Goal: Task Accomplishment & Management: Manage account settings

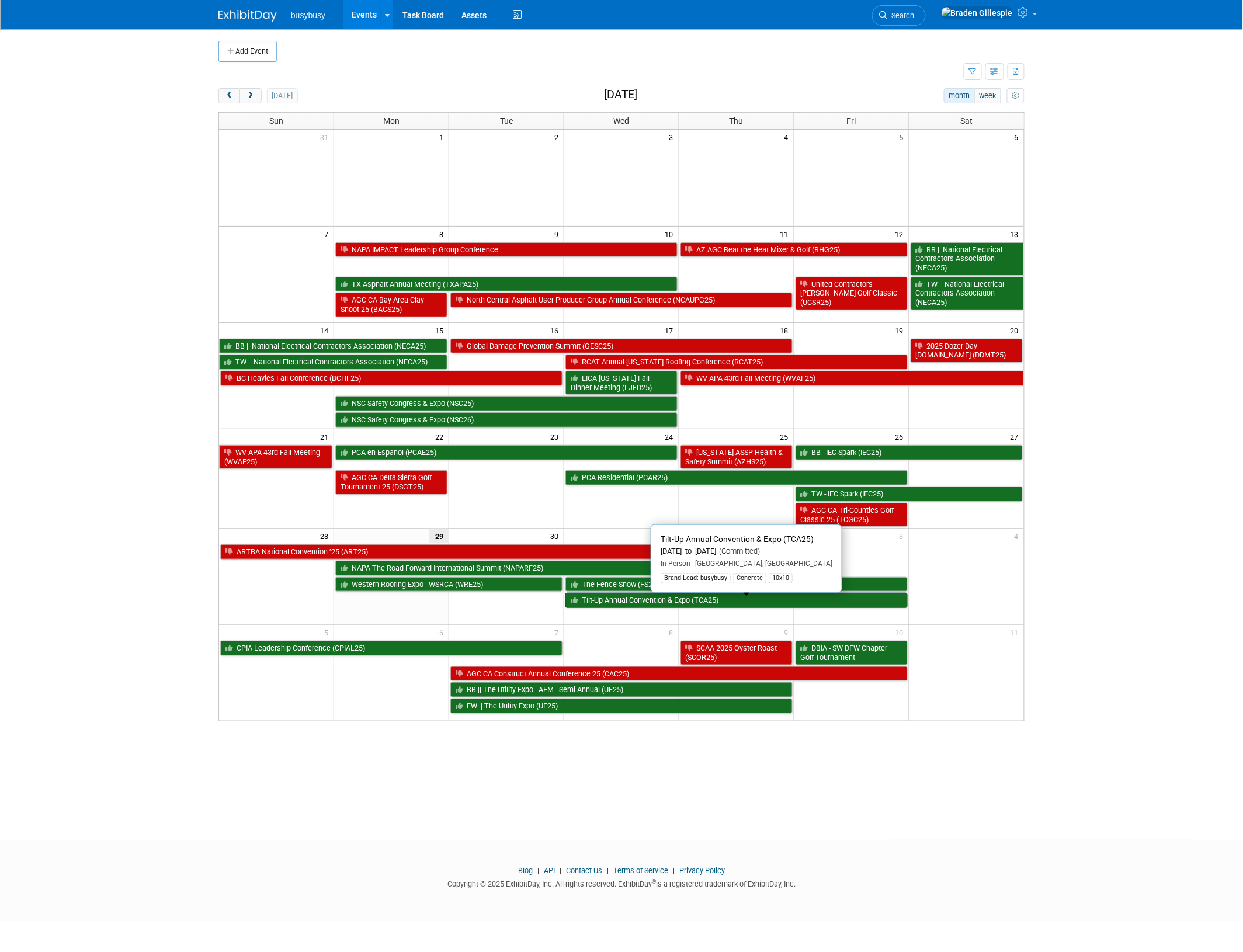
click at [629, 605] on link "Tilt-Up Annual Convention & Expo (TCA25)" at bounding box center [737, 600] width 342 height 15
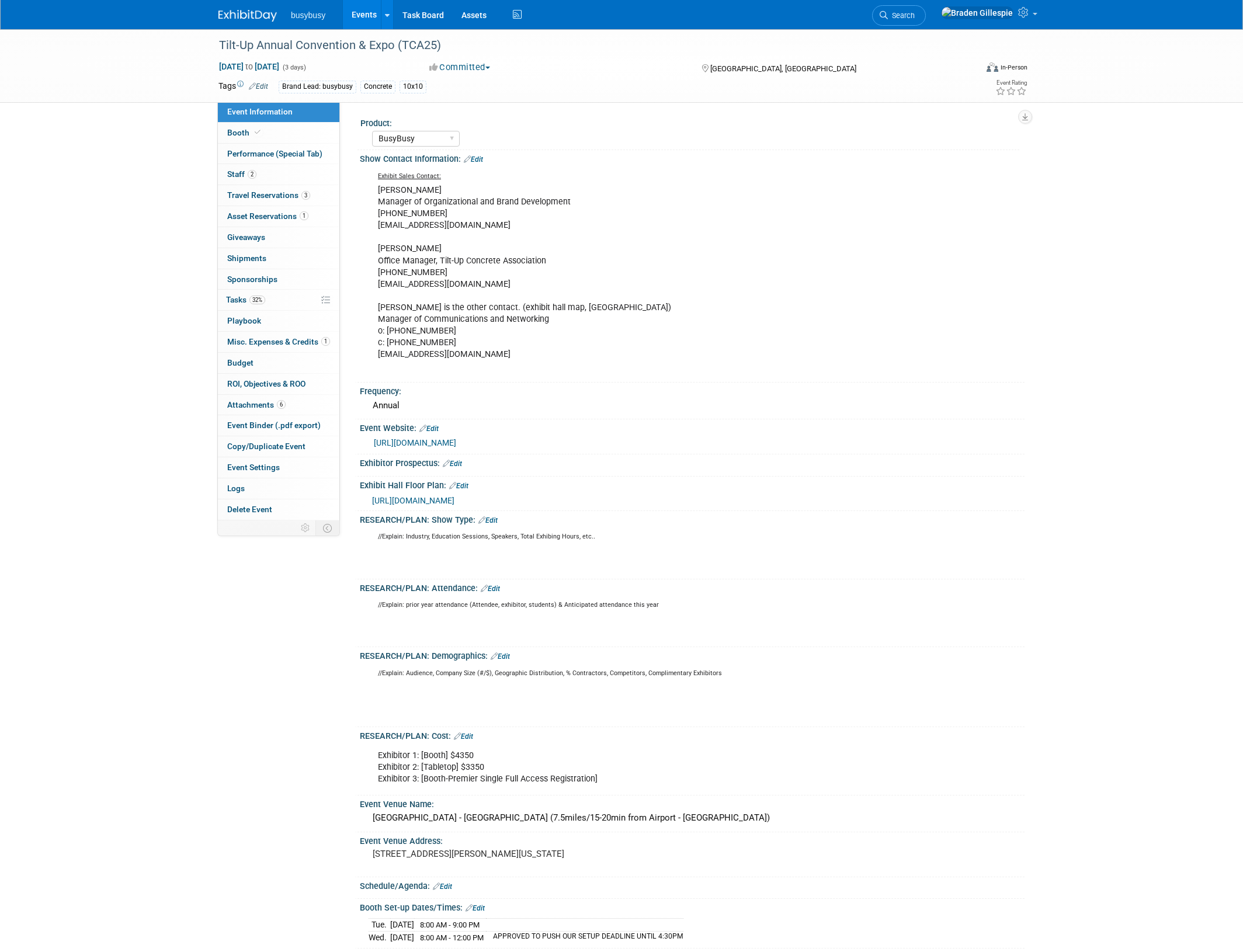
select select "BusyBusy"
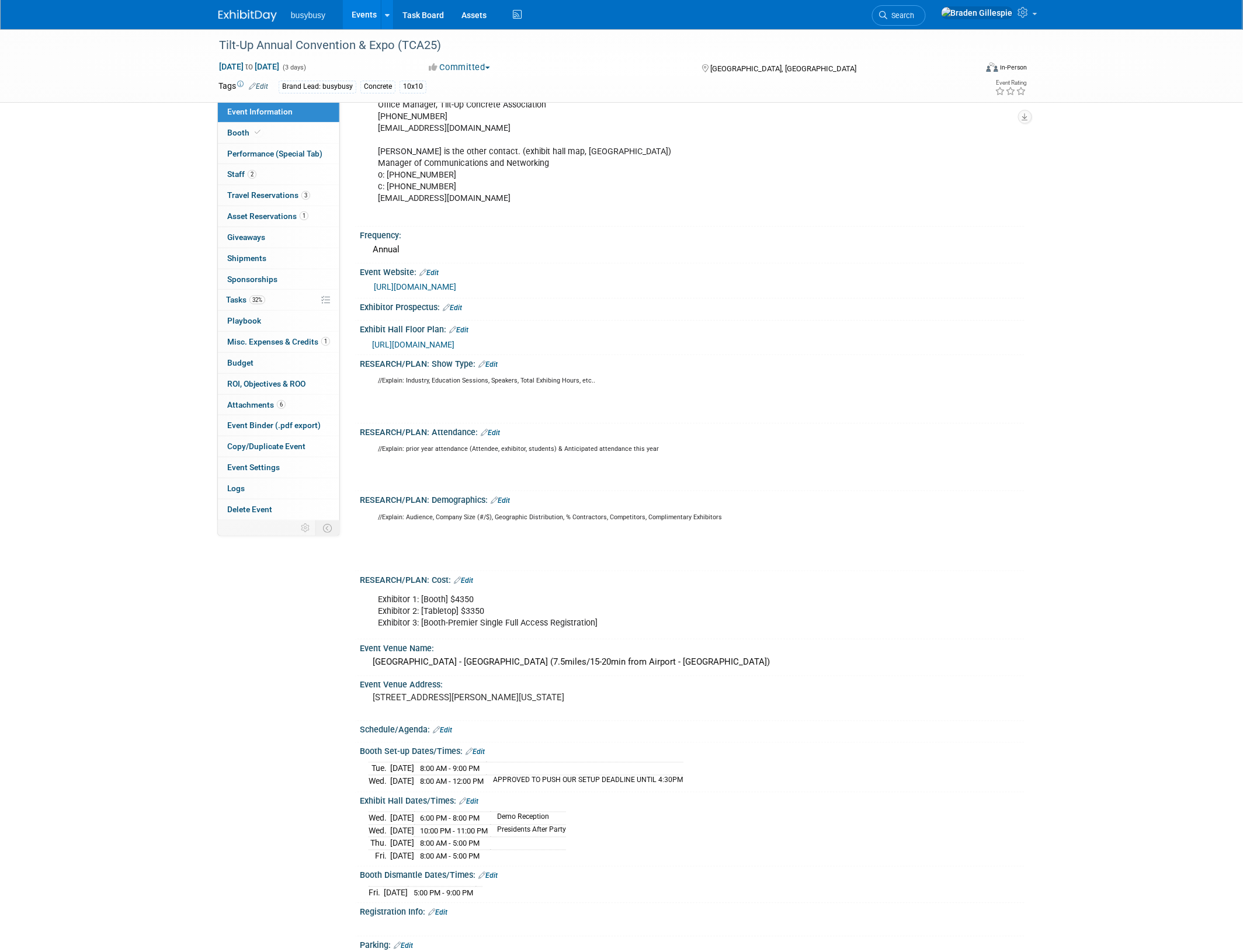
scroll to position [219, 0]
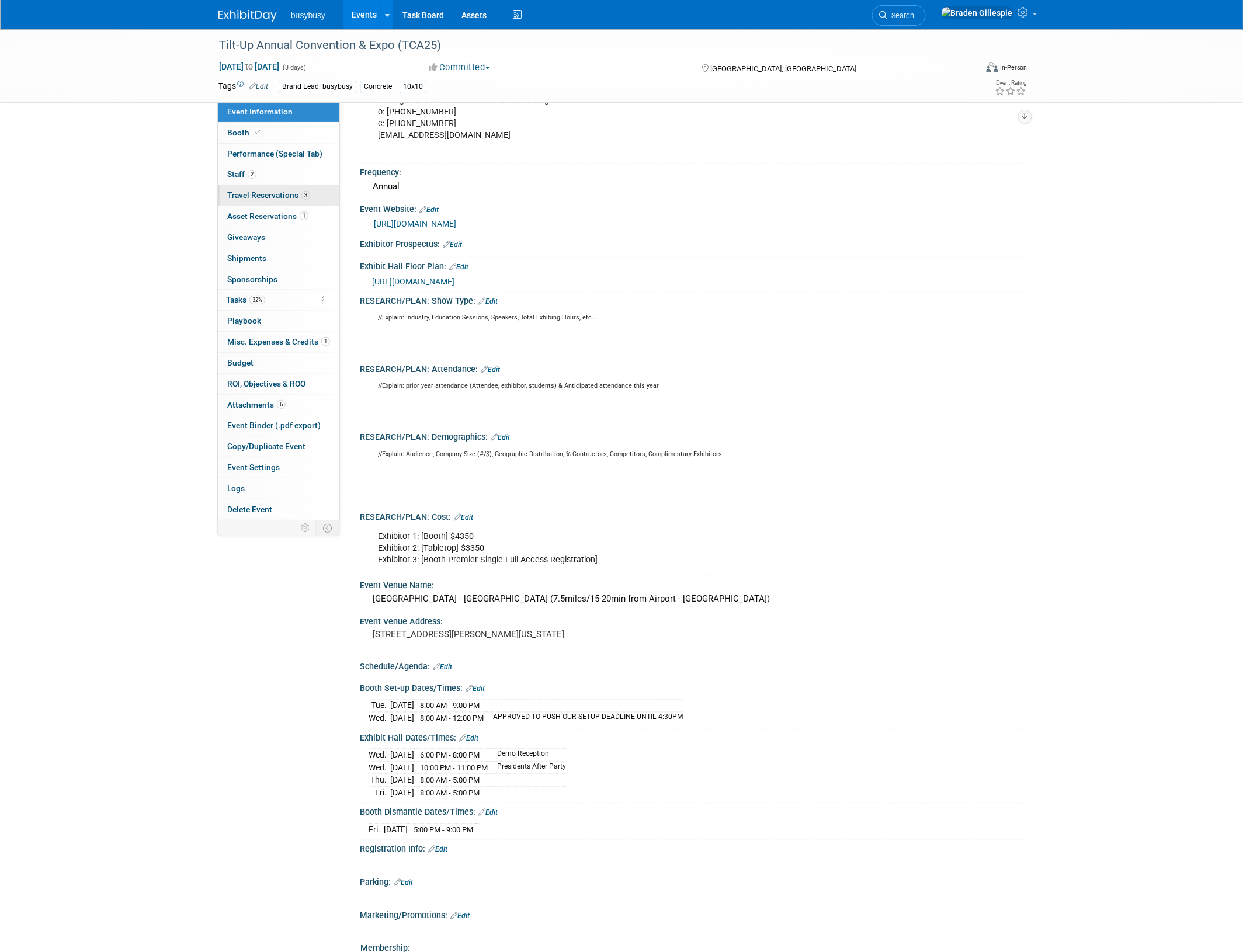
click at [275, 197] on span "Travel Reservations 3" at bounding box center [268, 194] width 83 height 9
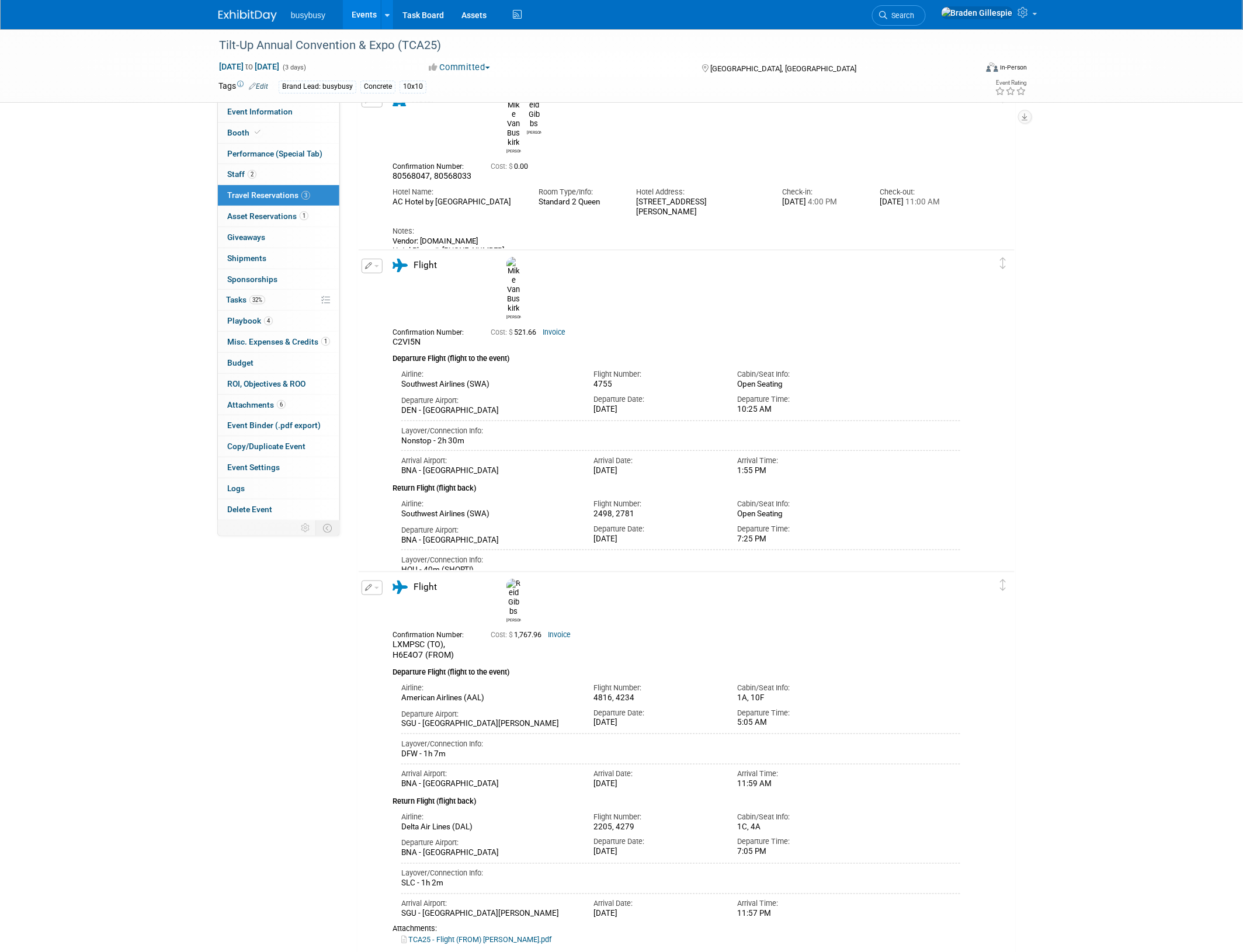
scroll to position [211, 0]
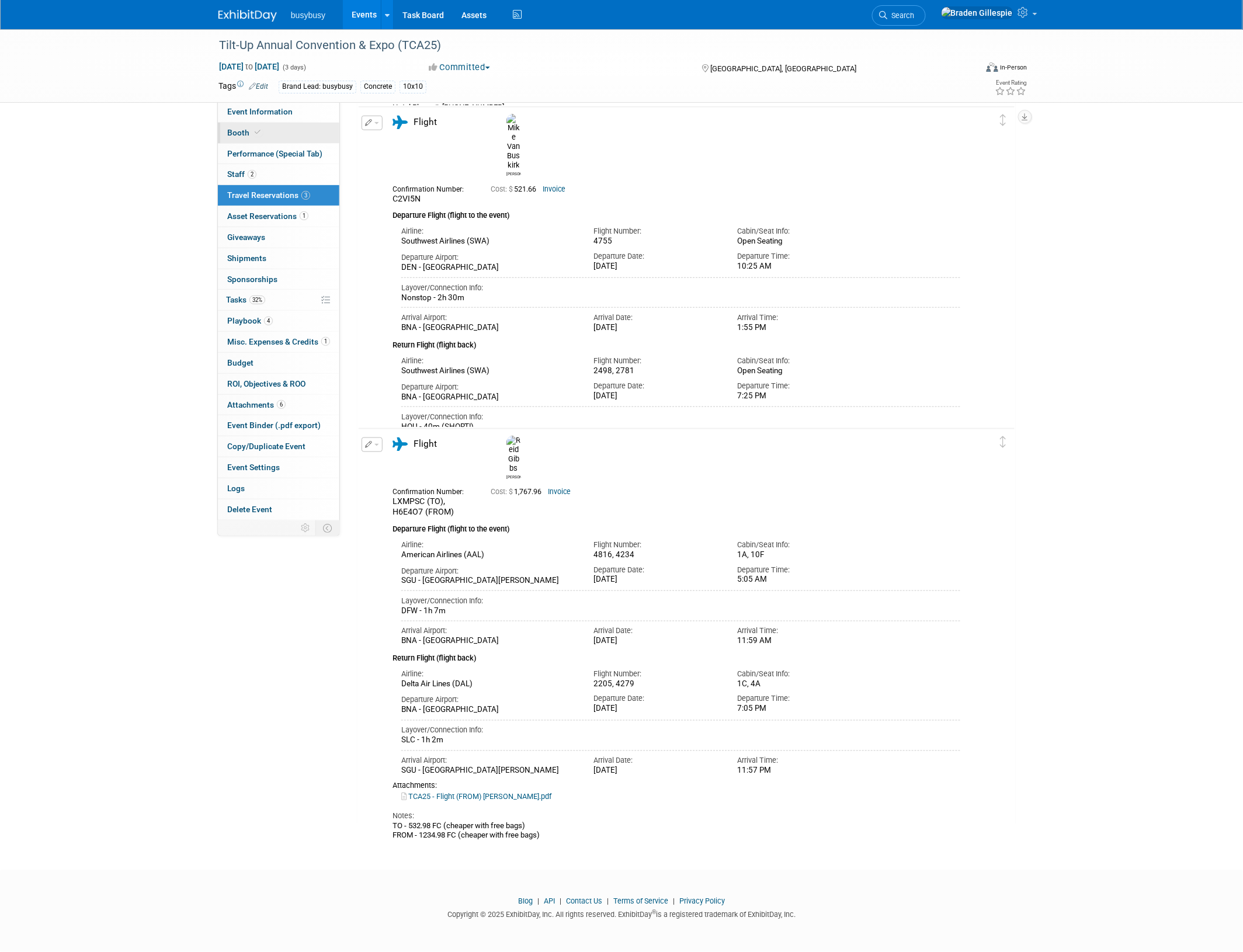
drag, startPoint x: 253, startPoint y: 112, endPoint x: 292, endPoint y: 137, distance: 46.3
click at [253, 112] on span "Event Information" at bounding box center [259, 111] width 65 height 9
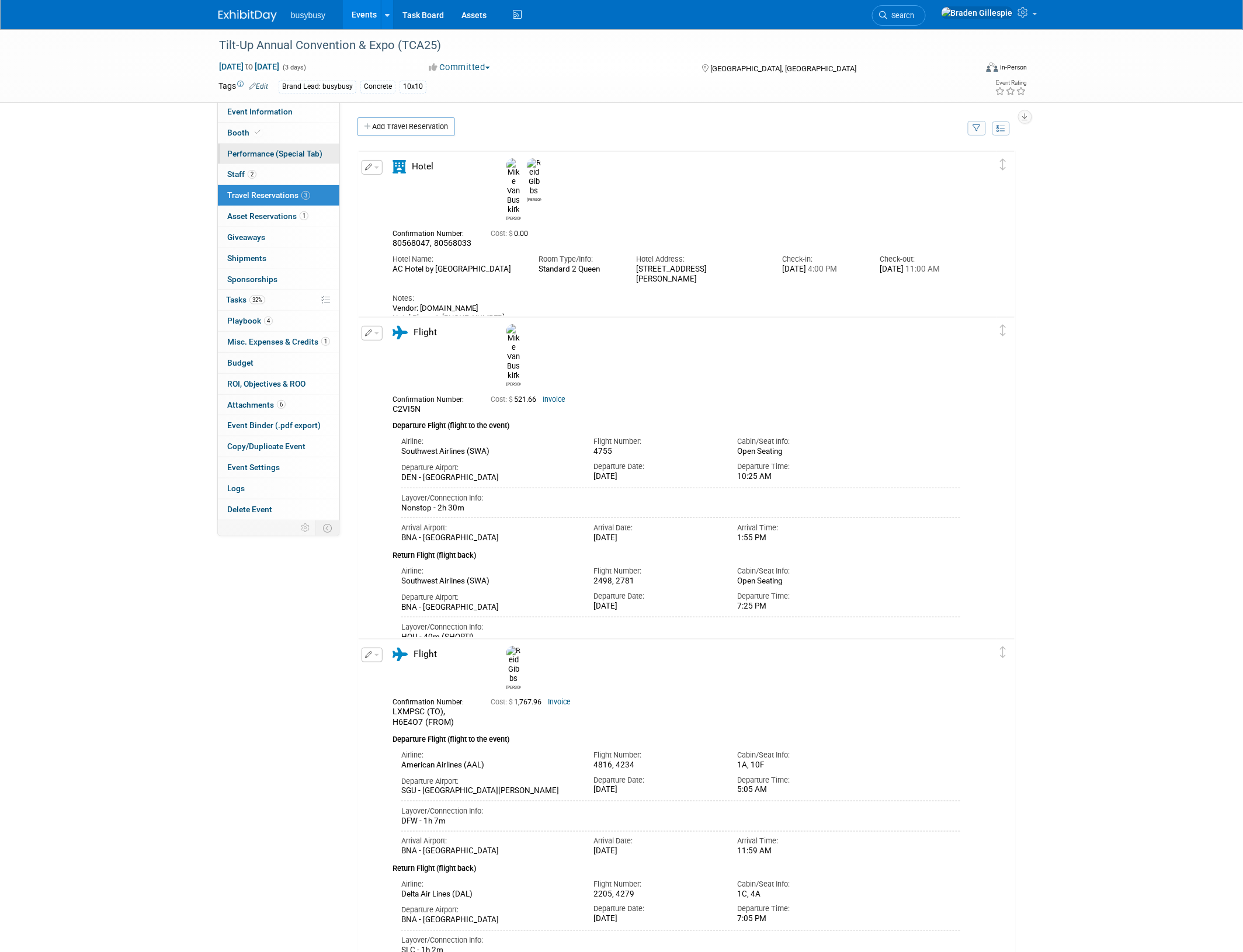
select select "BusyBusy"
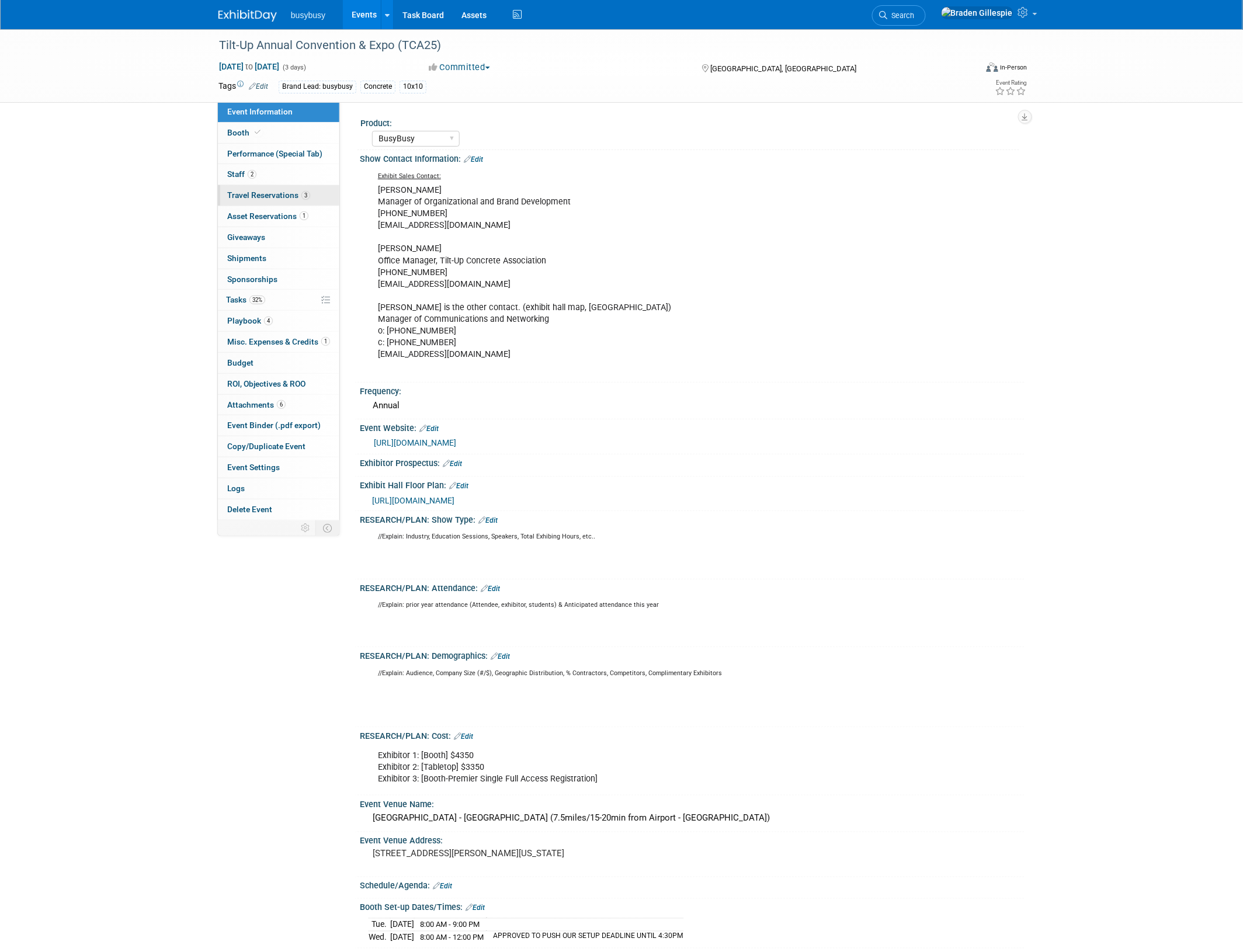
click at [299, 194] on span "Travel Reservations 3" at bounding box center [268, 194] width 83 height 9
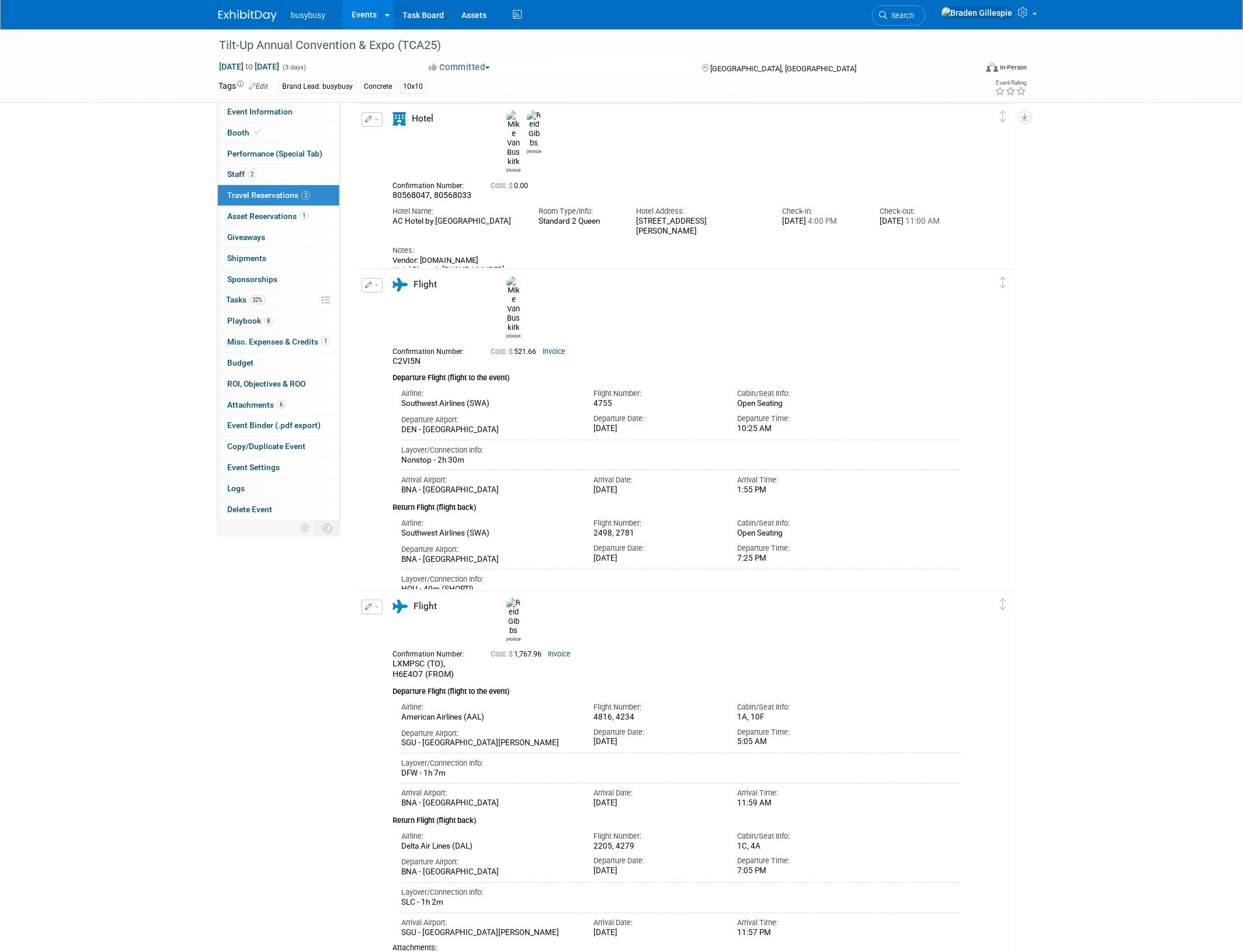
scroll to position [73, 0]
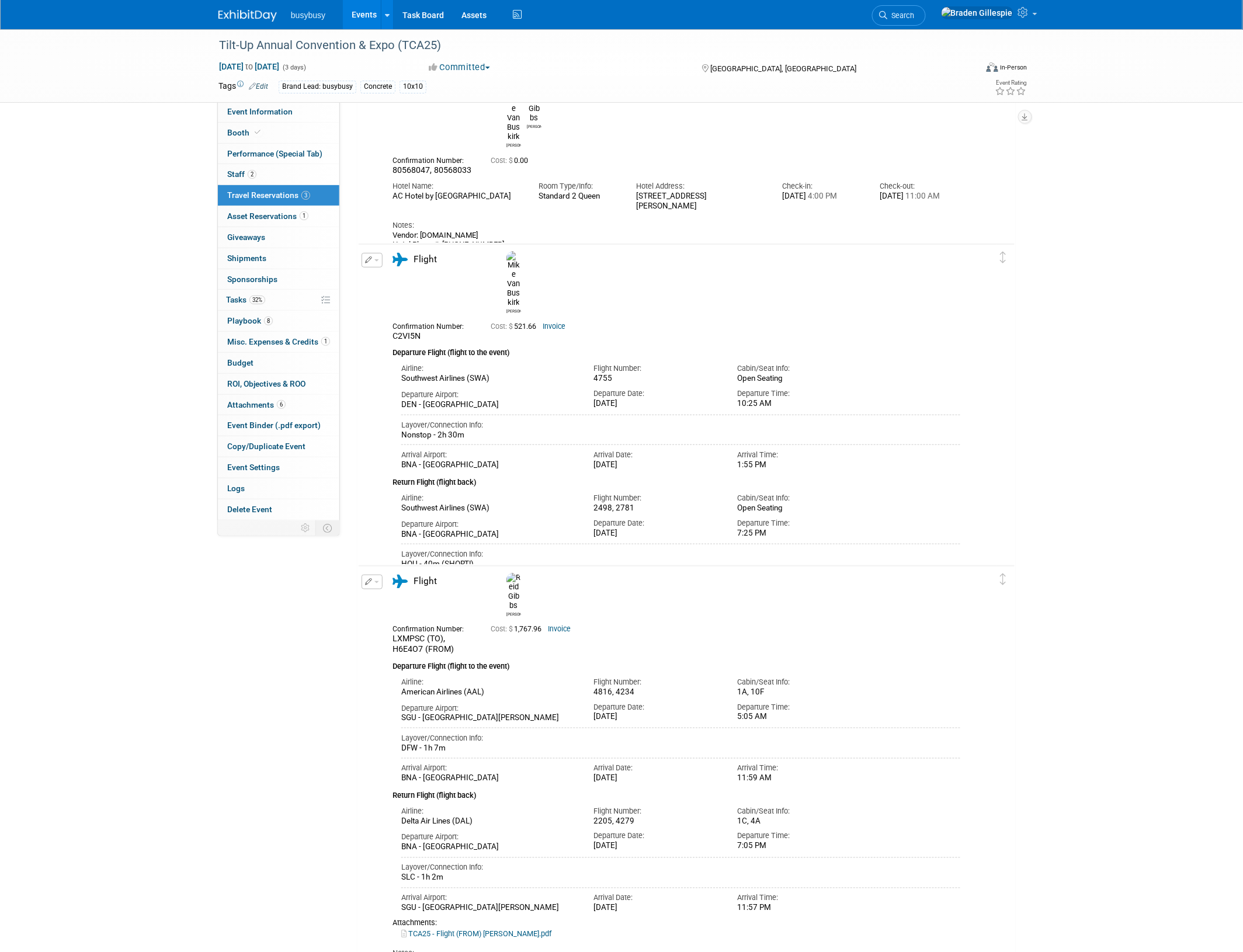
click at [243, 15] on img at bounding box center [247, 16] width 58 height 12
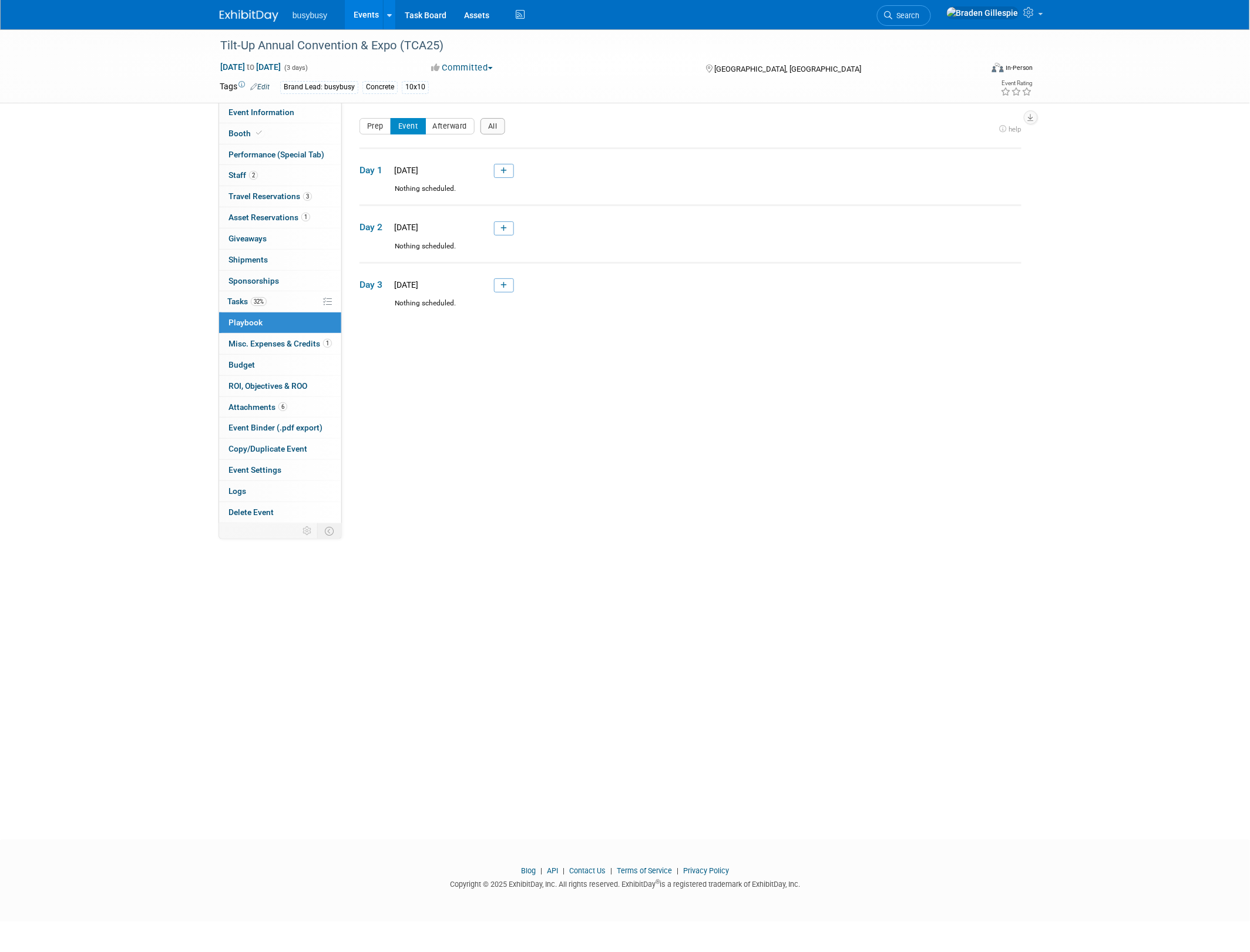
click at [497, 171] on link at bounding box center [504, 171] width 20 height 14
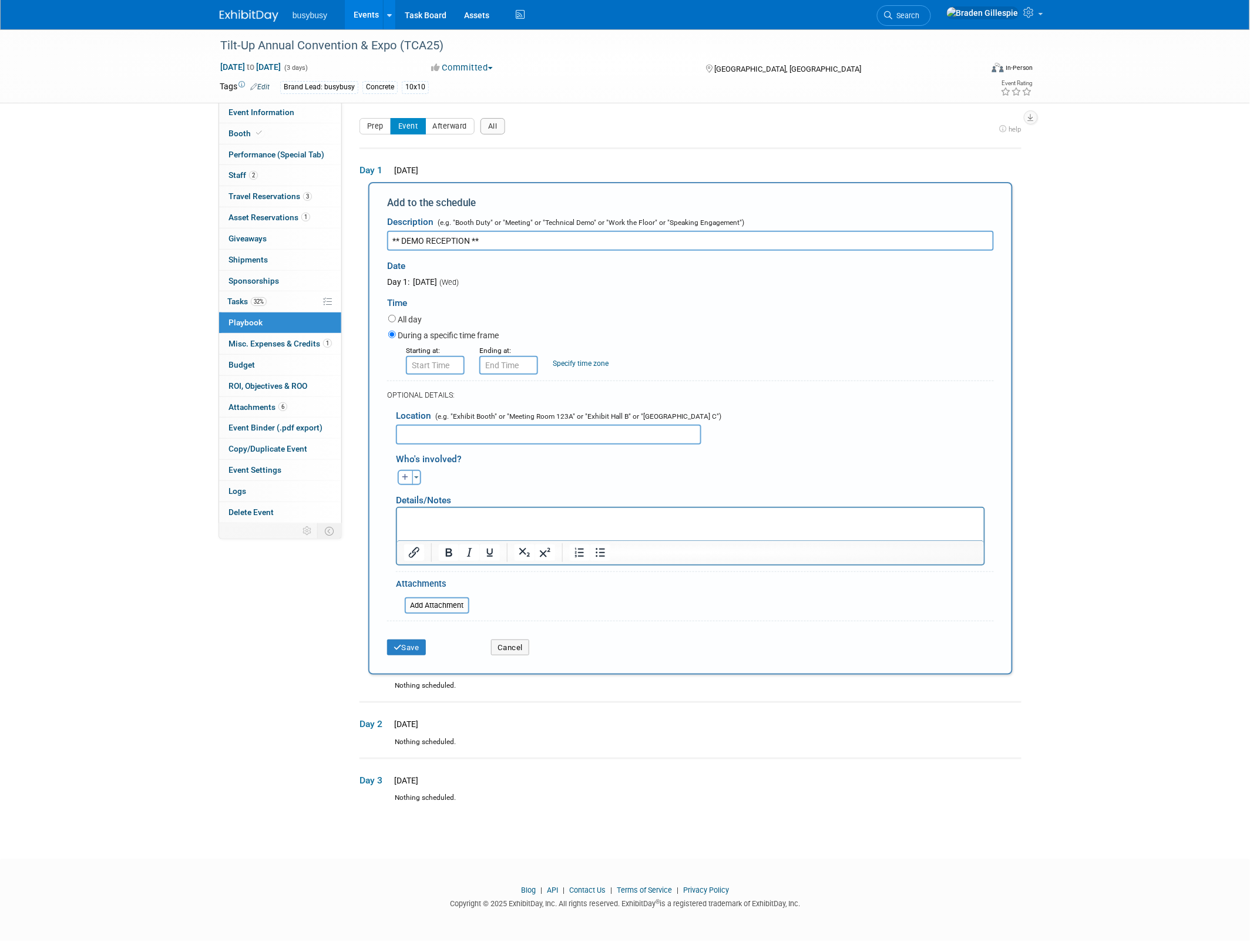
type input "** DEMO RECEPTION **"
click at [438, 361] on input "text" at bounding box center [435, 365] width 59 height 19
click at [430, 396] on span at bounding box center [433, 393] width 21 height 21
click at [430, 395] on span at bounding box center [433, 393] width 21 height 21
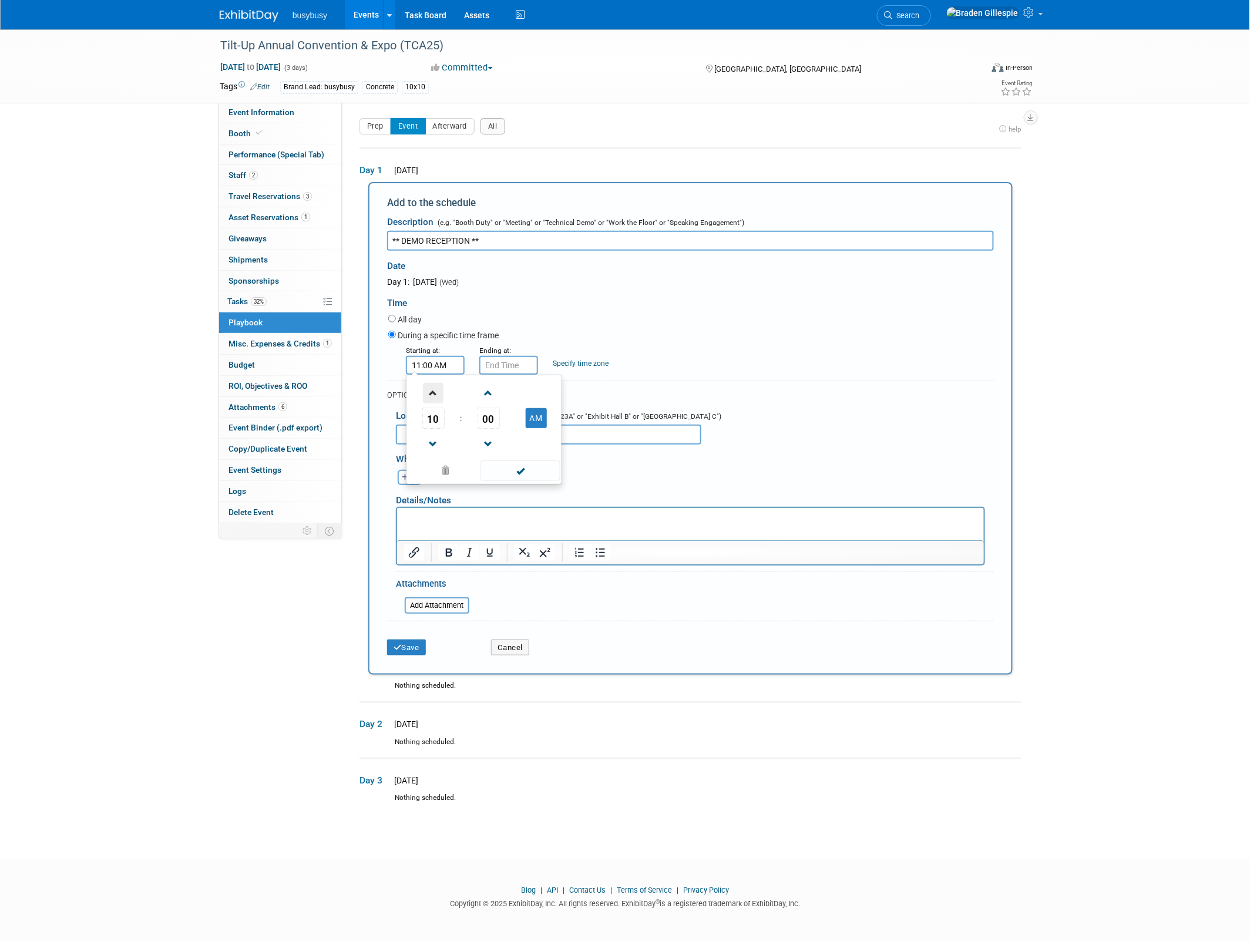
click at [430, 395] on span at bounding box center [433, 393] width 21 height 21
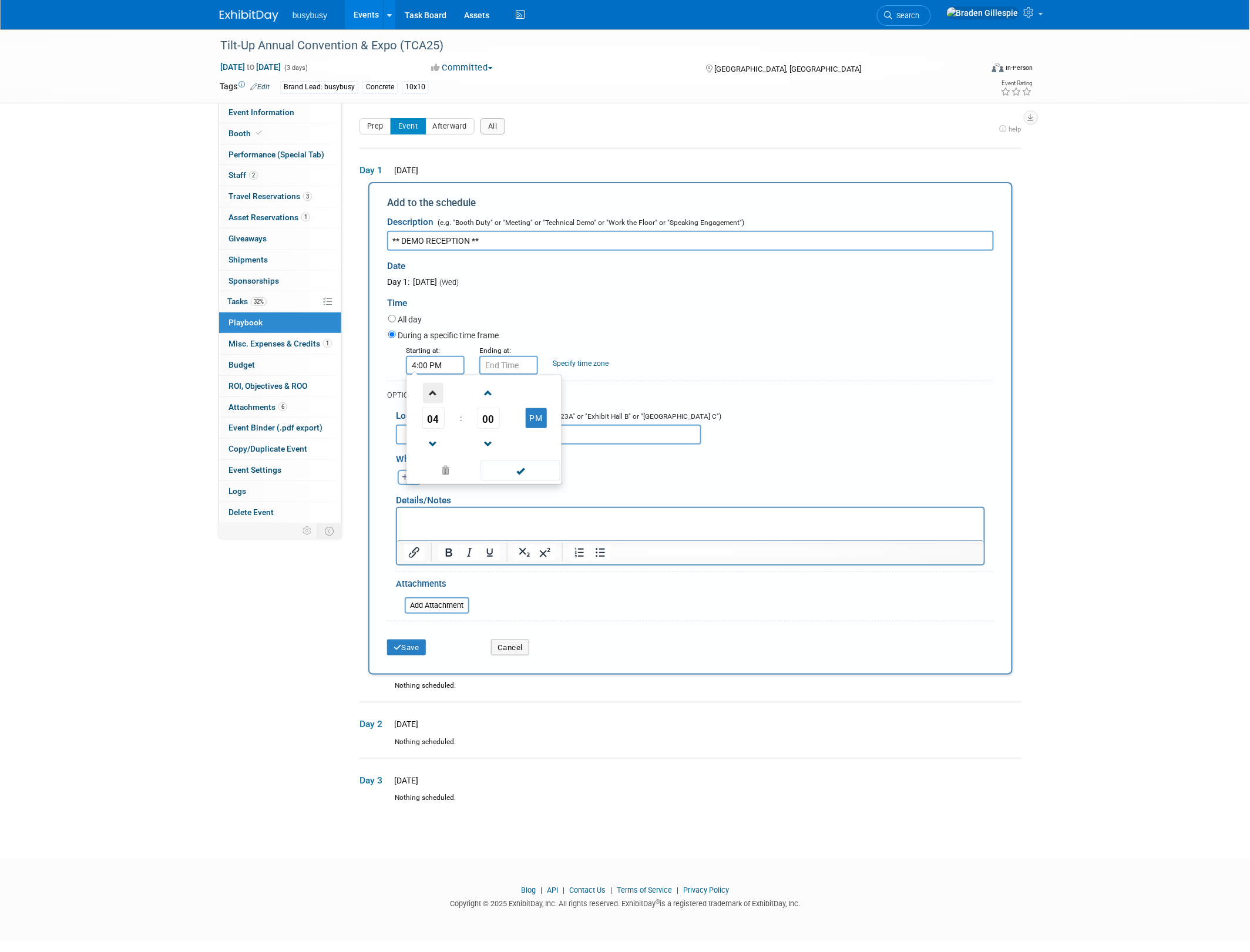
click at [430, 395] on span at bounding box center [433, 393] width 21 height 21
type input "6:00 PM"
click at [498, 365] on input "text" at bounding box center [508, 365] width 59 height 19
click at [501, 395] on span at bounding box center [507, 393] width 21 height 21
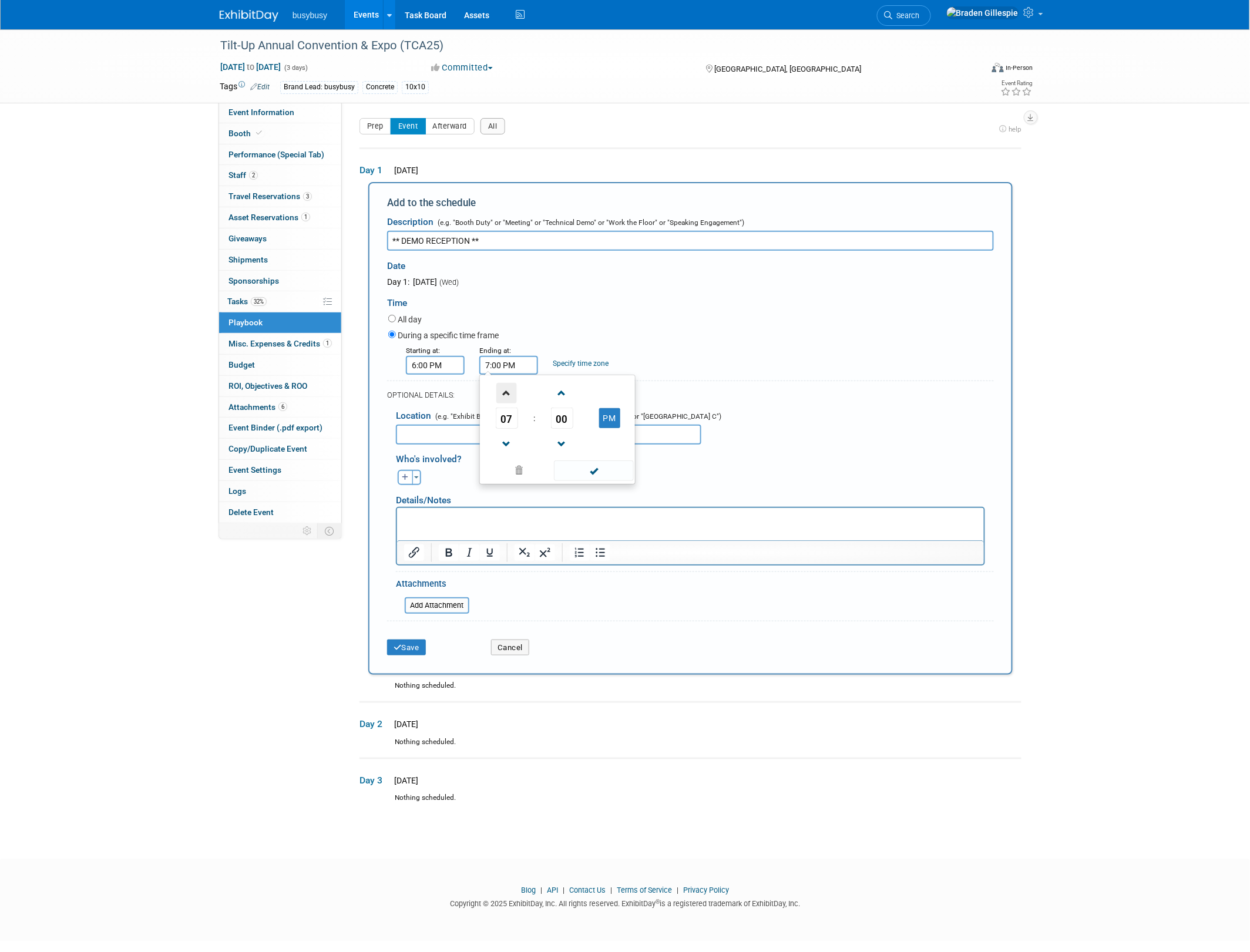
click at [501, 395] on span at bounding box center [507, 393] width 21 height 21
type input "8:00 PM"
click at [595, 466] on span at bounding box center [594, 470] width 79 height 21
click at [423, 643] on button "Save" at bounding box center [406, 648] width 39 height 17
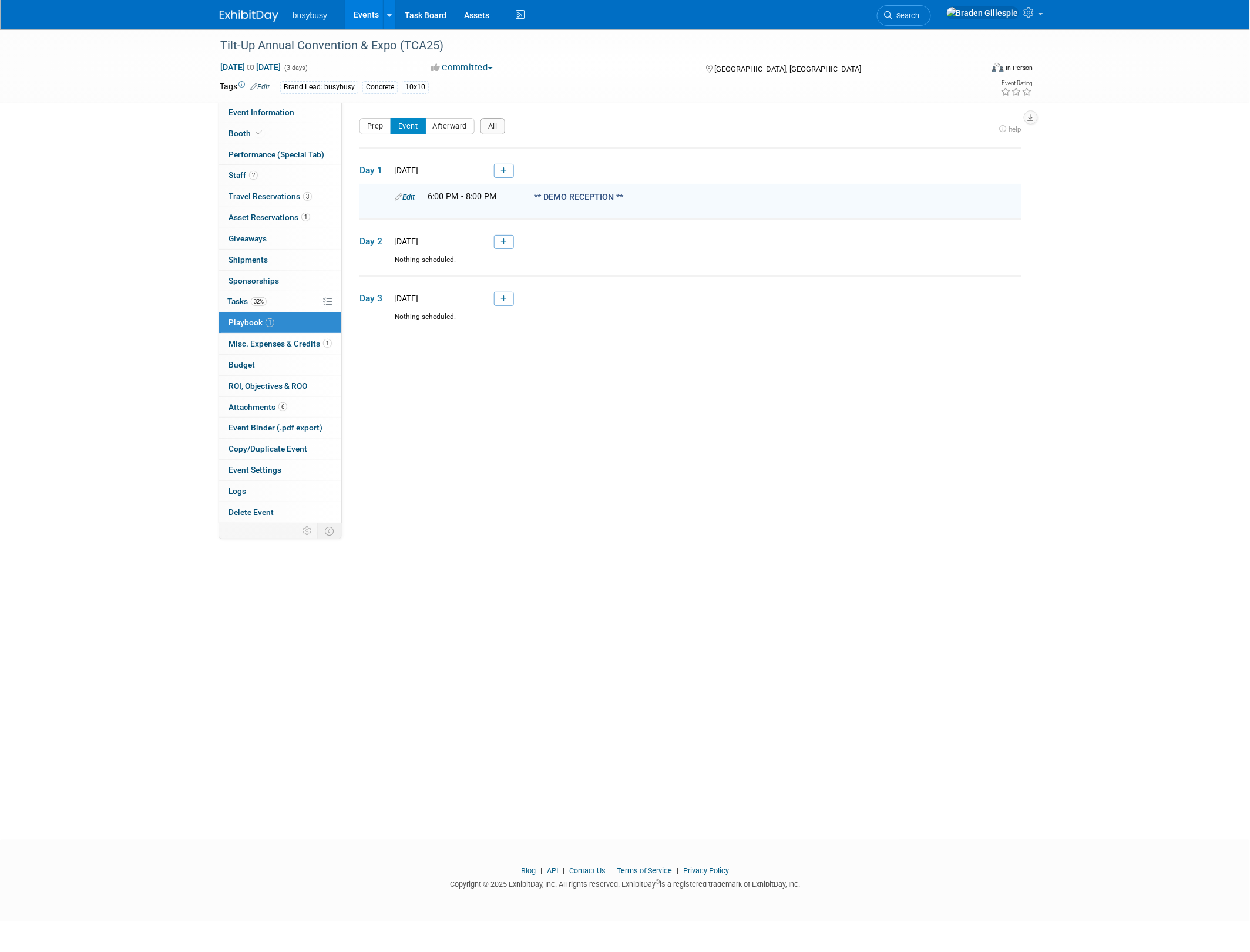
click at [501, 162] on td "Day 1 Wed. Oct 1, 2025" at bounding box center [690, 166] width 662 height 36
click at [503, 169] on icon at bounding box center [504, 171] width 7 height 7
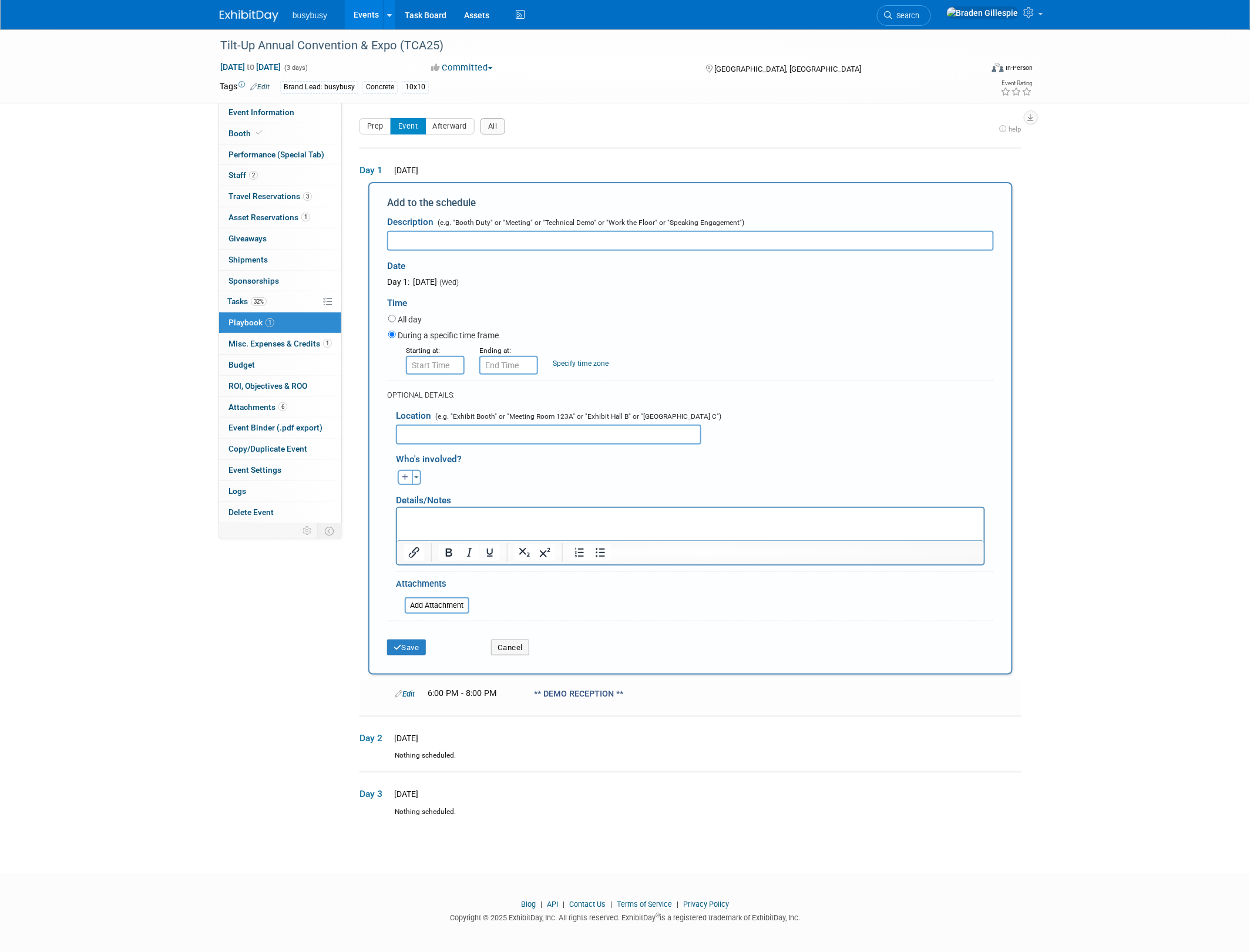
click at [436, 356] on input "text" at bounding box center [435, 365] width 59 height 19
click at [433, 389] on span at bounding box center [433, 393] width 21 height 21
click at [541, 416] on button "AM" at bounding box center [536, 418] width 22 height 20
type input "10:00 PM"
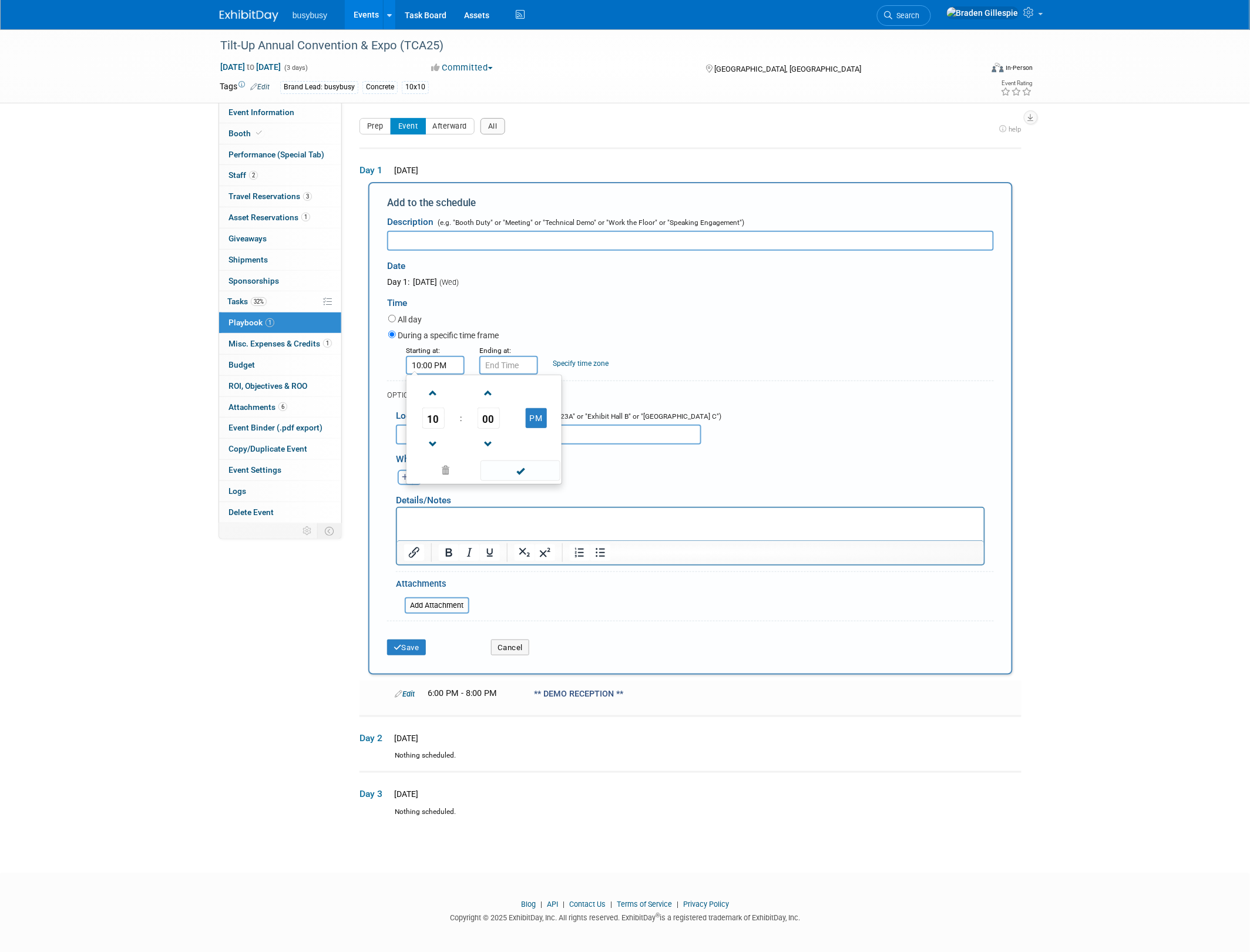
click at [506, 351] on small "Ending at:" at bounding box center [495, 351] width 31 height 8
click at [507, 364] on input "text" at bounding box center [508, 365] width 59 height 19
click at [505, 397] on span at bounding box center [507, 393] width 21 height 21
type input "11:00 PM"
click at [617, 323] on div "All day" at bounding box center [691, 320] width 606 height 16
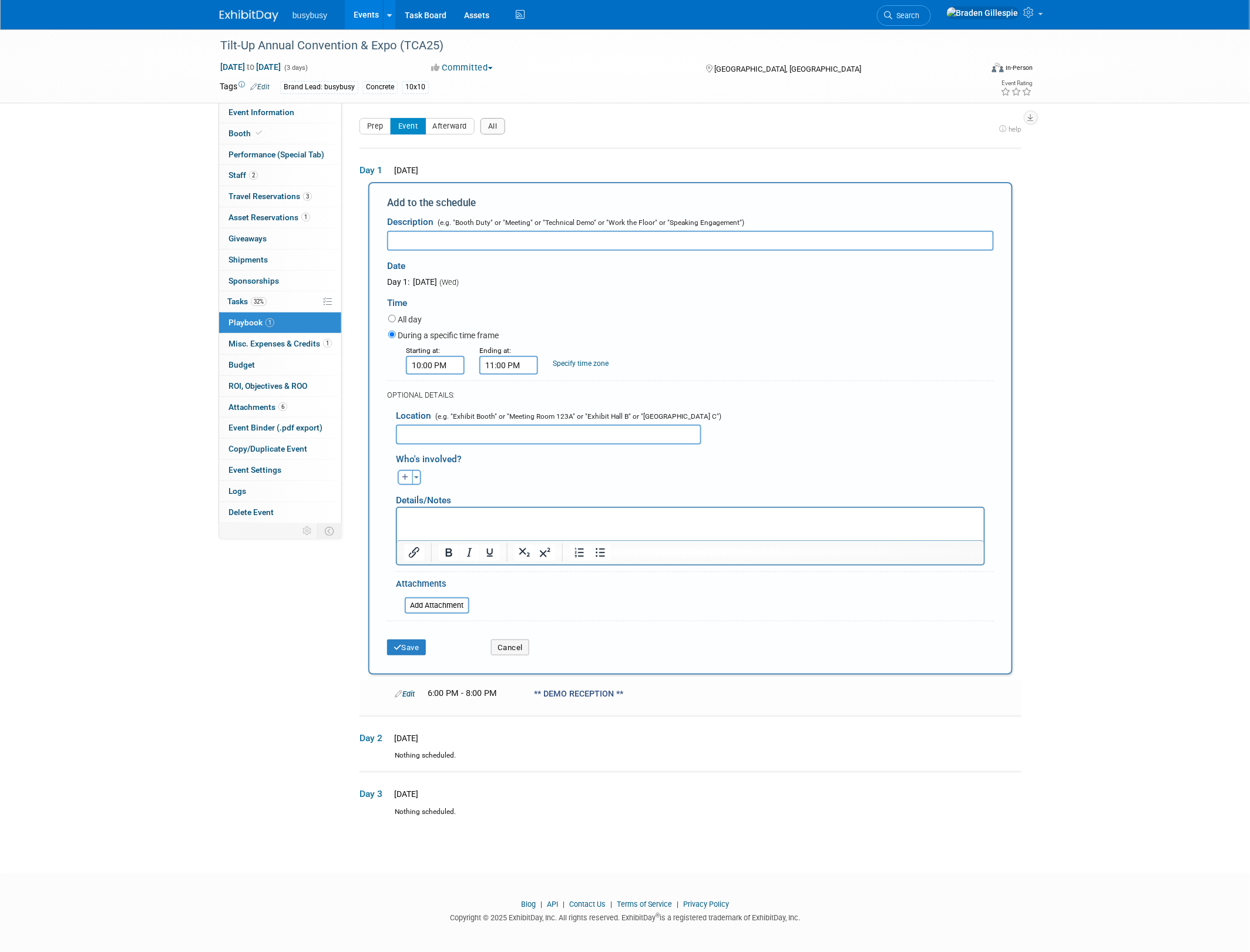
click at [432, 228] on div "Description (e.g. "Booth Duty" or "Meeting" or "Technical Demo" or "Work the Fl…" at bounding box center [690, 230] width 607 height 41
click at [444, 238] on input "text" at bounding box center [690, 241] width 607 height 20
click at [392, 238] on input "PRESIDENTS AFTER PARTY **" at bounding box center [690, 241] width 607 height 20
type input "** PRESIDENTS AFTER PARTY **"
click at [412, 642] on button "Save" at bounding box center [406, 648] width 39 height 17
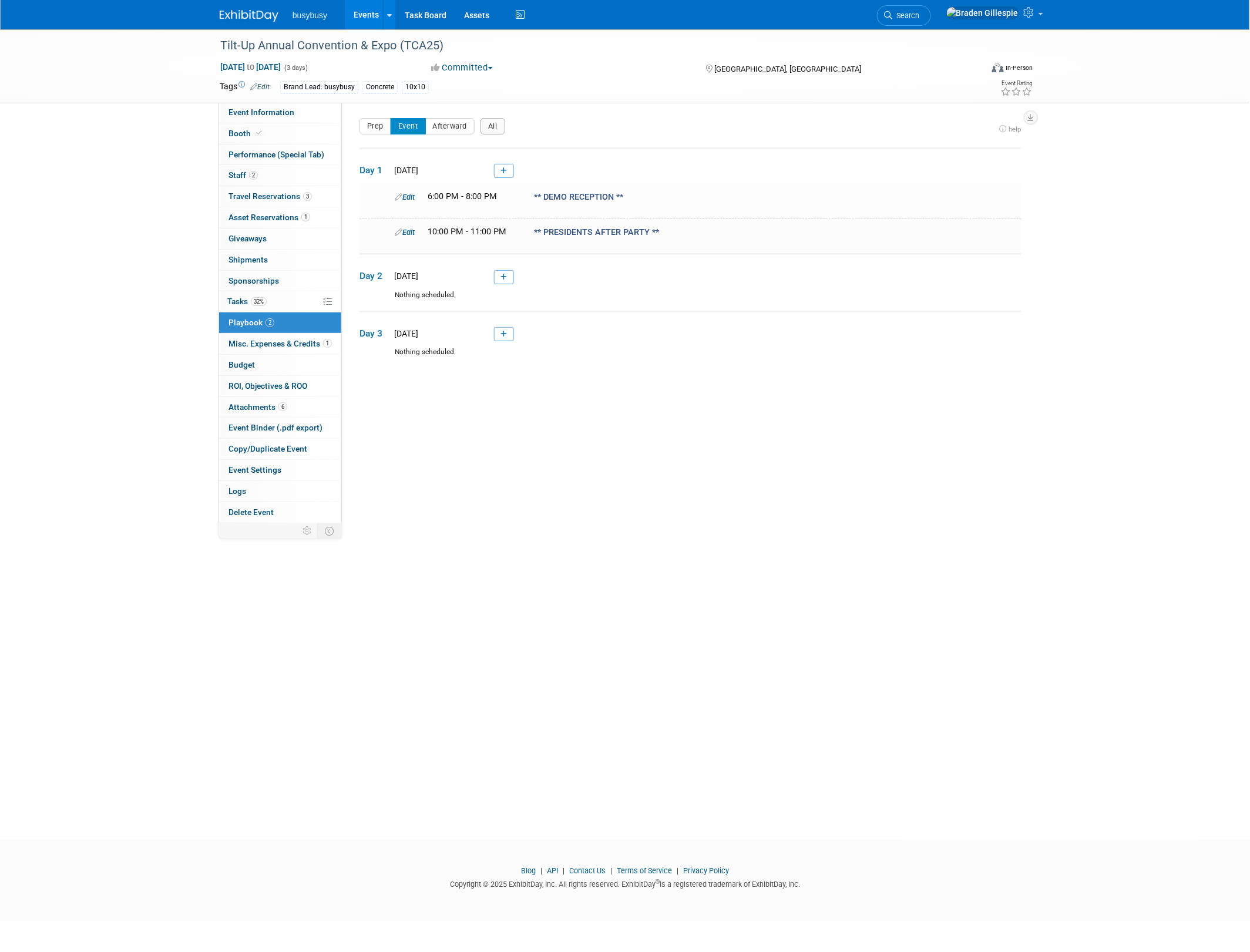
click at [515, 272] on td "Day 2 Thu. Oct 2, 2025" at bounding box center [690, 272] width 662 height 36
click at [494, 281] on td "Day 2 Thu. Oct 2, 2025" at bounding box center [690, 272] width 662 height 36
click at [494, 280] on link at bounding box center [504, 276] width 20 height 14
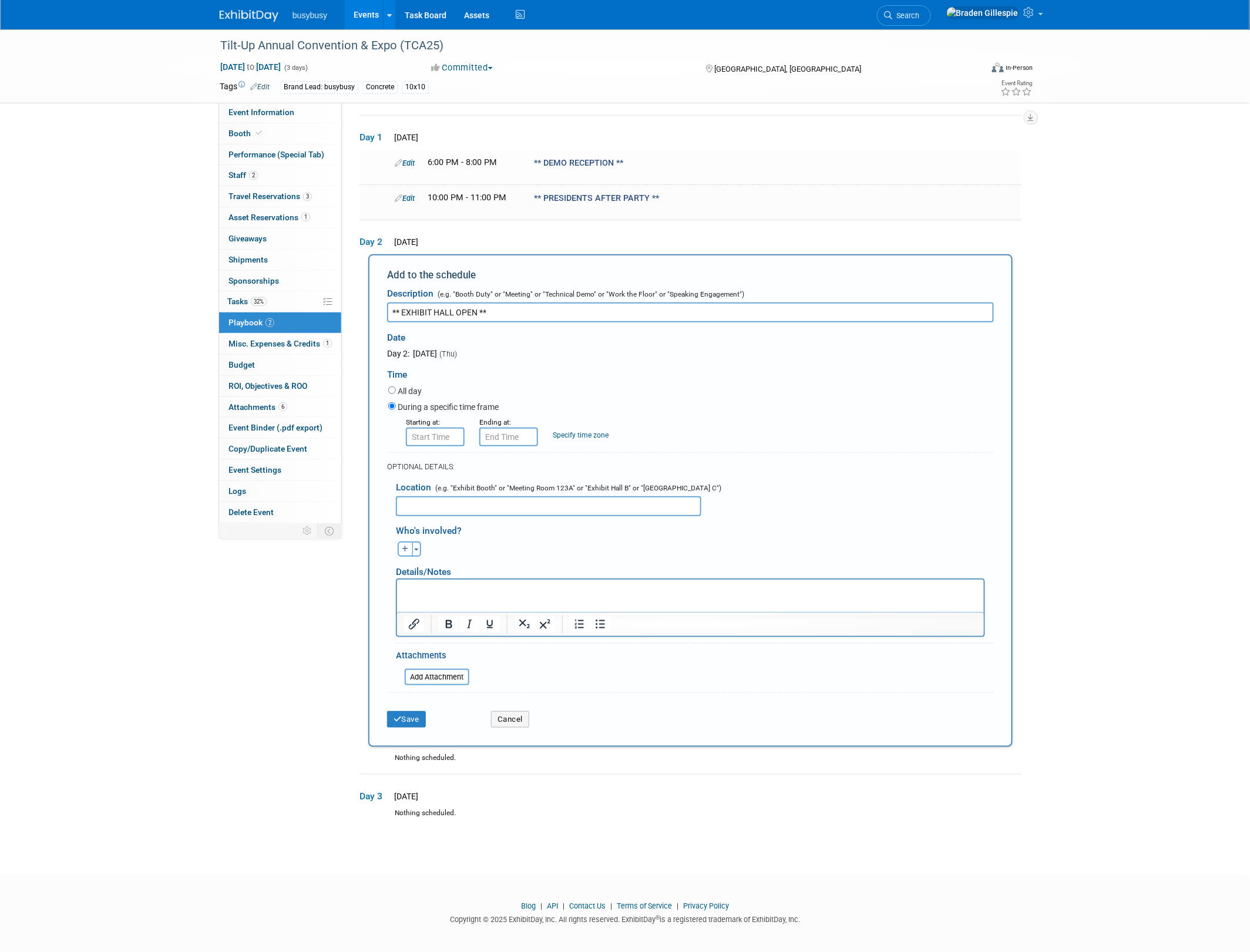
type input "** EXHIBIT HALL OPEN **"
click at [438, 440] on input "text" at bounding box center [435, 437] width 59 height 19
type input "8:00 AM"
drag, startPoint x: 447, startPoint y: 436, endPoint x: 351, endPoint y: 435, distance: 96.0
click at [351, 435] on div "Product: AlignOps BusyBusy FleetWatcher SafetyReports ToolWatch Show Contact In…" at bounding box center [686, 281] width 689 height 424
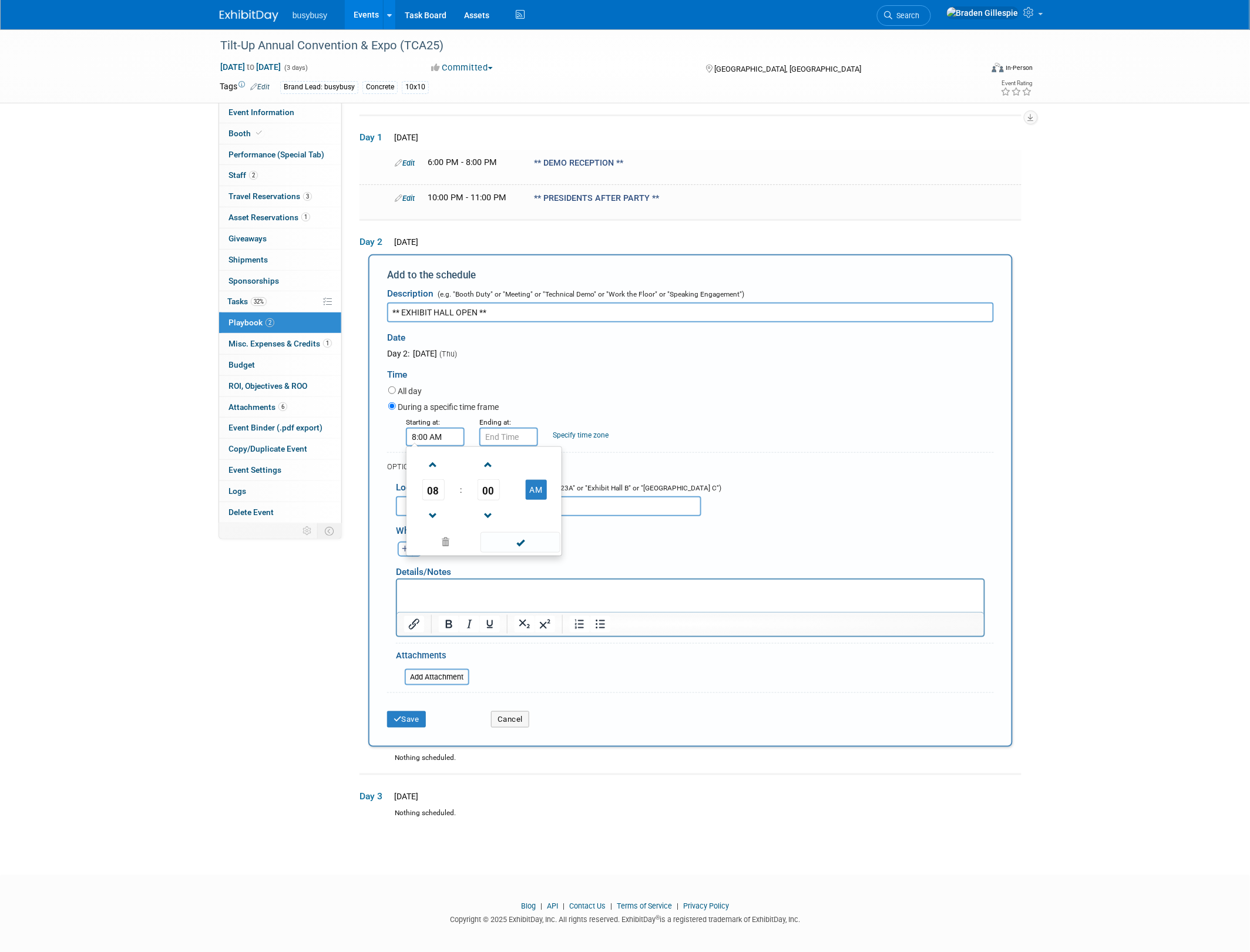
click at [520, 436] on input "text" at bounding box center [508, 437] width 59 height 19
click at [511, 463] on span at bounding box center [507, 464] width 21 height 21
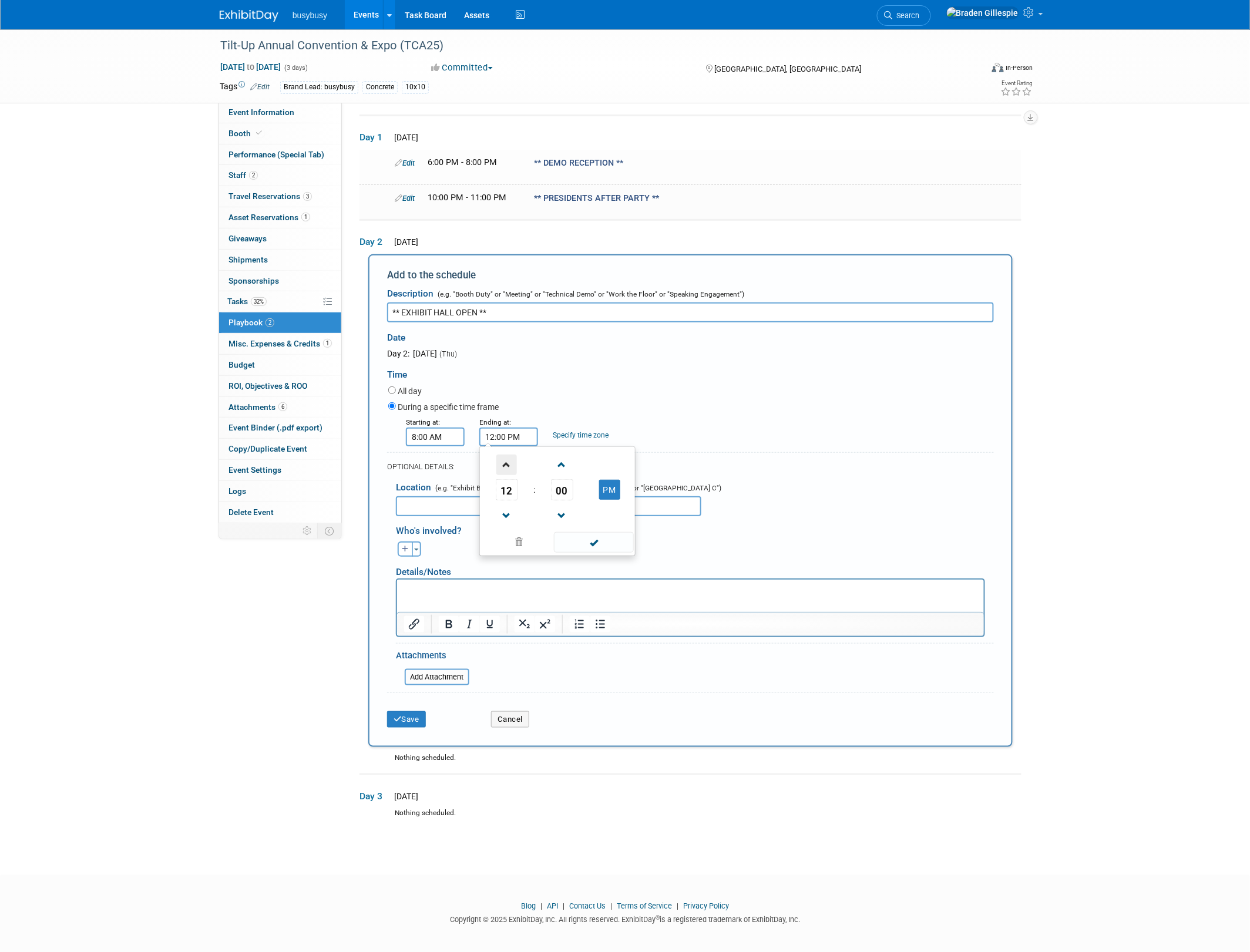
click at [511, 463] on span at bounding box center [507, 464] width 21 height 21
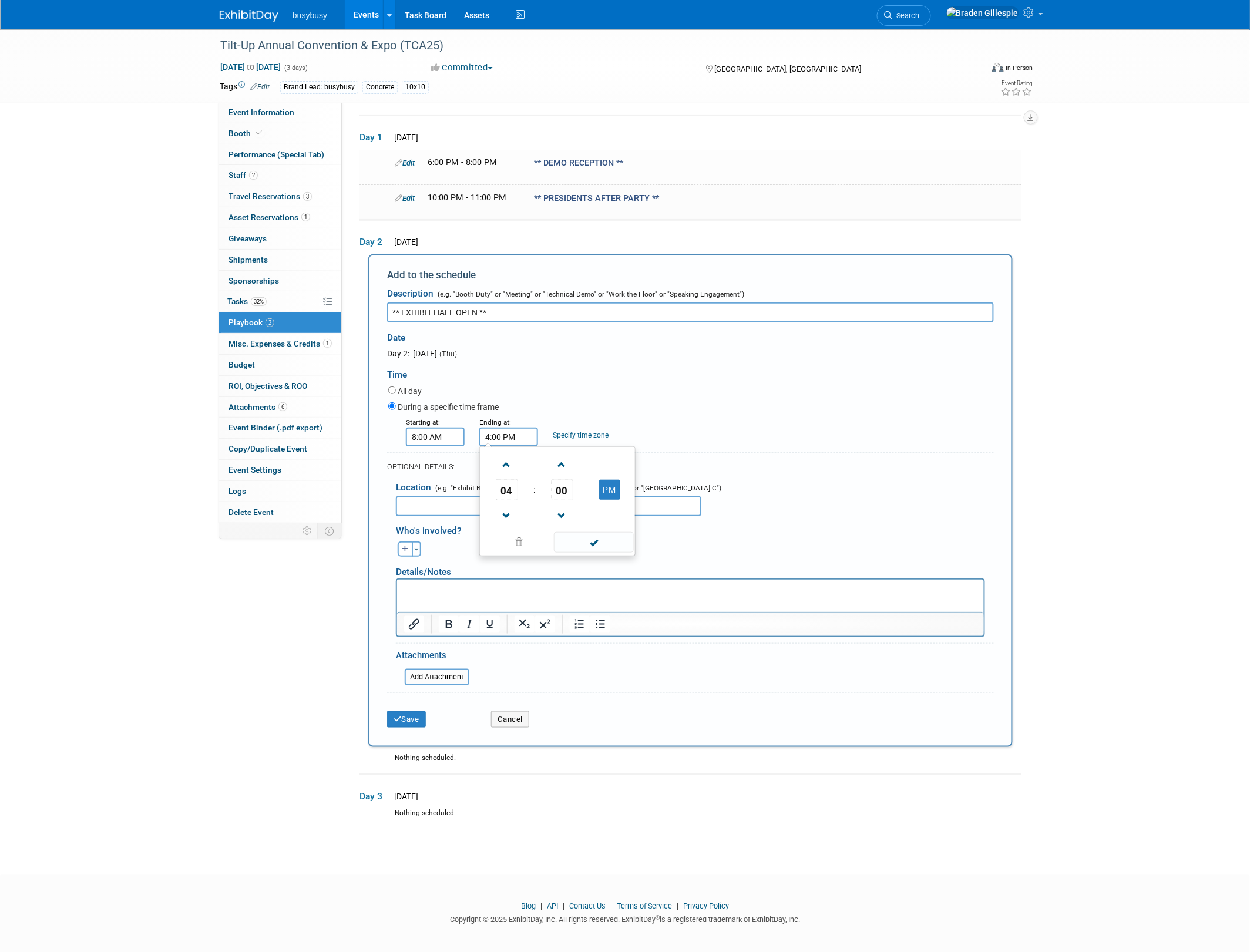
type input "5:00 PM"
click at [591, 542] on span at bounding box center [594, 542] width 79 height 21
drag, startPoint x: 410, startPoint y: 707, endPoint x: 407, endPoint y: 713, distance: 6.7
click at [407, 713] on button "Save" at bounding box center [406, 719] width 39 height 17
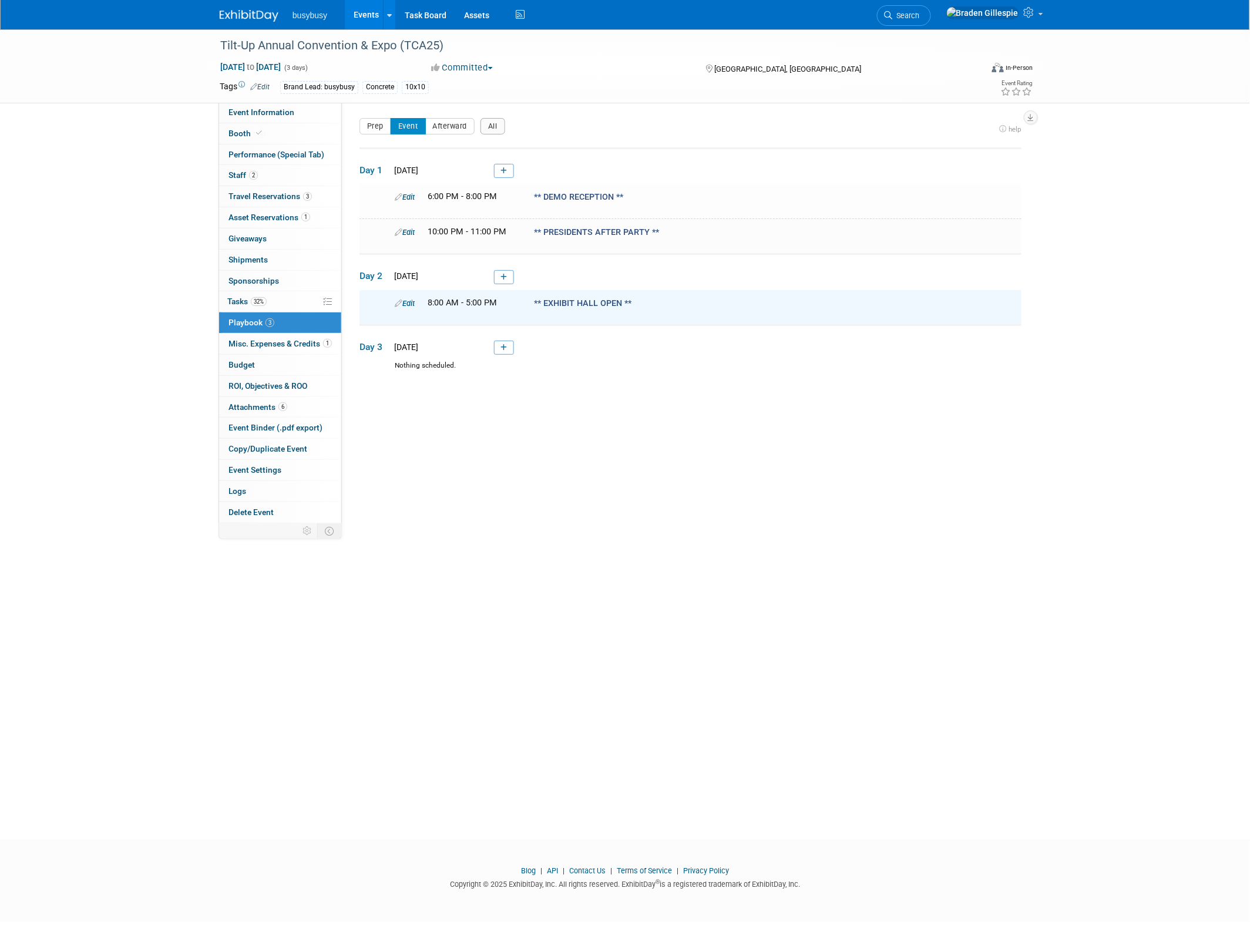
click at [504, 351] on link at bounding box center [504, 348] width 20 height 14
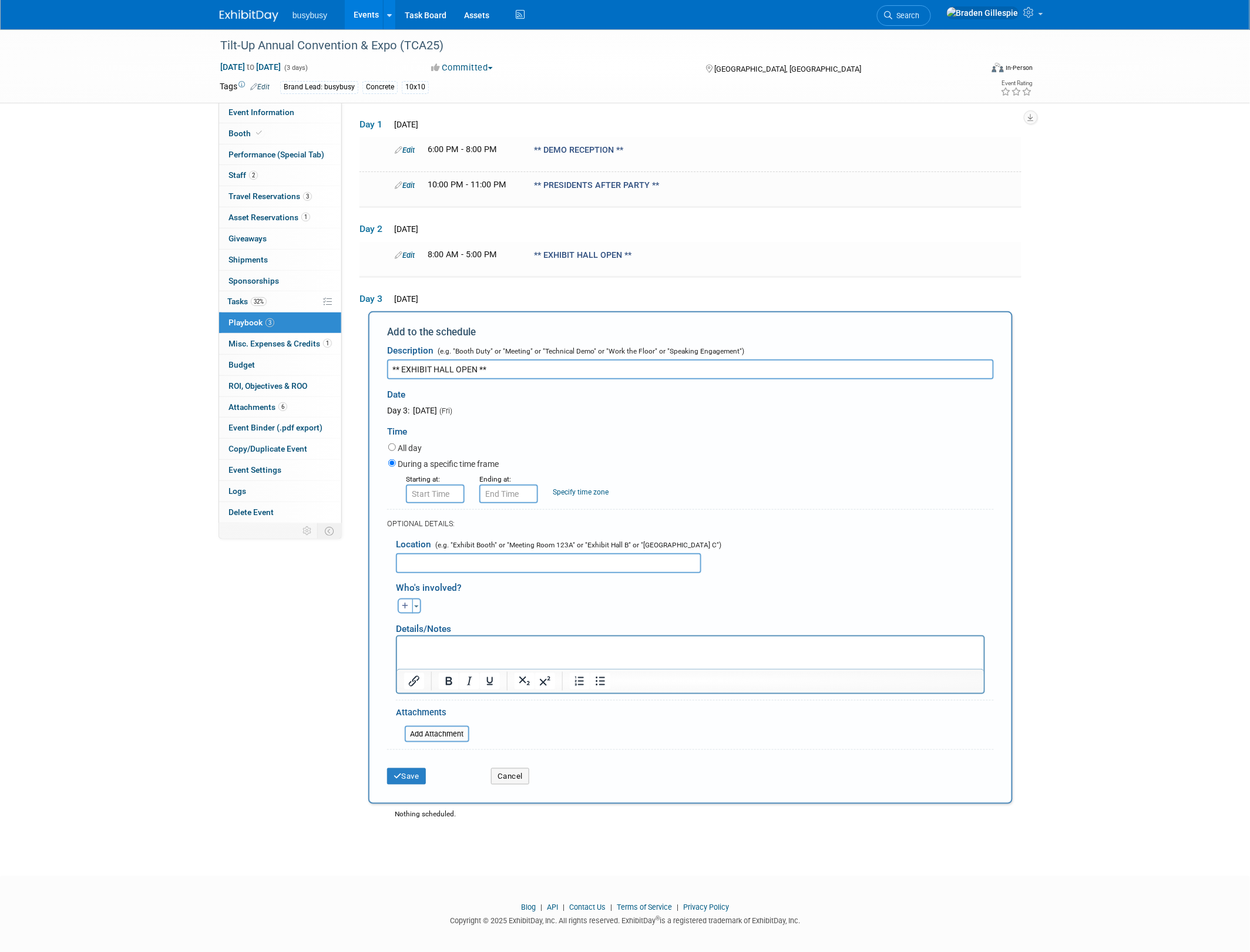
type input "** EXHIBIT HALL OPEN **"
click at [442, 488] on input "text" at bounding box center [435, 493] width 59 height 19
click at [442, 517] on span at bounding box center [433, 522] width 21 height 21
click at [433, 564] on span at bounding box center [433, 573] width 21 height 21
type input "8:00 AM"
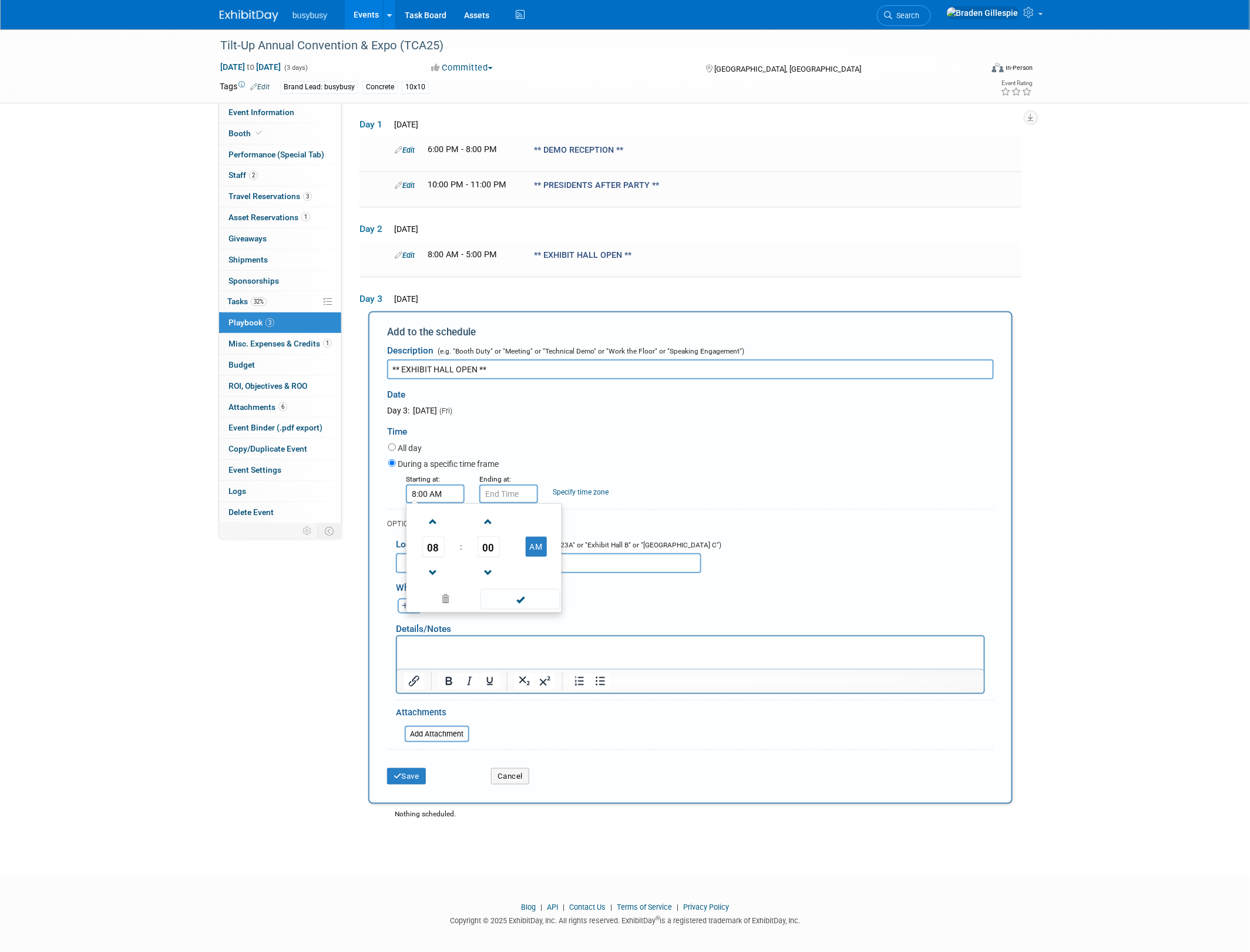
click at [501, 488] on input "text" at bounding box center [508, 493] width 59 height 19
click at [508, 522] on span at bounding box center [507, 522] width 21 height 21
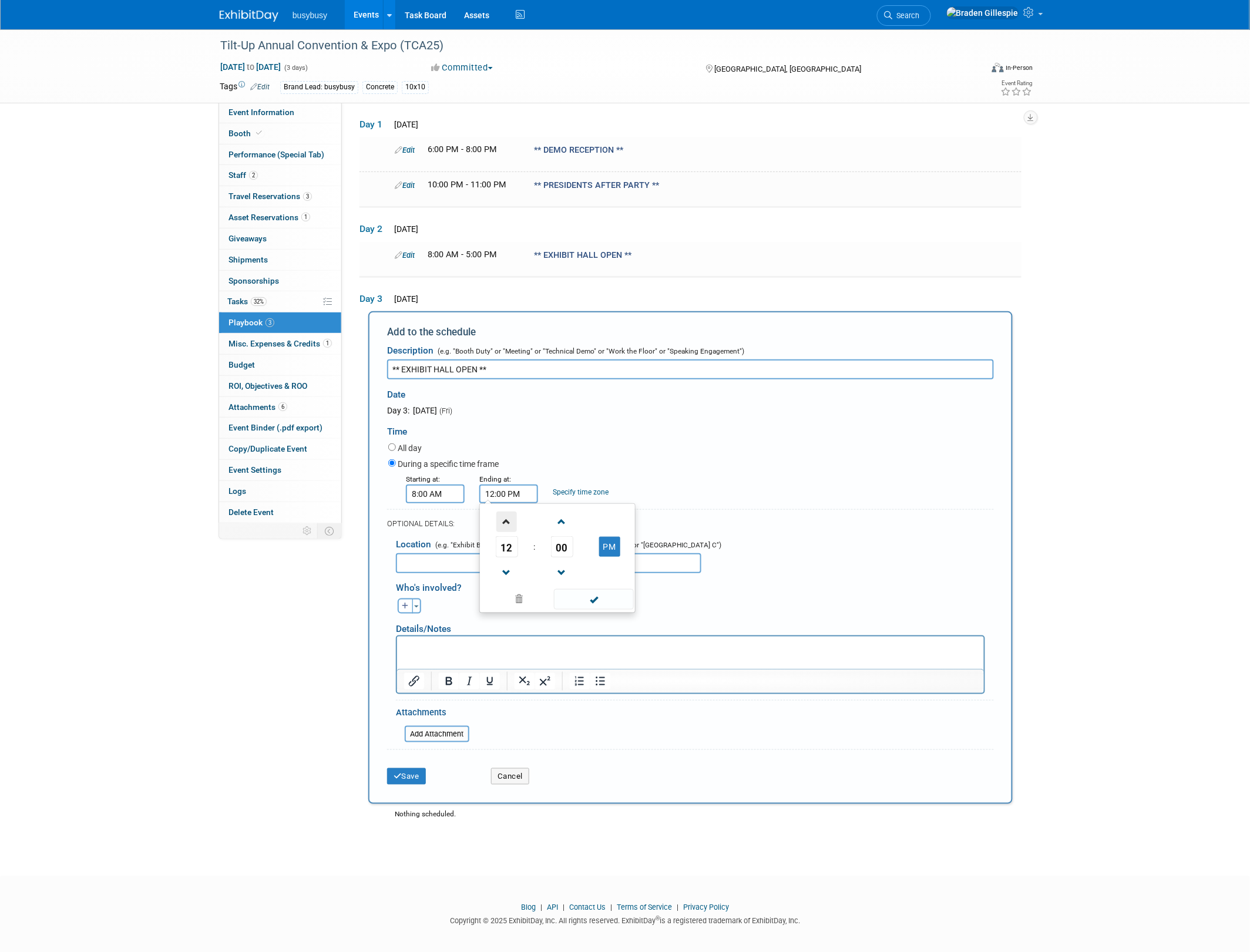
click at [508, 522] on span at bounding box center [507, 522] width 21 height 21
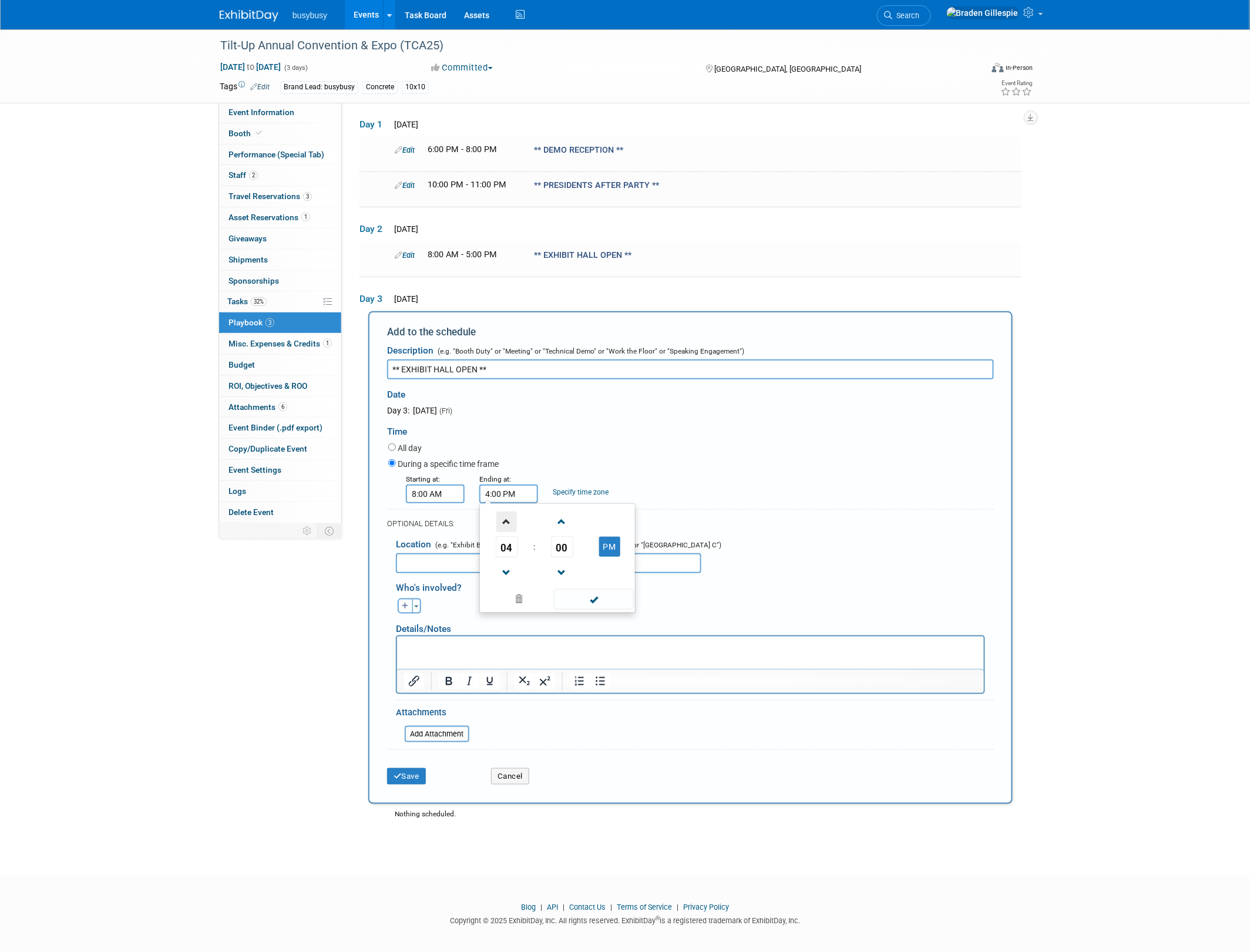
type input "5:00 PM"
click at [594, 592] on span at bounding box center [594, 599] width 79 height 21
click at [425, 770] on button "Save" at bounding box center [406, 777] width 39 height 17
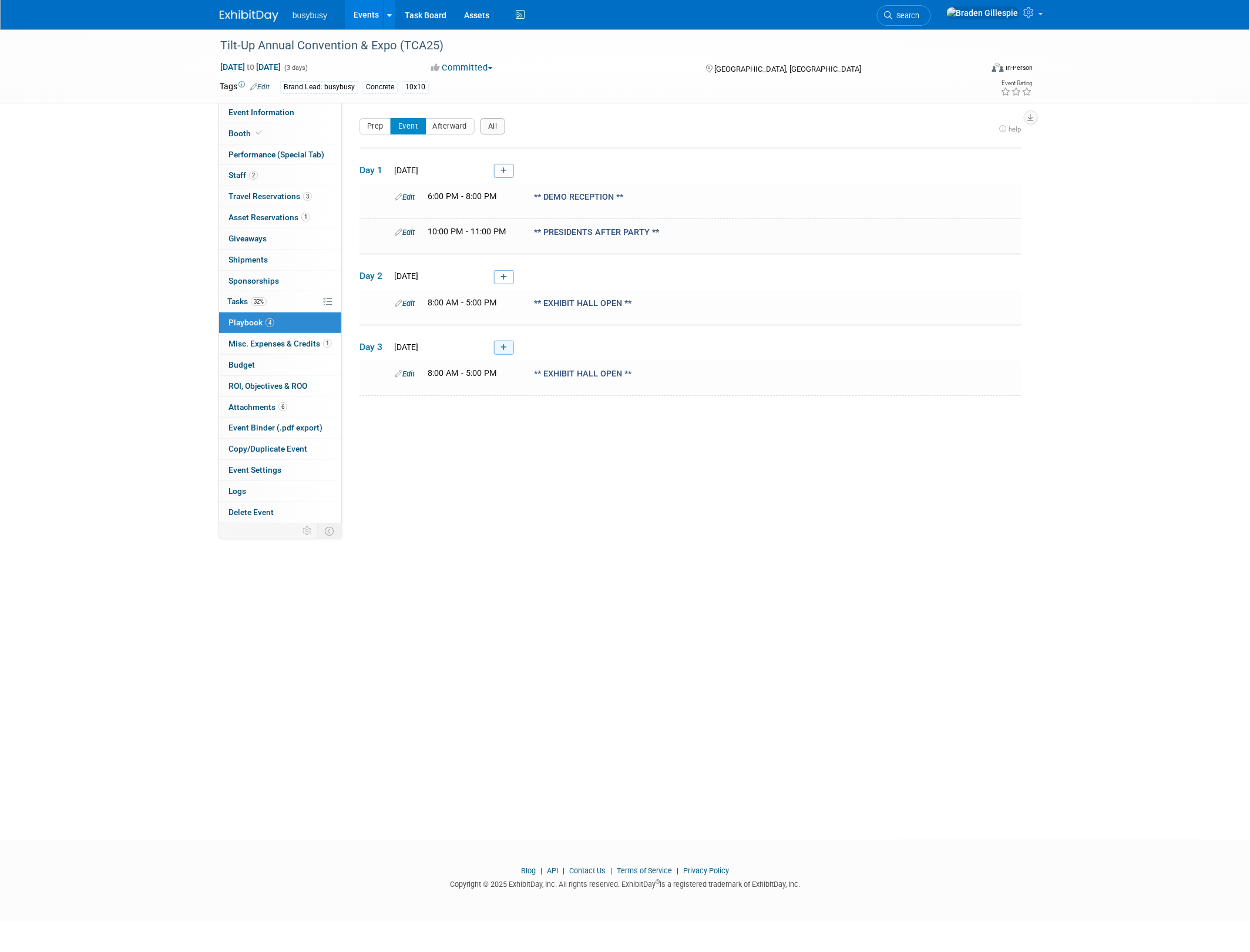
click at [497, 349] on link at bounding box center [504, 348] width 20 height 14
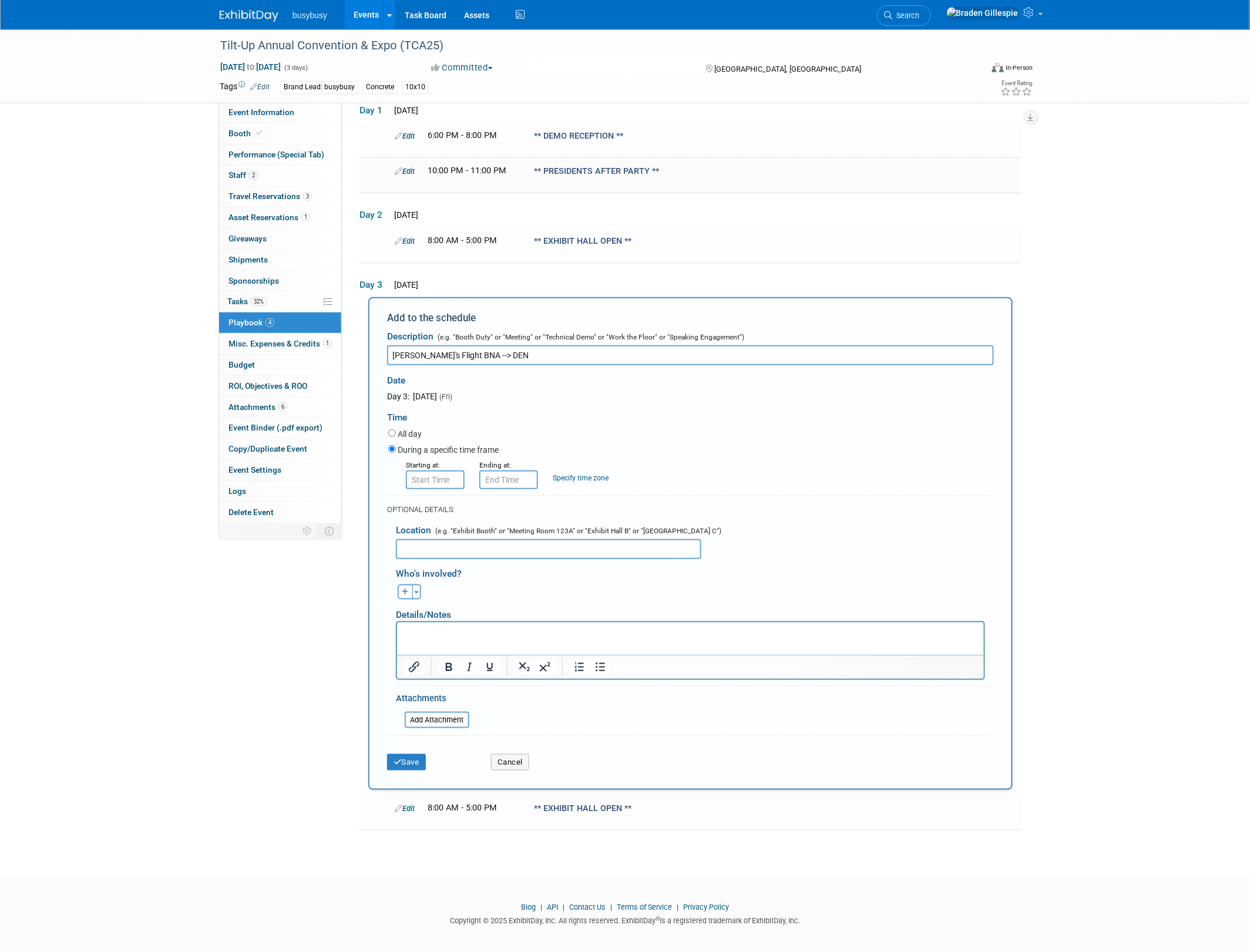
type input "Mike's Flight BNA --> DEN"
click at [445, 474] on input "8:00 AM" at bounding box center [435, 479] width 59 height 19
drag, startPoint x: 440, startPoint y: 473, endPoint x: 331, endPoint y: 478, distance: 109.1
click at [332, 478] on div "Event Information Event Info Booth Booth Performance (Special Tab) Performance …" at bounding box center [625, 401] width 829 height 863
type input "7:25 PM"
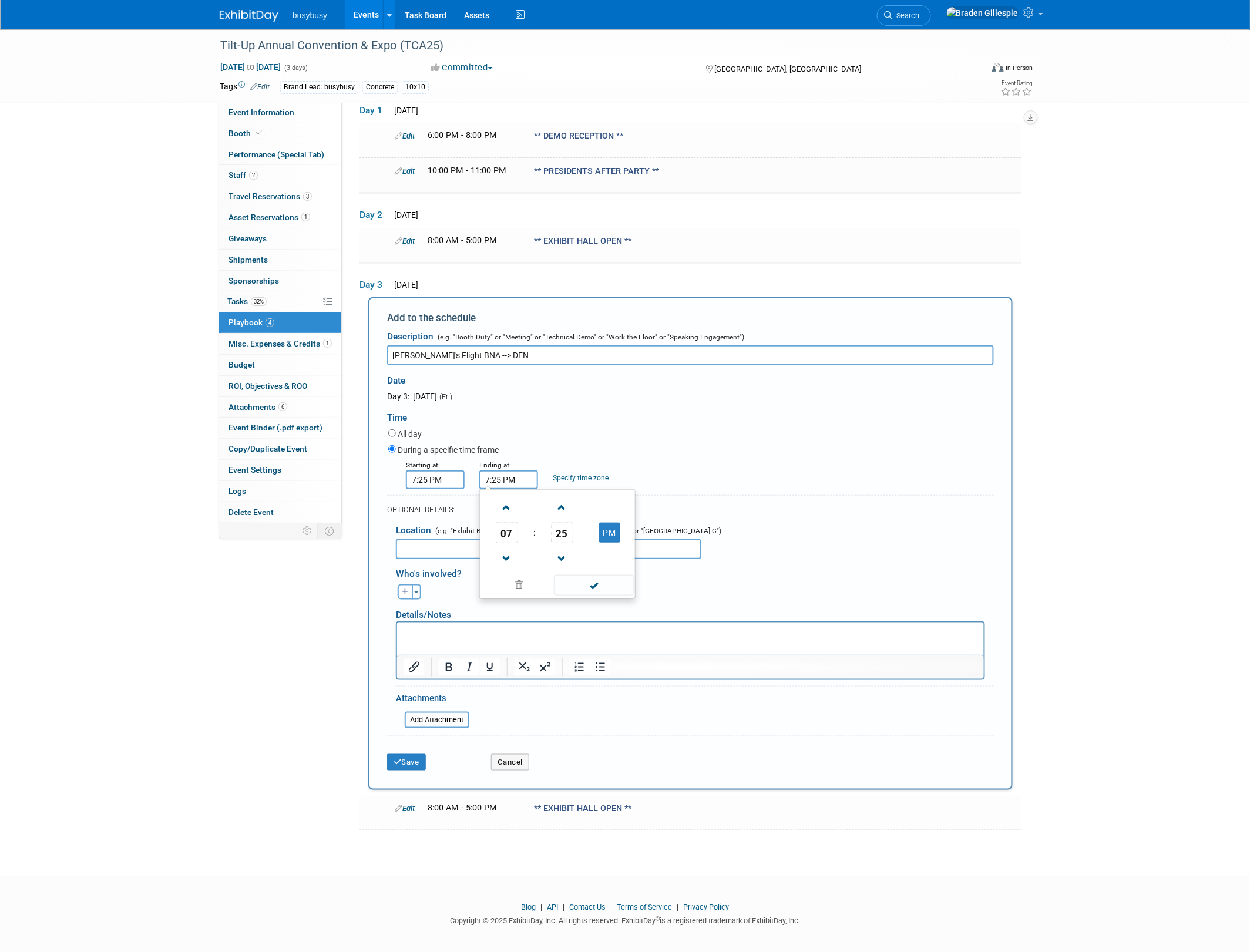
drag, startPoint x: 507, startPoint y: 473, endPoint x: 424, endPoint y: 480, distance: 83.3
click at [424, 480] on div "Starting at: 7:25 PM Ending at: 7:25 PM 07 : 25 PM 12 01 02 03 04 05 06 07 08 0…" at bounding box center [690, 474] width 623 height 31
type input "11:40 PM"
click at [404, 758] on button "Save" at bounding box center [406, 762] width 39 height 17
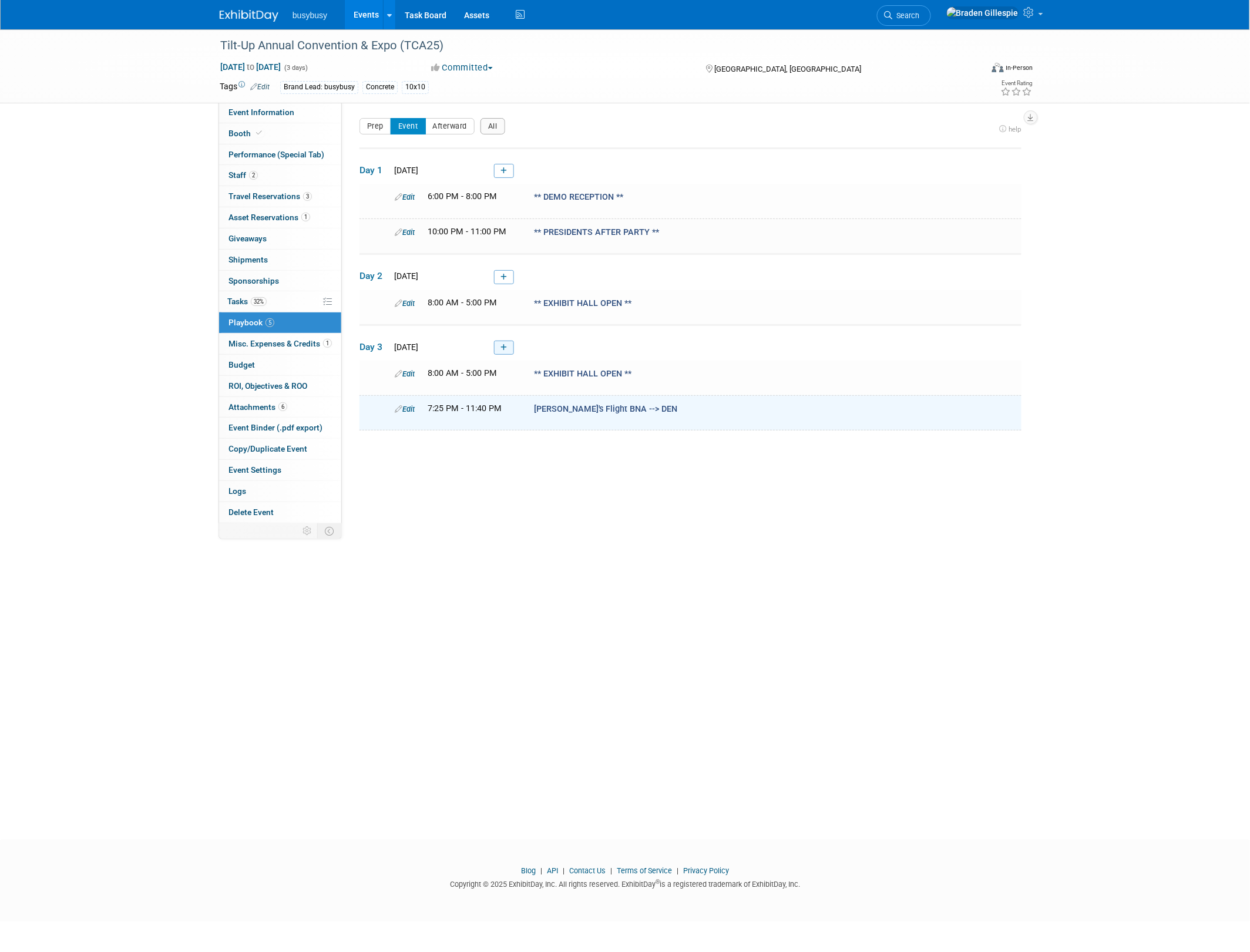
click at [505, 351] on link at bounding box center [504, 348] width 20 height 14
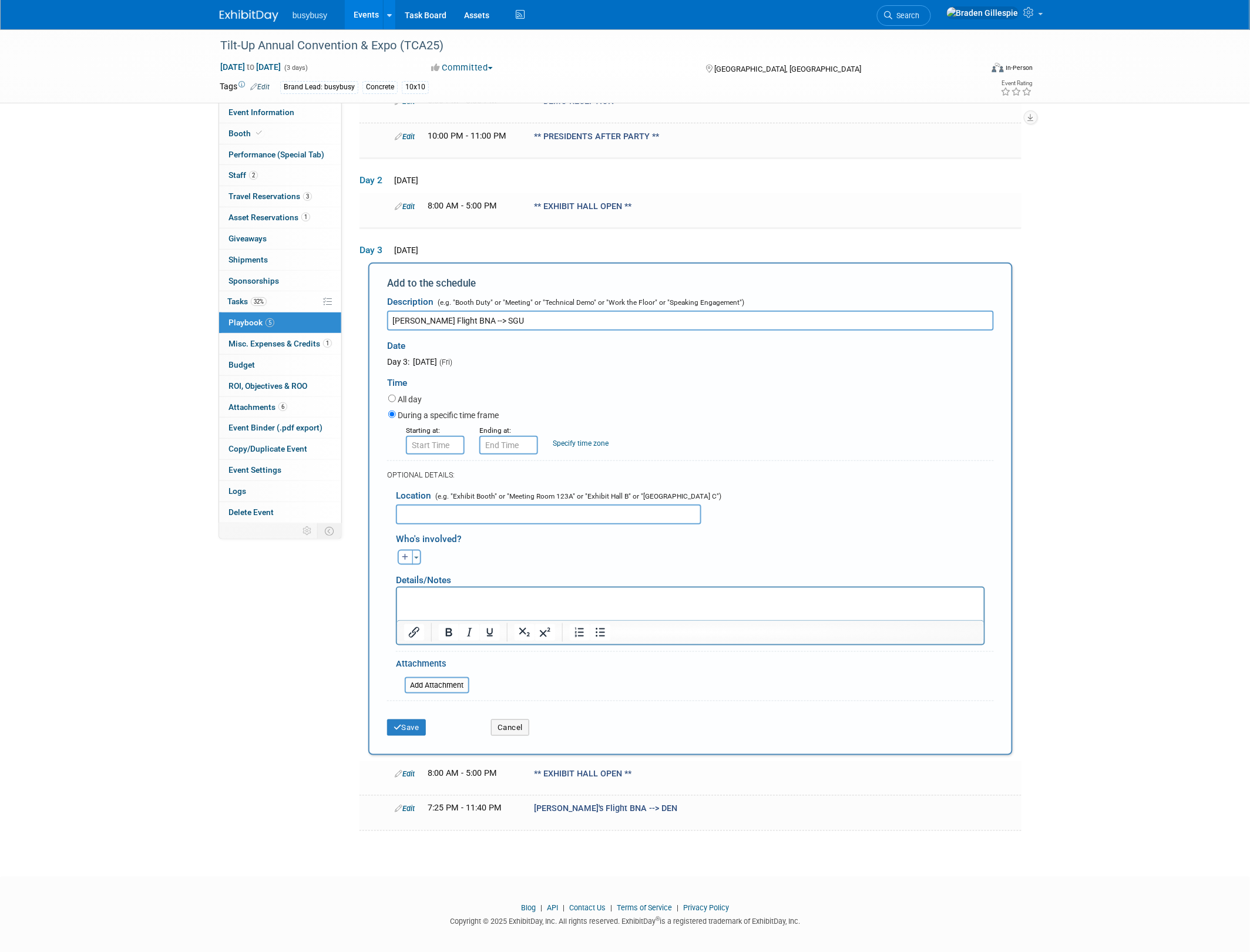
type input "Reid's Flight BNA --> SGU"
click at [439, 444] on input "8:00 AM" at bounding box center [435, 445] width 59 height 19
drag, startPoint x: 450, startPoint y: 442, endPoint x: 337, endPoint y: 447, distance: 113.1
click at [337, 447] on div "Event Information Event Info Booth Booth Performance (Special Tab) Performance …" at bounding box center [625, 383] width 829 height 897
type input "7:05 PM"
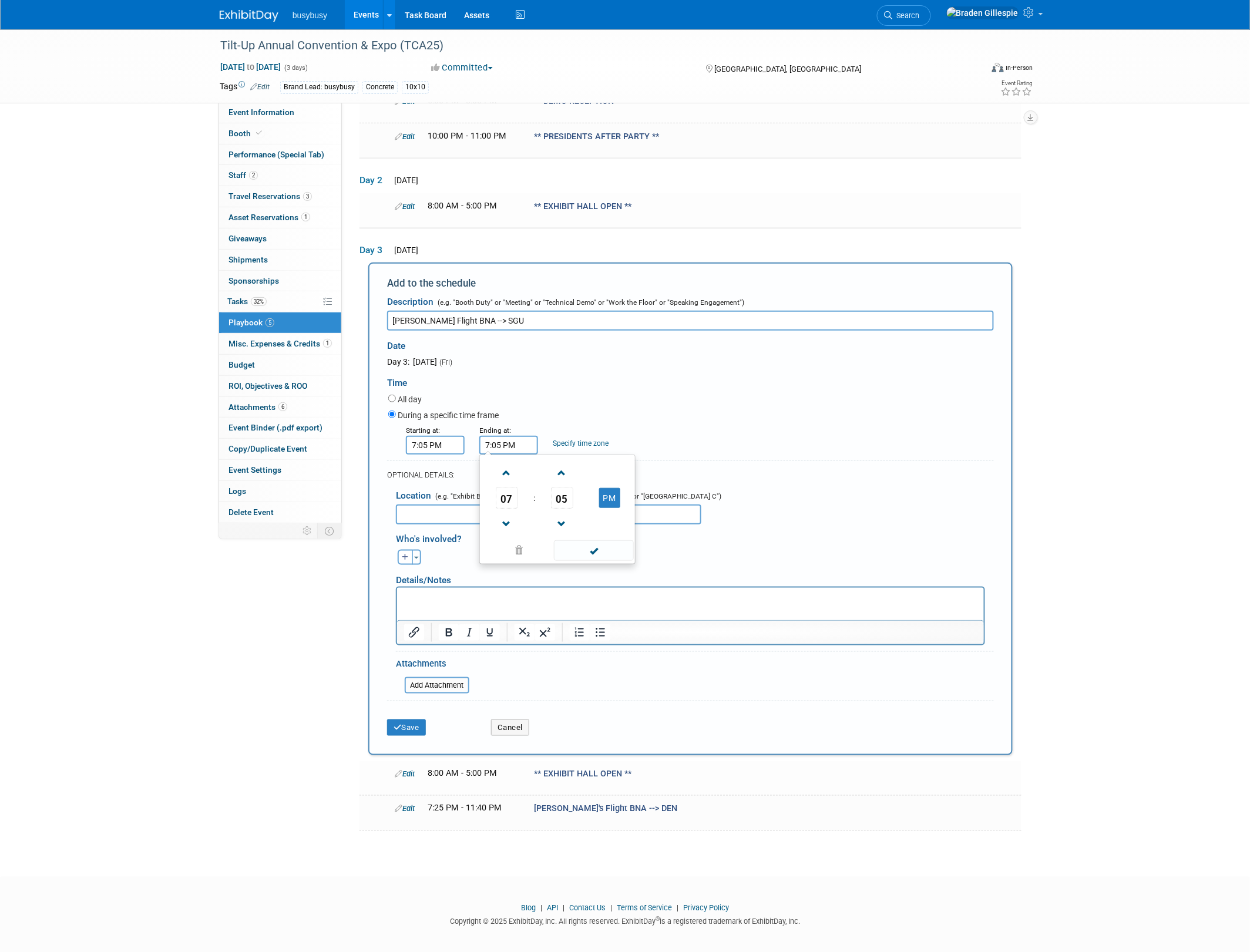
drag, startPoint x: 411, startPoint y: 459, endPoint x: 379, endPoint y: 463, distance: 32.2
click at [379, 464] on div "Add to the schedule Description (e.g. "Booth Duty" or "Meeting" or "Technical D…" at bounding box center [690, 508] width 644 height 493
type input "11:57 PM"
click at [425, 719] on button "Save" at bounding box center [406, 728] width 39 height 17
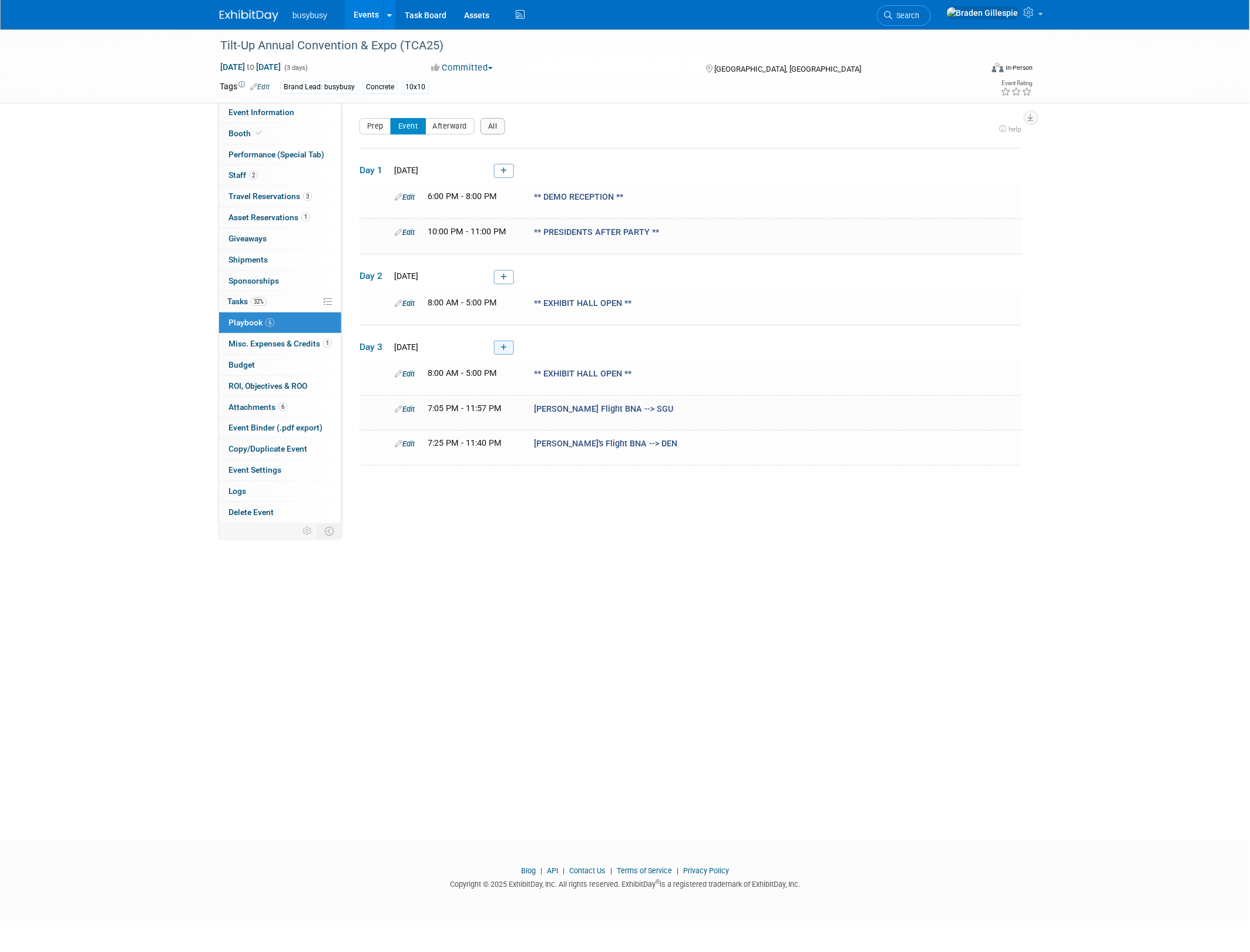
click at [500, 349] on link at bounding box center [504, 348] width 20 height 14
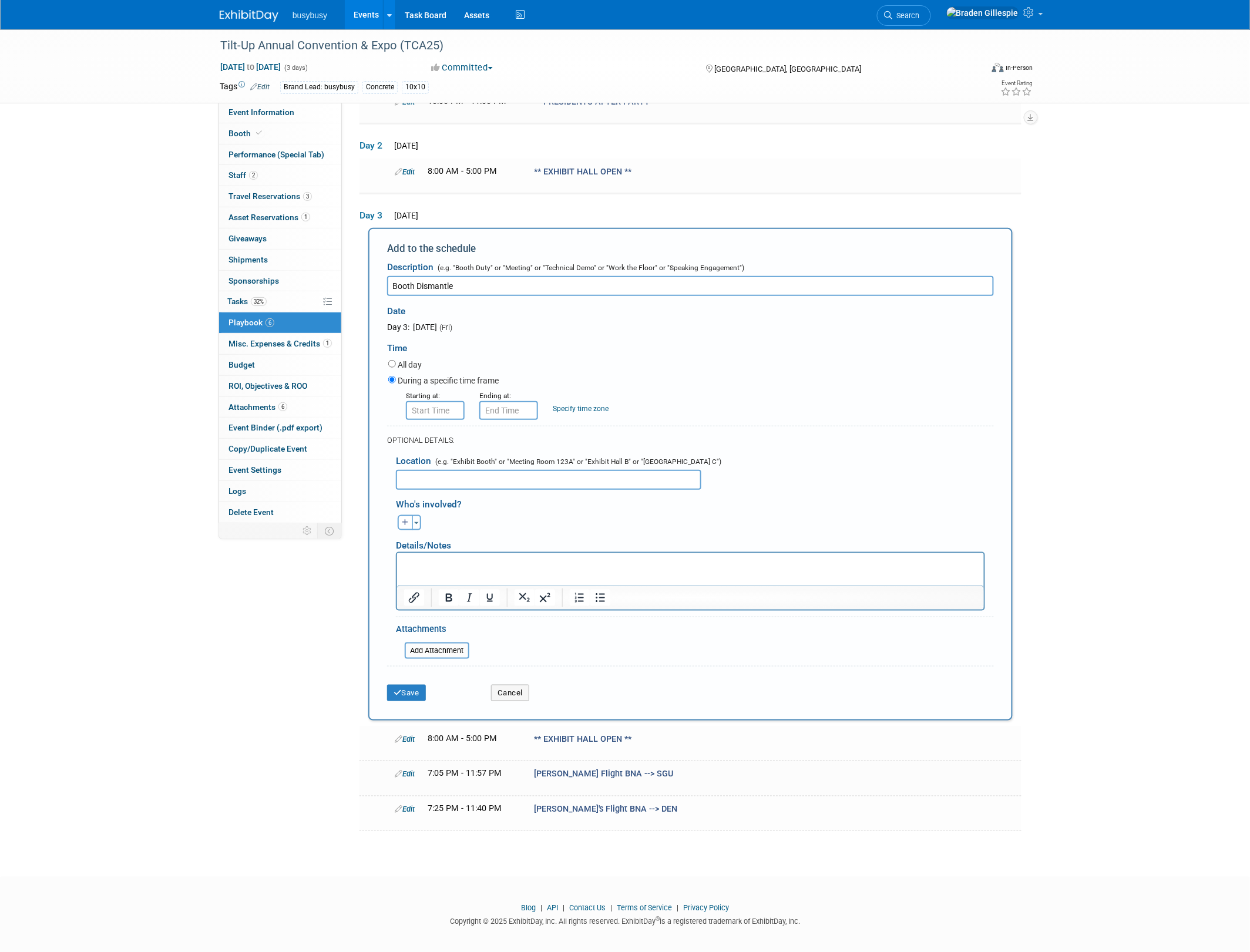
type input "Booth Dismantle"
click at [417, 410] on input "8:00 AM" at bounding box center [435, 411] width 59 height 19
drag, startPoint x: 448, startPoint y: 408, endPoint x: 357, endPoint y: 408, distance: 91.0
click at [357, 409] on div "Event Information Event Info Booth Booth Performance (Special Tab) Performance …" at bounding box center [625, 366] width 829 height 932
type input "5"
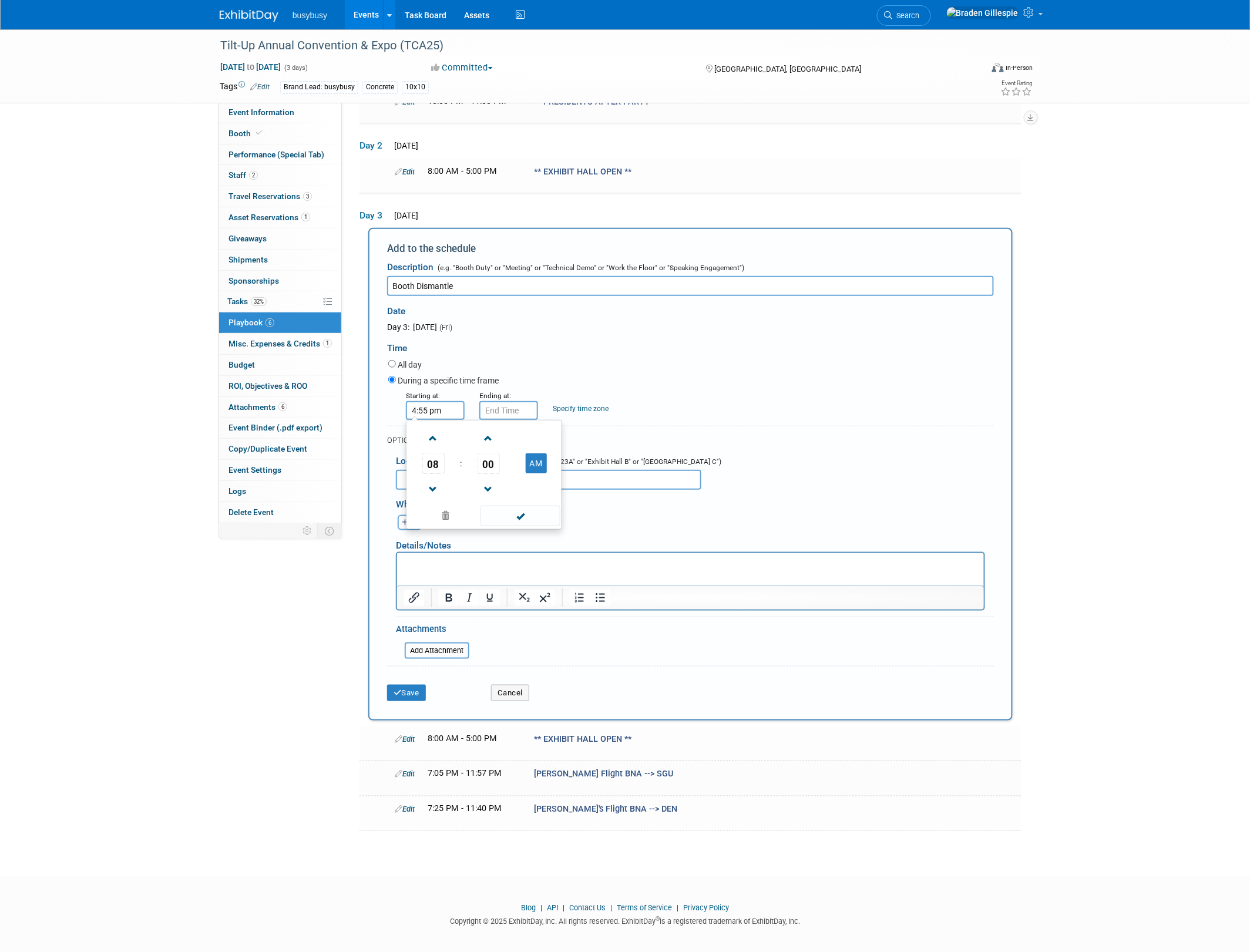
type input "4:55 pm"
type input "4:55 PM"
click at [511, 434] on span at bounding box center [507, 438] width 21 height 21
click at [573, 462] on td "55" at bounding box center [561, 464] width 49 height 22
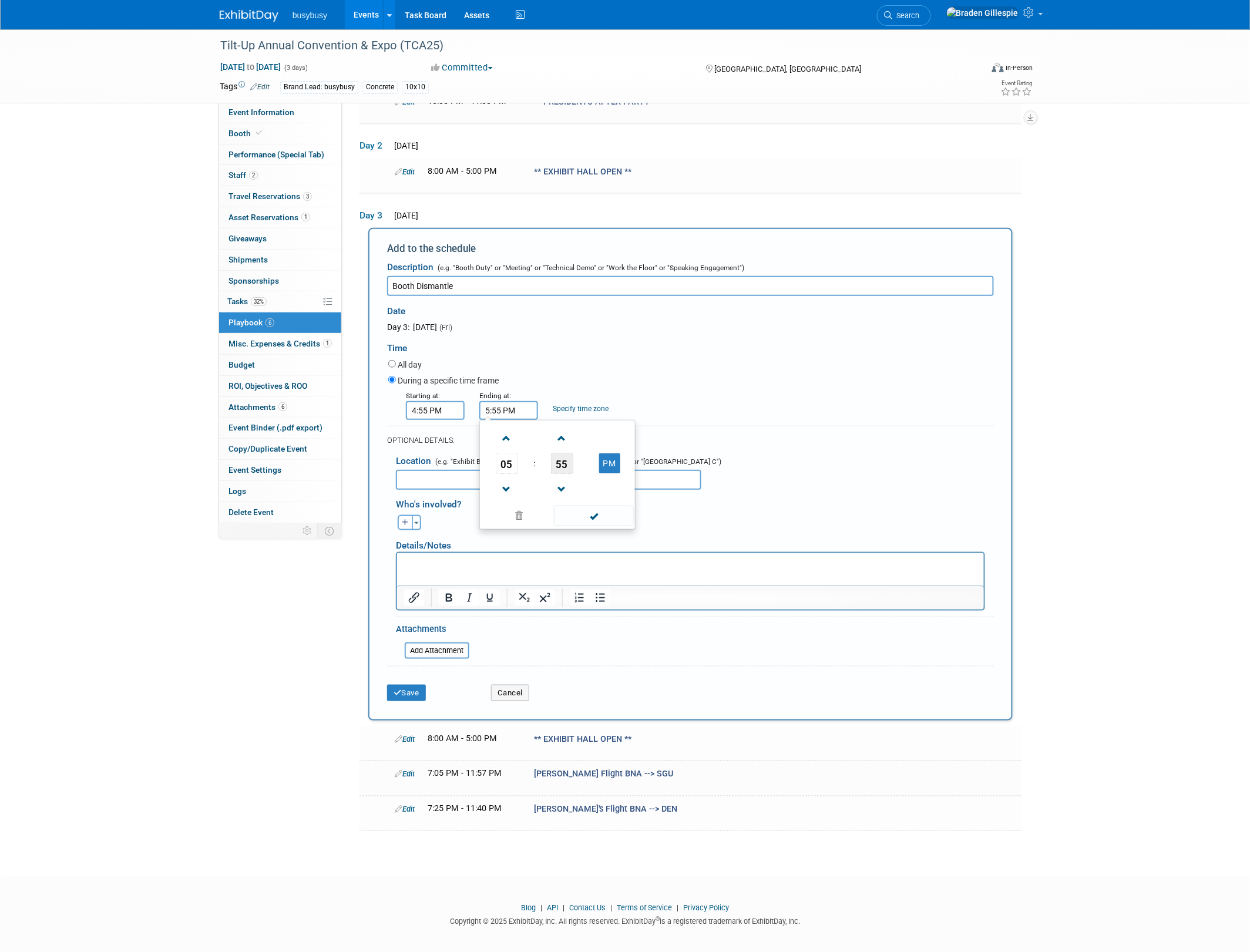
click at [554, 462] on span "55" at bounding box center [562, 464] width 22 height 22
click at [498, 442] on td "00" at bounding box center [501, 439] width 37 height 31
click at [567, 462] on span "00" at bounding box center [562, 464] width 22 height 22
click at [523, 439] on td "05" at bounding box center [538, 439] width 37 height 31
type input "5:05 PM"
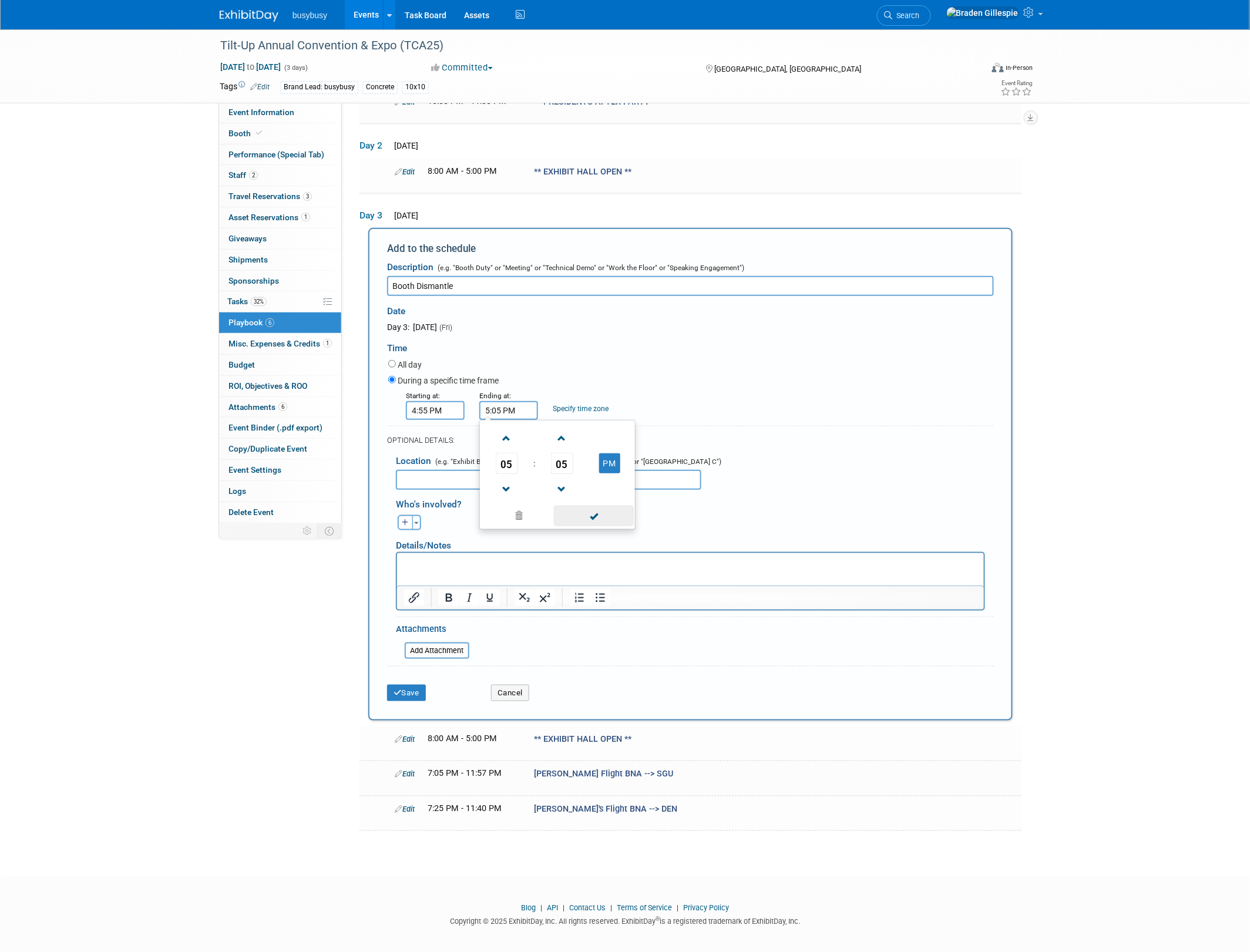
click at [582, 515] on span at bounding box center [594, 516] width 79 height 21
click at [416, 685] on button "Save" at bounding box center [406, 693] width 39 height 17
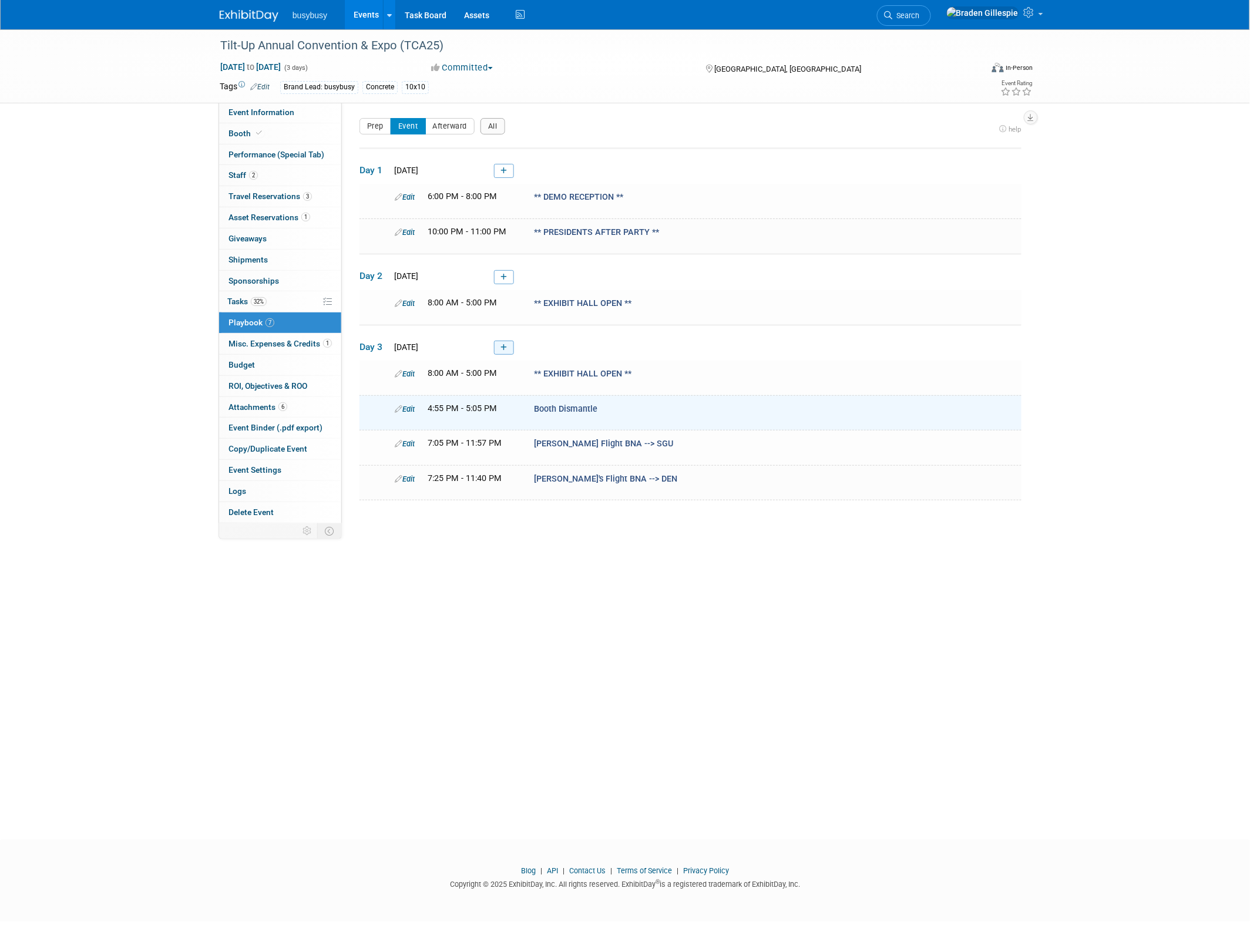
click at [497, 349] on link at bounding box center [504, 348] width 20 height 14
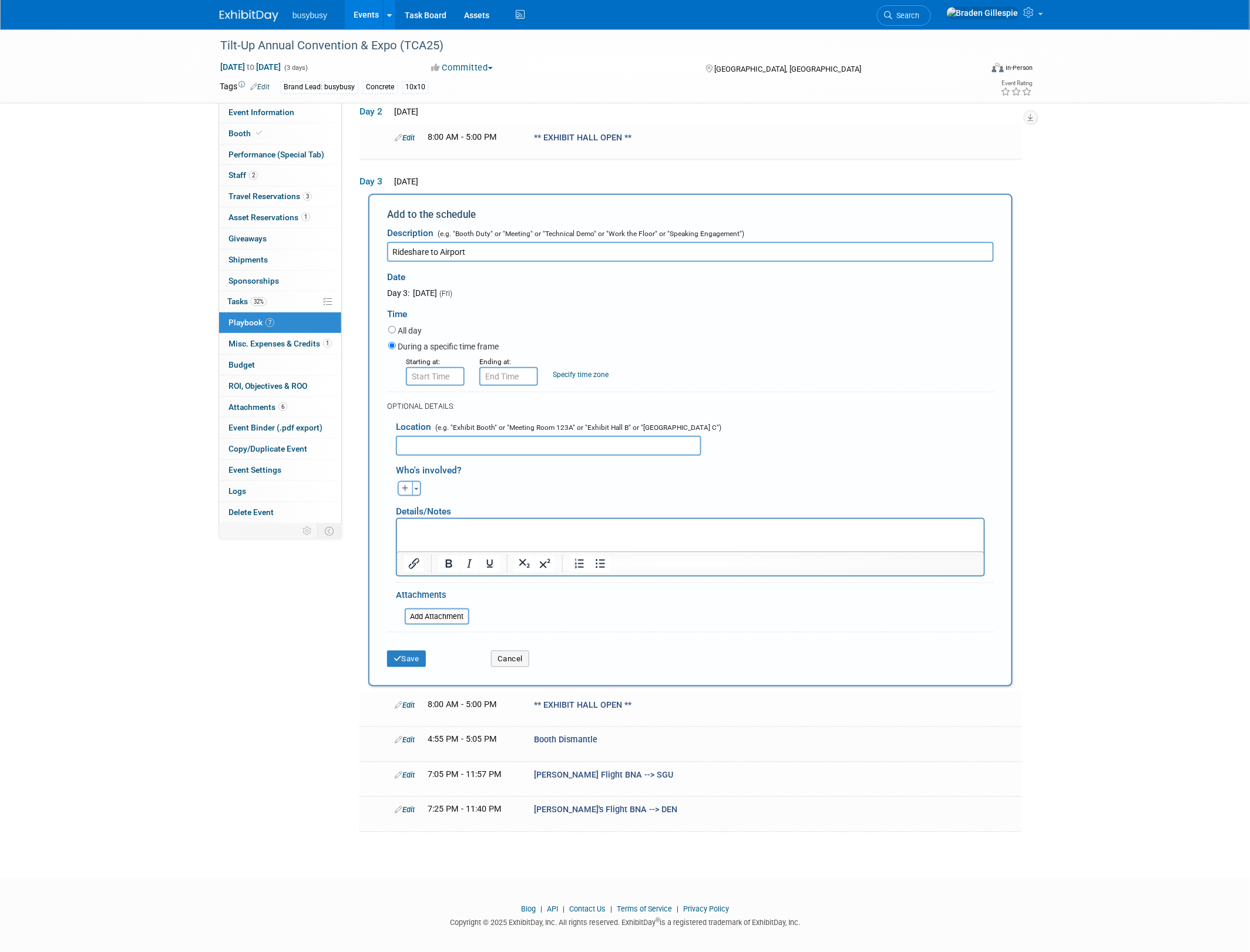
type input "Rideshare to Airport"
click at [438, 371] on input "8:00 AM" at bounding box center [435, 377] width 59 height 19
click at [435, 404] on span at bounding box center [433, 404] width 21 height 21
drag, startPoint x: 450, startPoint y: 377, endPoint x: 389, endPoint y: 377, distance: 61.0
click at [389, 377] on div "Starting at: 9:00 AM 09 : 00 AM 12 01 02 03 04 05 06 07 08 09 10 11 00 05 10 15…" at bounding box center [690, 370] width 623 height 31
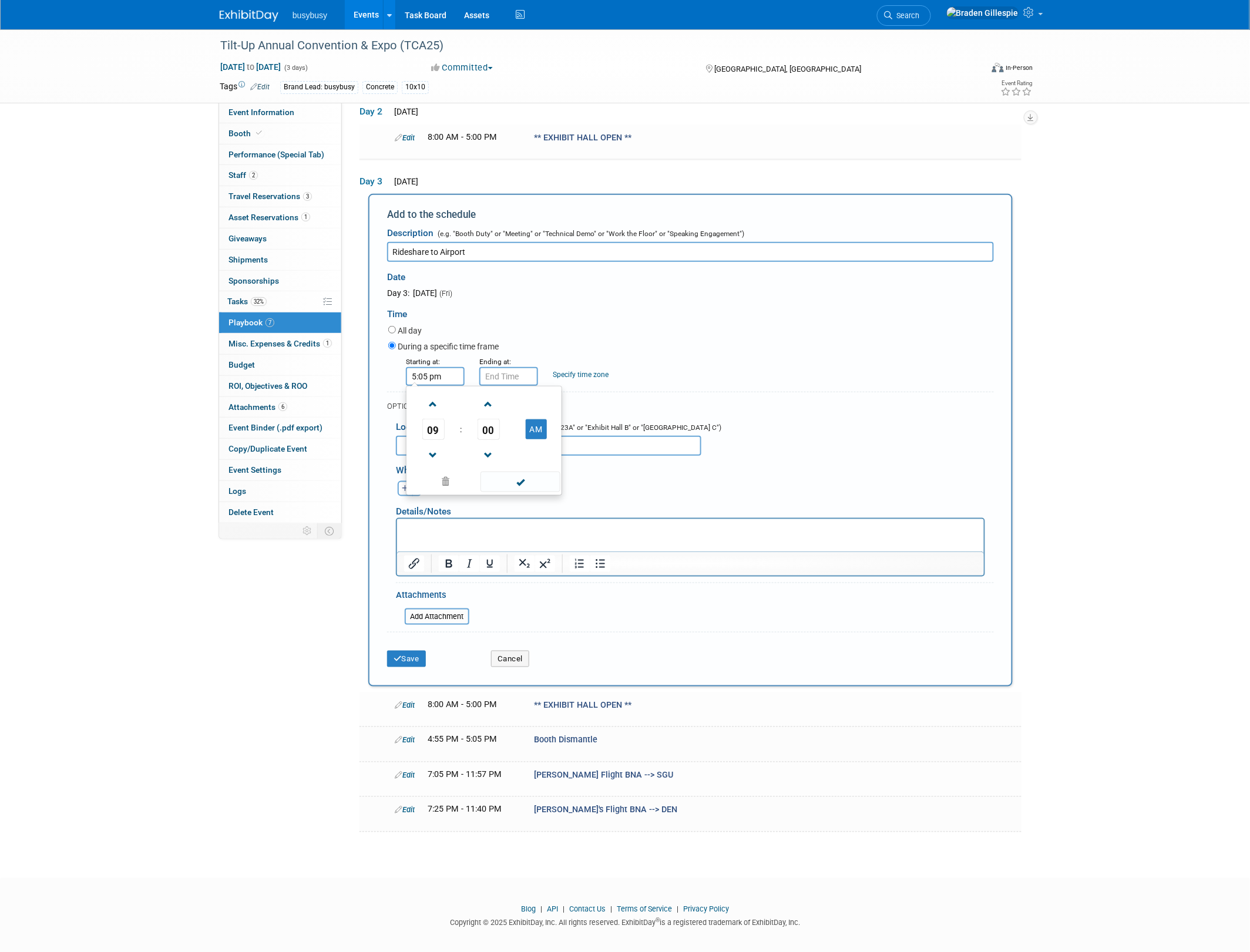
type input "5:05 PM"
click at [503, 370] on input "5:05 PM" at bounding box center [508, 377] width 59 height 19
click at [551, 422] on span "05" at bounding box center [562, 430] width 22 height 22
click at [535, 433] on td "25" at bounding box center [538, 436] width 37 height 31
click at [568, 424] on span "25" at bounding box center [562, 430] width 22 height 22
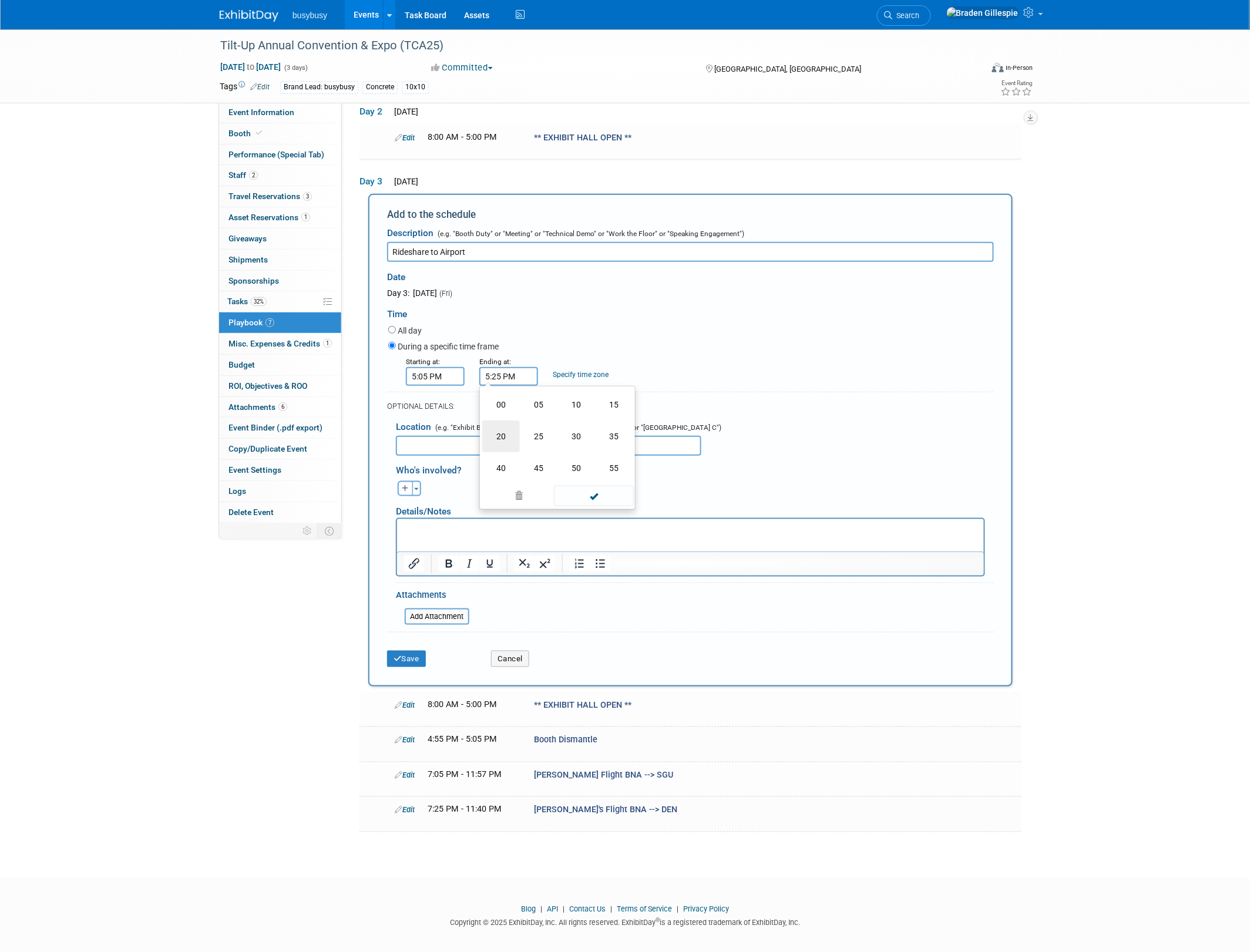
click at [506, 439] on td "20" at bounding box center [501, 436] width 37 height 31
type input "5:20 PM"
click at [615, 479] on span at bounding box center [594, 482] width 79 height 21
click at [406, 651] on button "Save" at bounding box center [406, 659] width 39 height 17
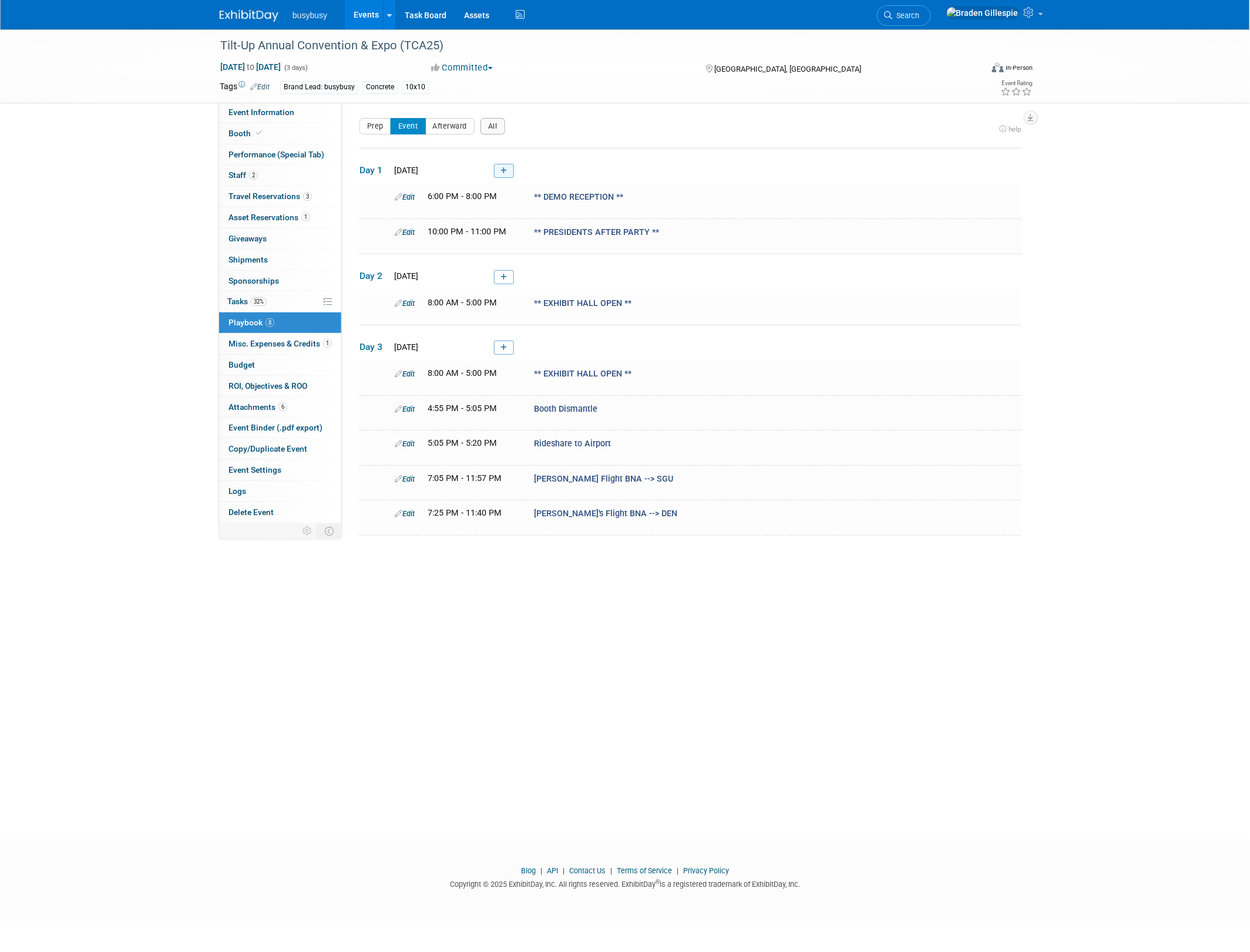
click at [505, 177] on link at bounding box center [504, 171] width 20 height 14
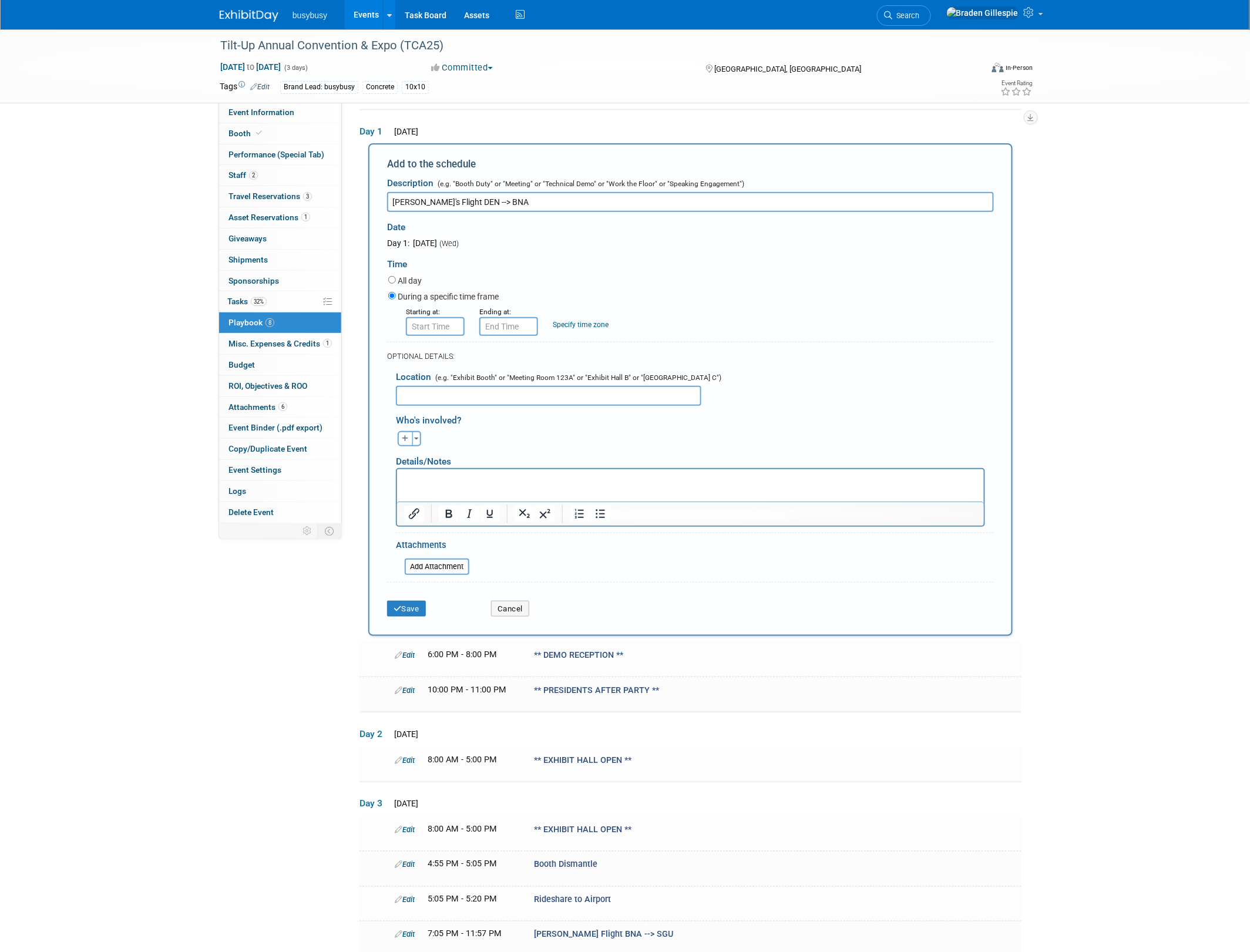
type input "Mike's Flight DEN --> BNA"
click at [454, 320] on input "8:00 AM" at bounding box center [435, 326] width 59 height 19
drag, startPoint x: 454, startPoint y: 320, endPoint x: 379, endPoint y: 322, distance: 75.0
click at [379, 322] on div "Starting at: 8:00 AM 08 : 00 AM 12 01 02 03 04 05 06 07 08 09 10 11 00 05 10 15…" at bounding box center [690, 320] width 623 height 31
type input "10:25 pm"
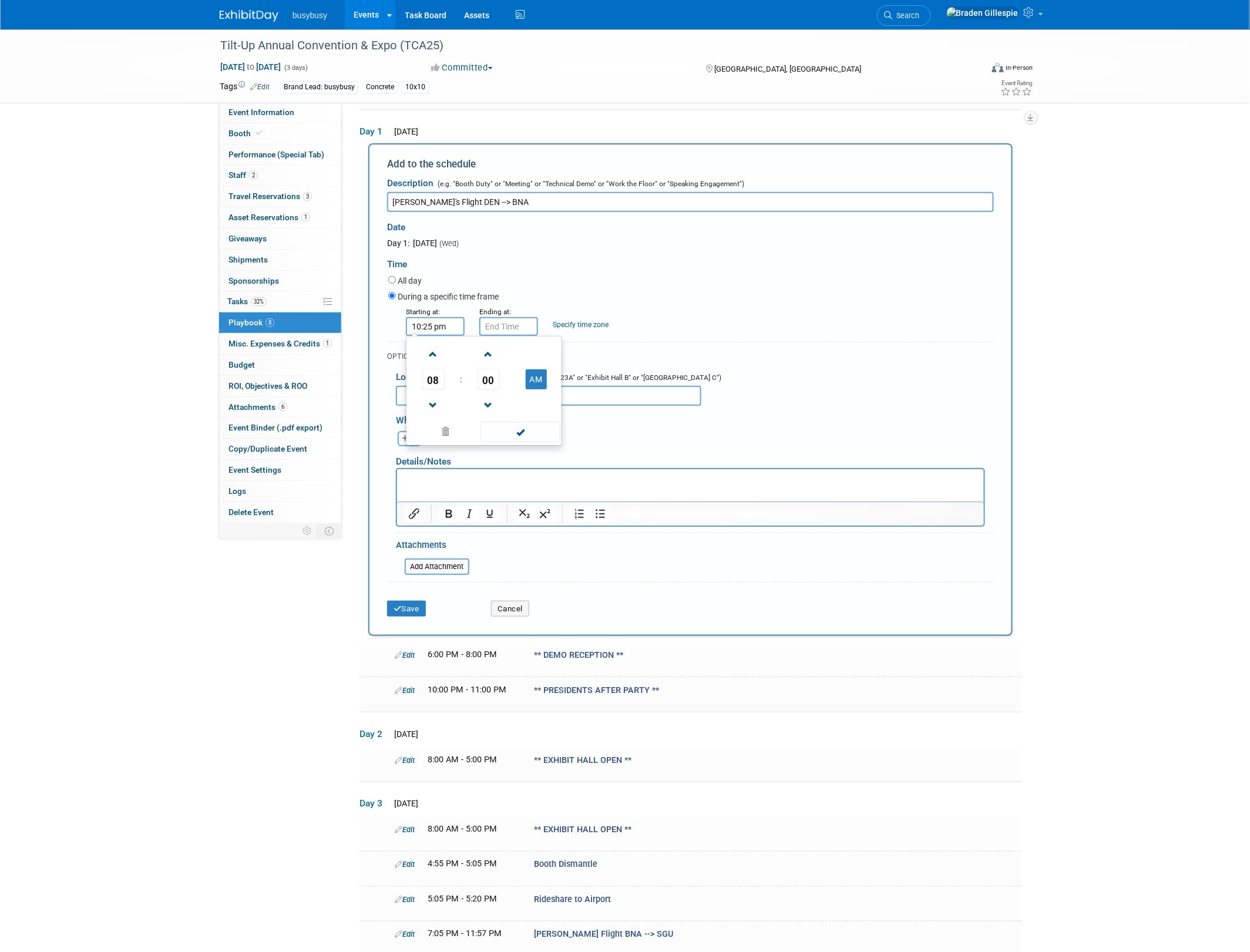
type input "10:25 PM"
click at [455, 322] on input "10:25 PM" at bounding box center [435, 326] width 59 height 19
click at [533, 377] on button "PM" at bounding box center [536, 379] width 22 height 20
type input "10:25 AM"
click at [520, 323] on input "10:25 PM" at bounding box center [508, 326] width 59 height 19
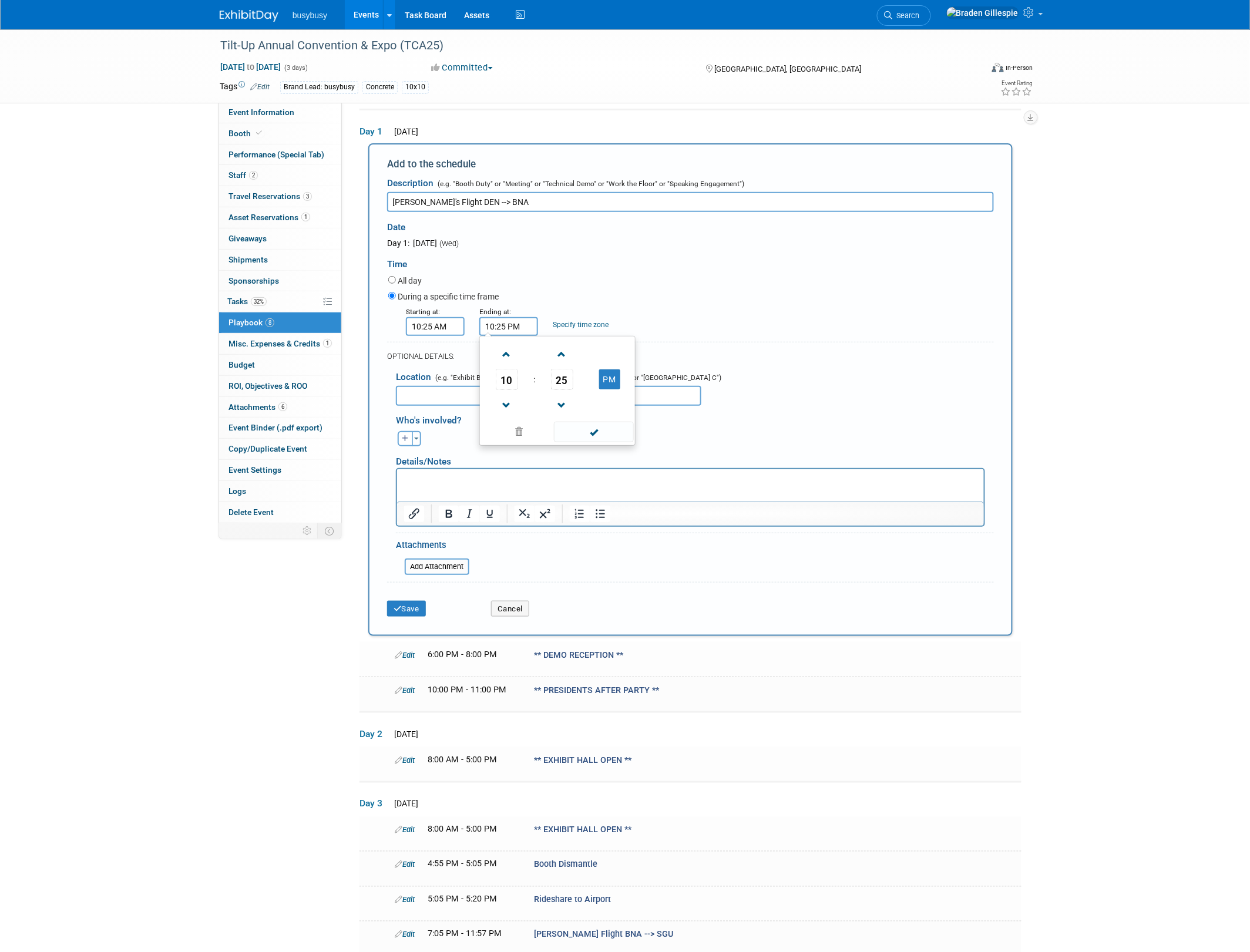
drag, startPoint x: 521, startPoint y: 320, endPoint x: 454, endPoint y: 319, distance: 67.0
click at [454, 319] on div "Starting at: 10:25 AM Ending at: 10:25 PM 10 : 25 PM 12 01 02 03 04 05 06 07 08…" at bounding box center [690, 320] width 623 height 31
type input "1:55 PM"
click at [418, 605] on button "Save" at bounding box center [406, 609] width 39 height 17
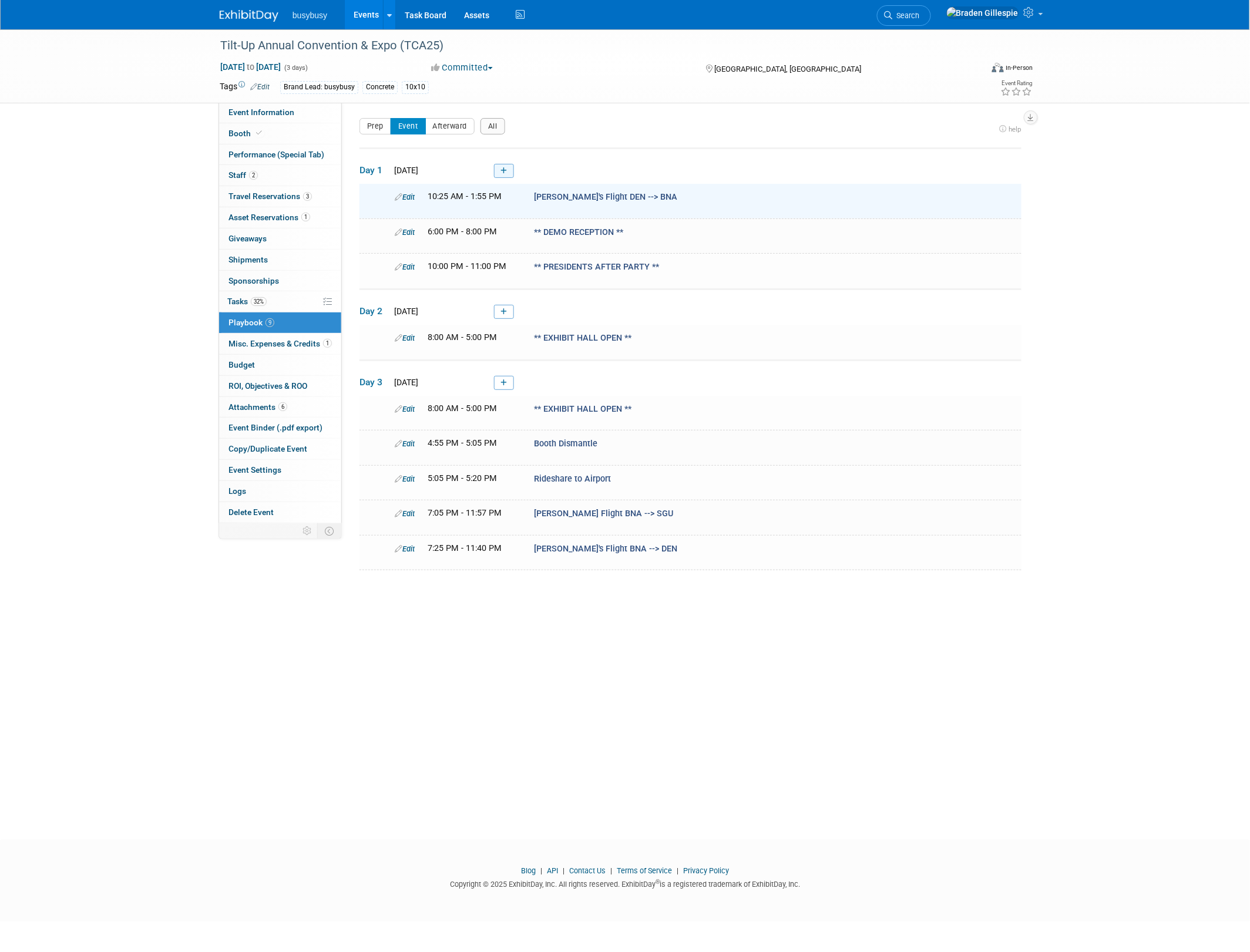
click at [503, 173] on icon at bounding box center [504, 171] width 7 height 7
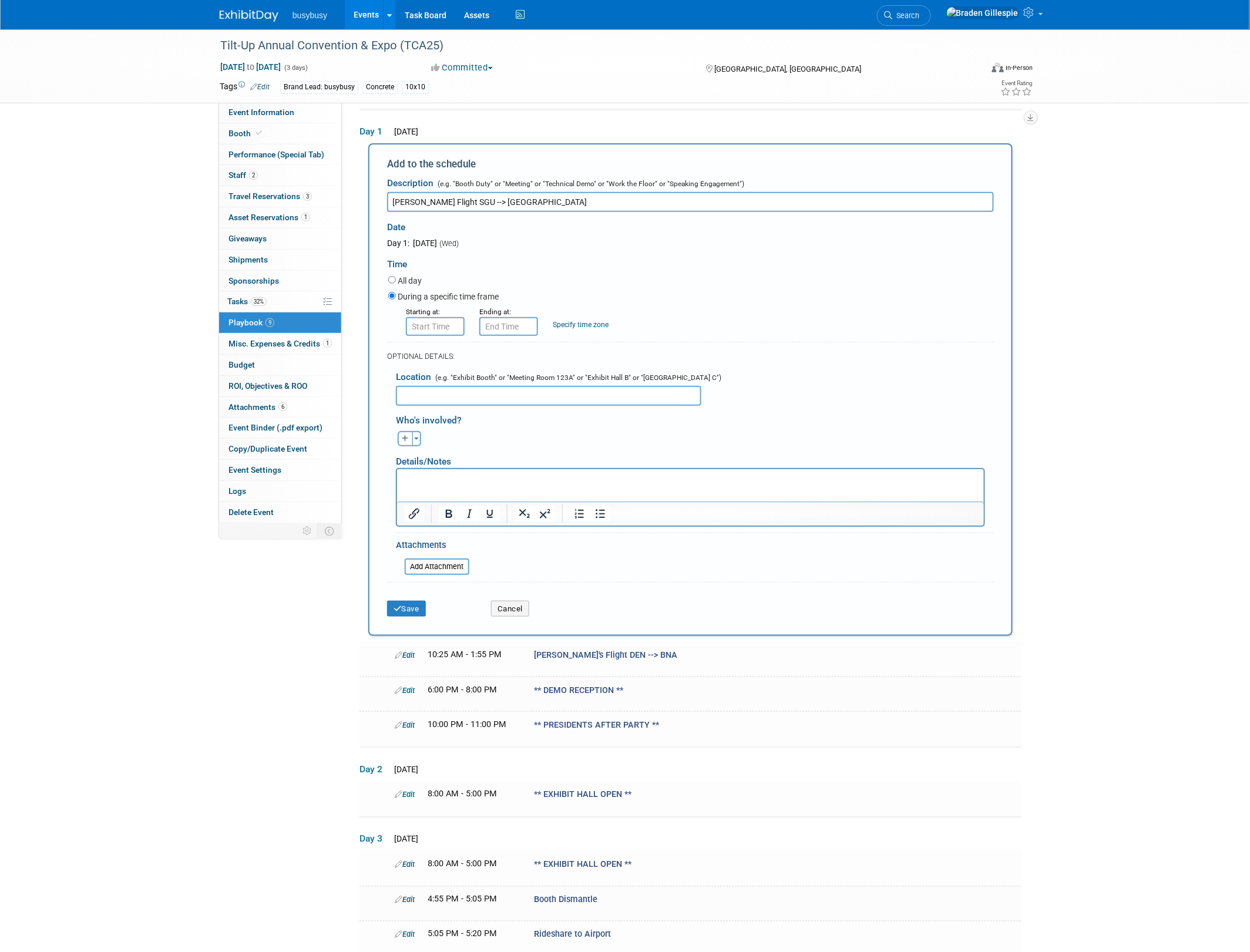
type input "Reid's Flight SGU --> BNA"
click at [447, 327] on input "8:00 AM" at bounding box center [435, 326] width 59 height 19
drag, startPoint x: 450, startPoint y: 325, endPoint x: 389, endPoint y: 324, distance: 61.0
click at [389, 324] on div "Starting at: 8:00 AM 08 : 00 AM 12 01 02 03 04 05 06 07 08 09 10 11 00 05 10 15…" at bounding box center [690, 320] width 623 height 31
type input "5:05 AM"
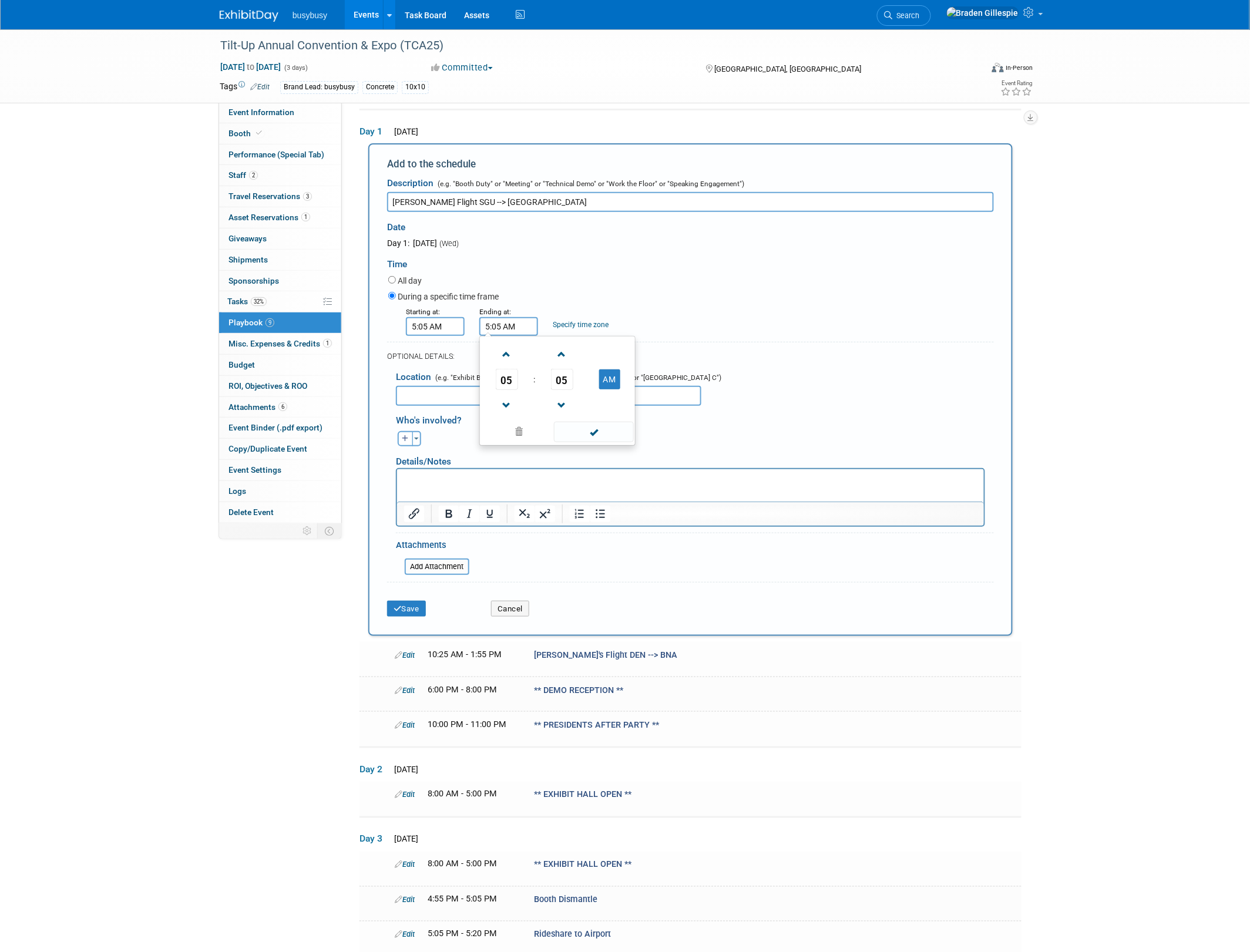
drag, startPoint x: 517, startPoint y: 327, endPoint x: 444, endPoint y: 327, distance: 73.0
click at [444, 327] on div "Starting at: 5:05 AM Ending at: 5:05 AM 05 : 05 AM 12 01 02 03 04 05 06 07 08 0…" at bounding box center [690, 320] width 623 height 31
type input "11:59 AM"
click at [409, 603] on button "Save" at bounding box center [406, 609] width 39 height 17
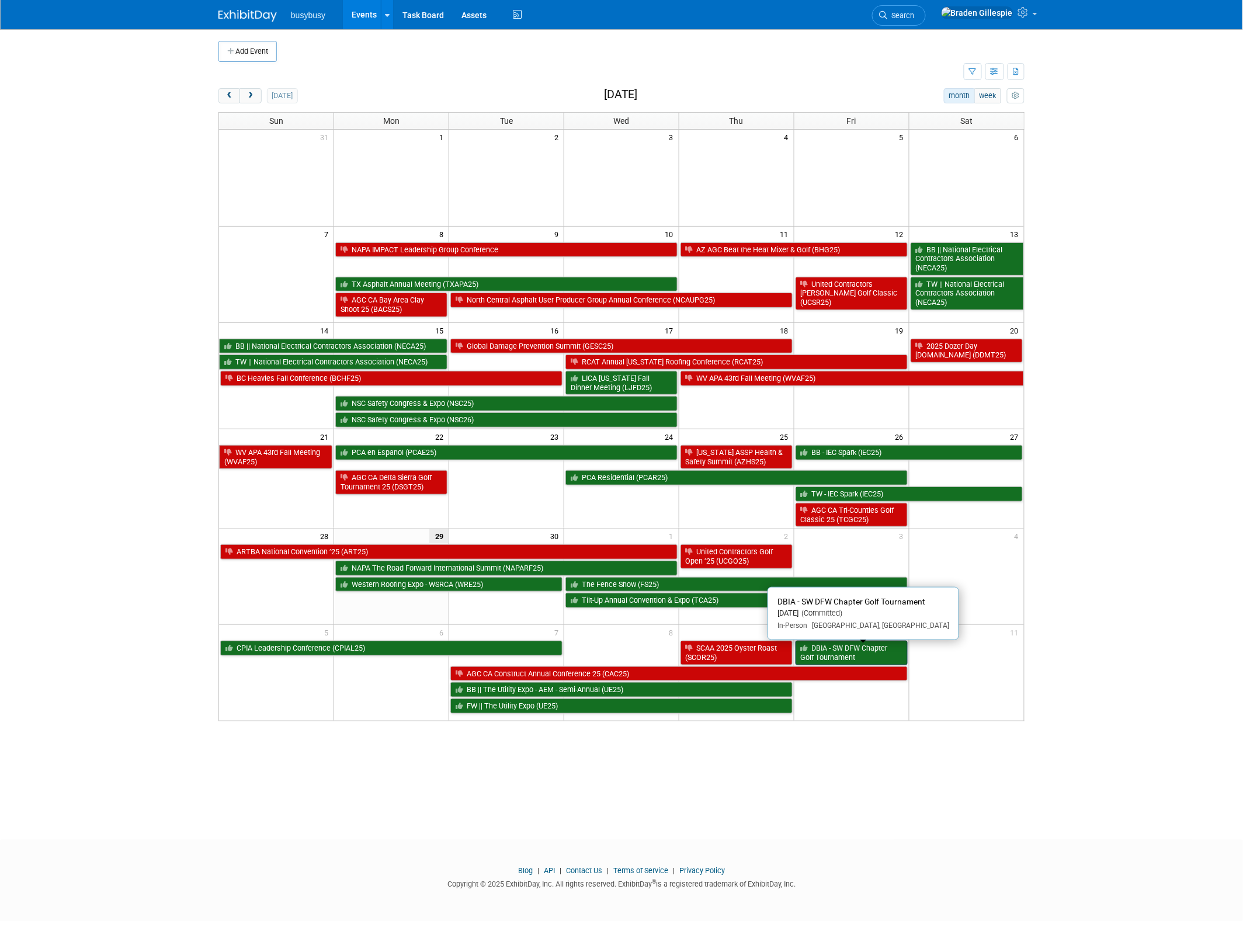
click at [833, 661] on link "DBIA - SW DFW Chapter Golf Tournament" at bounding box center [851, 652] width 112 height 24
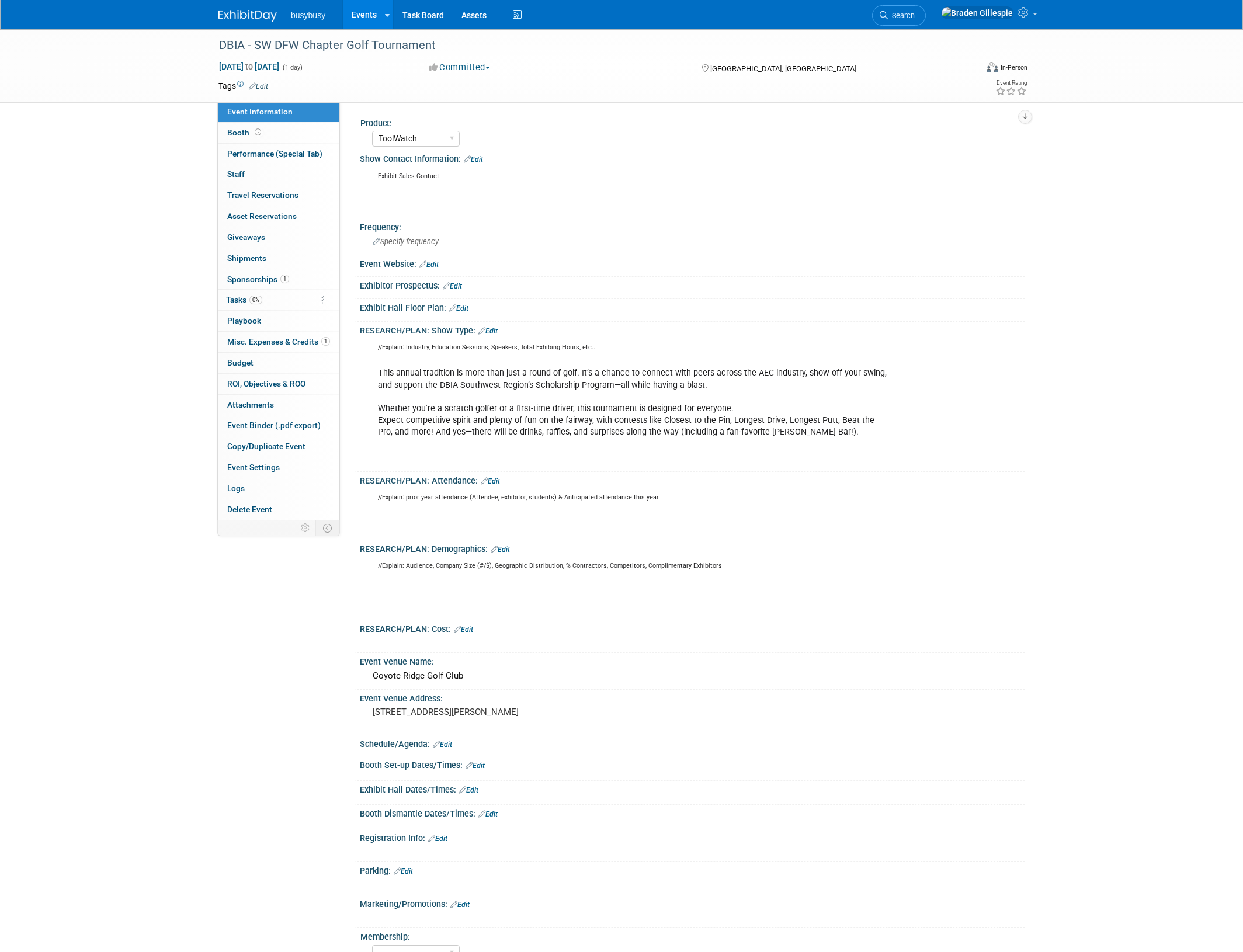
select select "ToolWatch"
click at [277, 134] on link "Booth" at bounding box center [279, 132] width 122 height 21
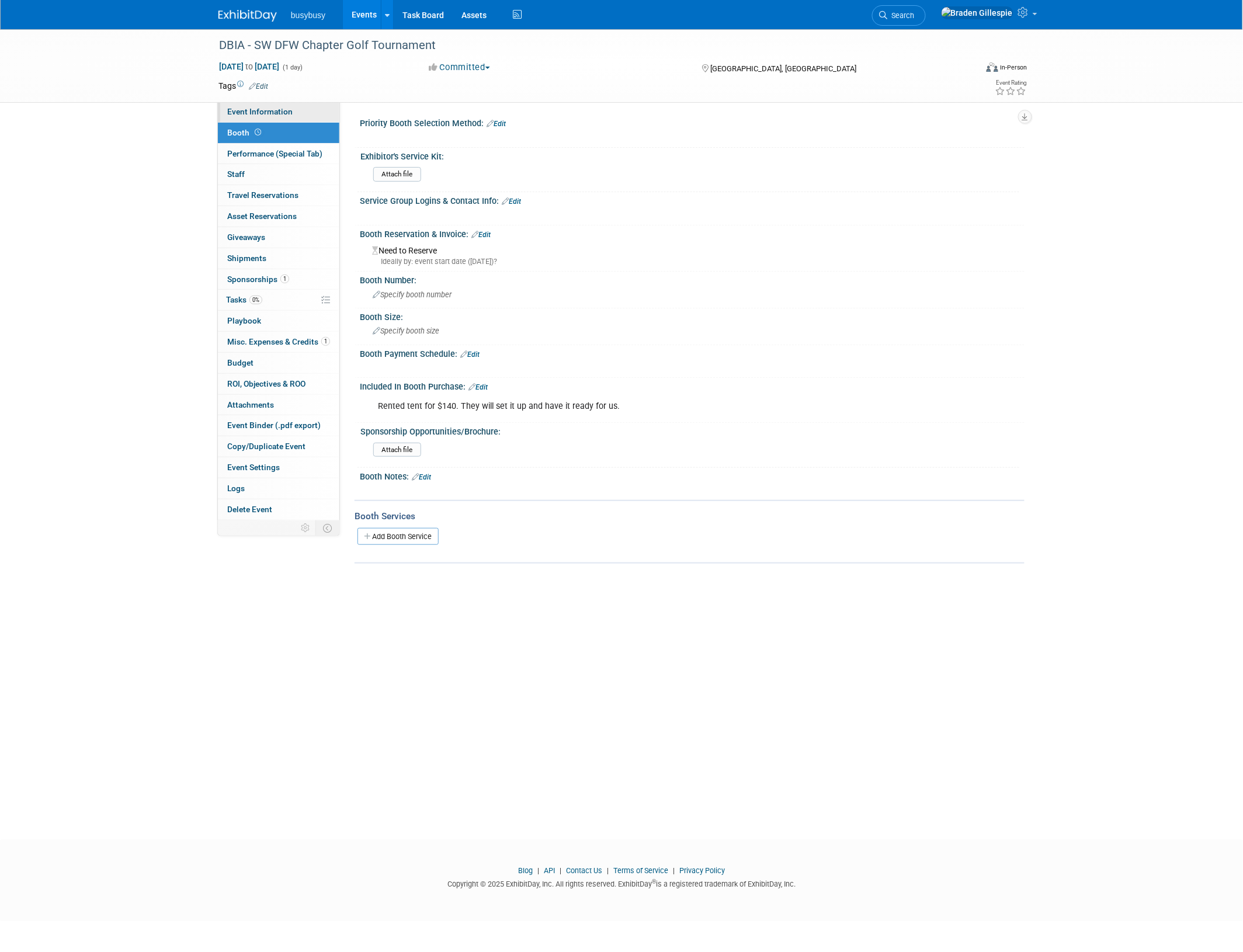
click at [296, 109] on link "Event Information" at bounding box center [279, 111] width 122 height 21
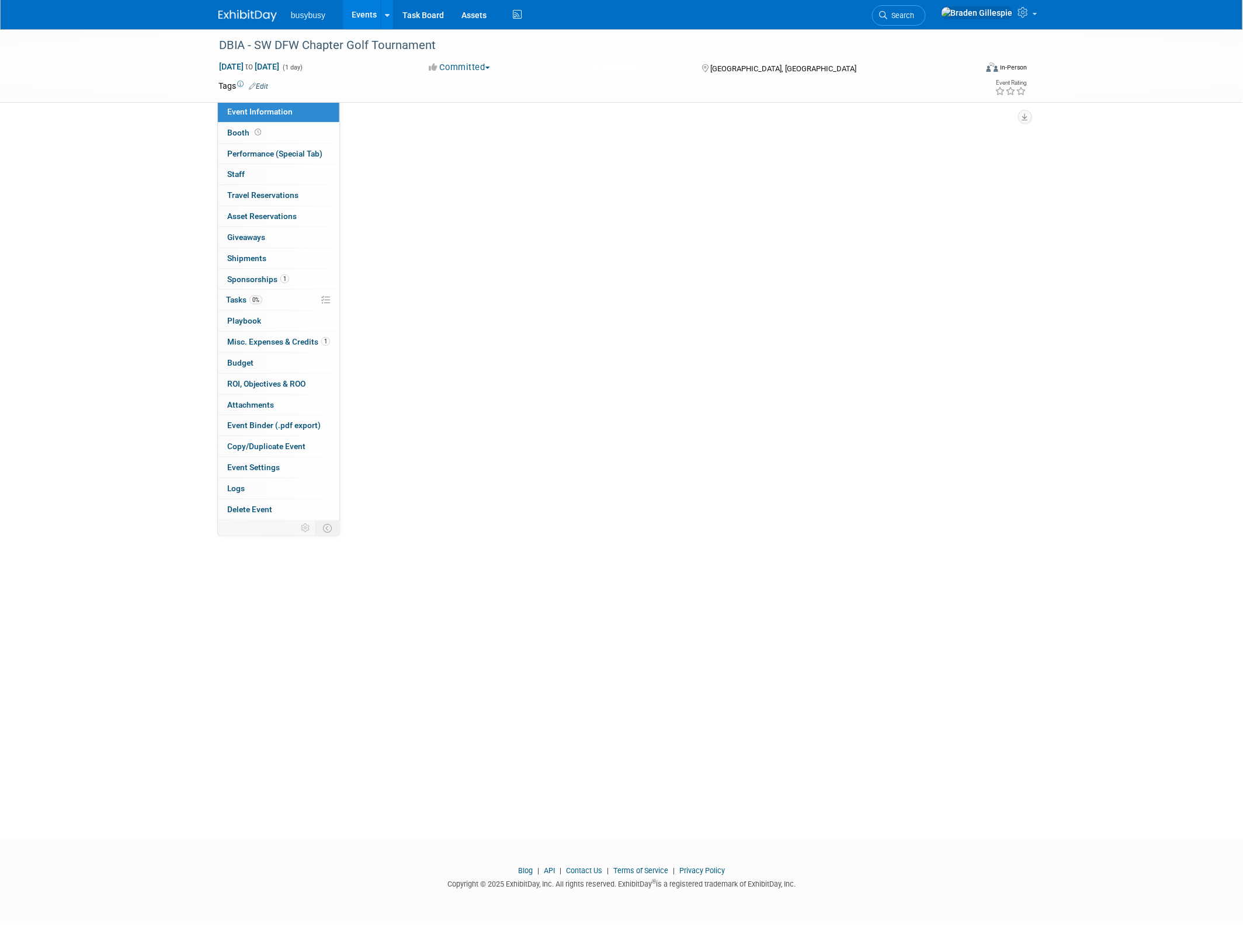
select select "ToolWatch"
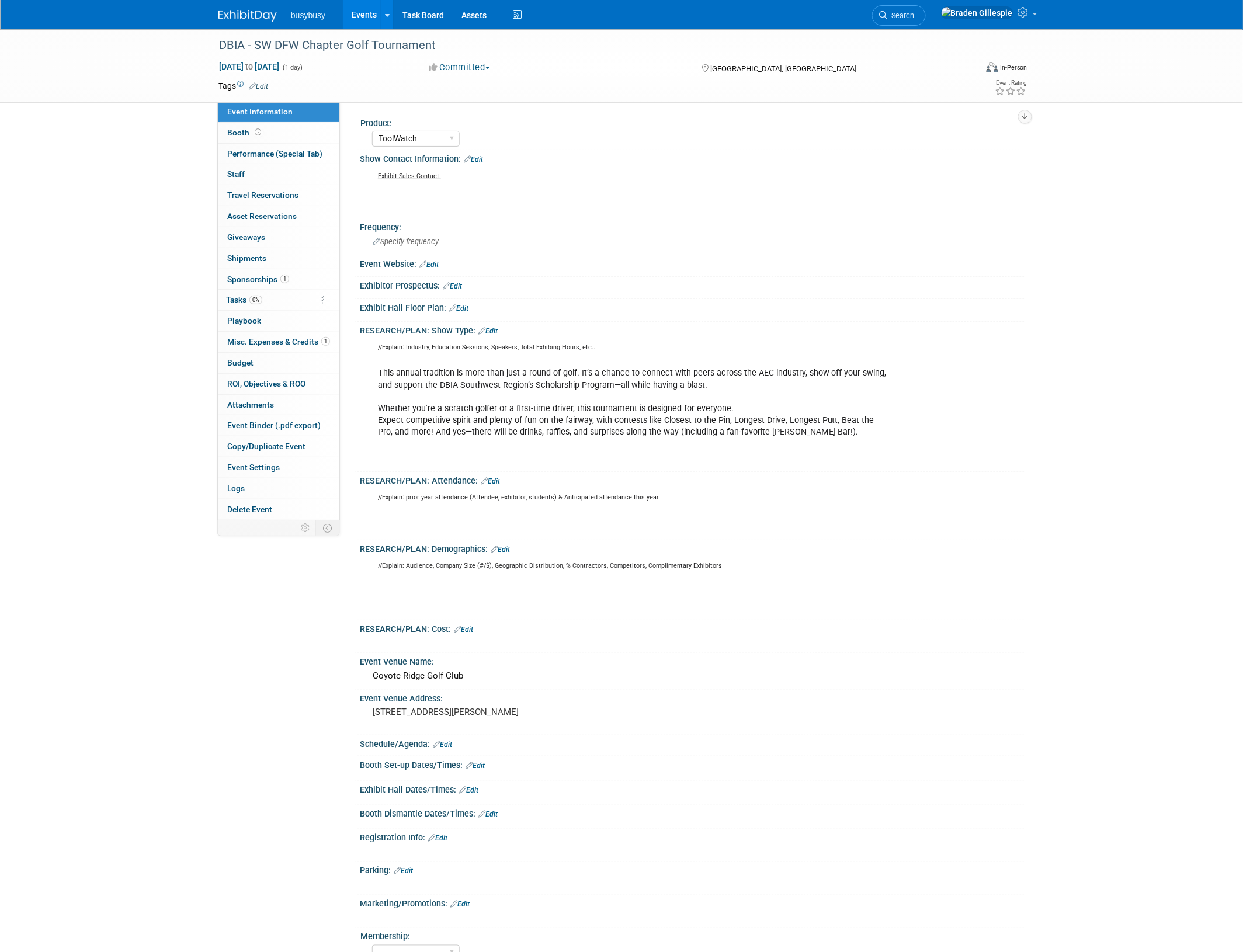
click at [432, 264] on link "Edit" at bounding box center [429, 264] width 19 height 8
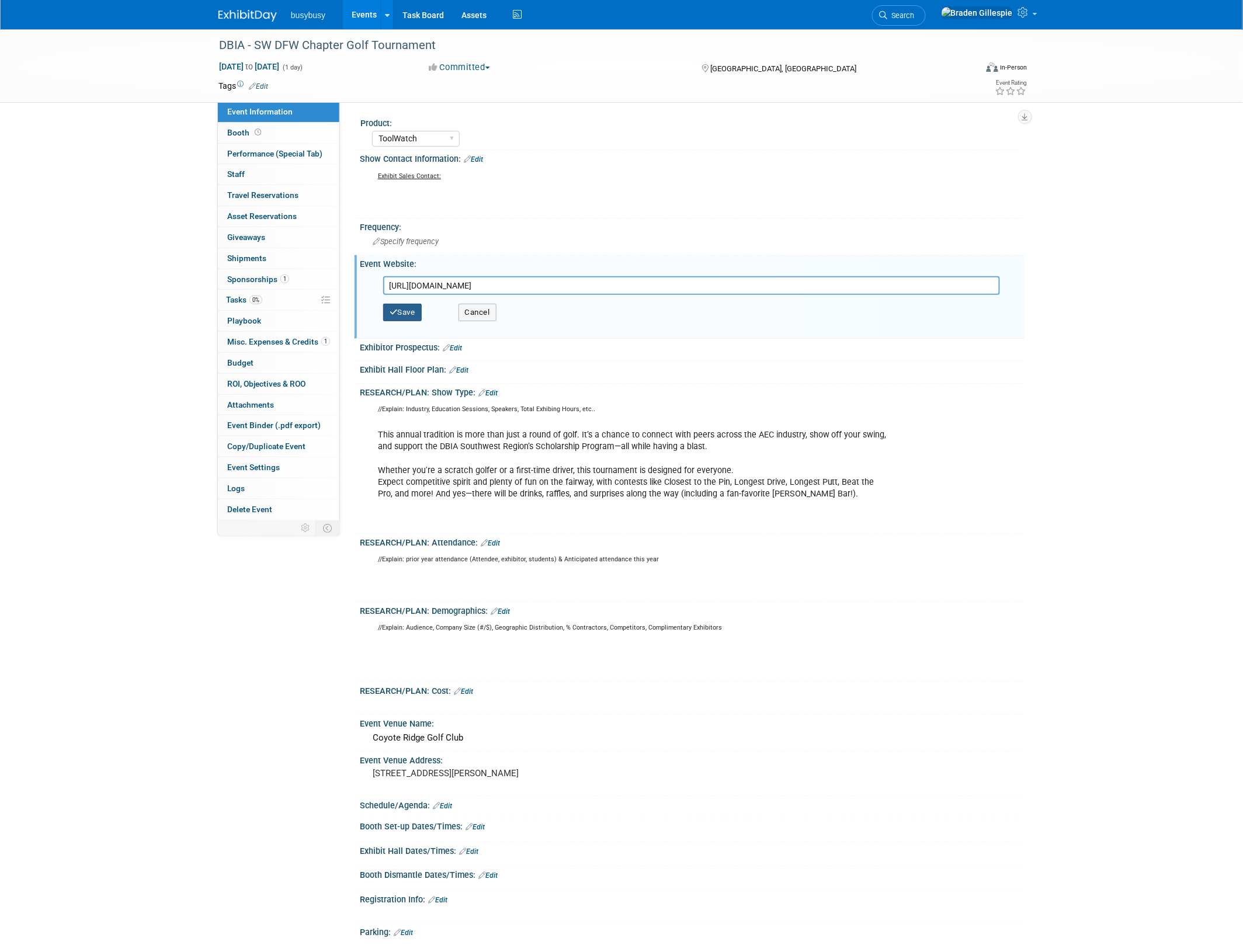
type input "https://www.dbia-sw.org/golf"
click at [407, 314] on button "Save" at bounding box center [403, 312] width 39 height 17
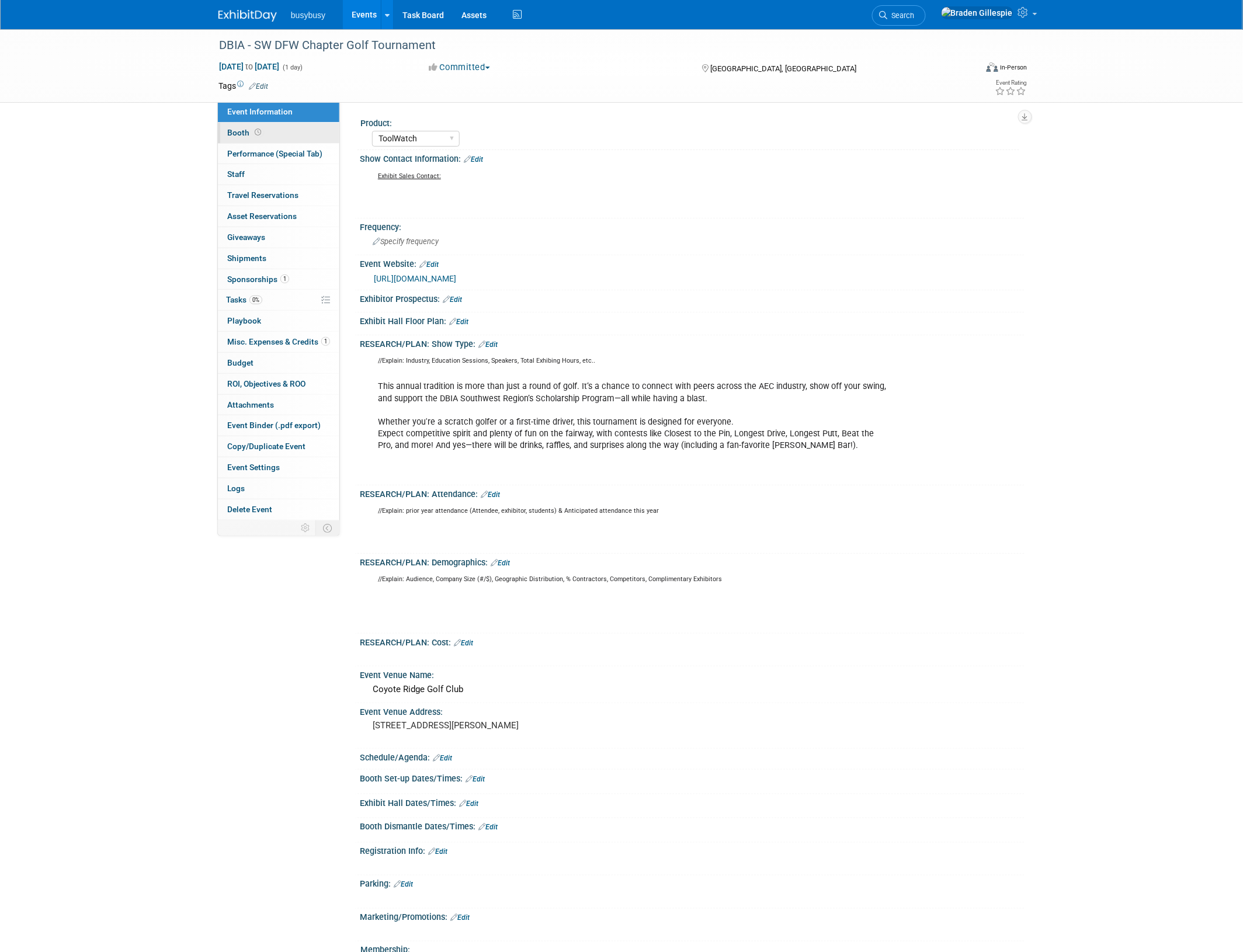
click at [281, 134] on link "Booth" at bounding box center [279, 132] width 122 height 21
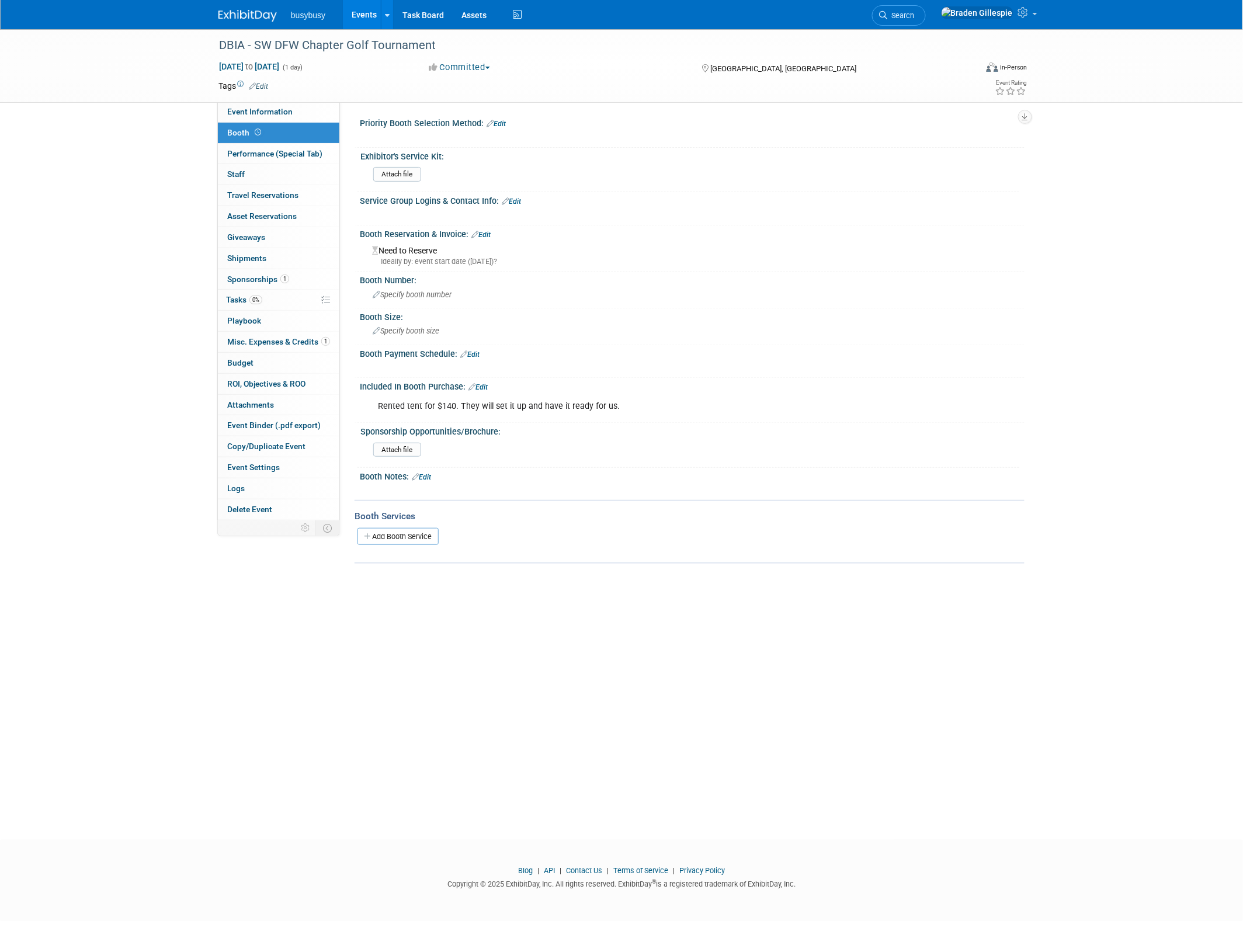
click at [480, 383] on link "Edit" at bounding box center [477, 388] width 19 height 8
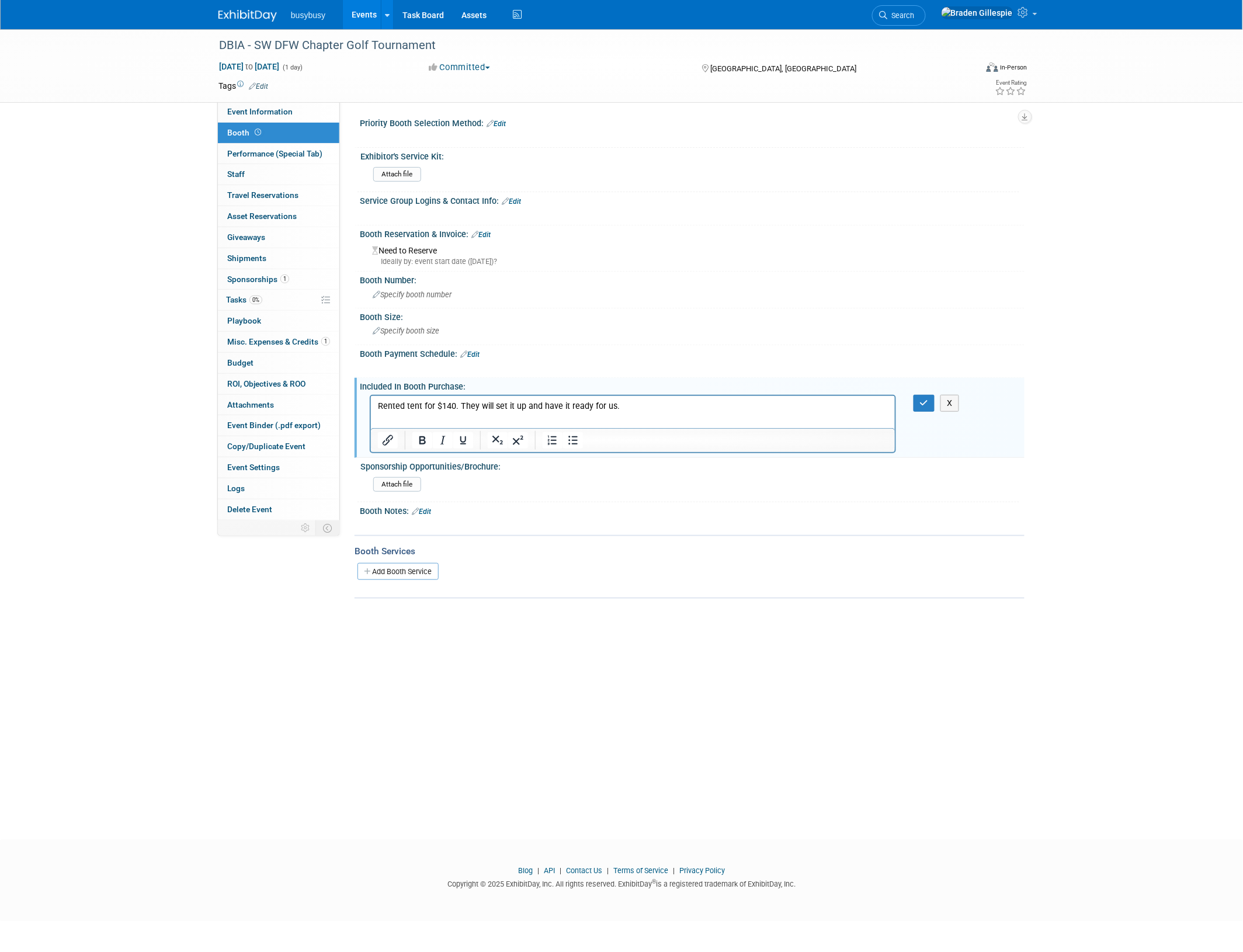
click at [648, 409] on p "Rented tent for $140. They will set it up and have it ready for us." at bounding box center [632, 406] width 510 height 12
click at [372, 403] on html "Rented tent for $140. They will set it up and have it ready for us." at bounding box center [632, 403] width 524 height 16
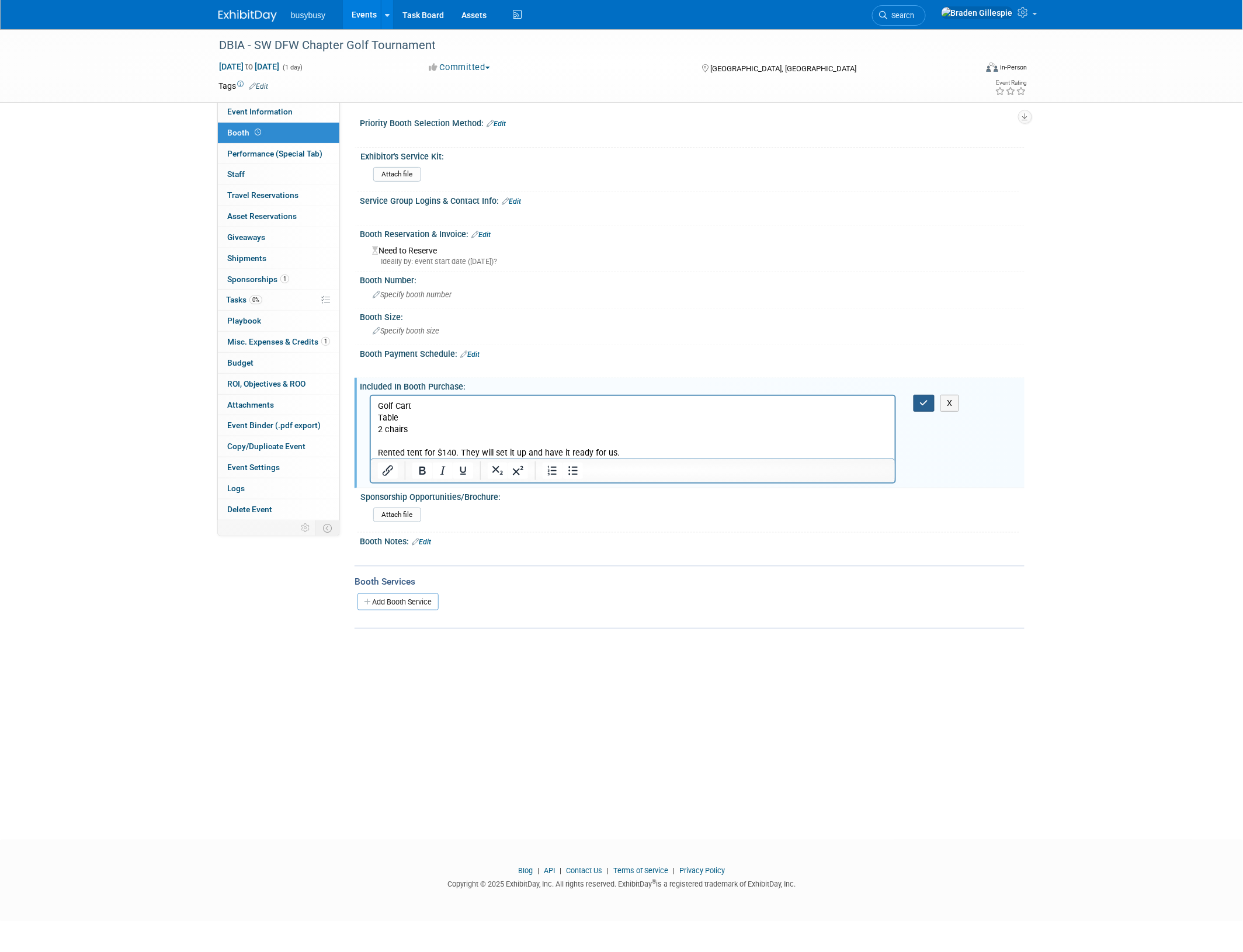
click at [924, 399] on icon "button" at bounding box center [924, 403] width 9 height 8
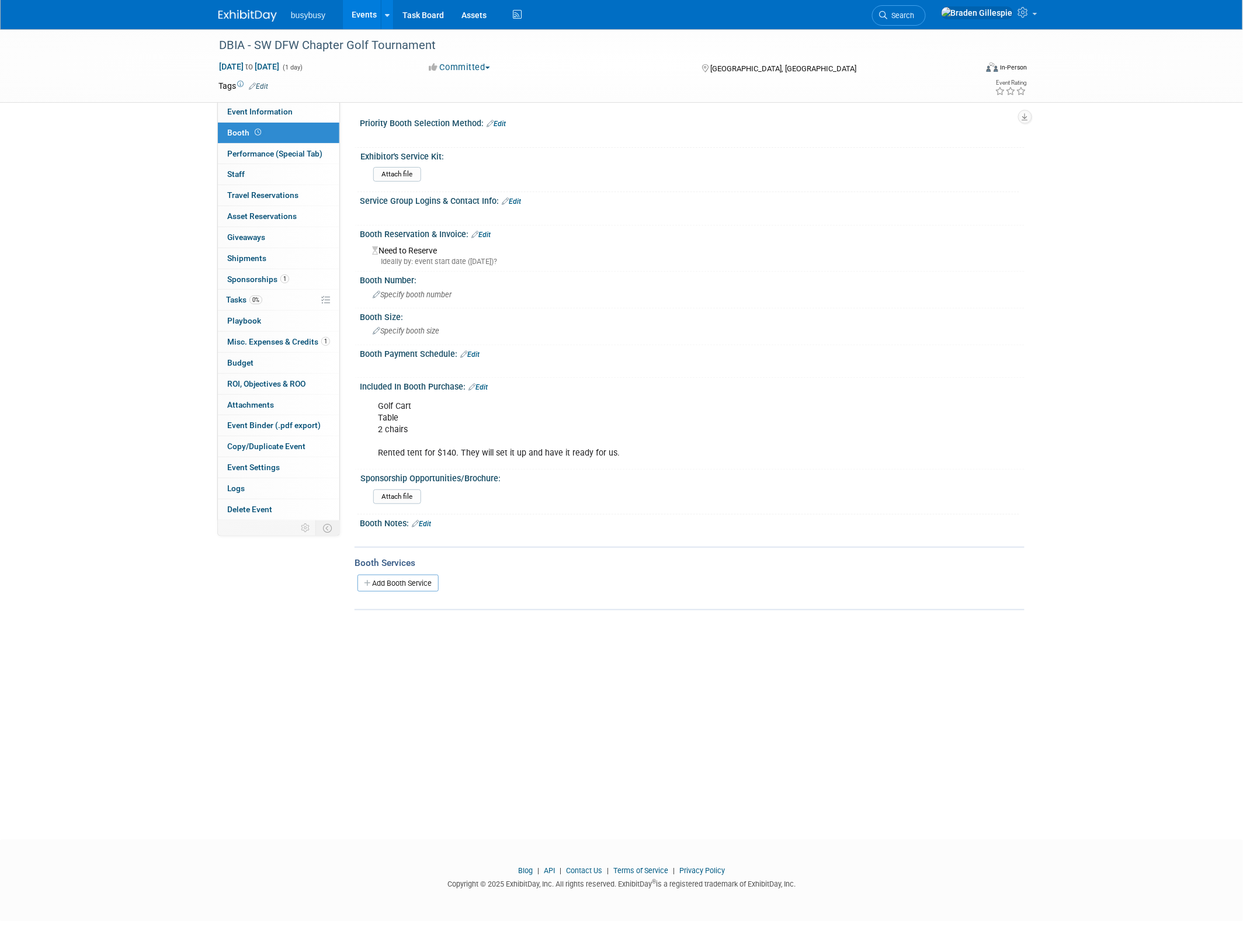
click at [237, 22] on div "busybusy Events Add Event Bulk Upload Events Shareable Event Boards Recently Vi…" at bounding box center [621, 14] width 806 height 29
click at [240, 17] on img at bounding box center [247, 16] width 58 height 12
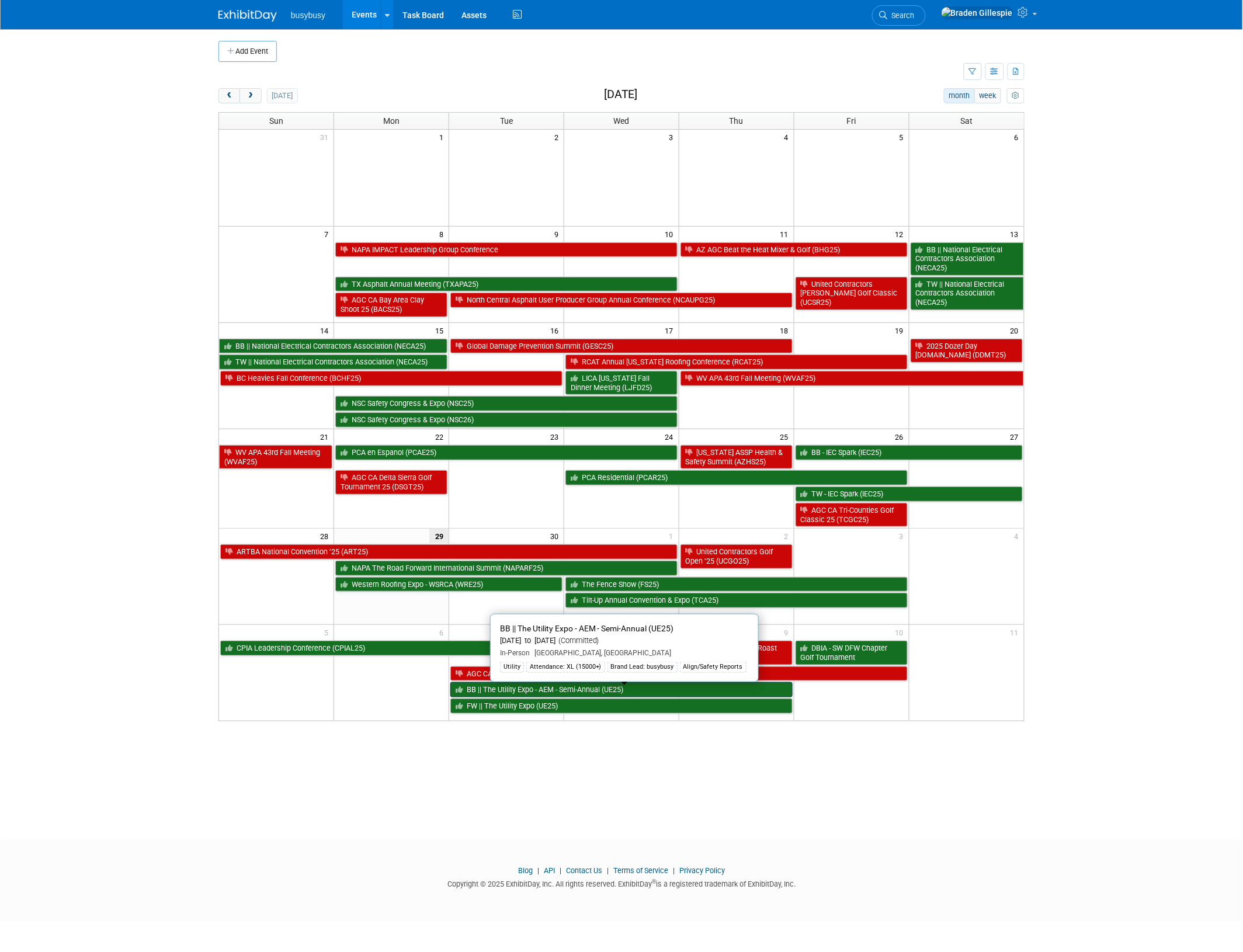
click at [580, 697] on link "BB || The Utility Expo - AEM - Semi-Annual (UE25)" at bounding box center [622, 690] width 342 height 15
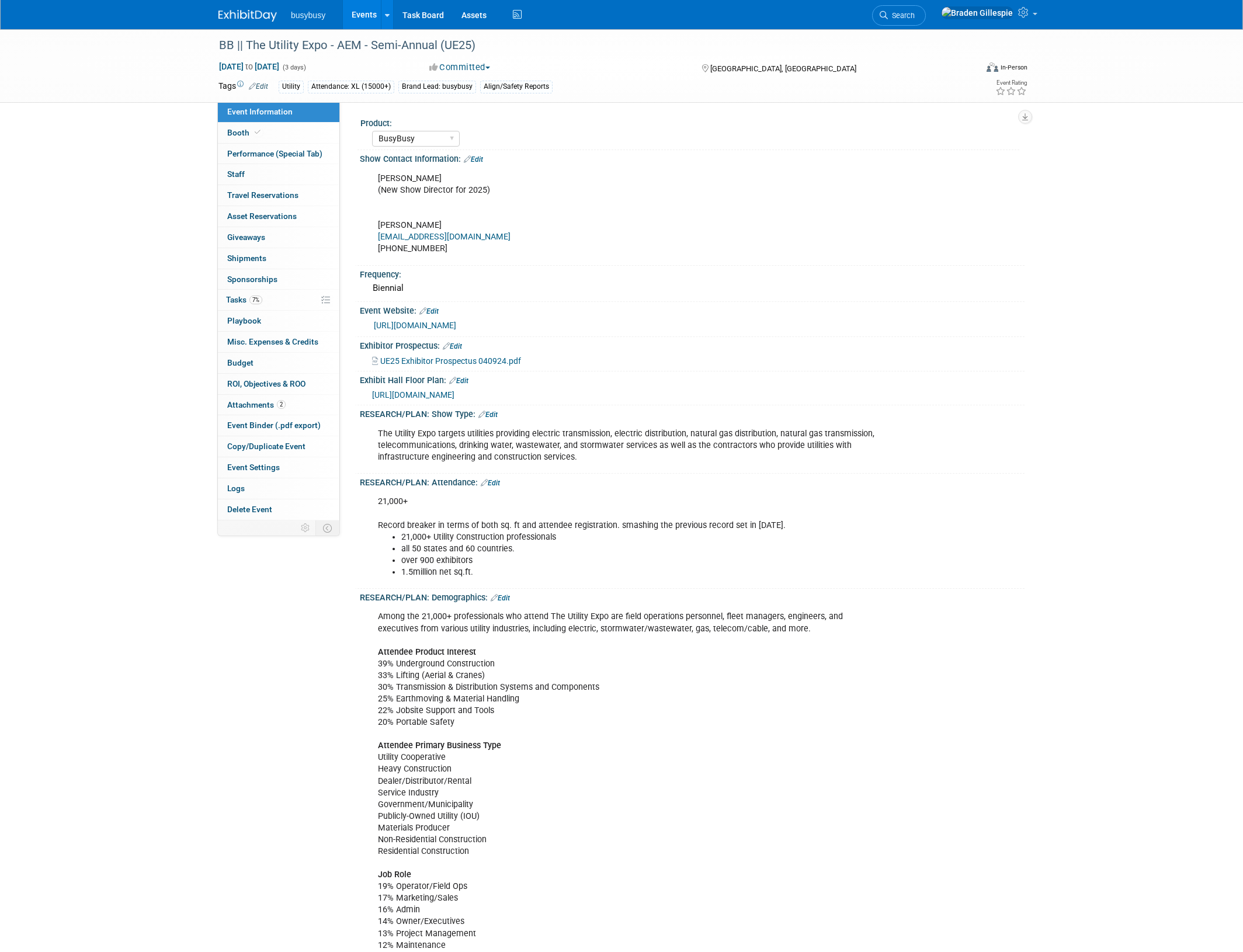
select select "BusyBusy"
select select "Member"
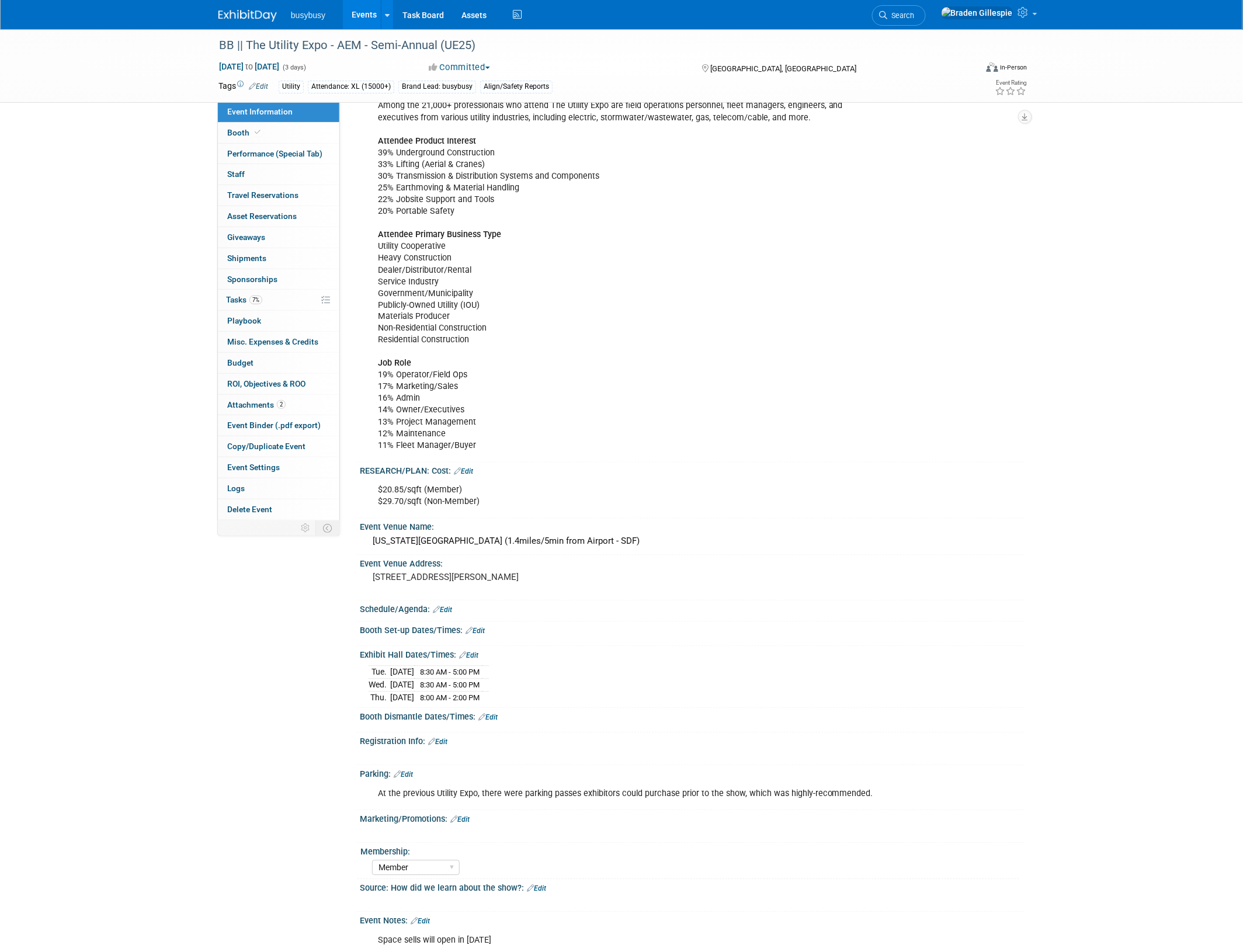
click at [254, 17] on img at bounding box center [247, 16] width 58 height 12
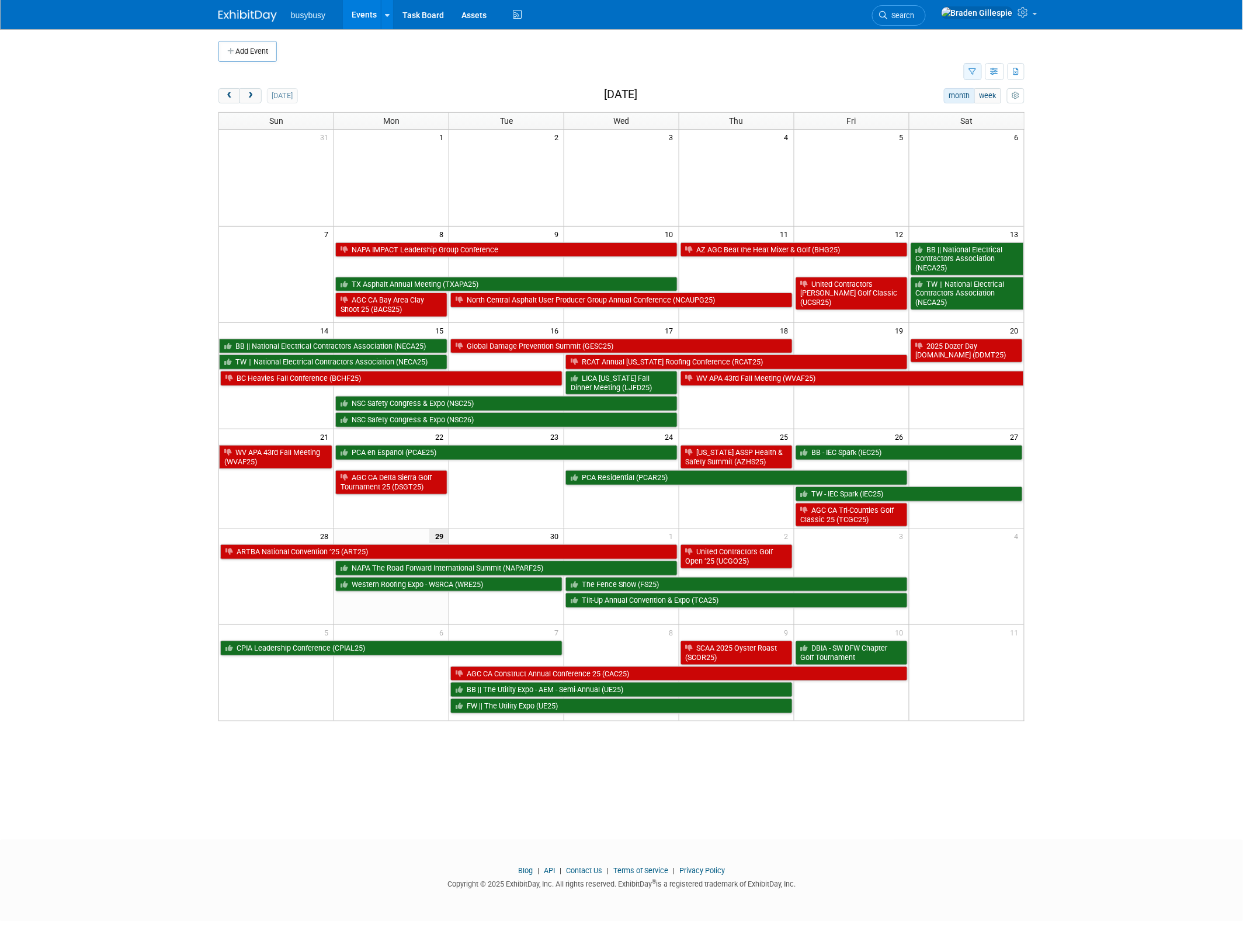
click at [974, 69] on icon "button" at bounding box center [972, 72] width 7 height 7
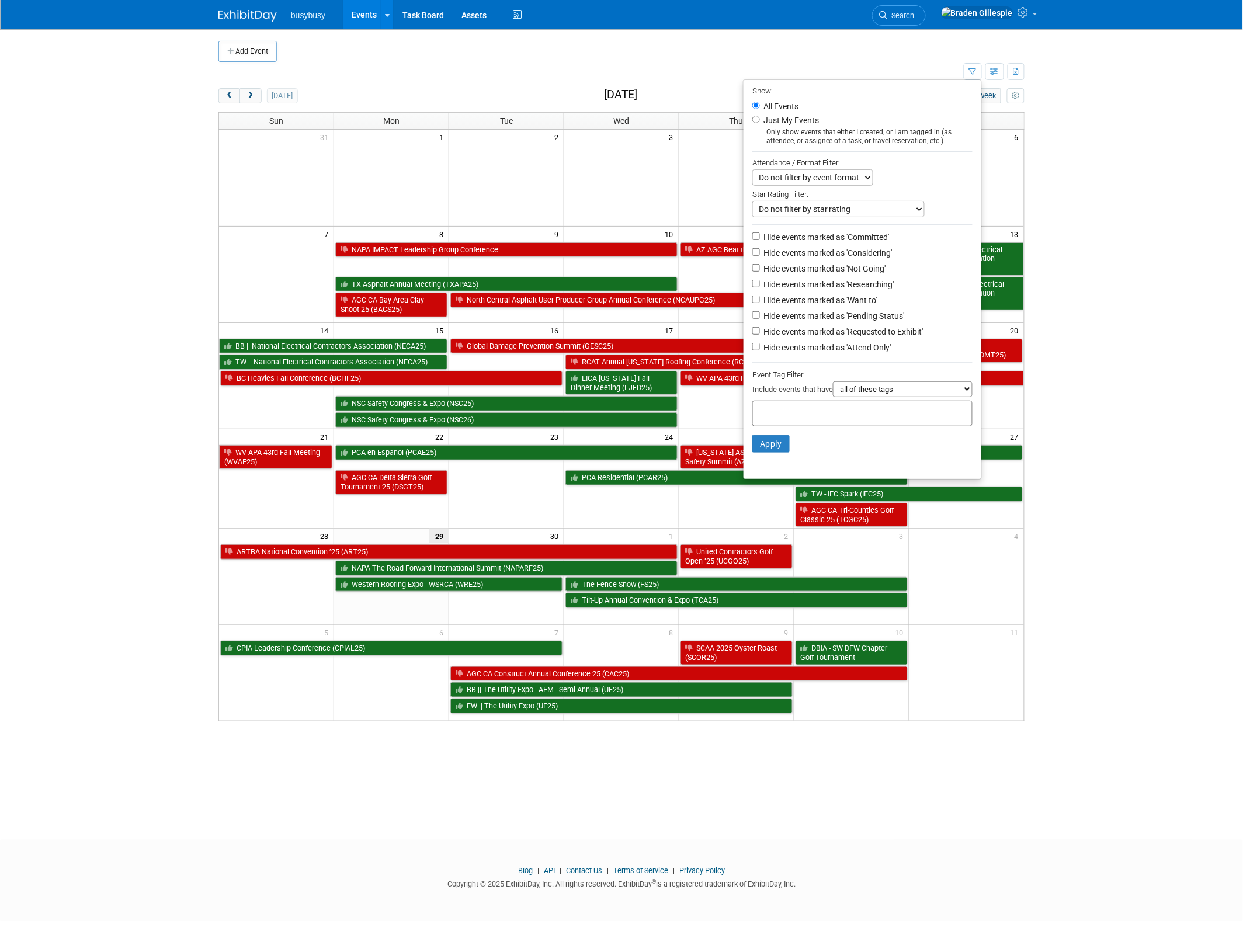
click at [810, 268] on label "Hide events marked as 'Not Going'" at bounding box center [824, 268] width 125 height 12
click at [760, 268] on input "Hide events marked as 'Not Going'" at bounding box center [756, 267] width 7 height 7
checkbox input "true"
click at [756, 438] on button "Apply" at bounding box center [770, 443] width 37 height 17
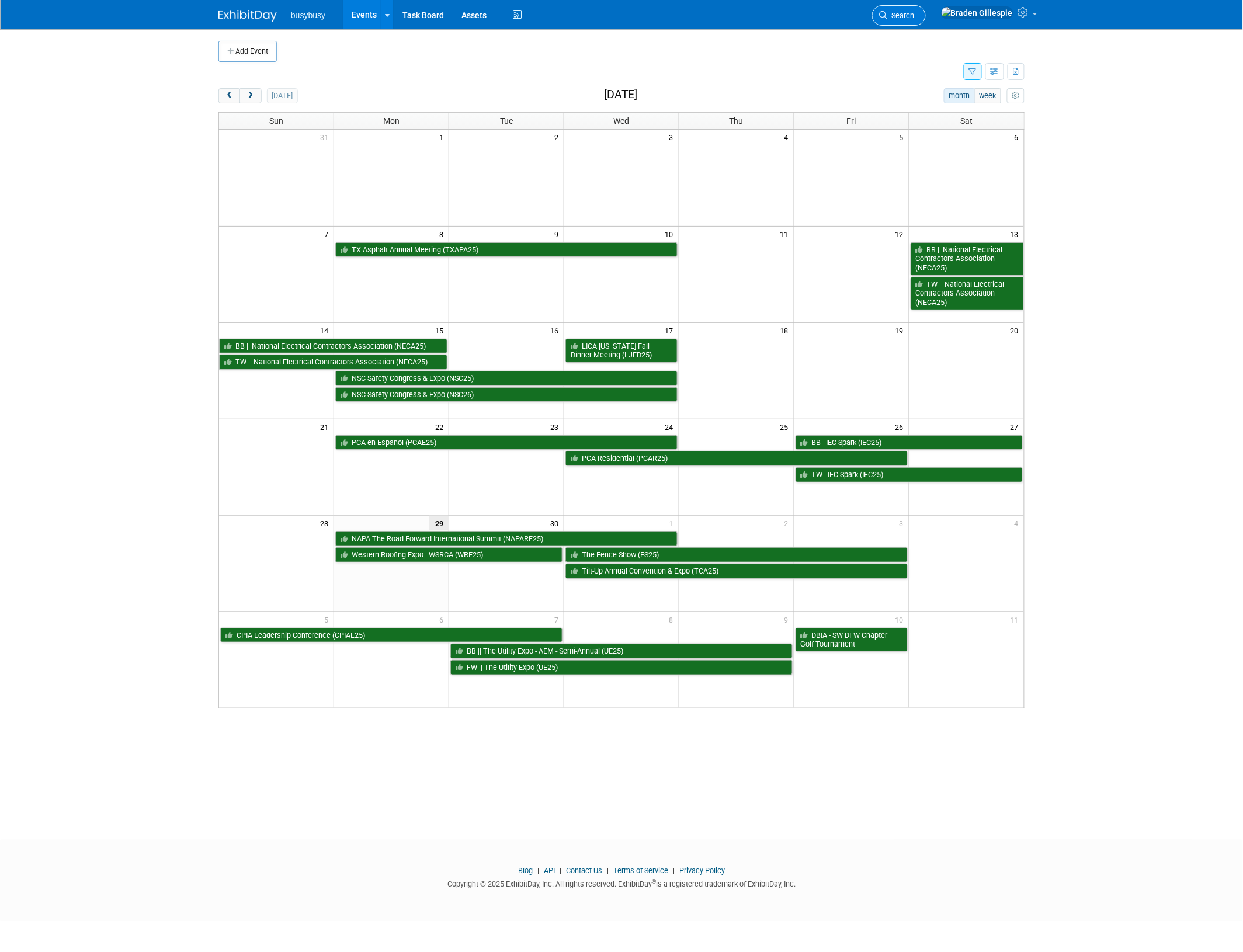
click at [926, 21] on link "Search" at bounding box center [898, 15] width 54 height 21
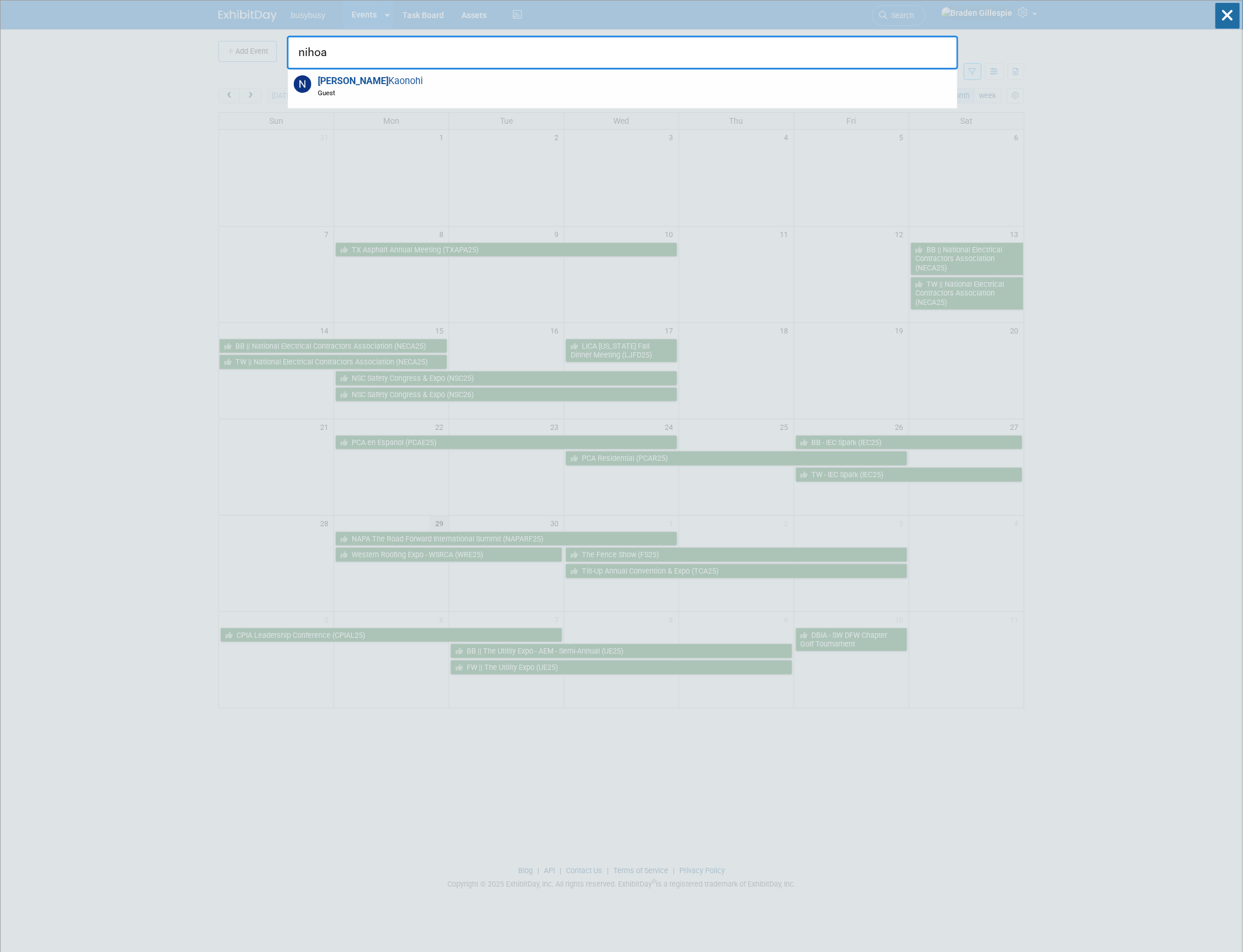
type input "nihoa"
click at [705, 98] on div "[PERSON_NAME] [PERSON_NAME] Guest" at bounding box center [622, 89] width 669 height 39
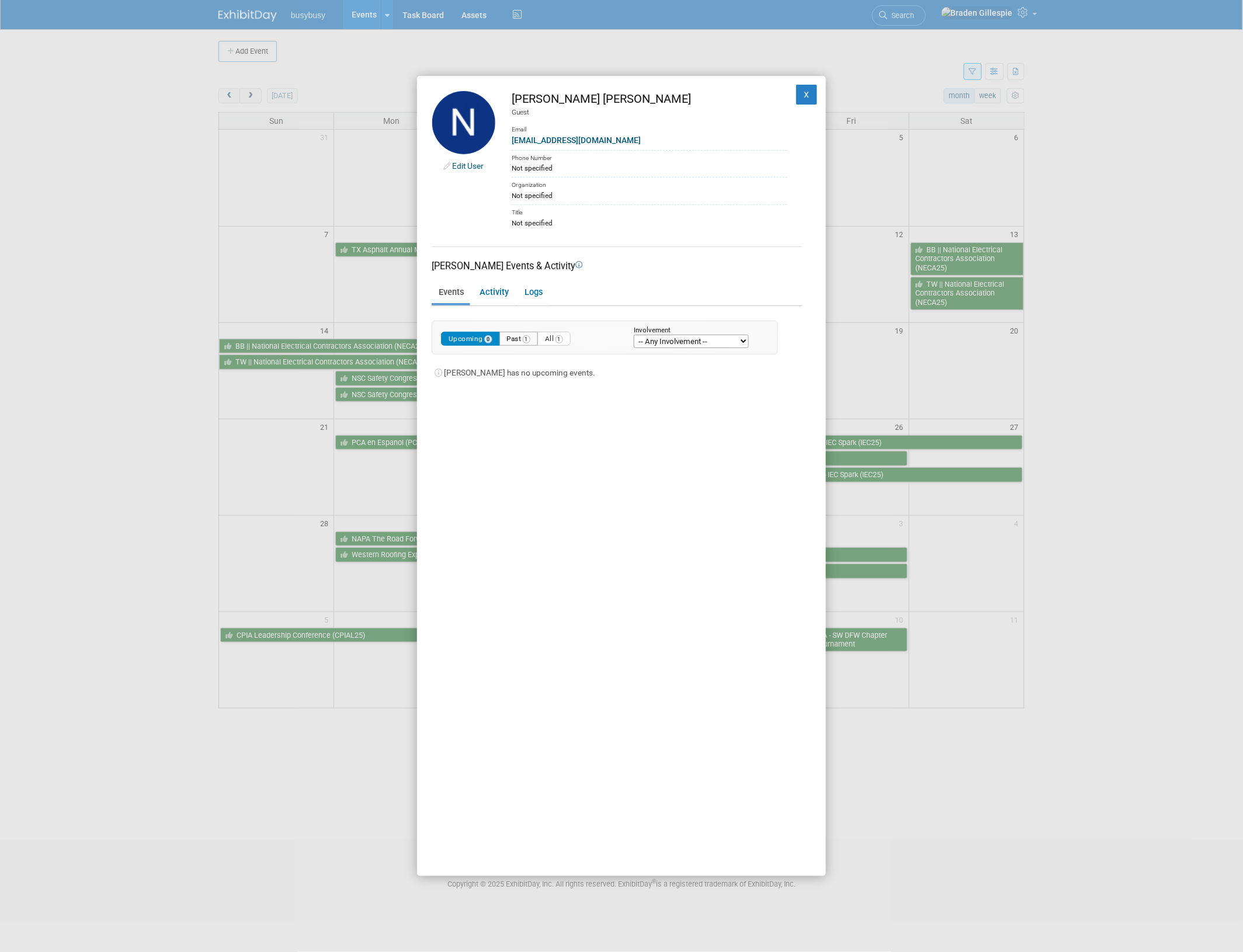
click at [524, 341] on button "Past 1" at bounding box center [519, 339] width 40 height 15
click at [495, 371] on link "Nursery/Landscape Expo (TNLA25)" at bounding box center [500, 371] width 133 height 9
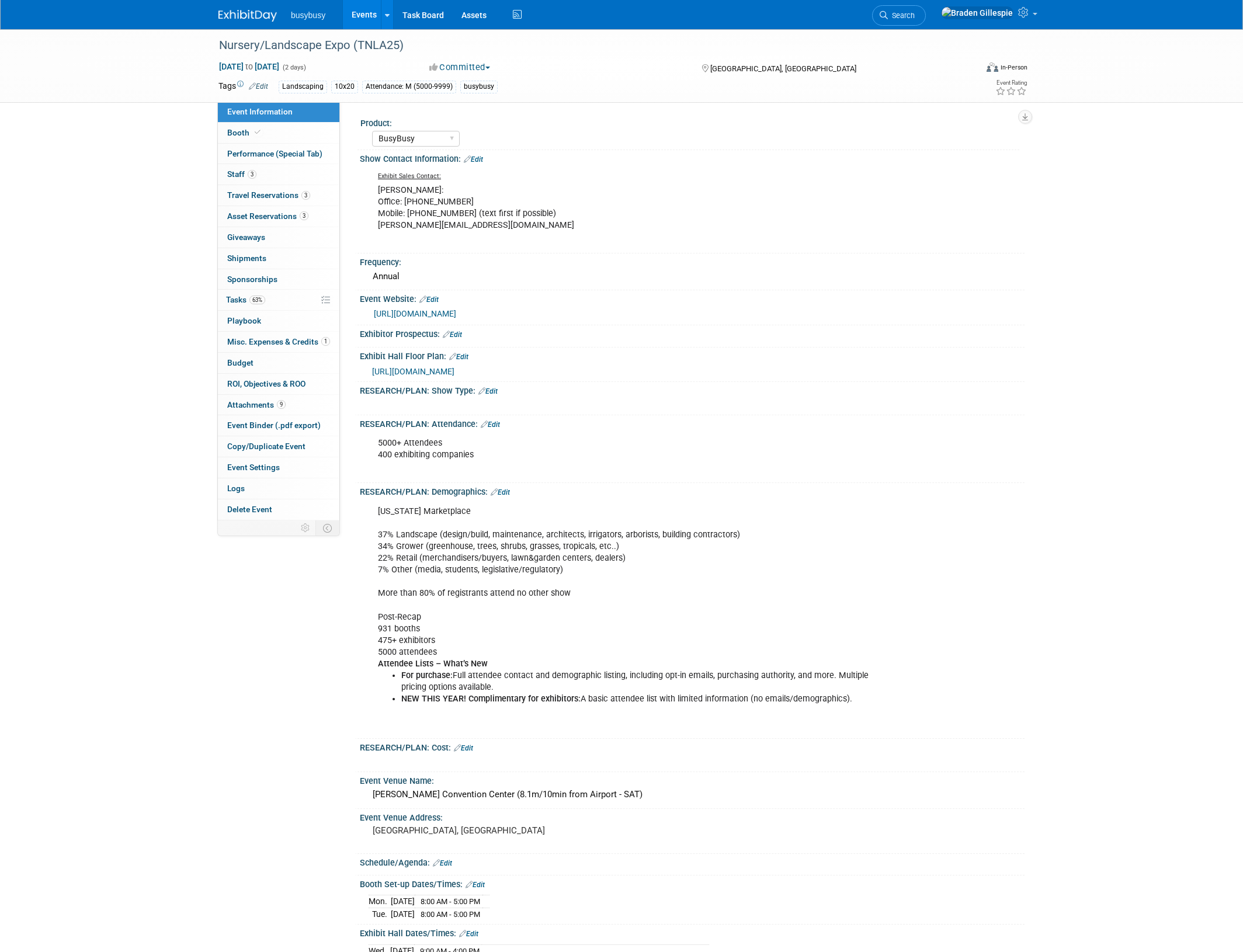
select select "BusyBusy"
click at [285, 200] on span "Travel Reservations 3" at bounding box center [268, 194] width 83 height 9
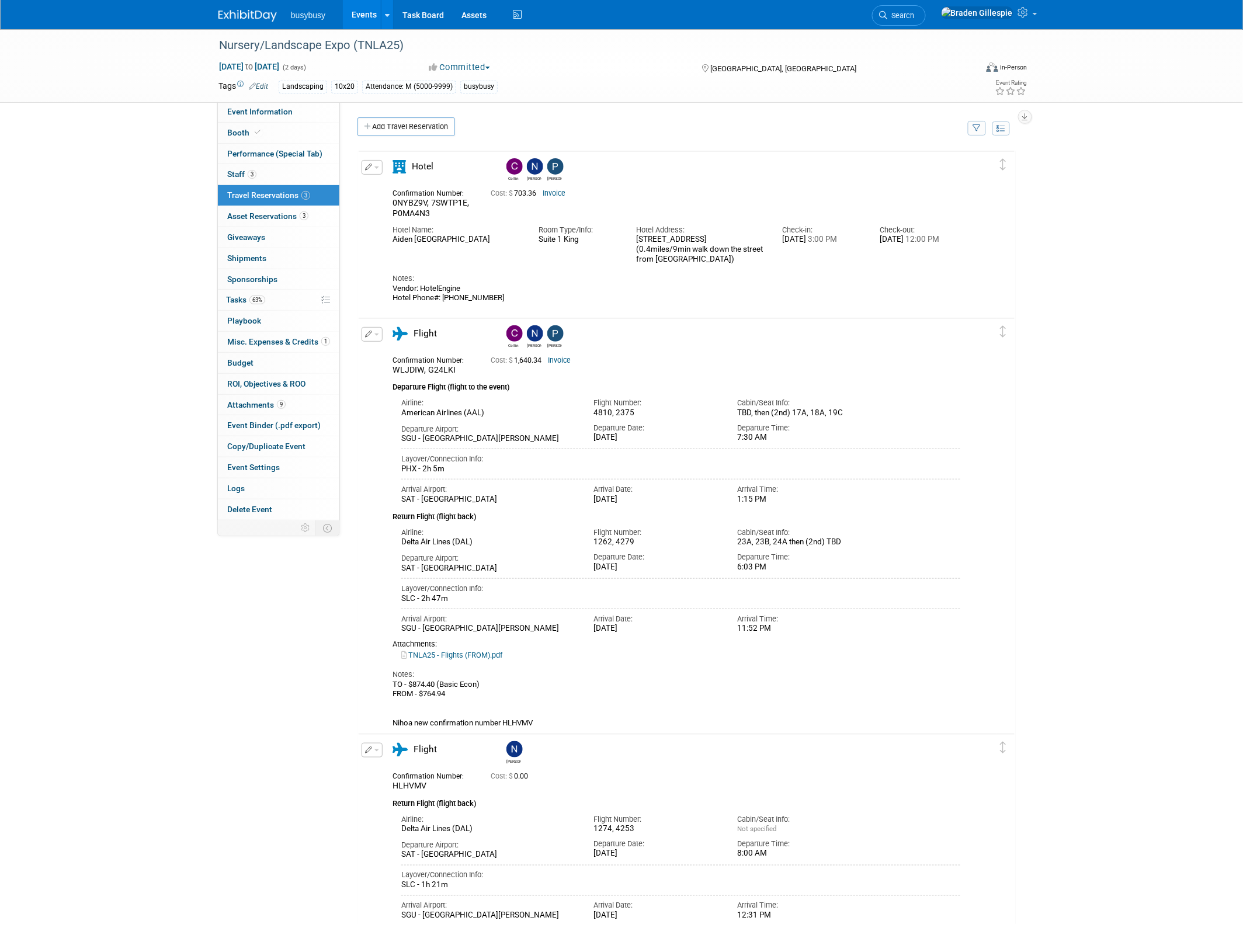
click at [558, 361] on link "Invoice" at bounding box center [560, 360] width 23 height 8
click at [262, 12] on img at bounding box center [247, 16] width 58 height 12
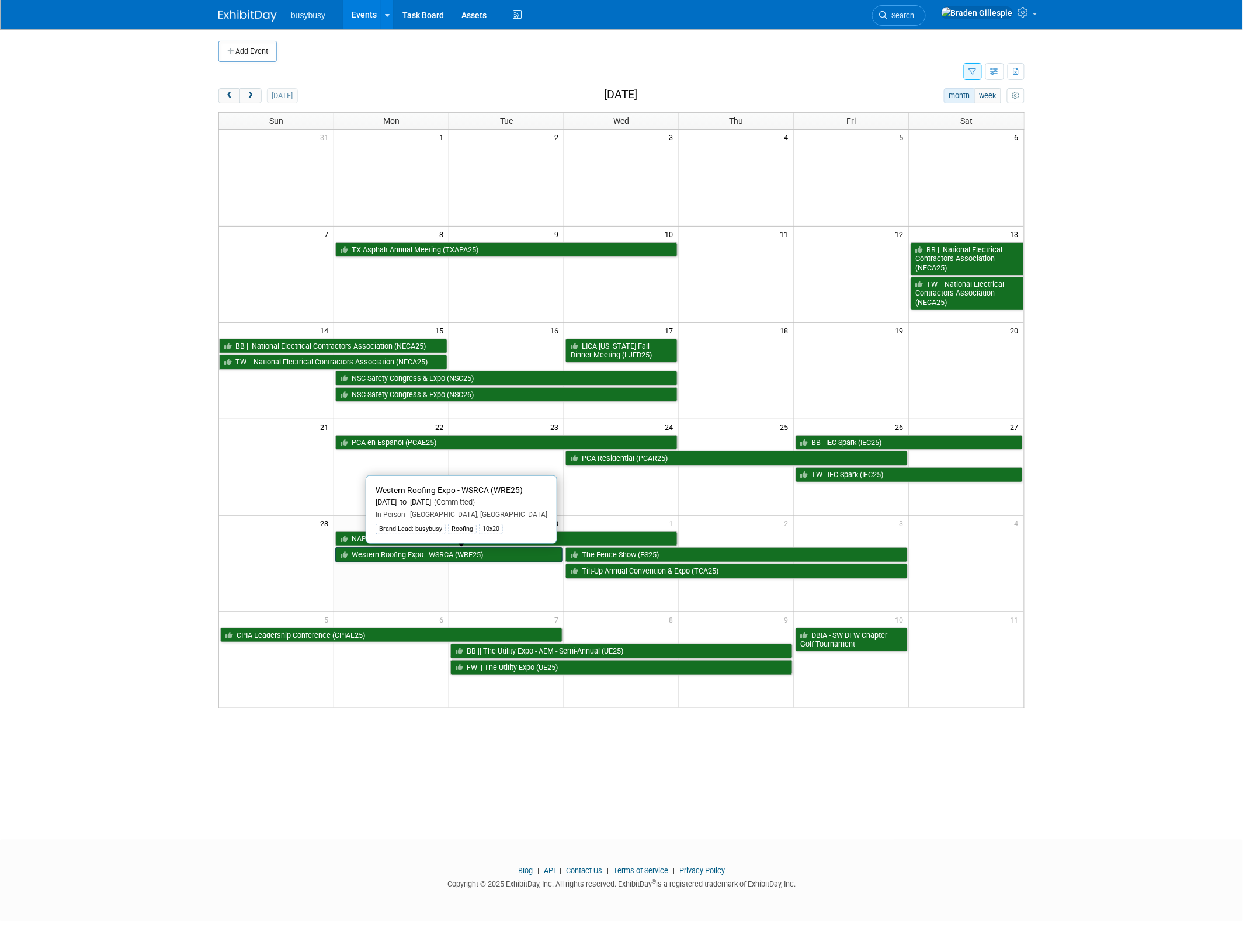
click at [524, 555] on link "Western Roofing Expo - WSRCA (WRE25)" at bounding box center [449, 555] width 227 height 15
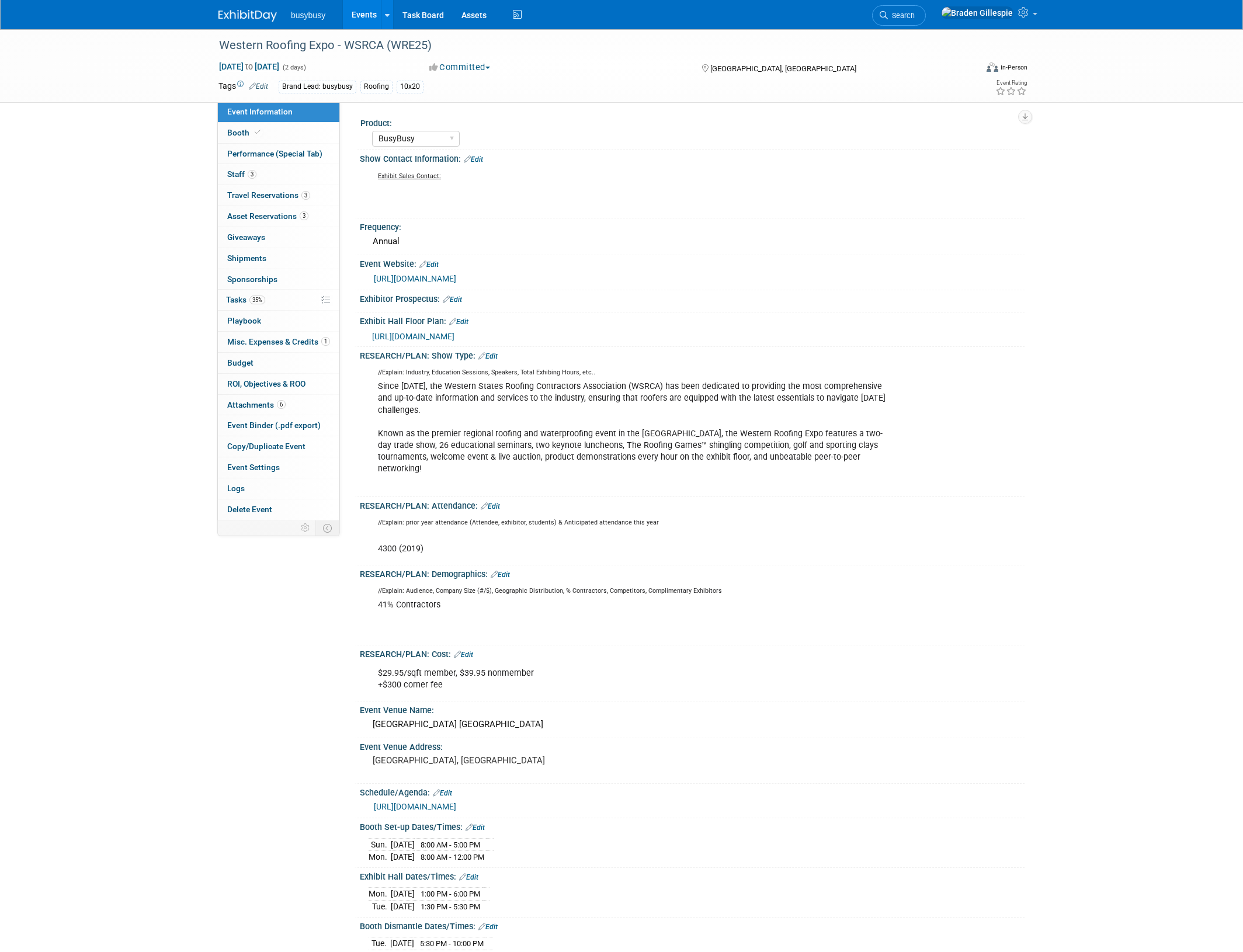
select select "BusyBusy"
click at [285, 128] on link "Booth" at bounding box center [279, 132] width 122 height 21
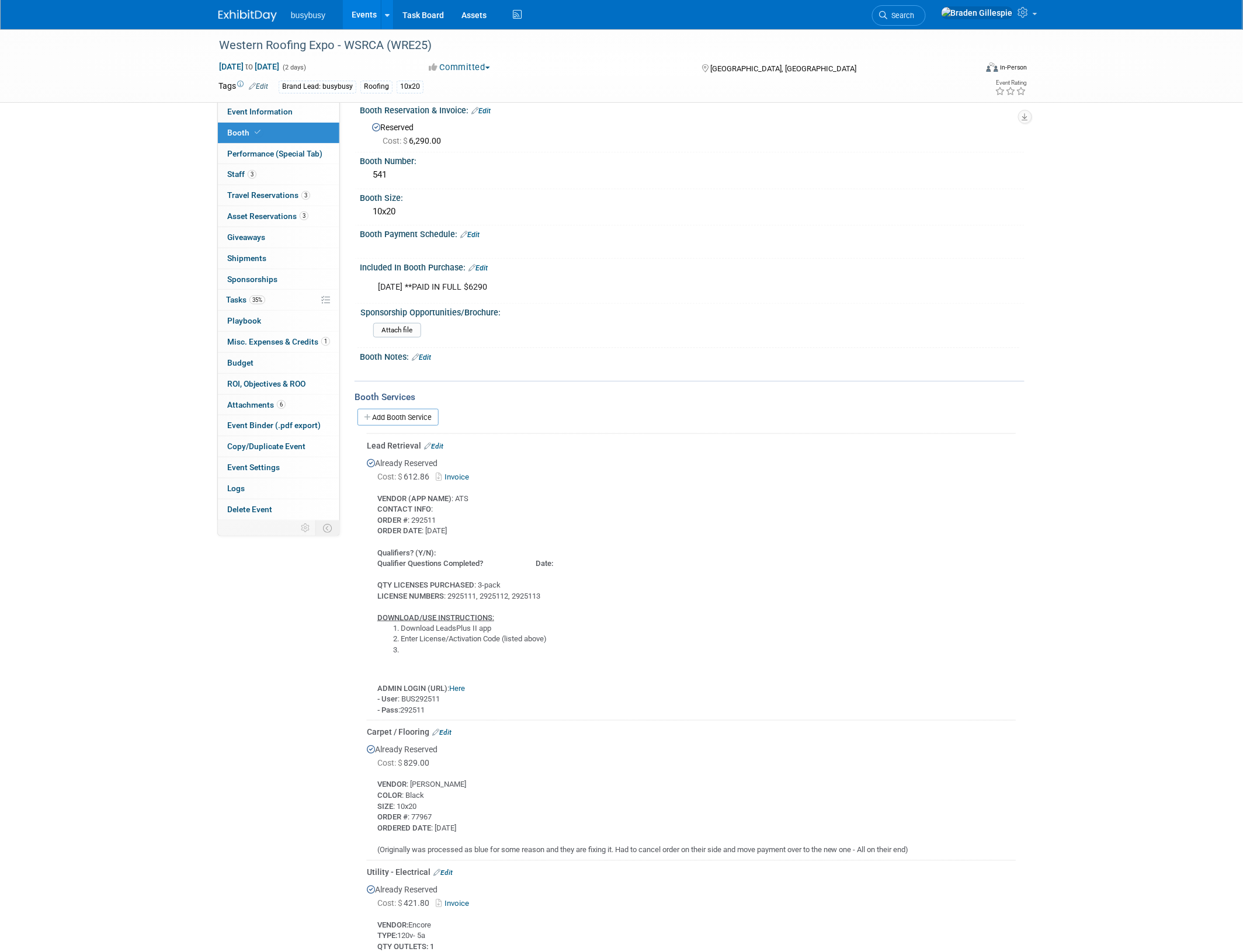
scroll to position [219, 0]
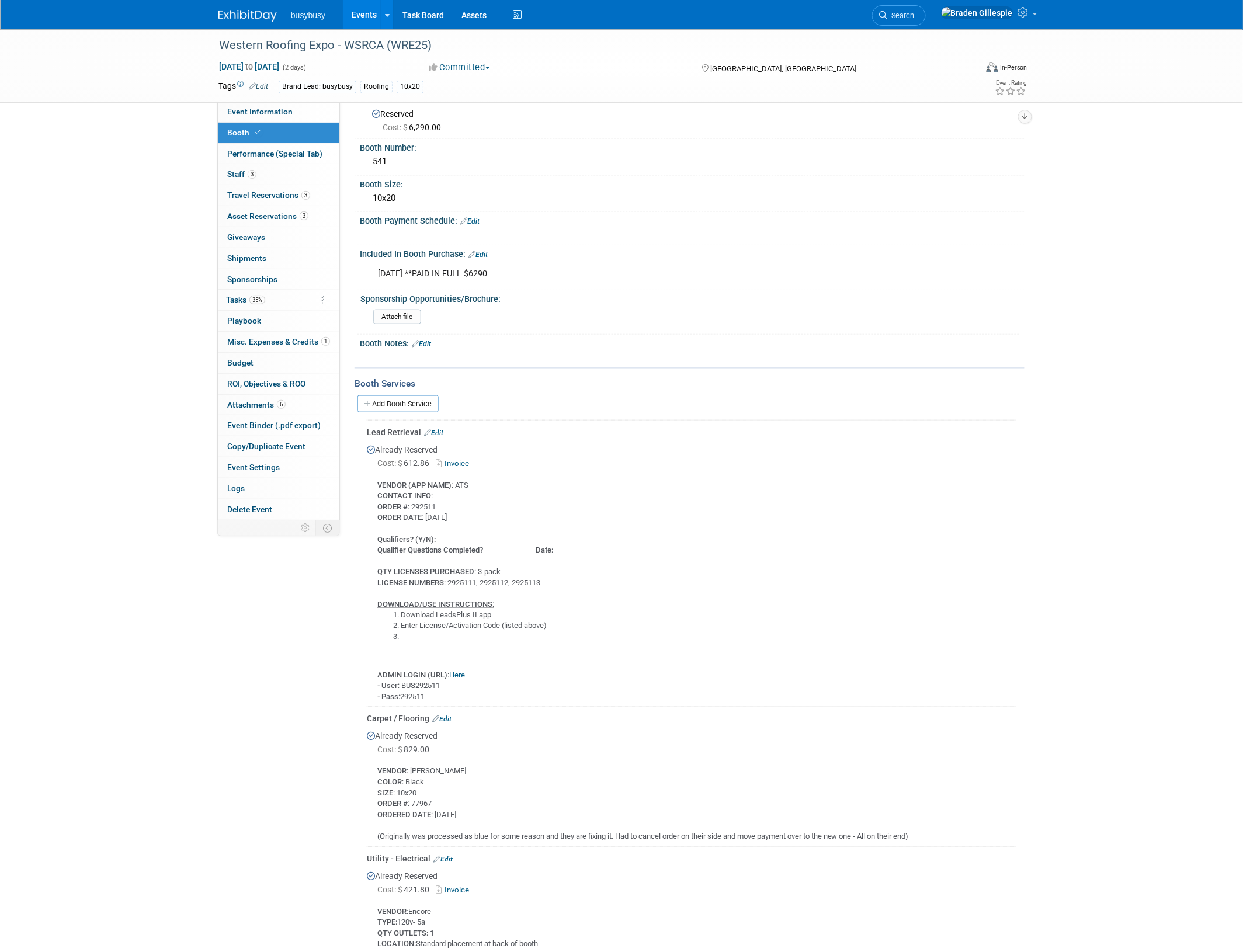
click at [454, 671] on link "Here" at bounding box center [457, 675] width 16 height 9
click at [242, 16] on img at bounding box center [247, 16] width 58 height 12
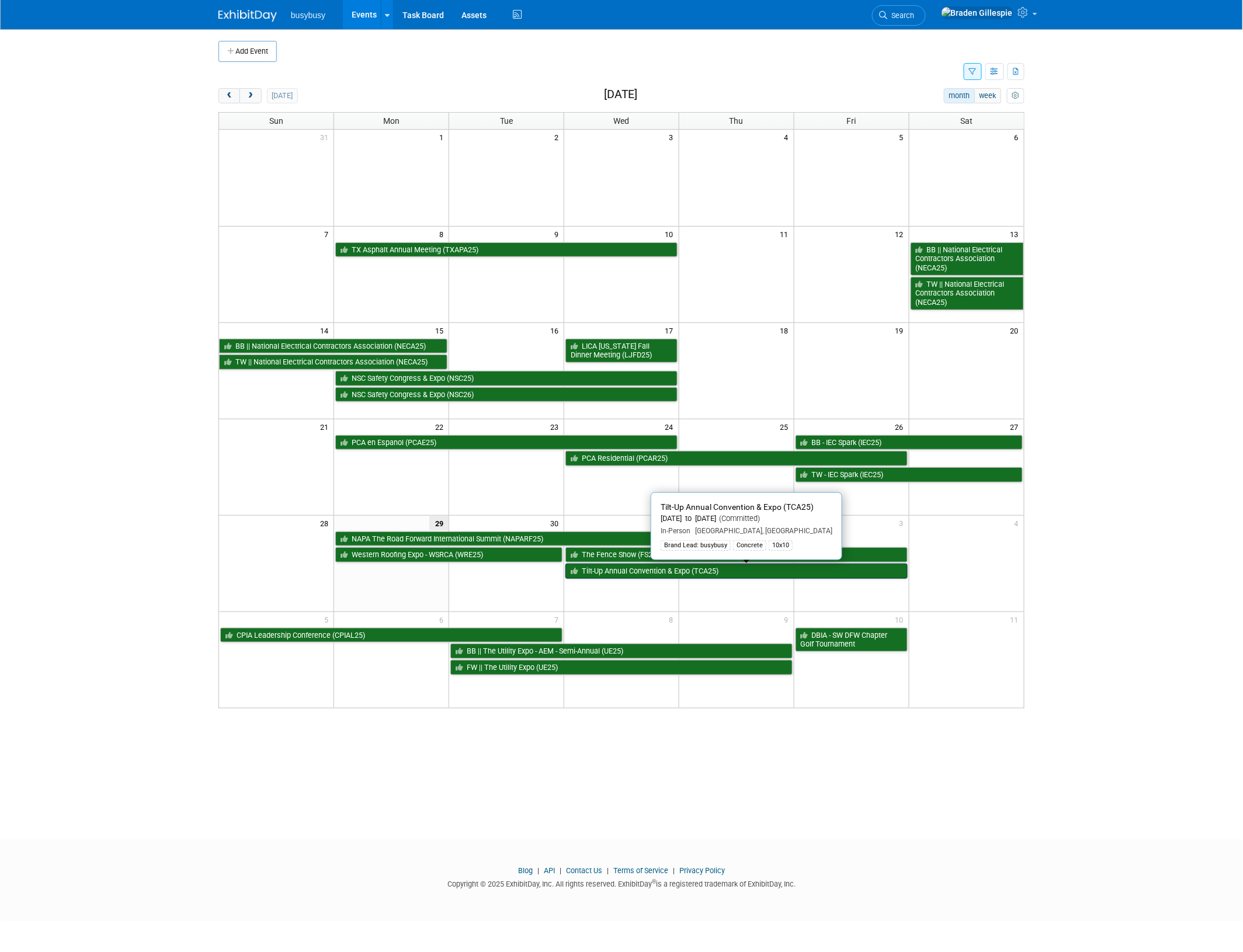
click at [705, 570] on link "Tilt-Up Annual Convention & Expo (TCA25)" at bounding box center [737, 571] width 342 height 15
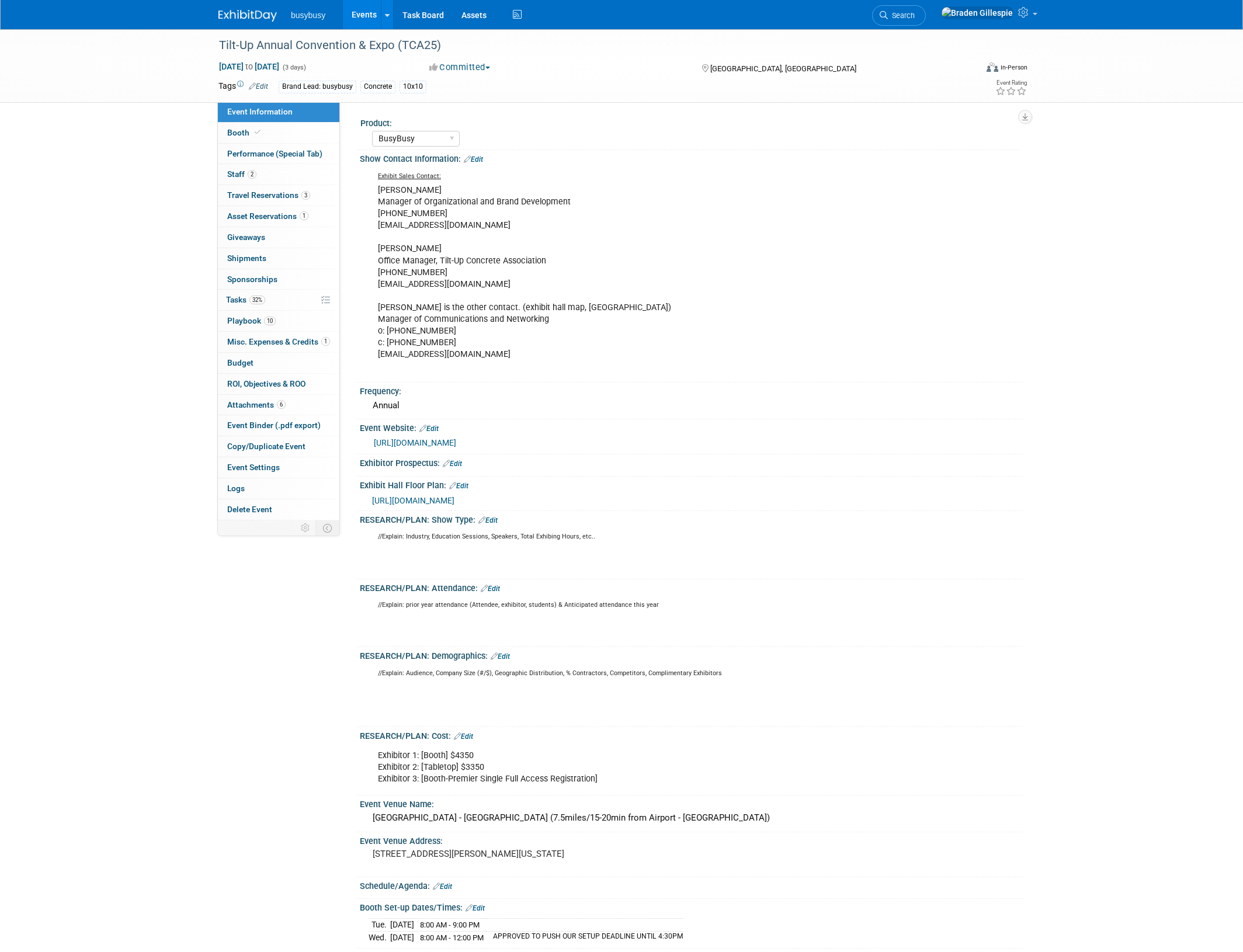
select select "BusyBusy"
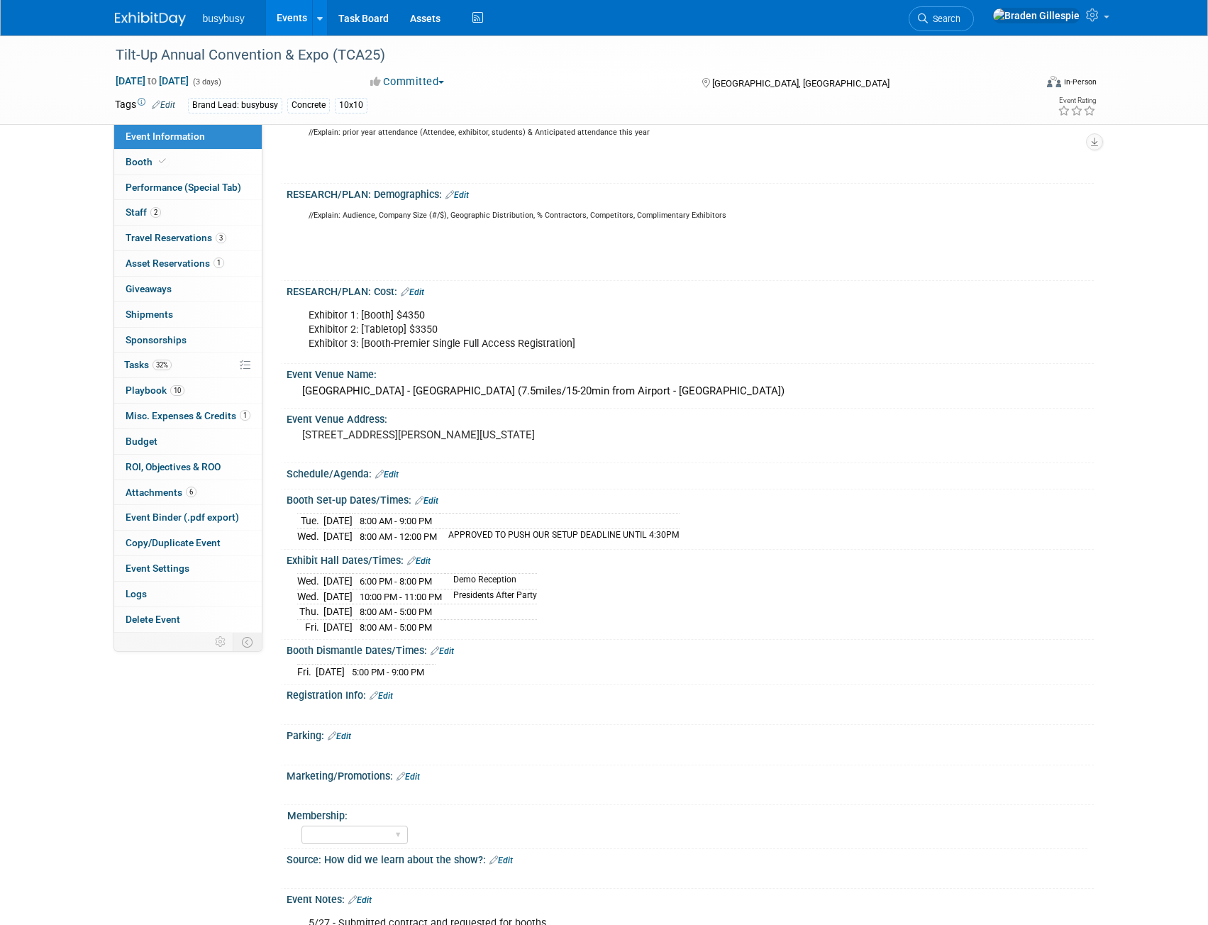
scroll to position [710, 0]
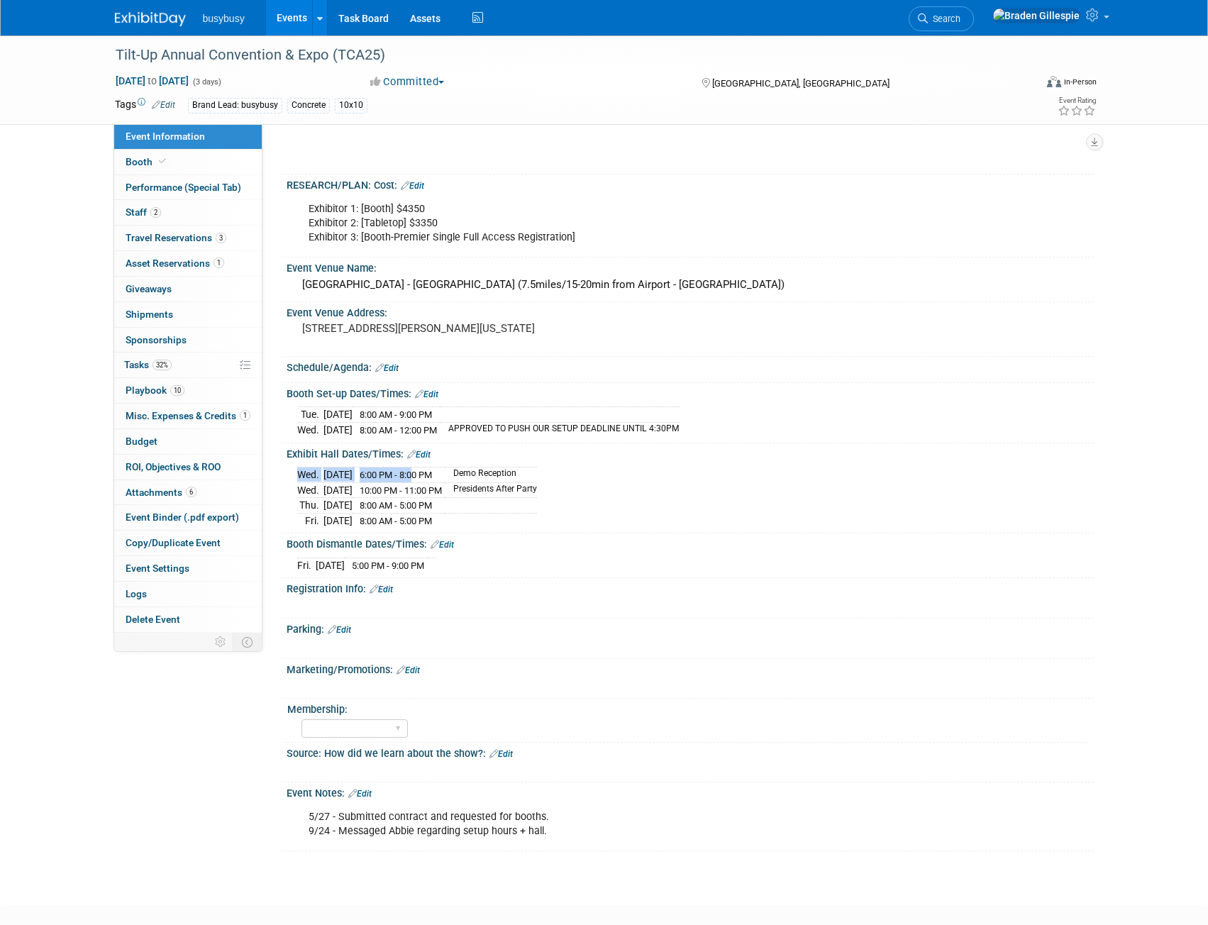
drag, startPoint x: 293, startPoint y: 485, endPoint x: 429, endPoint y: 482, distance: 135.6
click at [429, 482] on div "[DATE] 6:00 PM - 8:00 PM Demo Reception [DATE] 10:00 PM - 11:00 PM Presidents A…" at bounding box center [691, 495] width 808 height 70
click at [445, 483] on td "6:00 PM - 8:00 PM" at bounding box center [399, 476] width 92 height 16
drag, startPoint x: 430, startPoint y: 442, endPoint x: 456, endPoint y: 443, distance: 25.6
click at [437, 436] on span "8:00 AM - 12:00 PM" at bounding box center [398, 430] width 77 height 11
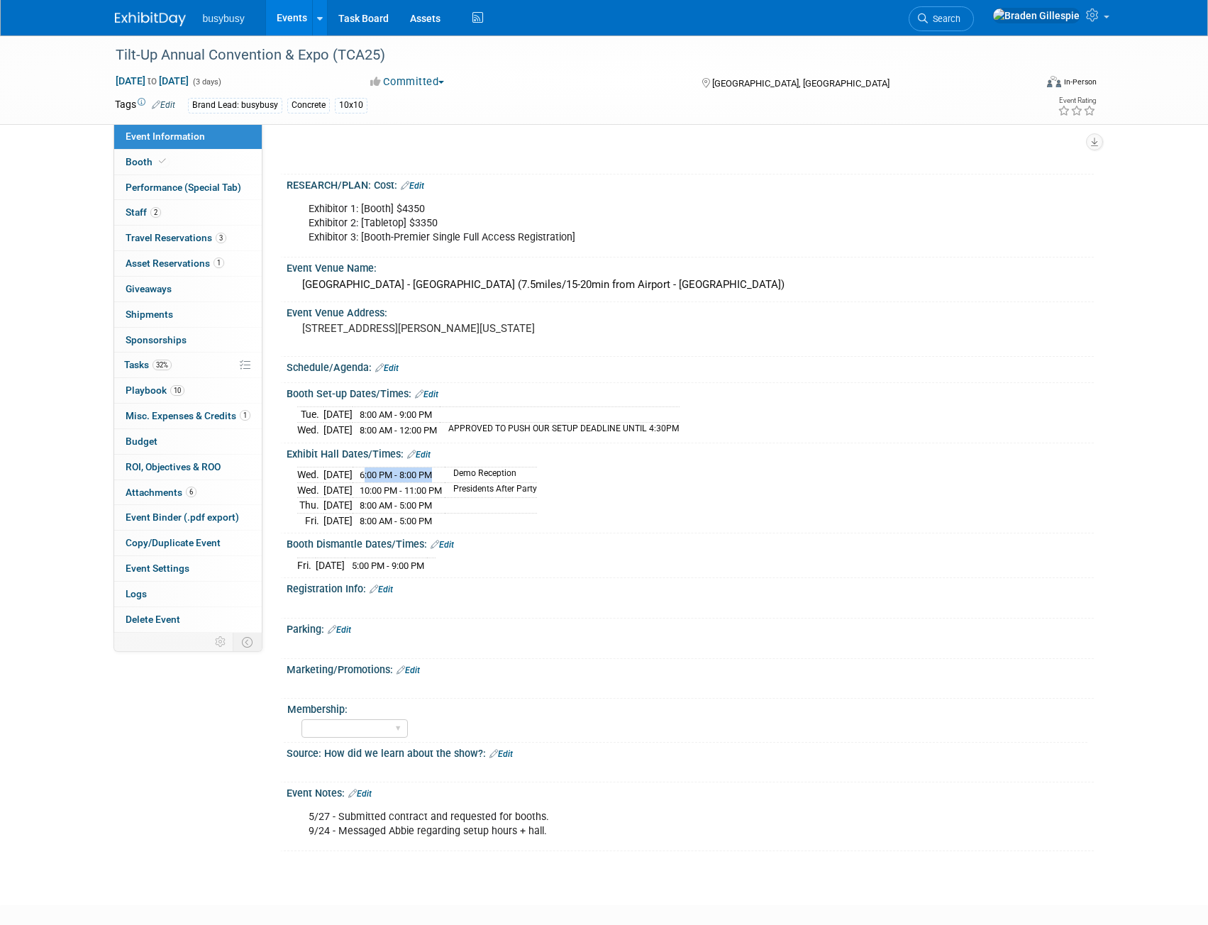
drag, startPoint x: 380, startPoint y: 484, endPoint x: 446, endPoint y: 480, distance: 66.1
click at [445, 480] on td "6:00 PM - 8:00 PM" at bounding box center [399, 476] width 92 height 16
click at [153, 390] on span "Playbook 10" at bounding box center [155, 390] width 59 height 11
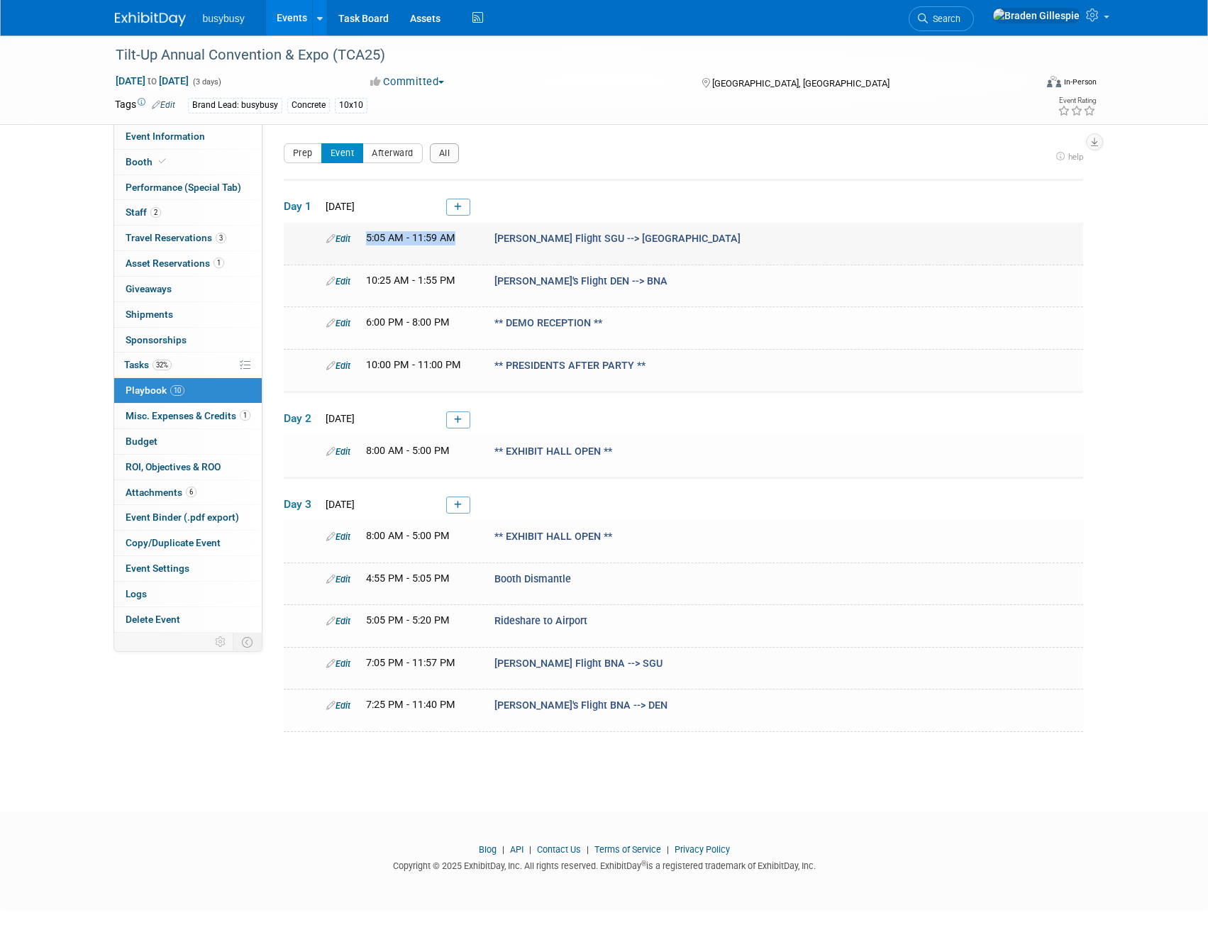
drag, startPoint x: 365, startPoint y: 236, endPoint x: 468, endPoint y: 241, distance: 103.7
click at [468, 241] on div "5:05 AM - 11:59 AM" at bounding box center [420, 238] width 128 height 14
click at [456, 238] on div "5:05 AM - 11:59 AM" at bounding box center [419, 238] width 107 height 14
drag, startPoint x: 368, startPoint y: 235, endPoint x: 458, endPoint y: 238, distance: 89.5
click at [458, 238] on div "5:05 AM - 11:59 AM" at bounding box center [419, 238] width 107 height 14
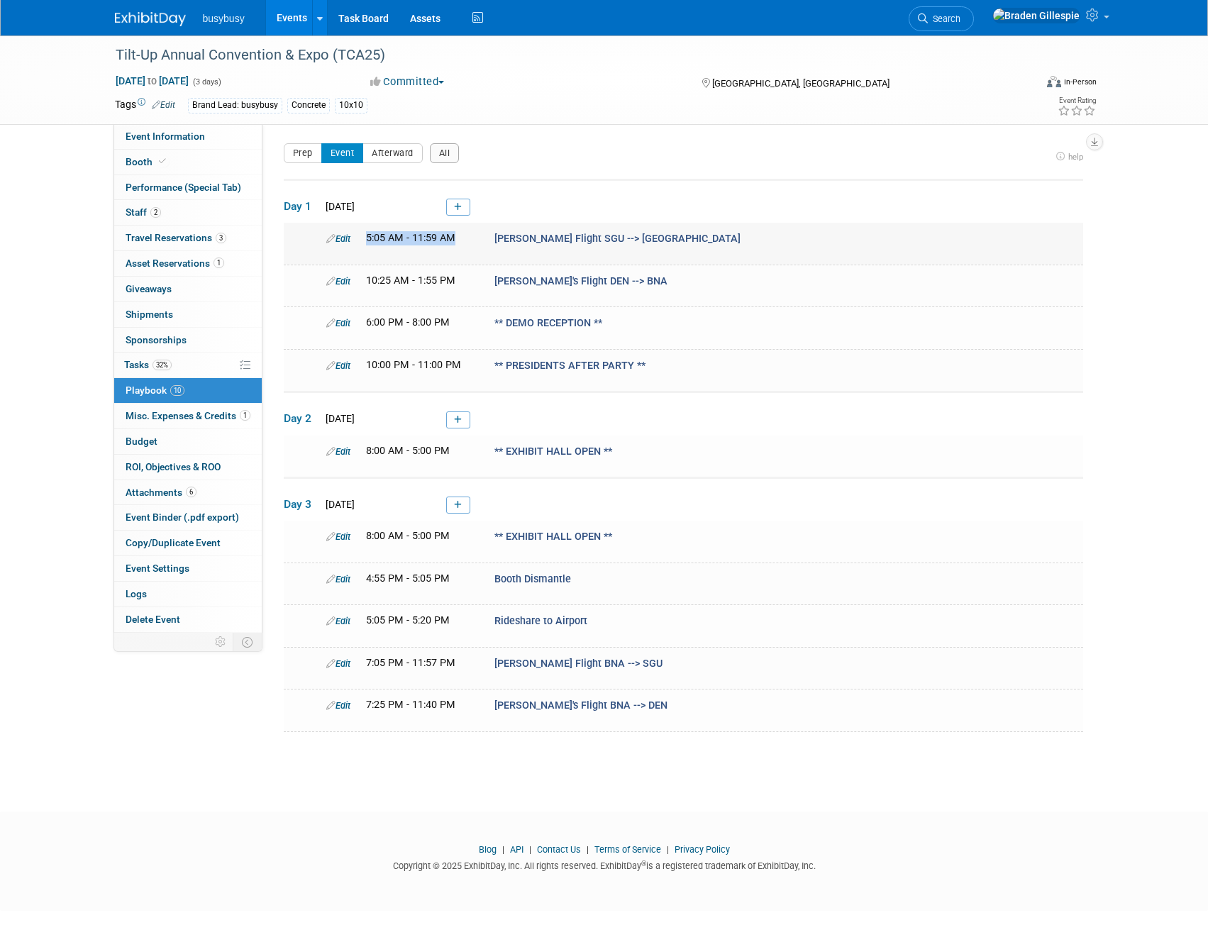
click at [450, 242] on span "5:05 AM - 11:59 AM" at bounding box center [410, 238] width 89 height 12
drag, startPoint x: 451, startPoint y: 282, endPoint x: 386, endPoint y: 282, distance: 65.3
click at [386, 282] on span "10:25 AM - 1:55 PM" at bounding box center [410, 281] width 89 height 12
drag, startPoint x: 365, startPoint y: 280, endPoint x: 468, endPoint y: 274, distance: 103.1
click at [468, 274] on div "10:25 AM - 1:55 PM" at bounding box center [420, 281] width 128 height 14
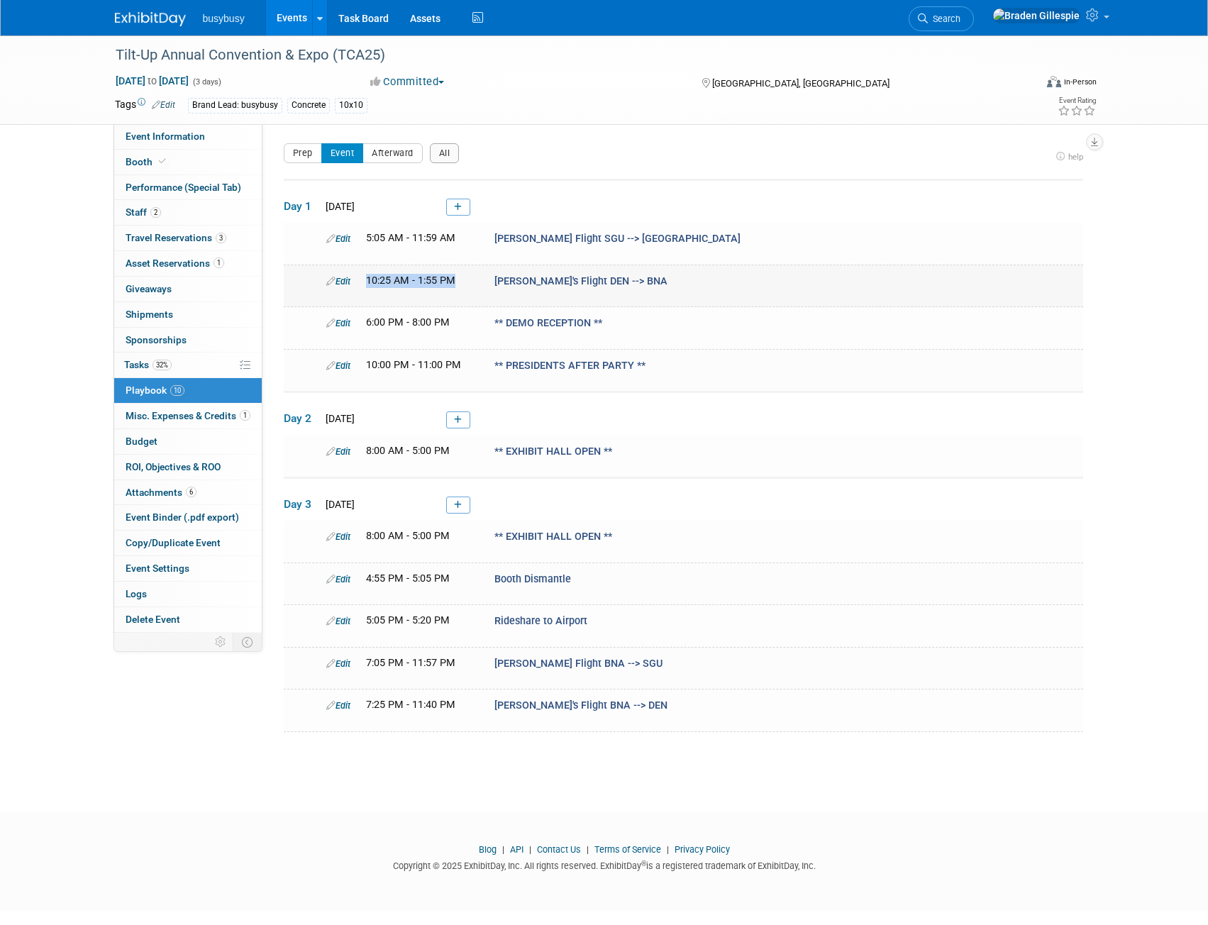
click at [440, 277] on span "10:25 AM - 1:55 PM" at bounding box center [410, 281] width 89 height 12
drag, startPoint x: 441, startPoint y: 280, endPoint x: 416, endPoint y: 277, distance: 25.0
click at [416, 277] on span "10:25 AM - 1:55 PM" at bounding box center [410, 281] width 89 height 12
click at [435, 283] on span "10:25 AM - 1:55 PM" at bounding box center [410, 281] width 89 height 12
click at [399, 328] on div "6:00 PM - 8:00 PM" at bounding box center [420, 323] width 128 height 14
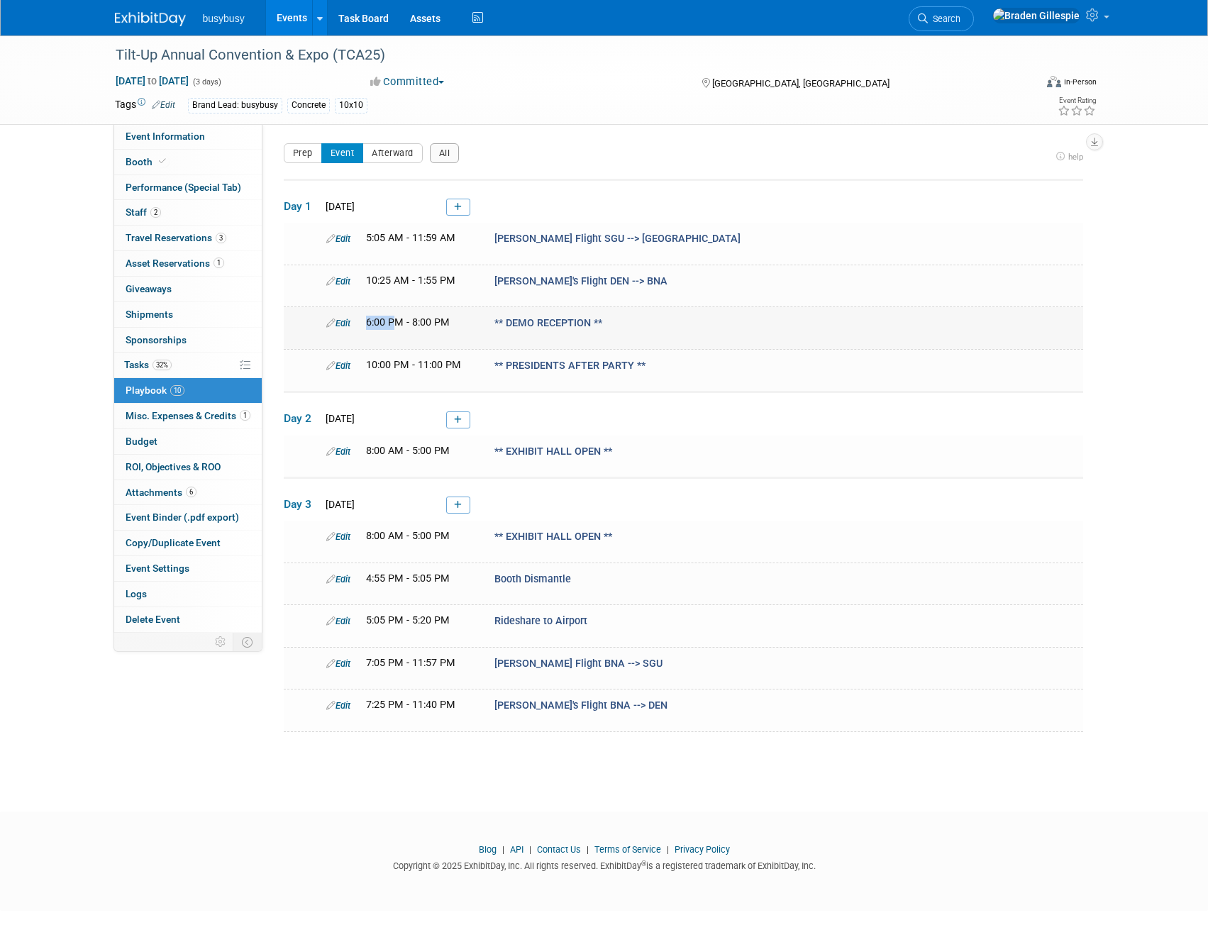
click at [387, 321] on span "6:00 PM - 8:00 PM" at bounding box center [408, 322] width 84 height 12
drag, startPoint x: 385, startPoint y: 324, endPoint x: 417, endPoint y: 328, distance: 31.5
click at [367, 316] on div "6:00 PM - 8:00 PM" at bounding box center [419, 323] width 107 height 14
click at [458, 209] on icon at bounding box center [458, 207] width 8 height 9
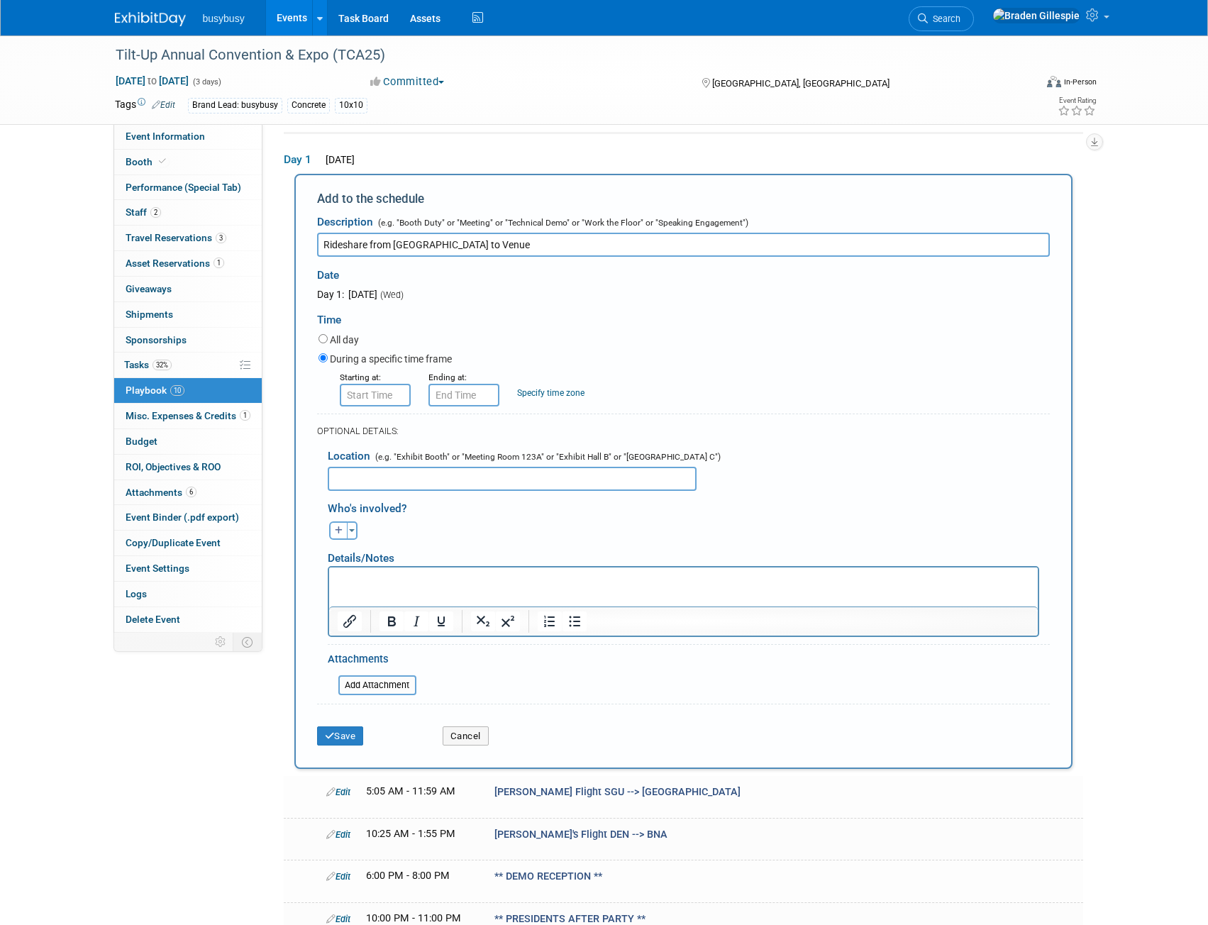
type input "Rideshare from Airport to Venue"
click at [400, 387] on input "8:00 AM" at bounding box center [375, 395] width 71 height 23
drag, startPoint x: 370, startPoint y: 402, endPoint x: 260, endPoint y: 402, distance: 109.3
click at [238, 402] on div "Event Information Event Info Booth Booth Performance (Special Tab) Performance …" at bounding box center [604, 637] width 1001 height 1296
type input "12:30 AM"
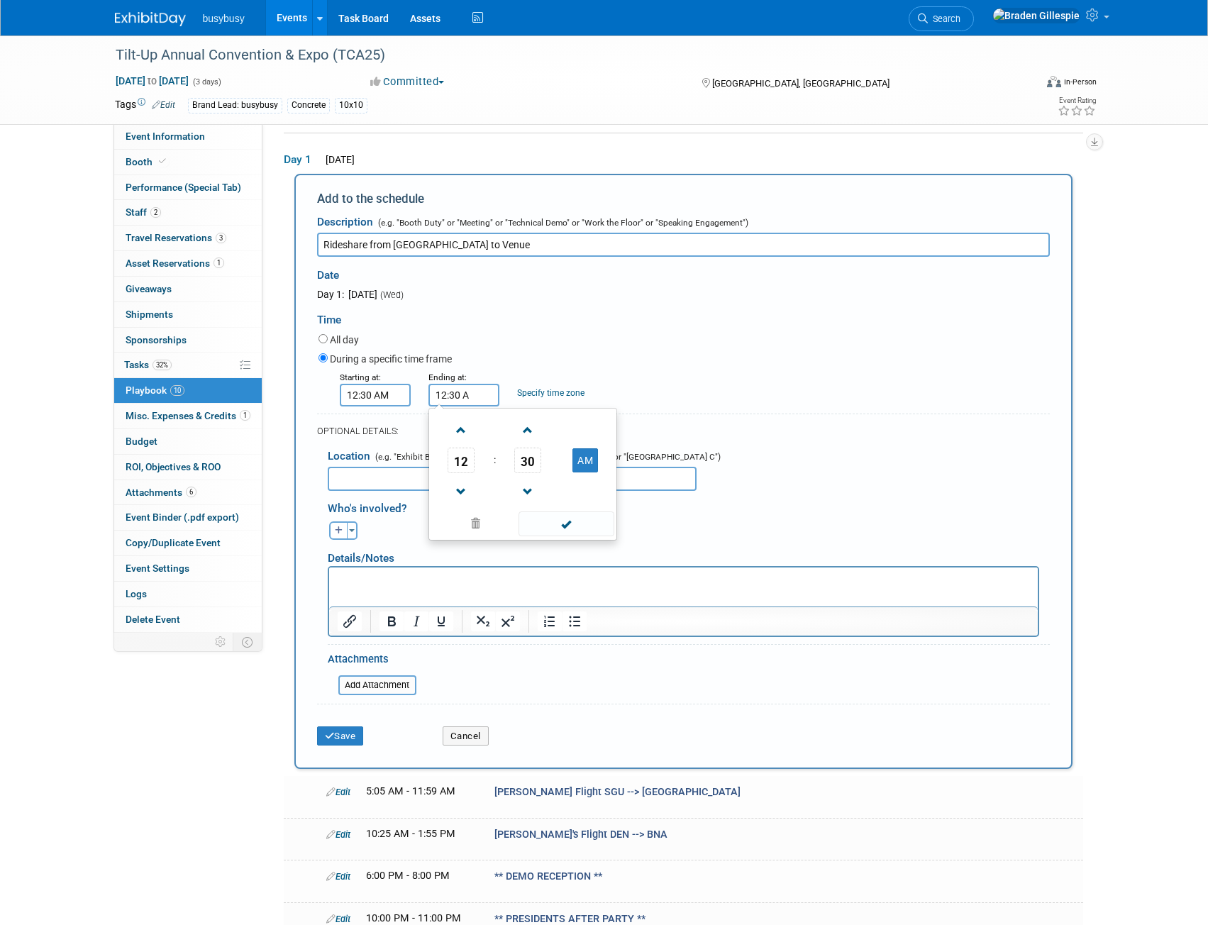
type input "12:30 AM"
click at [387, 391] on input "12:30 AM" at bounding box center [375, 395] width 71 height 23
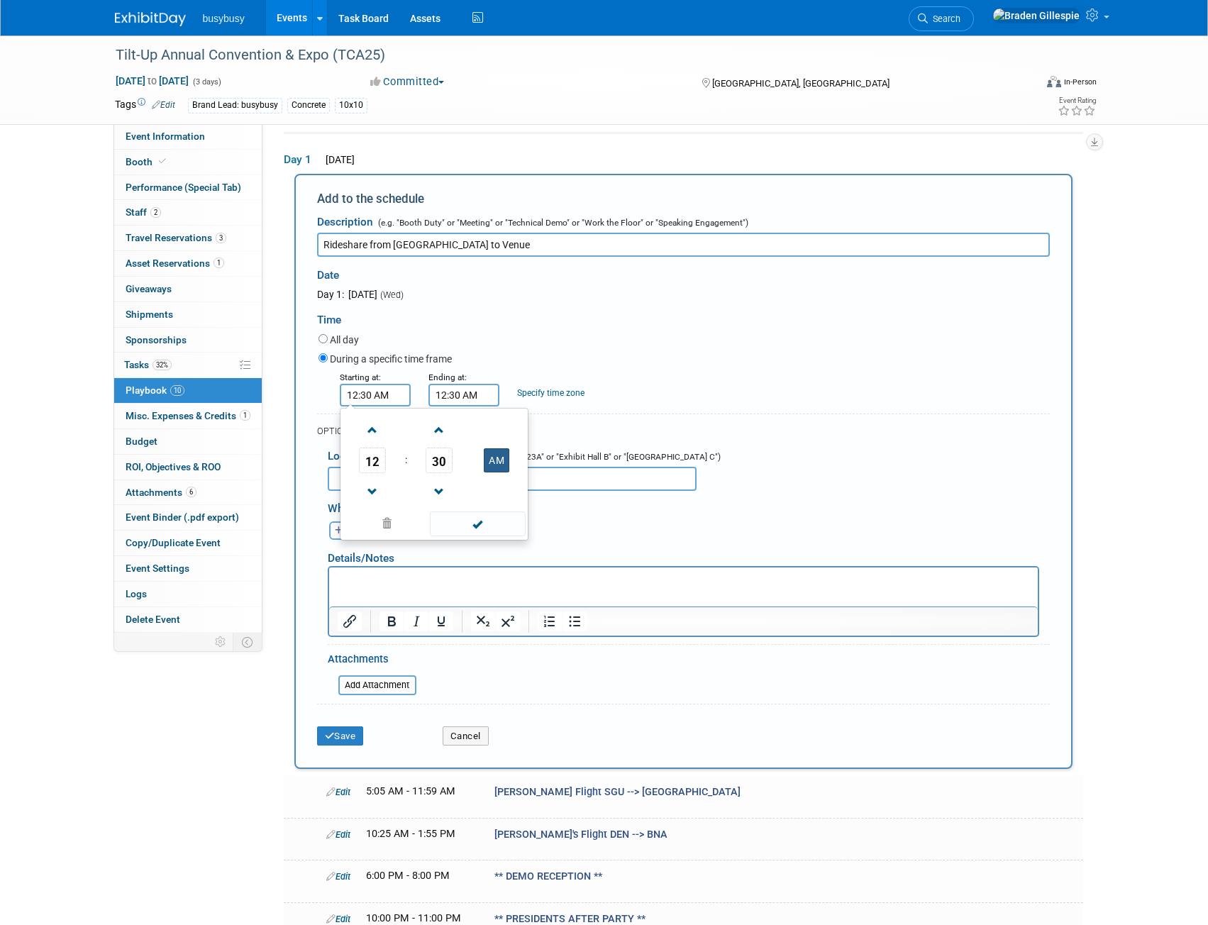
click at [489, 458] on button "AM" at bounding box center [497, 460] width 26 height 24
type input "12:30 PM"
click at [485, 390] on input "12:30 AM" at bounding box center [464, 395] width 71 height 23
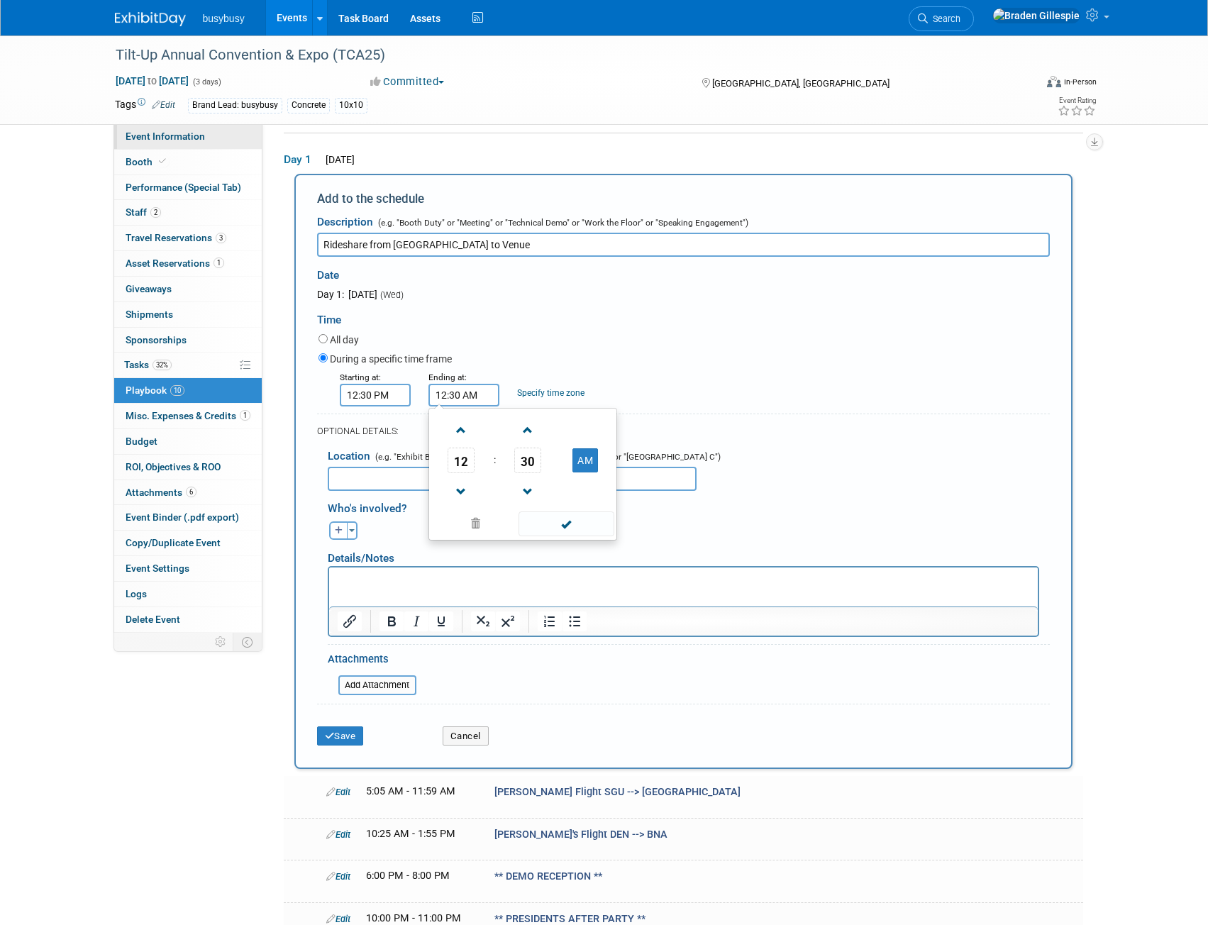
click at [189, 136] on span "Event Information" at bounding box center [165, 136] width 79 height 11
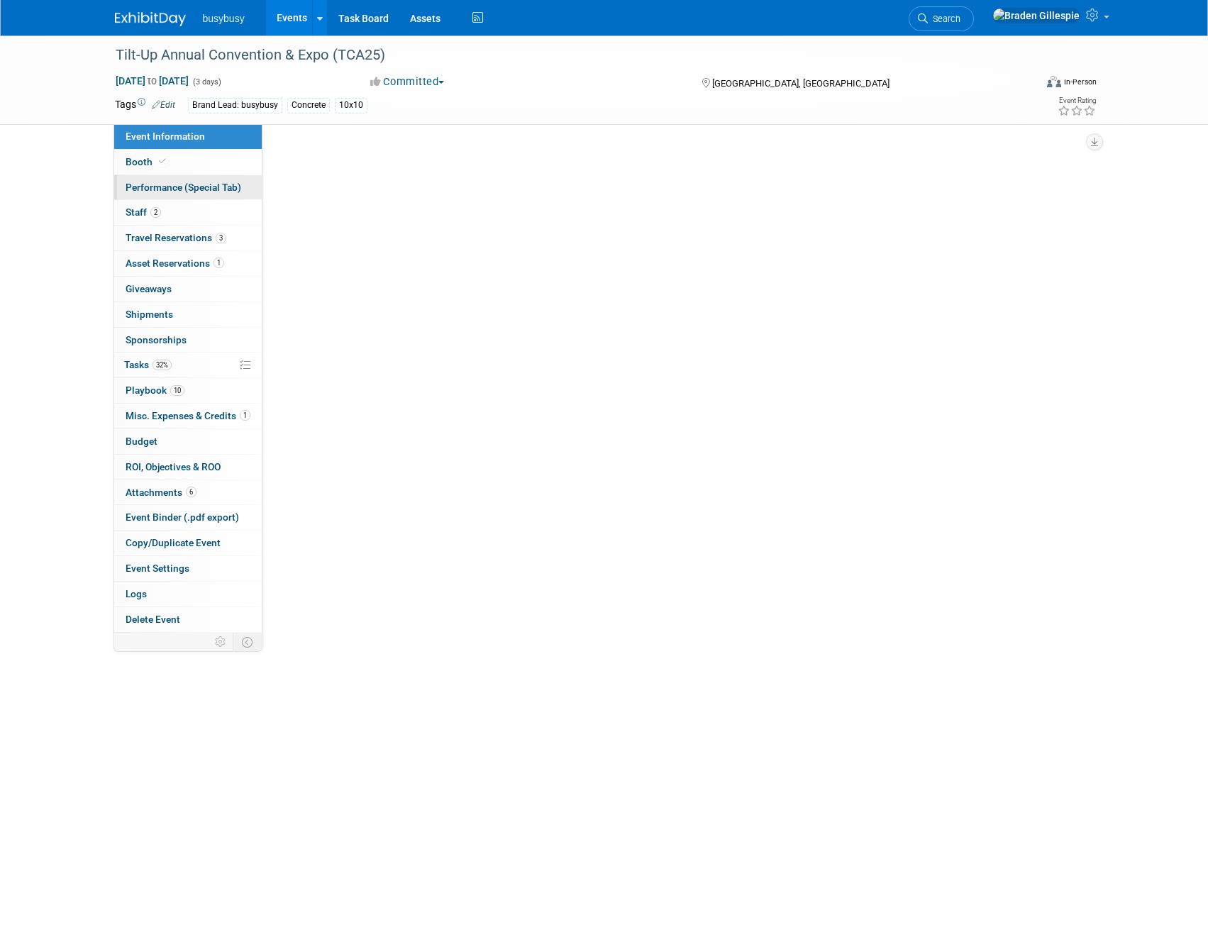
select select "BusyBusy"
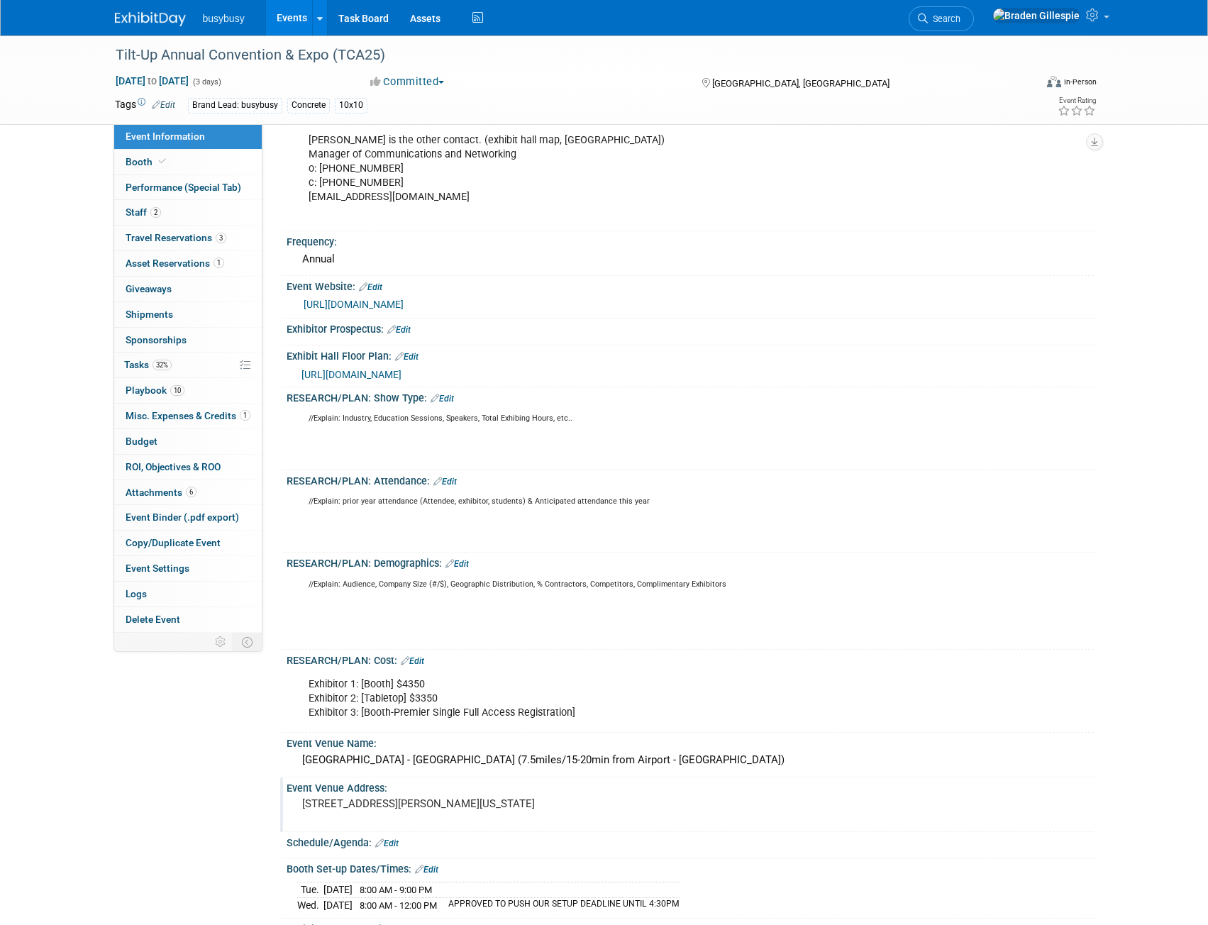
scroll to position [426, 0]
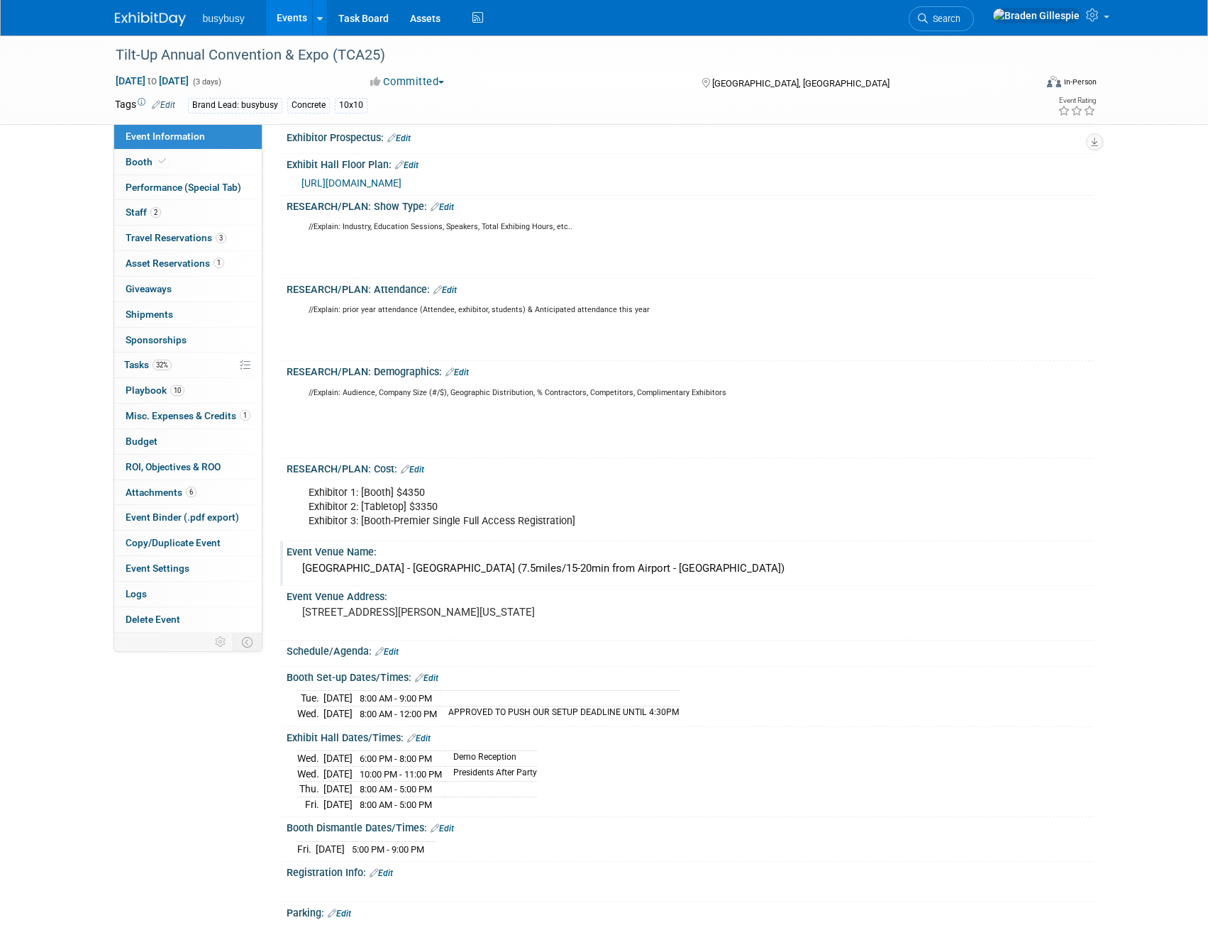
click at [505, 572] on div "Music City Center - Hall D (7.5miles/15-20min from Airport - BNA)" at bounding box center [690, 569] width 786 height 22
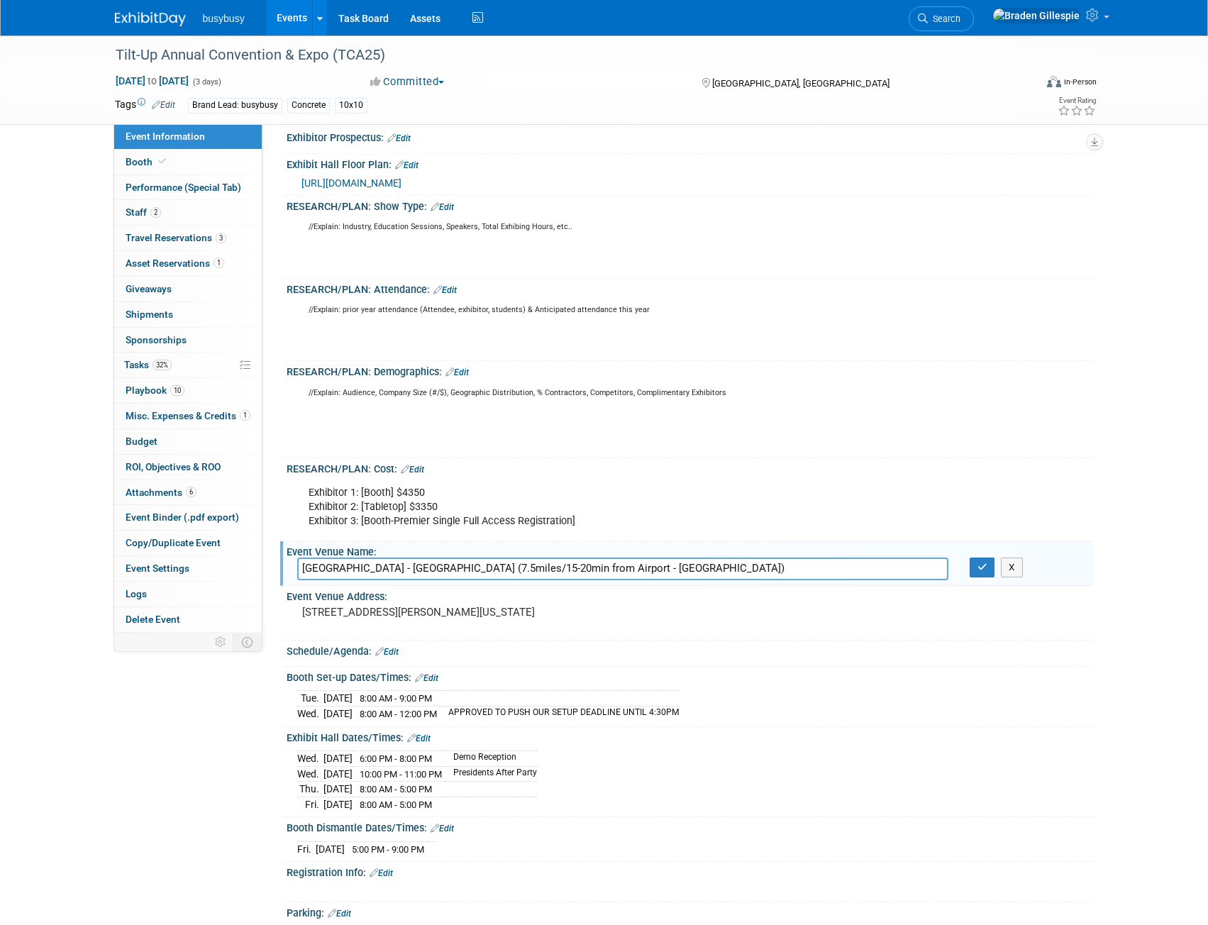
drag, startPoint x: 500, startPoint y: 568, endPoint x: 481, endPoint y: 568, distance: 19.2
click at [481, 568] on input "Music City Center - Hall D (7.5miles/15-20min from Airport - BNA)" at bounding box center [622, 569] width 651 height 22
click at [759, 460] on div "RESEARCH/PLAN: Cost: Edit" at bounding box center [691, 467] width 808 height 18
click at [189, 390] on link "10 Playbook 10" at bounding box center [188, 390] width 148 height 25
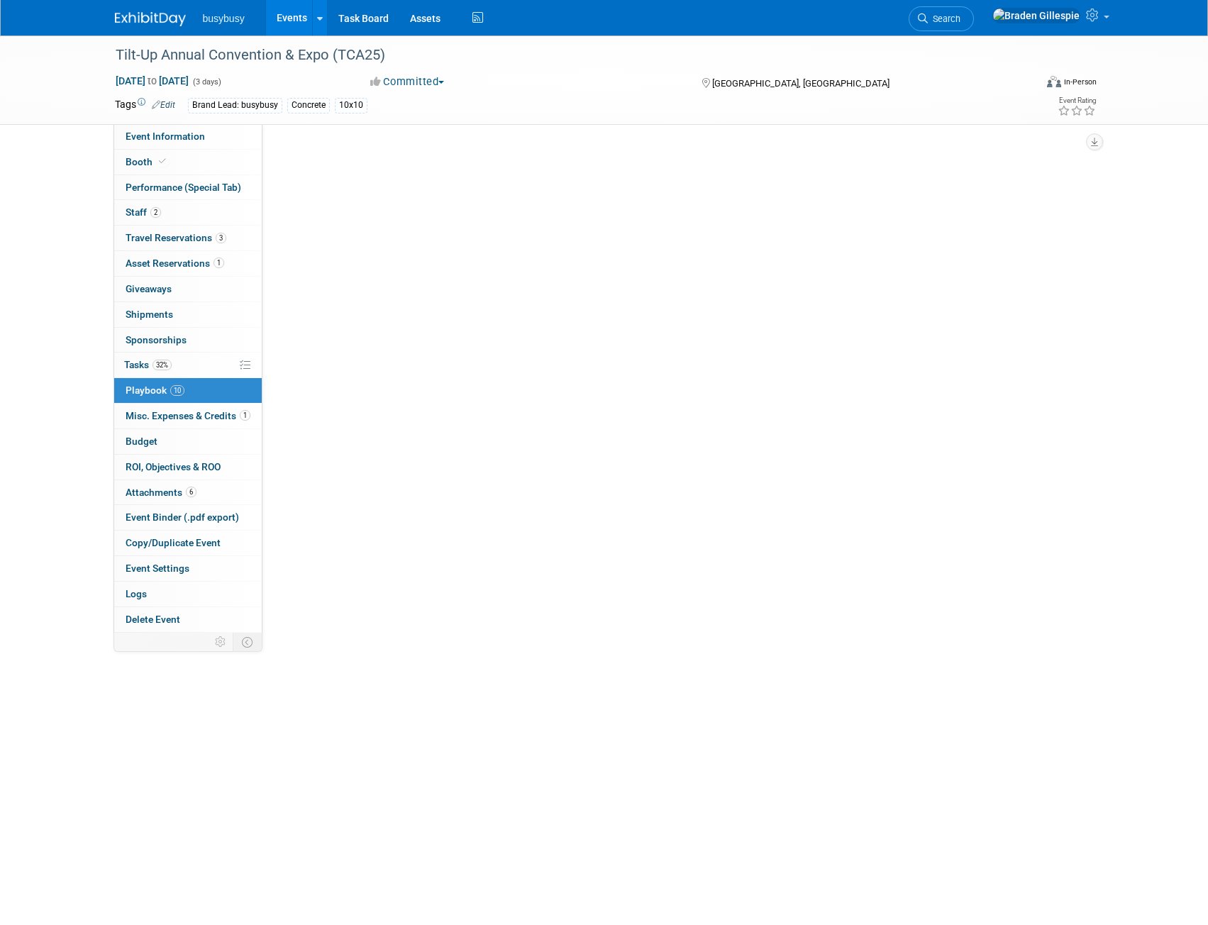
scroll to position [0, 0]
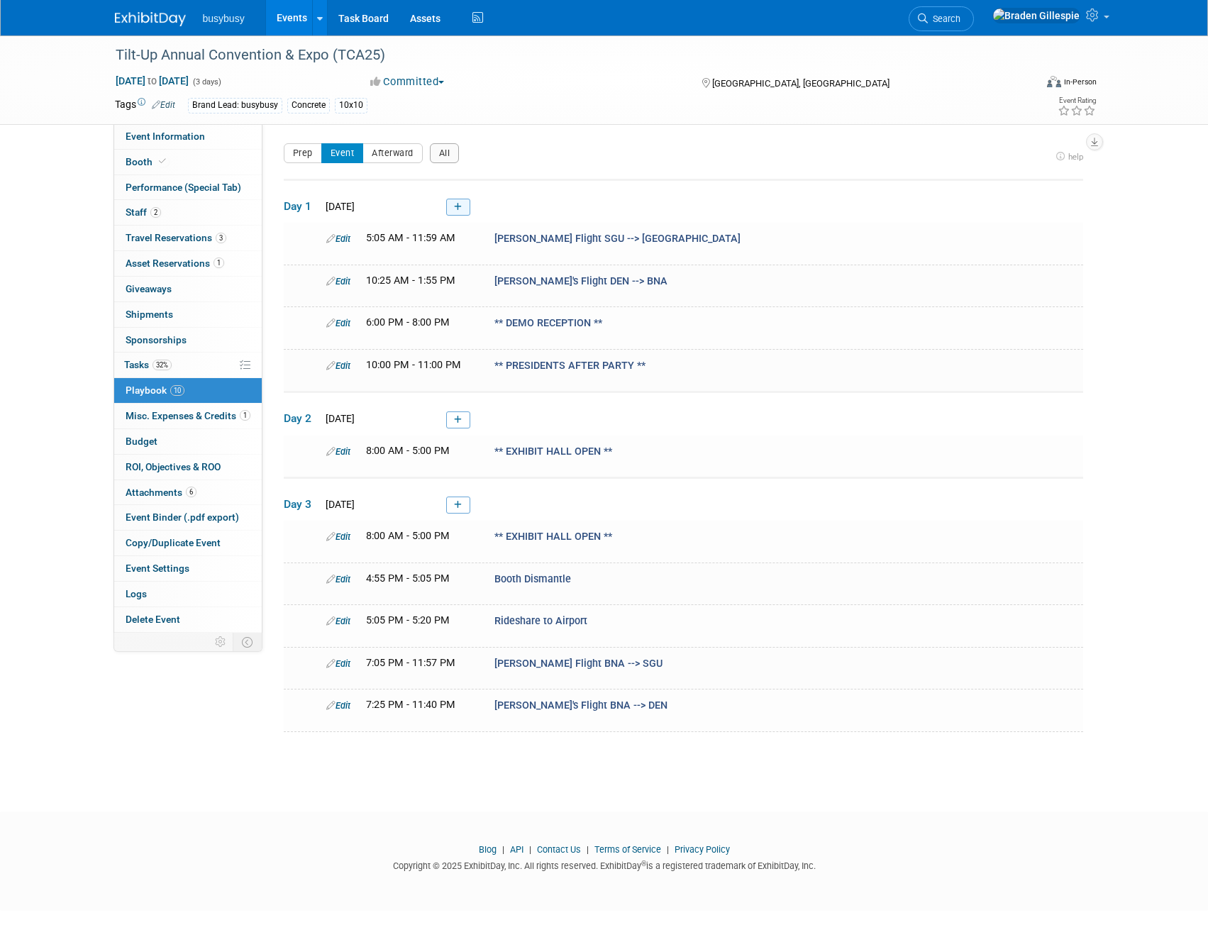
click at [464, 206] on link at bounding box center [458, 207] width 24 height 17
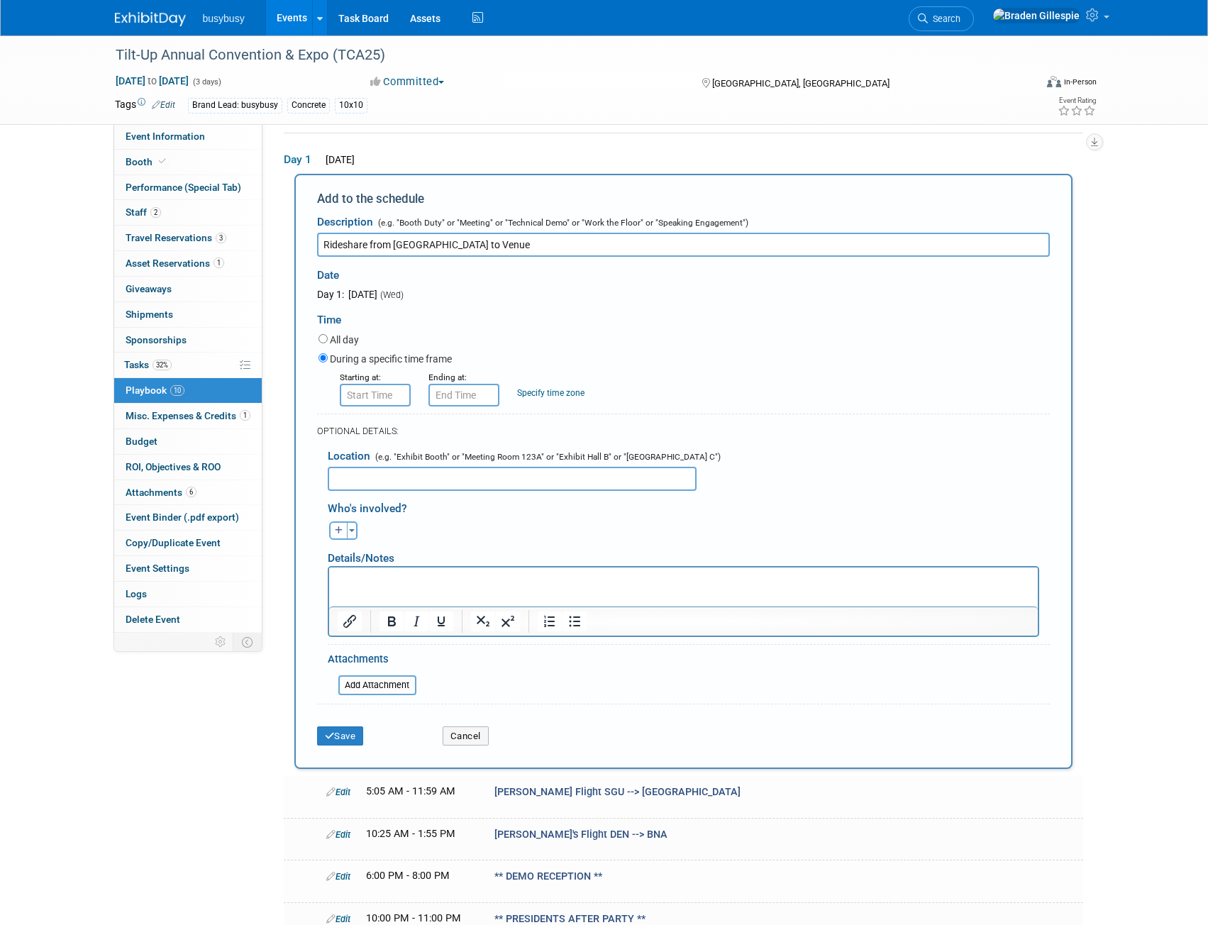
type input "Rideshare from Airport to Venue"
click at [364, 390] on input "8:00 AM" at bounding box center [375, 395] width 71 height 23
drag, startPoint x: 397, startPoint y: 394, endPoint x: 326, endPoint y: 393, distance: 71.0
click at [326, 393] on div "Starting at: 8:00 AM 08 : 00 AM 12 01 02 03 04 05 06 07 08 09 10 11 00 05 10 15…" at bounding box center [684, 388] width 753 height 37
type input "12:30 pm"
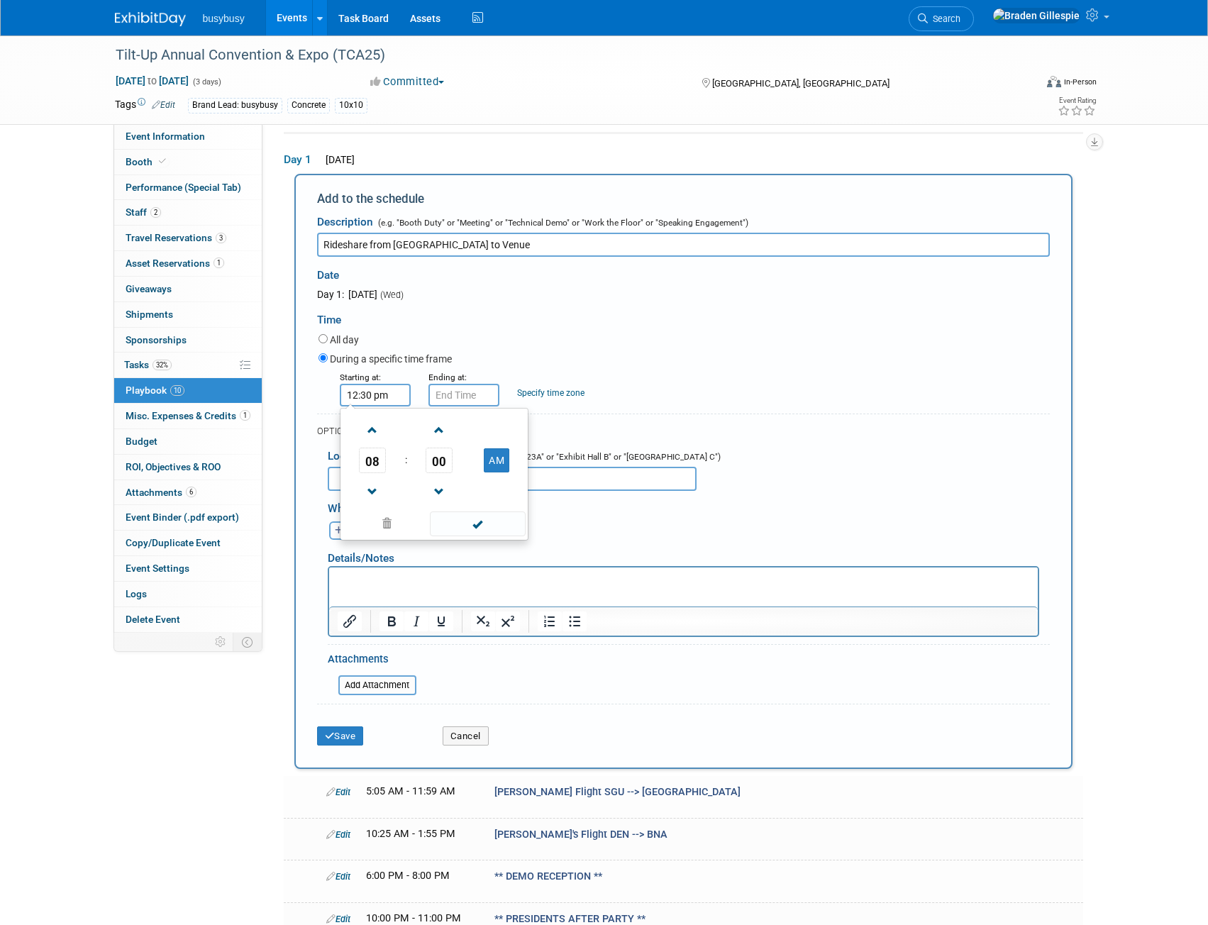
type input "12:30 PM"
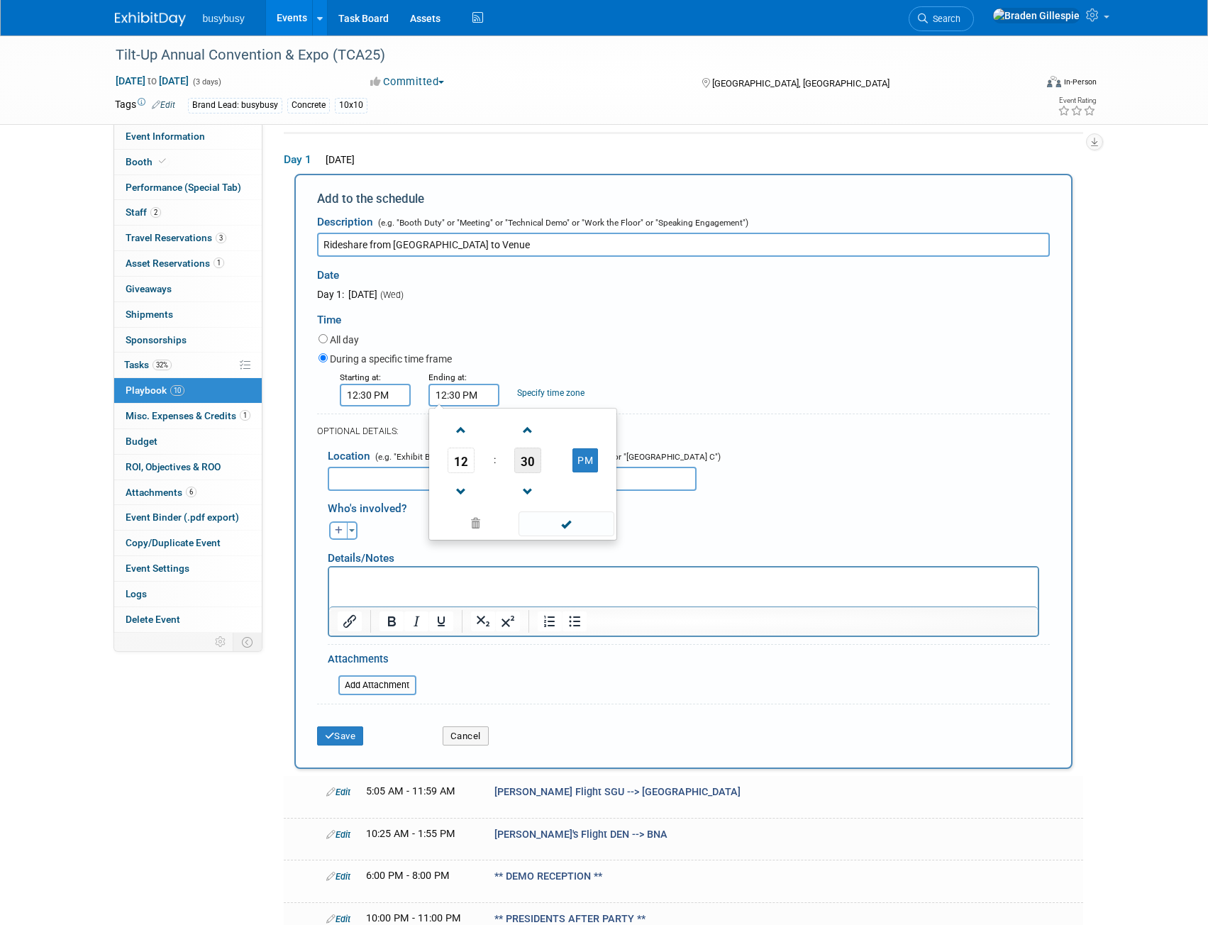
click at [532, 468] on span "30" at bounding box center [527, 461] width 27 height 26
click at [455, 512] on td "40" at bounding box center [454, 507] width 45 height 38
click at [529, 462] on span "40" at bounding box center [527, 461] width 27 height 26
click at [565, 507] on td "50" at bounding box center [545, 507] width 45 height 38
type input "12:50 PM"
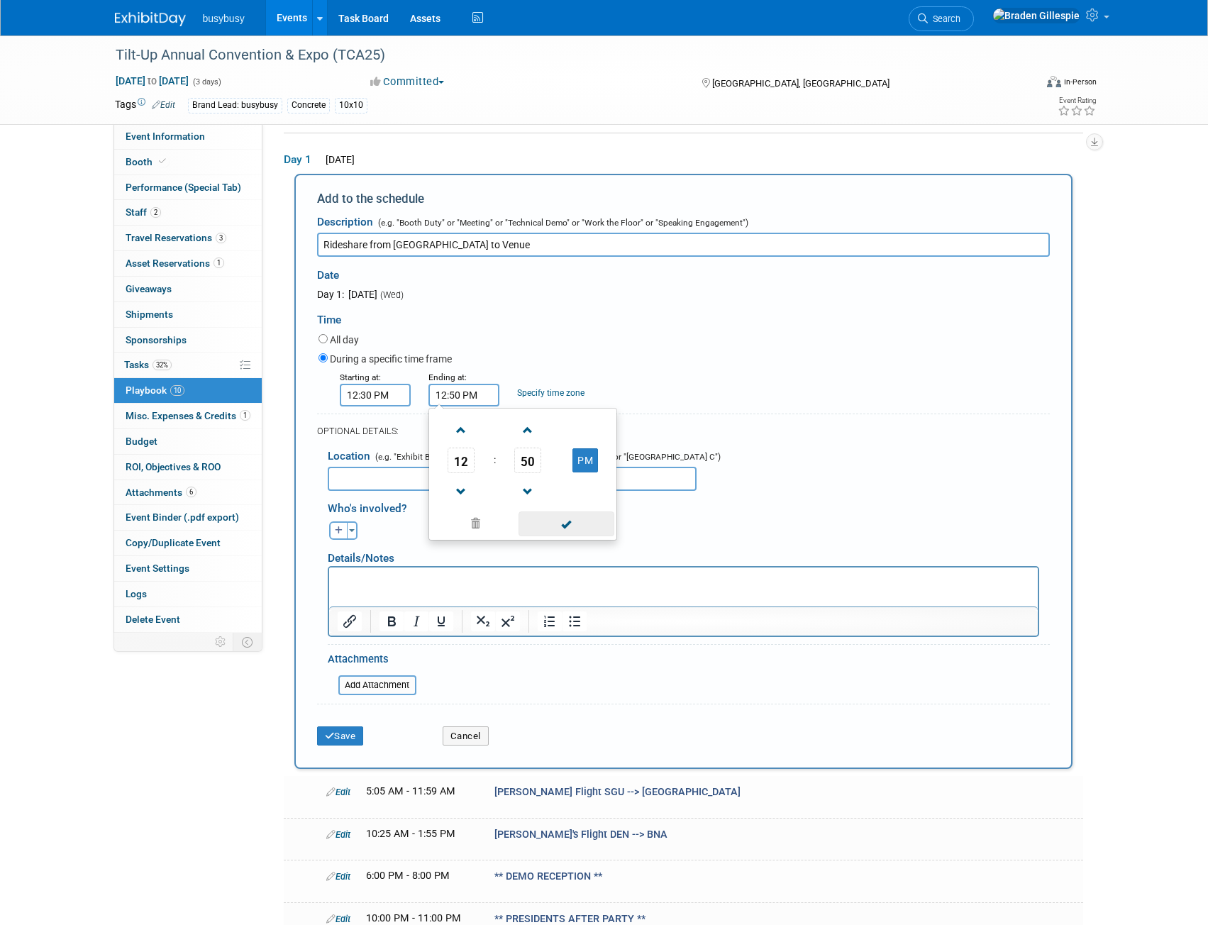
click at [574, 530] on span at bounding box center [567, 524] width 96 height 25
click at [364, 739] on button "Save" at bounding box center [340, 737] width 47 height 20
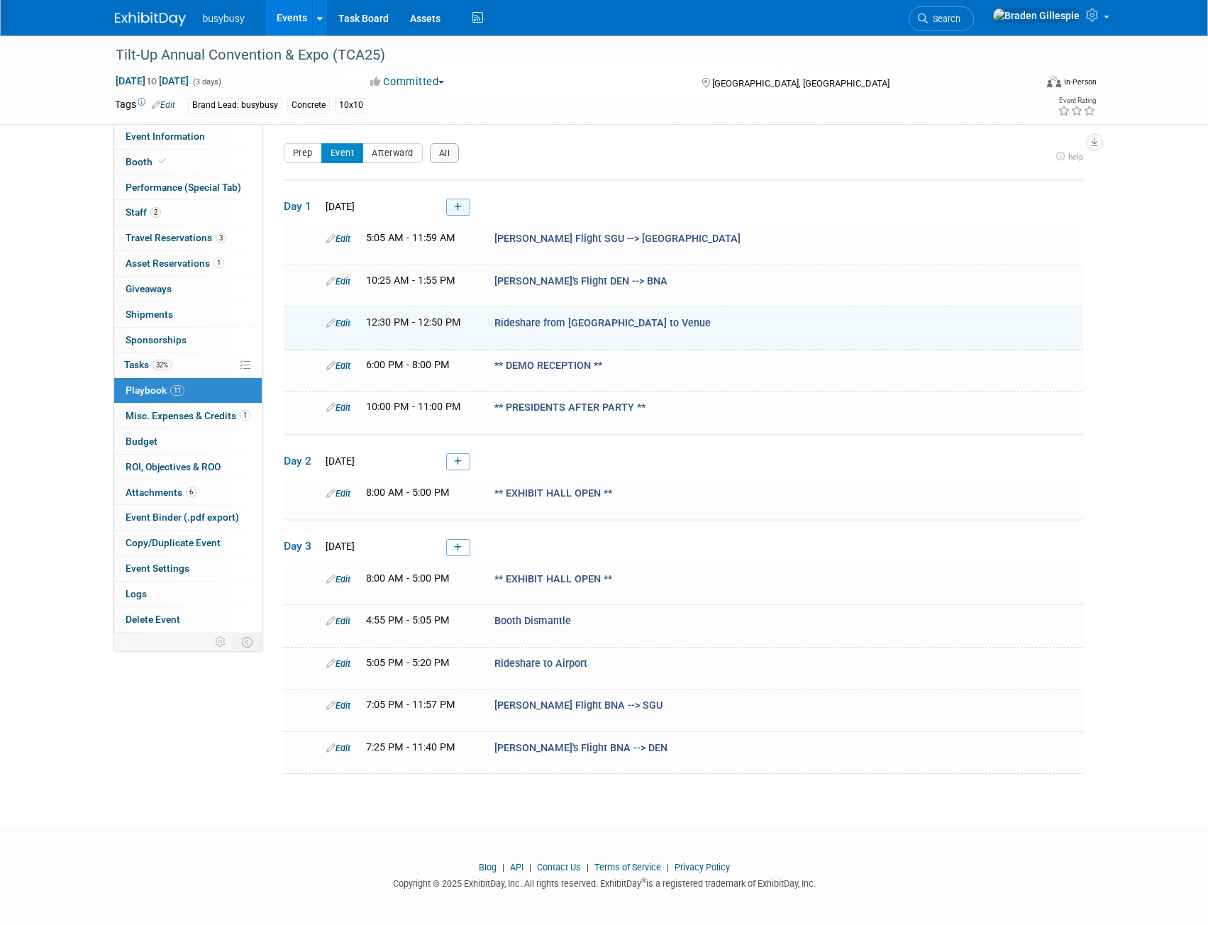
click at [458, 210] on icon at bounding box center [458, 207] width 8 height 9
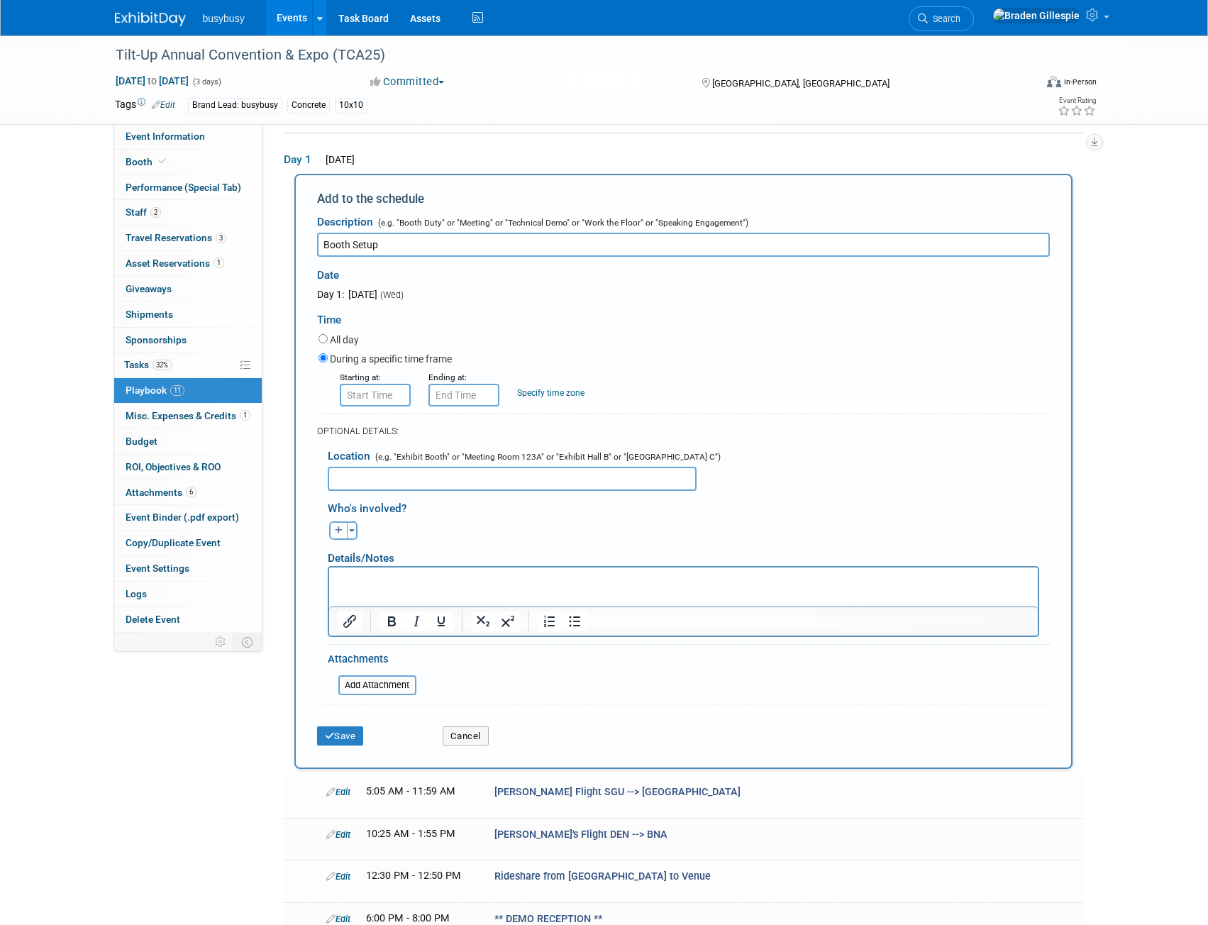
type input "Booth Setup"
click at [370, 403] on input "8:00 AM" at bounding box center [375, 395] width 71 height 23
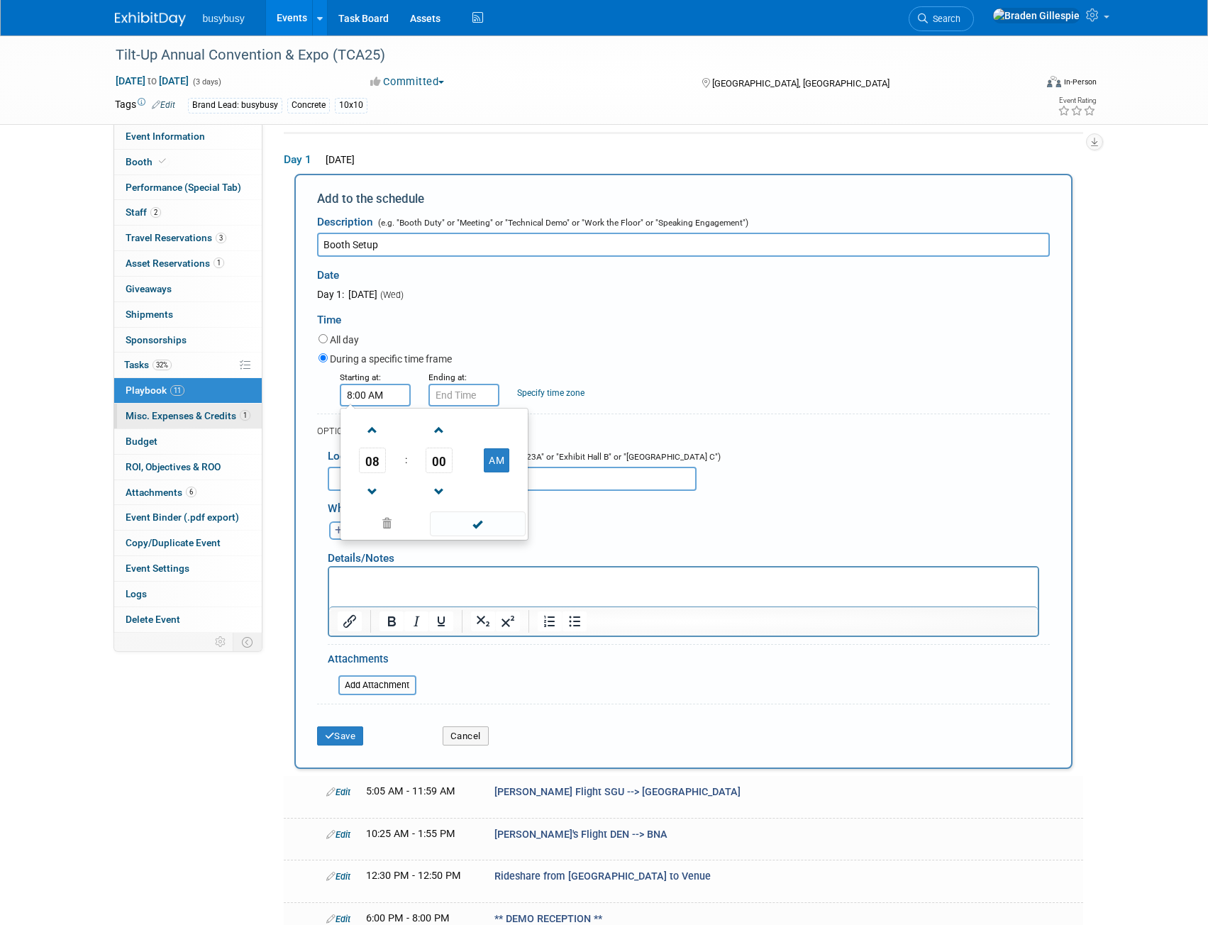
drag, startPoint x: 393, startPoint y: 397, endPoint x: 257, endPoint y: 411, distance: 136.9
click at [258, 411] on div "Event Information Event Info Booth Booth Performance (Special Tab) Performance …" at bounding box center [604, 658] width 1001 height 1338
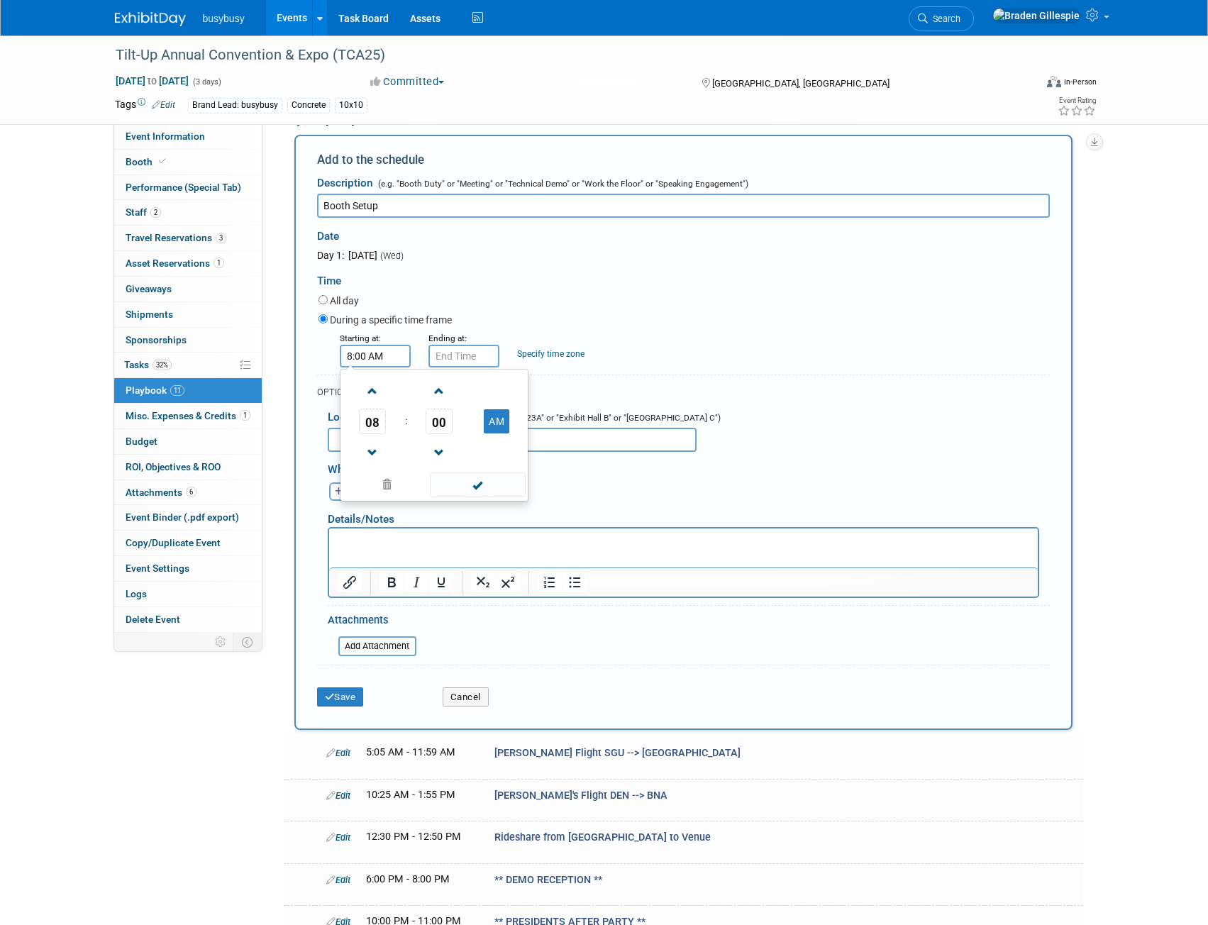
scroll to position [118, 0]
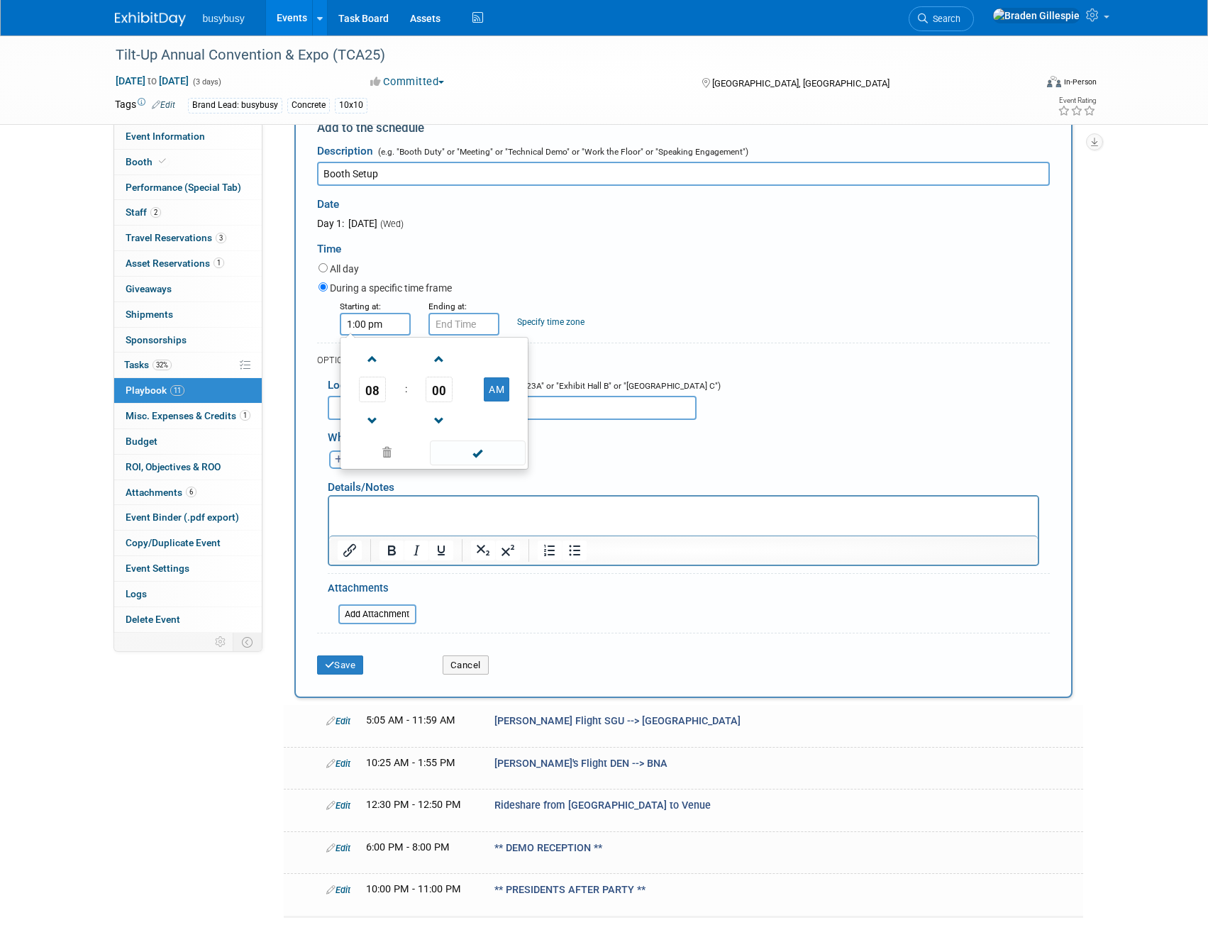
type input "1:00 PM"
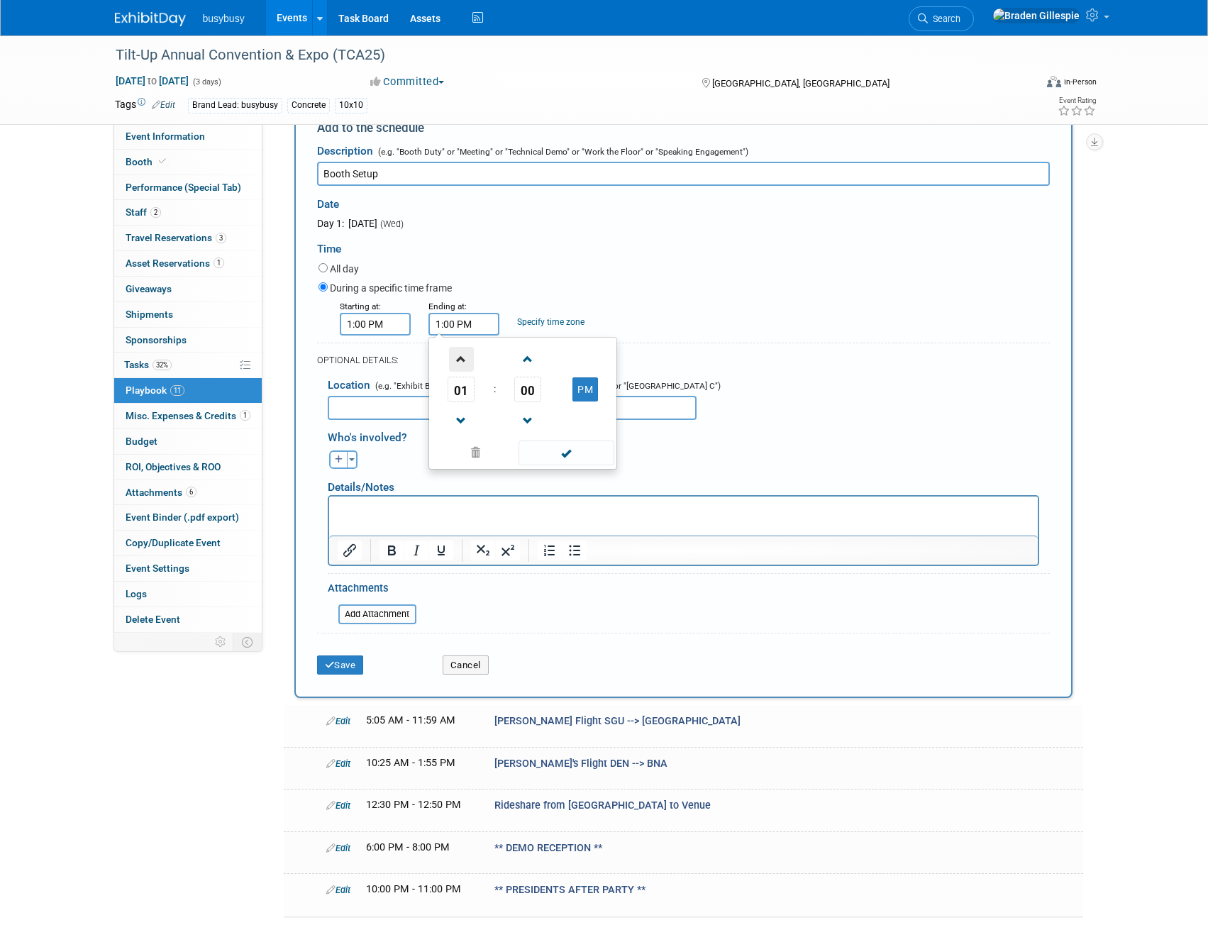
click at [462, 363] on span at bounding box center [461, 359] width 25 height 25
type input "2:00 PM"
click at [589, 447] on span at bounding box center [567, 453] width 96 height 25
click at [346, 665] on button "Save" at bounding box center [340, 666] width 47 height 20
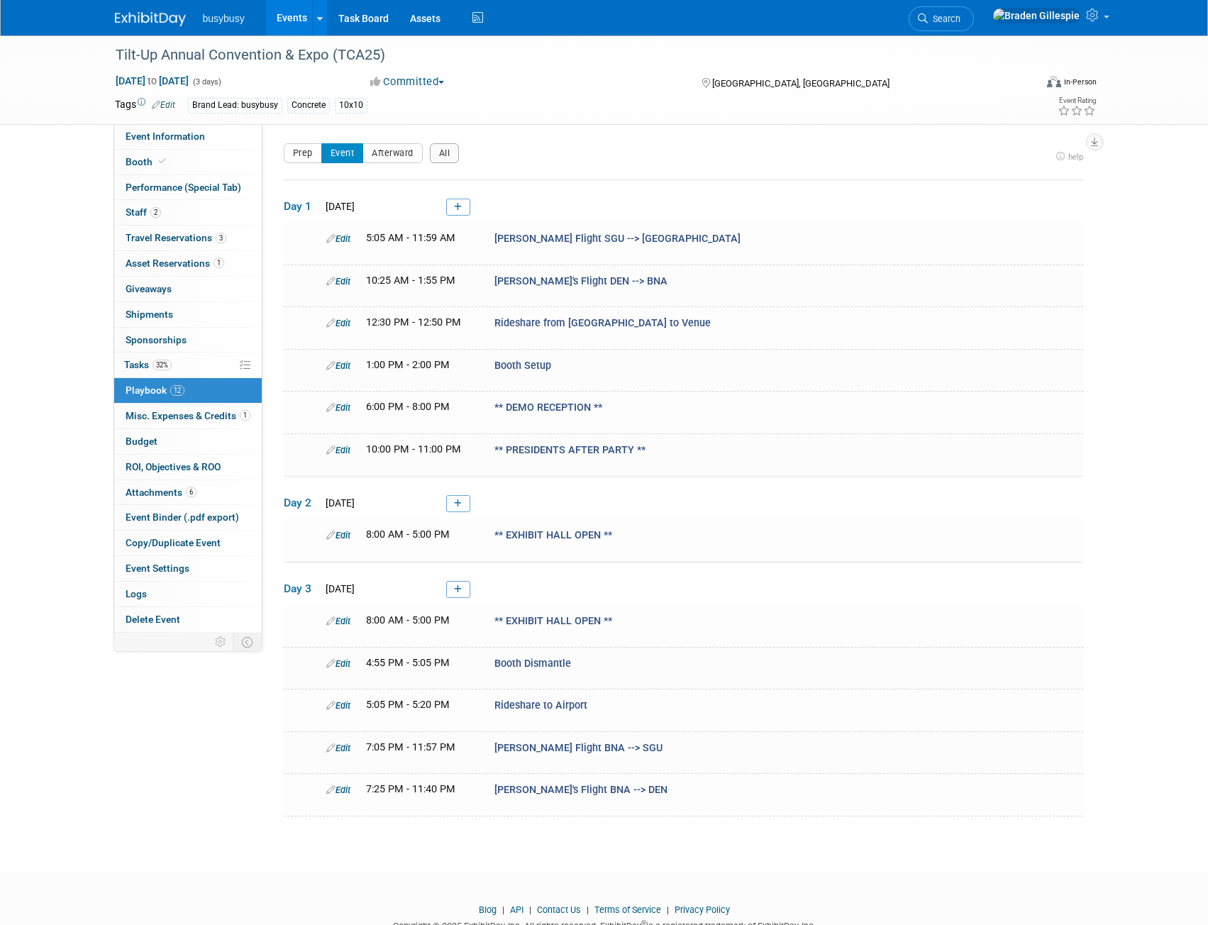
scroll to position [42, 0]
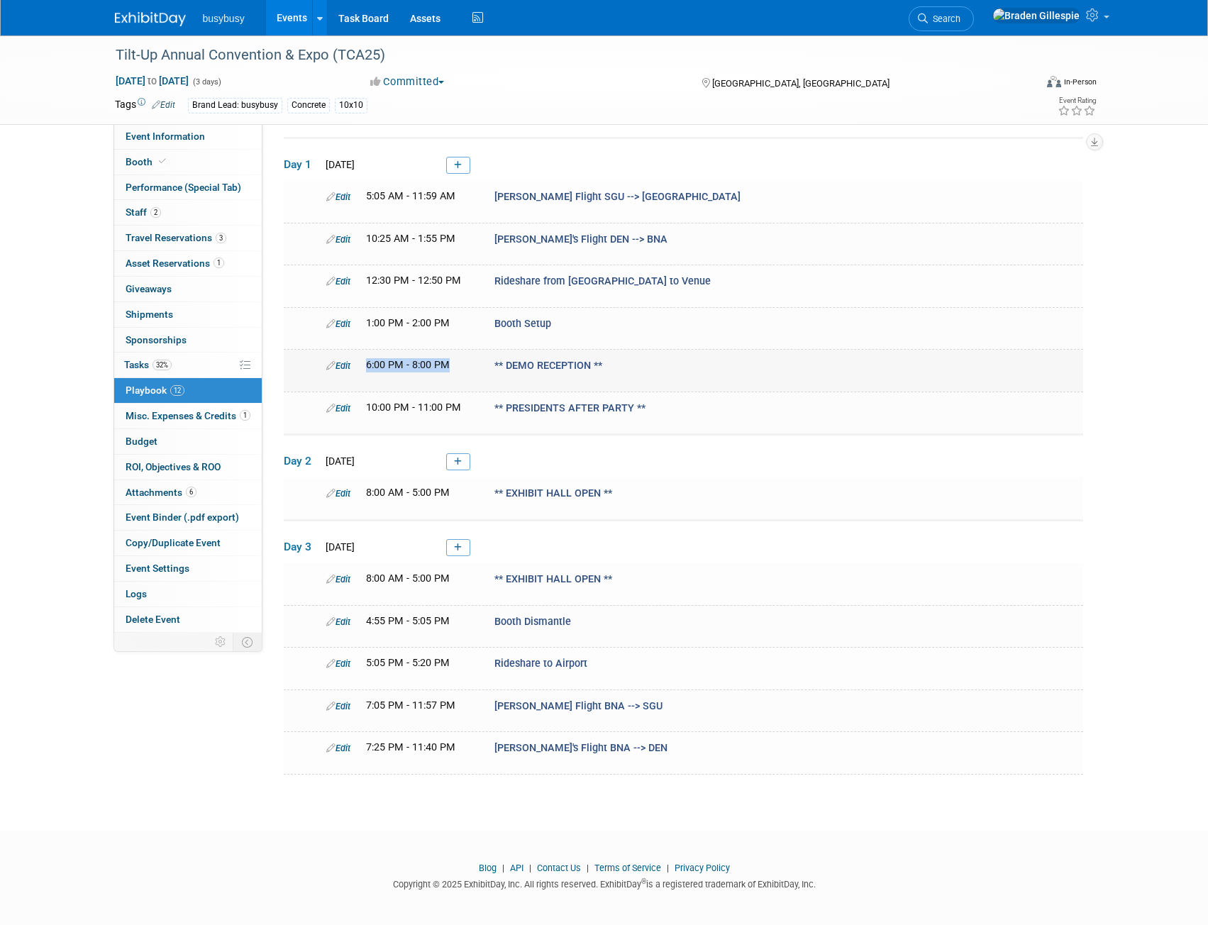
drag, startPoint x: 367, startPoint y: 364, endPoint x: 478, endPoint y: 373, distance: 111.8
click at [478, 373] on td "Edit 6:00 PM - 8:00 PM ** DEMO RECEPTION **" at bounding box center [684, 371] width 800 height 42
drag, startPoint x: 360, startPoint y: 404, endPoint x: 473, endPoint y: 411, distance: 113.1
click at [473, 411] on div "10:00 PM - 11:00 PM" at bounding box center [420, 408] width 128 height 14
click at [463, 407] on div "10:00 PM - 11:00 PM" at bounding box center [419, 408] width 107 height 14
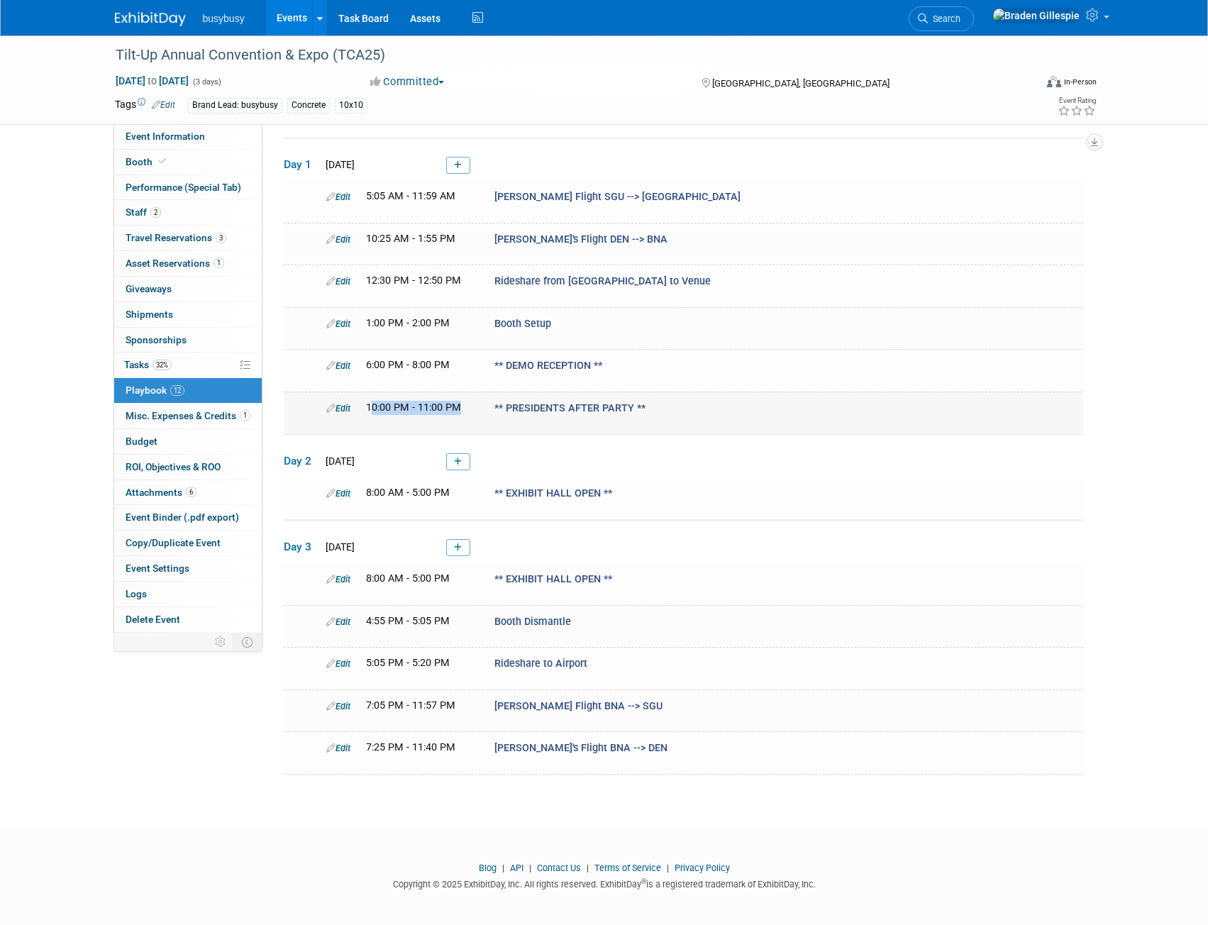
drag, startPoint x: 460, startPoint y: 403, endPoint x: 373, endPoint y: 399, distance: 86.7
click at [373, 401] on div "10:00 PM - 11:00 PM" at bounding box center [419, 408] width 107 height 14
click at [462, 405] on div "10:00 PM - 11:00 PM" at bounding box center [419, 408] width 107 height 14
drag, startPoint x: 176, startPoint y: 252, endPoint x: 204, endPoint y: 256, distance: 28.0
click at [177, 251] on link "1 Asset Reservations 1" at bounding box center [188, 263] width 148 height 25
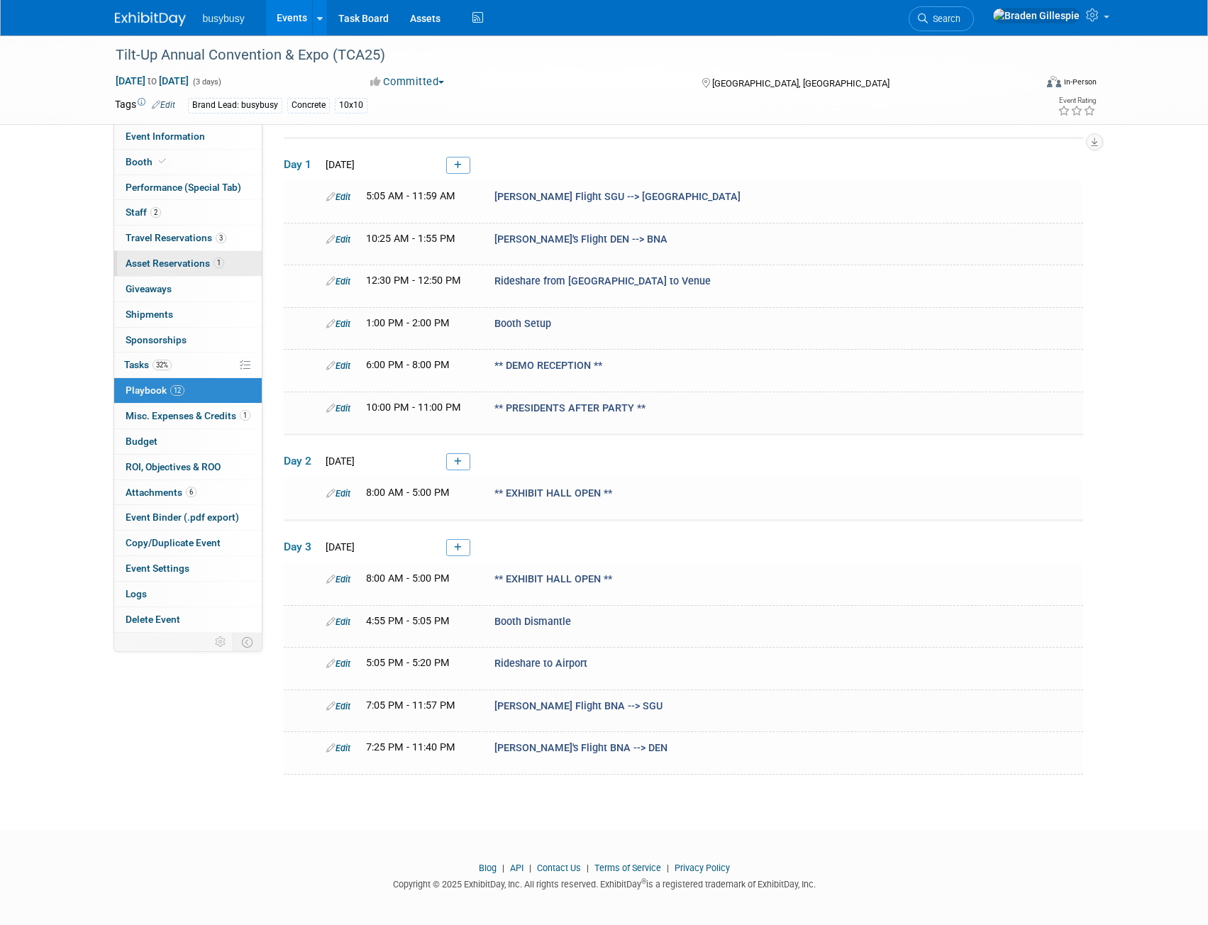
scroll to position [0, 0]
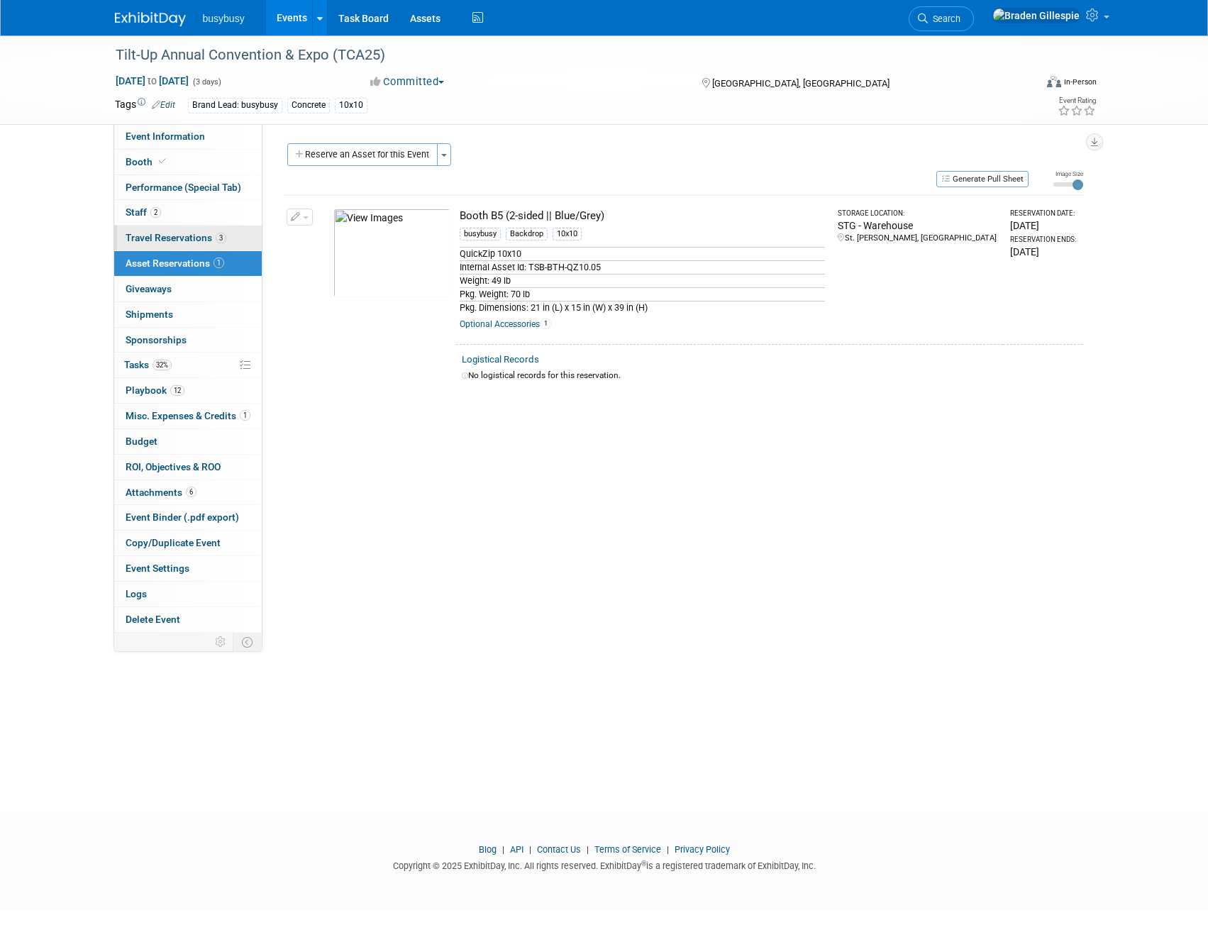
click at [202, 233] on span "Travel Reservations 3" at bounding box center [176, 237] width 101 height 11
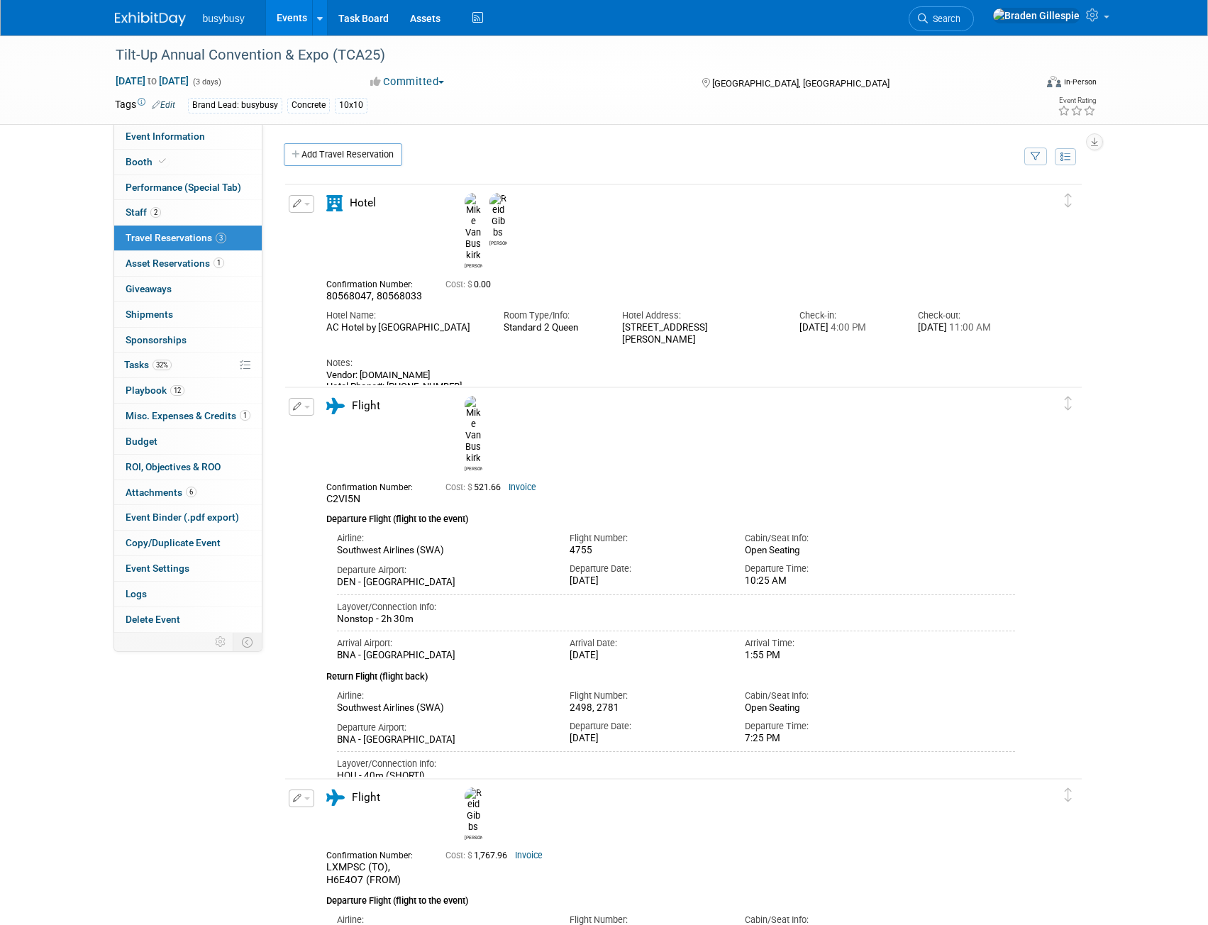
drag, startPoint x: 370, startPoint y: 287, endPoint x: 314, endPoint y: 279, distance: 55.9
click at [314, 279] on div "Edit Reservation Mike Reid" at bounding box center [673, 311] width 776 height 233
copy div "AC Hotel by Marriott Nashville Downtown"
click at [155, 395] on span "Playbook 12" at bounding box center [155, 390] width 59 height 11
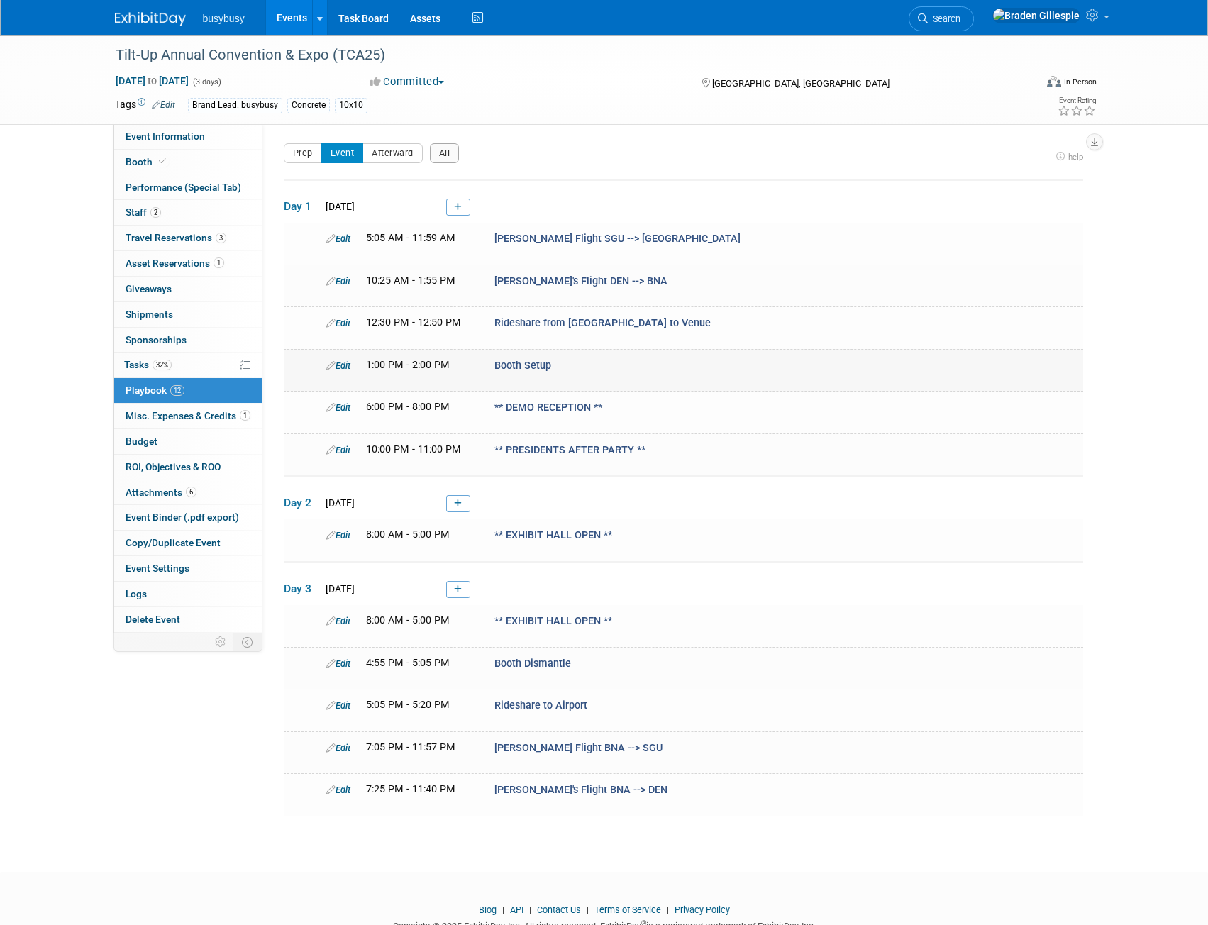
drag, startPoint x: 610, startPoint y: 408, endPoint x: 517, endPoint y: 374, distance: 98.3
click at [517, 374] on tbody "Day 1 Wed. Oct 1, 2025 Edit 5:05 AM - 11:59 AM" at bounding box center [684, 498] width 800 height 637
click at [544, 411] on span "** DEMO RECEPTION **" at bounding box center [549, 408] width 108 height 12
drag, startPoint x: 367, startPoint y: 452, endPoint x: 422, endPoint y: 451, distance: 54.7
click at [422, 451] on div "10:00 PM - 11:00 PM" at bounding box center [420, 450] width 128 height 14
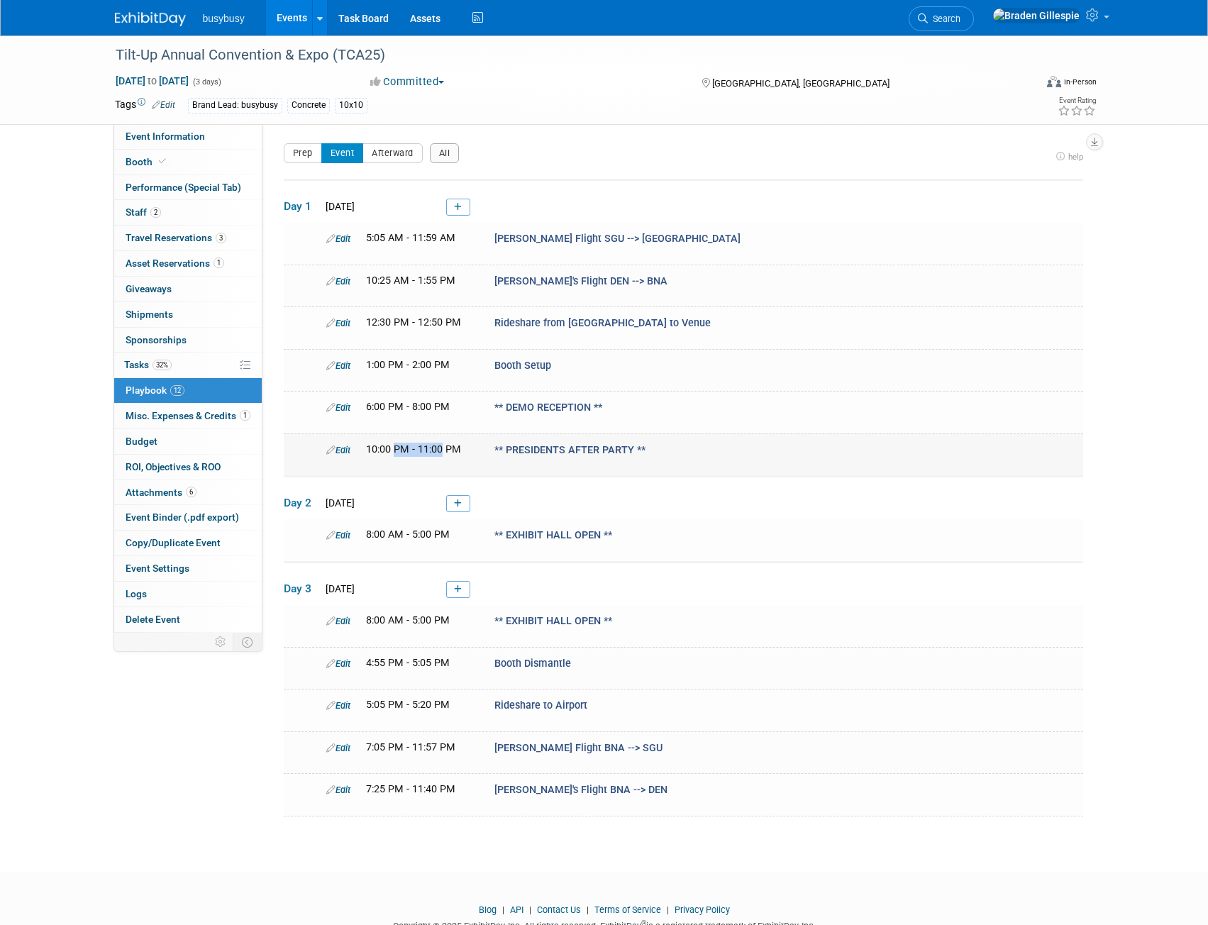
drag, startPoint x: 440, startPoint y: 446, endPoint x: 394, endPoint y: 442, distance: 46.3
click at [394, 444] on span "10:00 PM - 11:00 PM" at bounding box center [413, 450] width 95 height 12
click at [443, 451] on span "10:00 PM - 11:00 PM" at bounding box center [413, 450] width 95 height 12
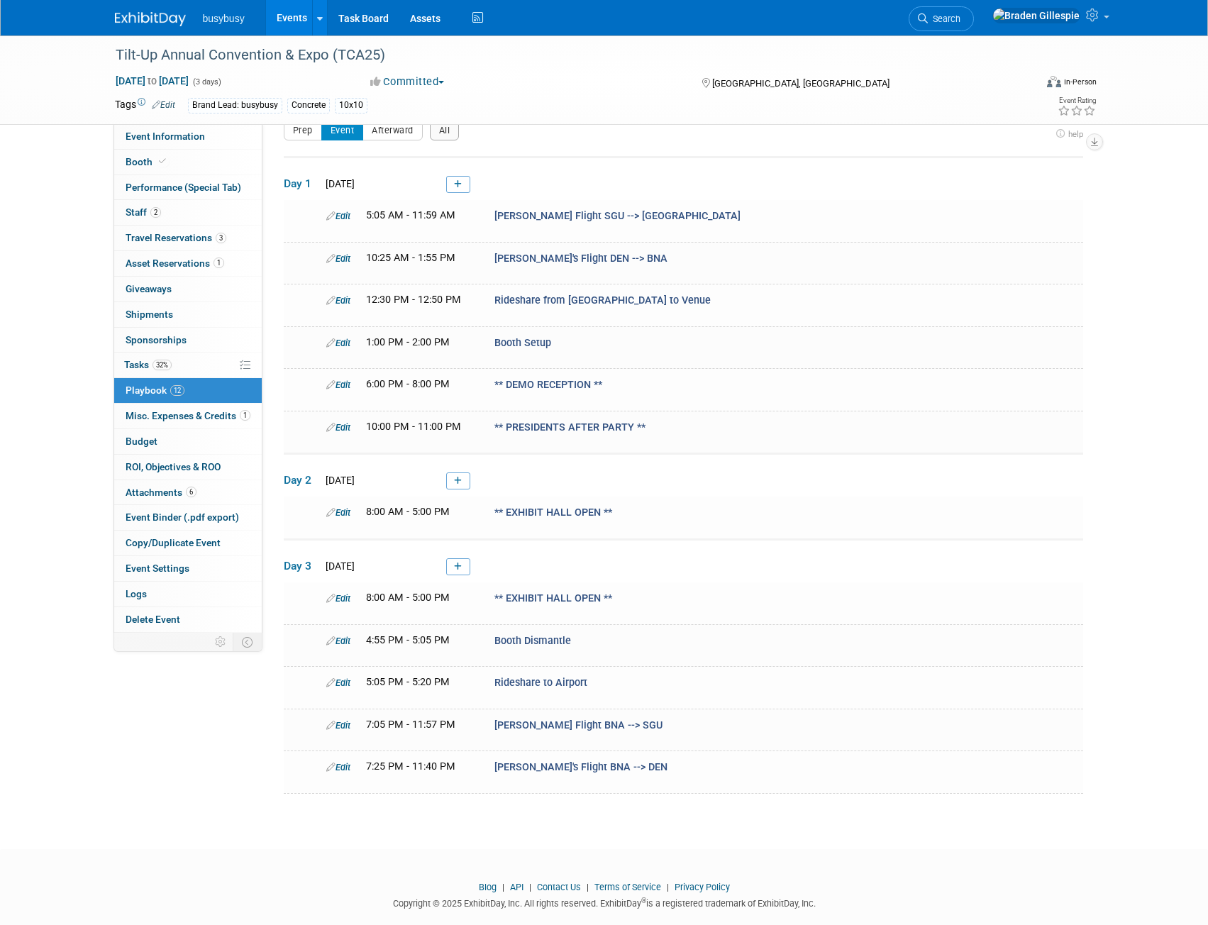
scroll to position [42, 0]
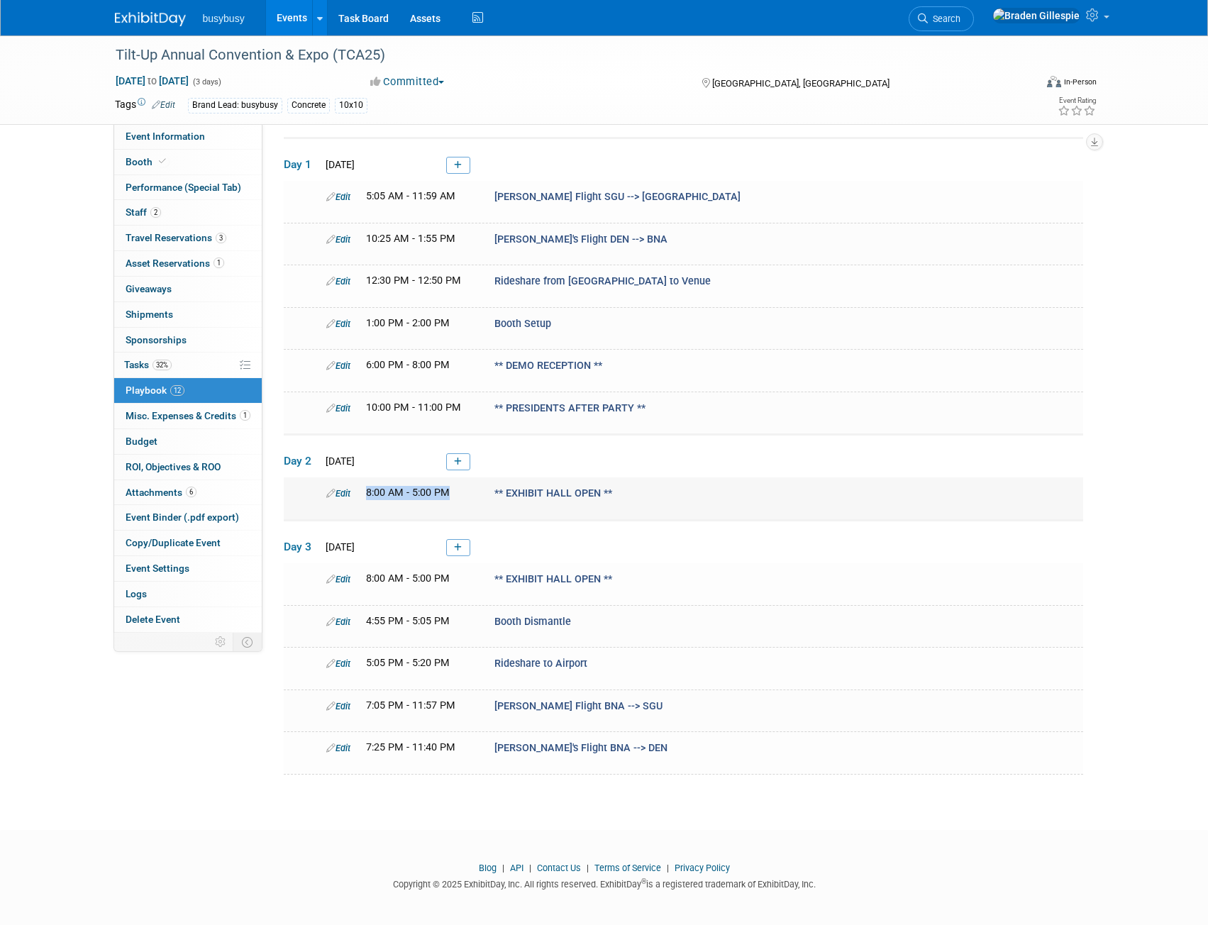
drag, startPoint x: 358, startPoint y: 491, endPoint x: 466, endPoint y: 488, distance: 107.2
click at [466, 488] on div "8:00 AM - 5:00 PM" at bounding box center [420, 493] width 128 height 14
drag, startPoint x: 363, startPoint y: 579, endPoint x: 499, endPoint y: 591, distance: 136.1
click at [499, 591] on td "Edit 8:00 AM - 5:00 PM ** EXHIBIT HALL OPEN **" at bounding box center [684, 584] width 800 height 42
click at [181, 137] on span "Event Information" at bounding box center [165, 136] width 79 height 11
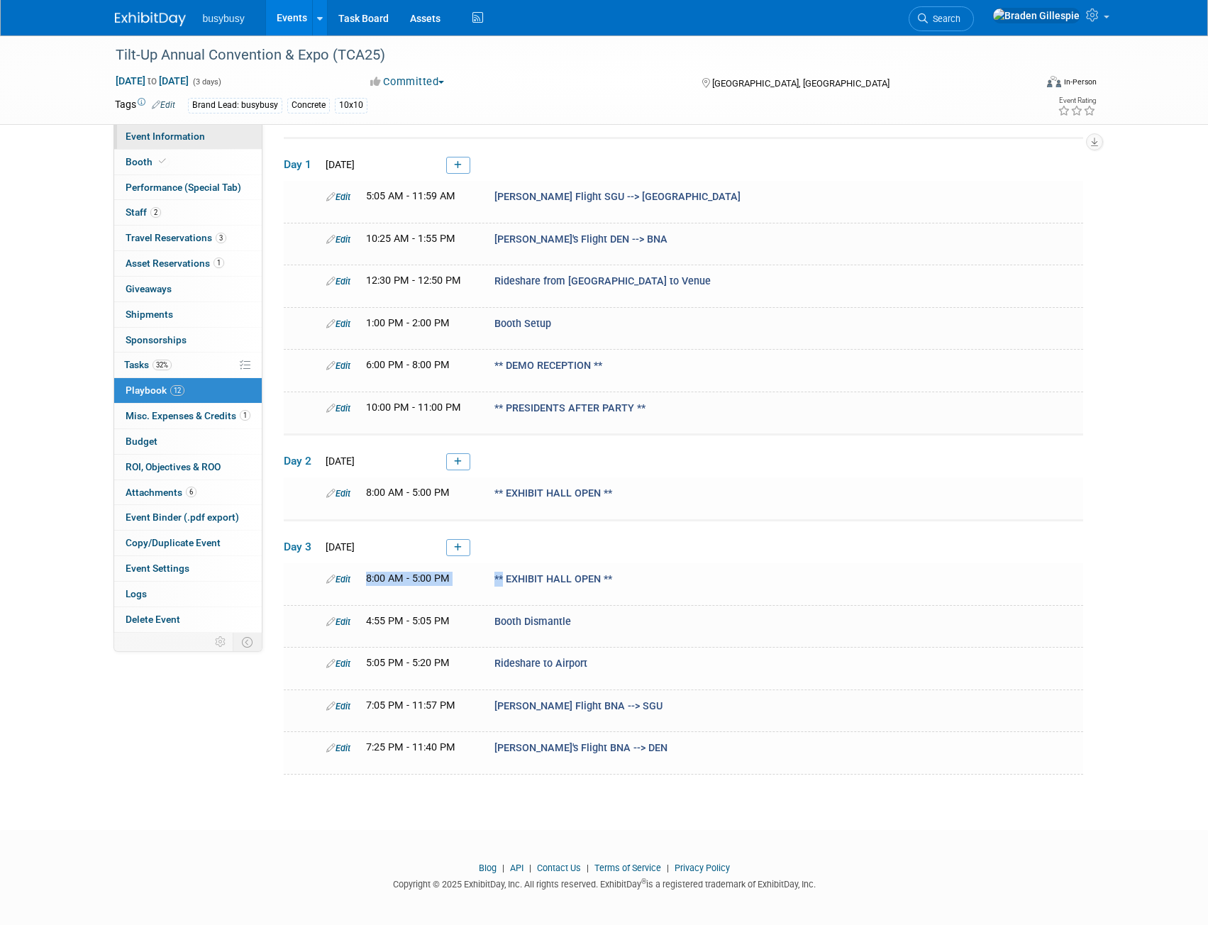
scroll to position [0, 0]
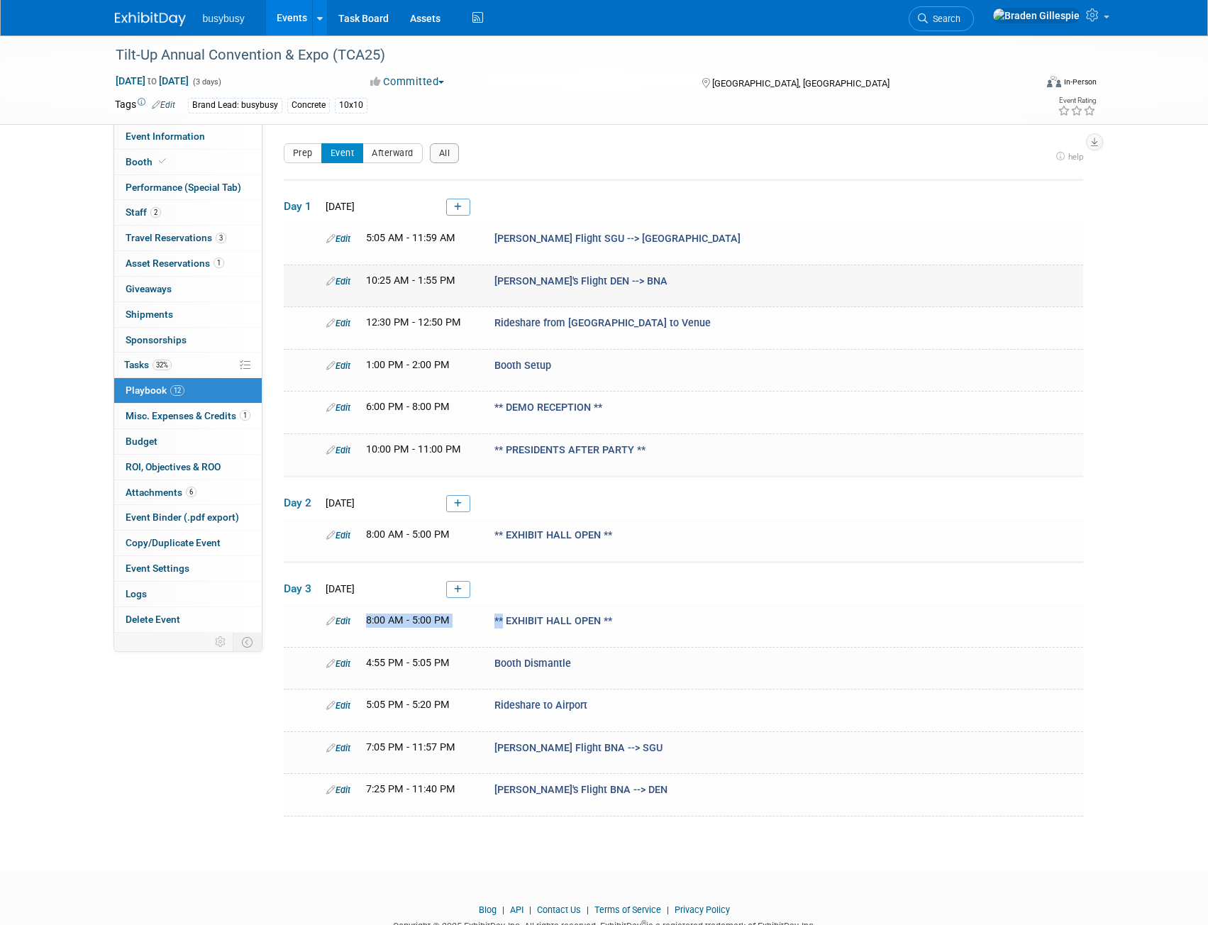
select select "BusyBusy"
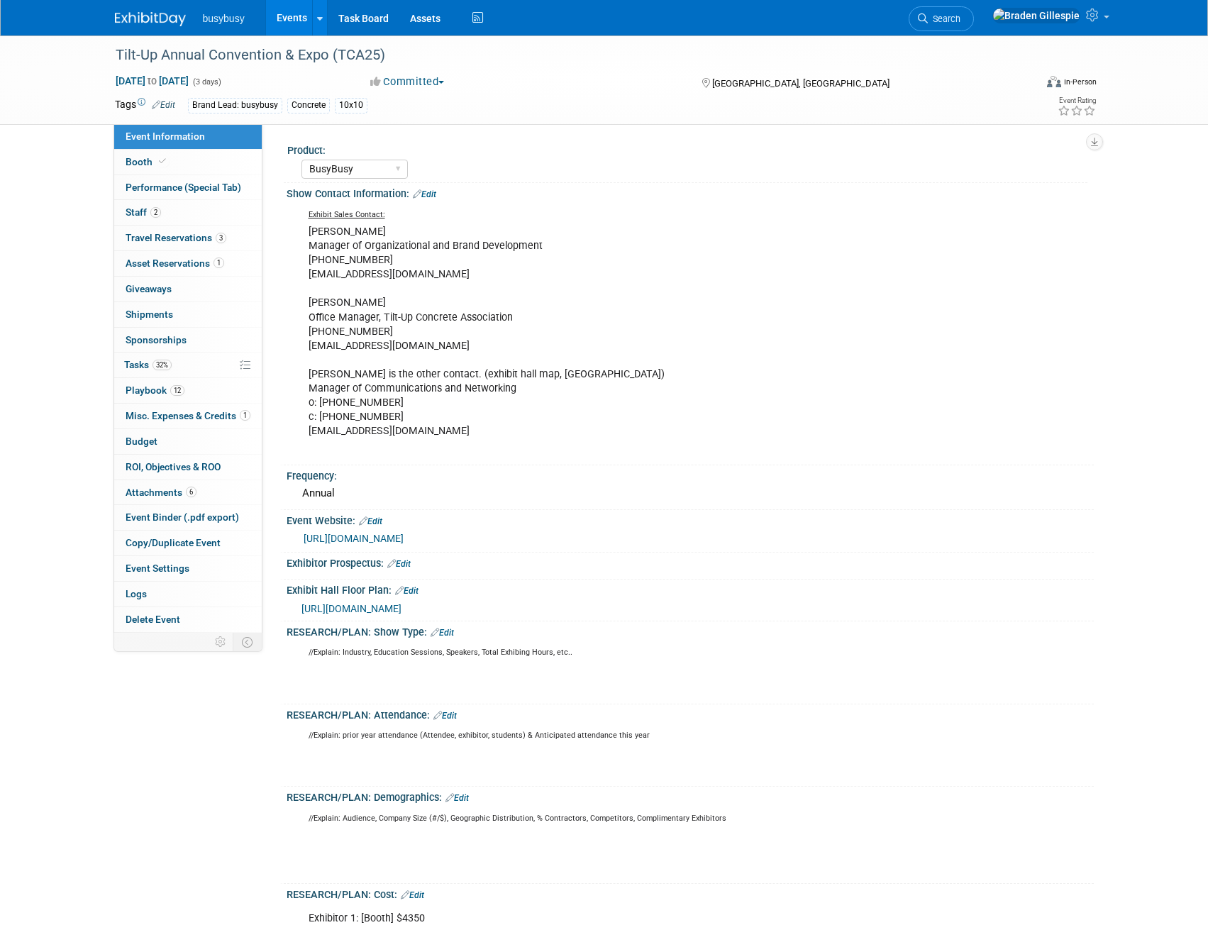
click at [394, 541] on link "https://tilt-up.org/events/details/?event=15c95172-0078-ce07-174e-0b477491a80d" at bounding box center [354, 538] width 100 height 11
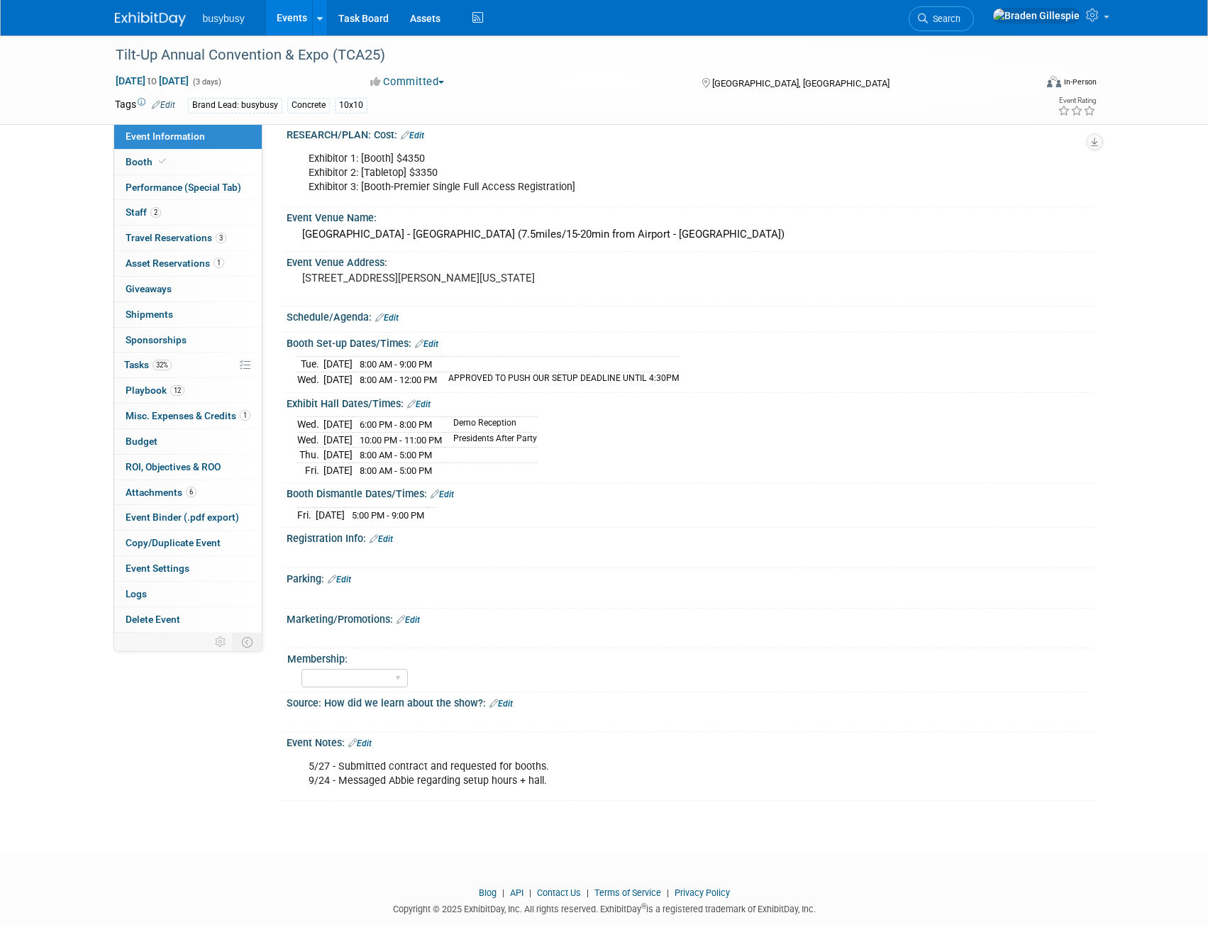
scroll to position [798, 0]
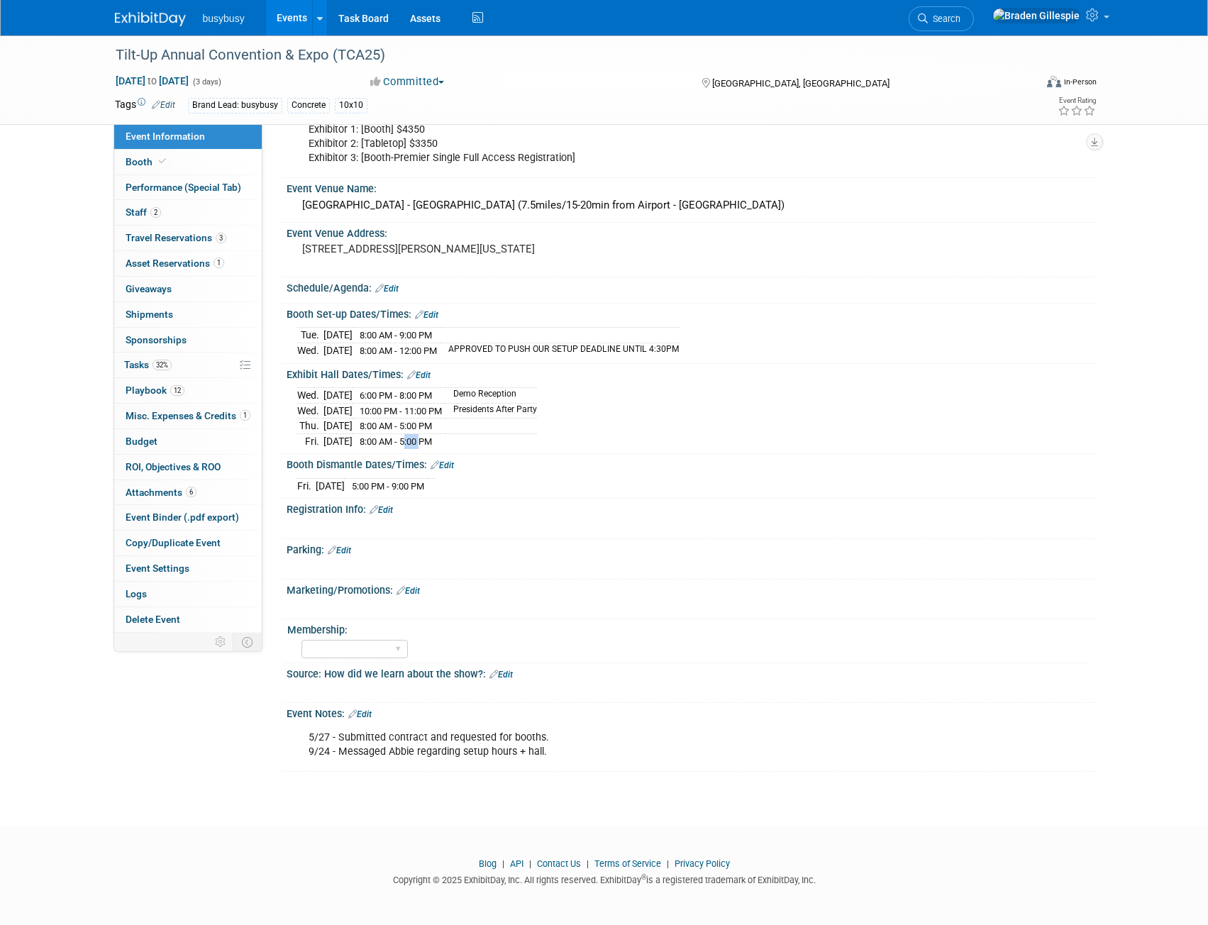
drag, startPoint x: 422, startPoint y: 442, endPoint x: 441, endPoint y: 446, distance: 19.6
click at [432, 446] on span "8:00 AM - 5:00 PM" at bounding box center [396, 441] width 72 height 11
click at [202, 396] on link "12 Playbook 12" at bounding box center [188, 390] width 148 height 25
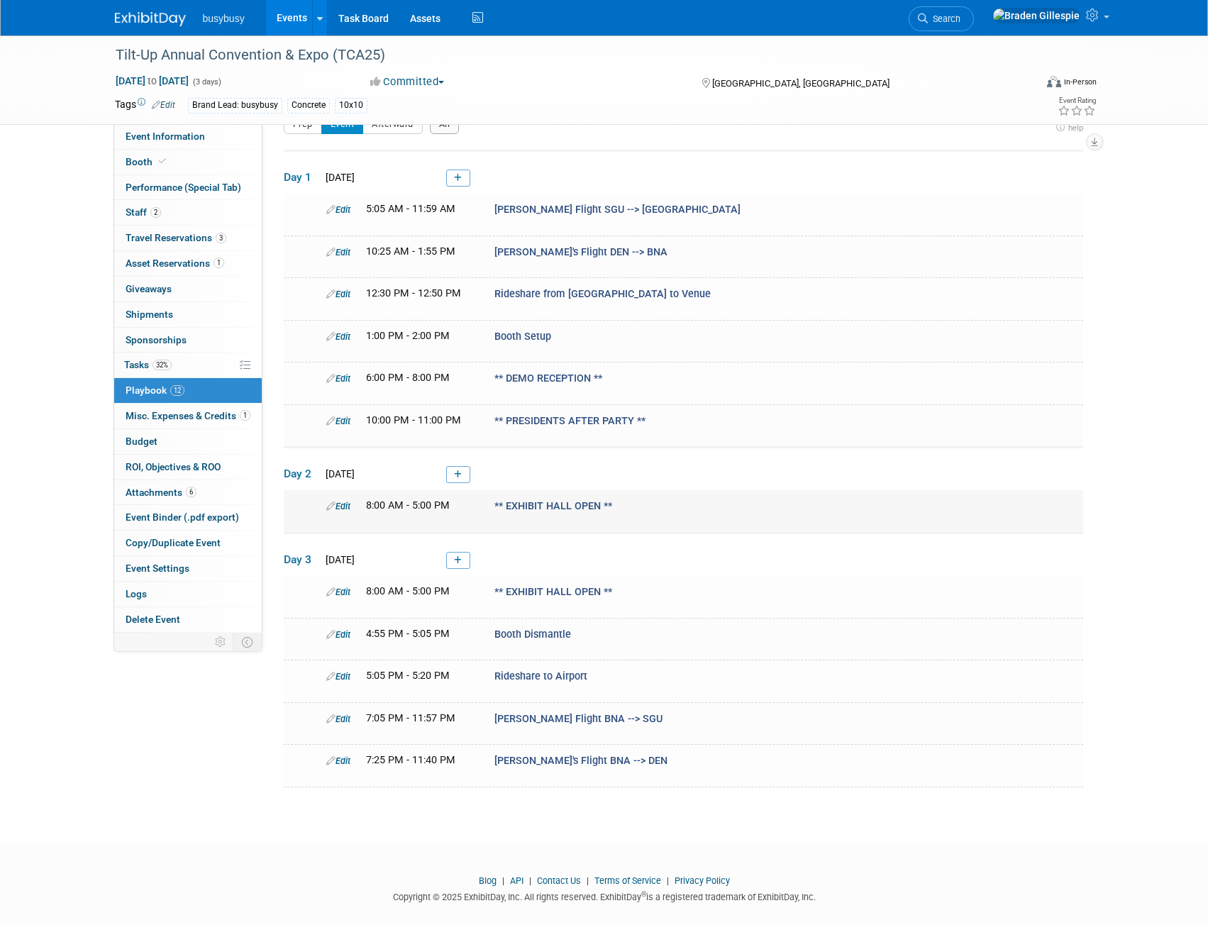
scroll to position [42, 0]
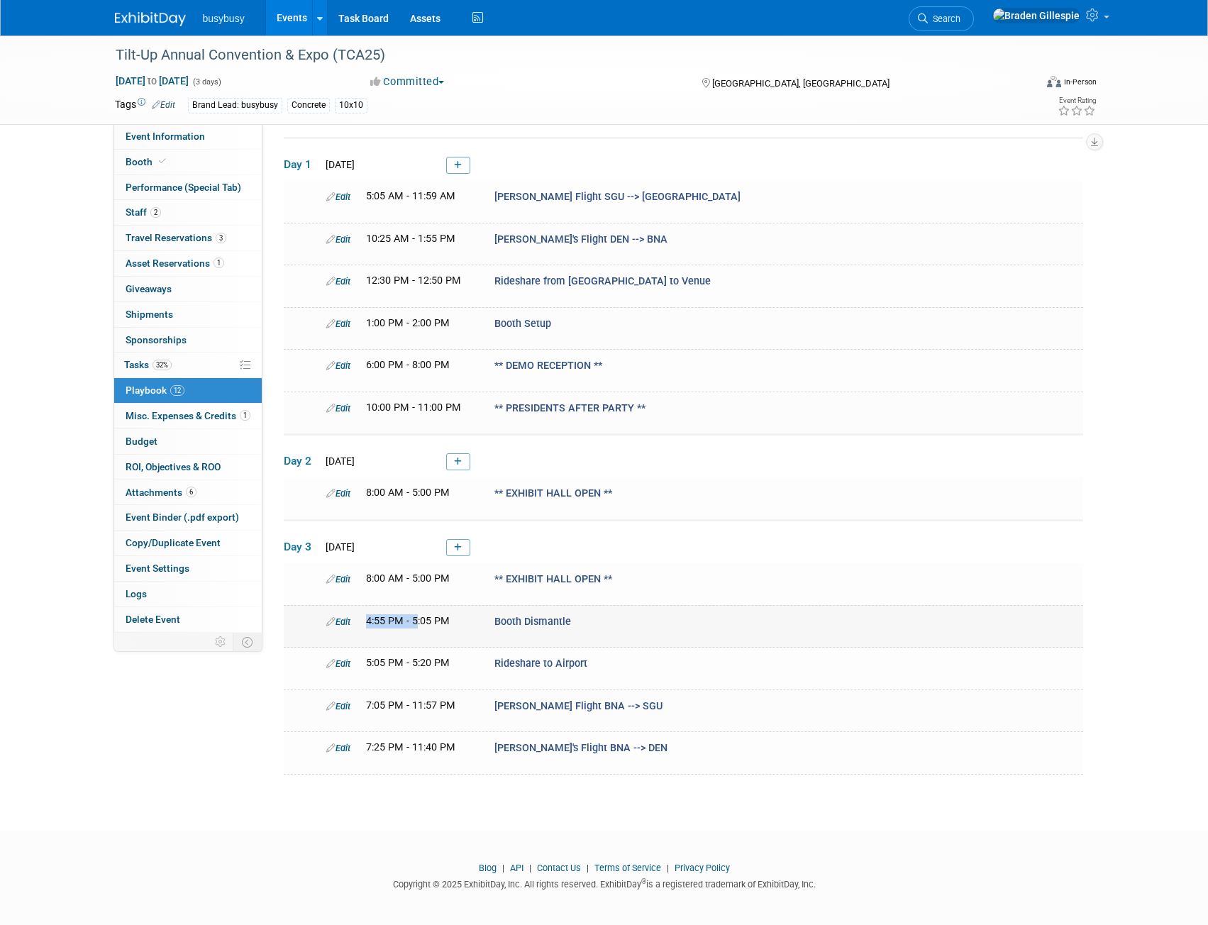
drag, startPoint x: 362, startPoint y: 618, endPoint x: 418, endPoint y: 619, distance: 56.1
click at [418, 619] on div "4:55 PM - 5:05 PM" at bounding box center [420, 622] width 128 height 14
drag, startPoint x: 386, startPoint y: 700, endPoint x: 365, endPoint y: 698, distance: 20.7
click at [361, 699] on div "7:05 PM - 11:57 PM" at bounding box center [420, 706] width 128 height 14
drag, startPoint x: 370, startPoint y: 618, endPoint x: 451, endPoint y: 619, distance: 81.6
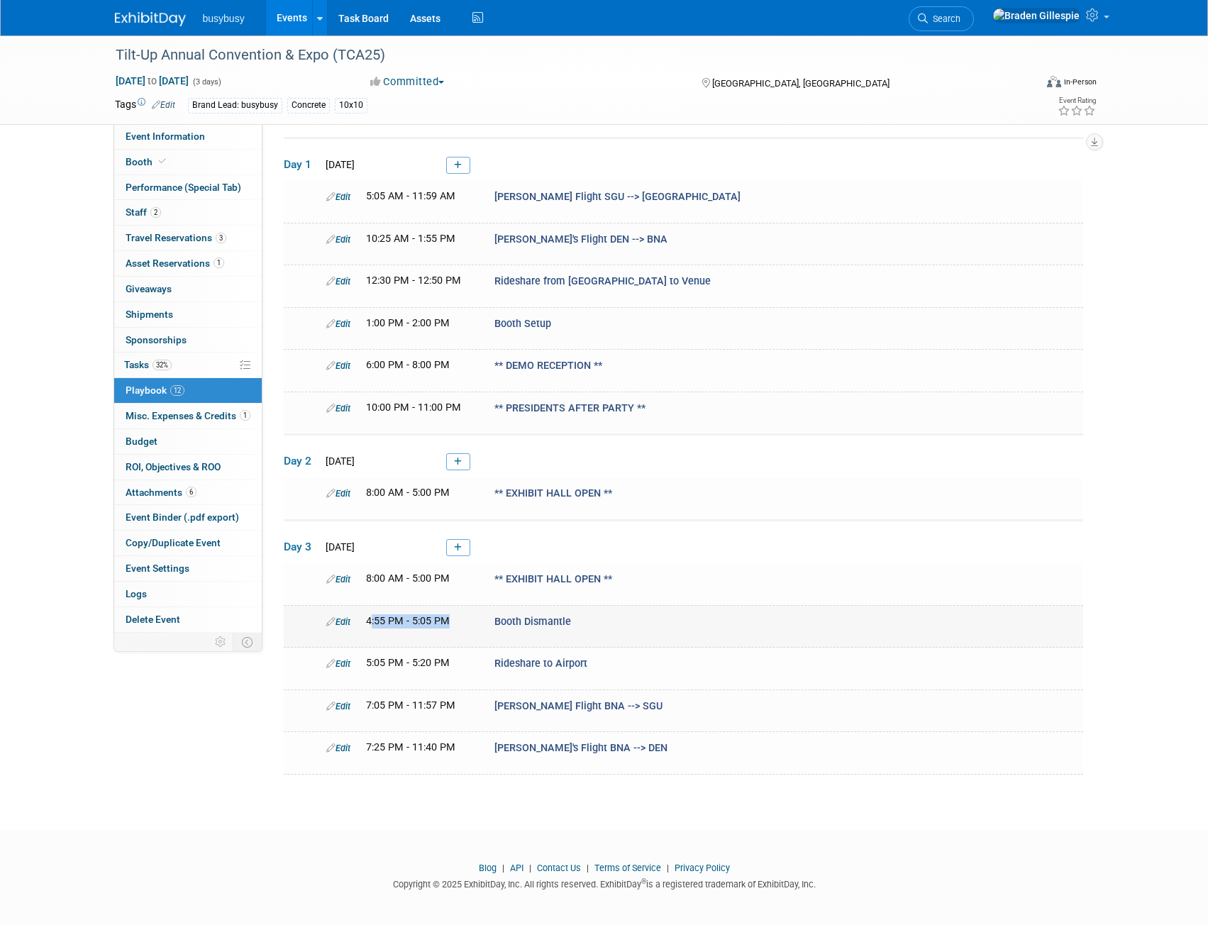
click at [451, 619] on div "4:55 PM - 5:05 PM" at bounding box center [419, 622] width 107 height 14
click at [208, 130] on link "Event Information" at bounding box center [188, 136] width 148 height 25
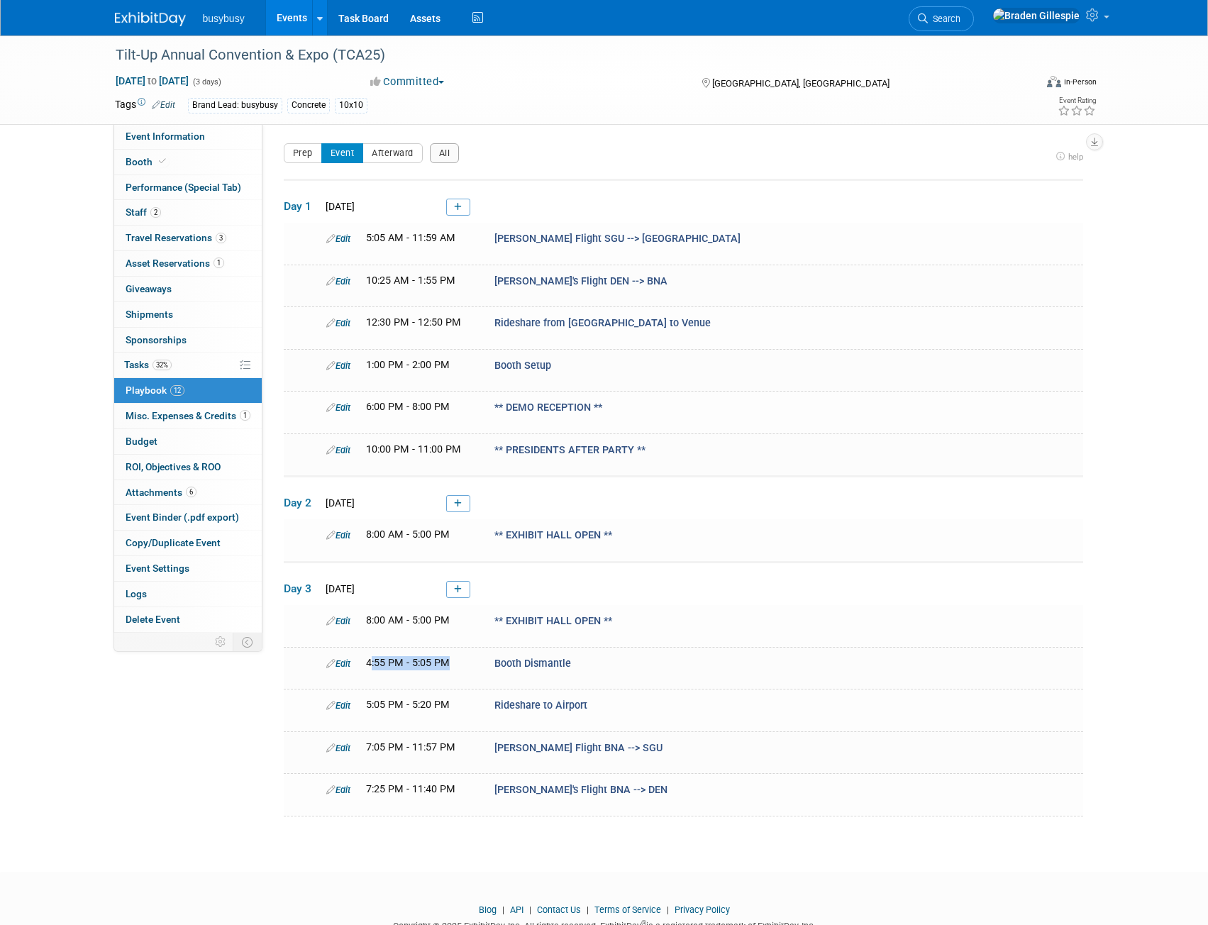
select select "BusyBusy"
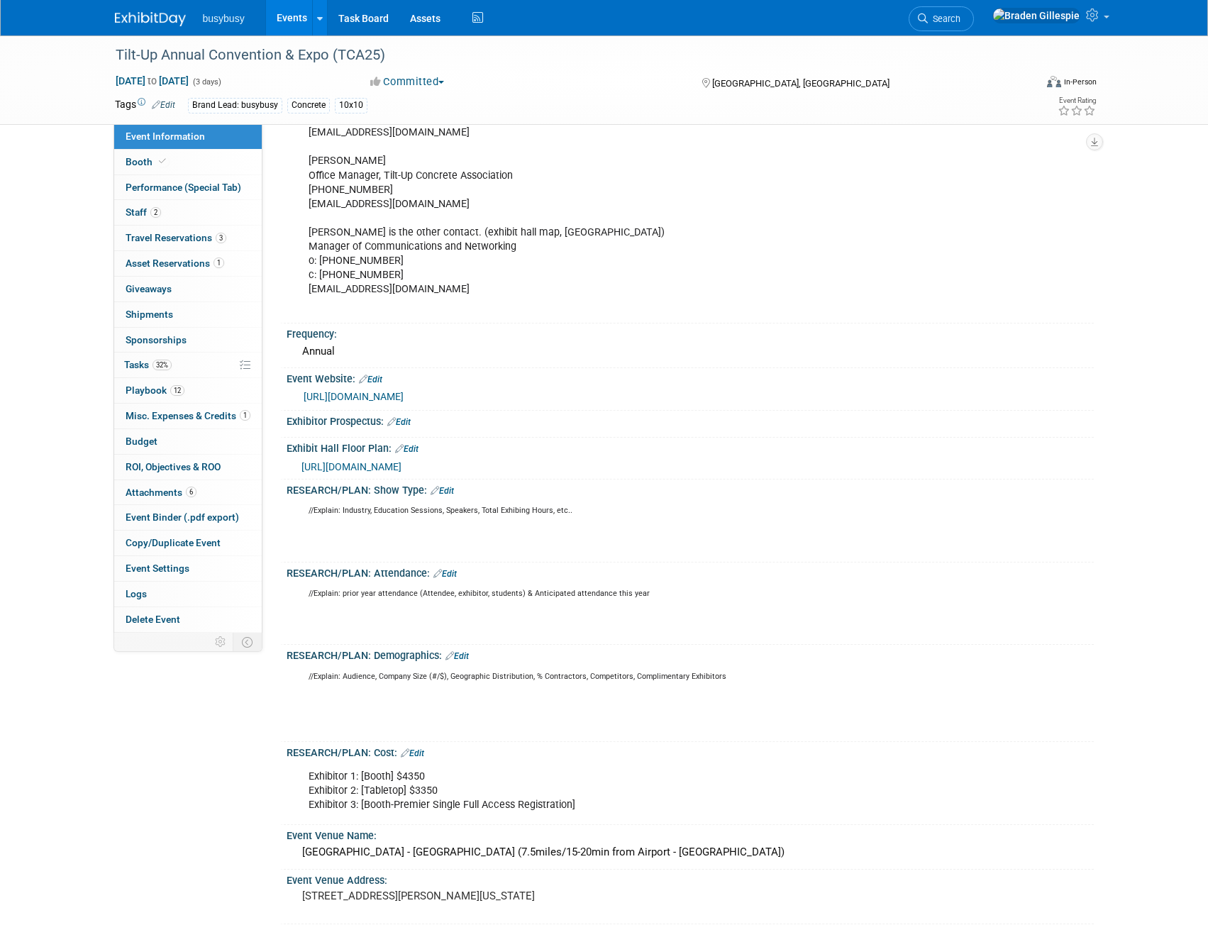
scroll to position [639, 0]
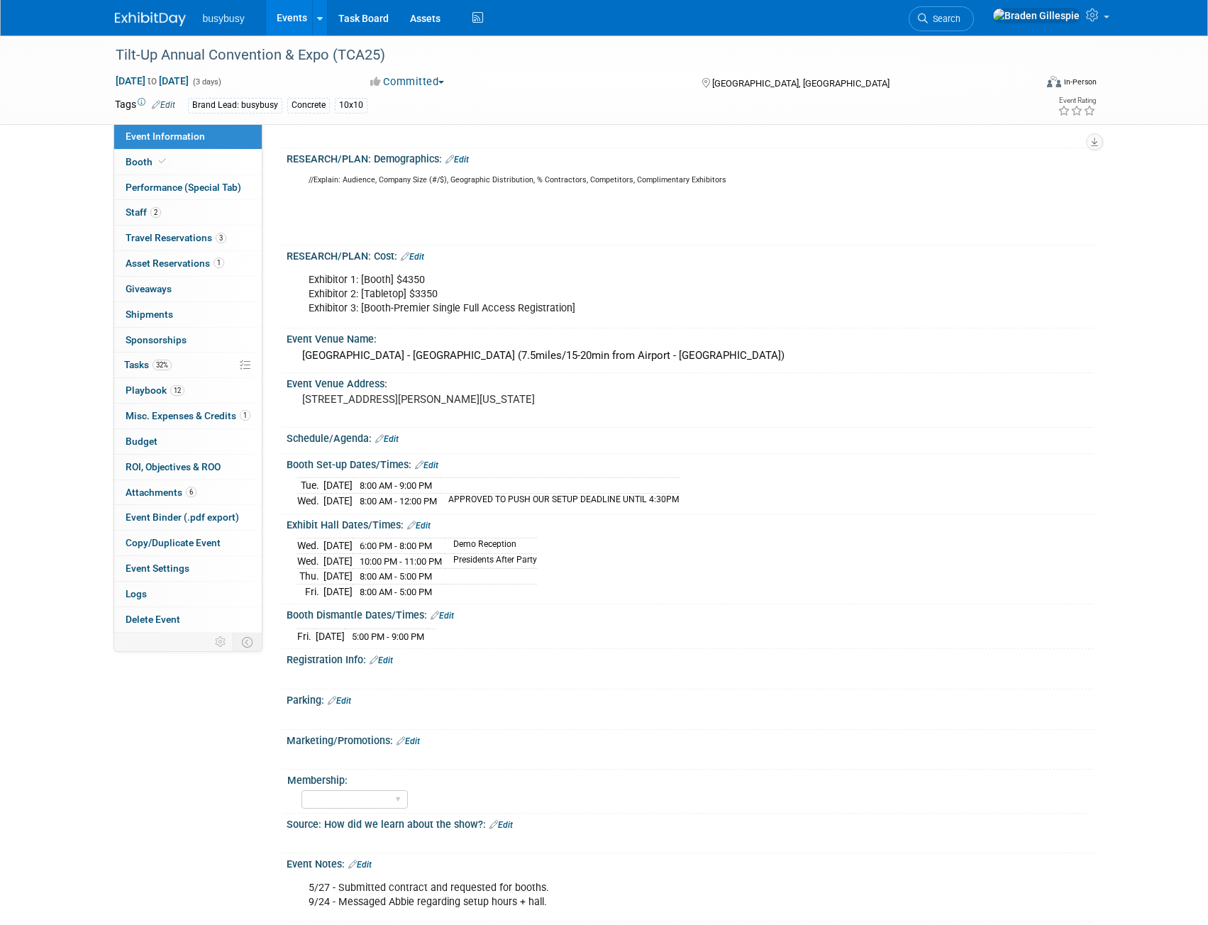
drag, startPoint x: 401, startPoint y: 450, endPoint x: 409, endPoint y: 468, distance: 19.7
click at [401, 446] on div "Schedule/Agenda: Edit" at bounding box center [691, 437] width 808 height 18
click at [392, 446] on div "Schedule/Agenda: Edit" at bounding box center [691, 437] width 808 height 18
click at [391, 444] on link "Edit" at bounding box center [386, 439] width 23 height 10
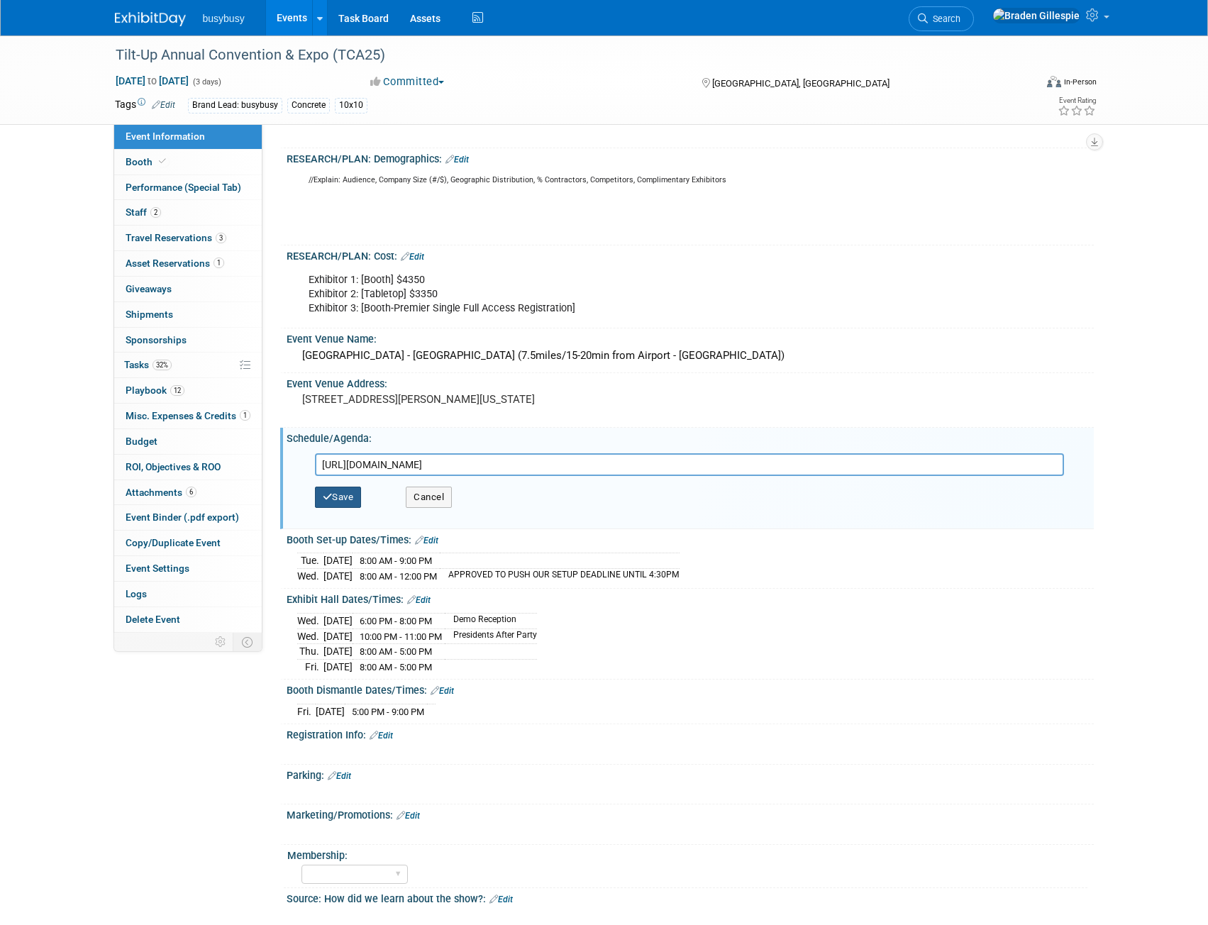
type input "https://tilt-up.org/events/schedule/?event=15c95172-0078-ce07-174e-0b477491a80d"
click at [345, 506] on button "Save" at bounding box center [338, 497] width 47 height 21
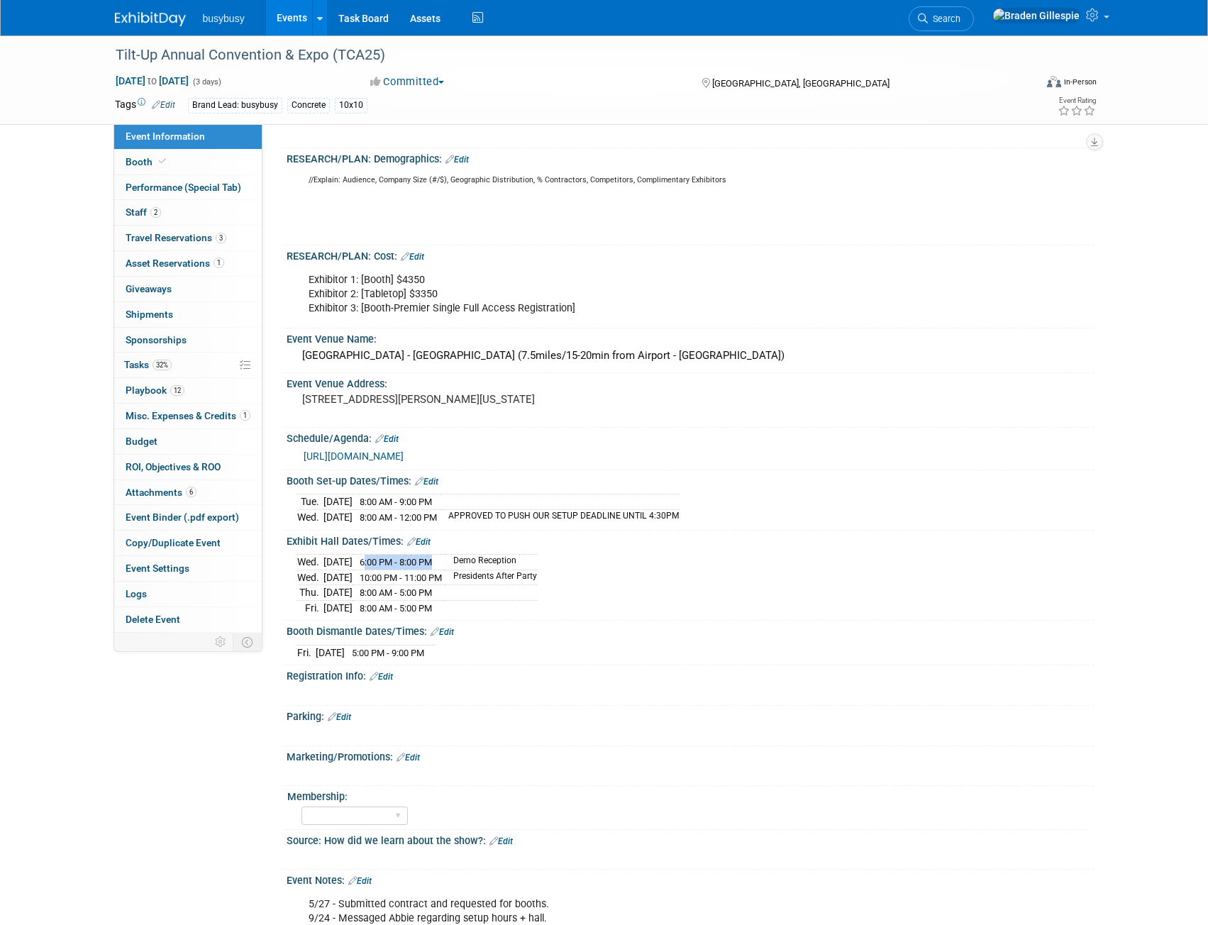
drag, startPoint x: 378, startPoint y: 572, endPoint x: 446, endPoint y: 576, distance: 68.3
click at [445, 571] on td "6:00 PM - 8:00 PM" at bounding box center [399, 563] width 92 height 16
drag, startPoint x: 448, startPoint y: 585, endPoint x: 375, endPoint y: 582, distance: 73.9
click at [375, 582] on td "10:00 PM - 11:00 PM" at bounding box center [399, 578] width 92 height 16
drag, startPoint x: 464, startPoint y: 604, endPoint x: 386, endPoint y: 600, distance: 78.1
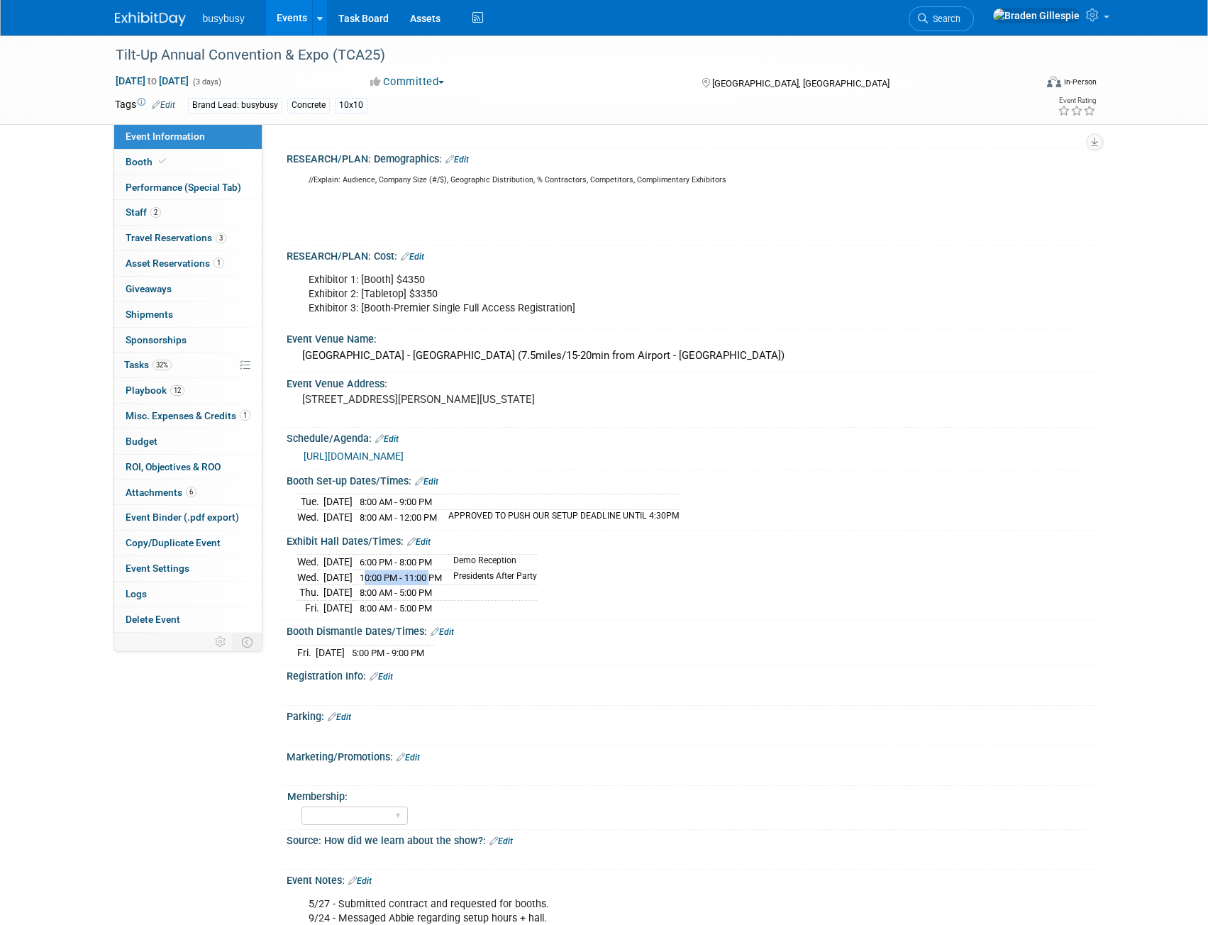
click at [386, 600] on td "8:00 AM - 5:00 PM" at bounding box center [399, 593] width 92 height 16
drag, startPoint x: 449, startPoint y: 619, endPoint x: 383, endPoint y: 617, distance: 66.1
click at [383, 614] on span "8:00 AM - 5:00 PM" at bounding box center [396, 608] width 72 height 11
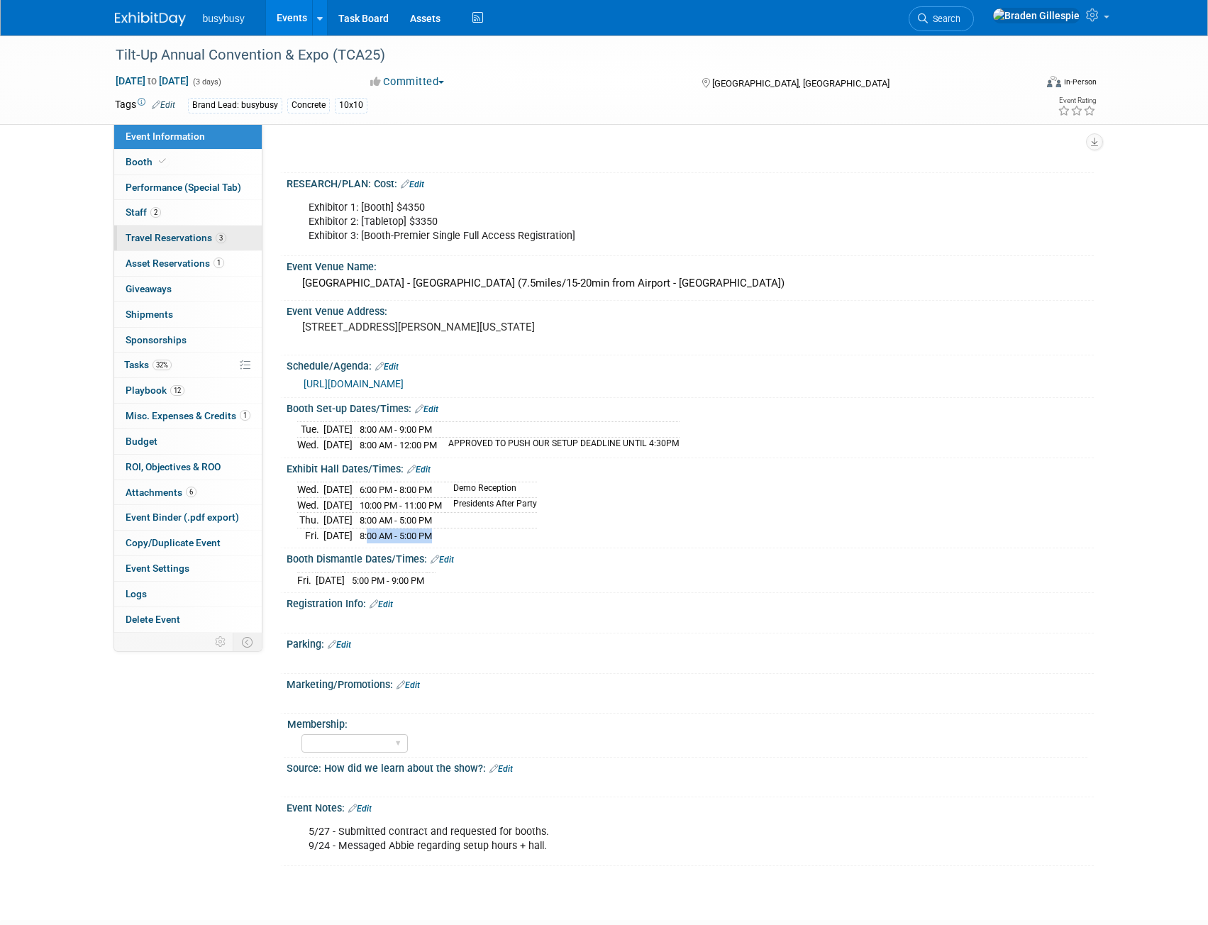
scroll to position [781, 0]
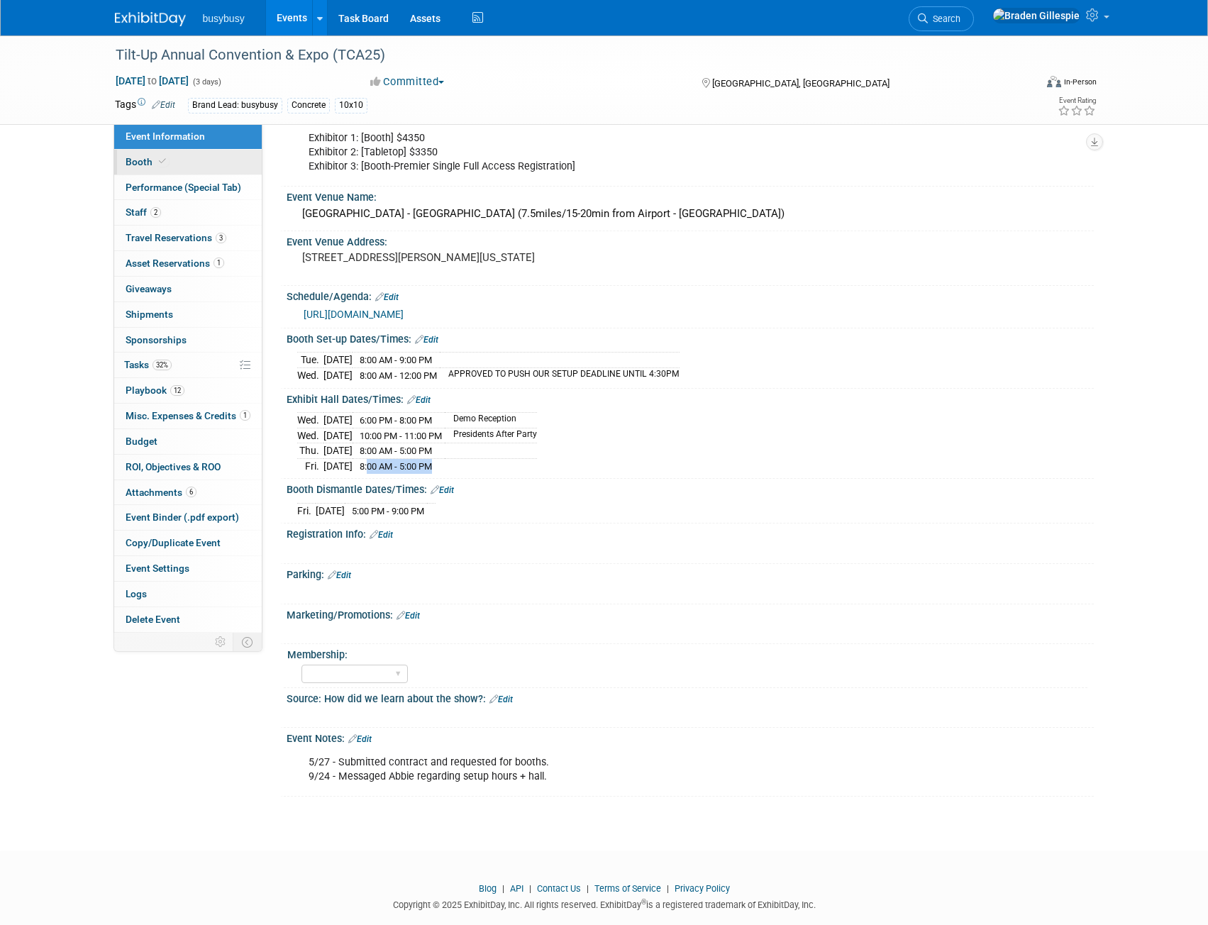
click at [206, 156] on link "Booth" at bounding box center [188, 162] width 148 height 25
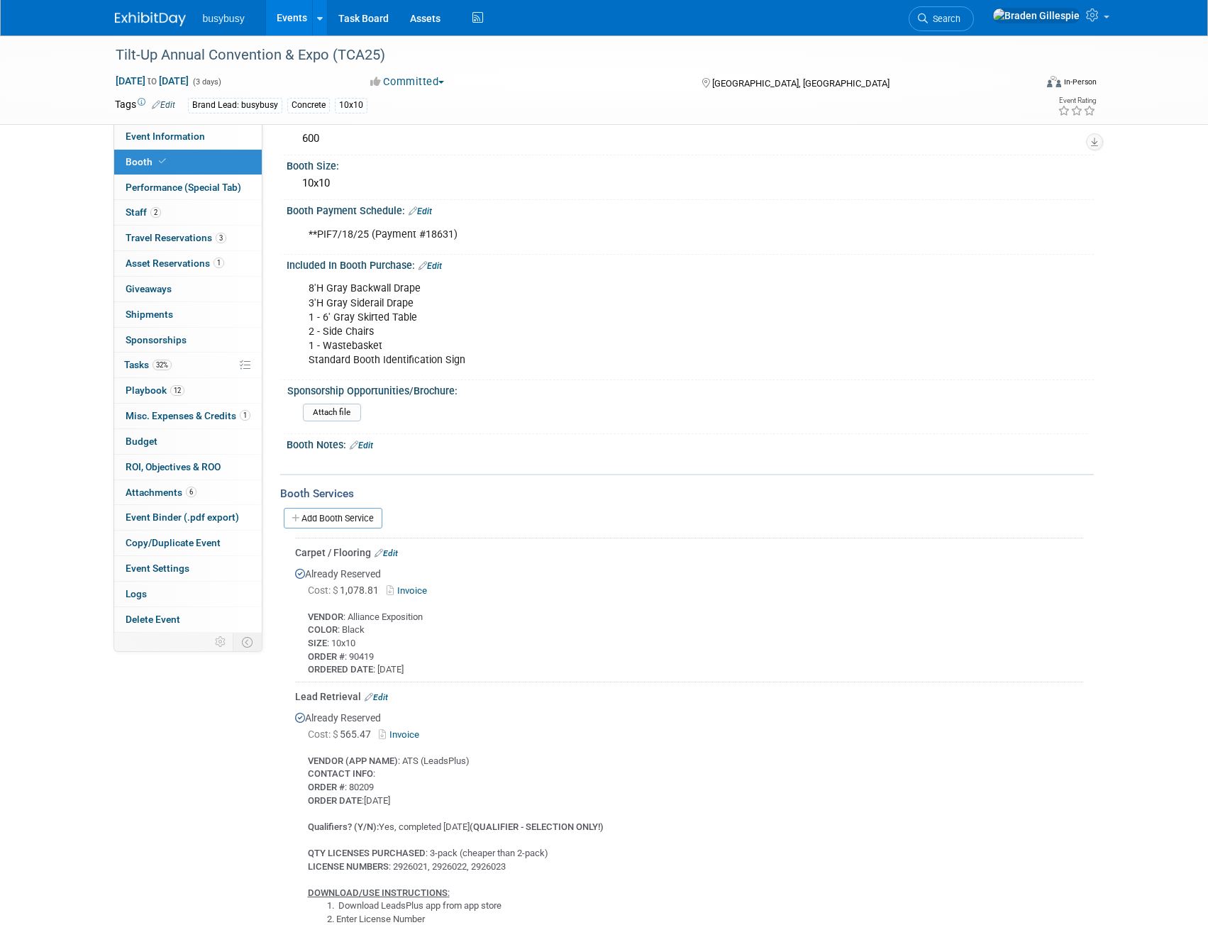
scroll to position [71, 0]
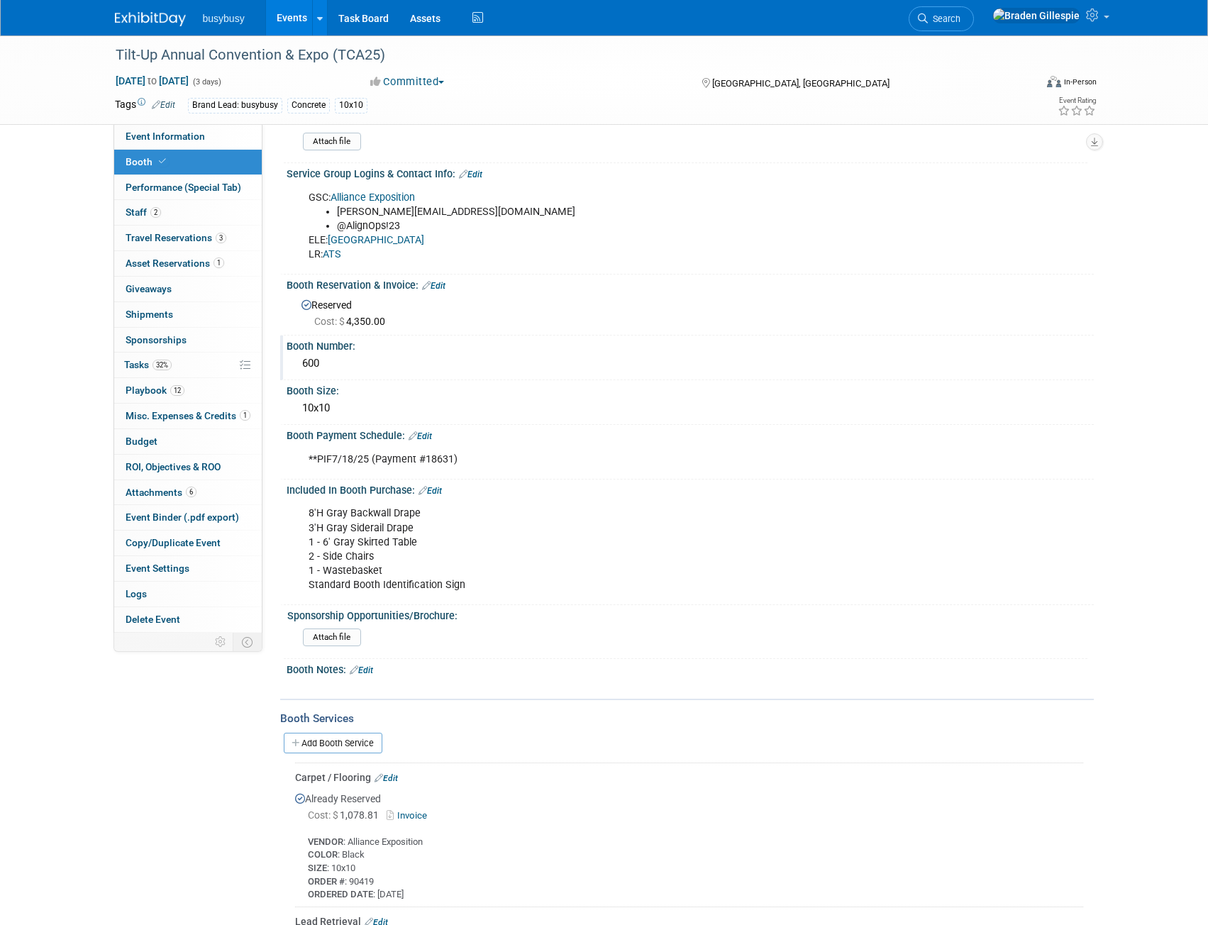
drag, startPoint x: 334, startPoint y: 362, endPoint x: 294, endPoint y: 354, distance: 40.5
click at [294, 354] on div "600" at bounding box center [691, 364] width 808 height 23
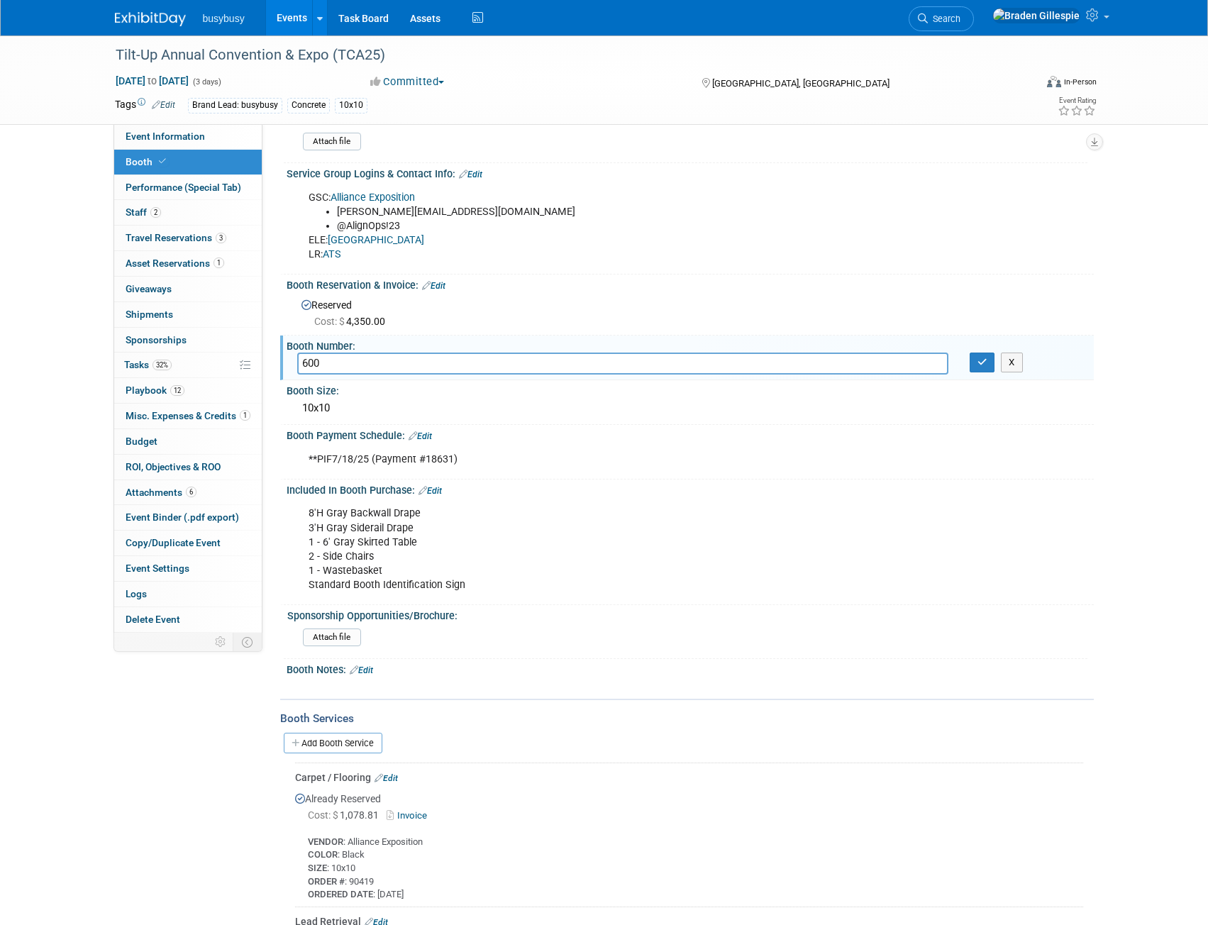
click at [385, 368] on input "600" at bounding box center [622, 364] width 651 height 22
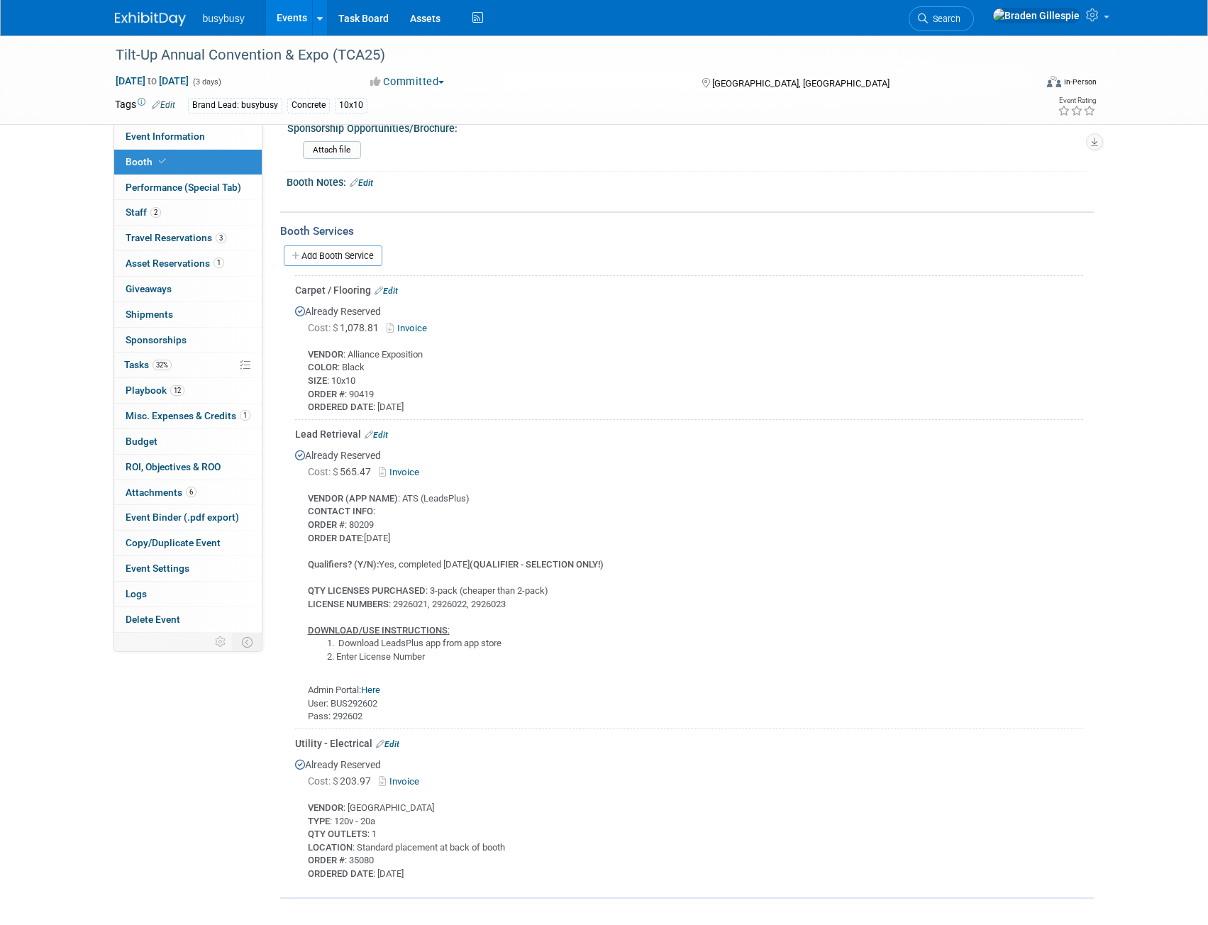
scroll to position [683, 0]
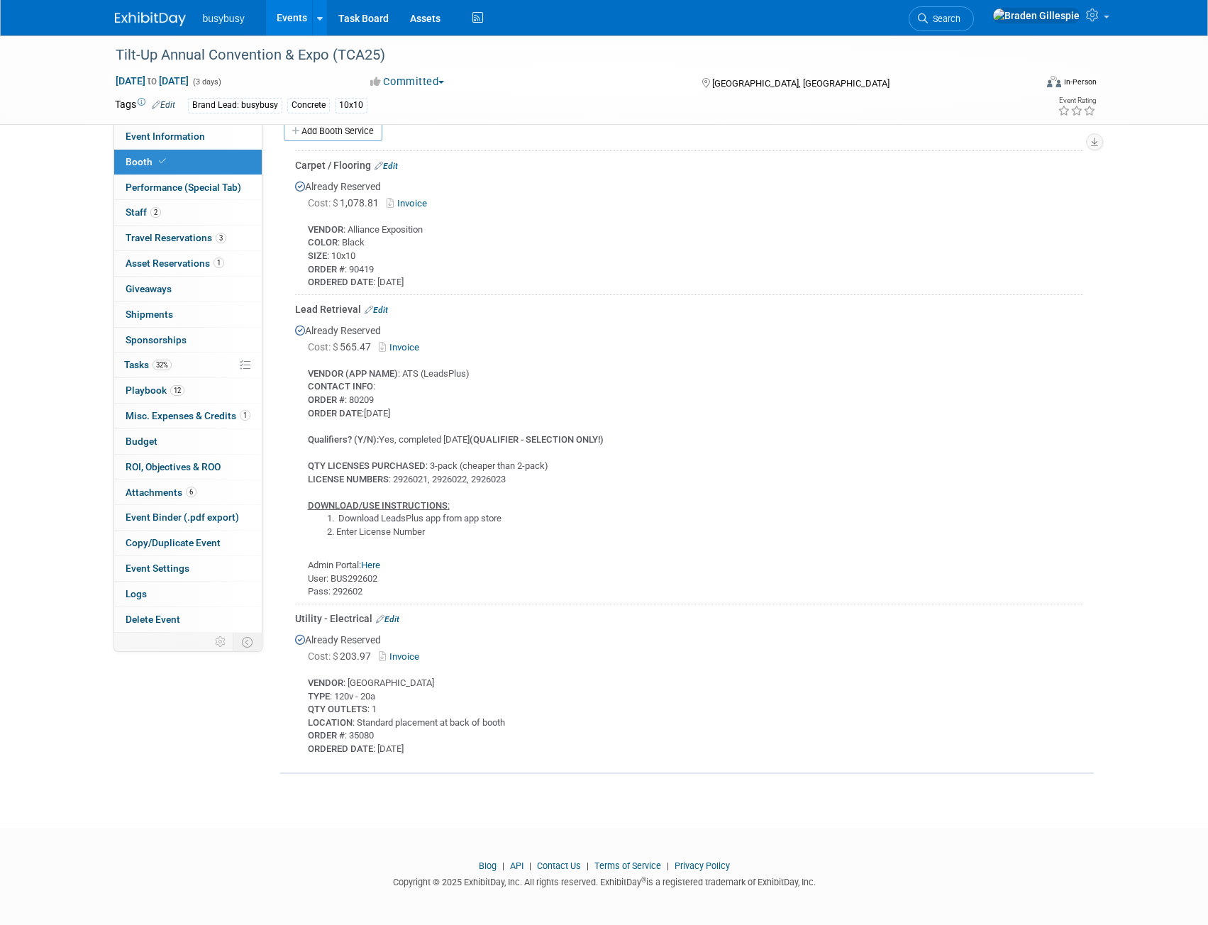
drag, startPoint x: 414, startPoint y: 280, endPoint x: 298, endPoint y: 228, distance: 126.7
click at [298, 228] on div "VENDOR : Alliance Exposition COLOR : Black SIZE : 10x10 ORDER # : 90419 ORDERED…" at bounding box center [689, 250] width 788 height 77
click at [432, 278] on div "VENDOR : Alliance Exposition COLOR : Black SIZE : 10x10 ORDER # : 90419 ORDERED…" at bounding box center [689, 250] width 788 height 77
drag, startPoint x: 432, startPoint y: 226, endPoint x: 347, endPoint y: 231, distance: 85.3
click at [347, 231] on div "VENDOR : Alliance Exposition COLOR : Black SIZE : 10x10 ORDER # : 90419 ORDERED…" at bounding box center [689, 250] width 788 height 77
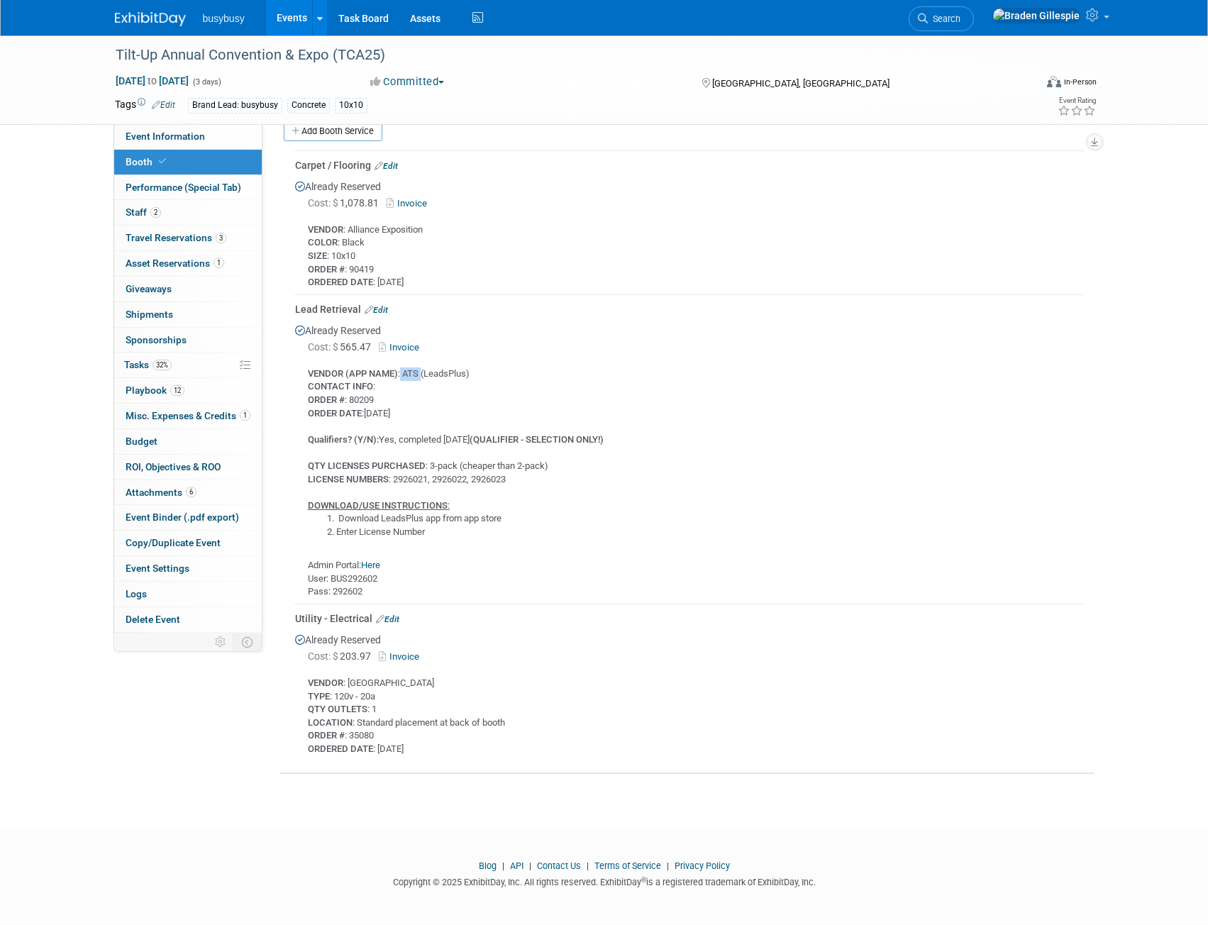
drag, startPoint x: 421, startPoint y: 369, endPoint x: 401, endPoint y: 368, distance: 19.9
click at [401, 368] on div "VENDOR (APP NAME) : ATS (LeadsPlus) CONTACT INFO : ORDER # : 80209 ORDER DATE :…" at bounding box center [689, 477] width 788 height 243
click at [470, 374] on div "VENDOR (APP NAME) : ATS (LeadsPlus) CONTACT INFO : ORDER # : 80209 ORDER DATE :…" at bounding box center [689, 477] width 788 height 243
drag, startPoint x: 470, startPoint y: 374, endPoint x: 426, endPoint y: 373, distance: 43.3
click at [426, 373] on div "VENDOR (APP NAME) : ATS (LeadsPlus) CONTACT INFO : ORDER # : 80209 ORDER DATE :…" at bounding box center [689, 477] width 788 height 243
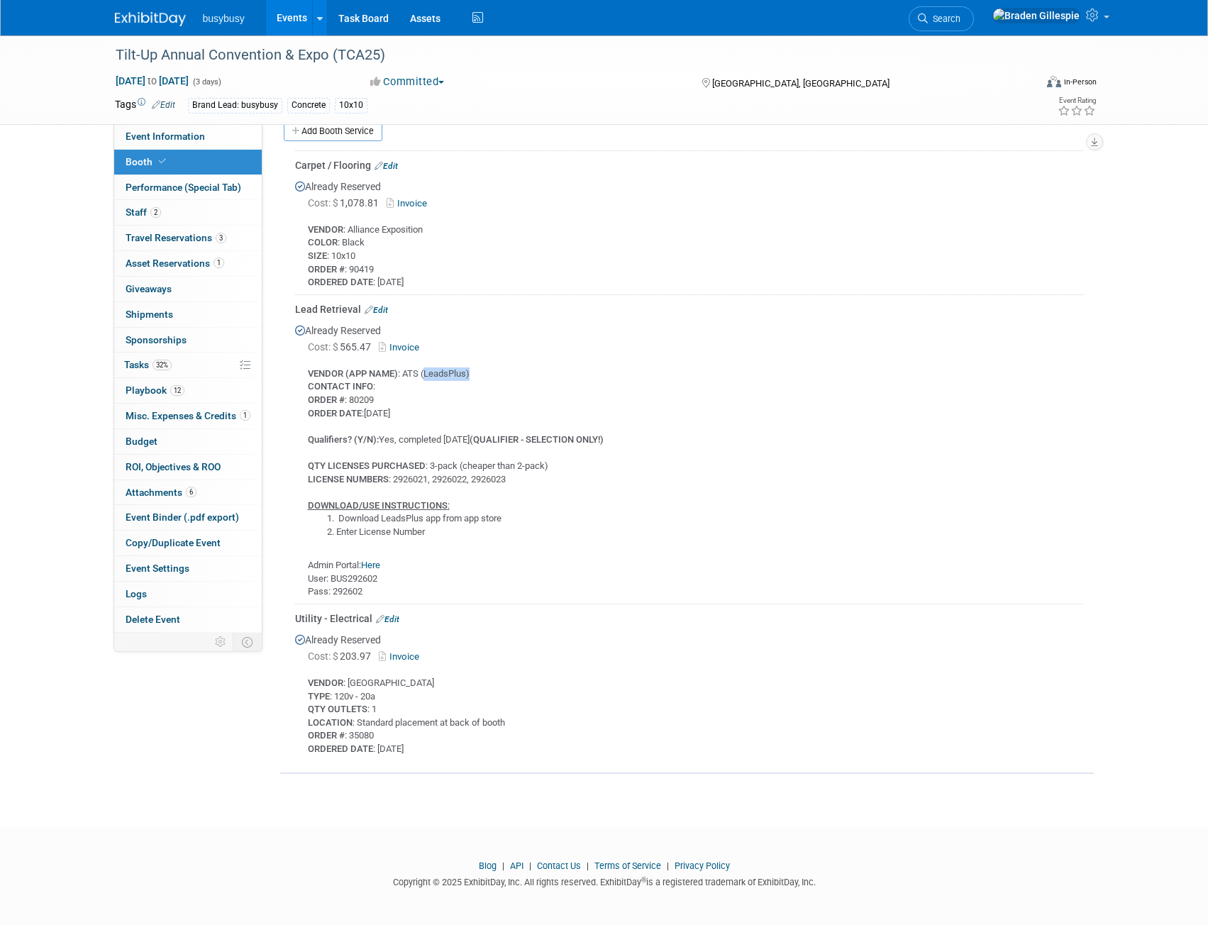
click at [374, 305] on link "Edit" at bounding box center [376, 310] width 23 height 10
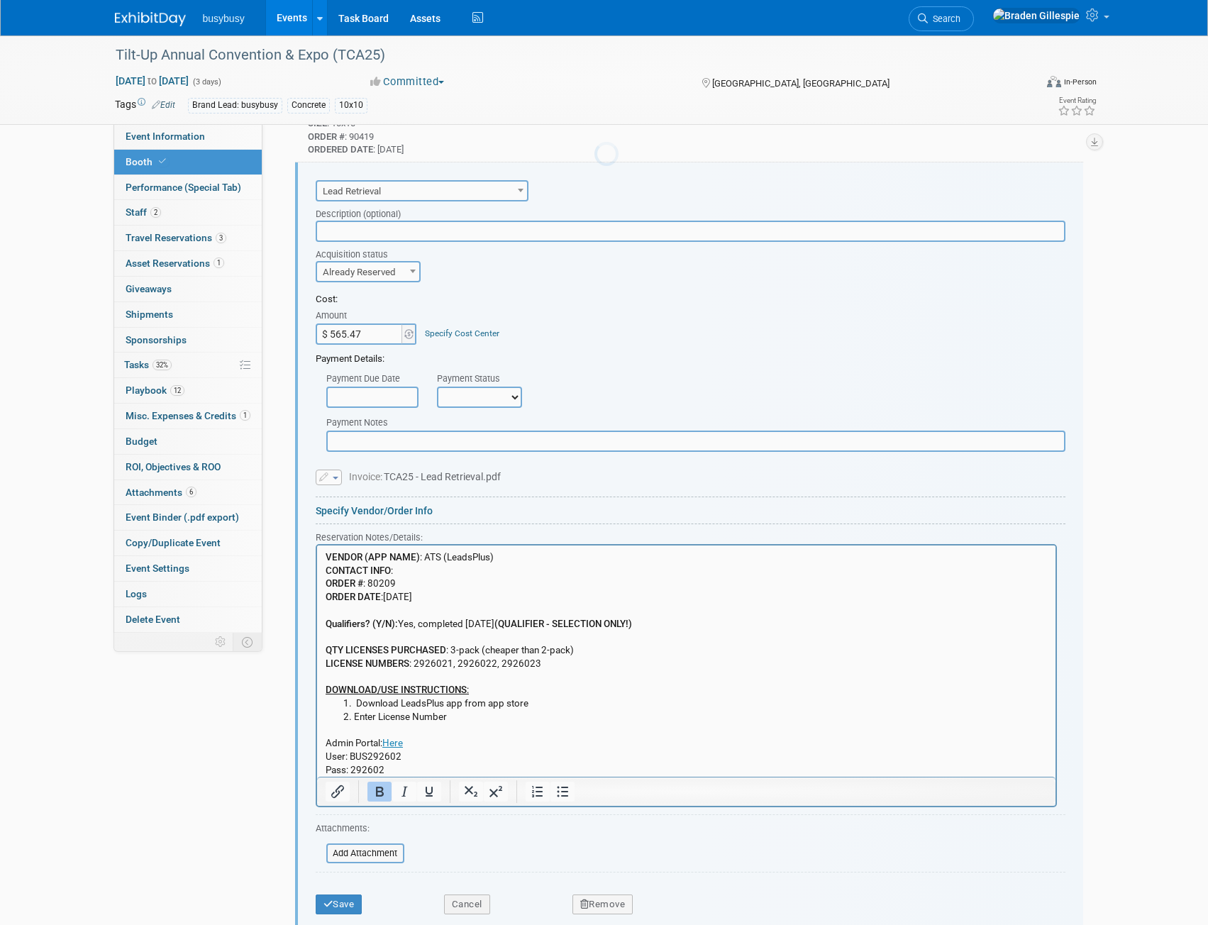
scroll to position [0, 0]
click at [446, 702] on li "Download LeadsPlus app from app store" at bounding box center [700, 704] width 694 height 13
click at [348, 905] on button "Save" at bounding box center [339, 905] width 47 height 20
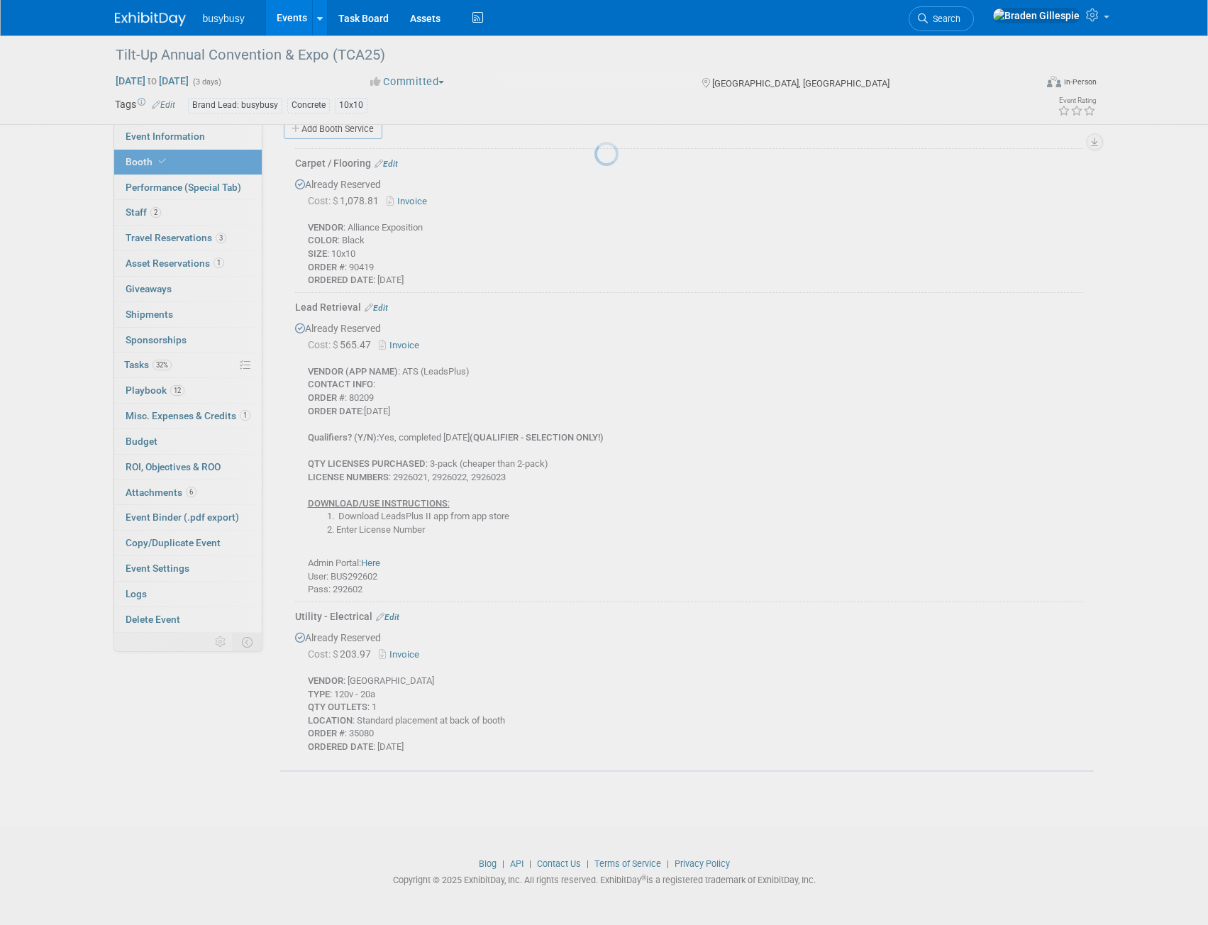
scroll to position [683, 0]
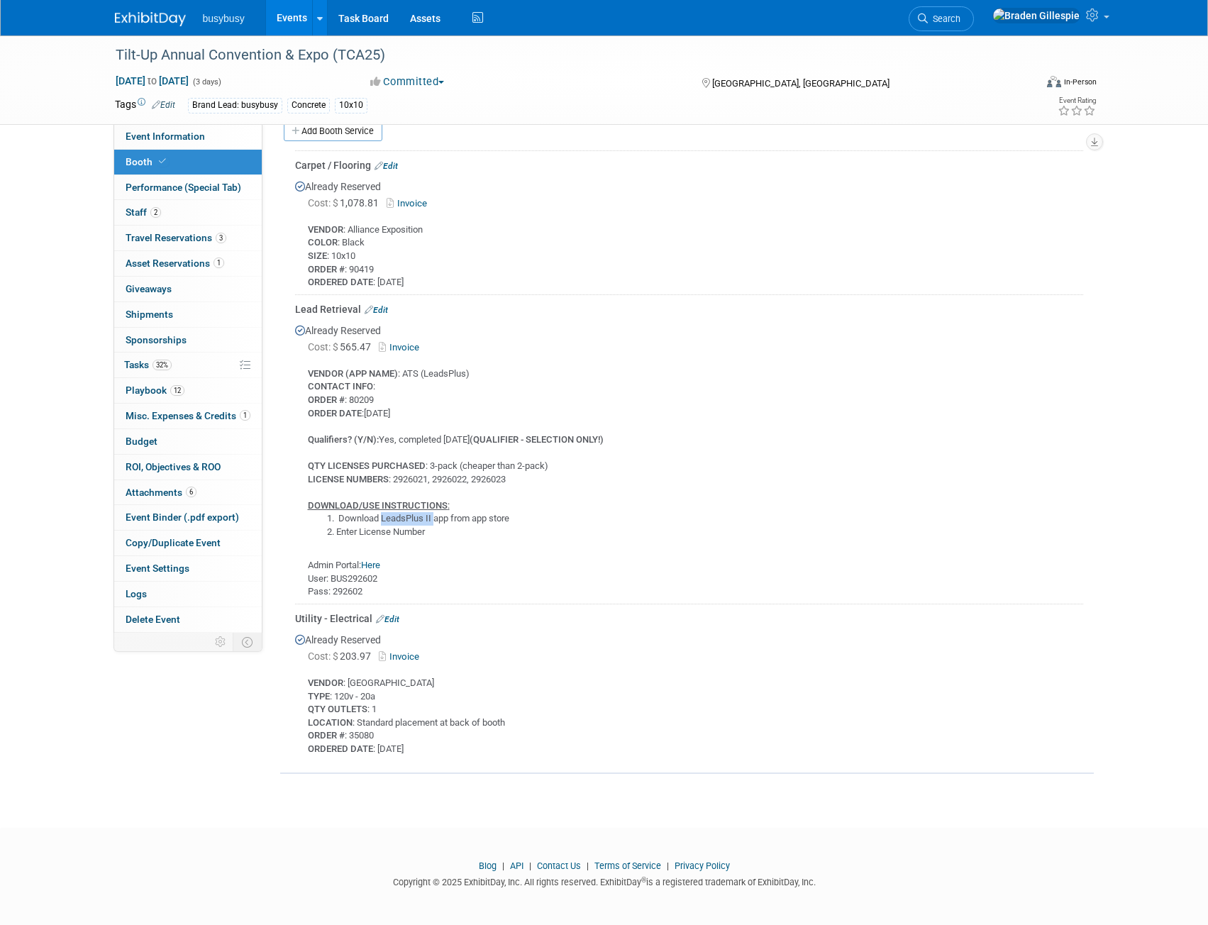
drag, startPoint x: 434, startPoint y: 516, endPoint x: 382, endPoint y: 512, distance: 51.2
click at [382, 512] on li "Download LeadsPlus II app from app store" at bounding box center [709, 518] width 747 height 13
drag, startPoint x: 429, startPoint y: 475, endPoint x: 396, endPoint y: 480, distance: 33.7
click at [396, 480] on div "VENDOR (APP NAME) : ATS (LeadsPlus) CONTACT INFO : ORDER # : 80209 ORDER DATE :…" at bounding box center [689, 477] width 788 height 243
click at [378, 564] on link "Here" at bounding box center [370, 565] width 19 height 11
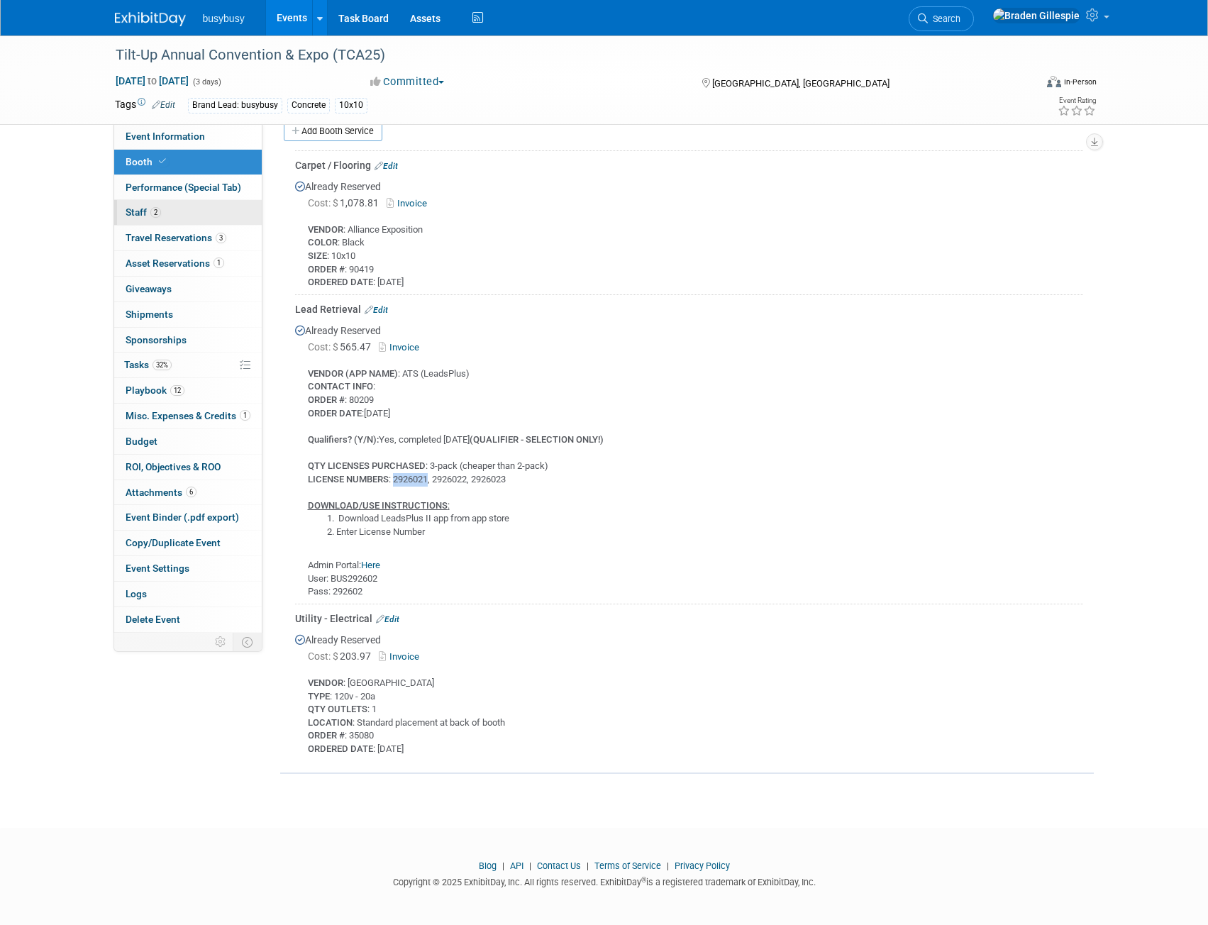
click at [206, 210] on link "2 Staff 2" at bounding box center [188, 212] width 148 height 25
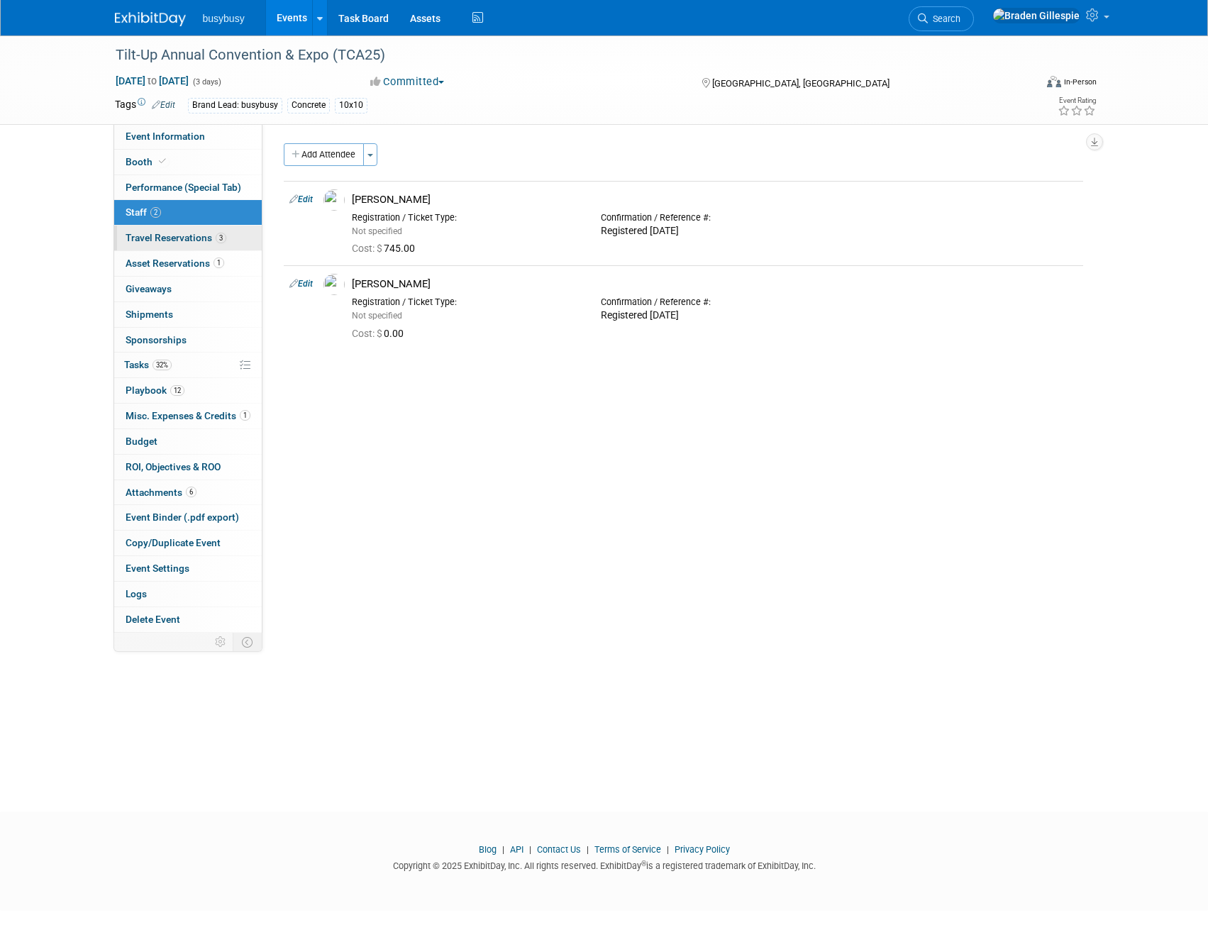
click at [201, 233] on span "Travel Reservations 3" at bounding box center [176, 237] width 101 height 11
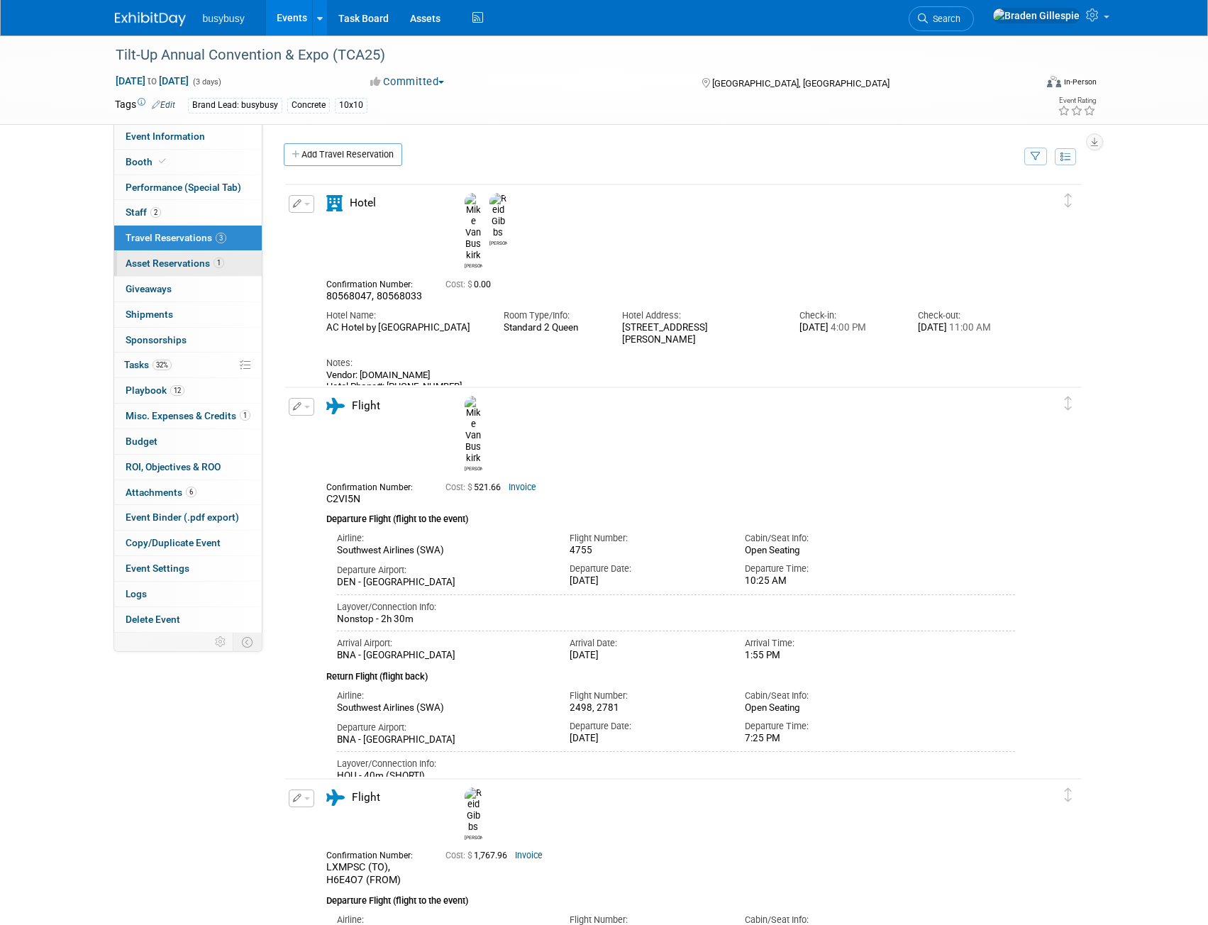
click at [202, 258] on span "Asset Reservations 1" at bounding box center [175, 263] width 99 height 11
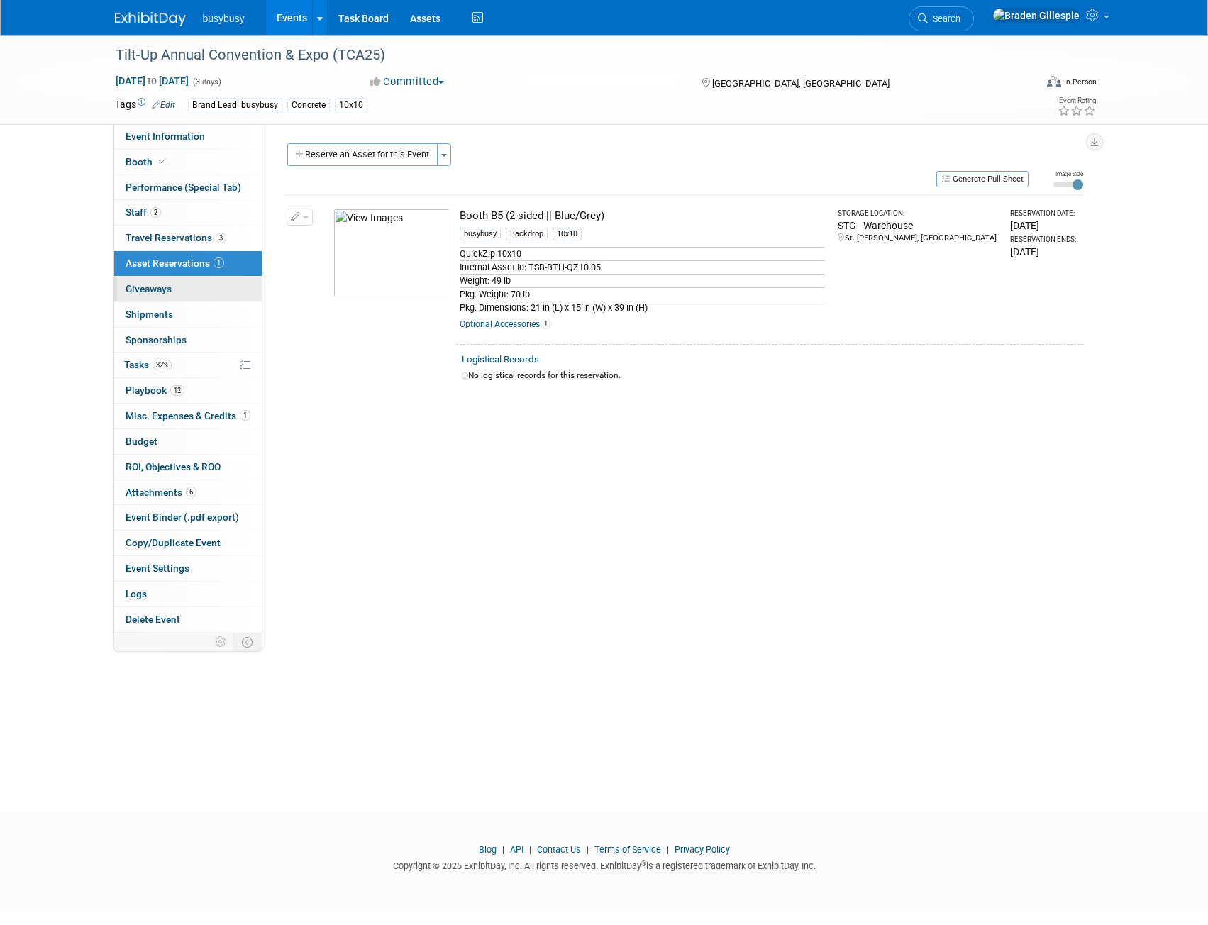
click at [189, 294] on link "0 Giveaways 0" at bounding box center [188, 289] width 148 height 25
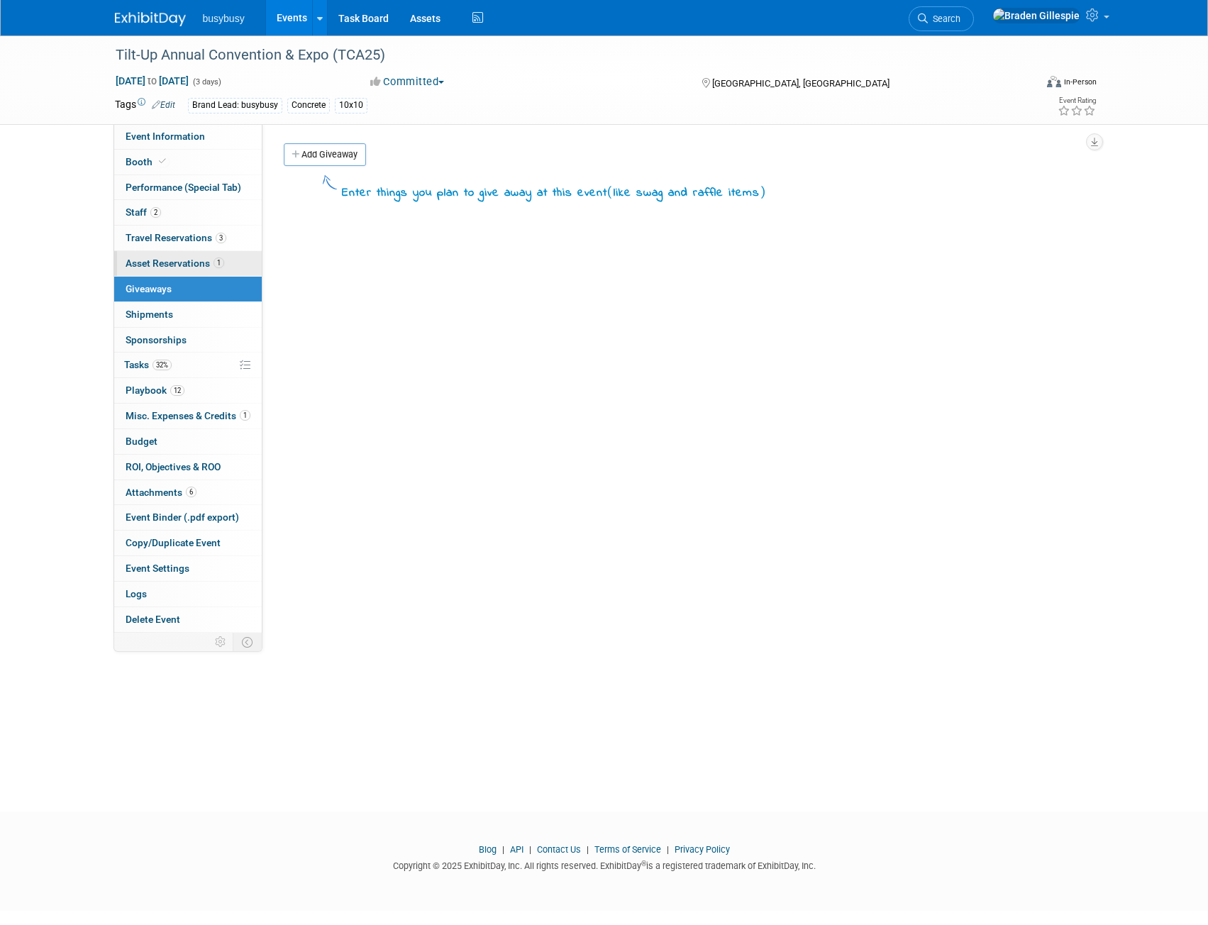
click at [187, 266] on span "Asset Reservations 1" at bounding box center [175, 263] width 99 height 11
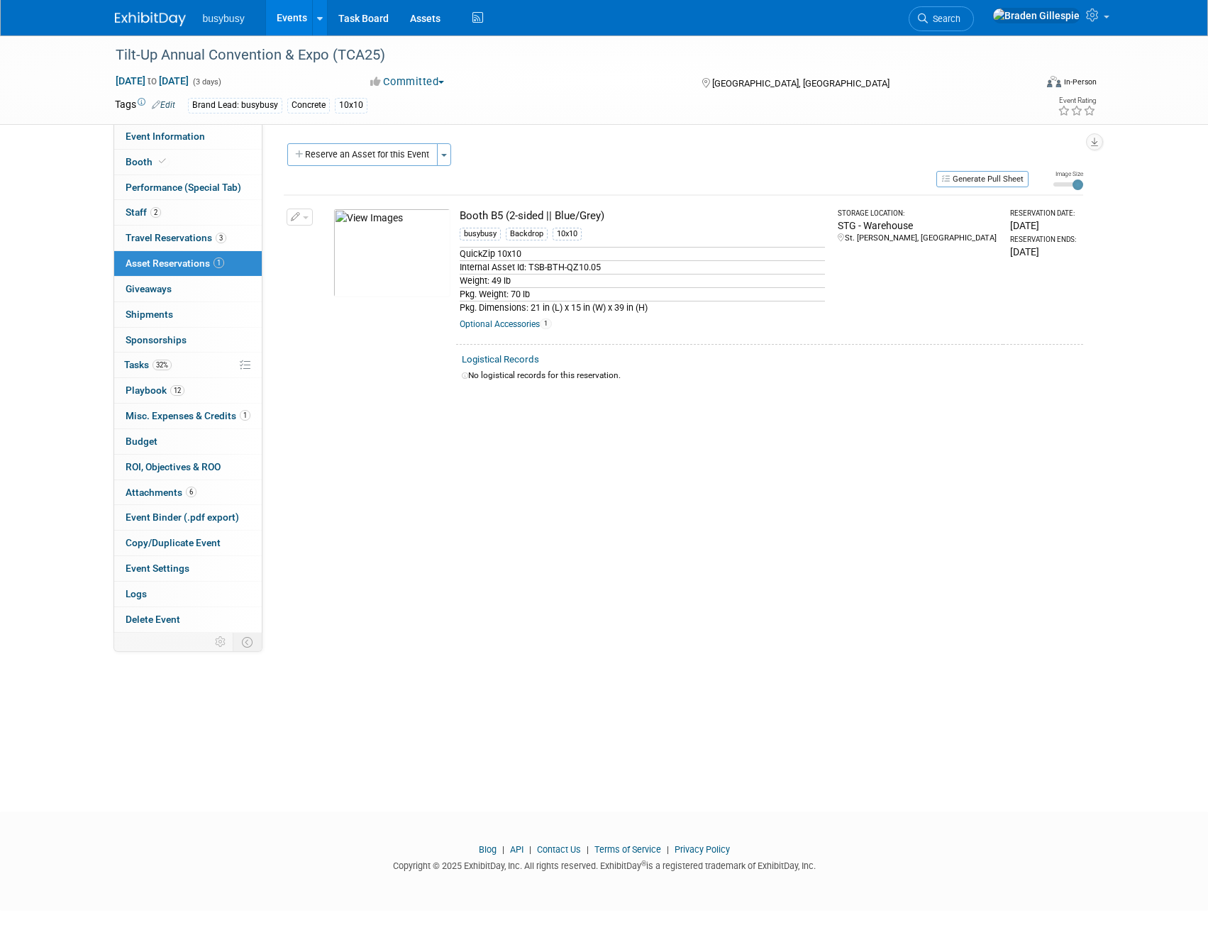
click at [398, 260] on img at bounding box center [392, 253] width 117 height 89
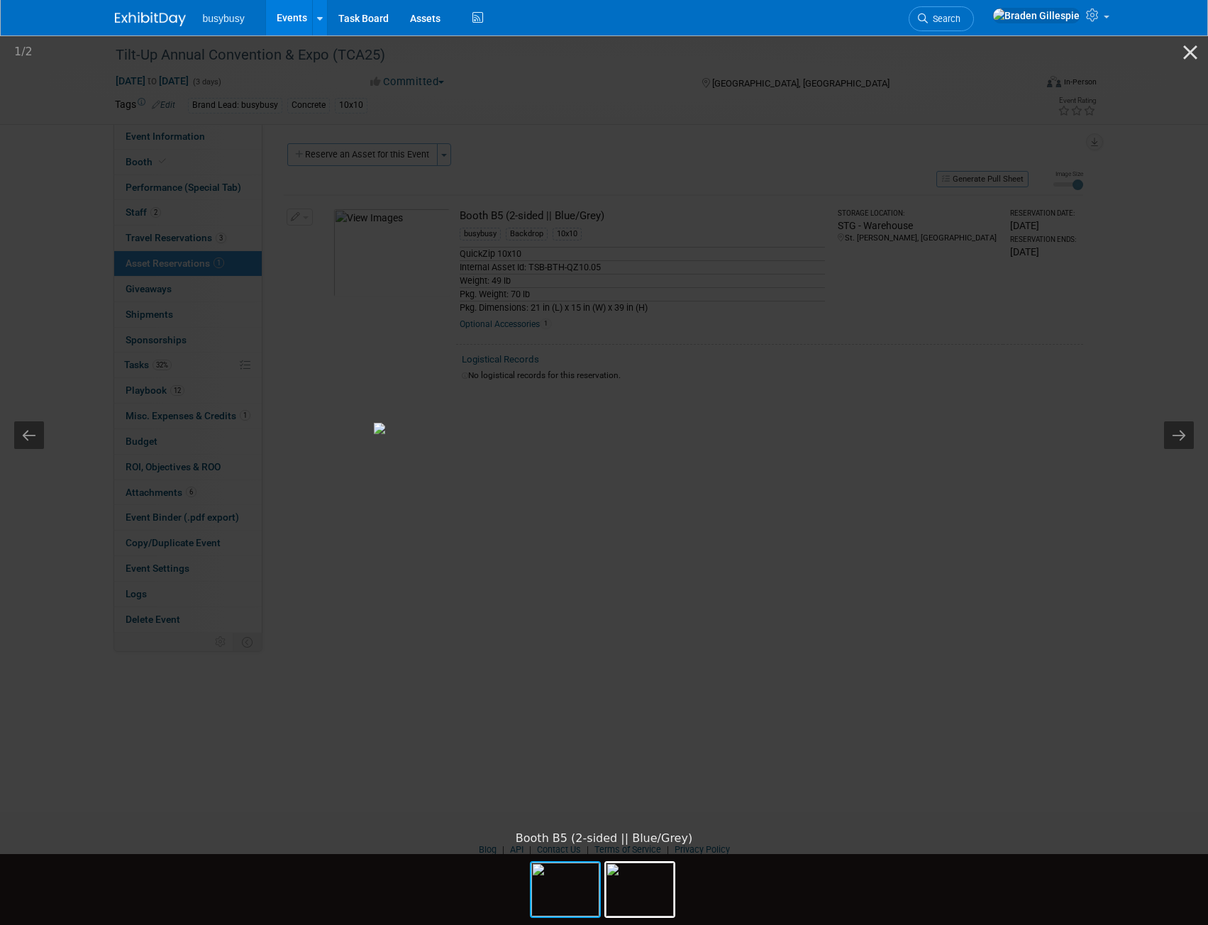
drag, startPoint x: 1197, startPoint y: 51, endPoint x: 1162, endPoint y: 64, distance: 37.7
click at [1197, 51] on button "Close gallery" at bounding box center [1190, 51] width 35 height 33
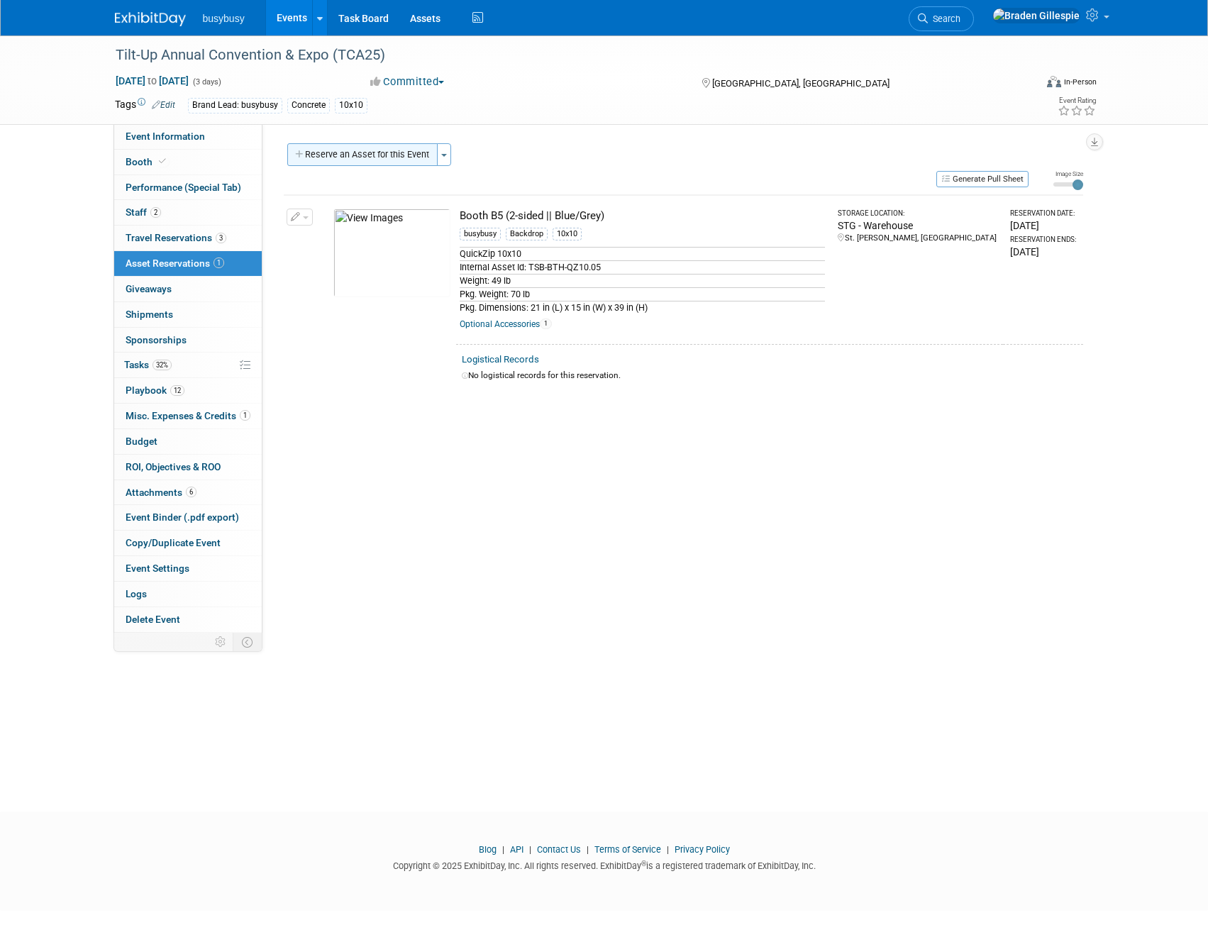
click at [399, 158] on button "Reserve an Asset for this Event" at bounding box center [362, 154] width 150 height 23
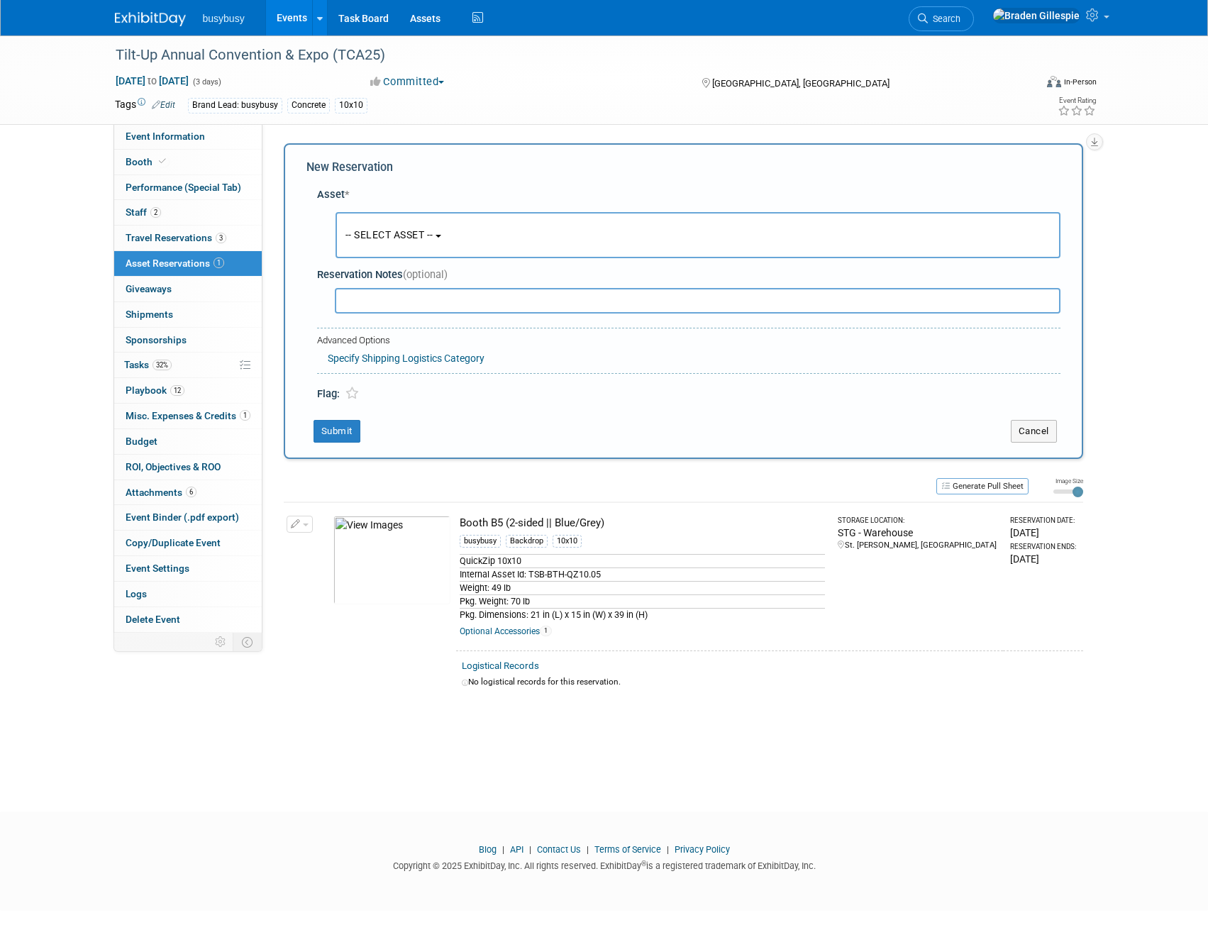
click at [424, 231] on span "-- SELECT ASSET --" at bounding box center [390, 234] width 88 height 11
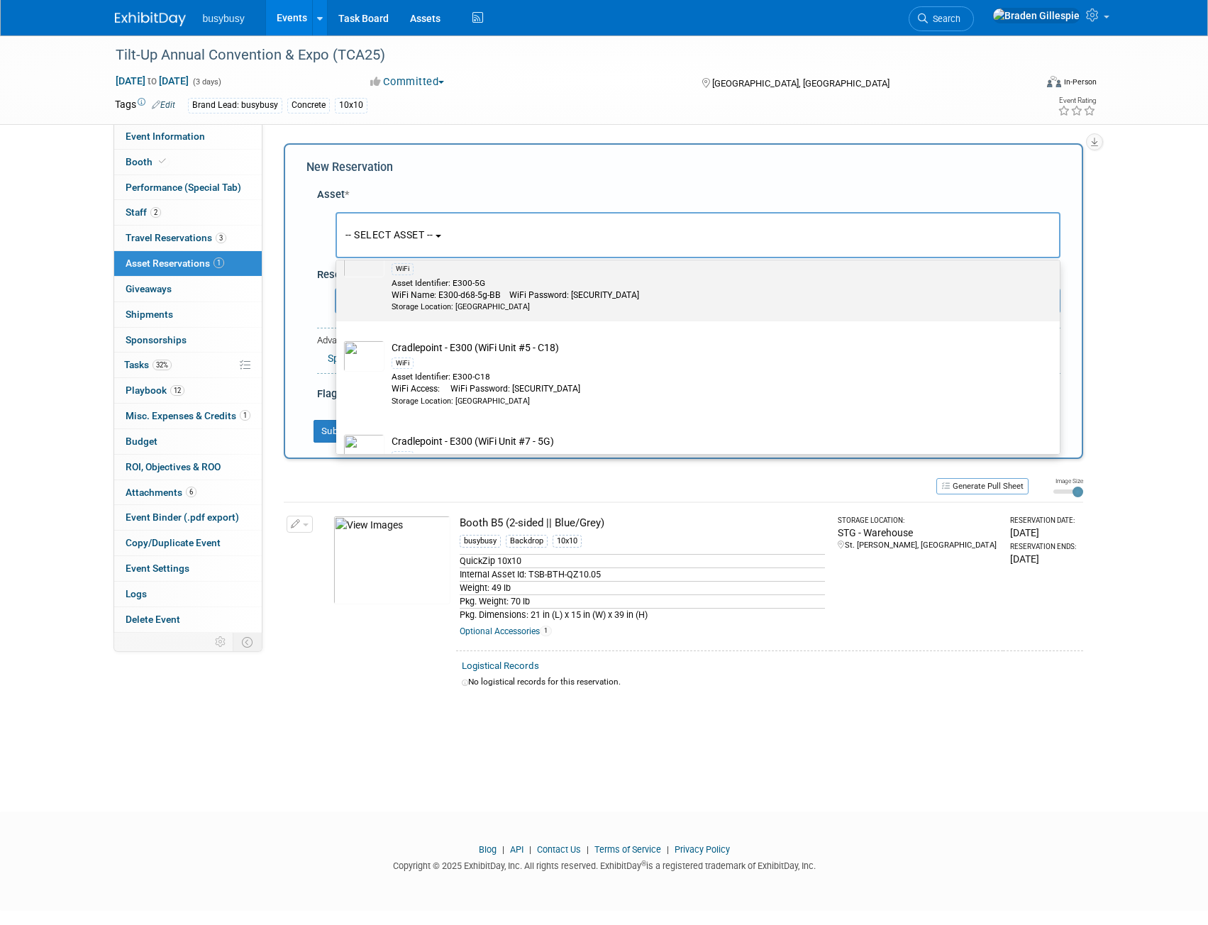
scroll to position [2555, 0]
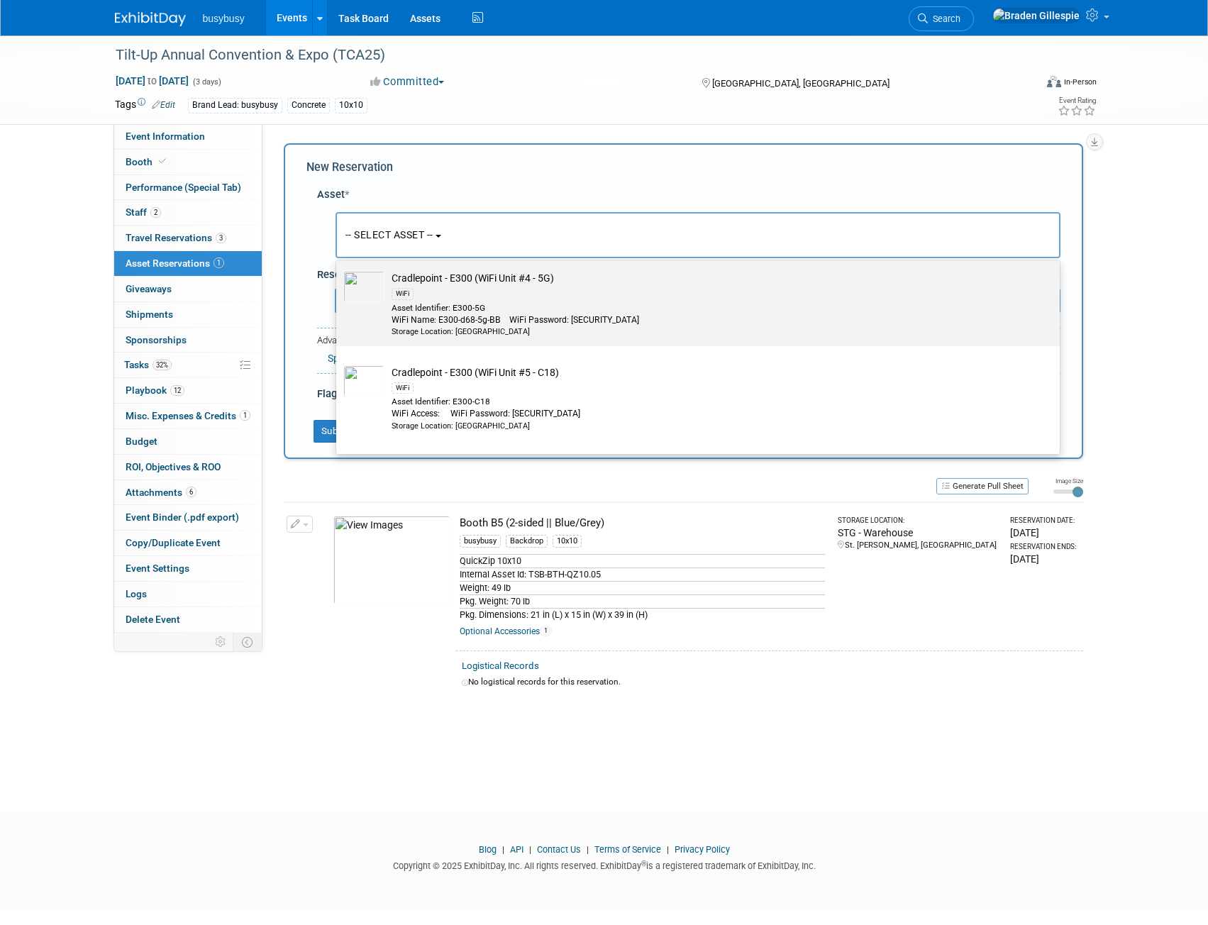
click at [536, 314] on div "Asset Identifier: E300-5G" at bounding box center [712, 308] width 640 height 12
click at [338, 269] on input "Cradlepoint - E300 (WiFi Unit #4 - 5G) WiFi Asset Identifier: E300-5G WiFi Name…" at bounding box center [333, 264] width 9 height 9
select select "10716621"
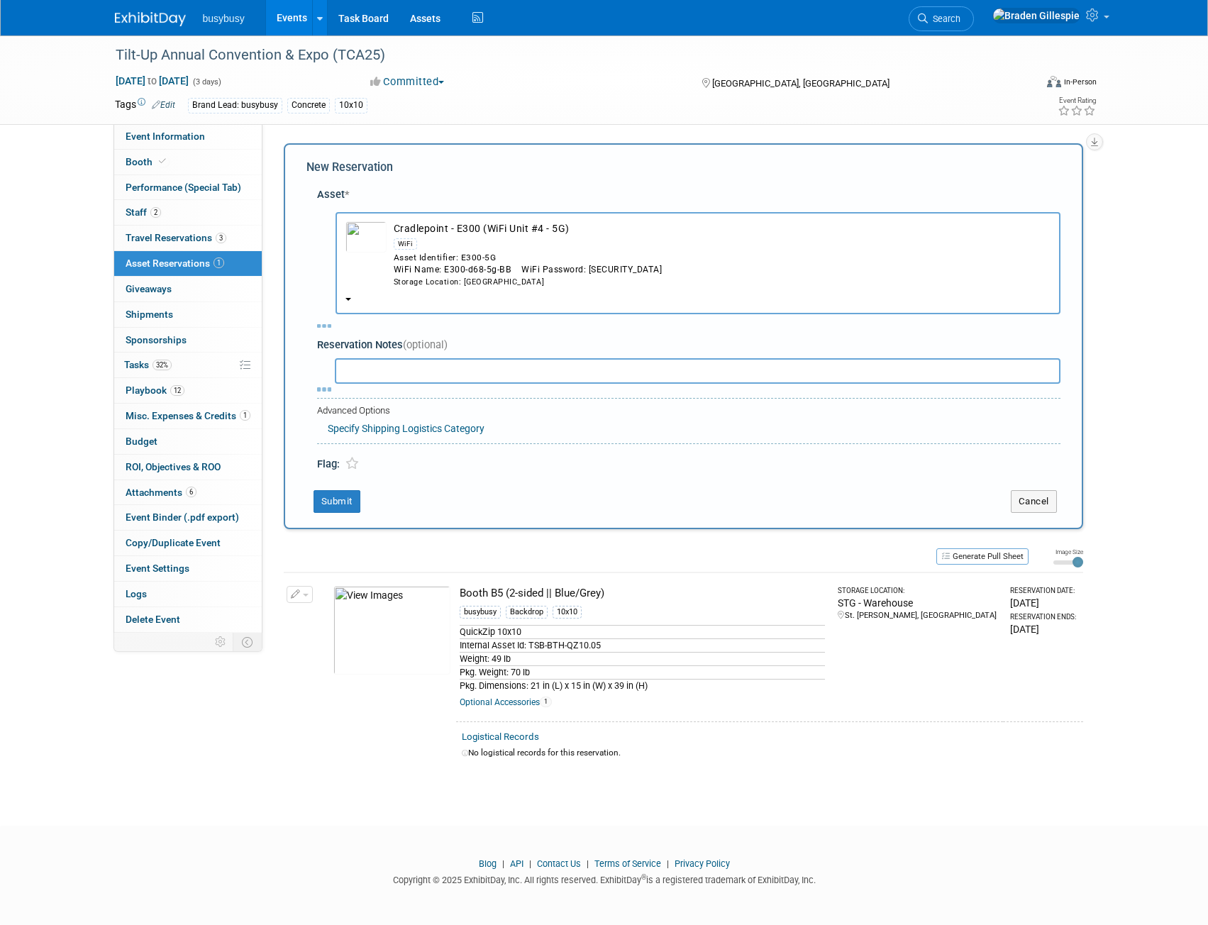
select select "9"
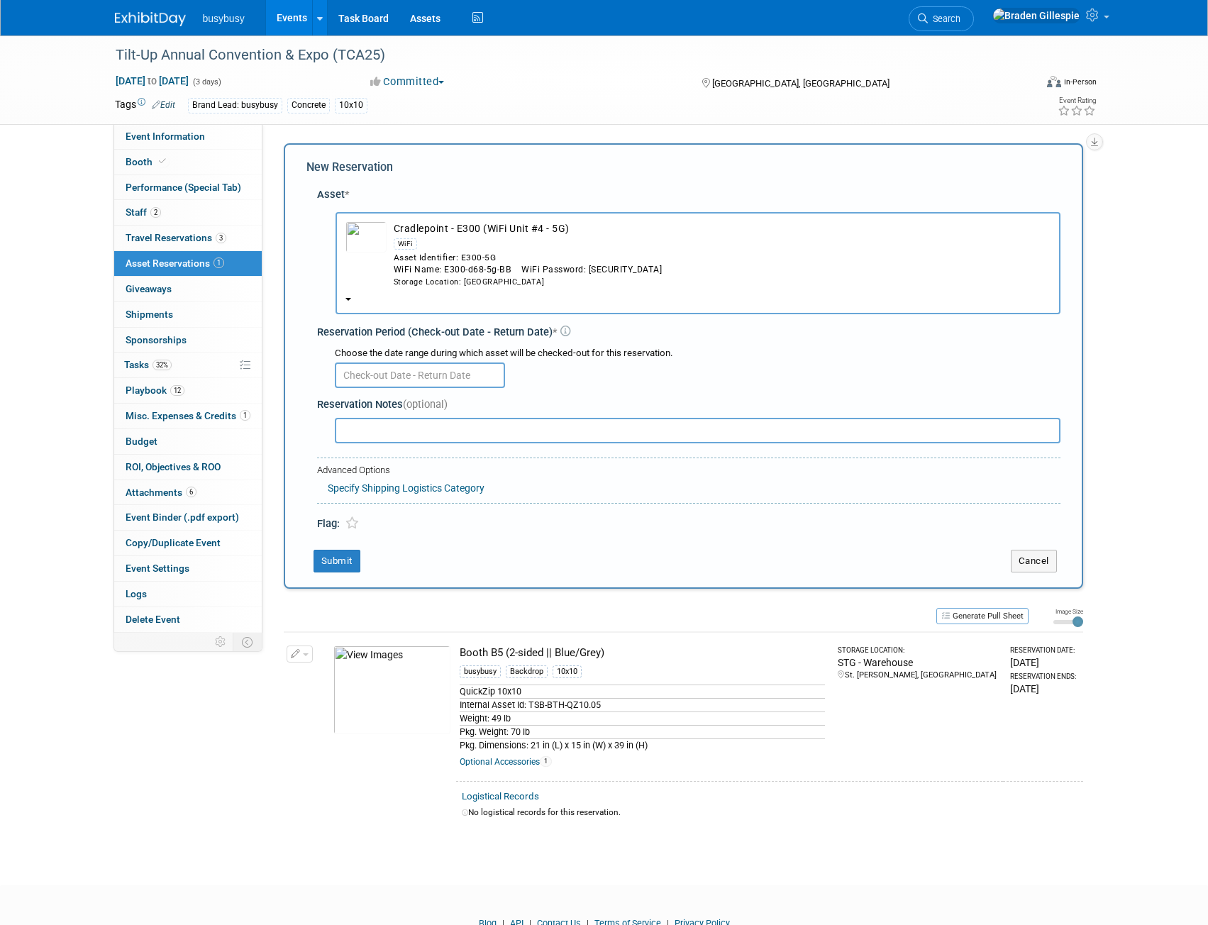
click at [441, 377] on body "busybusy Events Add Event Bulk Upload Events Shareable Event Boards Recently Vi…" at bounding box center [604, 462] width 1208 height 925
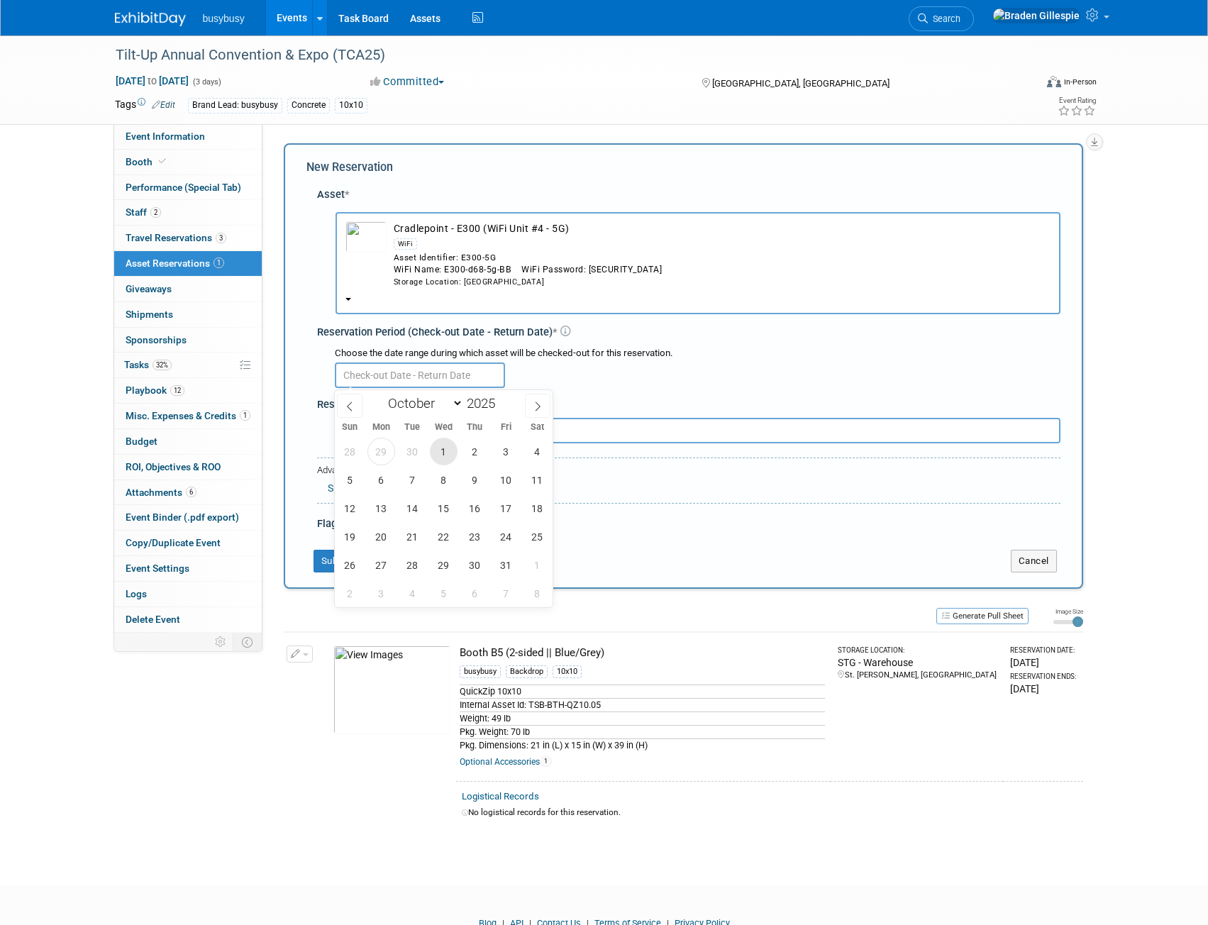
click at [441, 450] on span "1" at bounding box center [444, 452] width 28 height 28
click at [505, 453] on span "3" at bounding box center [506, 452] width 28 height 28
type input "Oct 1, 2025 to Oct 3, 2025"
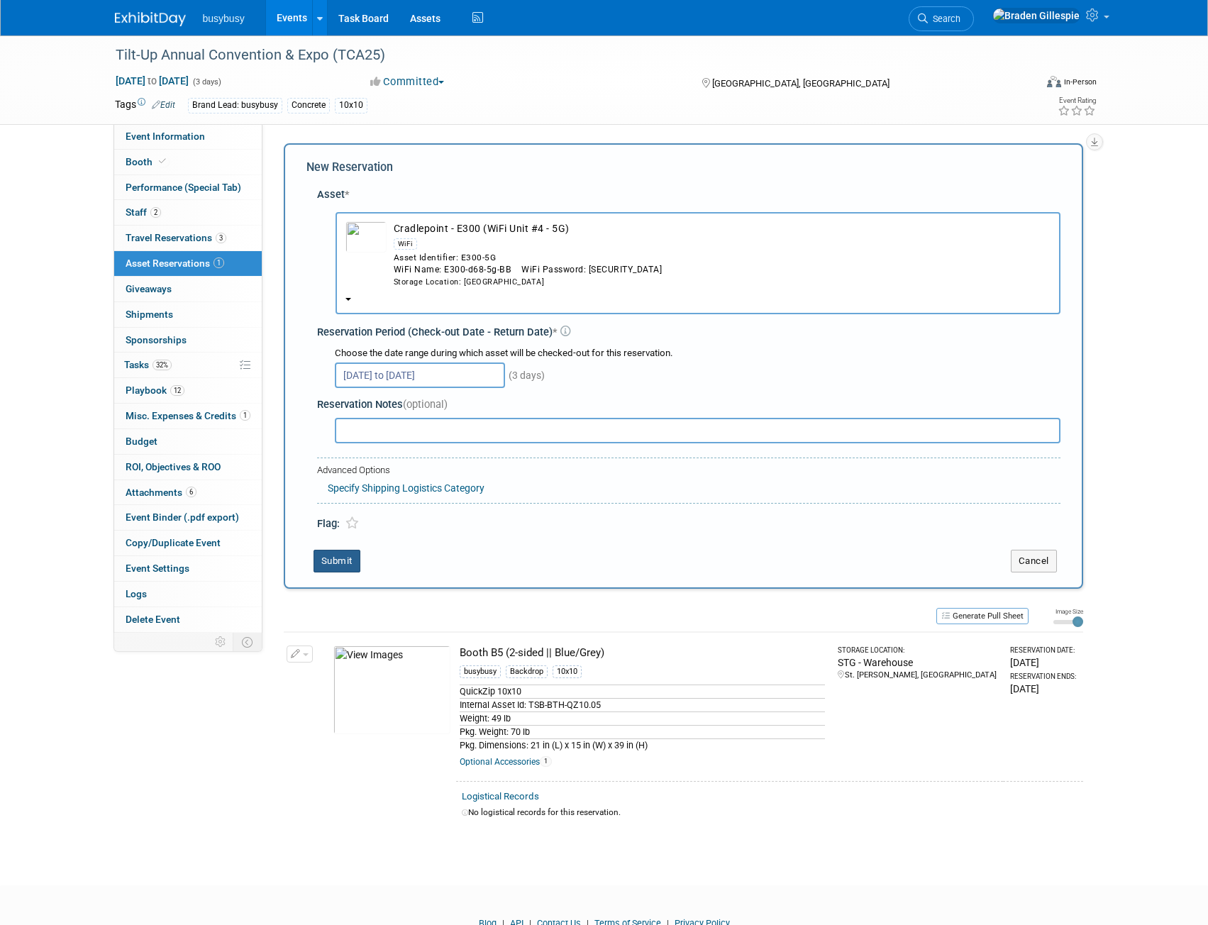
click at [336, 563] on button "Submit" at bounding box center [337, 561] width 47 height 23
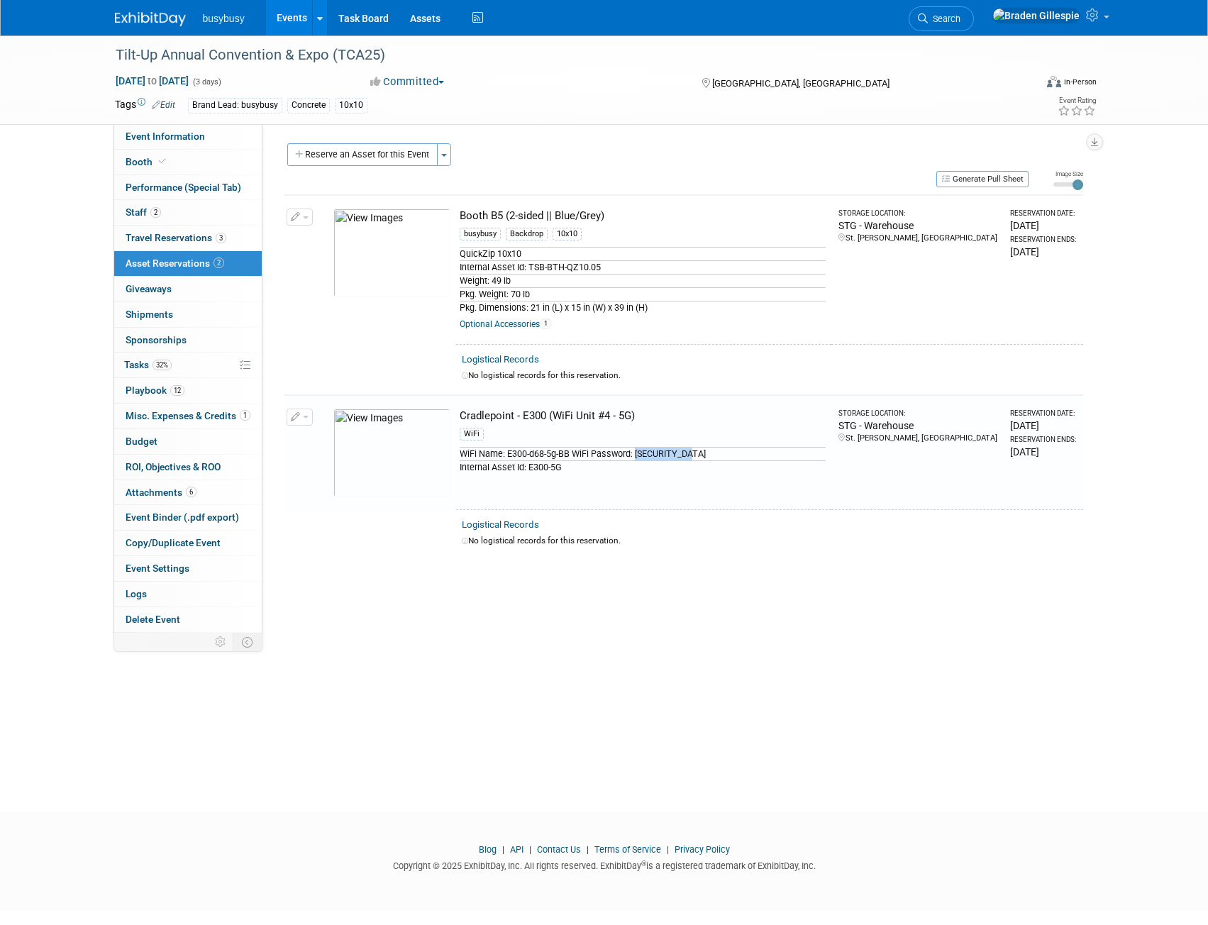
drag, startPoint x: 701, startPoint y: 456, endPoint x: 637, endPoint y: 452, distance: 64.0
click at [637, 452] on div "WiFi Name: E300-d68-5g-BB WiFi Password: #Busybusy123" at bounding box center [643, 453] width 366 height 13
click at [704, 456] on div "WiFi Name: E300-d68-5g-BB WiFi Password: #Busybusy123" at bounding box center [643, 453] width 366 height 13
drag, startPoint x: 703, startPoint y: 453, endPoint x: 647, endPoint y: 456, distance: 56.1
click at [638, 456] on div "WiFi Name: E300-d68-5g-BB WiFi Password: #Busybusy123" at bounding box center [643, 453] width 366 height 13
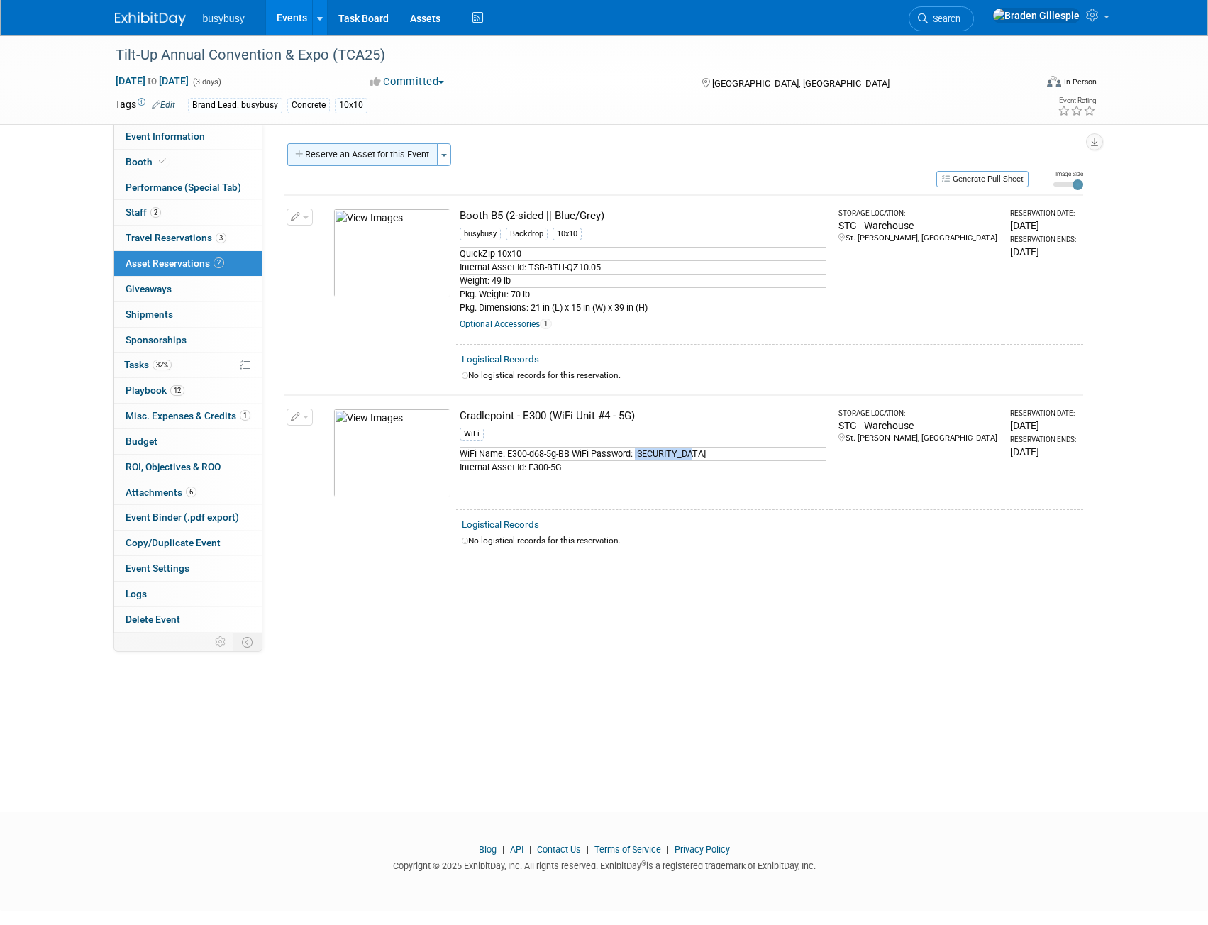
click at [359, 145] on button "Reserve an Asset for this Event" at bounding box center [362, 154] width 150 height 23
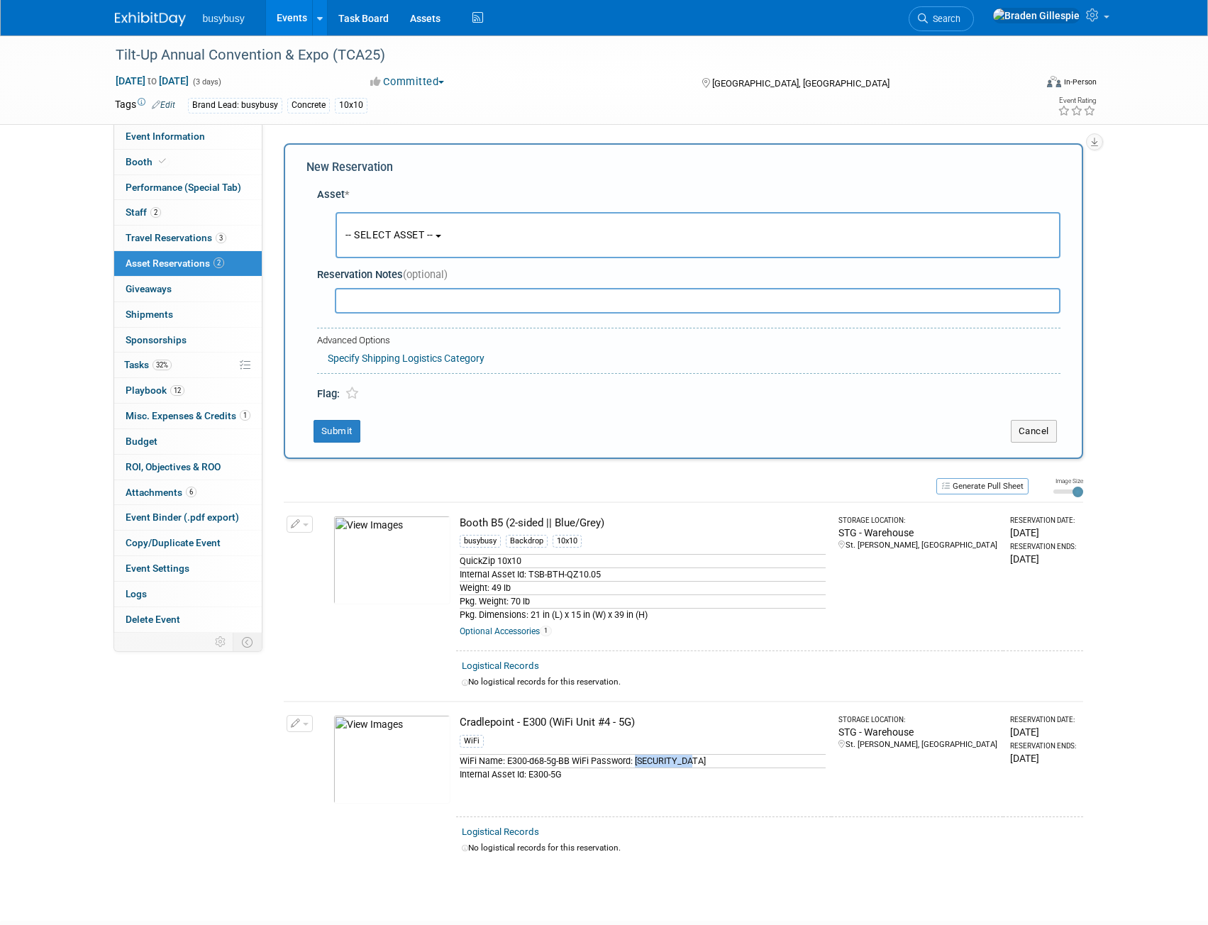
scroll to position [13, 0]
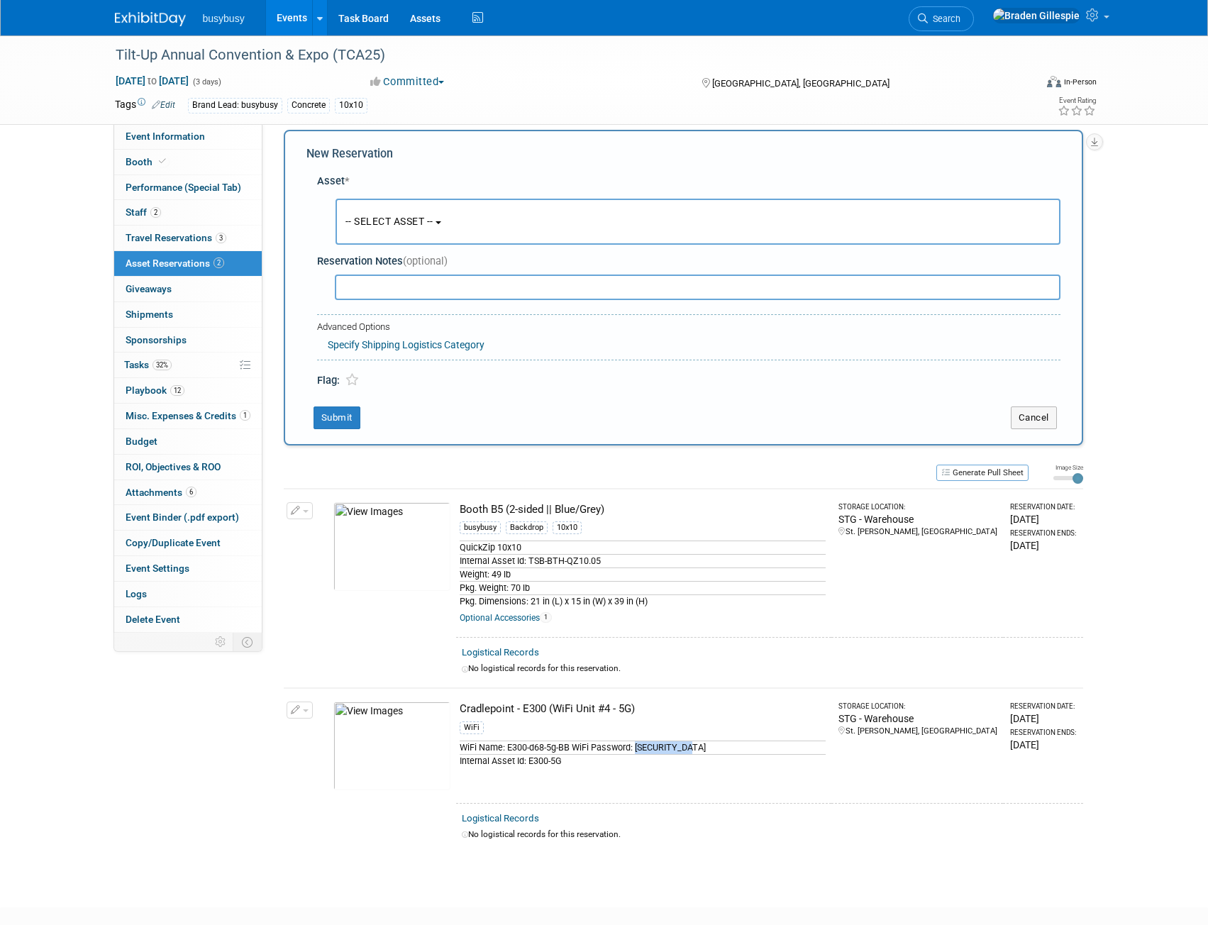
click at [397, 239] on button "-- SELECT ASSET --" at bounding box center [698, 222] width 725 height 46
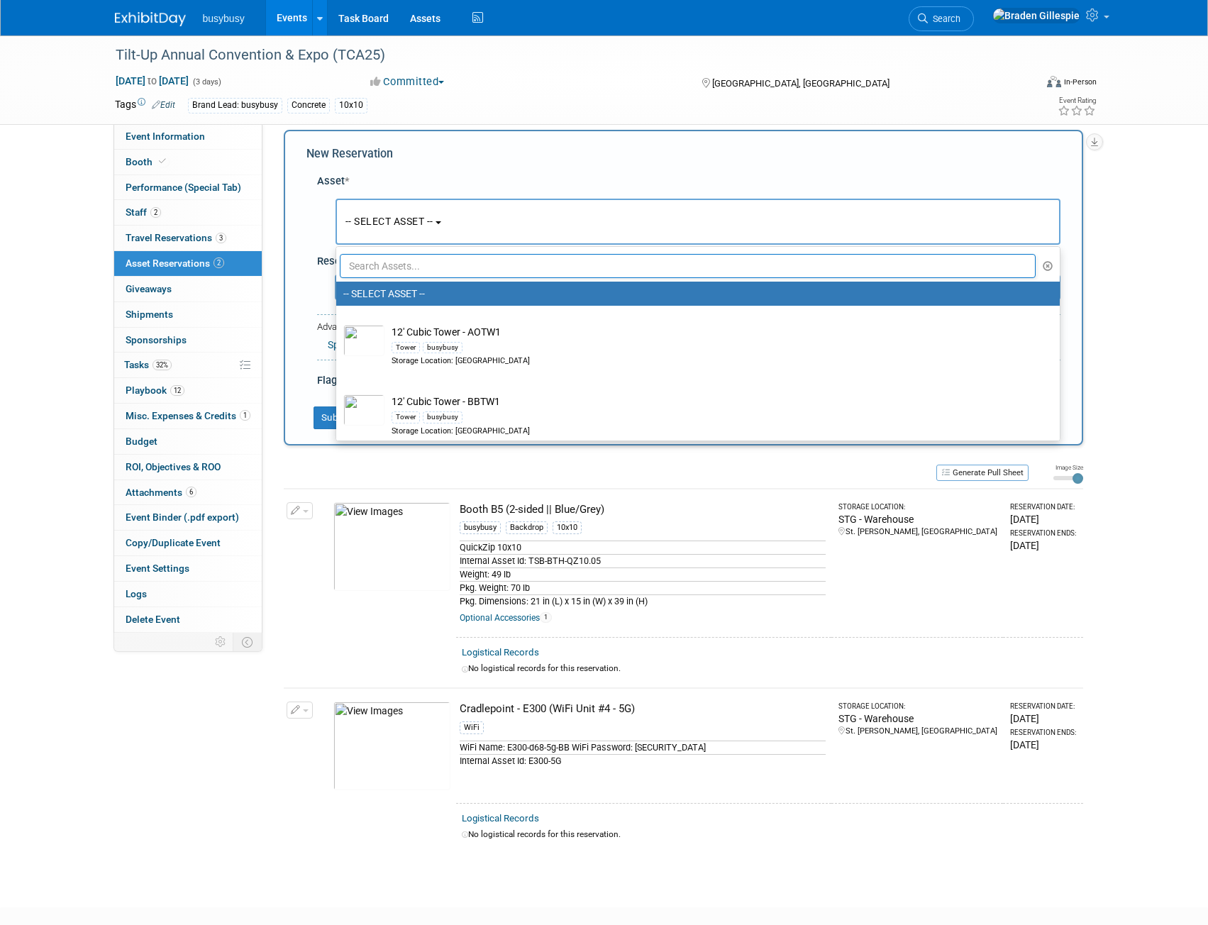
click at [433, 275] on input "text" at bounding box center [688, 266] width 697 height 24
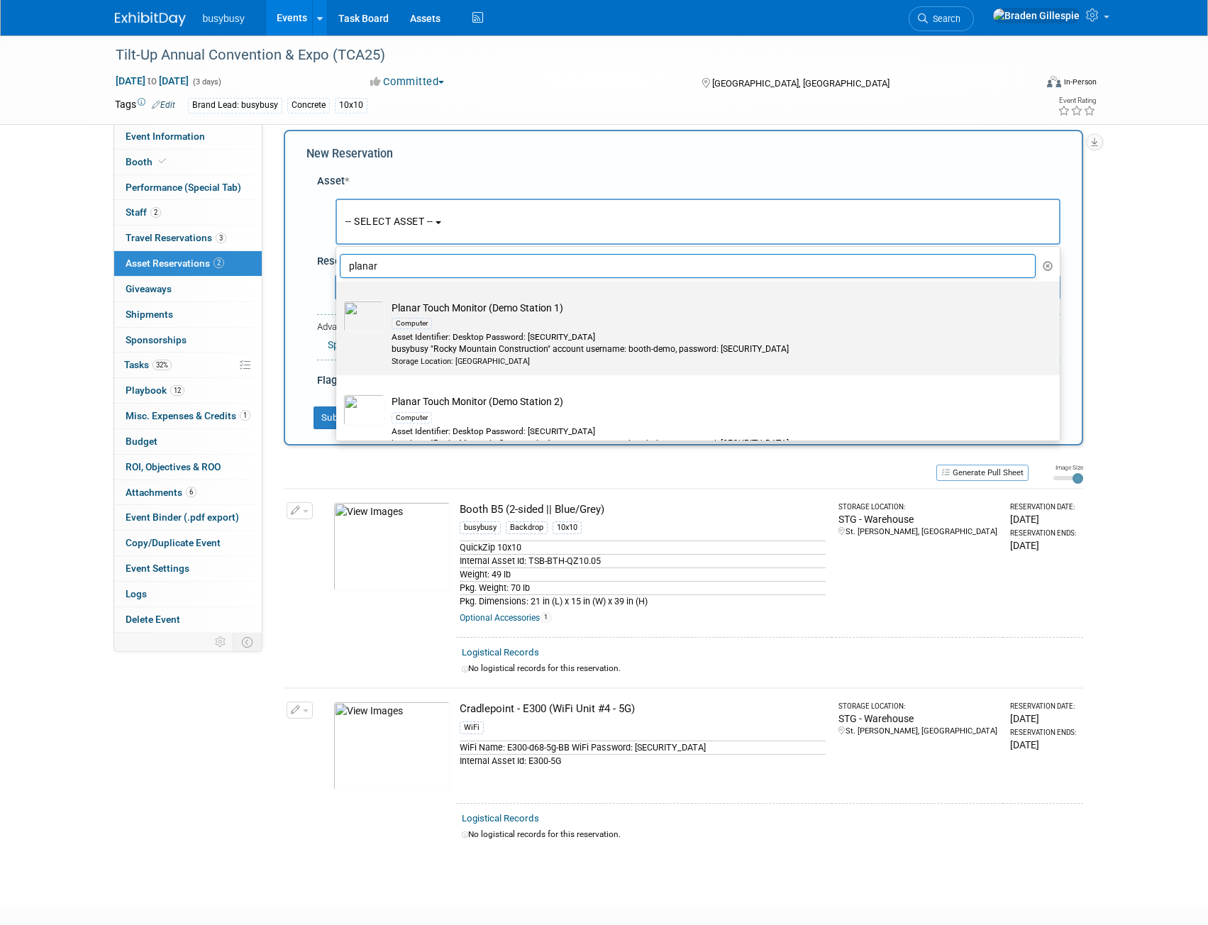
type input "planar"
click at [459, 318] on div "Computer" at bounding box center [712, 323] width 640 height 16
click at [338, 299] on input "Planar Touch Monitor (Demo Station 1) Computer Asset Identifier: Desktop Passwo…" at bounding box center [333, 294] width 9 height 9
select select "10714045"
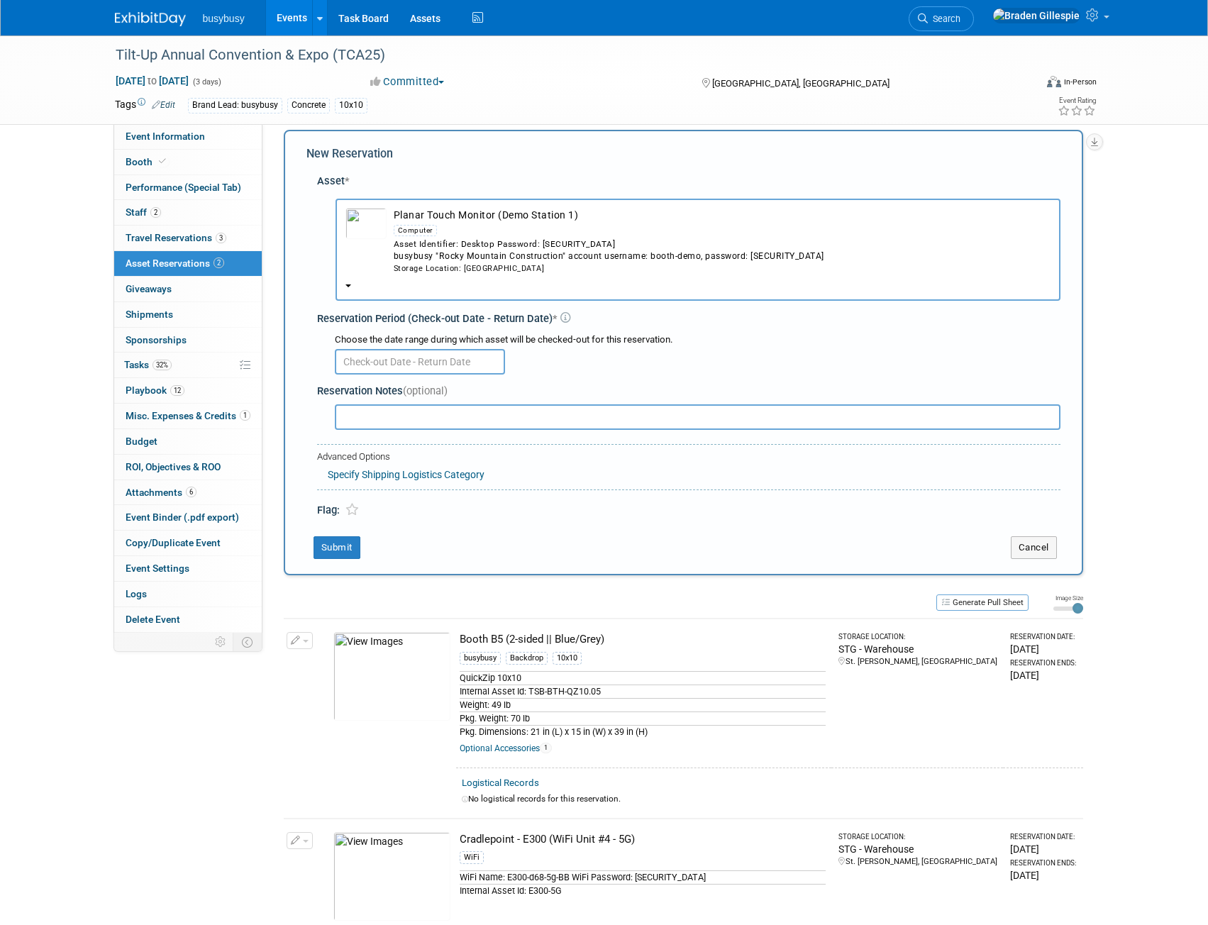
click at [429, 369] on input "text" at bounding box center [420, 362] width 170 height 26
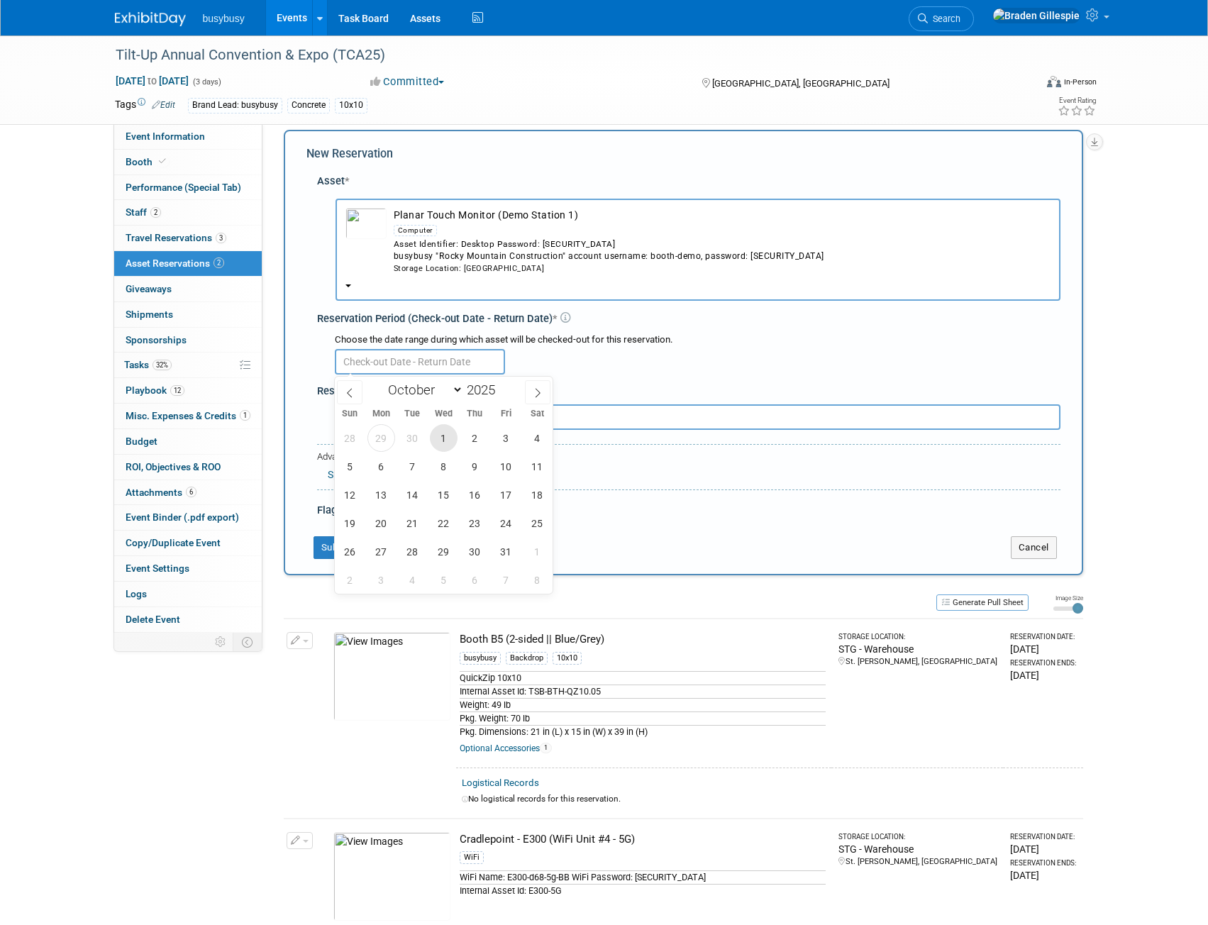
click at [441, 437] on span "1" at bounding box center [444, 438] width 28 height 28
click at [500, 438] on span "3" at bounding box center [506, 438] width 28 height 28
type input "Oct 1, 2025 to Oct 3, 2025"
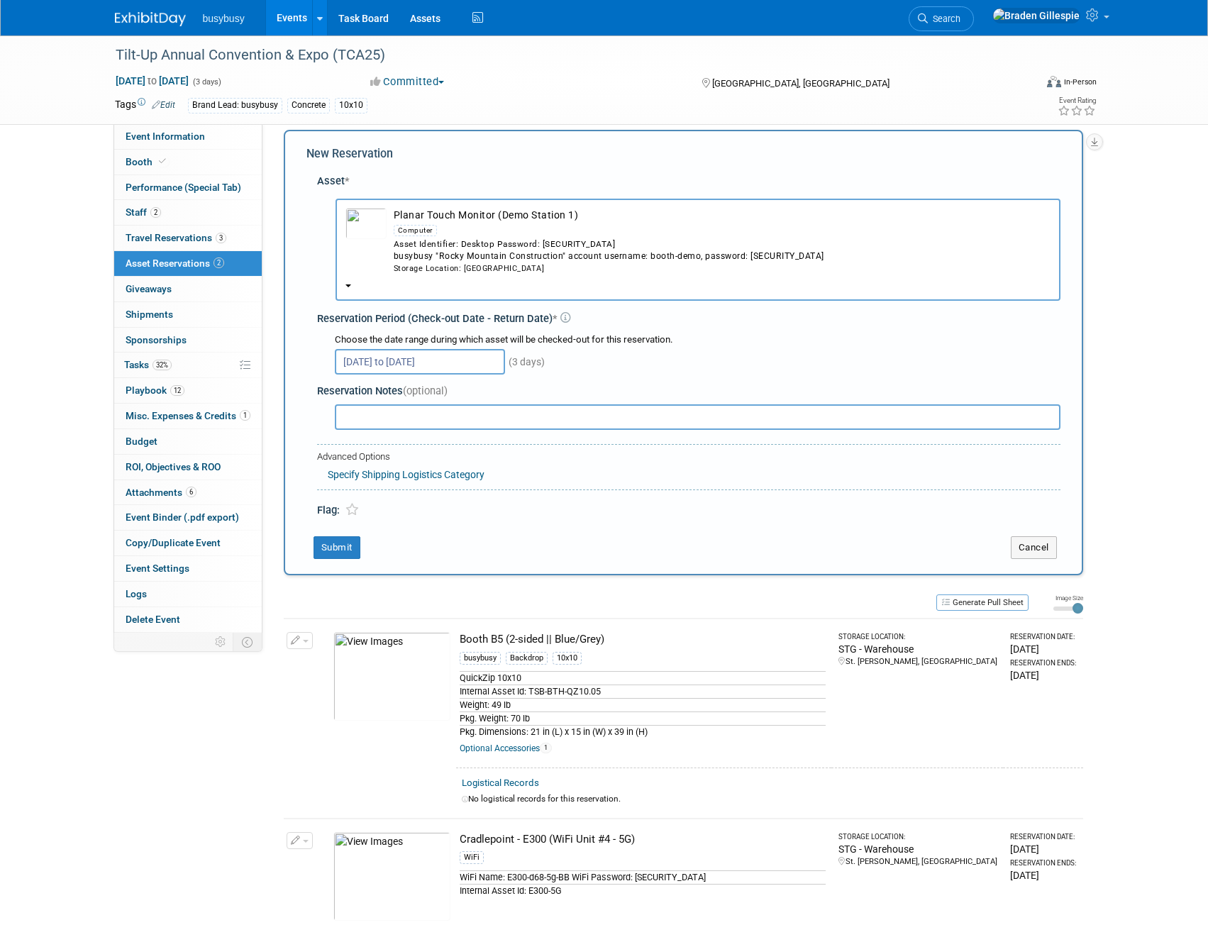
click at [341, 561] on div "New Reservation Asset * -- SELECT ASSET --" at bounding box center [684, 353] width 800 height 446
click at [341, 554] on button "Submit" at bounding box center [337, 547] width 47 height 23
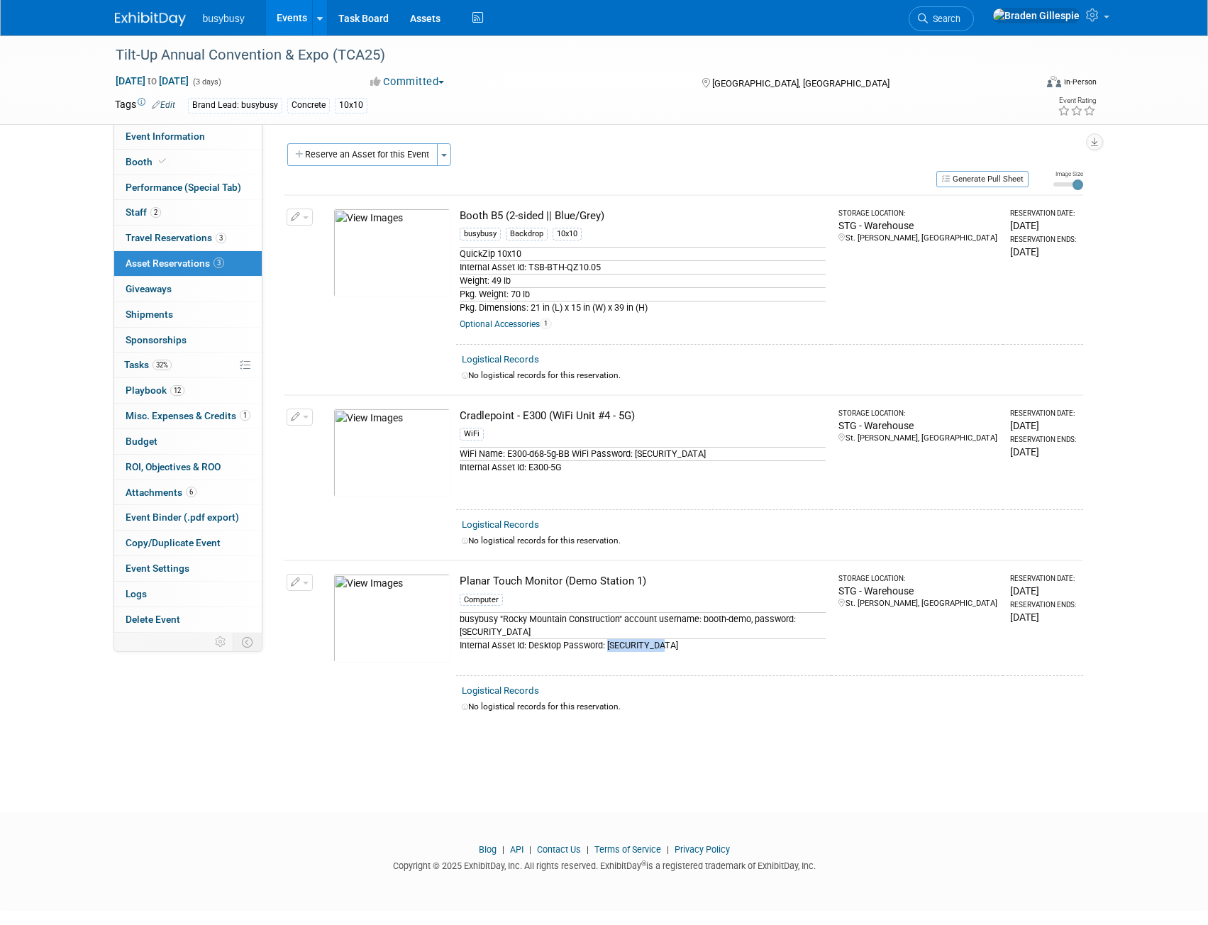
drag, startPoint x: 608, startPoint y: 644, endPoint x: 676, endPoint y: 644, distance: 67.4
click at [676, 644] on div "Internal Asset Id: Desktop Password: #Busybusy123" at bounding box center [643, 645] width 366 height 13
click at [156, 17] on img at bounding box center [150, 19] width 71 height 14
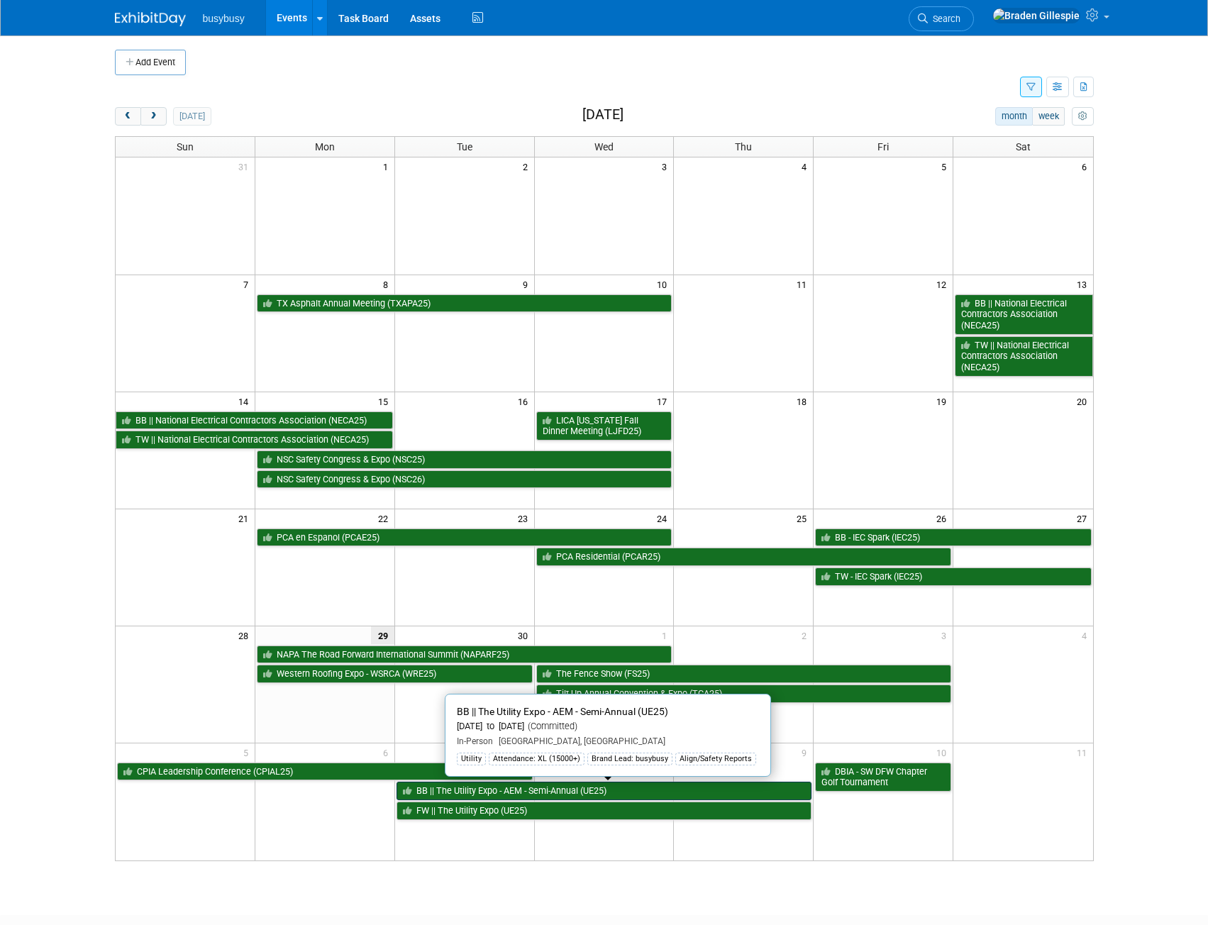
click at [626, 795] on link "BB || The Utility Expo - AEM - Semi-Annual (UE25)" at bounding box center [605, 791] width 416 height 18
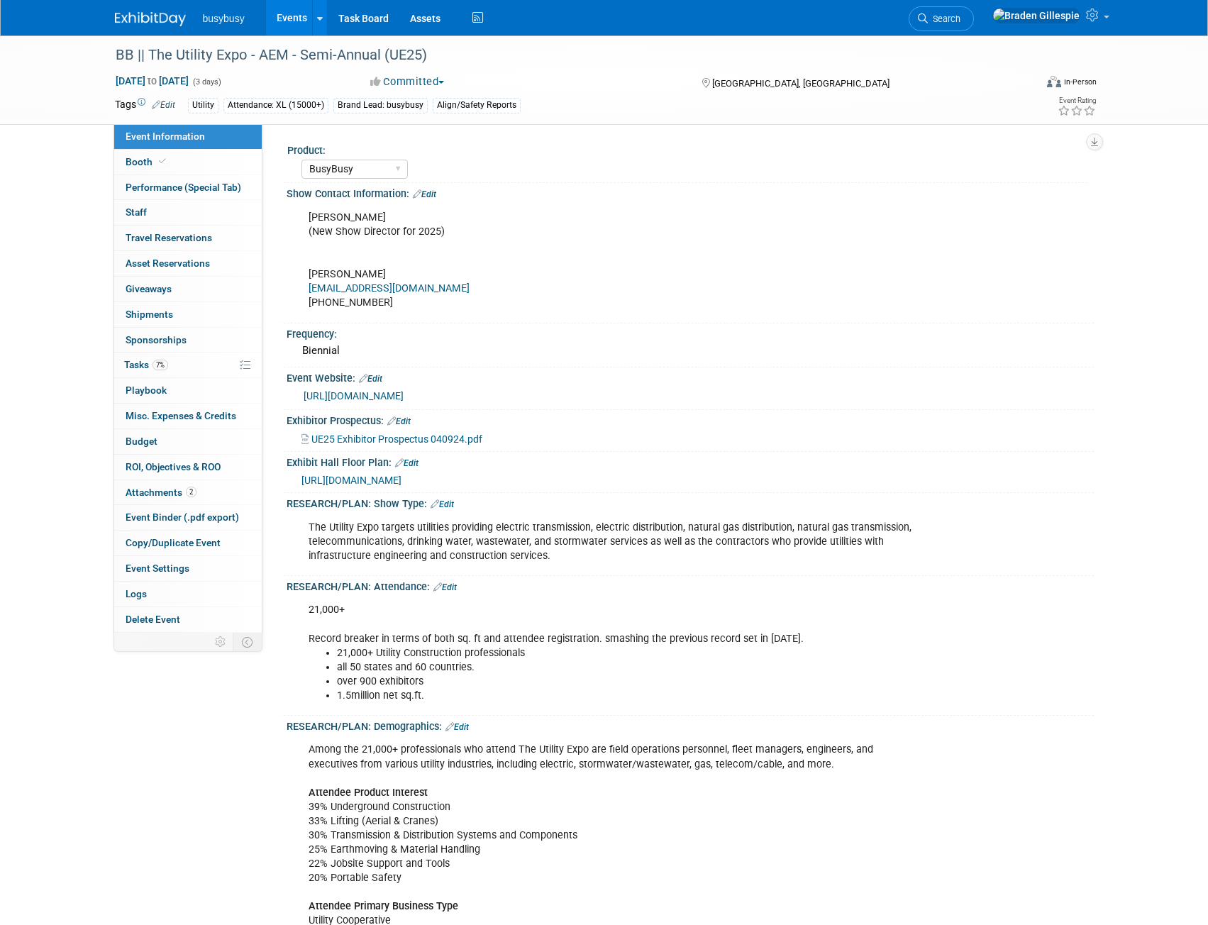
select select "BusyBusy"
select select "Member"
click at [183, 223] on link "0 Staff 0" at bounding box center [188, 212] width 148 height 25
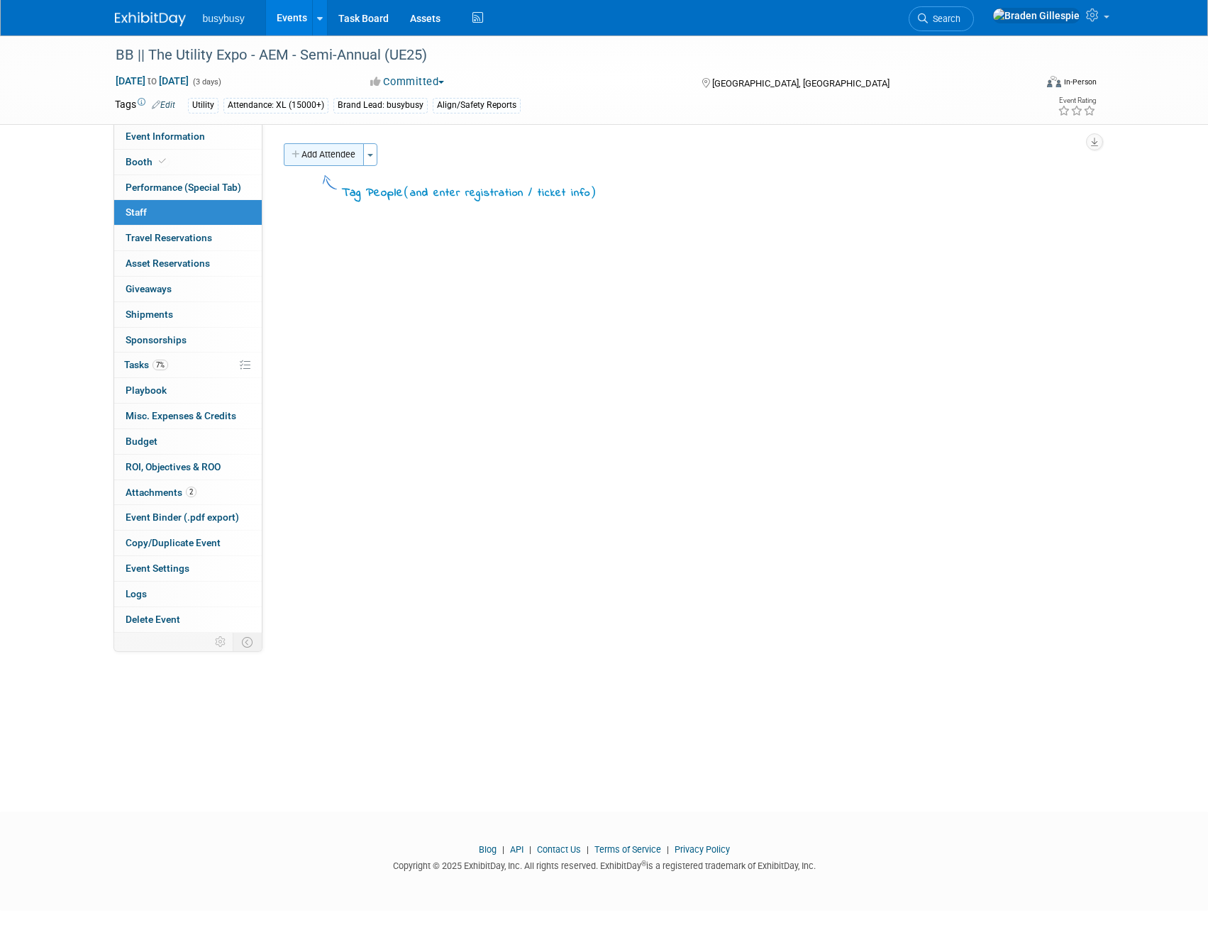
click at [327, 149] on button "Add Attendee" at bounding box center [324, 154] width 80 height 23
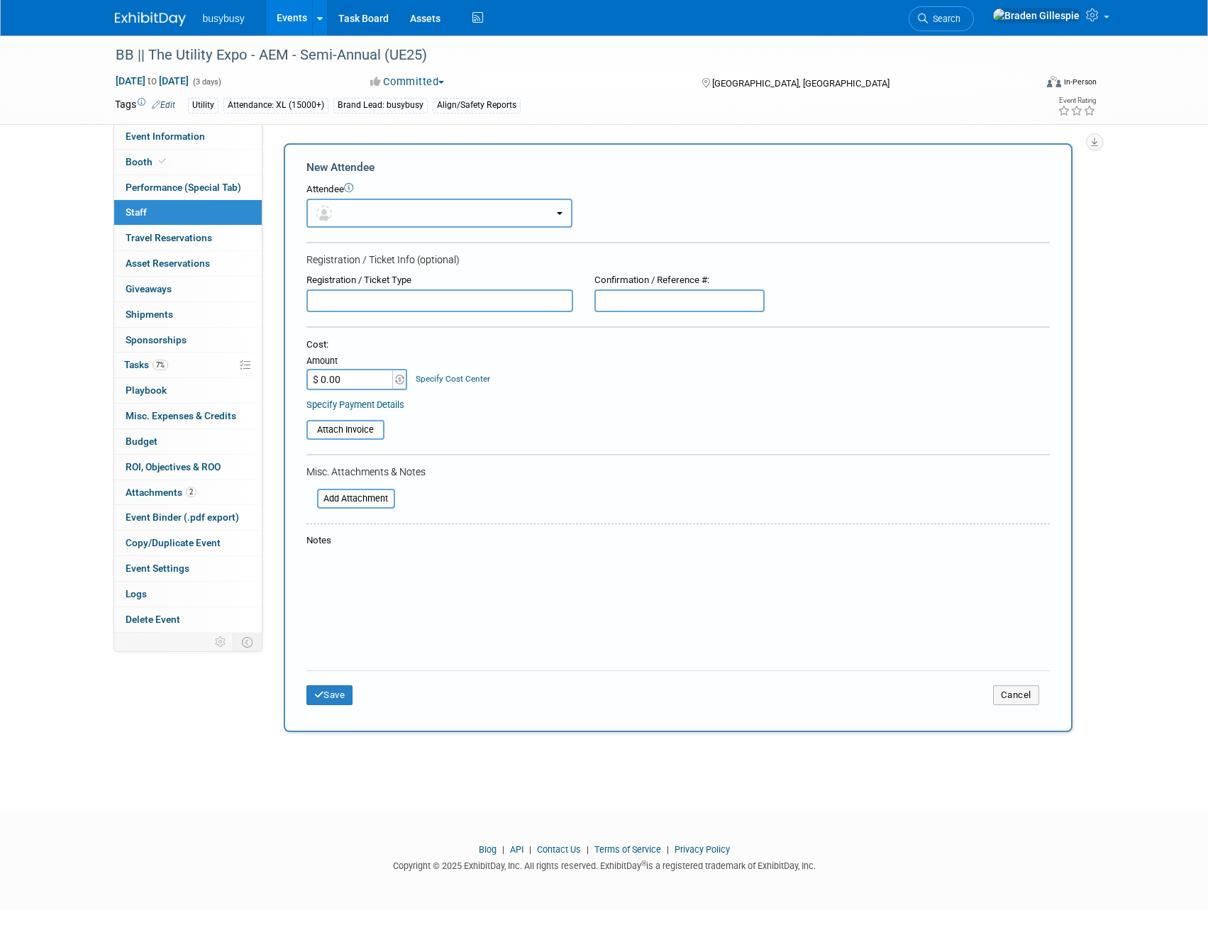
click at [336, 215] on span "button" at bounding box center [326, 212] width 21 height 11
click at [0, 0] on input "text" at bounding box center [0, 0] width 0 height 0
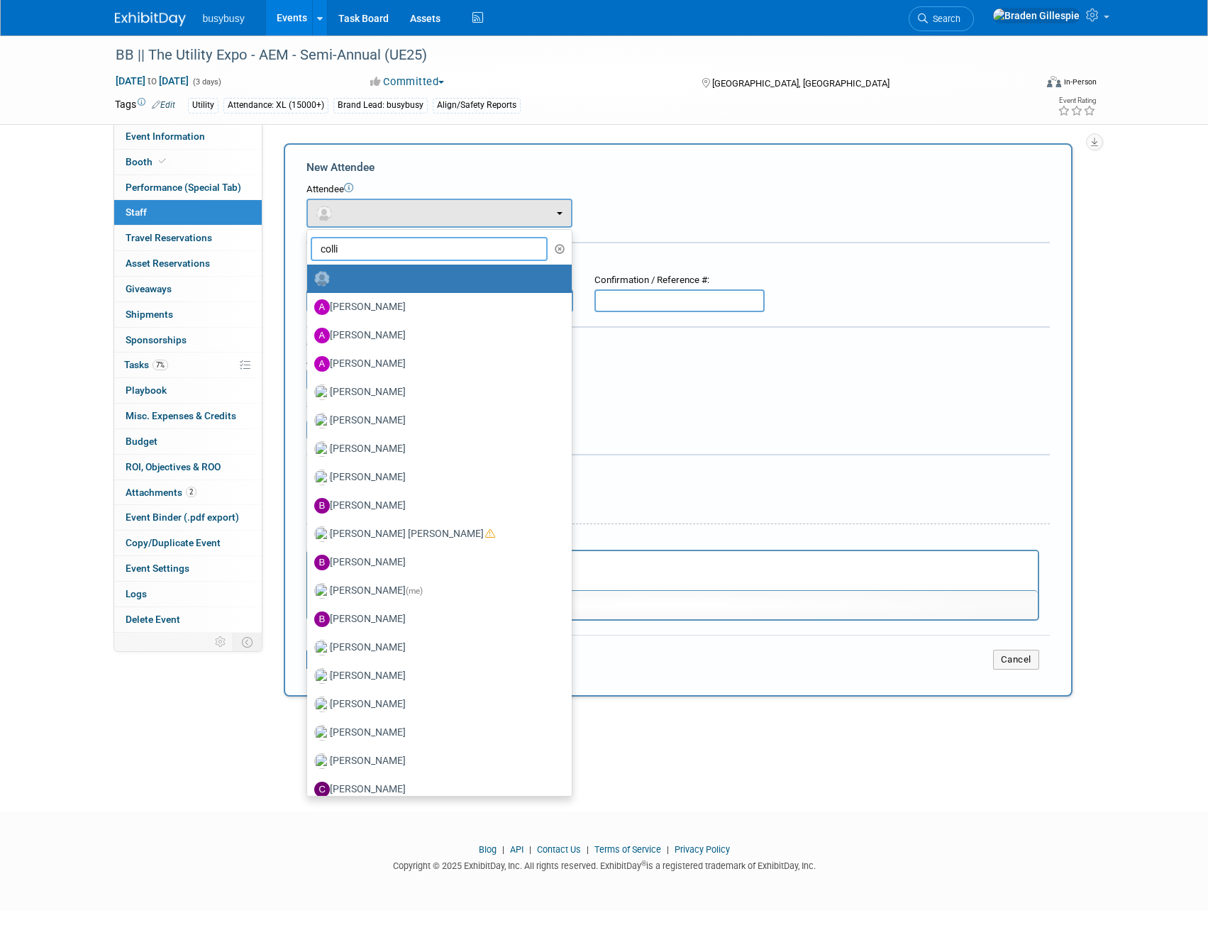
type input "collin"
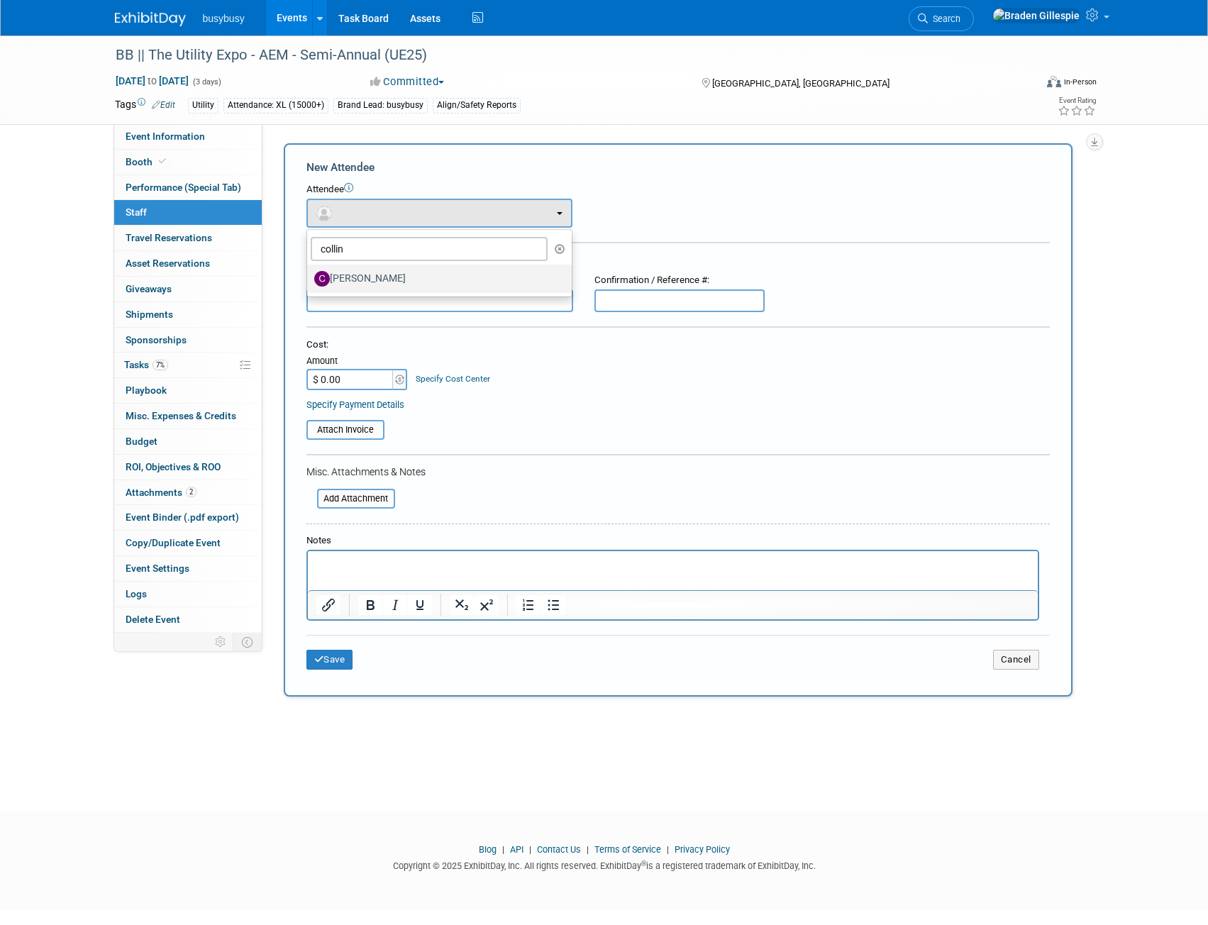
click at [371, 282] on label "[PERSON_NAME]" at bounding box center [435, 279] width 243 height 23
click at [309, 282] on input "[PERSON_NAME]" at bounding box center [304, 276] width 9 height 9
select select "ea87c3f9-ed34-437c-a9ce-54d7dc3abaff"
select select "2"
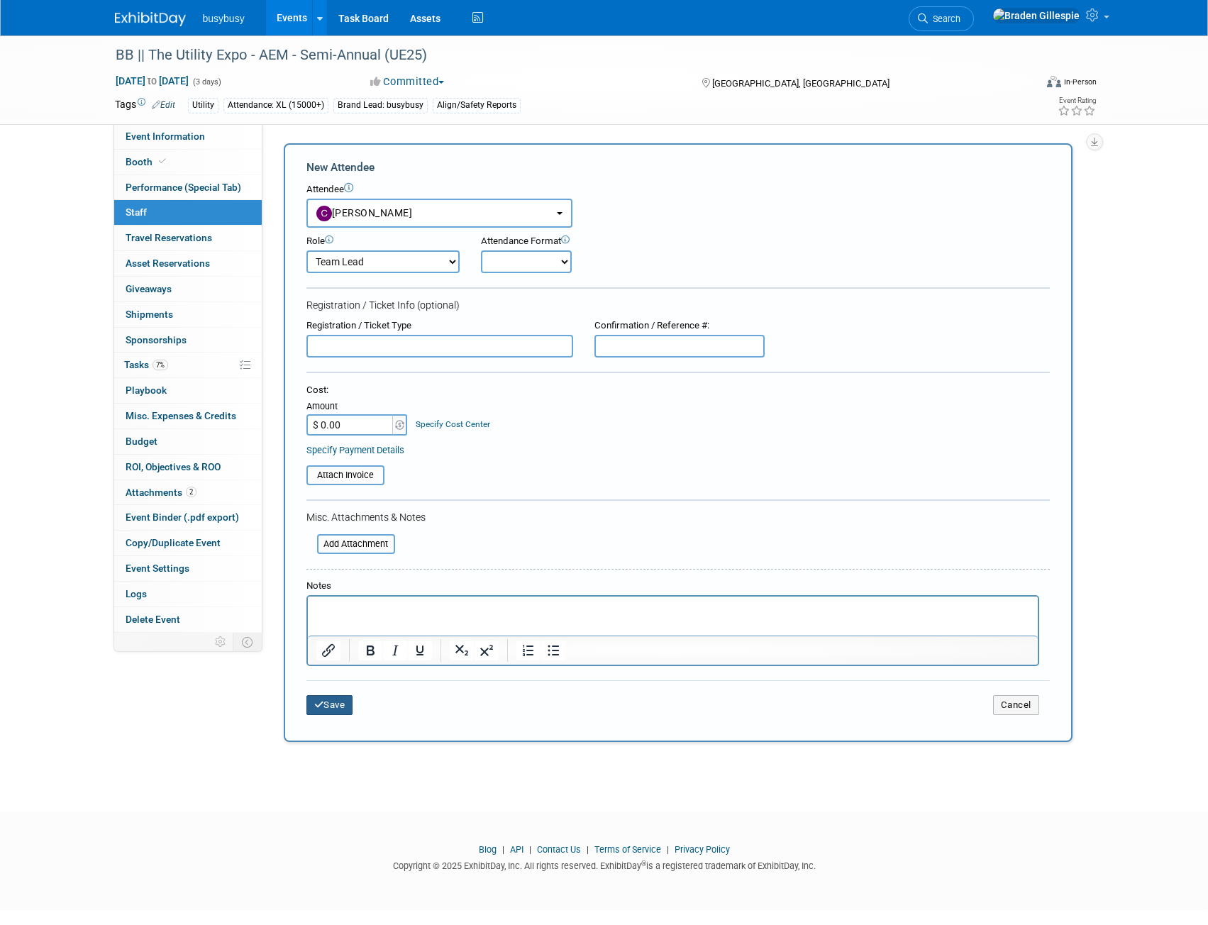
click at [342, 705] on button "Save" at bounding box center [330, 705] width 47 height 20
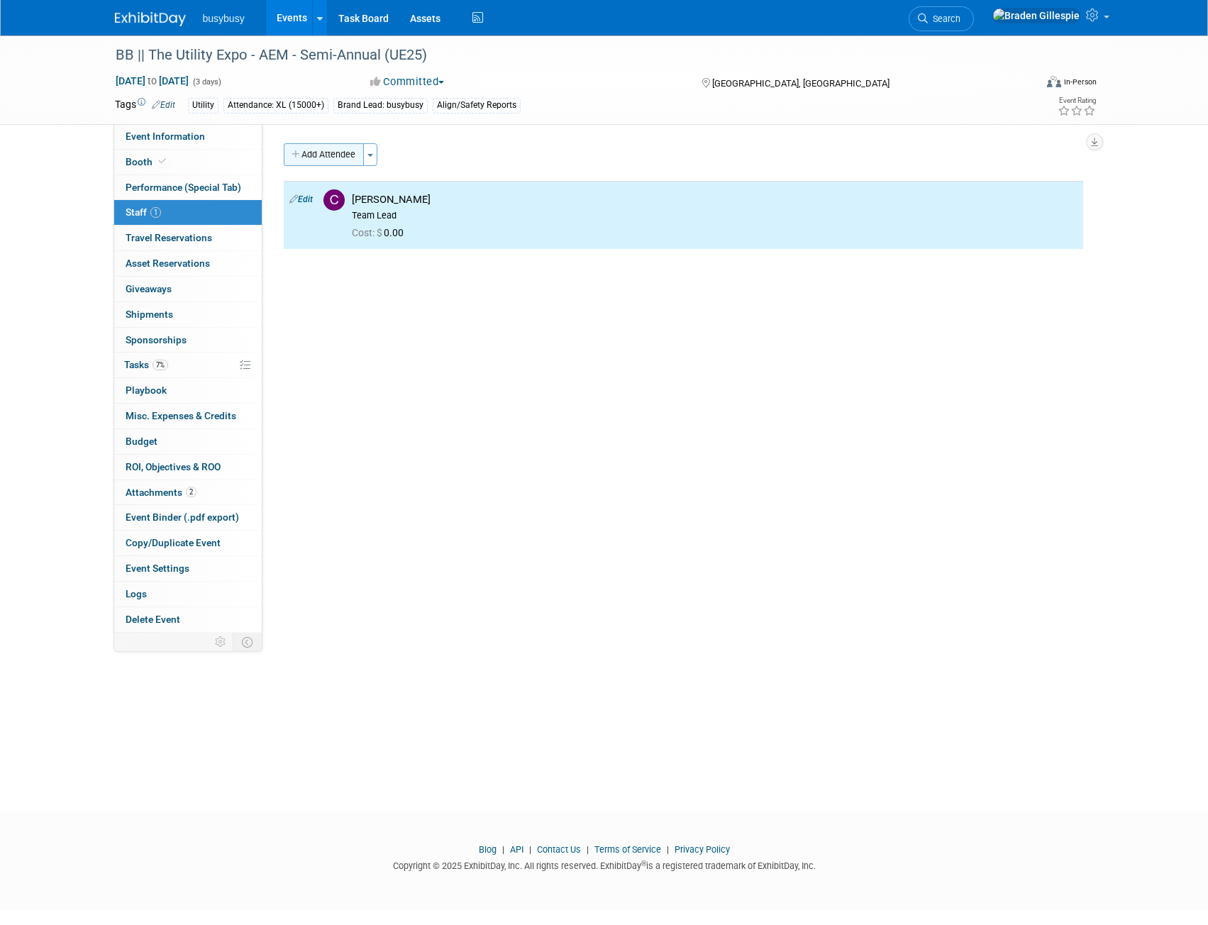
click at [335, 165] on button "Add Attendee" at bounding box center [324, 154] width 80 height 23
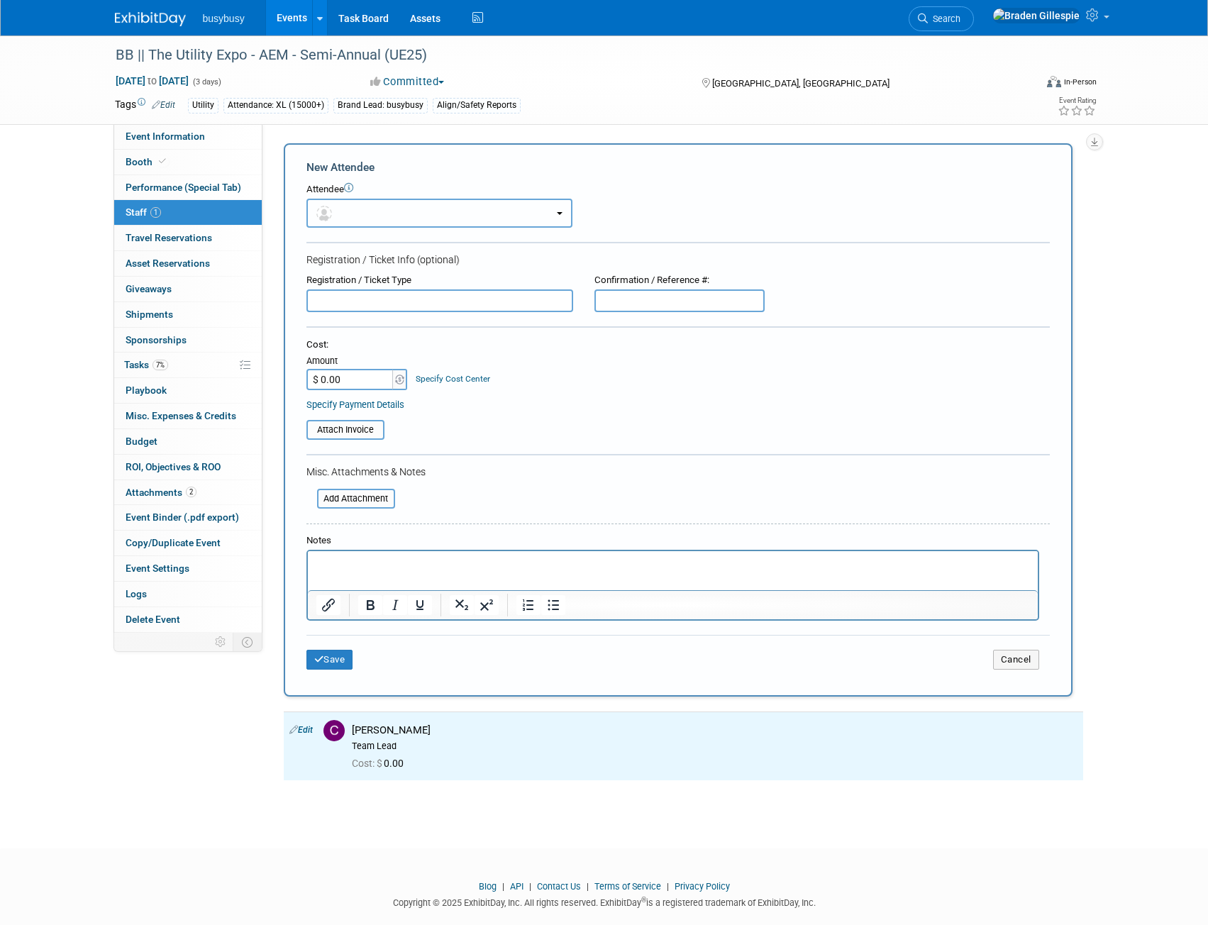
click at [375, 209] on button "button" at bounding box center [440, 213] width 266 height 29
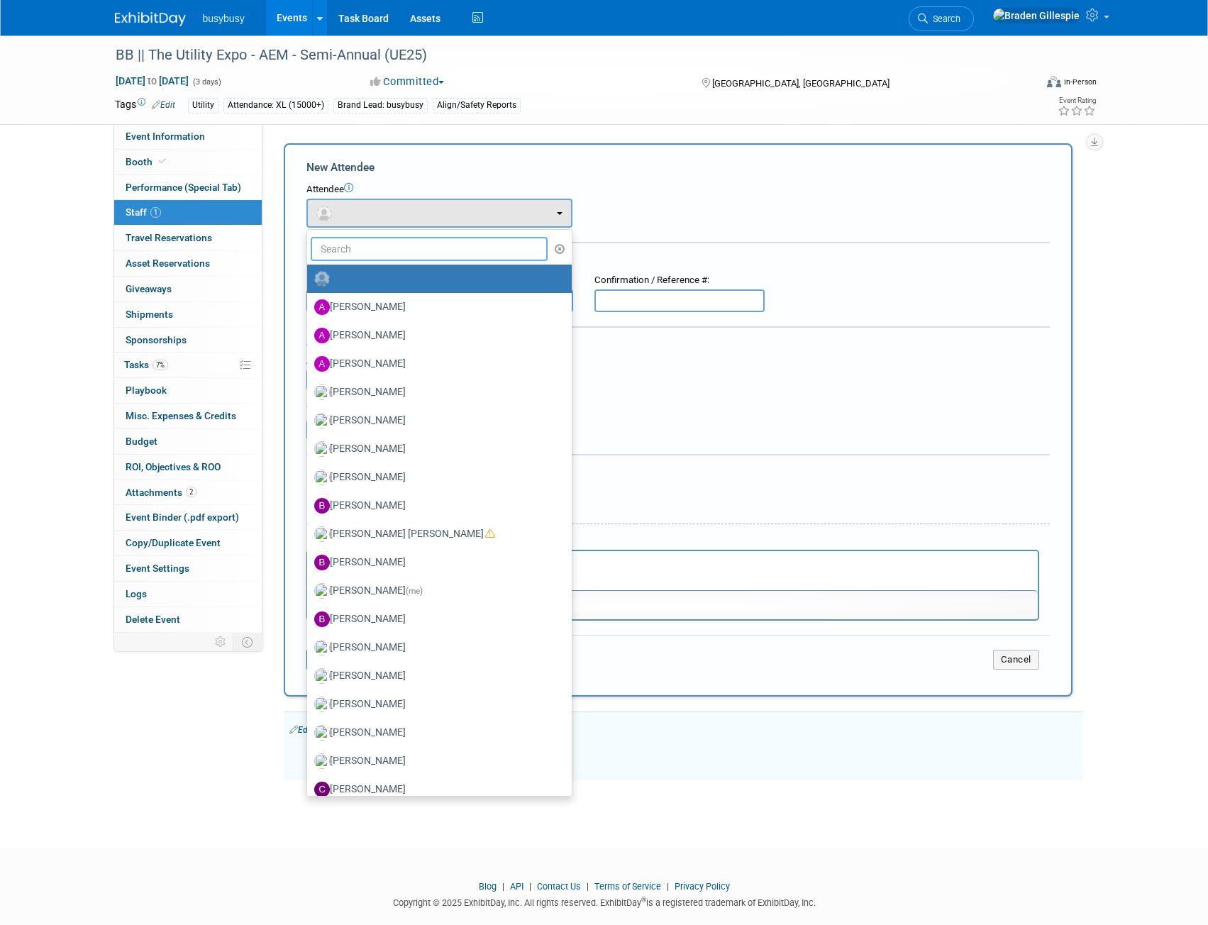
click at [377, 252] on input "text" at bounding box center [430, 249] width 238 height 24
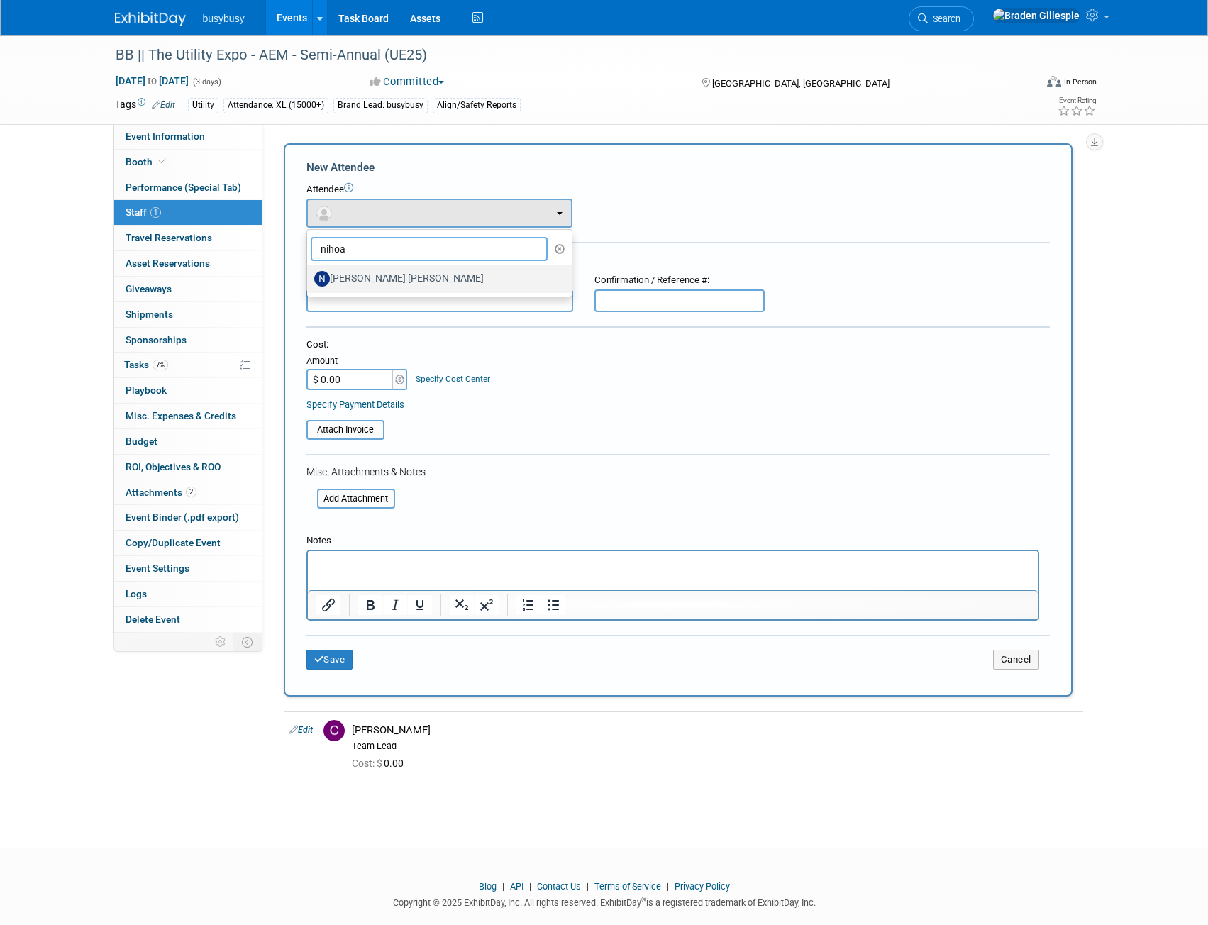
type input "nihoa"
click at [384, 275] on label "[PERSON_NAME] [PERSON_NAME]" at bounding box center [435, 279] width 243 height 23
click at [309, 275] on input "[PERSON_NAME] [PERSON_NAME]" at bounding box center [304, 276] width 9 height 9
select select "331488c1-590a-4d7d-a198-e1928014c4fd"
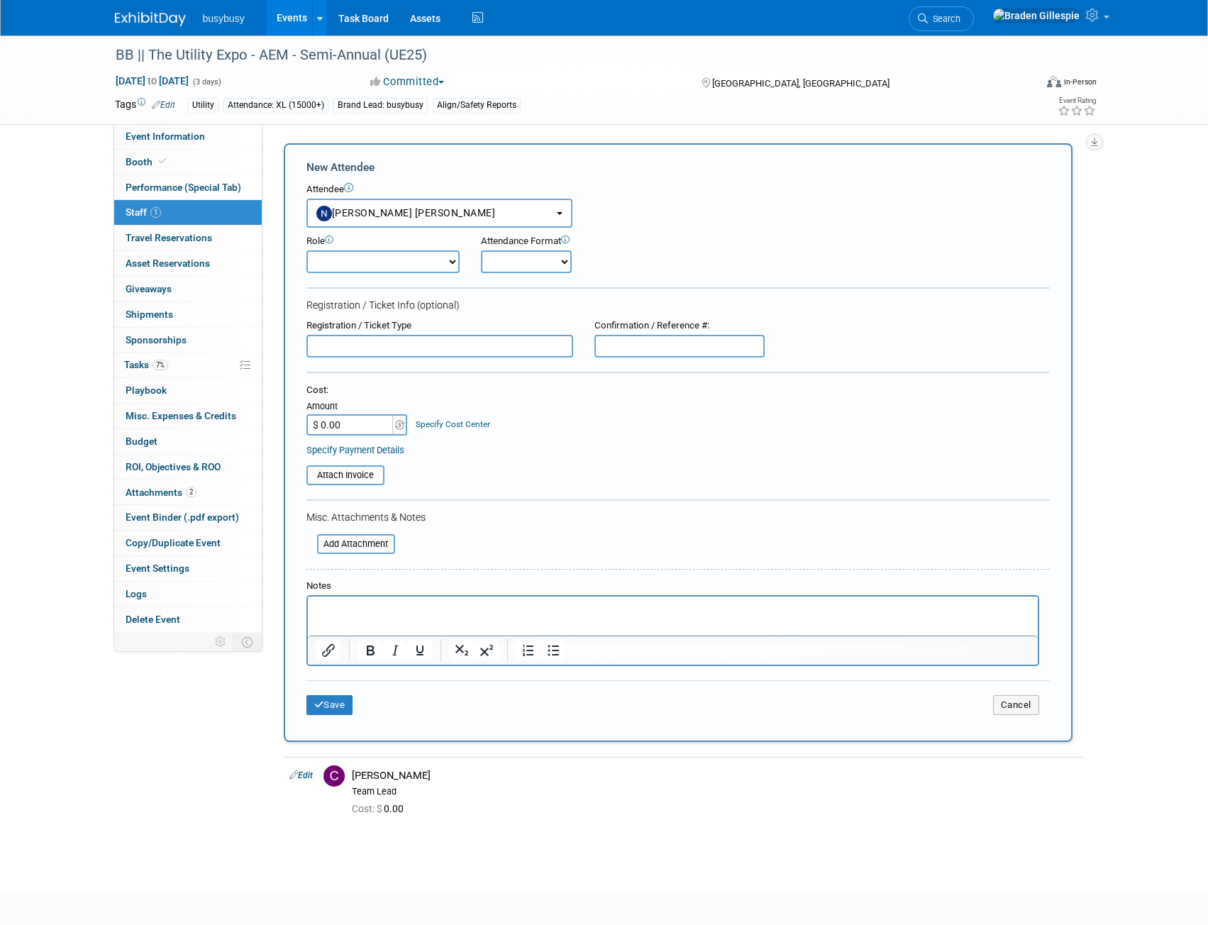
click at [397, 265] on select "Demonstrator Host Partnerships Planner Presenter Promoter Sales Representative" at bounding box center [383, 261] width 153 height 23
select select "4"
click at [307, 250] on select "Demonstrator Host Partnerships Planner Presenter Promoter Sales Representative" at bounding box center [383, 261] width 153 height 23
click at [348, 711] on button "Save" at bounding box center [330, 705] width 47 height 20
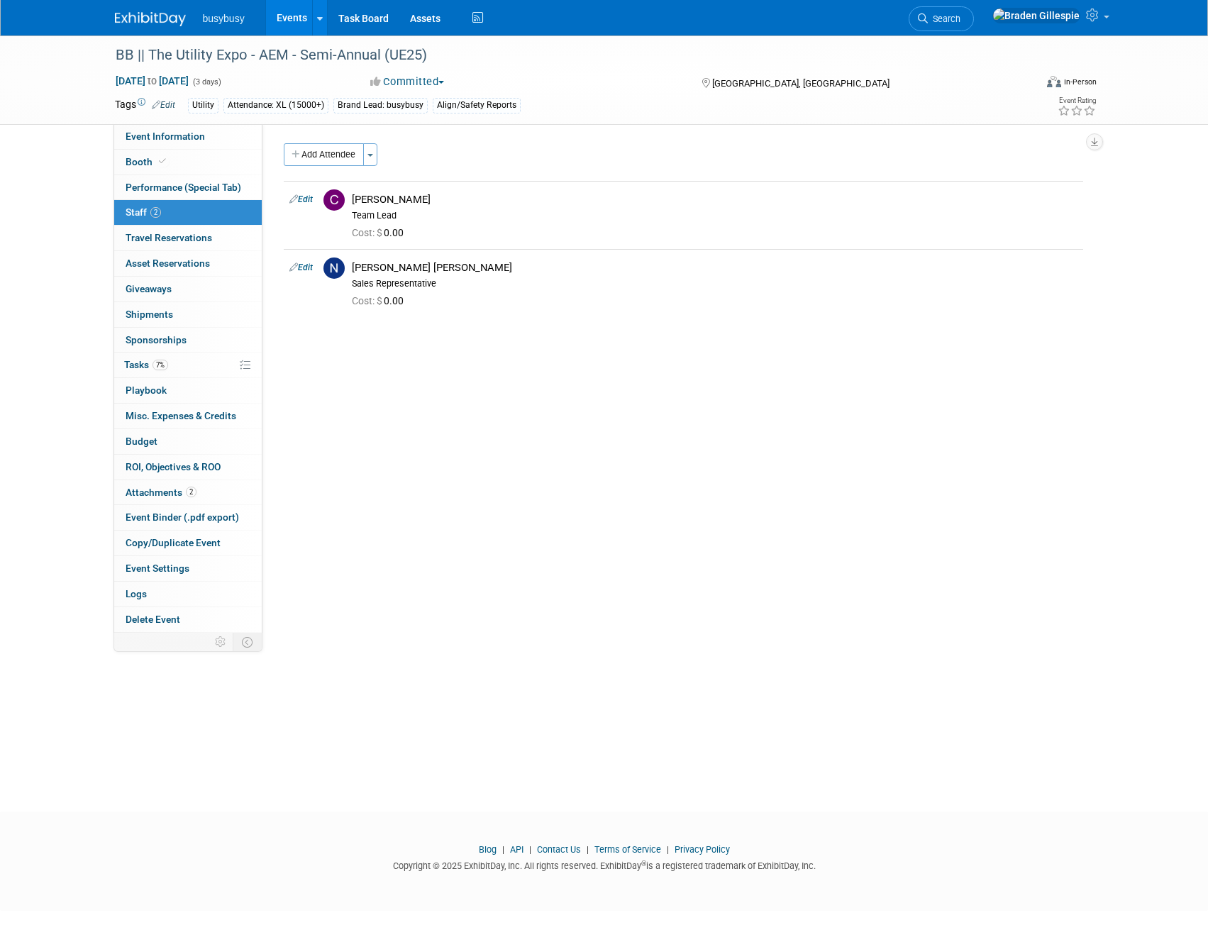
drag, startPoint x: 335, startPoint y: 148, endPoint x: 341, endPoint y: 163, distance: 15.6
click at [335, 148] on button "Add Attendee" at bounding box center [324, 154] width 80 height 23
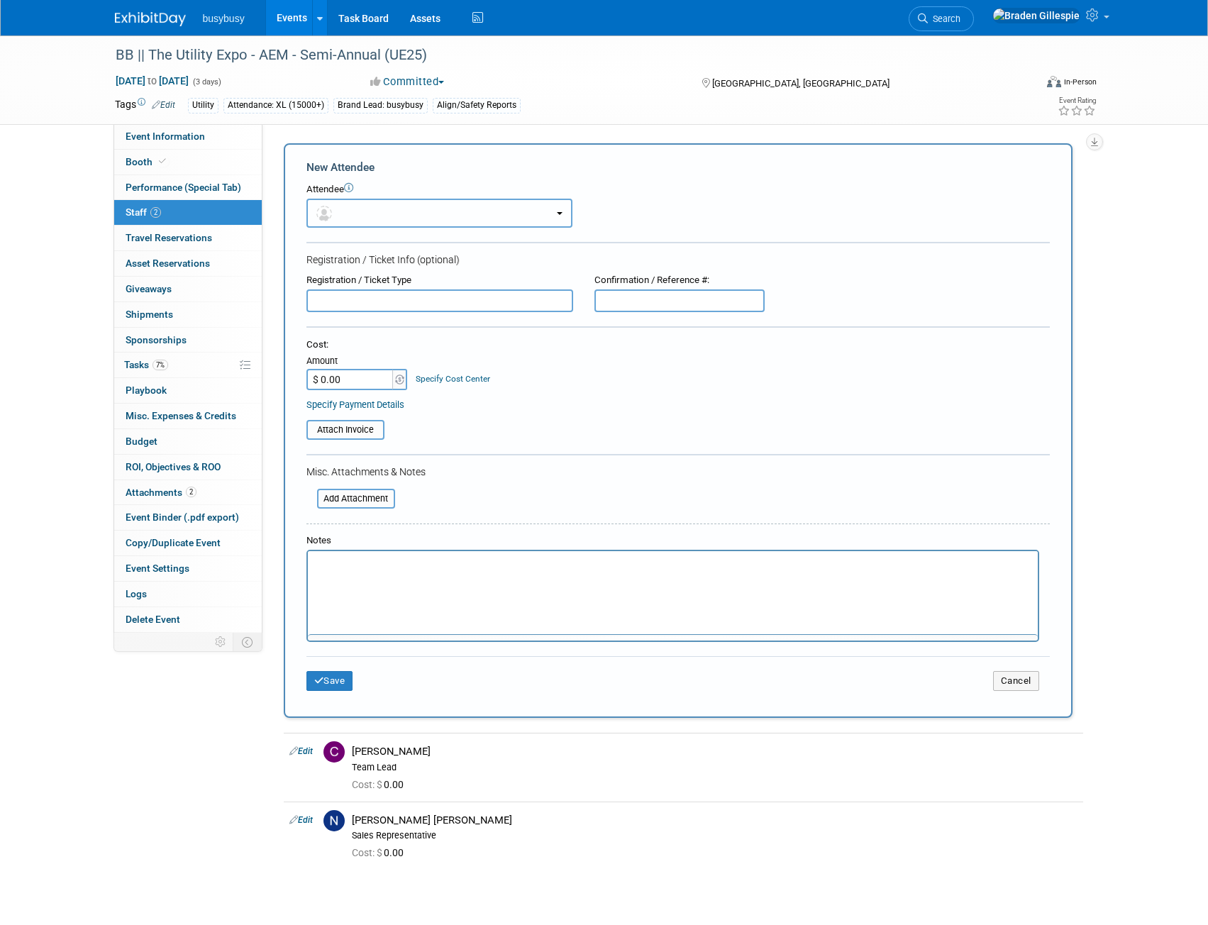
click at [360, 216] on button "button" at bounding box center [440, 213] width 266 height 29
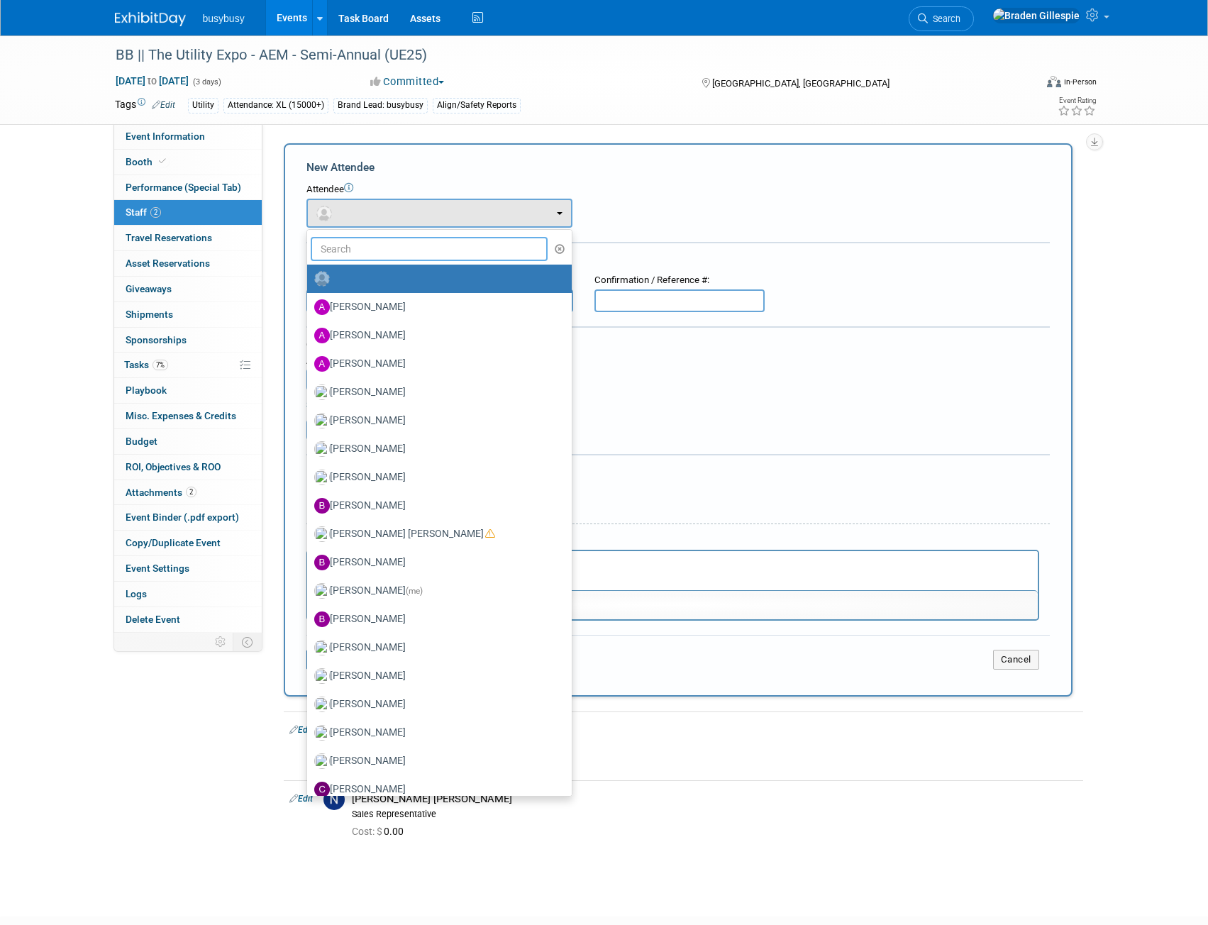
click at [363, 254] on input "text" at bounding box center [430, 249] width 238 height 24
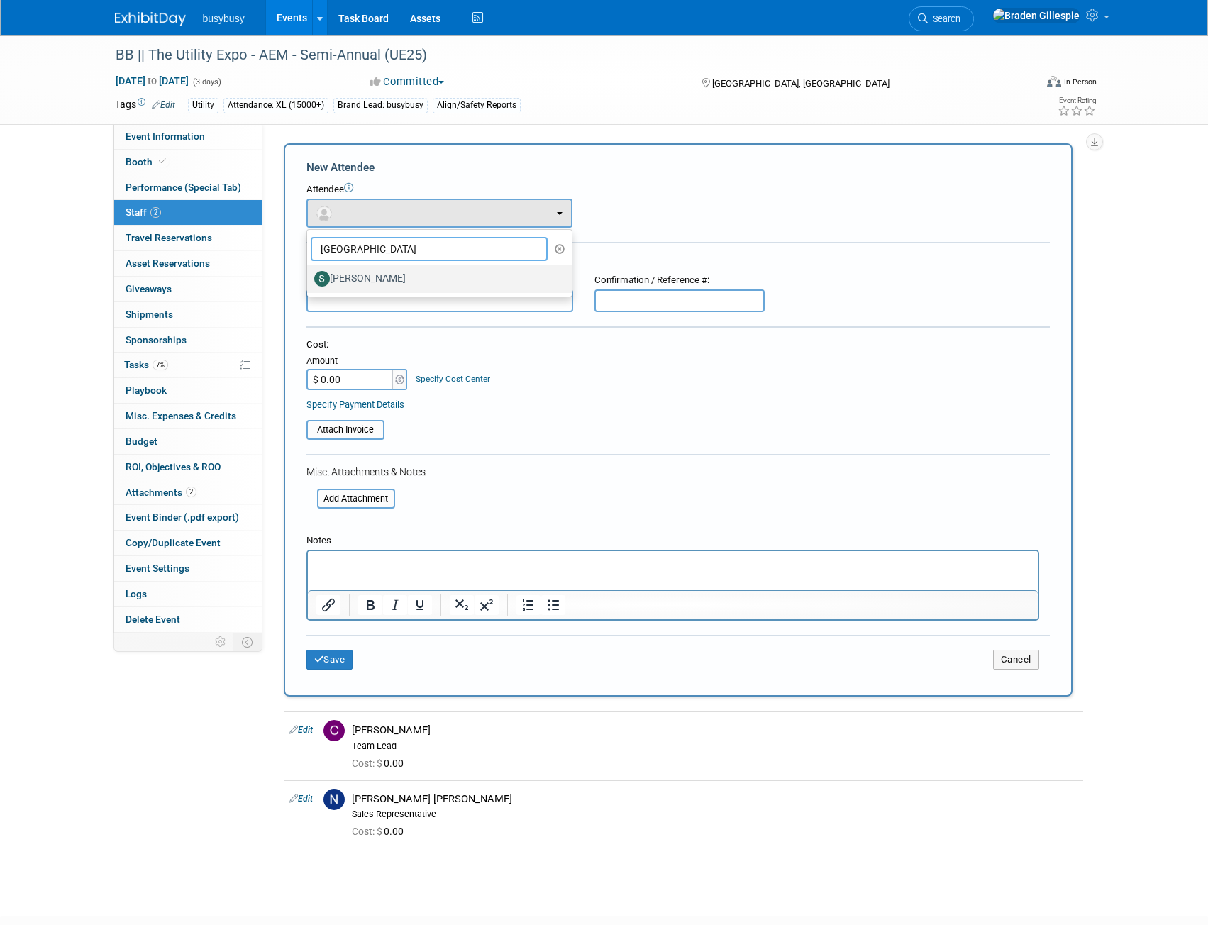
type input "sydney"
click at [456, 283] on label "[PERSON_NAME]" at bounding box center [435, 279] width 243 height 23
click at [309, 282] on input "[PERSON_NAME]" at bounding box center [304, 276] width 9 height 9
select select "5772b13b-fcd4-49c9-9eb2-f194e4f04a6b"
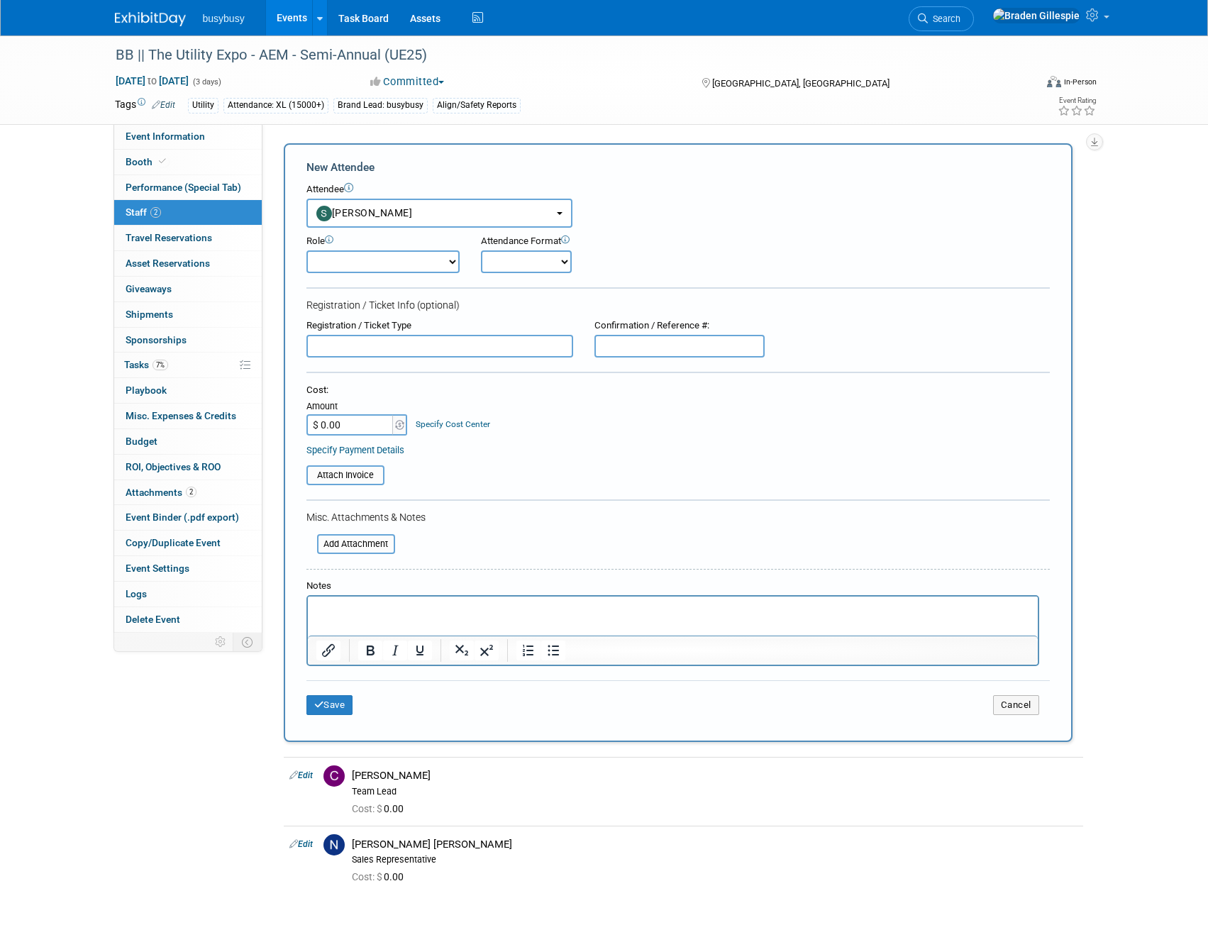
click at [404, 249] on div "Role Demonstrator Host Partnerships Planner Presenter" at bounding box center [383, 254] width 175 height 38
click at [384, 270] on select "Demonstrator Host Partnerships Planner Presenter Promoter Sales Representative" at bounding box center [383, 261] width 153 height 23
select select "4"
click at [307, 250] on select "Demonstrator Host Partnerships Planner Presenter Promoter Sales Representative" at bounding box center [383, 261] width 153 height 23
click at [346, 698] on button "Save" at bounding box center [330, 705] width 47 height 20
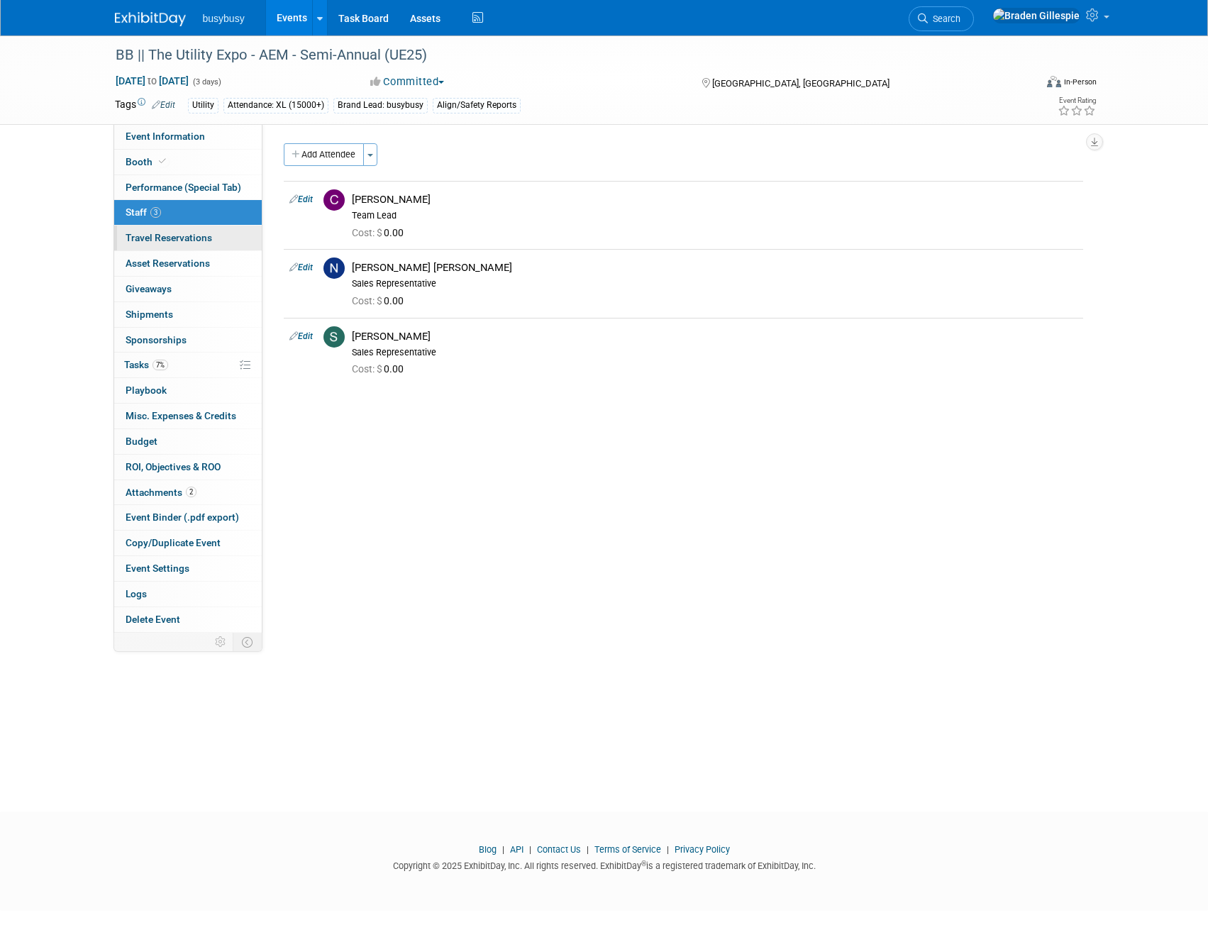
click at [214, 234] on link "0 Travel Reservations 0" at bounding box center [188, 238] width 148 height 25
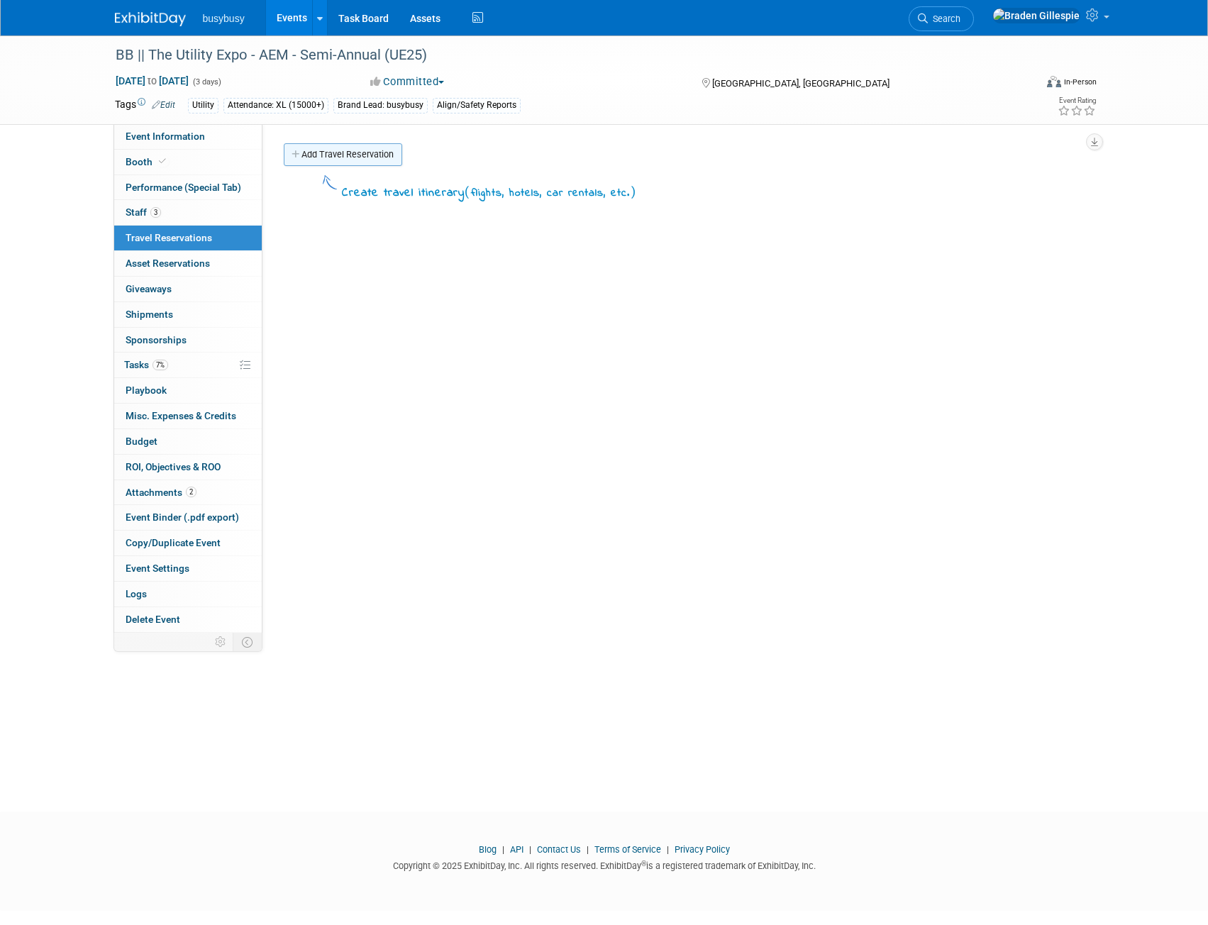
click at [320, 151] on link "Add Travel Reservation" at bounding box center [343, 154] width 119 height 23
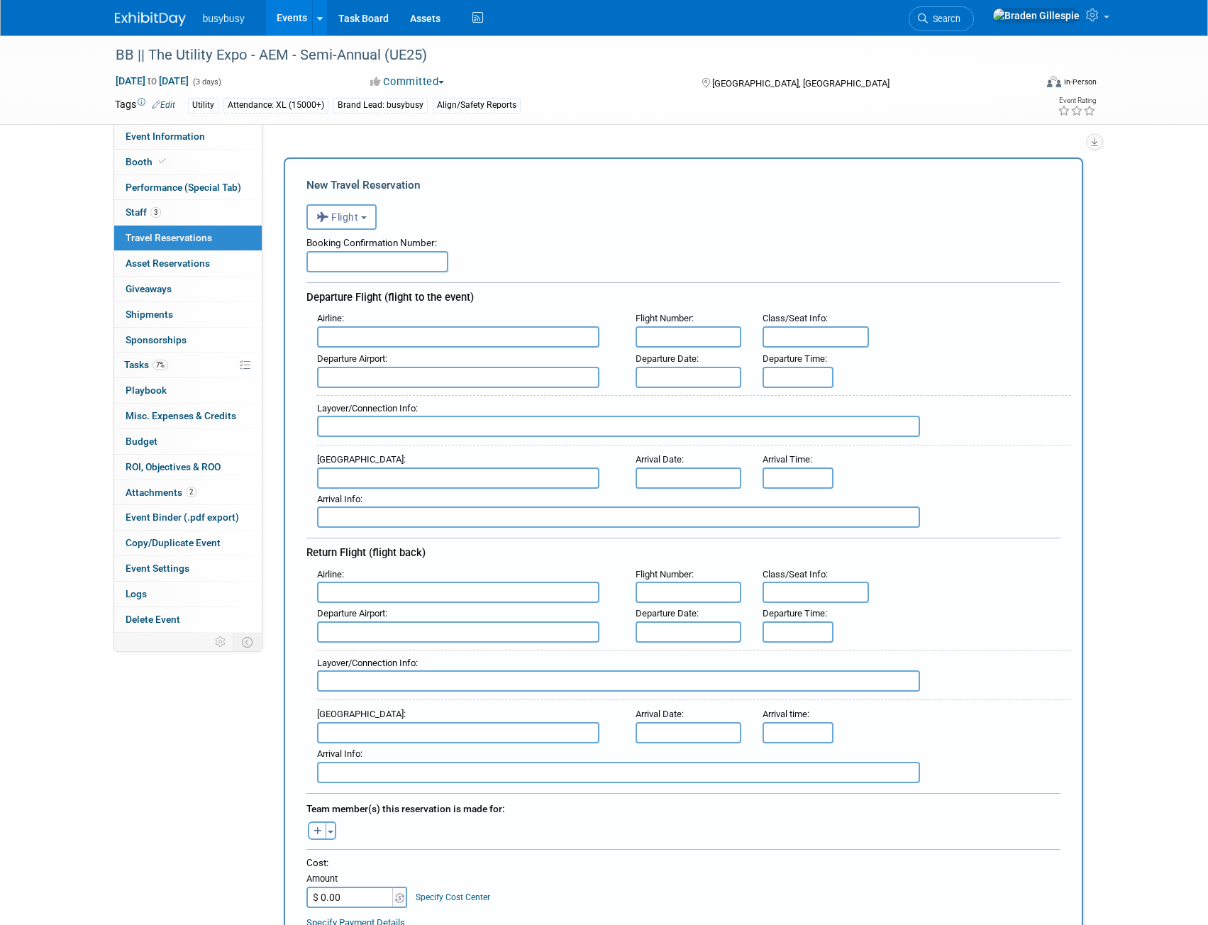
click at [375, 265] on input "text" at bounding box center [378, 261] width 142 height 21
paste input "LG335Y"
type input "LG335Y"
click at [370, 339] on input "text" at bounding box center [458, 336] width 282 height 21
click at [370, 353] on span "Spirit Airlines (NKS)" at bounding box center [465, 359] width 295 height 23
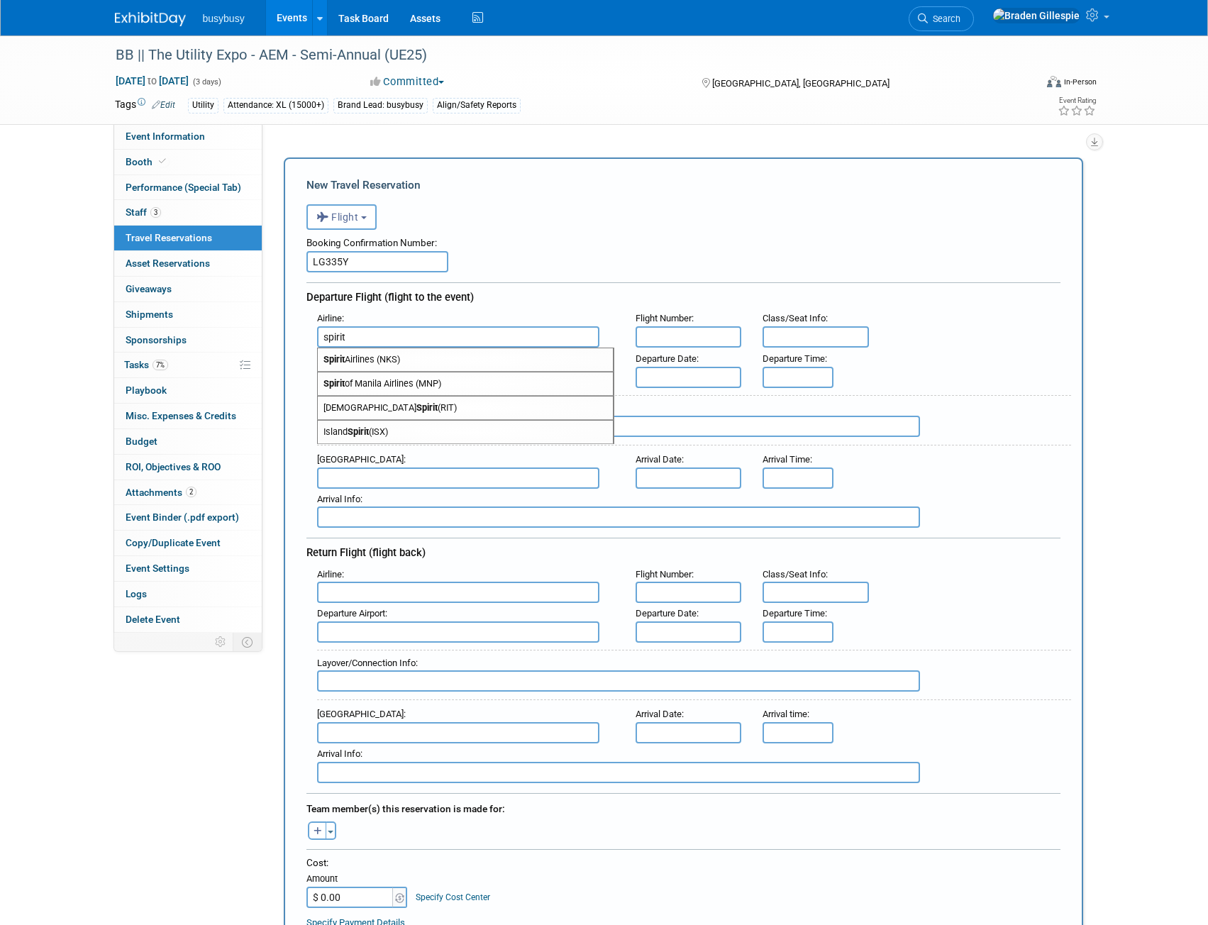
type input "Spirit Airlines (NKS)"
click at [369, 378] on input "text" at bounding box center [458, 377] width 282 height 21
drag, startPoint x: 385, startPoint y: 375, endPoint x: 277, endPoint y: 369, distance: 108.7
click at [277, 369] on div "Add Travel Reservation Filter by tagged traveller -- Select Traveler -- All res…" at bounding box center [683, 894] width 821 height 1502
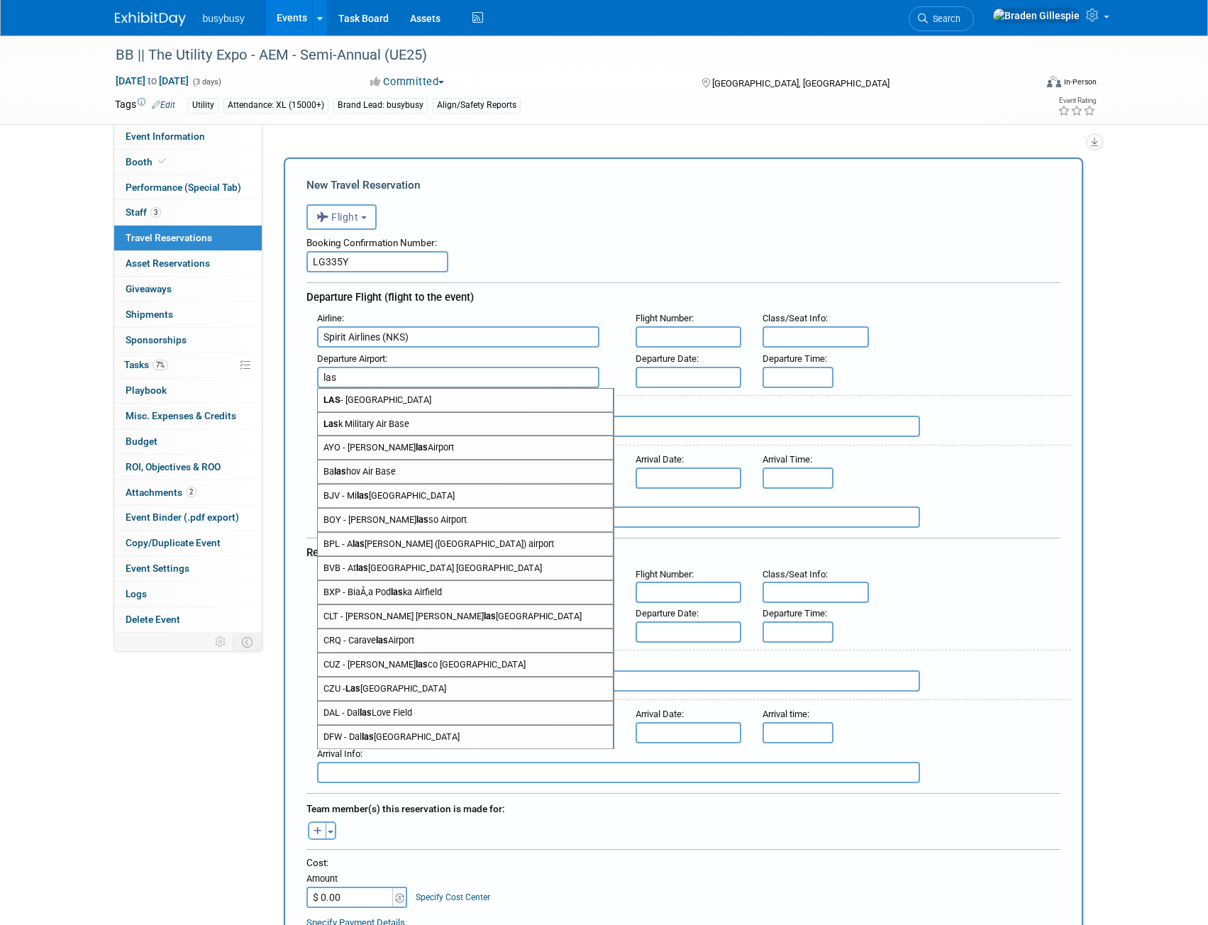
click at [421, 404] on span "LAS - McCarran International Airport" at bounding box center [465, 400] width 295 height 23
type input "LAS - McCarran International Airport"
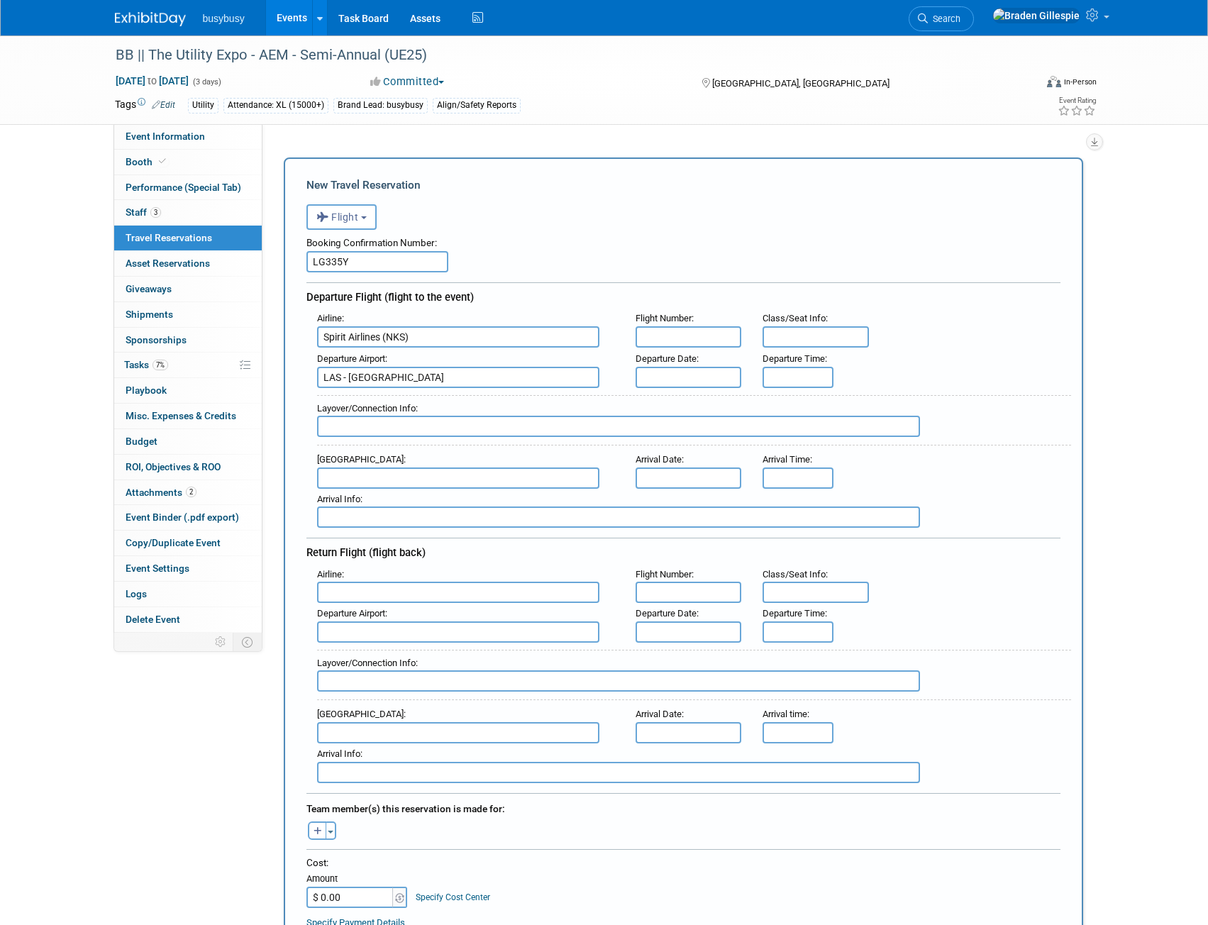
click at [382, 473] on input "text" at bounding box center [458, 478] width 282 height 21
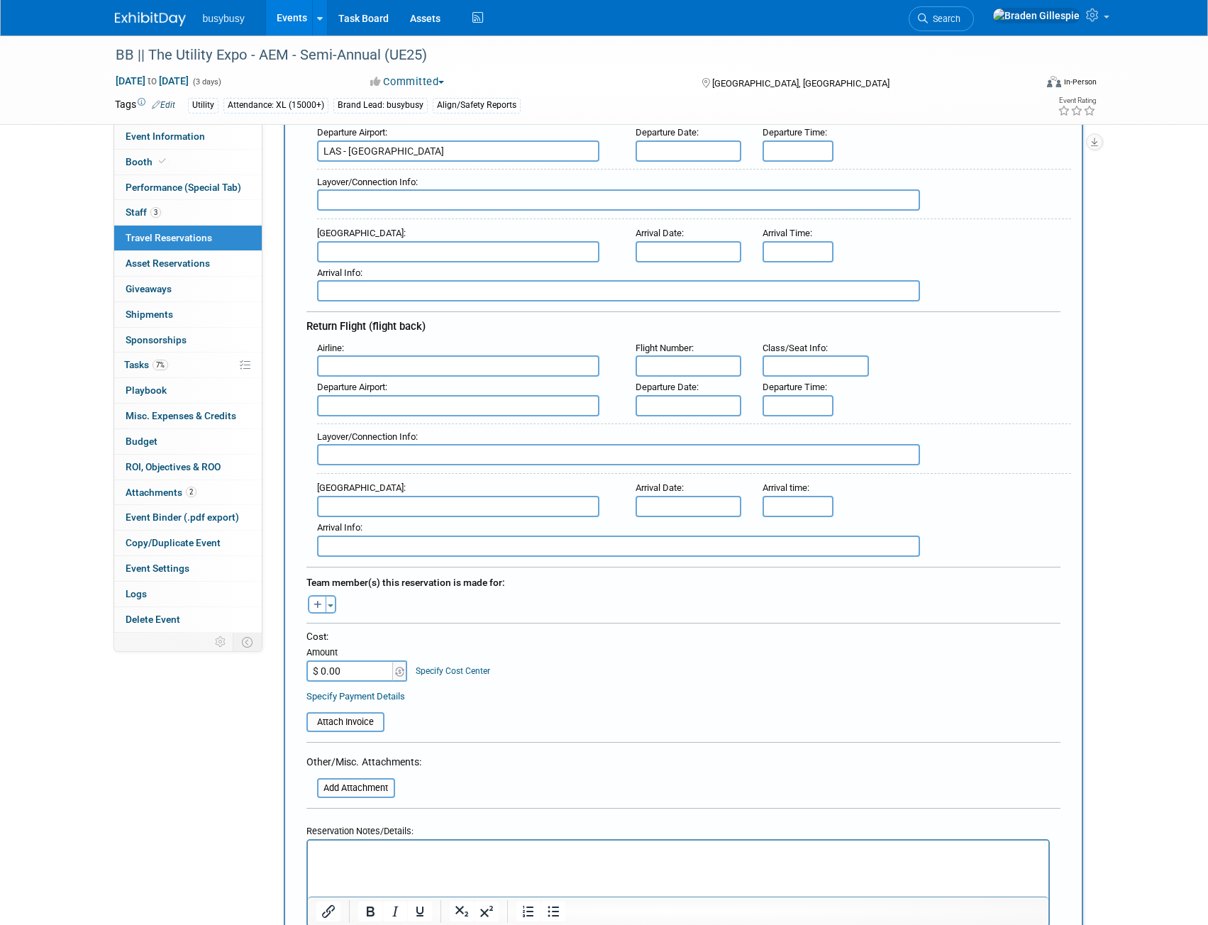
scroll to position [355, 0]
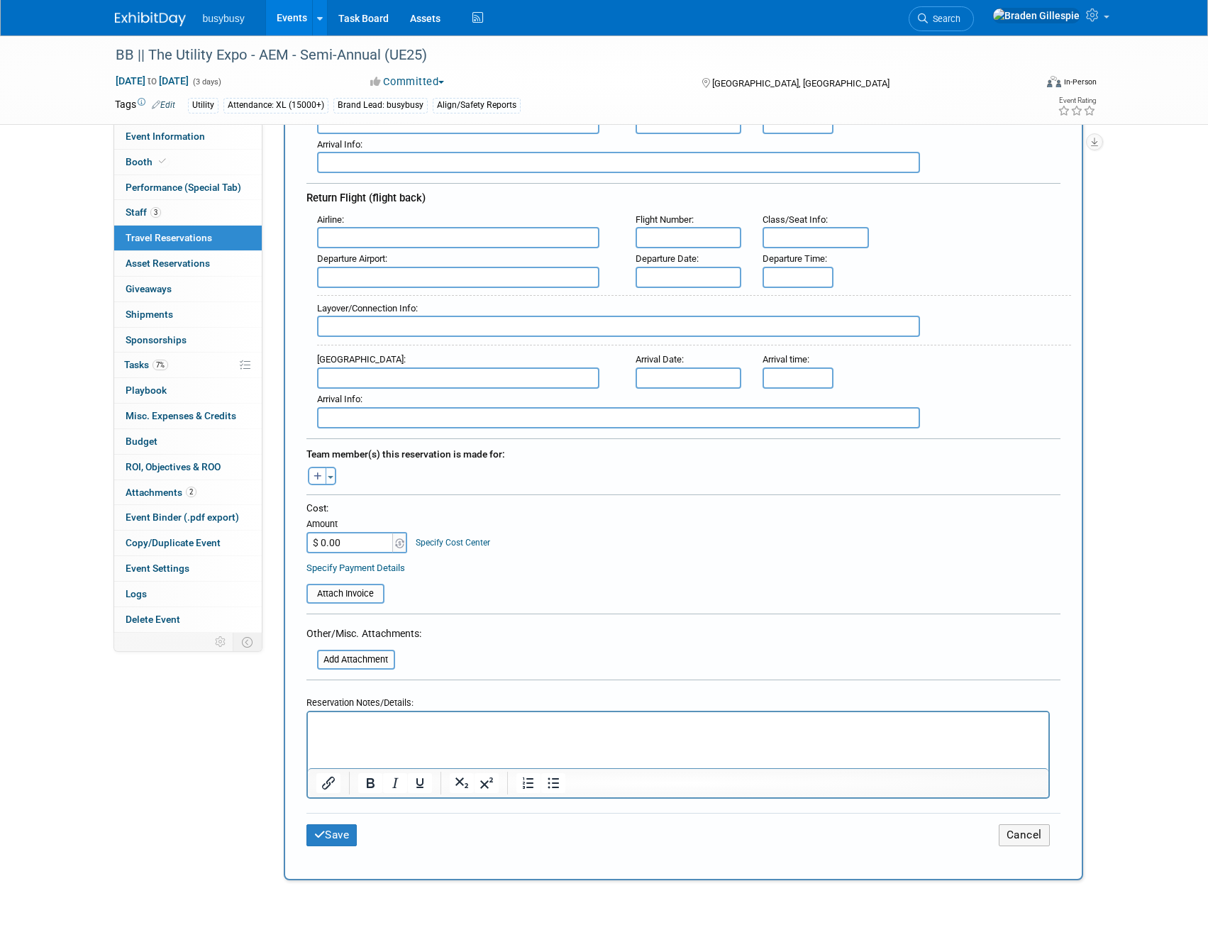
click at [413, 732] on html at bounding box center [677, 722] width 741 height 21
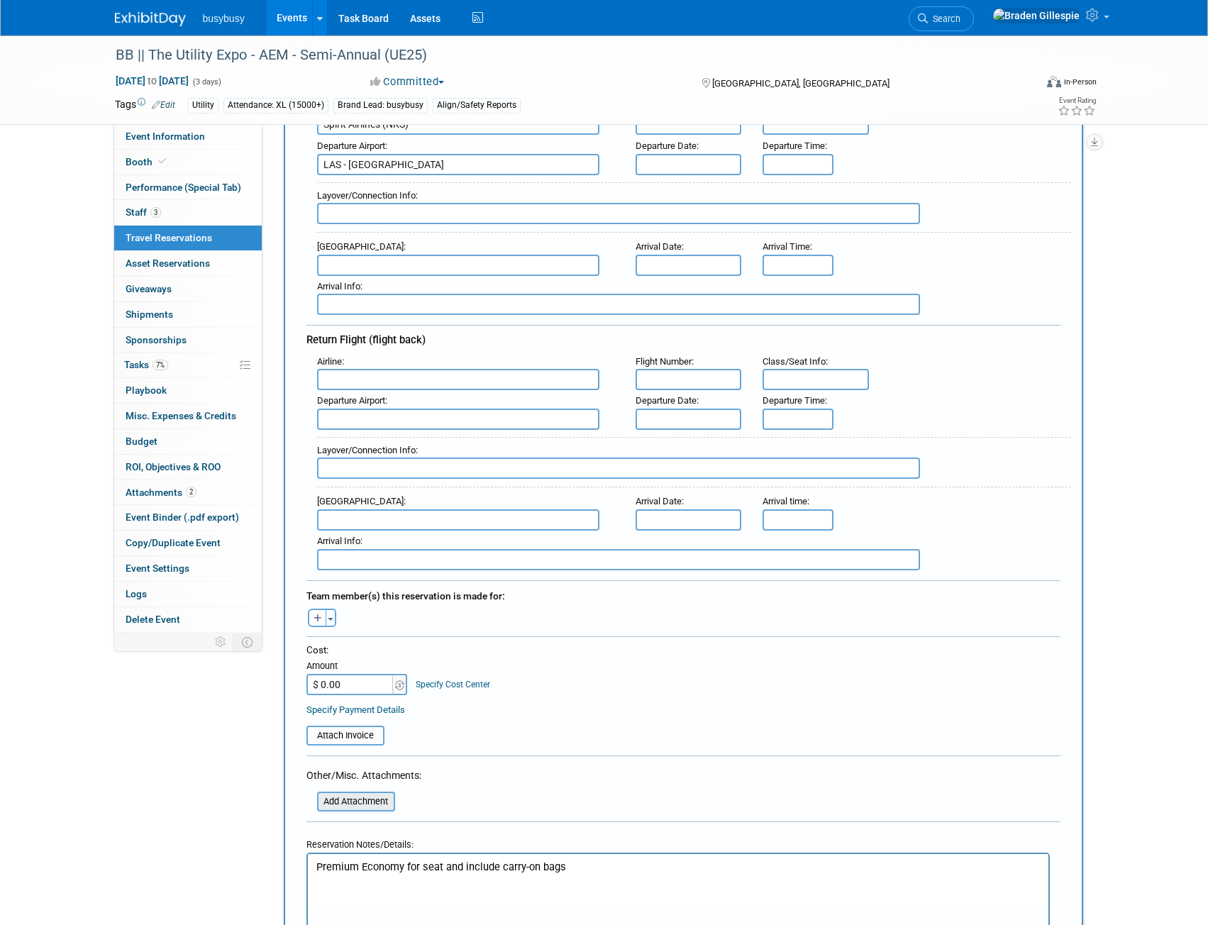
scroll to position [497, 0]
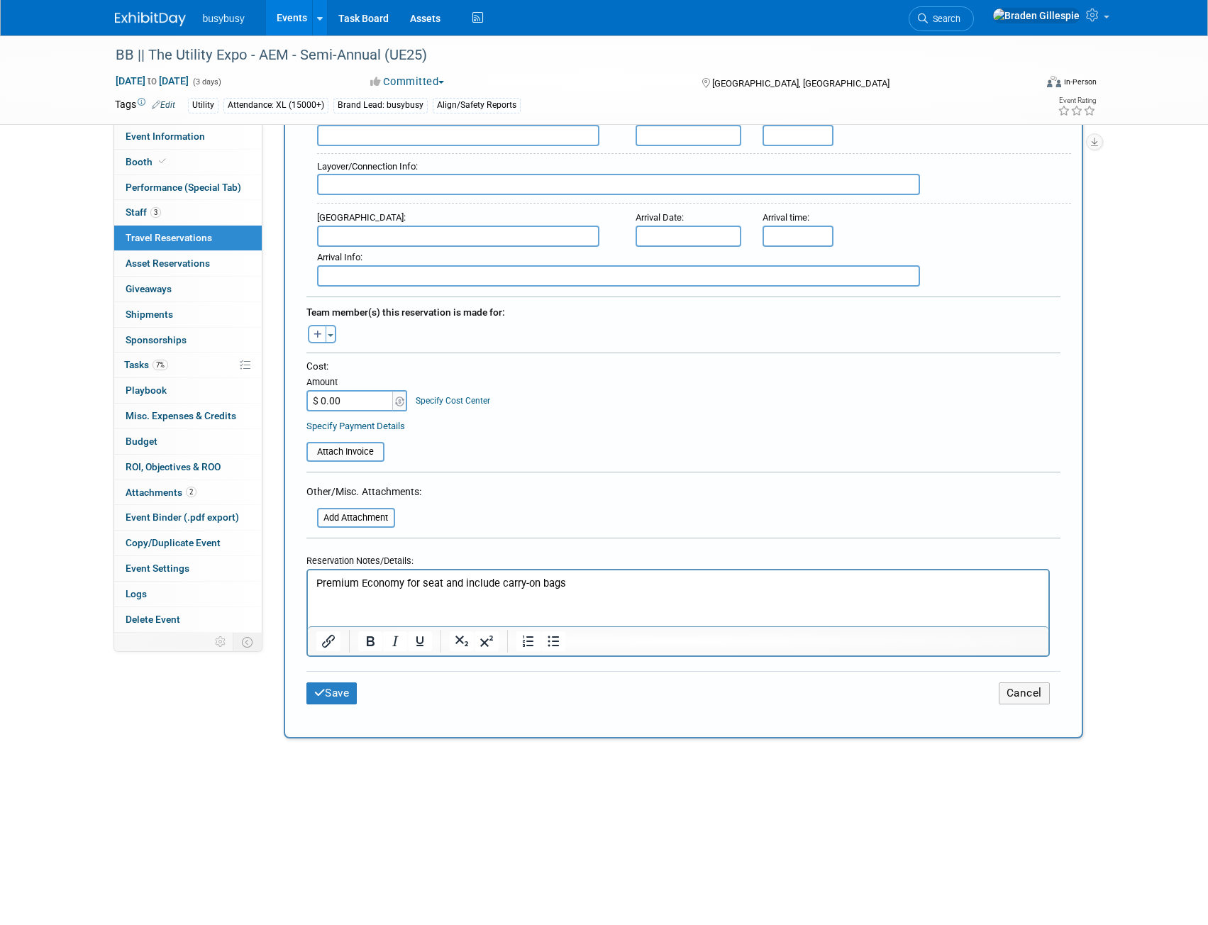
click at [373, 590] on html "Premium Economy for seat and include carry-on bags" at bounding box center [677, 580] width 741 height 21
click at [576, 588] on p "Premium Economy for seat and include carry-on bags" at bounding box center [678, 582] width 725 height 15
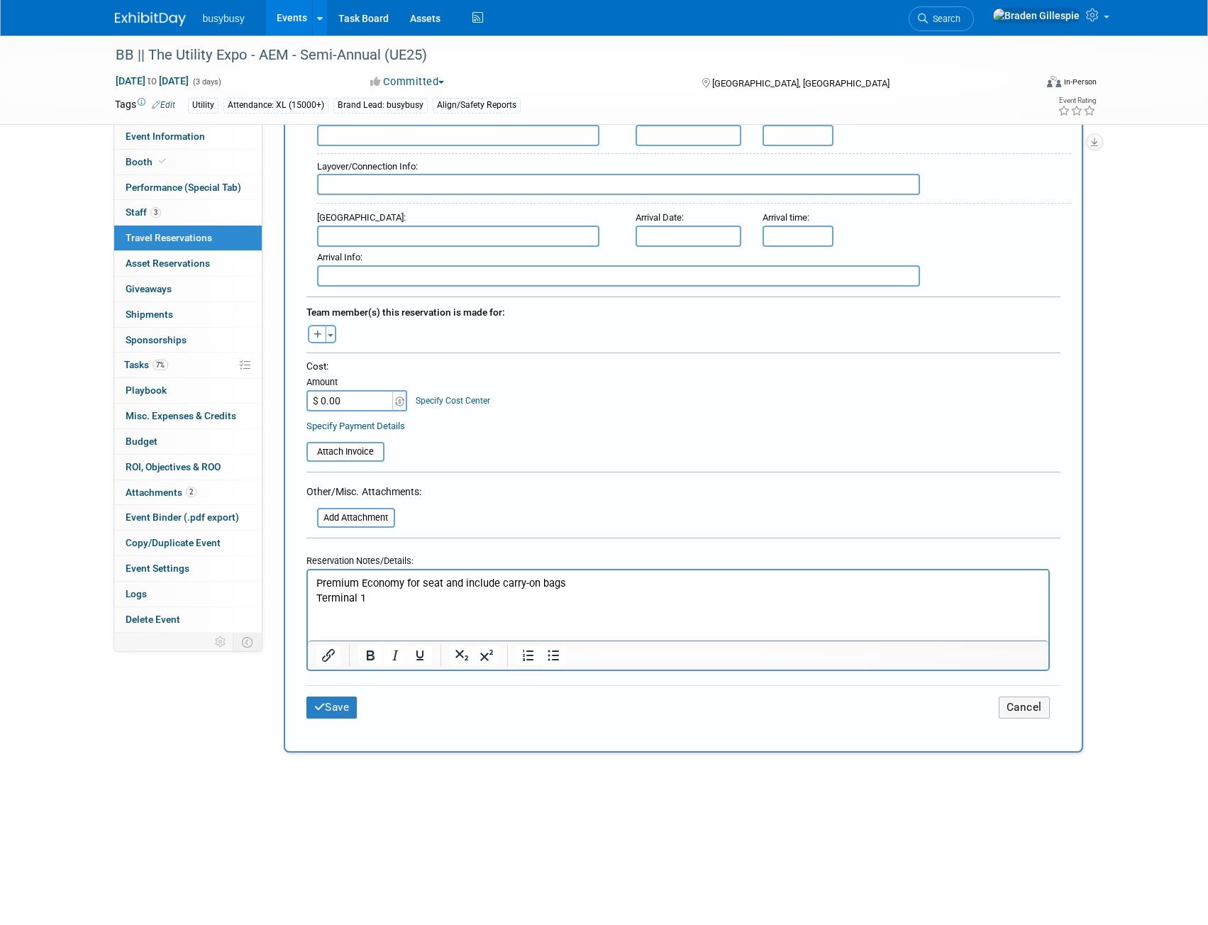
click at [368, 402] on input "$ 0.00" at bounding box center [351, 400] width 89 height 21
type input "$ 574.38"
click at [331, 334] on button "Toggle Dropdown" at bounding box center [331, 334] width 11 height 18
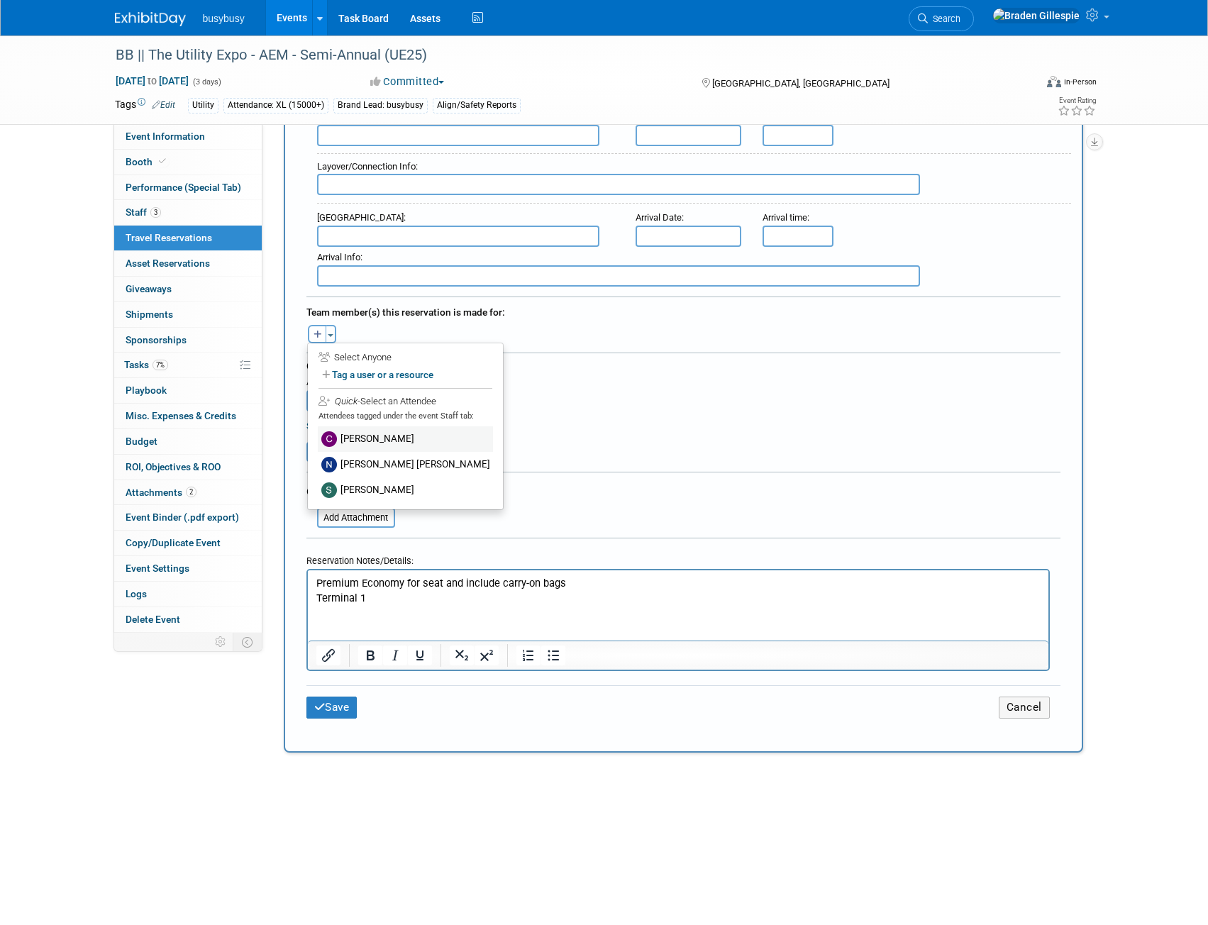
click at [373, 433] on label "[PERSON_NAME]" at bounding box center [405, 439] width 175 height 26
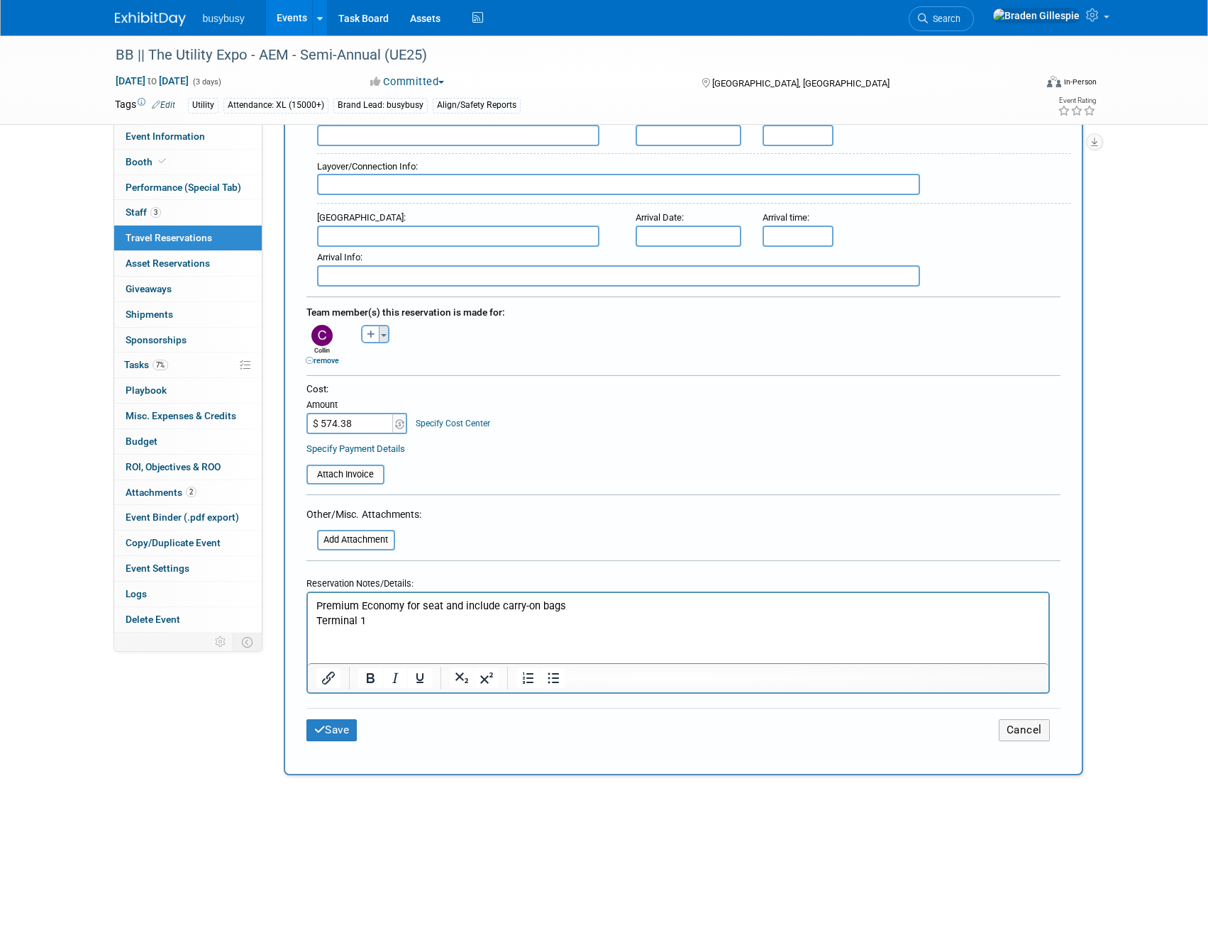
click at [382, 330] on button "Toggle Dropdown" at bounding box center [384, 334] width 11 height 18
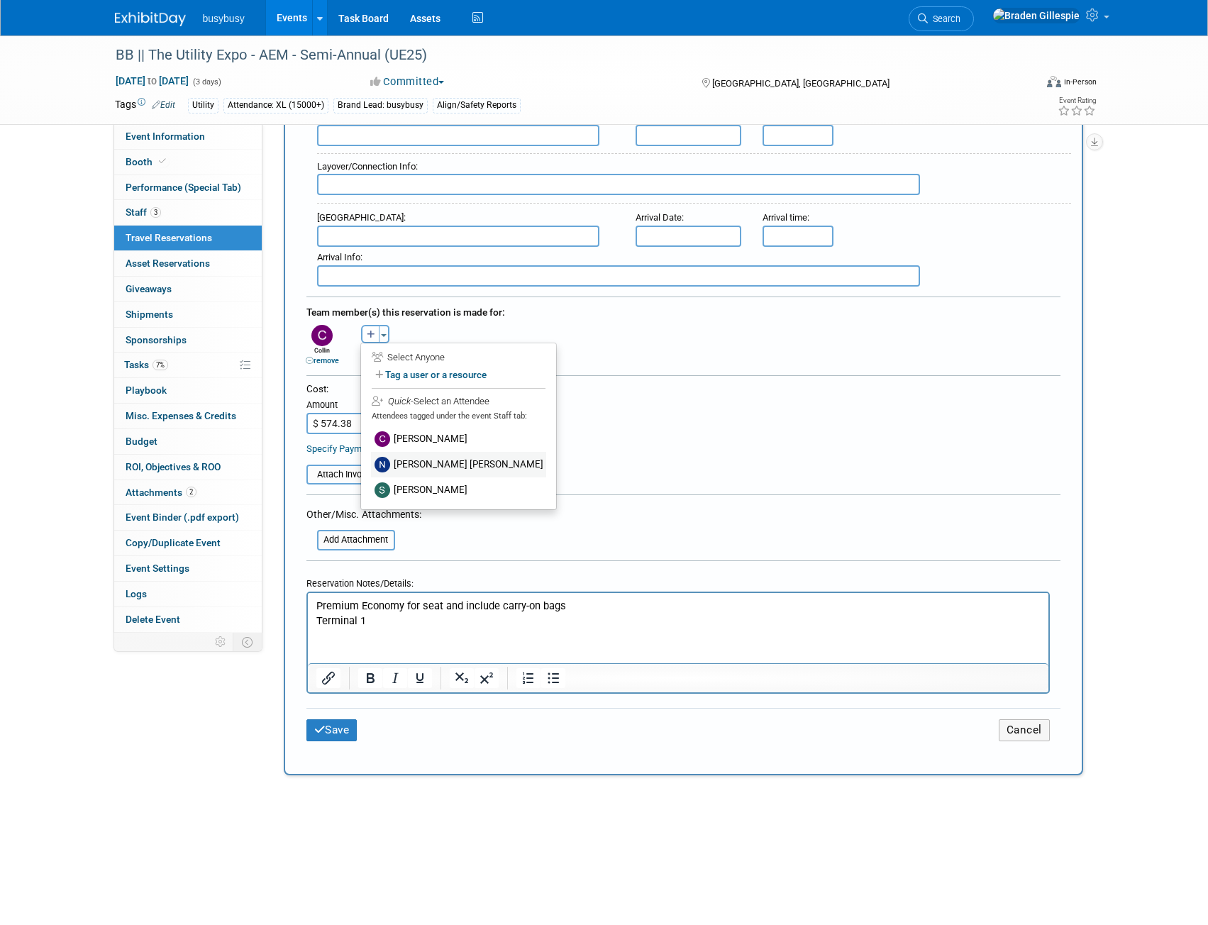
click at [419, 456] on label "[PERSON_NAME] [PERSON_NAME]" at bounding box center [458, 465] width 175 height 26
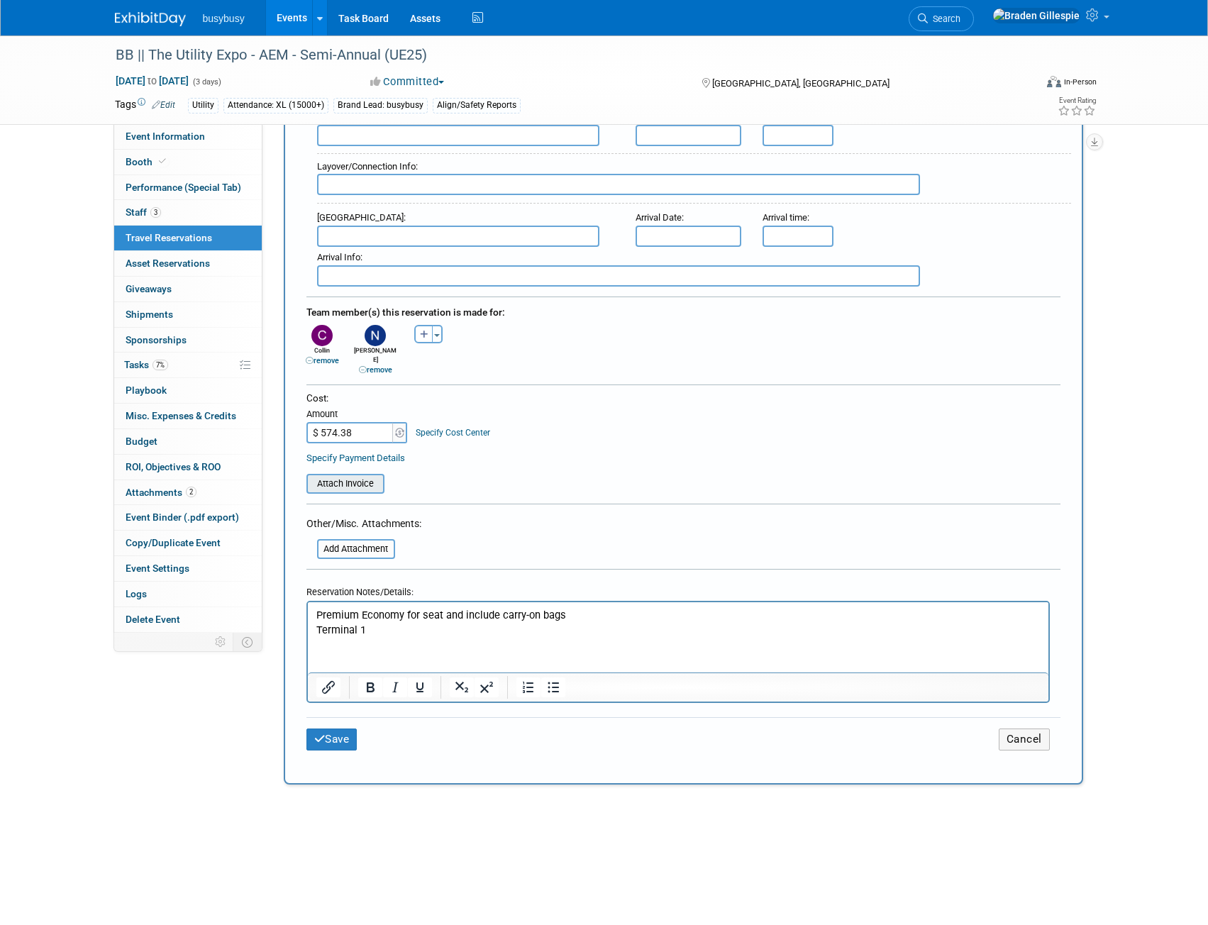
click at [367, 475] on input "file" at bounding box center [298, 483] width 169 height 17
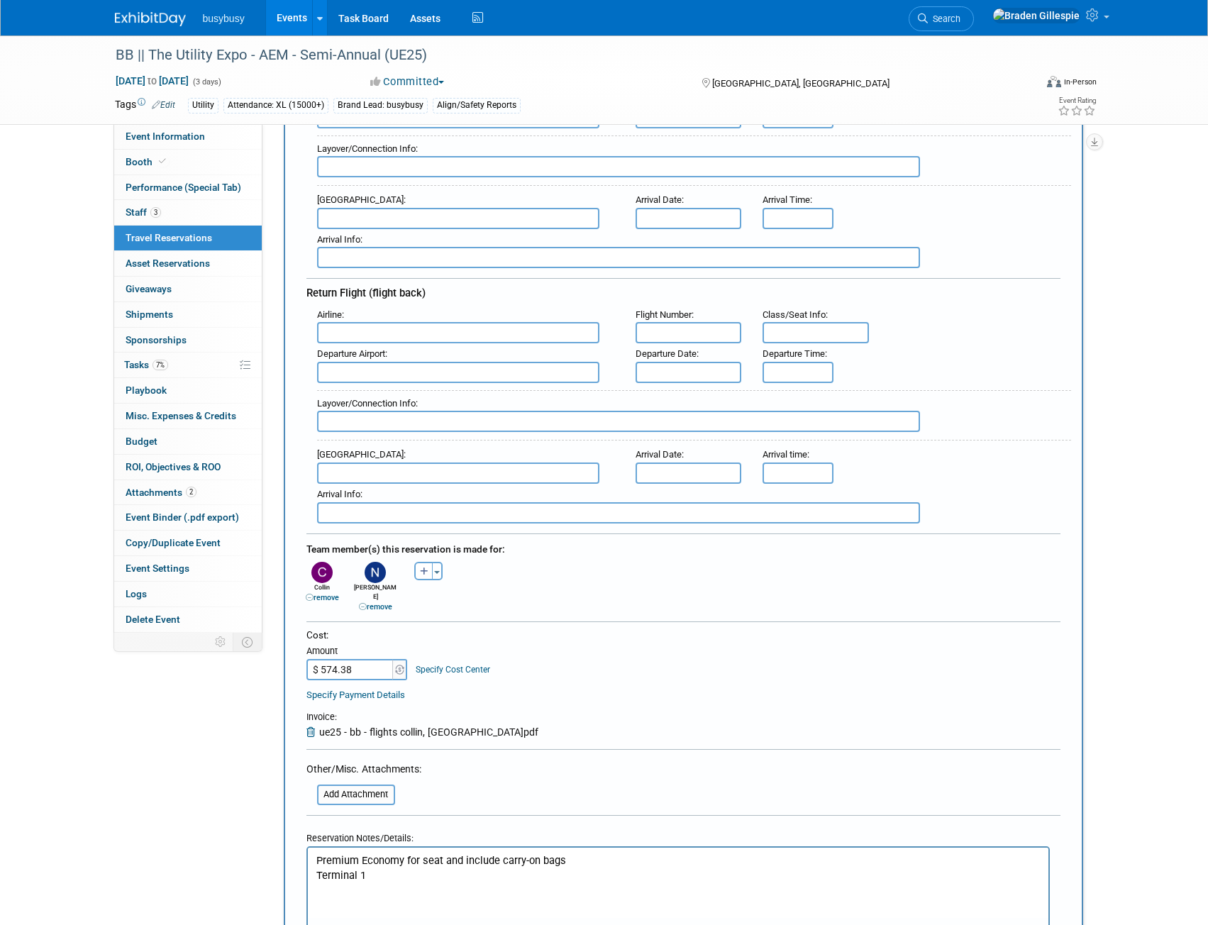
scroll to position [142, 0]
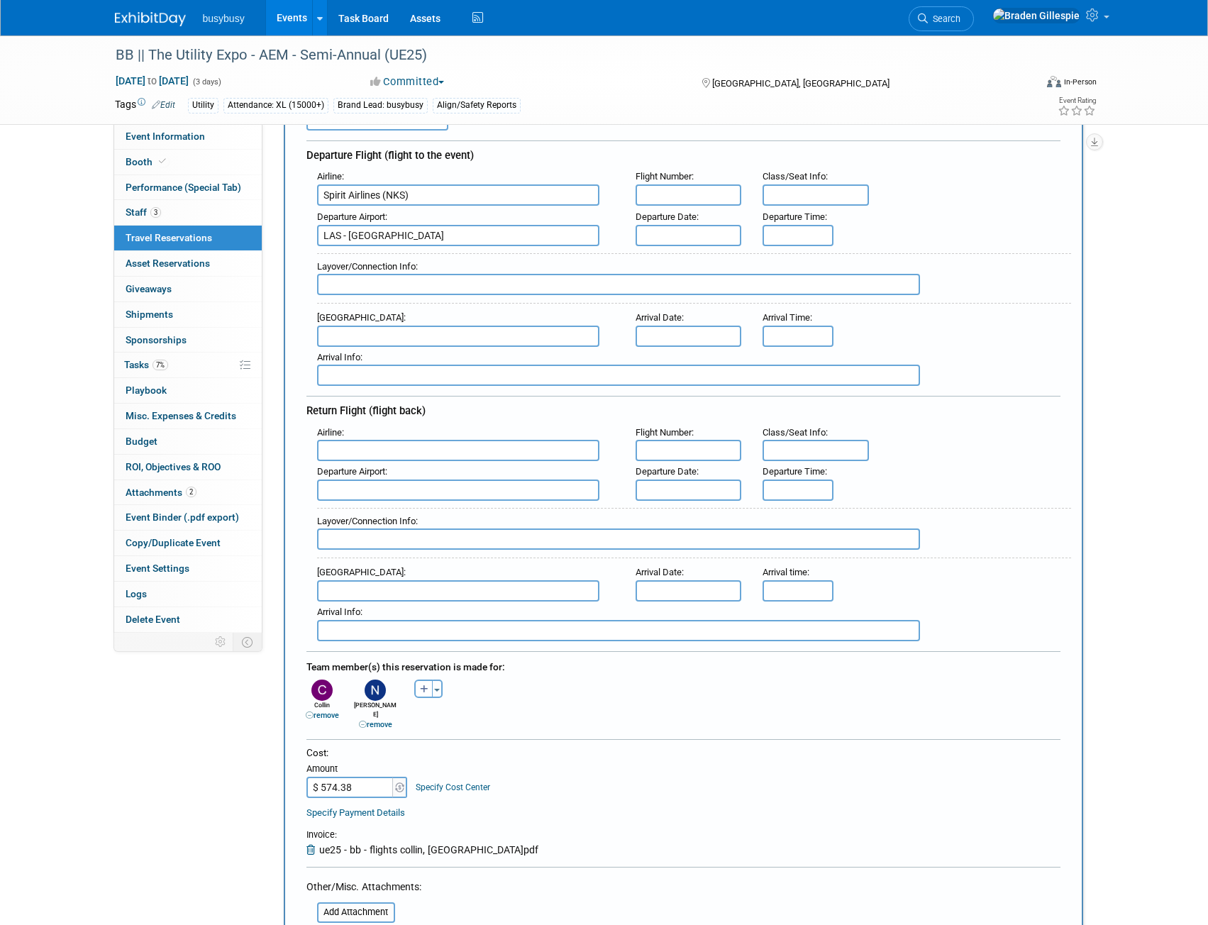
click at [421, 283] on input "text" at bounding box center [618, 284] width 603 height 21
click at [411, 288] on input "Nonstop" at bounding box center [618, 284] width 603 height 21
type input "Nonstop - 3h 36m"
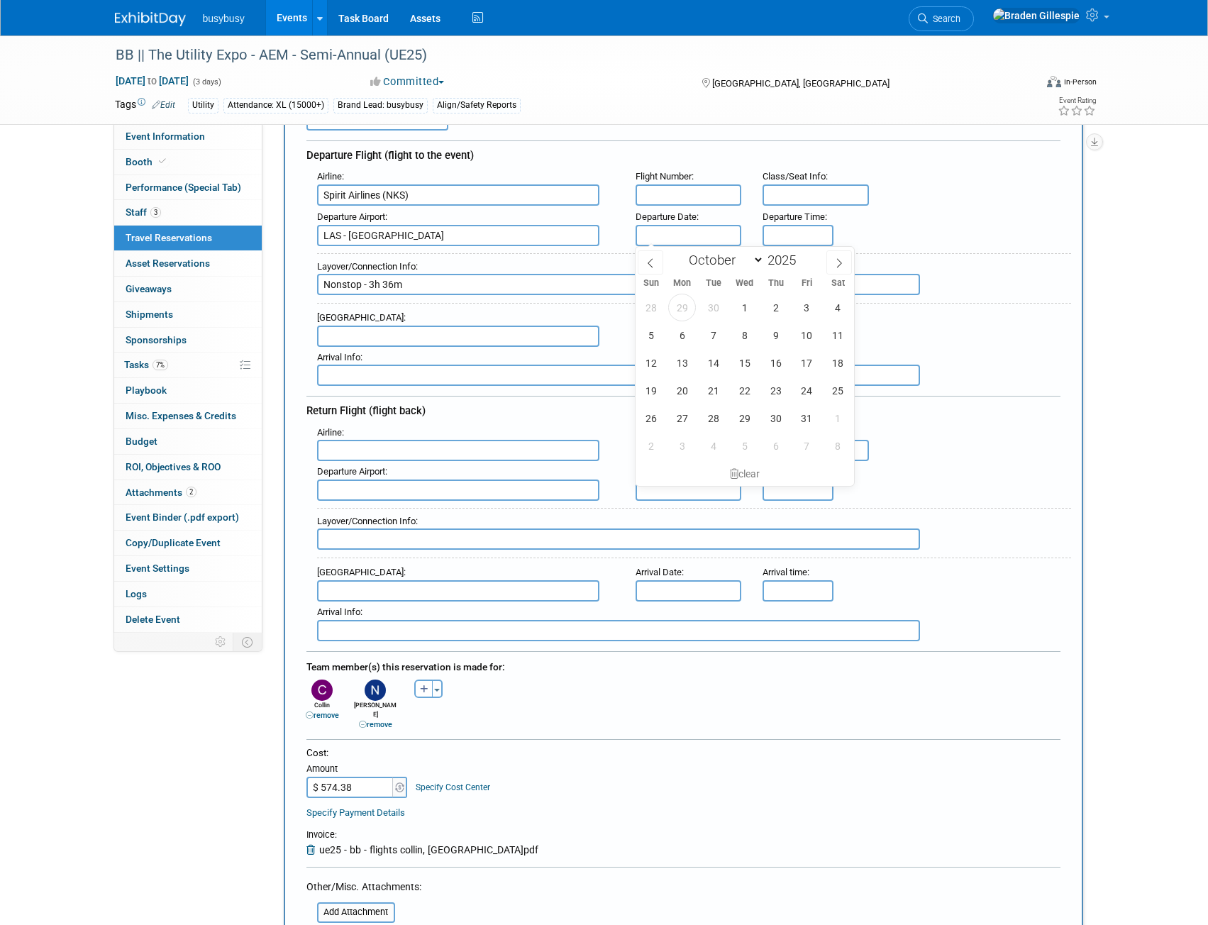
click at [685, 233] on input "text" at bounding box center [689, 235] width 106 height 21
click at [691, 337] on span "6" at bounding box center [682, 335] width 28 height 28
type input "Oct 6, 2025"
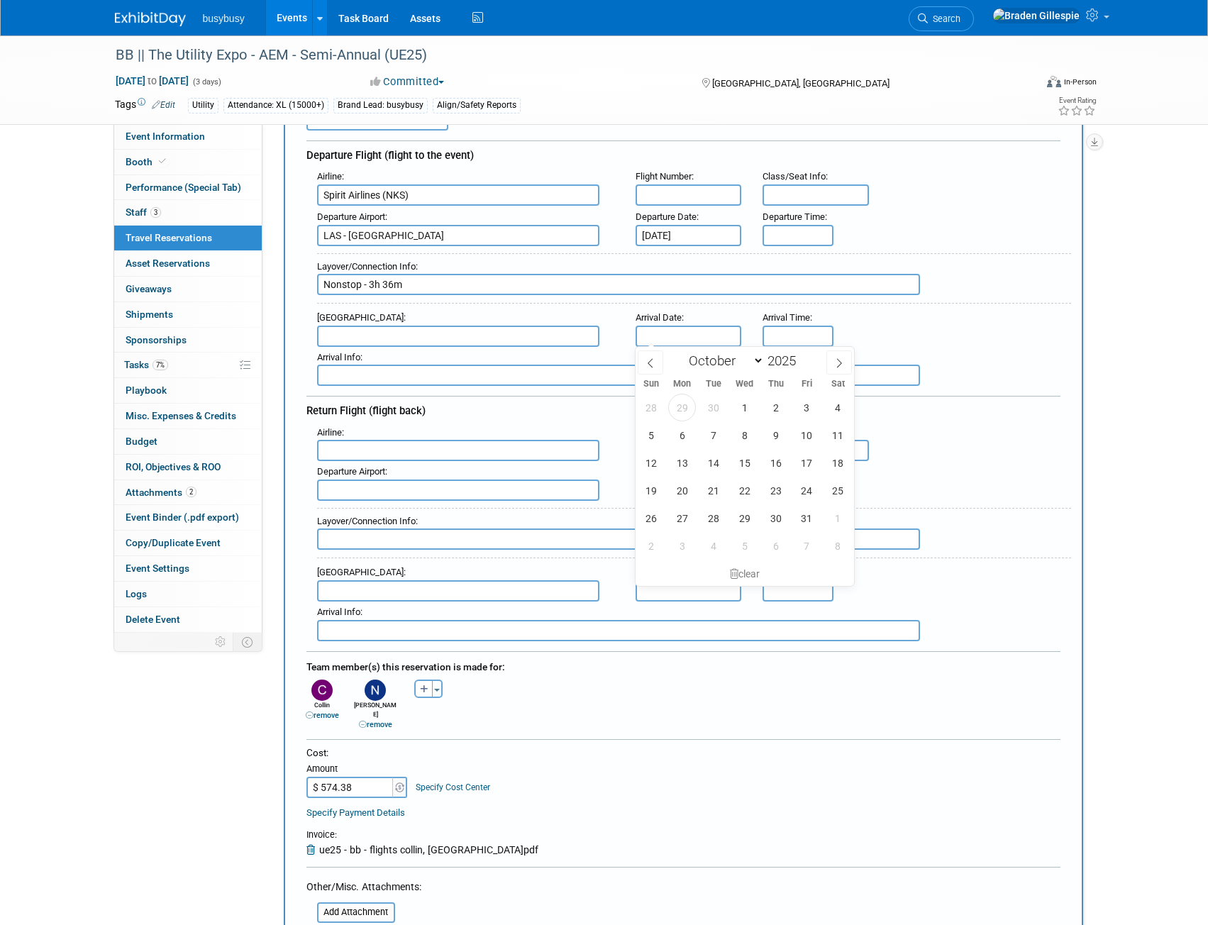
click at [683, 330] on input "text" at bounding box center [689, 336] width 106 height 21
click at [690, 439] on span "6" at bounding box center [682, 436] width 28 height 28
type input "Oct 6, 2025"
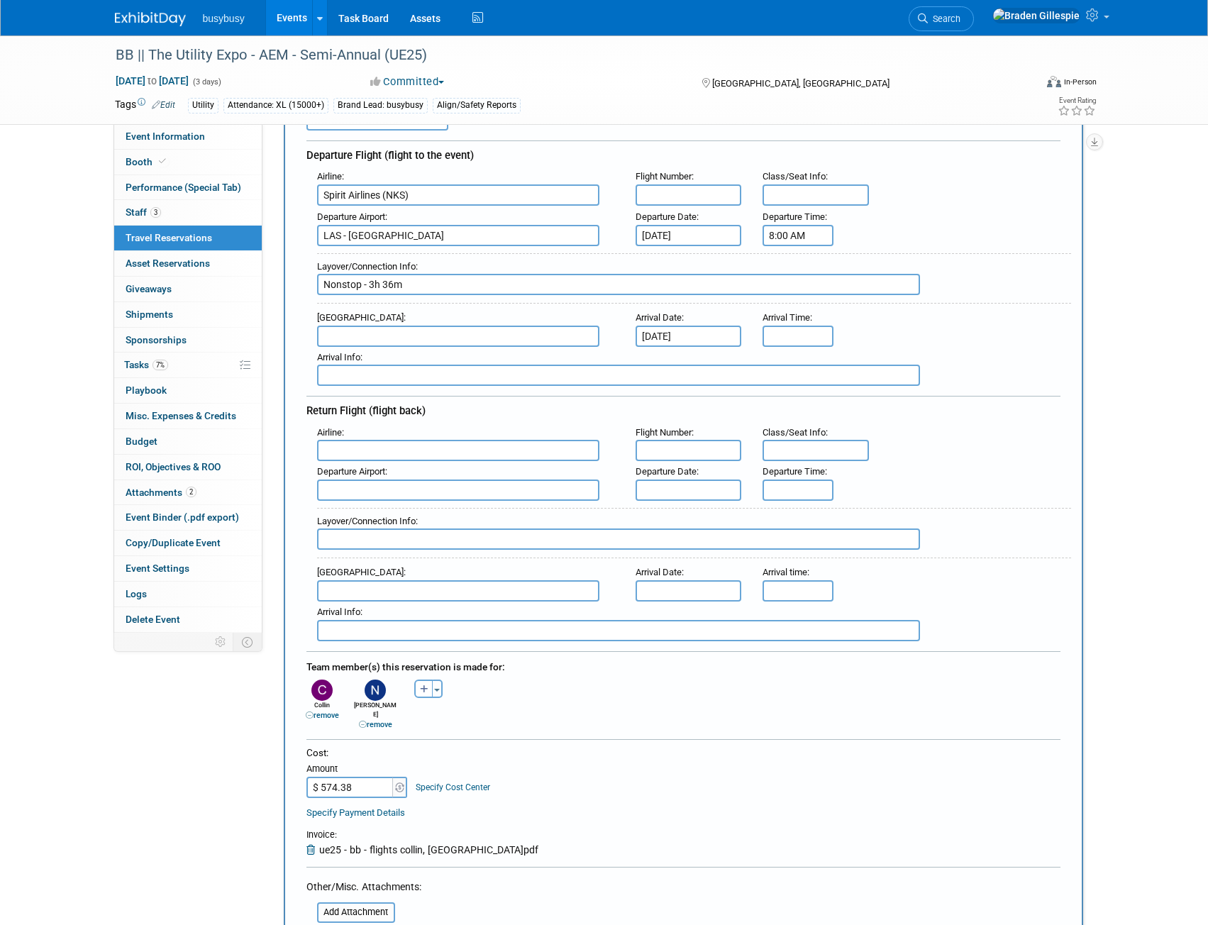
click at [791, 235] on input "8:00 AM" at bounding box center [798, 235] width 71 height 21
drag, startPoint x: 800, startPoint y: 235, endPoint x: 732, endPoint y: 231, distance: 68.2
click at [732, 232] on div "Departure Airport : LAS - McCarran International Airport Departure Date : Oct 6…" at bounding box center [689, 226] width 765 height 40
click at [822, 235] on input "8:00 AM" at bounding box center [798, 235] width 71 height 21
drag, startPoint x: 822, startPoint y: 235, endPoint x: 747, endPoint y: 234, distance: 75.2
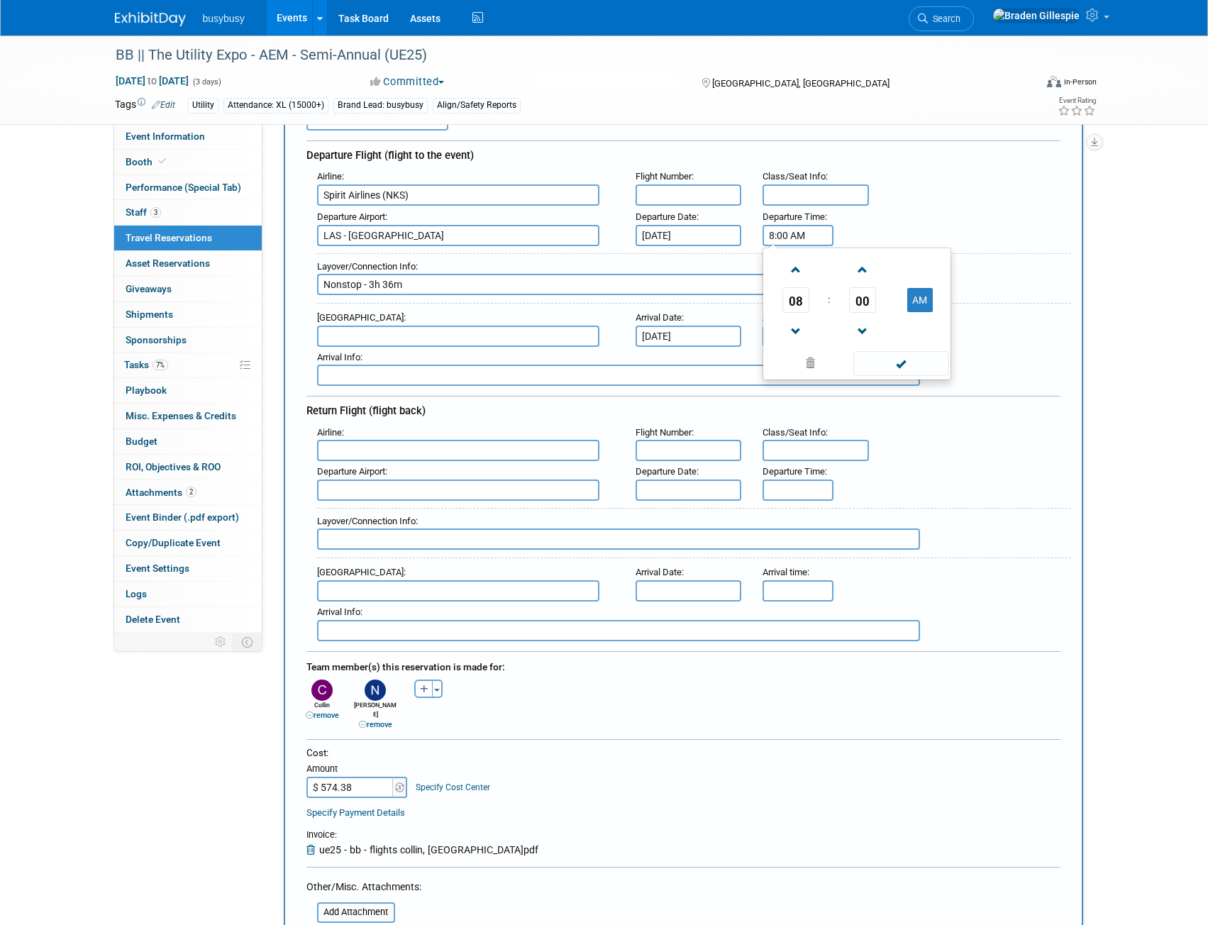
click at [751, 234] on div "Departure Airport : LAS - McCarran International Airport Departure Date : Oct 6…" at bounding box center [689, 226] width 765 height 40
click at [793, 234] on input "8:00 AM" at bounding box center [798, 235] width 71 height 21
drag, startPoint x: 808, startPoint y: 236, endPoint x: 722, endPoint y: 236, distance: 86.6
click at [722, 236] on div "Departure Airport : LAS - McCarran International Airport Departure Date : Oct 6…" at bounding box center [689, 226] width 765 height 40
type input "7:26 AM"
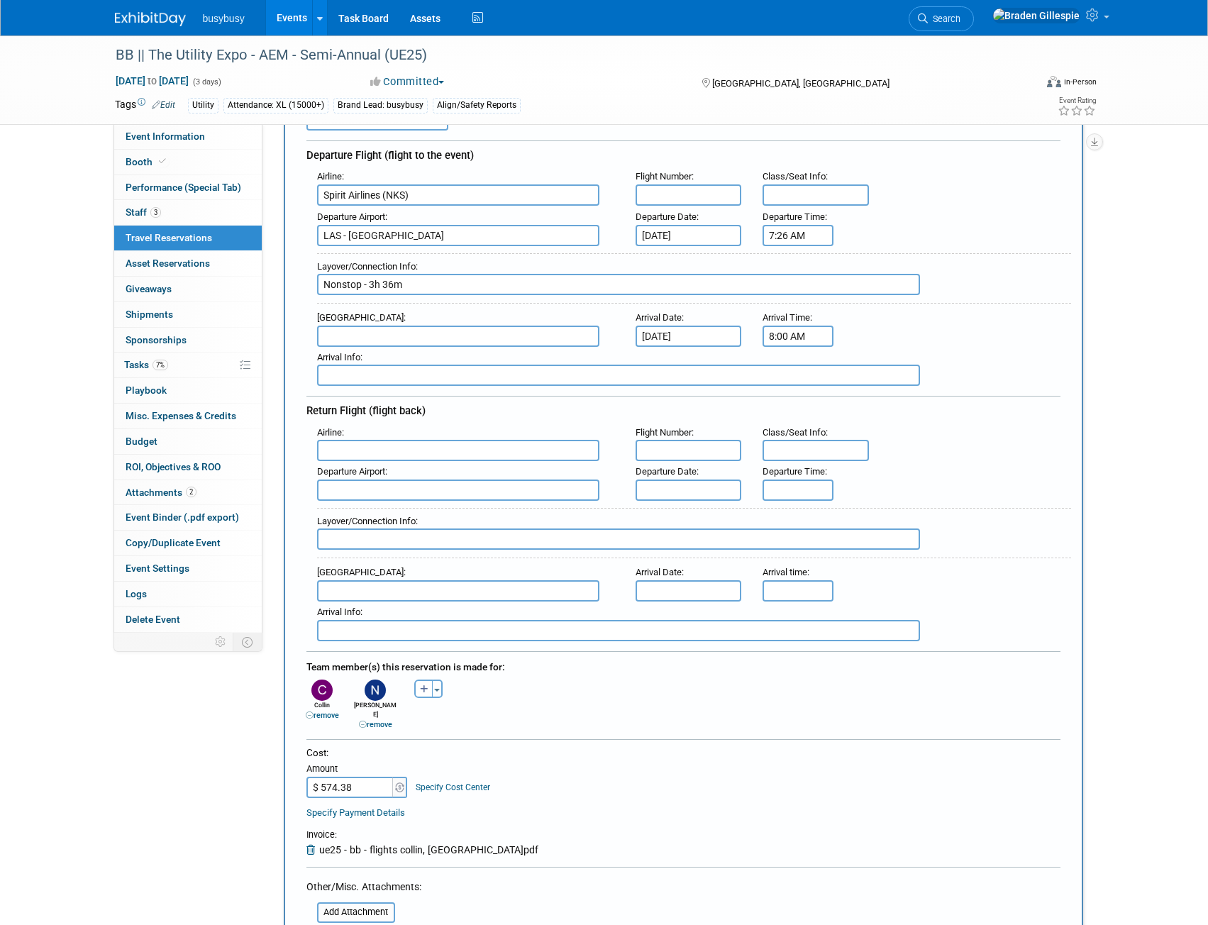
click at [780, 343] on input "8:00 AM" at bounding box center [798, 336] width 71 height 21
drag, startPoint x: 816, startPoint y: 336, endPoint x: 731, endPoint y: 333, distance: 85.2
click at [731, 333] on div "Arrival Airport : Arrival Date : Oct 6, 2025 Arrival Time : 8:00 AM 08 : 00 AM …" at bounding box center [689, 327] width 765 height 40
type input "2:02 PM"
click at [729, 188] on input "text" at bounding box center [689, 195] width 106 height 21
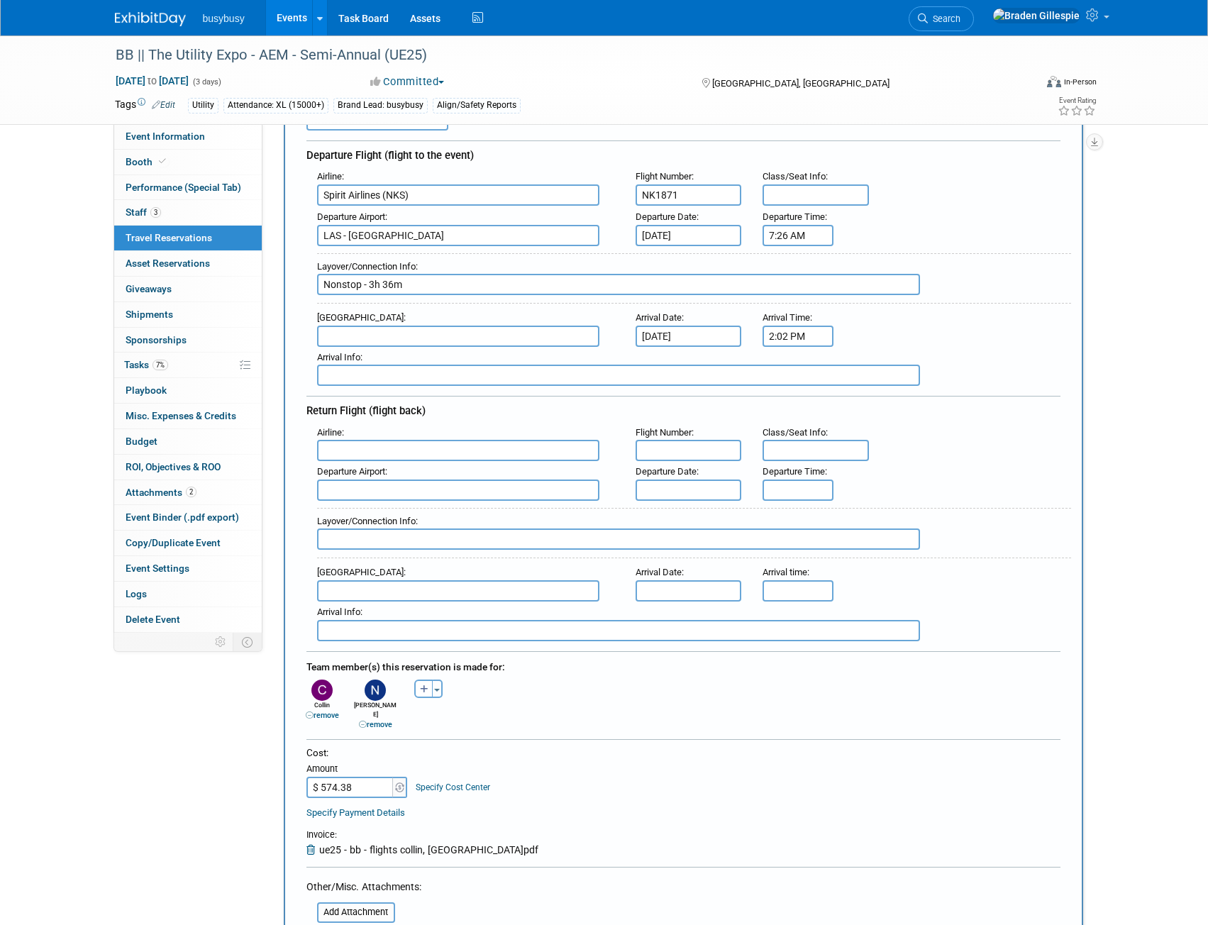
type input "NK1871"
click at [823, 197] on input "text" at bounding box center [816, 195] width 106 height 21
type input "7D, 7C (premium)"
click at [383, 338] on input "text" at bounding box center [458, 336] width 282 height 21
click at [497, 365] on span "SDF - Louisville International Standiford Field" at bounding box center [465, 359] width 295 height 23
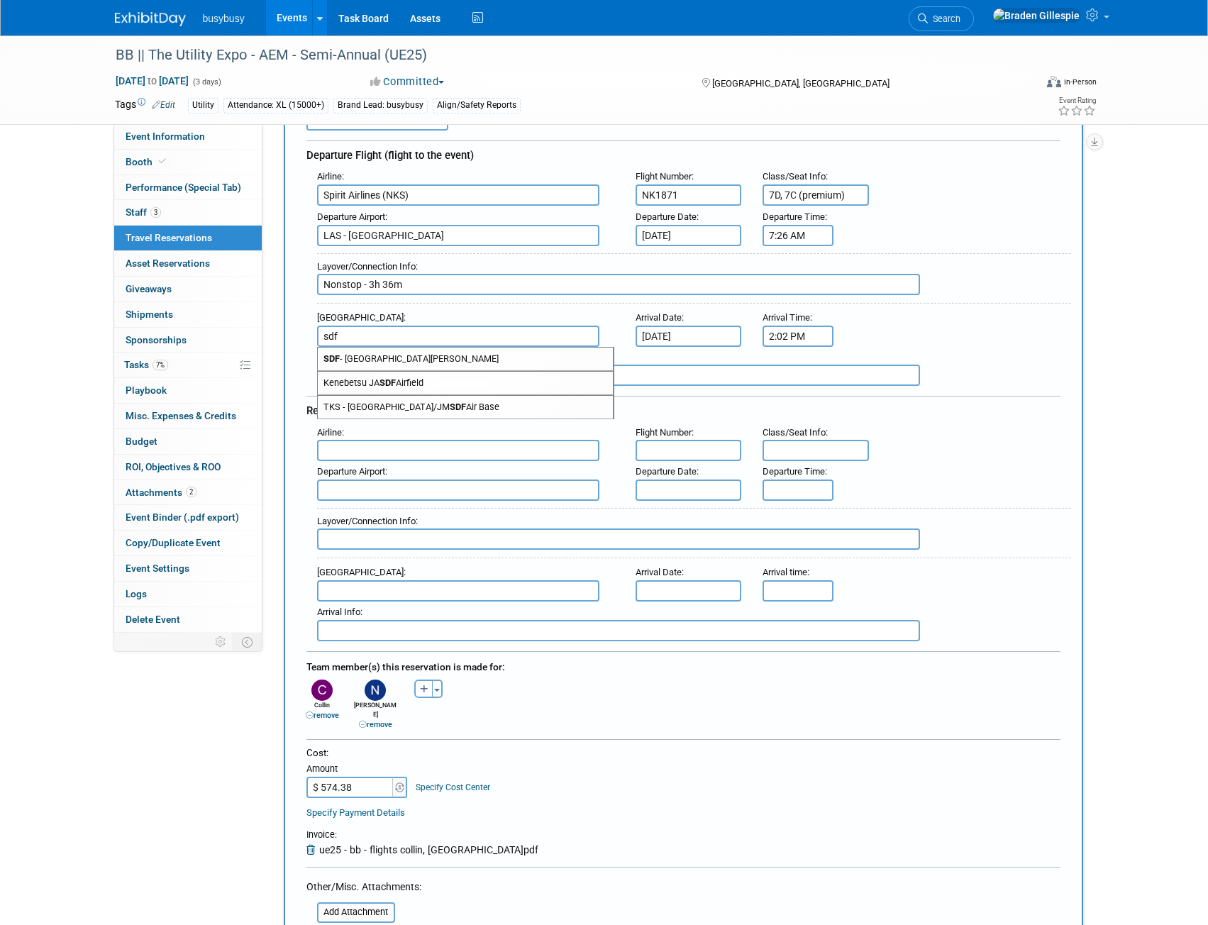
type input "SDF - Louisville International Standiford Field"
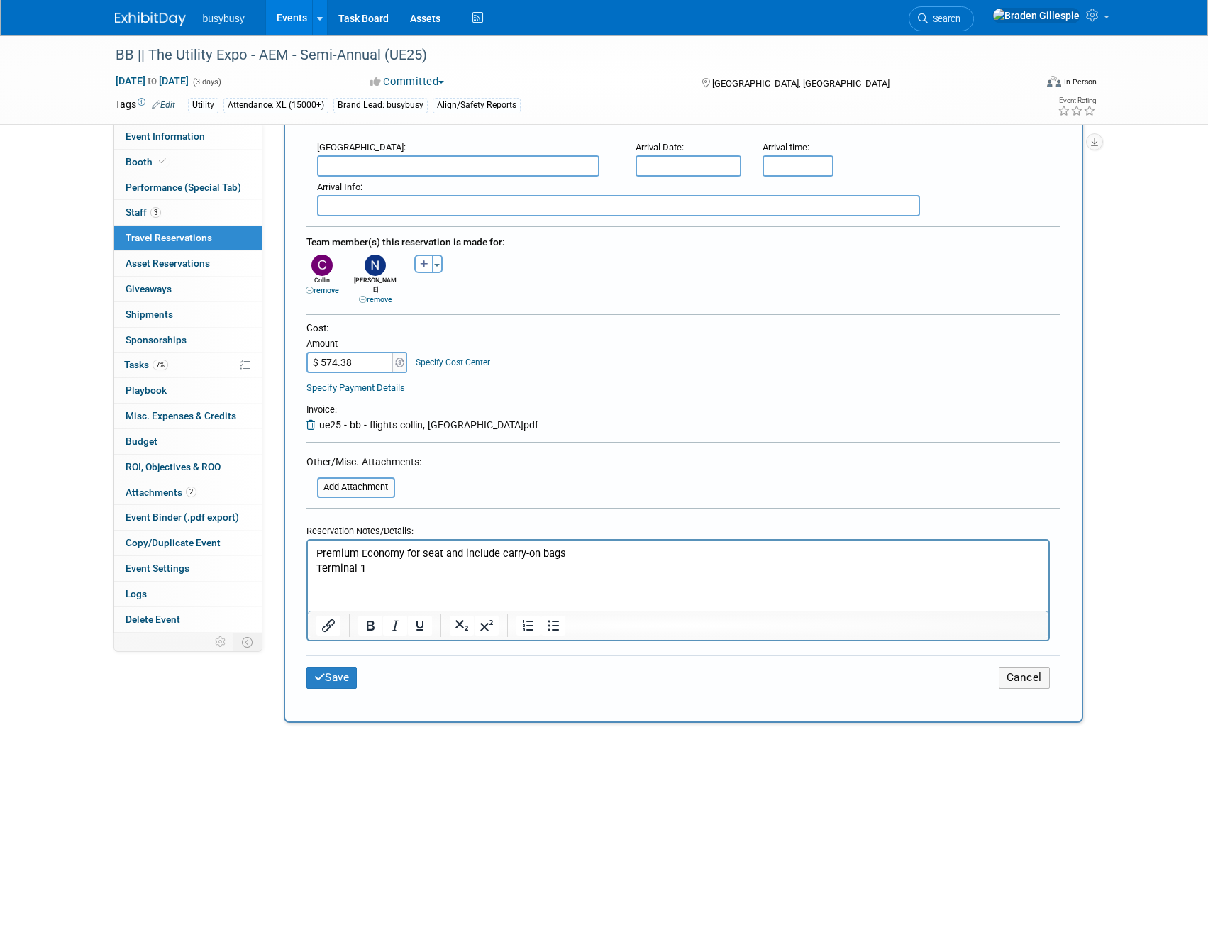
scroll to position [568, 0]
click at [329, 666] on button "Save" at bounding box center [332, 677] width 51 height 22
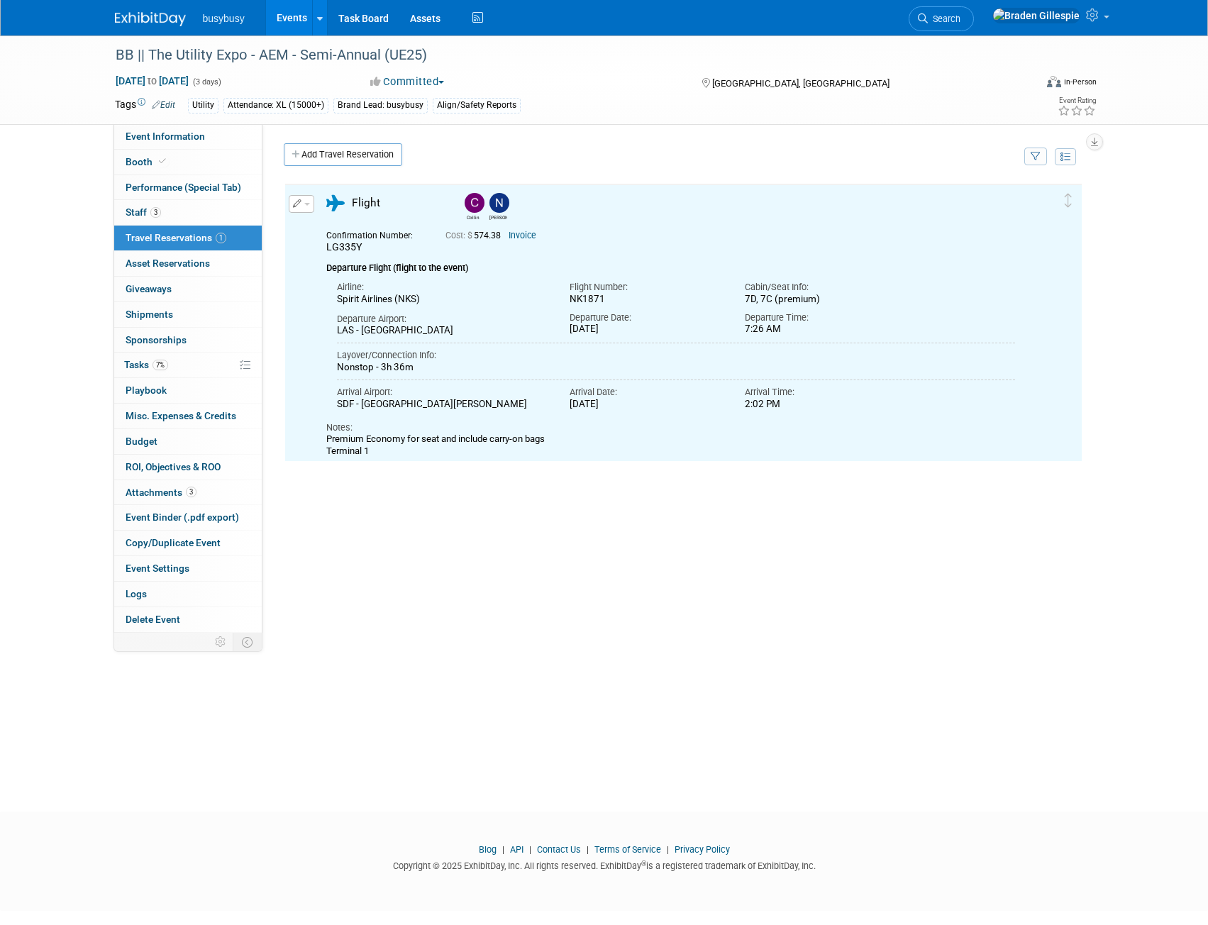
scroll to position [0, 0]
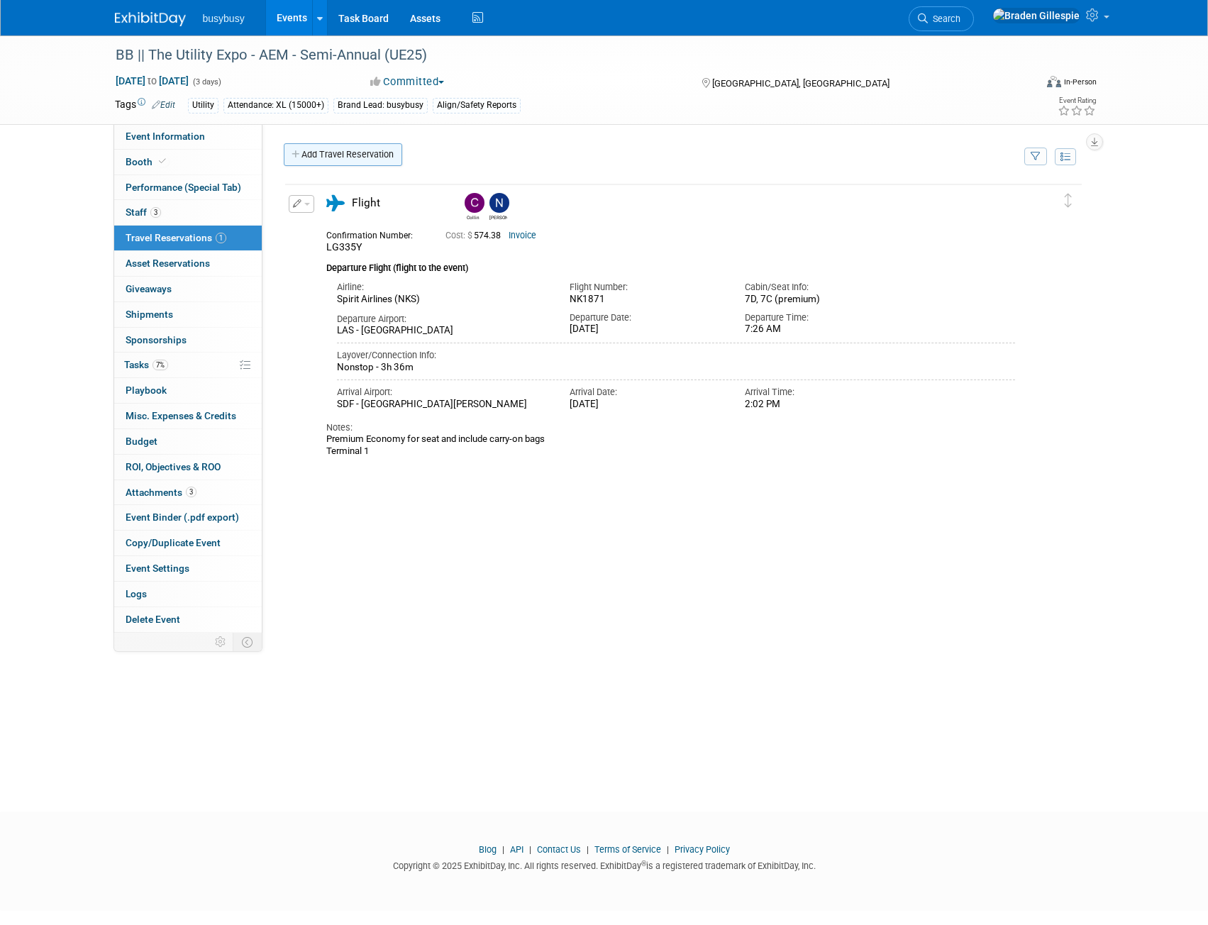
click at [333, 158] on link "Add Travel Reservation" at bounding box center [343, 154] width 119 height 23
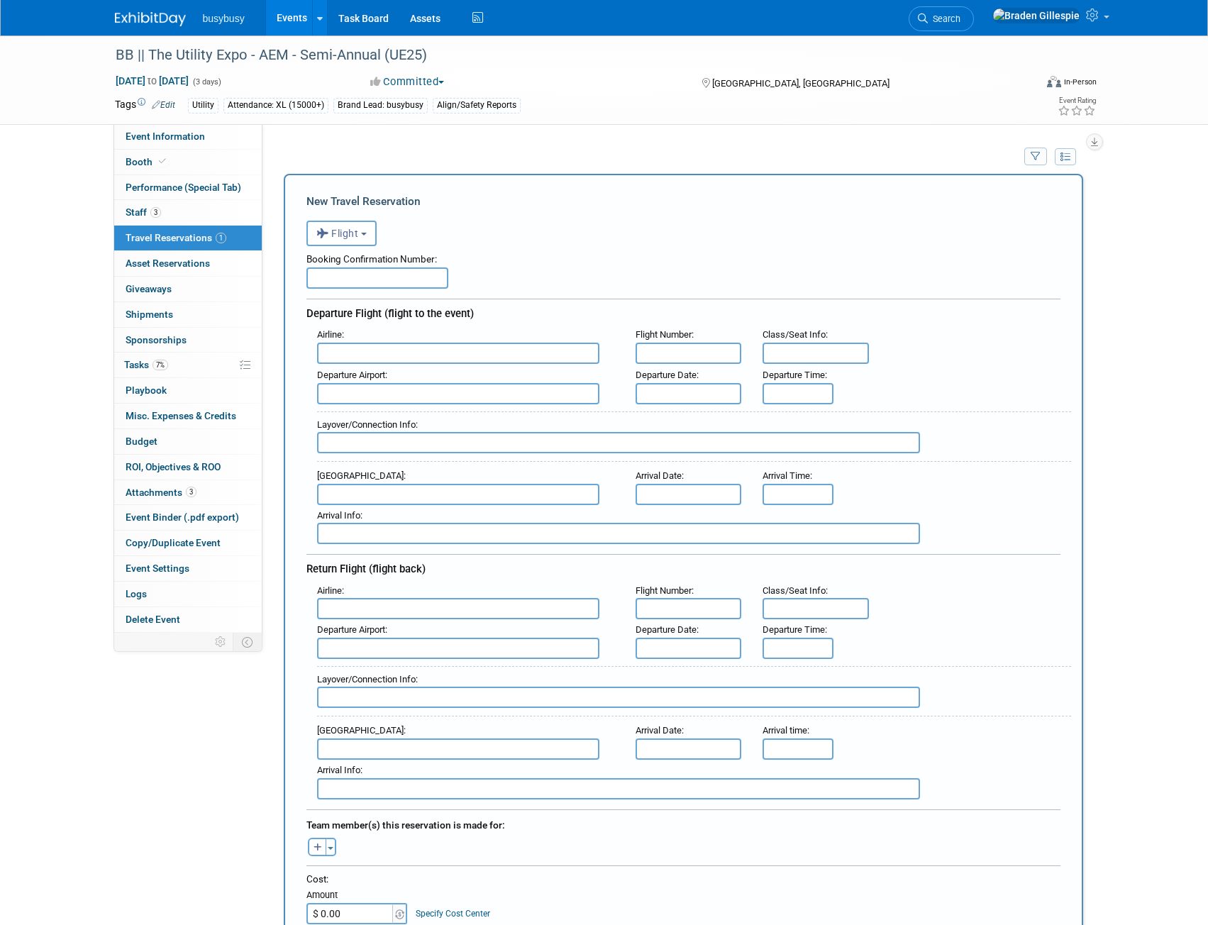
drag, startPoint x: 348, startPoint y: 275, endPoint x: 352, endPoint y: 281, distance: 7.7
click at [348, 275] on input "text" at bounding box center [378, 278] width 142 height 21
paste input "JKI6QN"
type input "JKI6QN"
click at [387, 610] on input "text" at bounding box center [458, 608] width 282 height 21
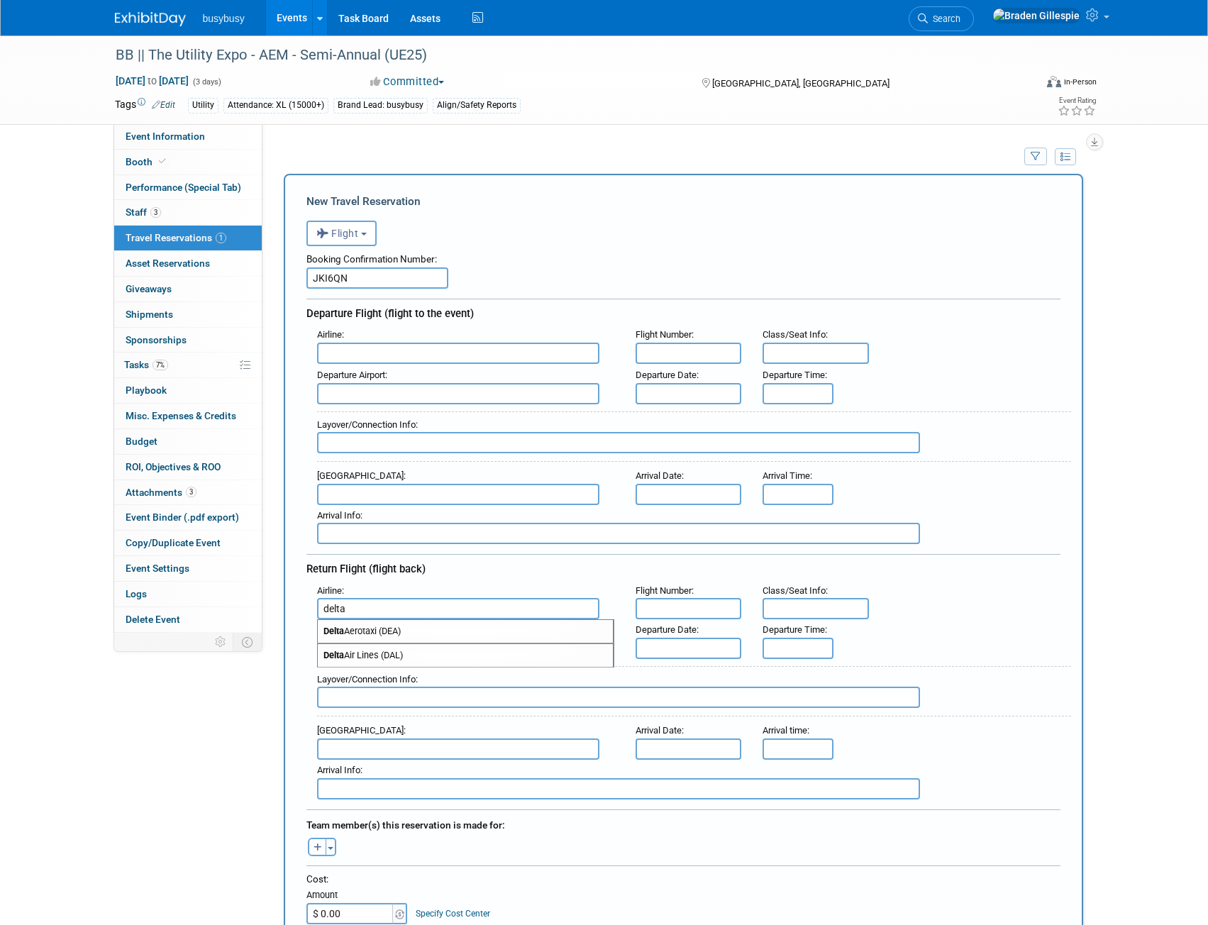
click at [391, 653] on span "Delta Air Lines (DAL)" at bounding box center [465, 655] width 295 height 23
type input "Delta Air Lines (DAL)"
click at [379, 649] on input "text" at bounding box center [458, 648] width 282 height 21
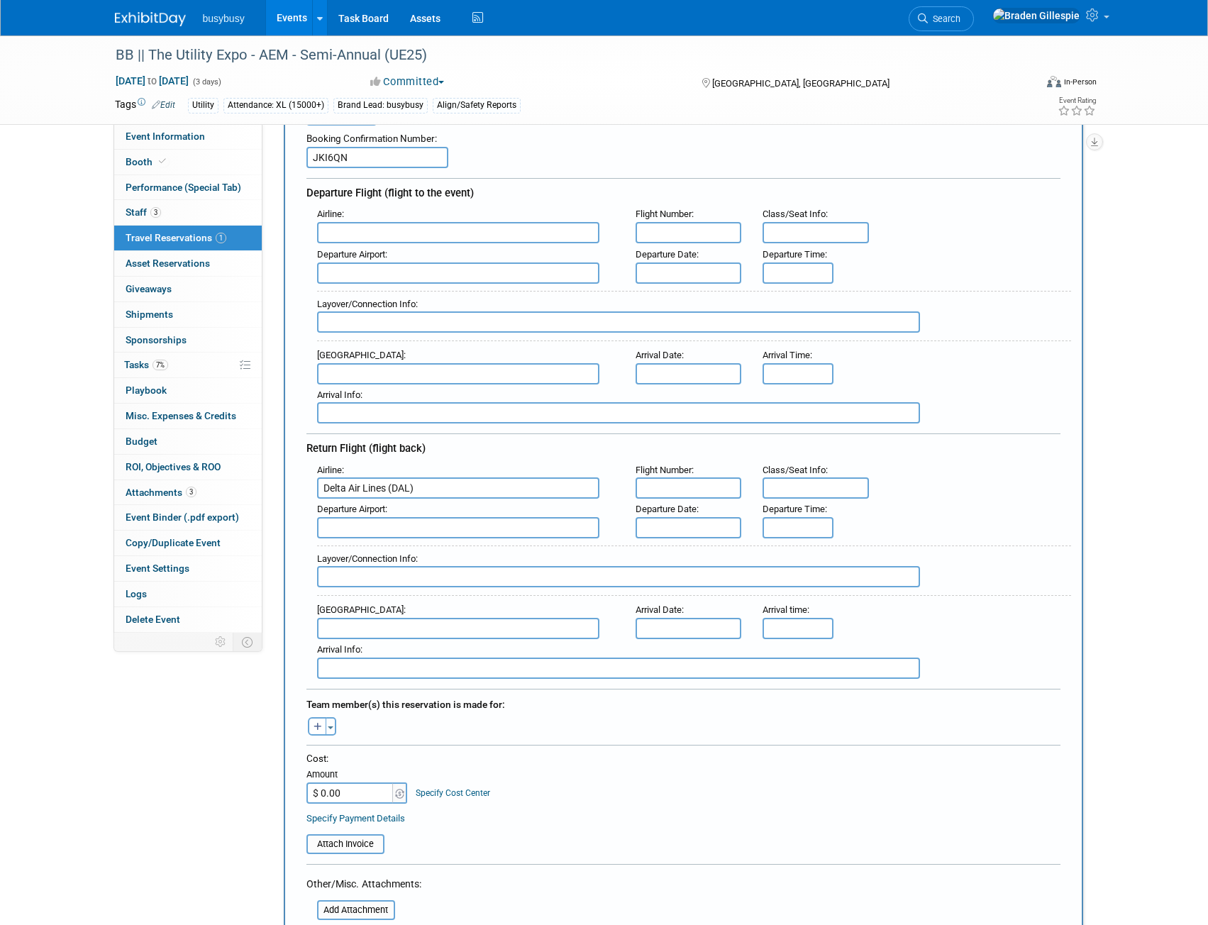
scroll to position [213, 0]
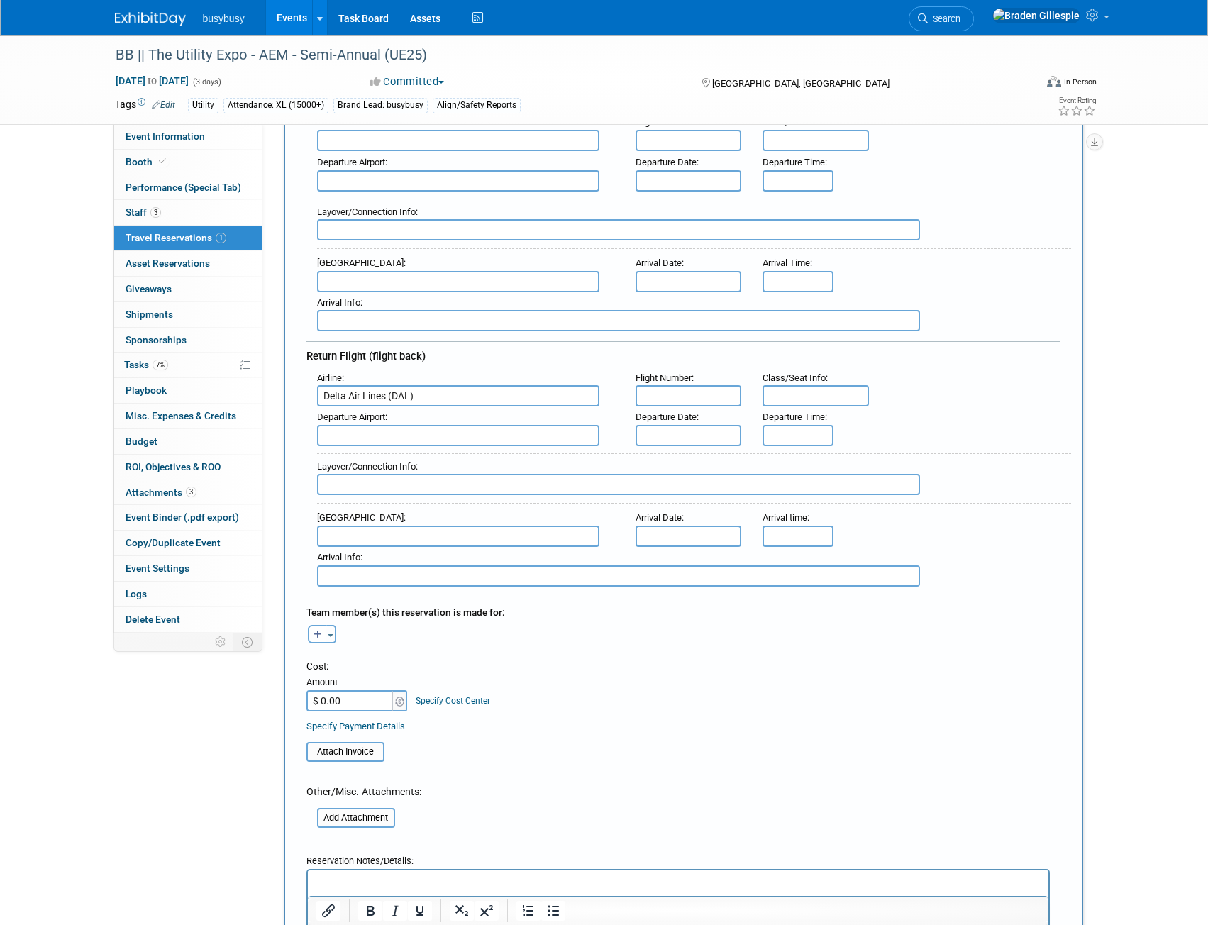
click at [353, 697] on input "$ 0.00" at bounding box center [351, 700] width 89 height 21
type input "$ 2,418.38"
click at [348, 749] on input "file" at bounding box center [298, 752] width 169 height 17
click at [336, 632] on div "Toggle Dropdown Select Anyone Tag a user or a resource Quick -- Select -- (me)" at bounding box center [322, 634] width 53 height 18
click at [336, 632] on button "Toggle Dropdown" at bounding box center [331, 634] width 11 height 18
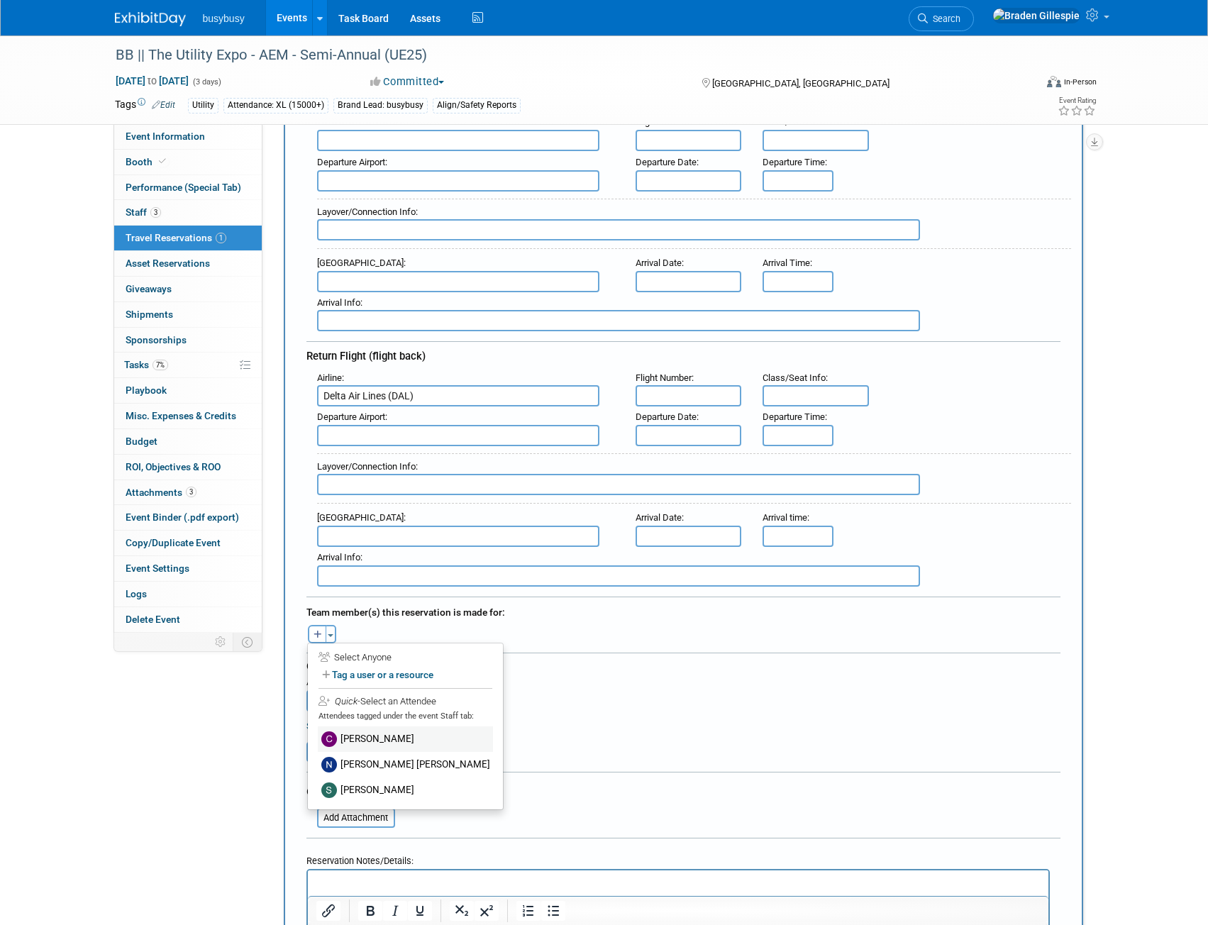
click at [380, 744] on label "[PERSON_NAME]" at bounding box center [405, 740] width 175 height 26
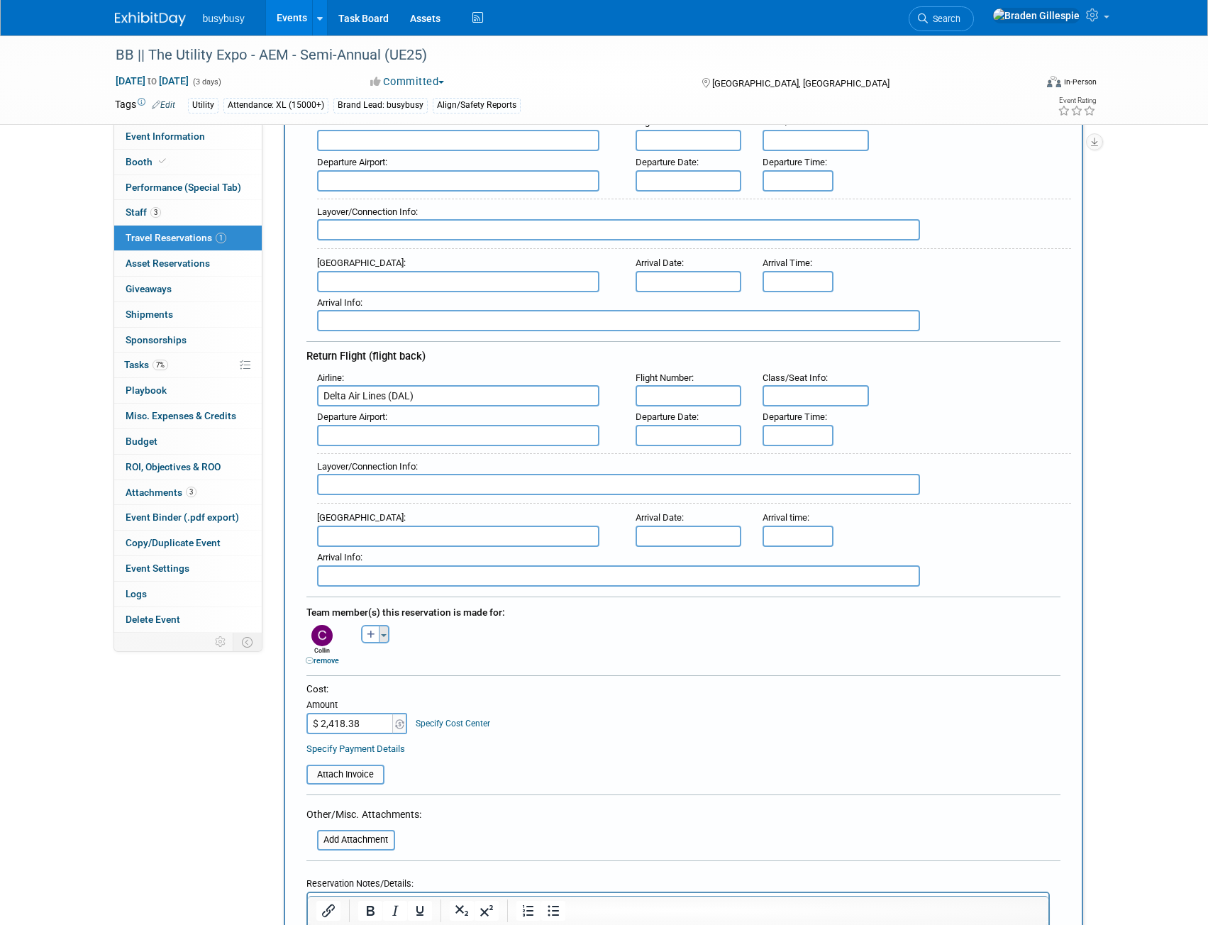
click at [386, 634] on span "button" at bounding box center [384, 635] width 6 height 3
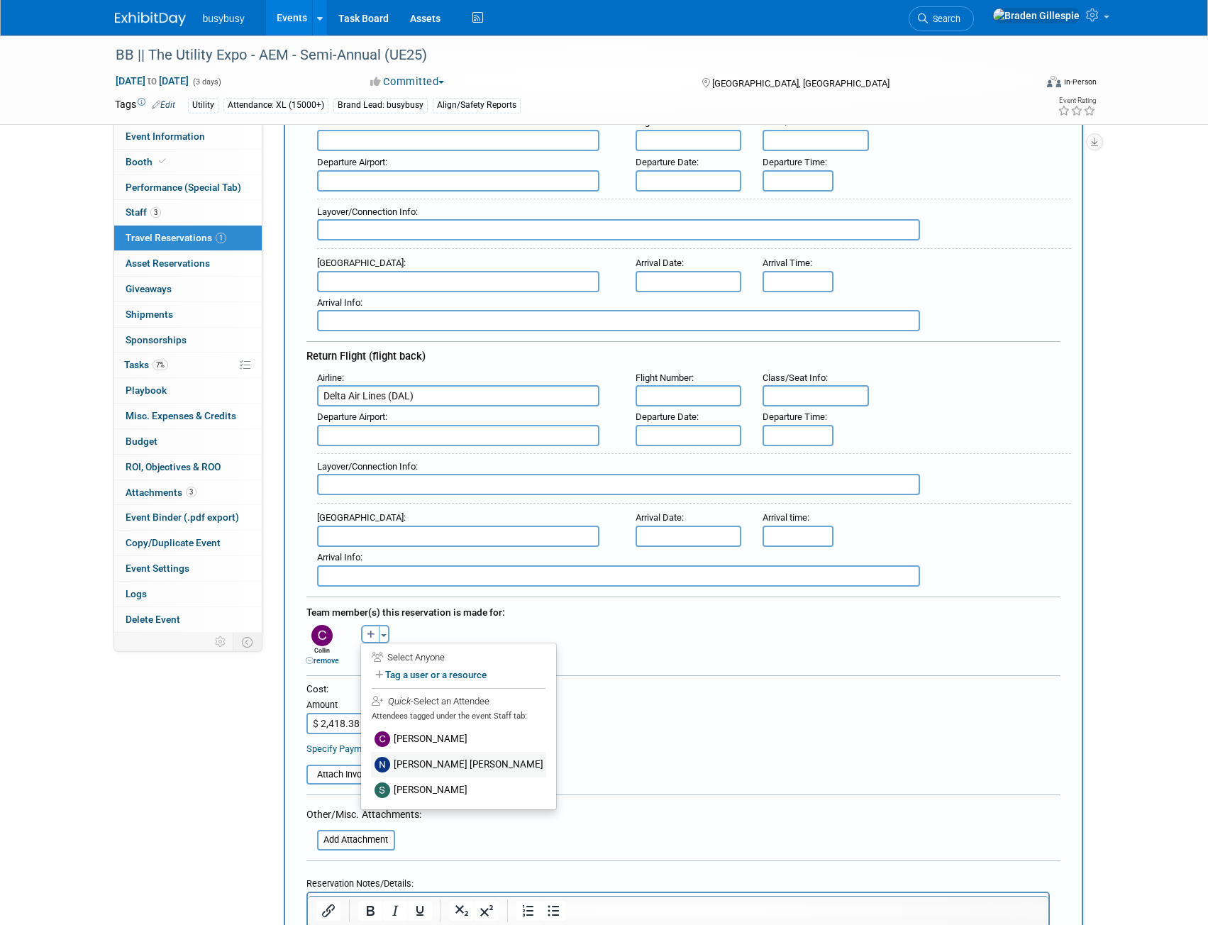
click at [429, 768] on label "[PERSON_NAME] [PERSON_NAME]" at bounding box center [458, 765] width 175 height 26
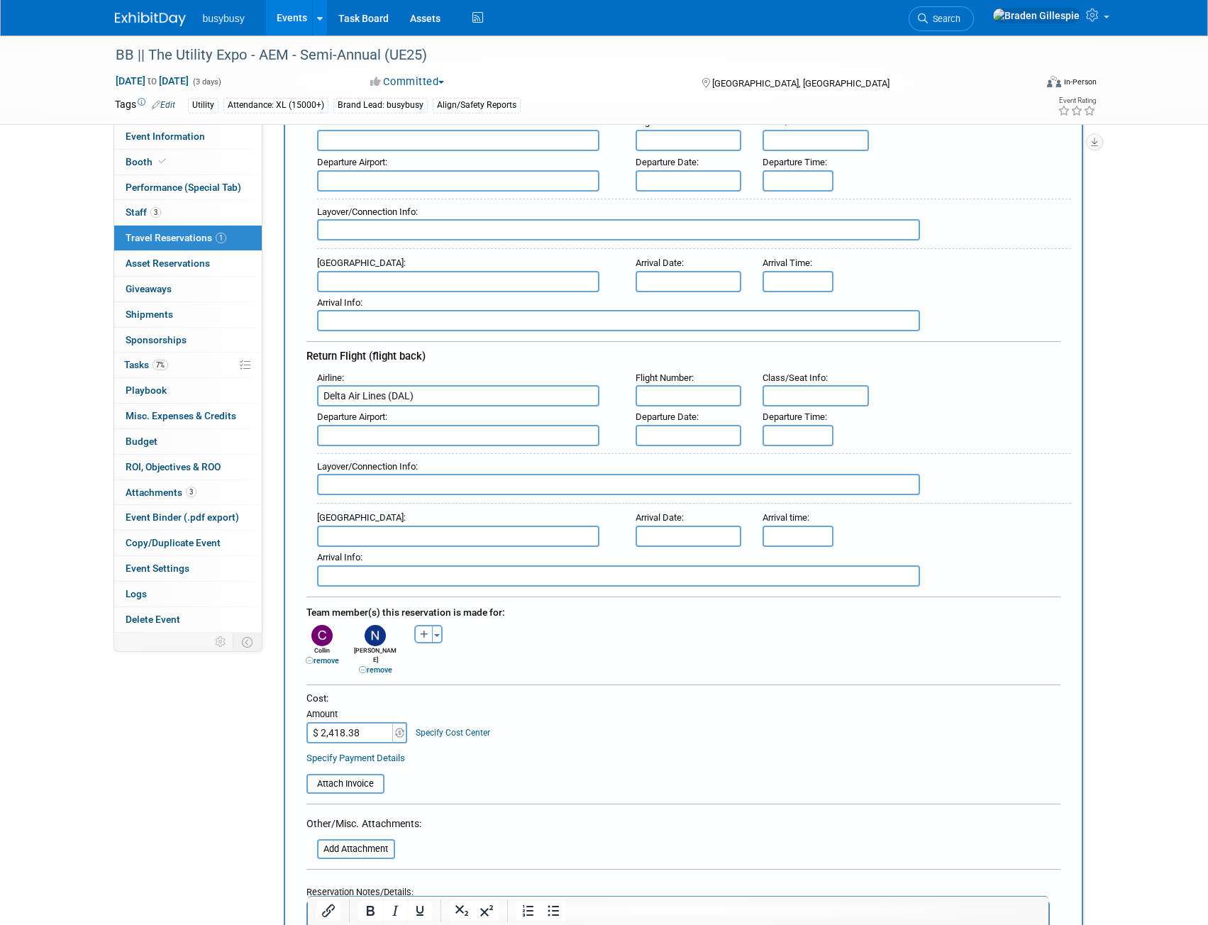
click at [502, 698] on div "Cost: Amount $ 2,418.38 Specify Cost Center Cost Center -- Not Specified -- Ali…" at bounding box center [684, 718] width 754 height 52
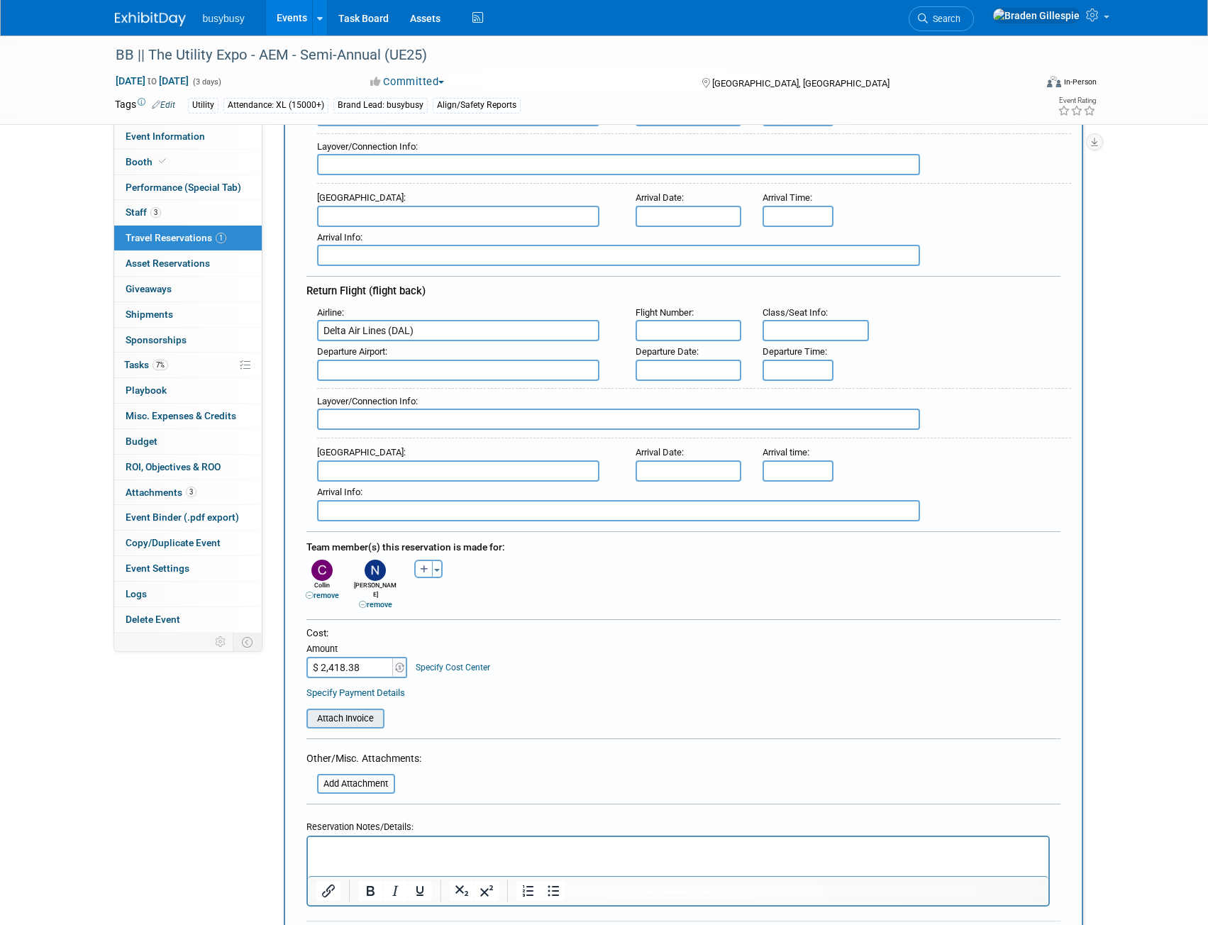
scroll to position [284, 0]
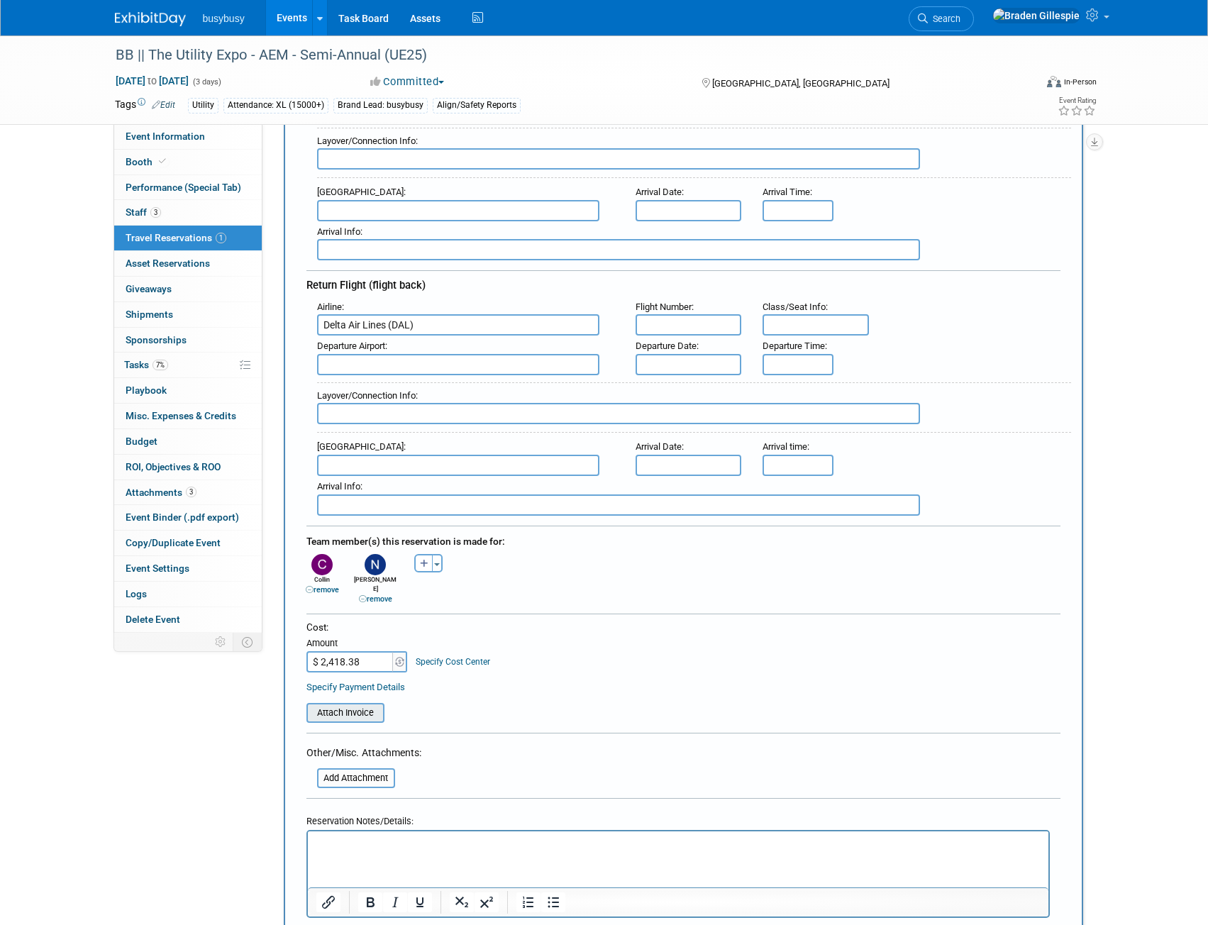
click at [378, 705] on input "file" at bounding box center [298, 713] width 169 height 17
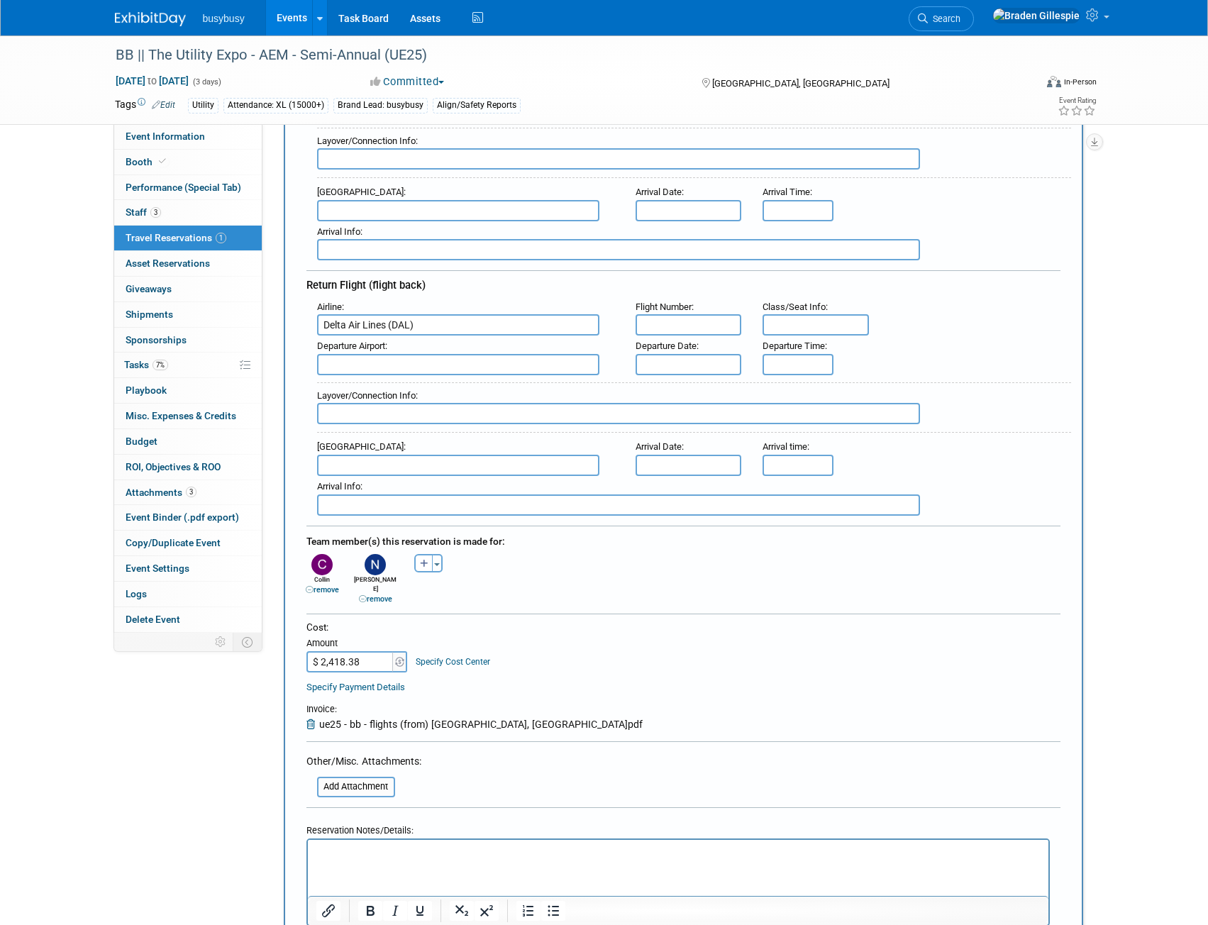
click at [397, 356] on input "text" at bounding box center [458, 364] width 282 height 21
click at [392, 387] on span "SDF - Louisville International Standiford Field" at bounding box center [465, 387] width 295 height 23
type input "SDF - Louisville International Standiford Field"
click at [370, 461] on input "text" at bounding box center [458, 465] width 282 height 21
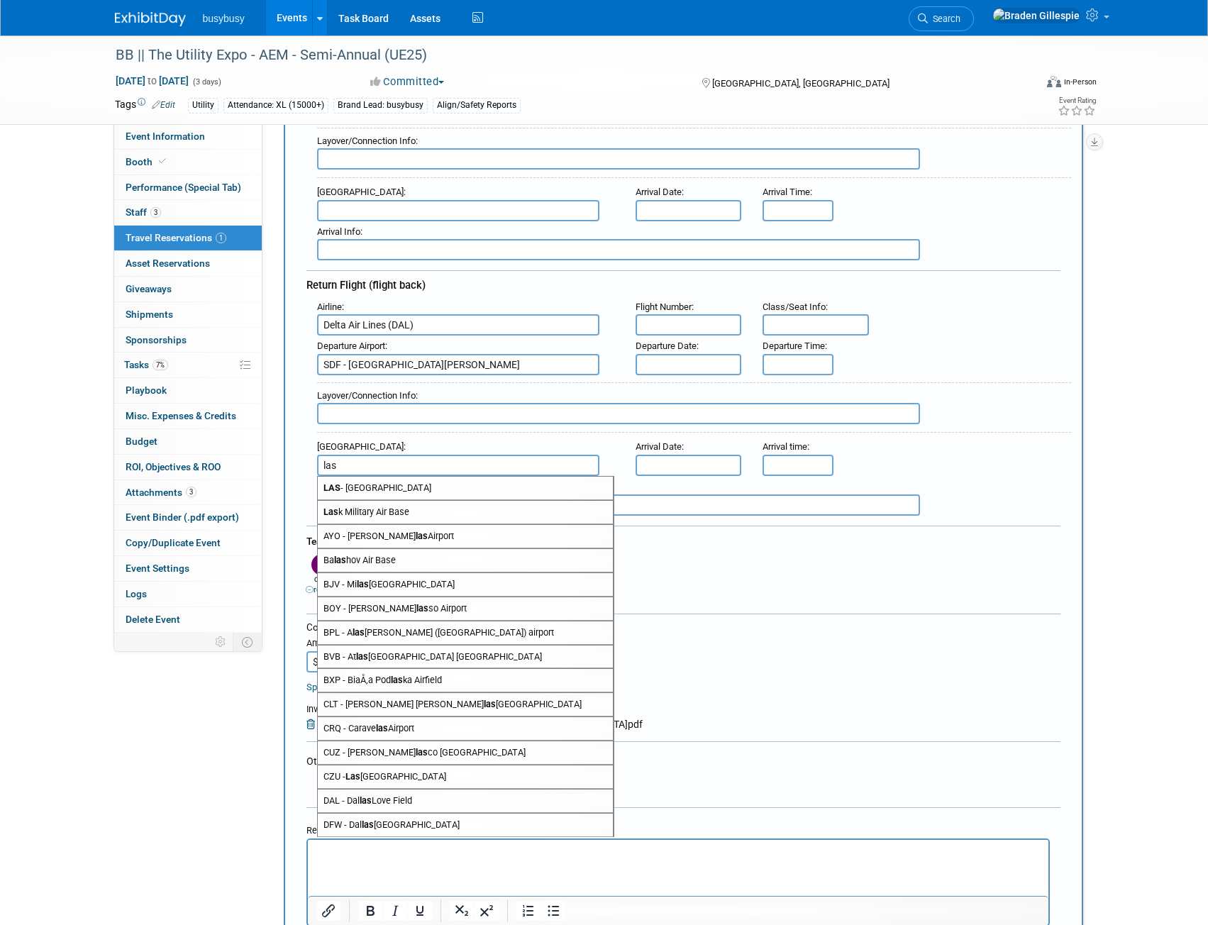
click at [563, 487] on span "LAS - McCarran International Airport" at bounding box center [465, 488] width 295 height 23
type input "LAS - McCarran International Airport"
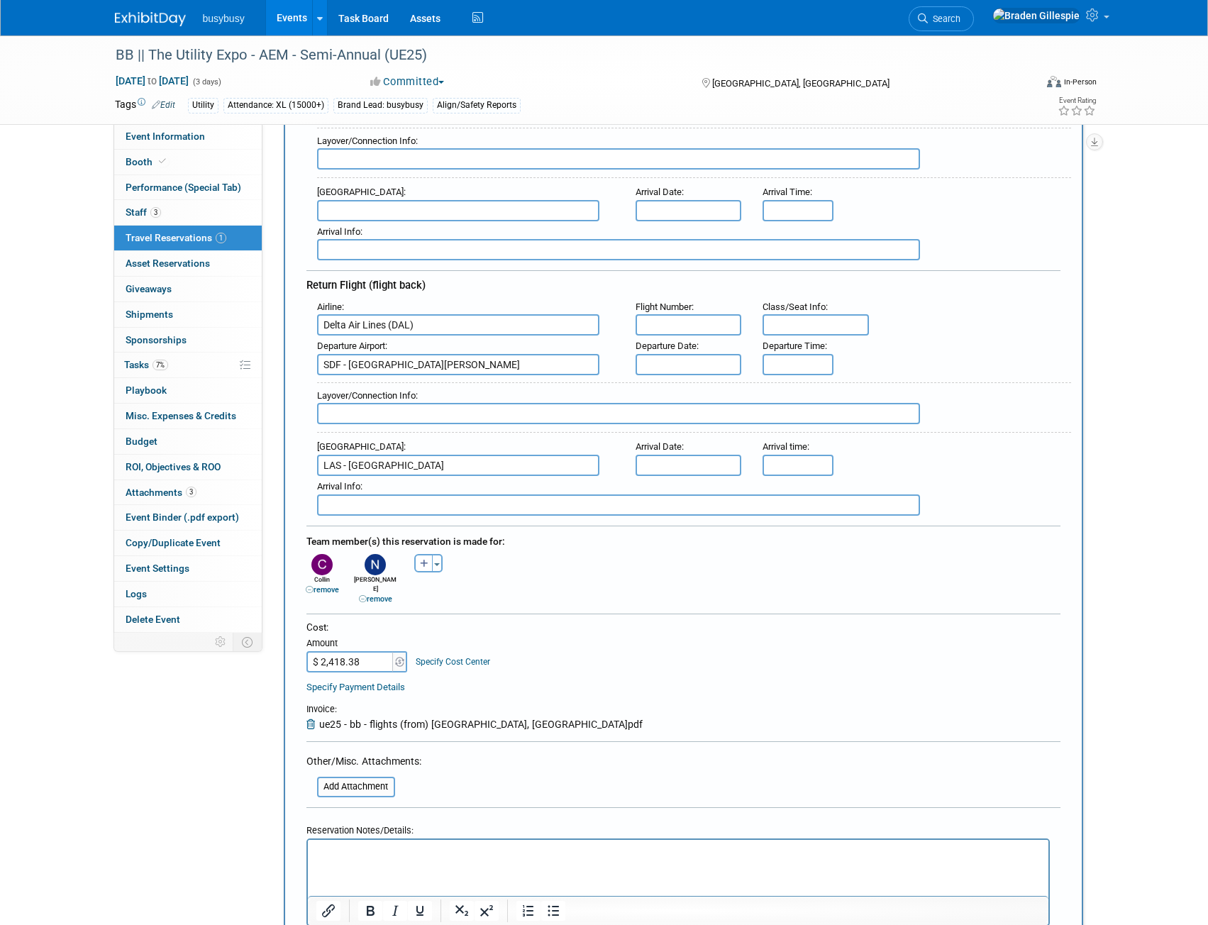
click at [466, 411] on input "text" at bounding box center [618, 413] width 603 height 21
type input "Nonstop"
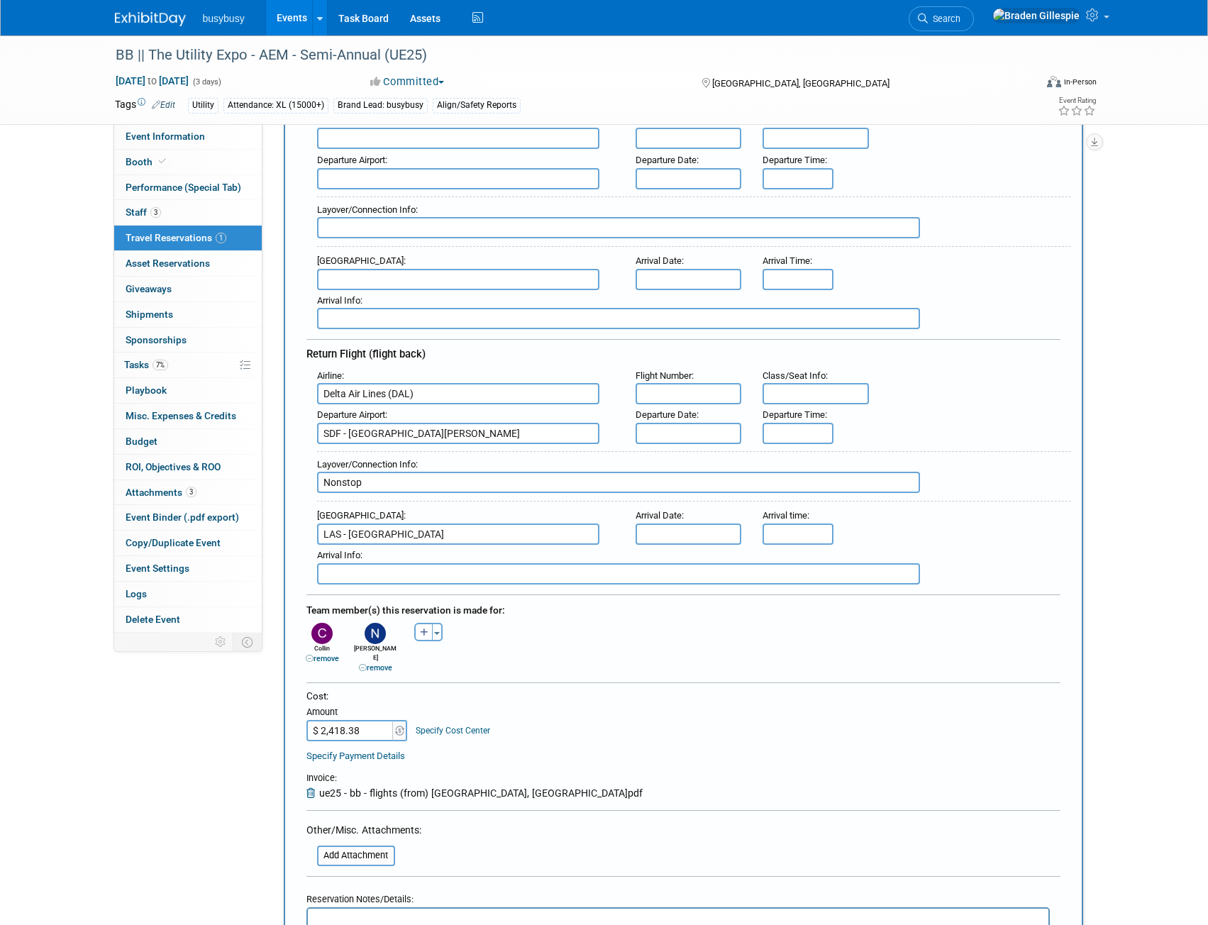
scroll to position [213, 0]
click at [402, 911] on iframe at bounding box center [678, 939] width 741 height 56
click at [401, 918] on p "Rich Text Area. Press ALT-0 for help." at bounding box center [678, 923] width 725 height 15
drag, startPoint x: 498, startPoint y: 485, endPoint x: 507, endPoint y: 484, distance: 9.3
click at [498, 484] on input "Nonstop" at bounding box center [618, 484] width 603 height 21
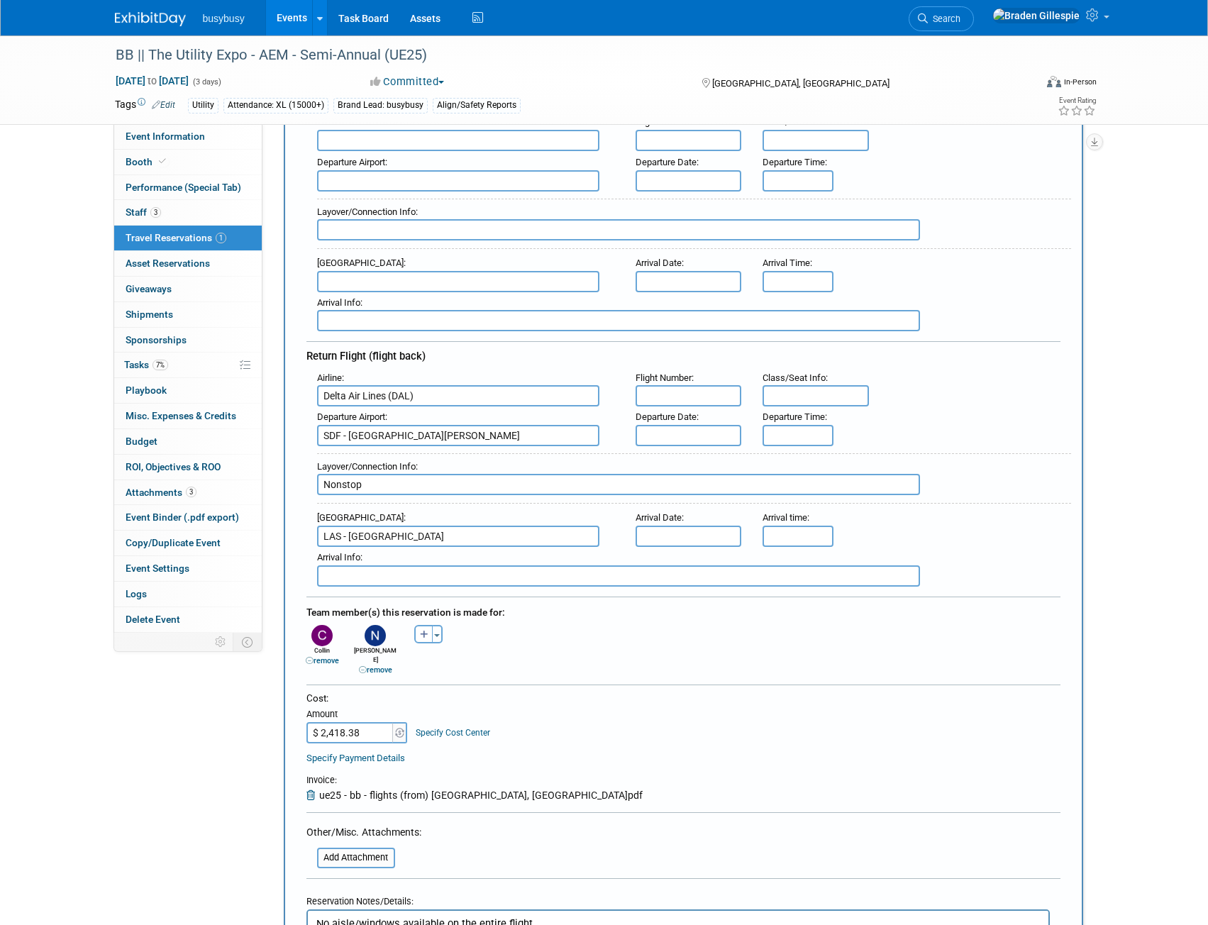
drag, startPoint x: 365, startPoint y: 480, endPoint x: 281, endPoint y: 490, distance: 84.9
click at [281, 490] on div "Add Travel Reservation Filter by tagged traveller -- Select Traveler -- All res…" at bounding box center [683, 722] width 821 height 1585
type input "DTW - 1h 9m"
click at [778, 432] on input "5:00 PM" at bounding box center [798, 435] width 71 height 21
drag, startPoint x: 807, startPoint y: 432, endPoint x: 729, endPoint y: 433, distance: 77.4
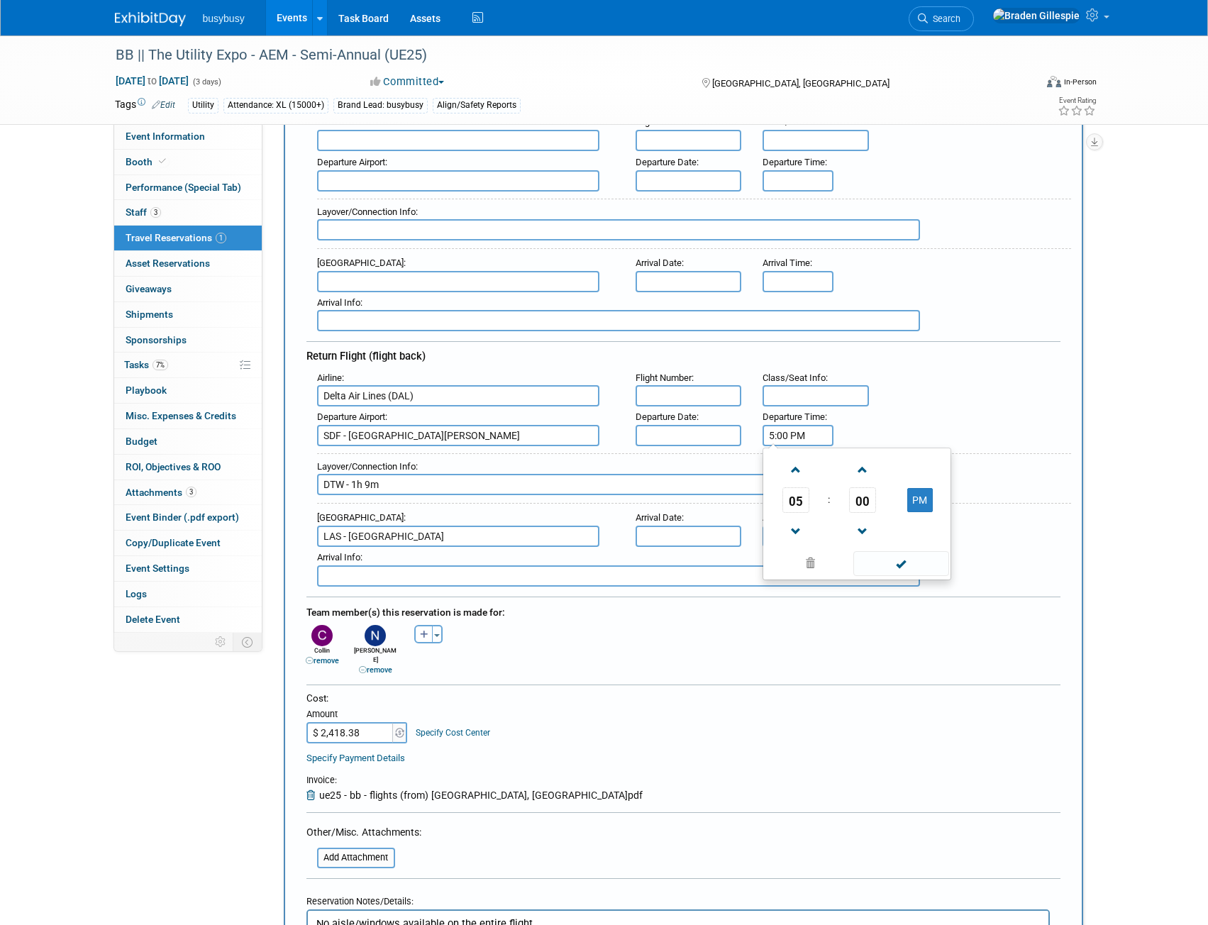
click at [729, 433] on div "Departure Airport : SDF - Louisville International Standiford Field Departure D…" at bounding box center [689, 427] width 765 height 40
type input "6:05 PM"
click at [798, 529] on input "5:00 PM" at bounding box center [798, 536] width 71 height 21
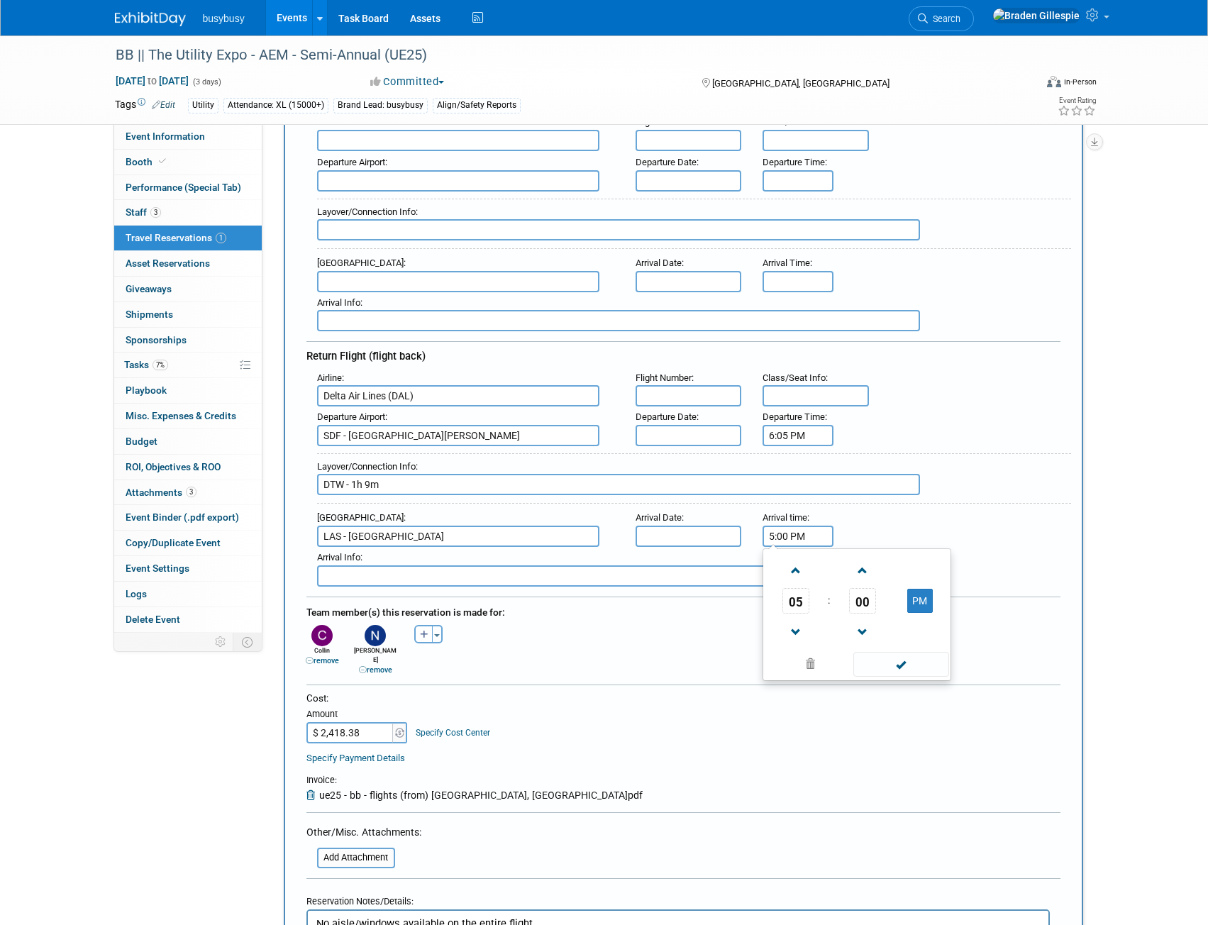
drag, startPoint x: 817, startPoint y: 532, endPoint x: 650, endPoint y: 540, distance: 167.7
click at [650, 540] on div "Arrival Airport : LAS - McCarran International Airport Arrival Date : Arrival t…" at bounding box center [689, 527] width 765 height 40
type input "10:00 PM"
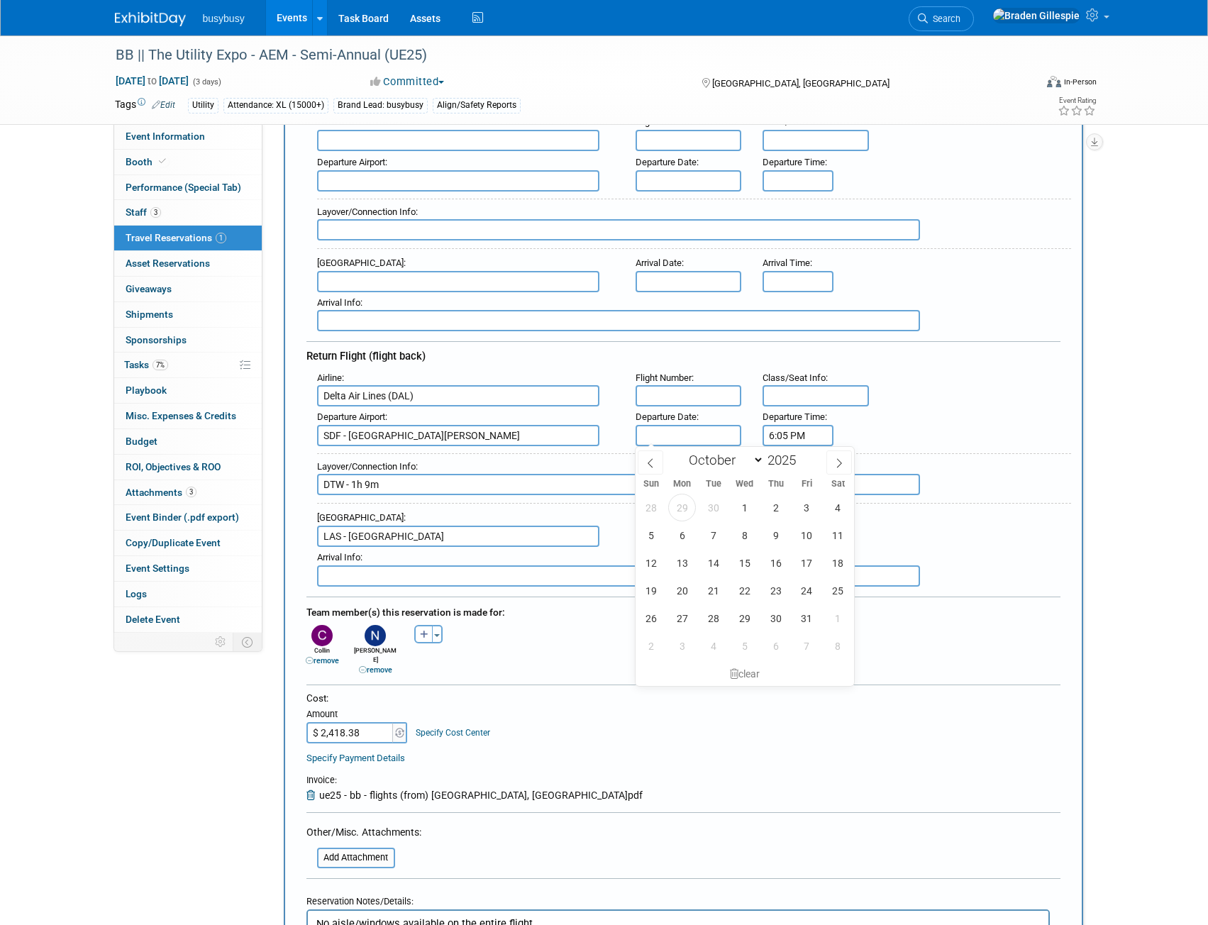
click at [678, 434] on input "text" at bounding box center [689, 435] width 106 height 21
click at [771, 538] on span "9" at bounding box center [776, 536] width 28 height 28
type input "Oct 9, 2025"
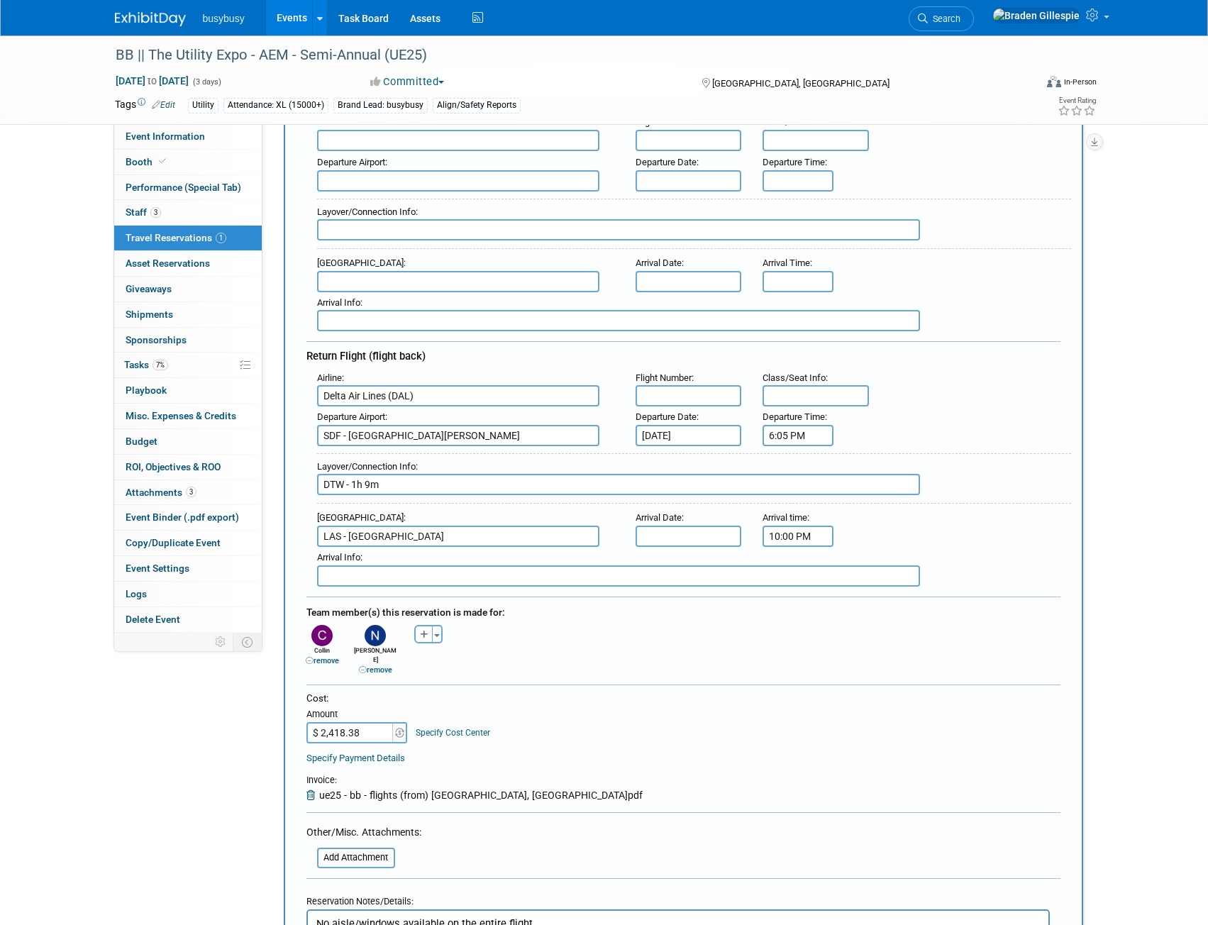
click at [692, 542] on body "busybusy Events Add Event Bulk Upload Events Shareable Event Boards Recently Vi…" at bounding box center [604, 249] width 1208 height 925
click at [772, 634] on span "9" at bounding box center [776, 636] width 28 height 28
type input "Oct 9, 2025"
click at [695, 402] on input "text" at bounding box center [689, 395] width 106 height 21
type input "5662, 0916"
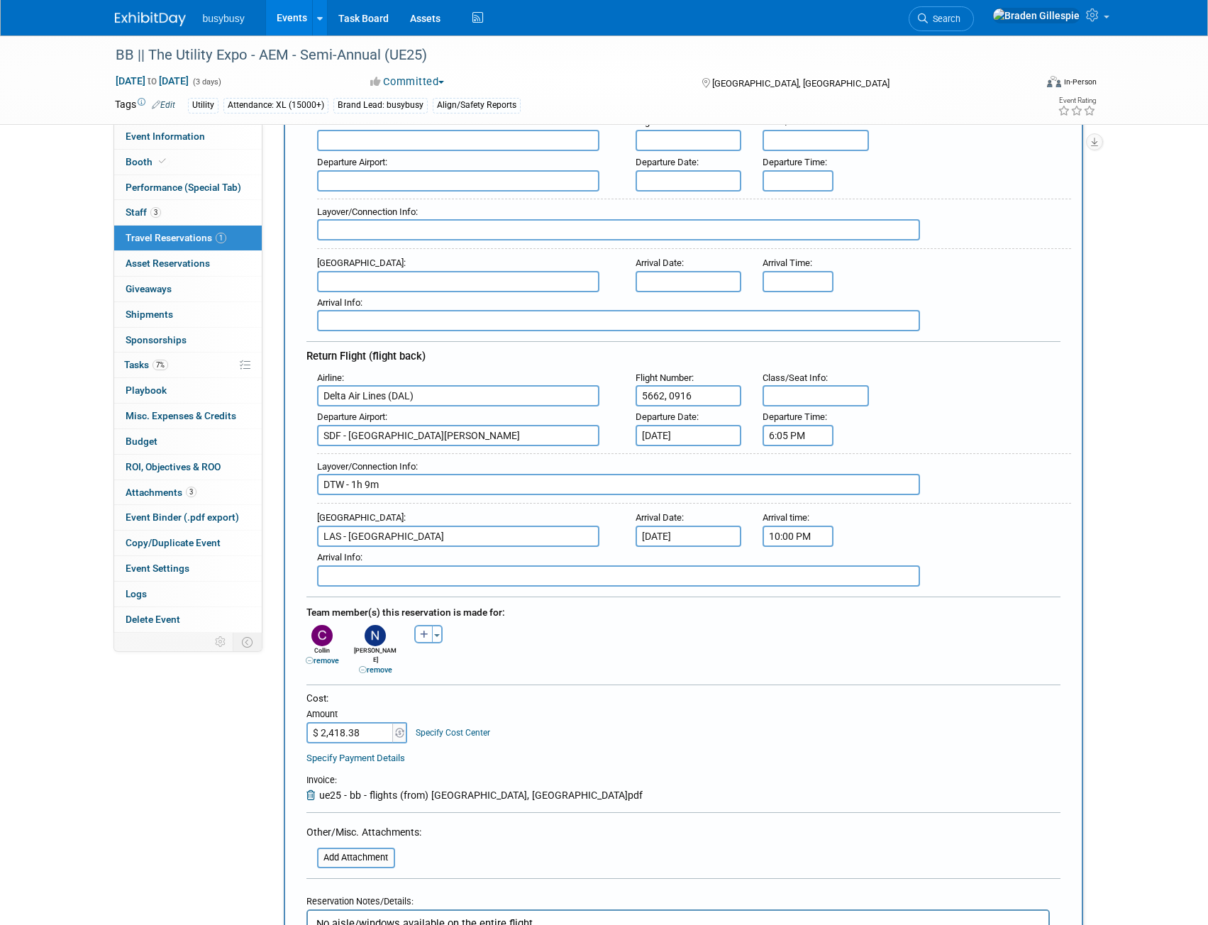
click at [836, 395] on input "text" at bounding box center [816, 395] width 106 height 21
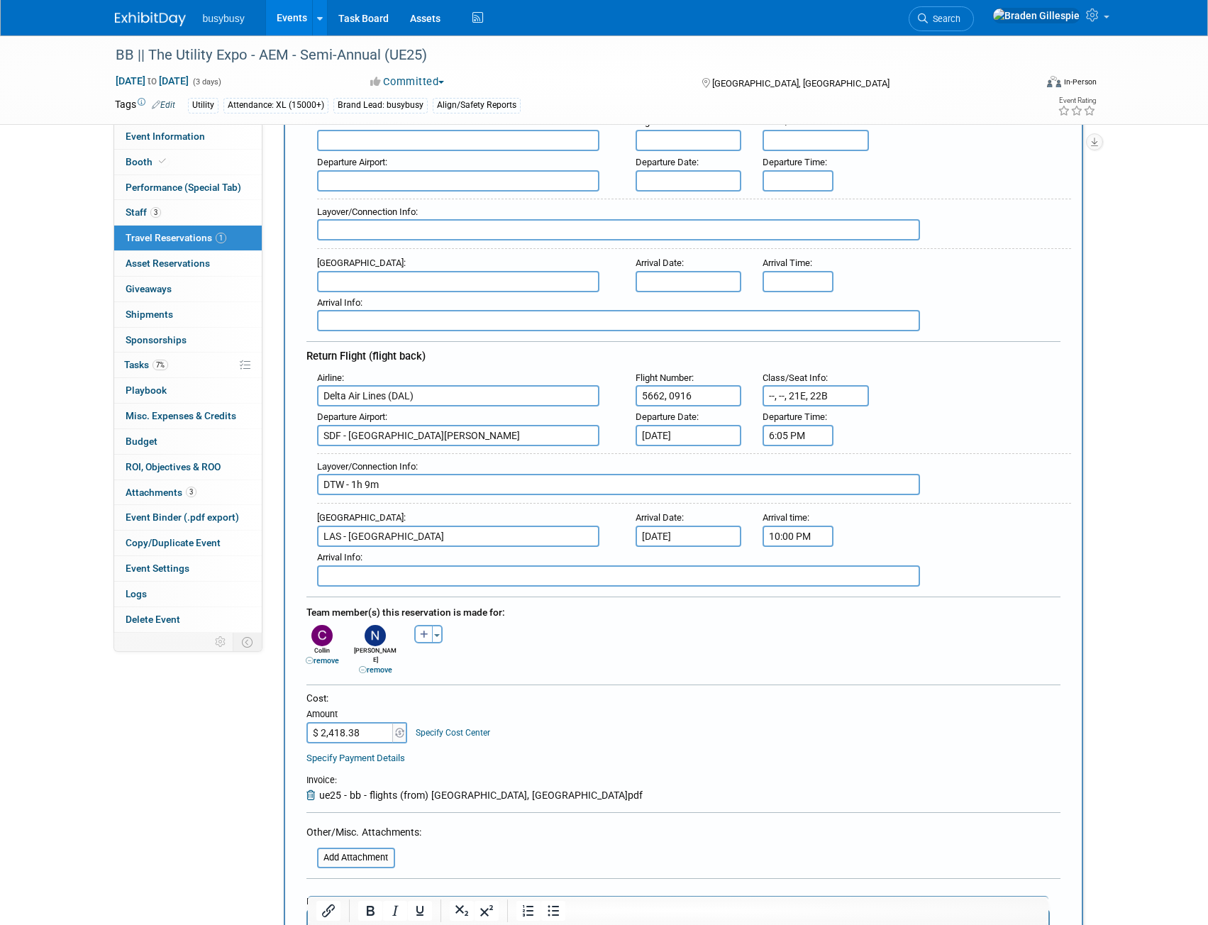
scroll to position [426, 0]
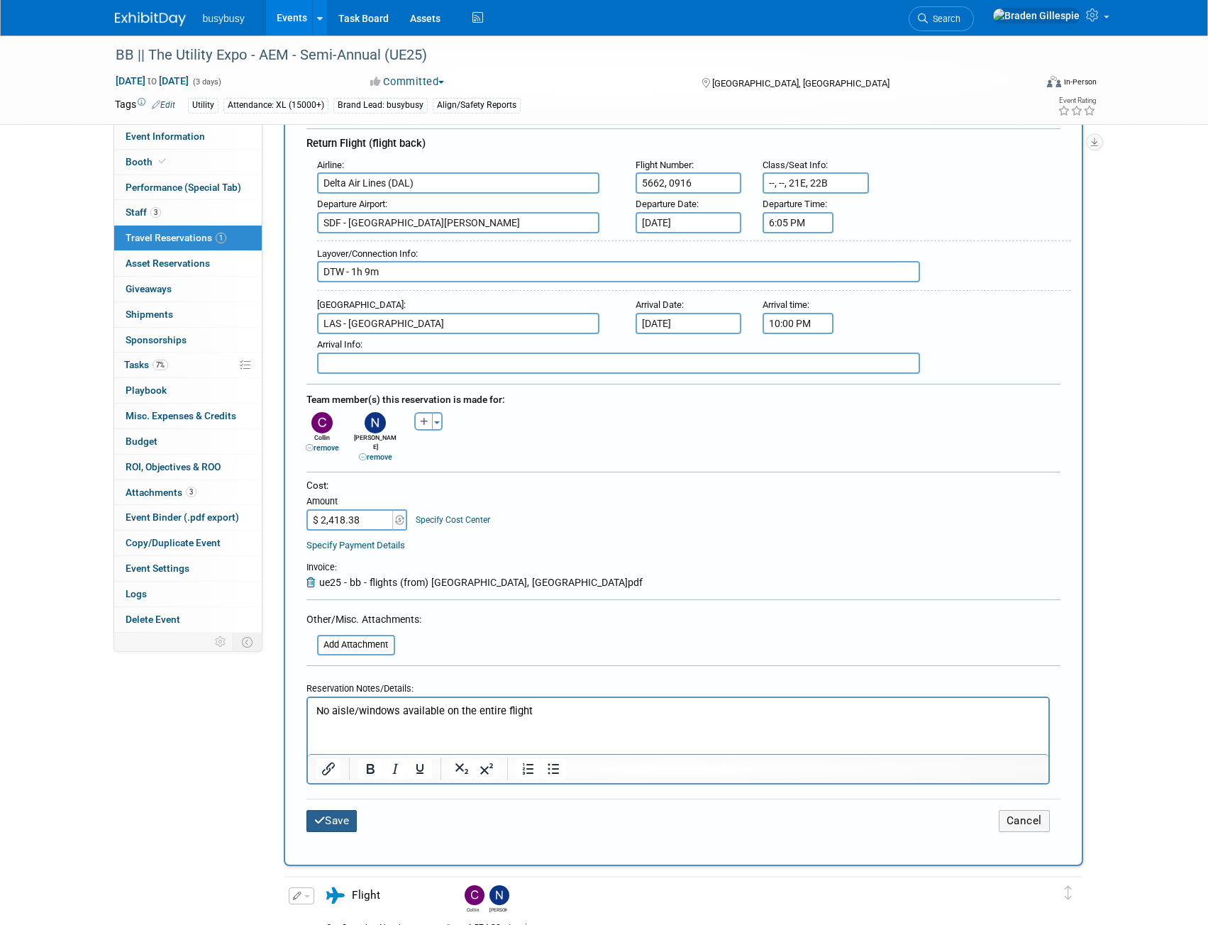
type input "--, --, 21E, 22B"
click at [343, 810] on button "Save" at bounding box center [332, 821] width 51 height 22
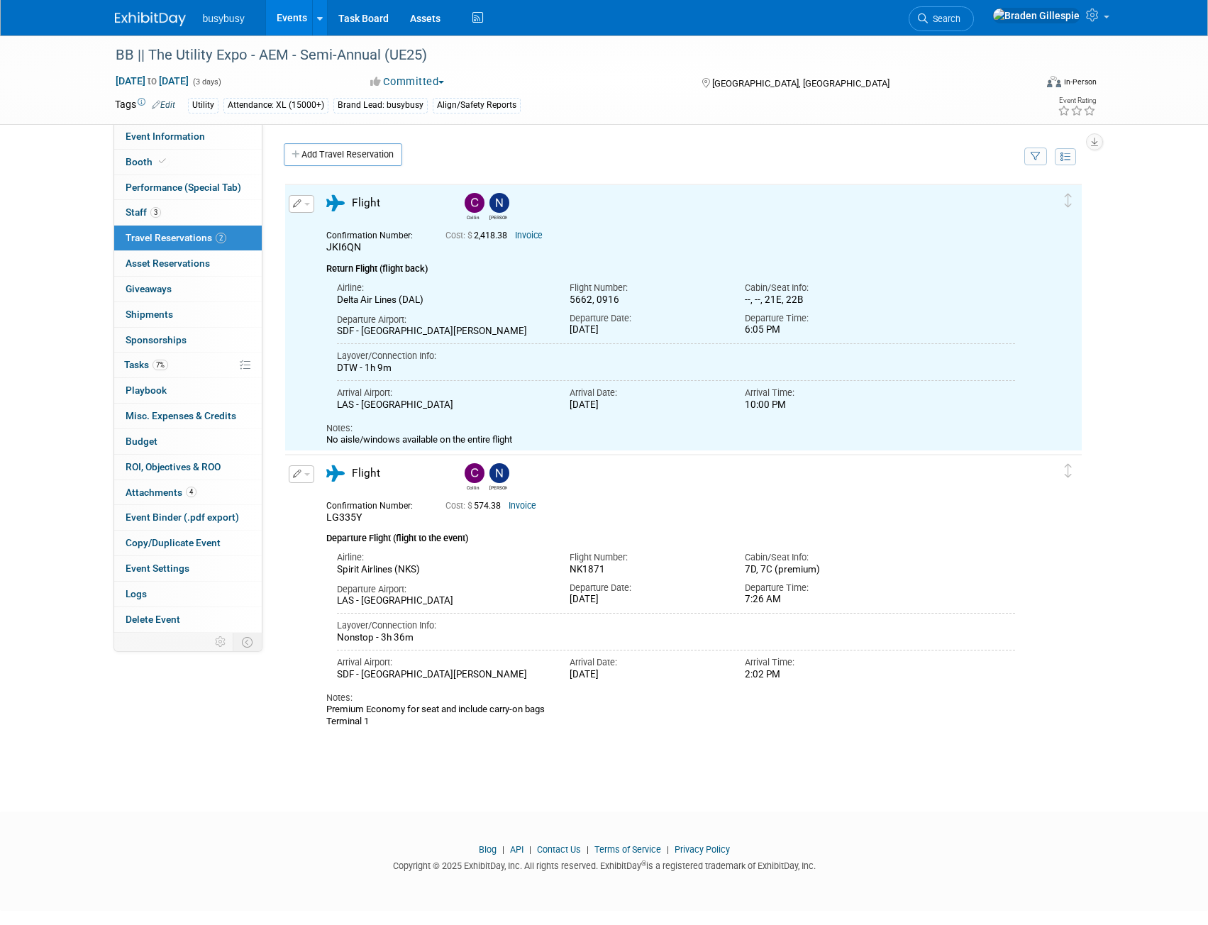
scroll to position [0, 0]
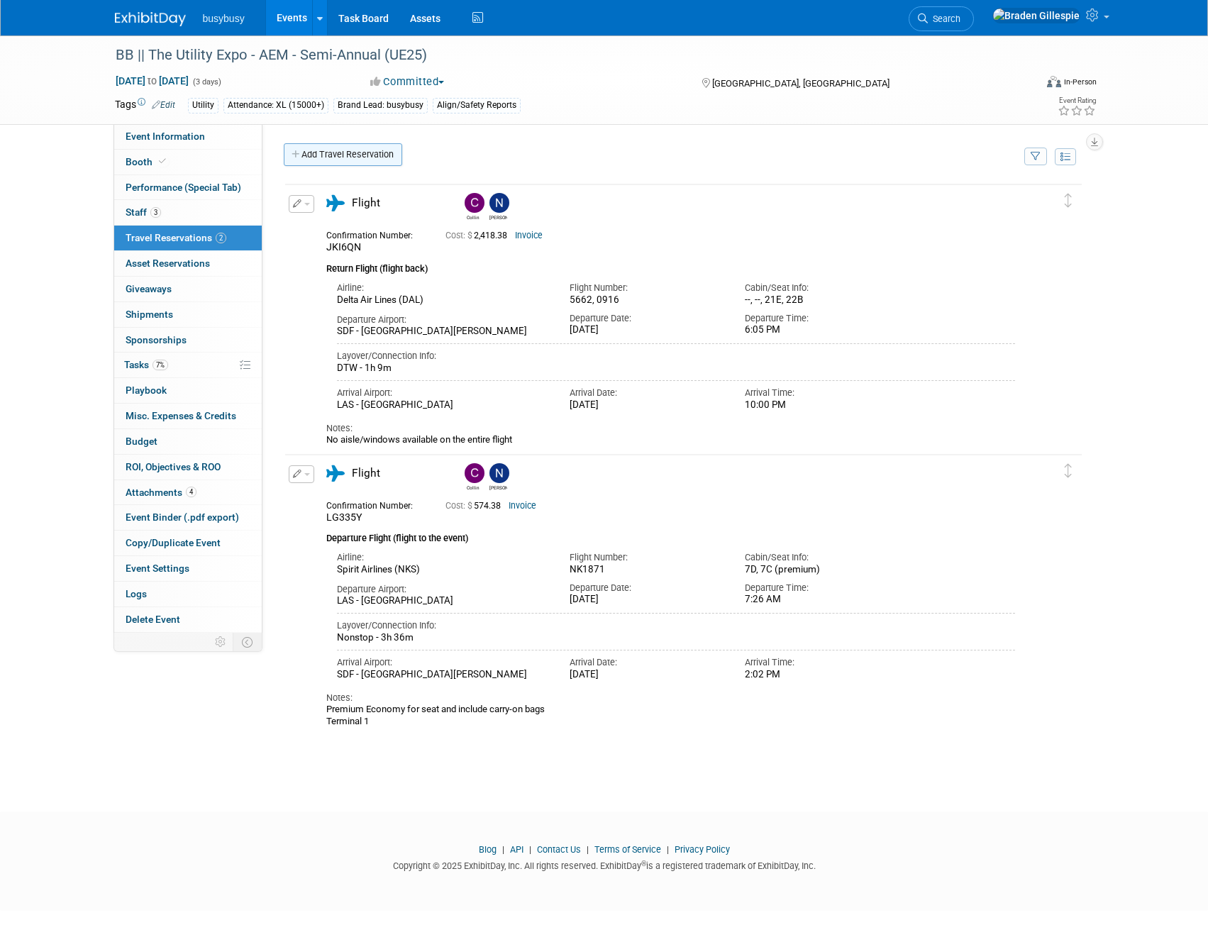
click at [315, 161] on link "Add Travel Reservation" at bounding box center [343, 154] width 119 height 23
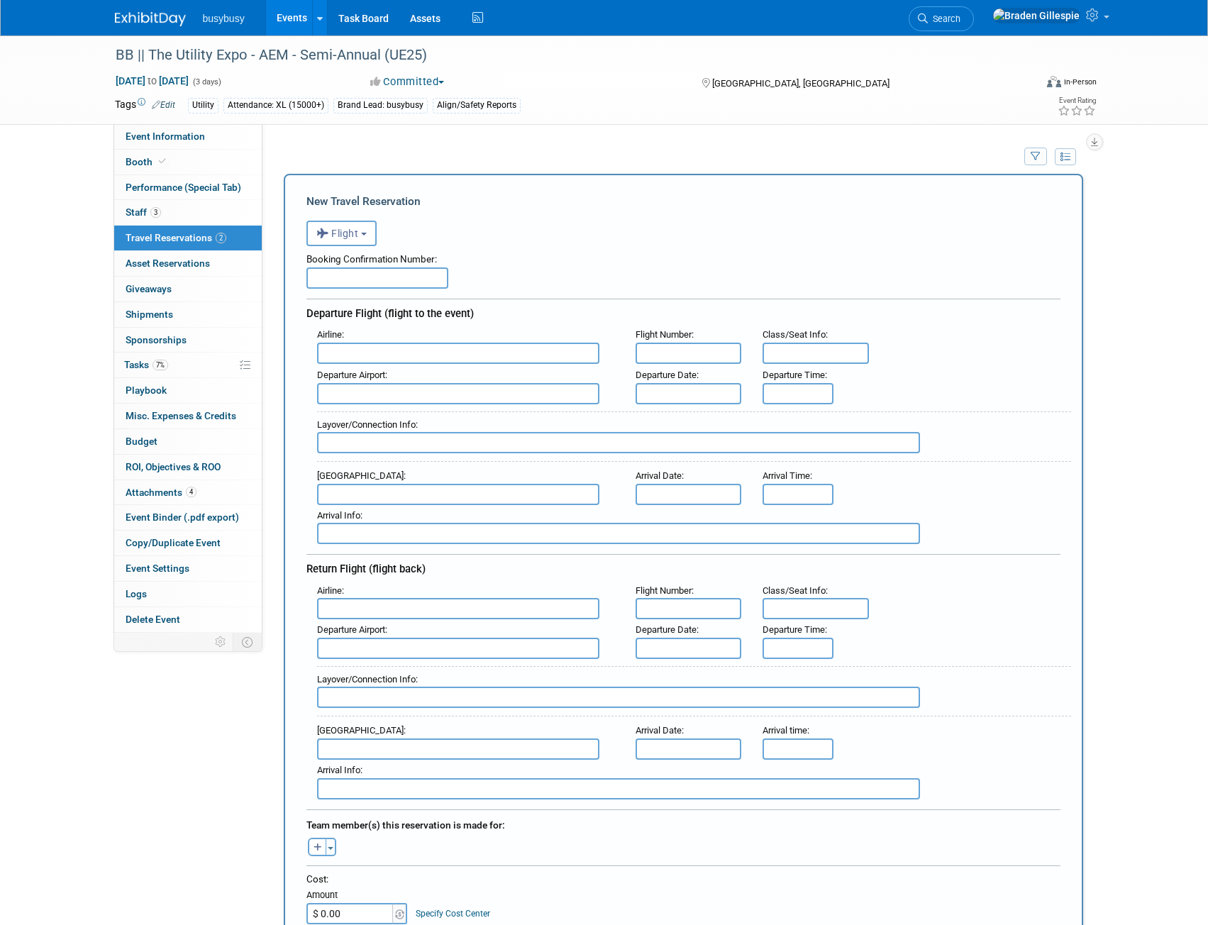
click at [420, 359] on input "text" at bounding box center [458, 353] width 282 height 21
click at [396, 401] on span "Delta Air Lines (DAL)" at bounding box center [465, 400] width 295 height 23
type input "Delta Air Lines (DAL)"
click at [374, 383] on input "text" at bounding box center [458, 393] width 282 height 21
click at [399, 417] on span "TLH - Tallahassee Regional Airport" at bounding box center [465, 416] width 295 height 23
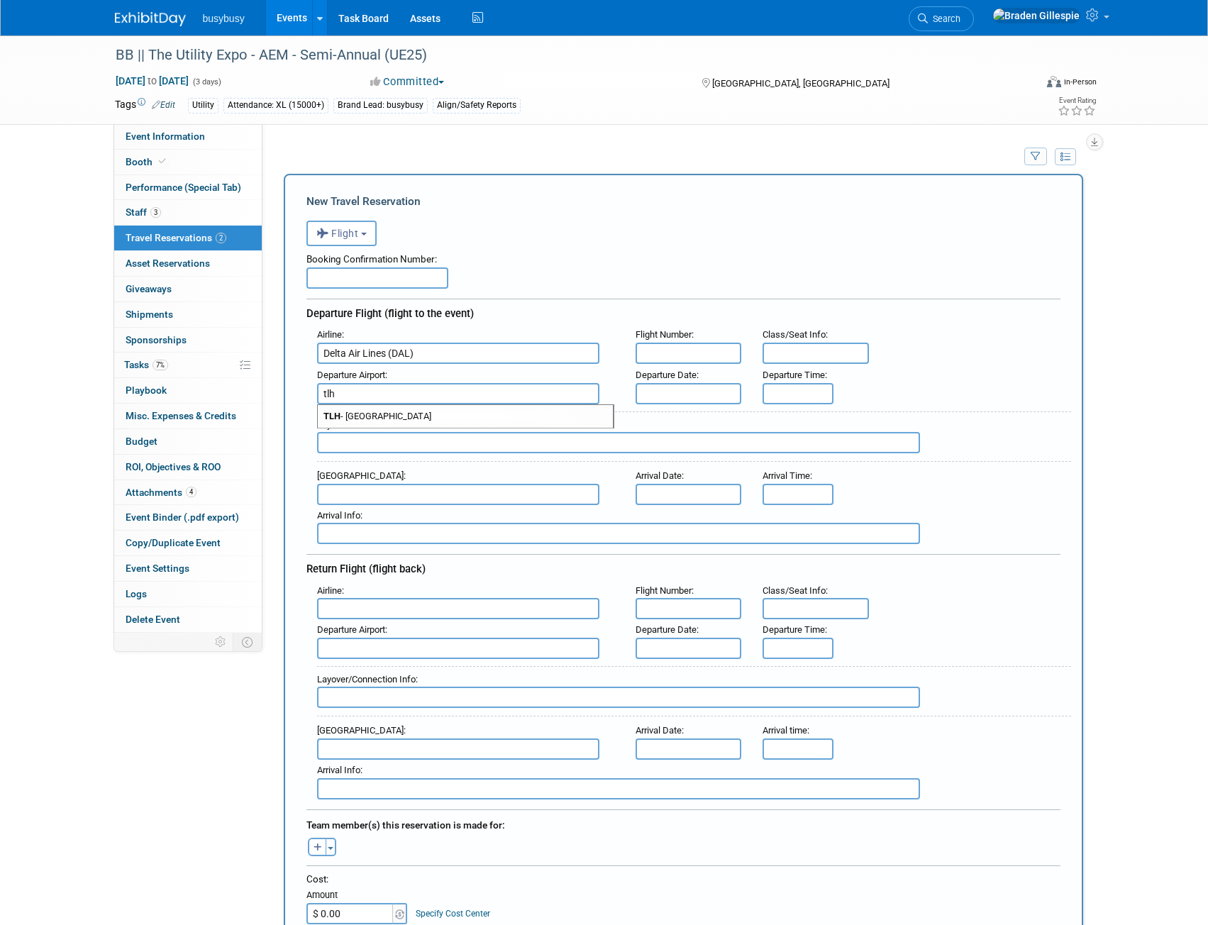
type input "TLH - Tallahassee Regional Airport"
click at [395, 498] on input "text" at bounding box center [458, 494] width 282 height 21
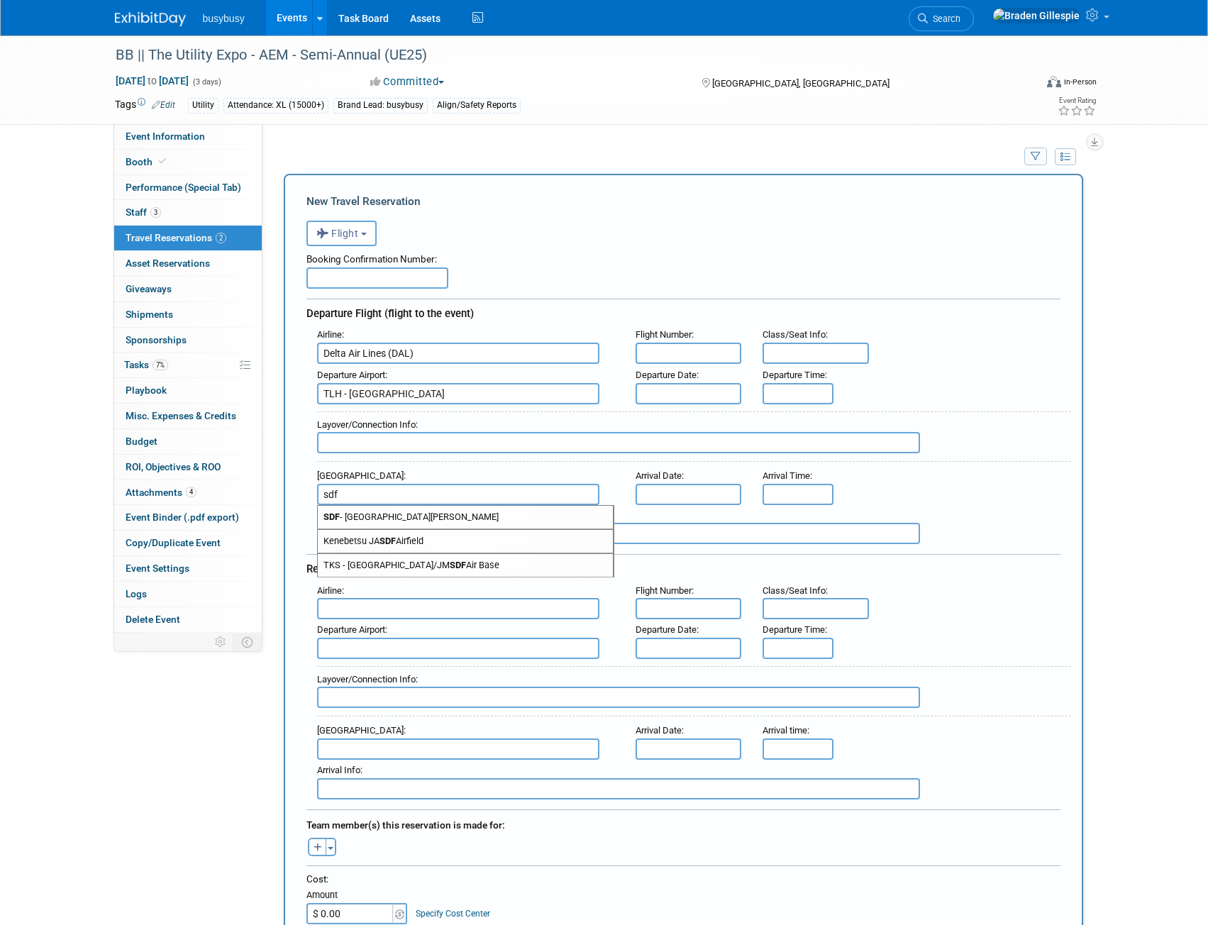
click at [480, 522] on span "SDF - Louisville International Standiford Field" at bounding box center [465, 517] width 295 height 23
type input "SDF - Louisville International Standiford Field"
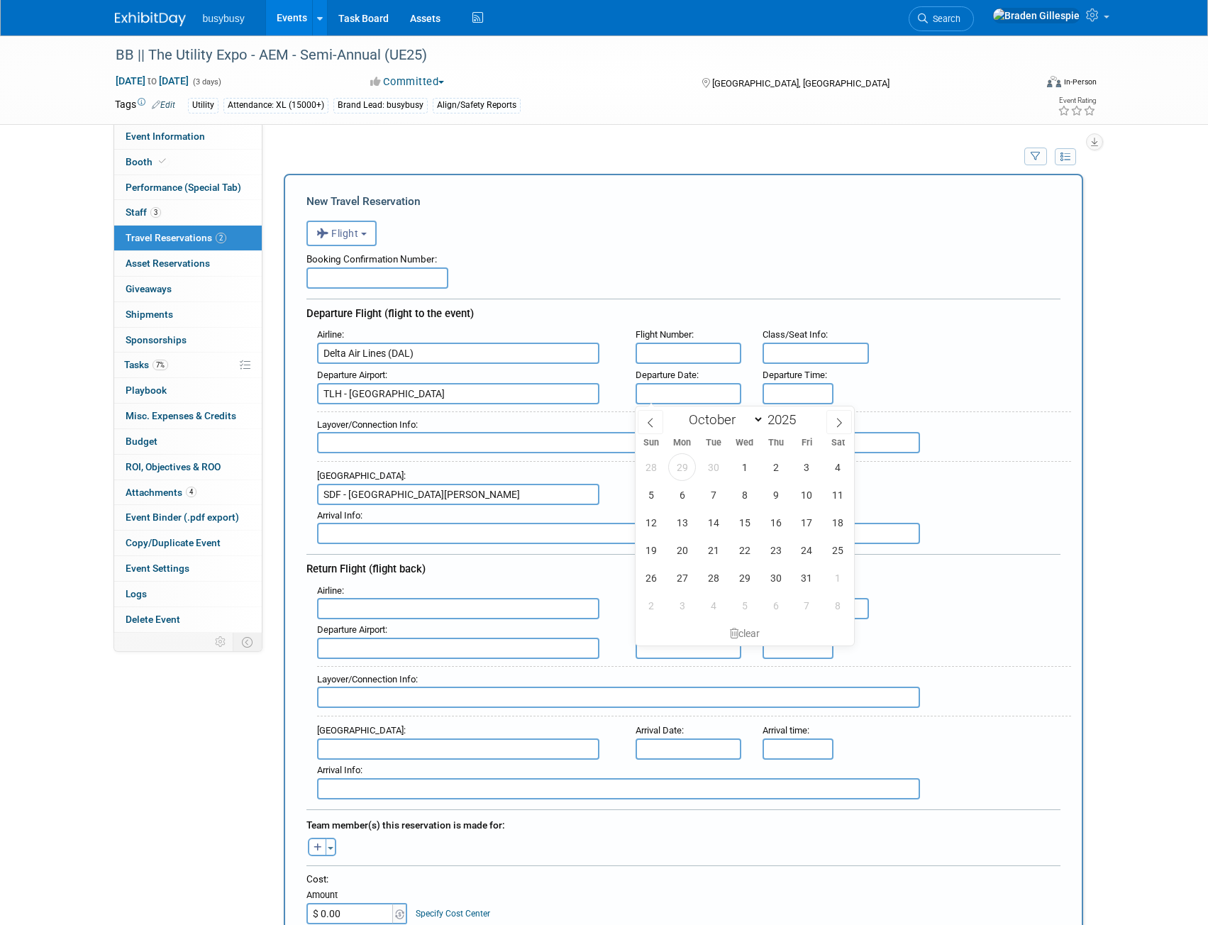
click at [689, 388] on input "text" at bounding box center [689, 393] width 106 height 21
click at [685, 494] on span "6" at bounding box center [682, 495] width 28 height 28
type input "Oct 6, 2025"
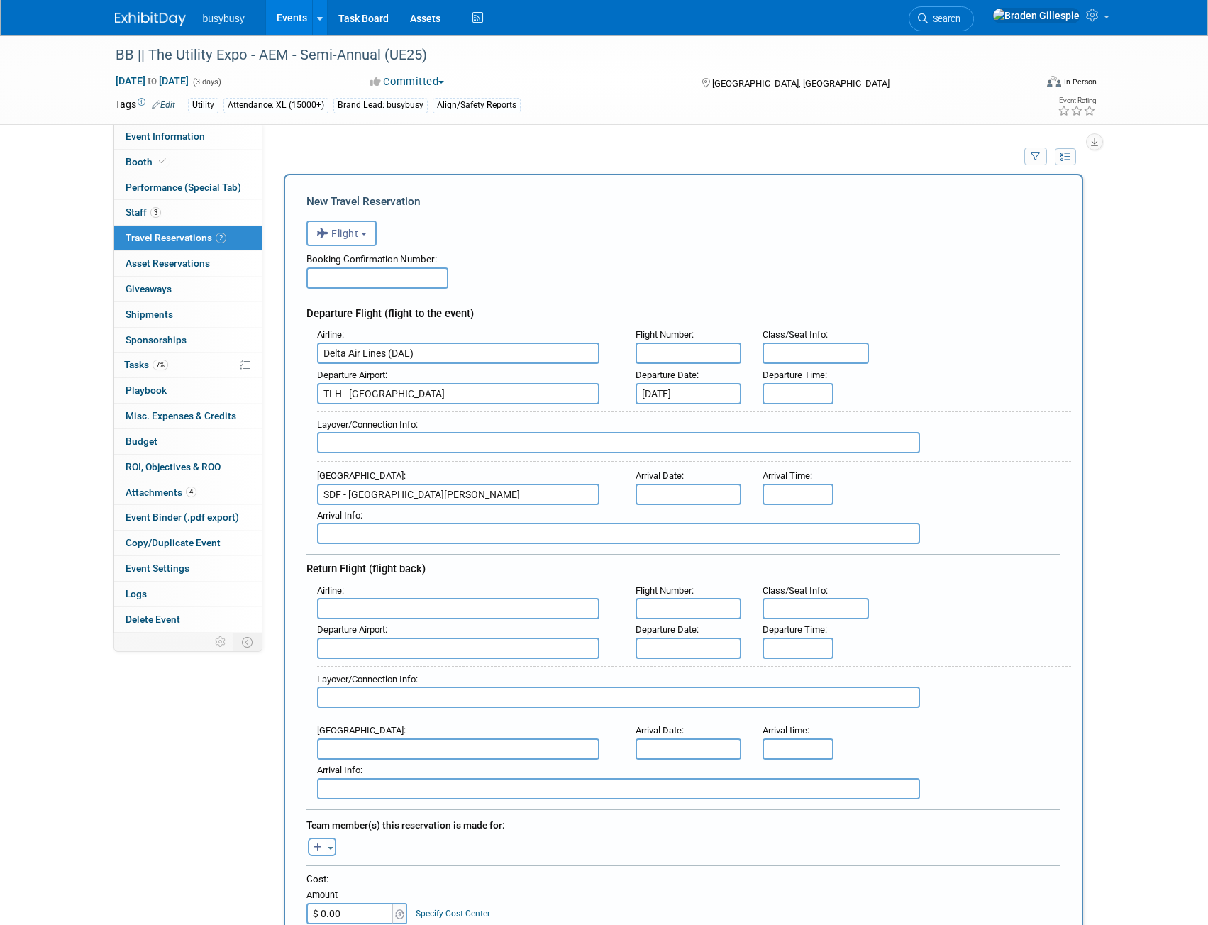
click at [681, 492] on input "text" at bounding box center [689, 494] width 106 height 21
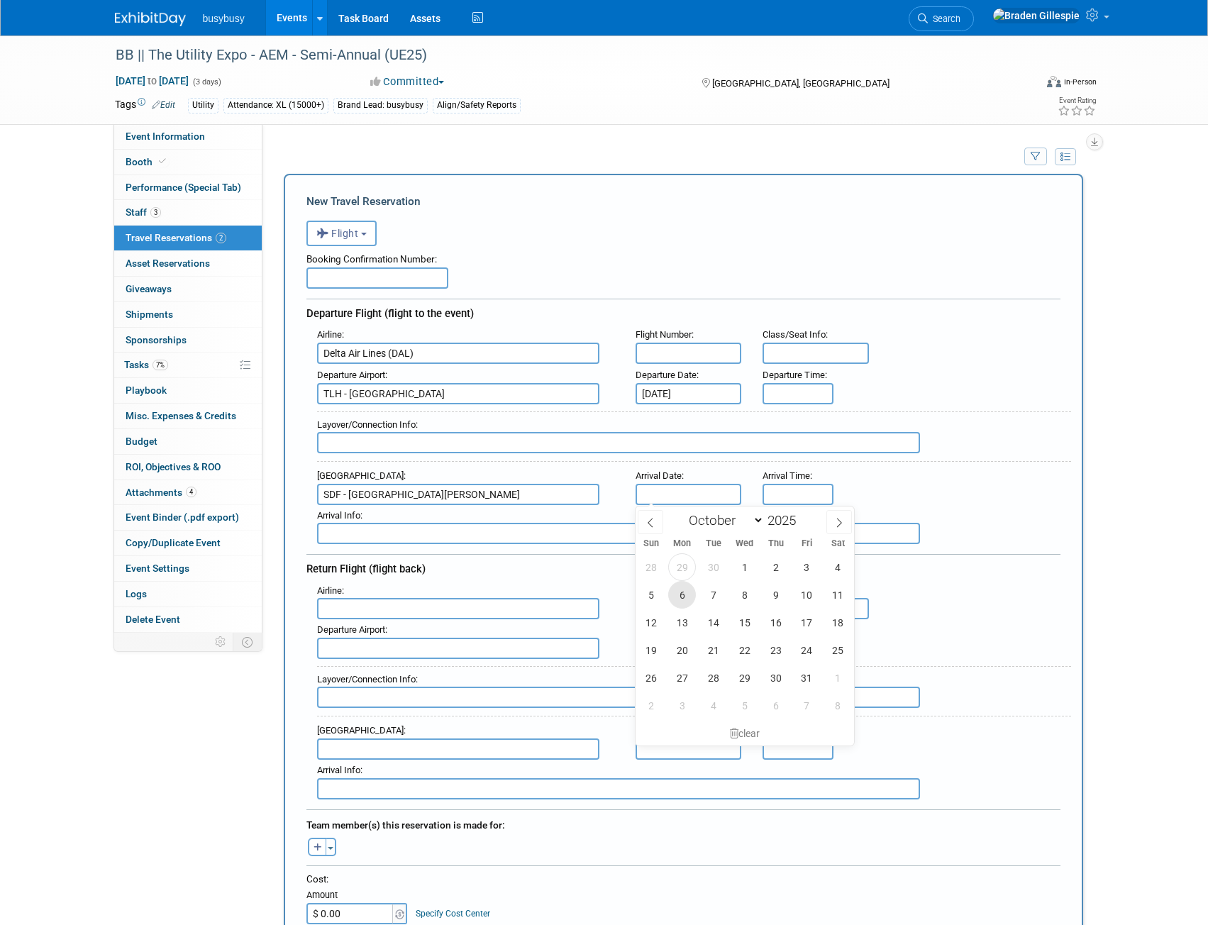
click at [686, 593] on span "6" at bounding box center [682, 595] width 28 height 28
type input "Oct 6, 2025"
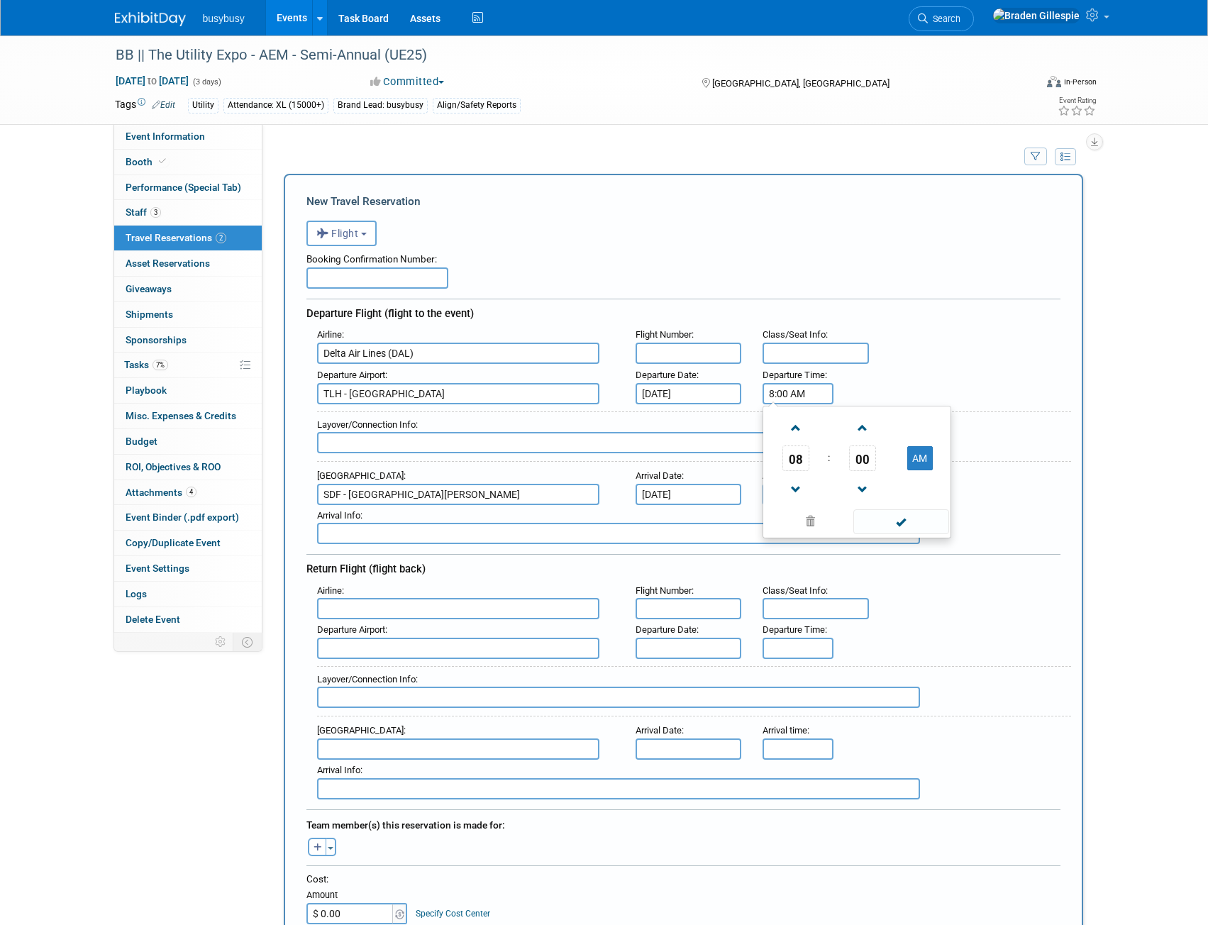
click at [797, 395] on input "8:00 AM" at bounding box center [798, 393] width 71 height 21
click at [824, 393] on input "8:00 AM" at bounding box center [798, 393] width 71 height 21
drag, startPoint x: 820, startPoint y: 392, endPoint x: 754, endPoint y: 392, distance: 65.3
click at [754, 392] on div "Departure Time : 8:00 AM 08 : 00 AM 12 01 02 03 04 05 06 07 08 09 10 11 00 05 1…" at bounding box center [796, 385] width 89 height 40
type input "7:16 PM"
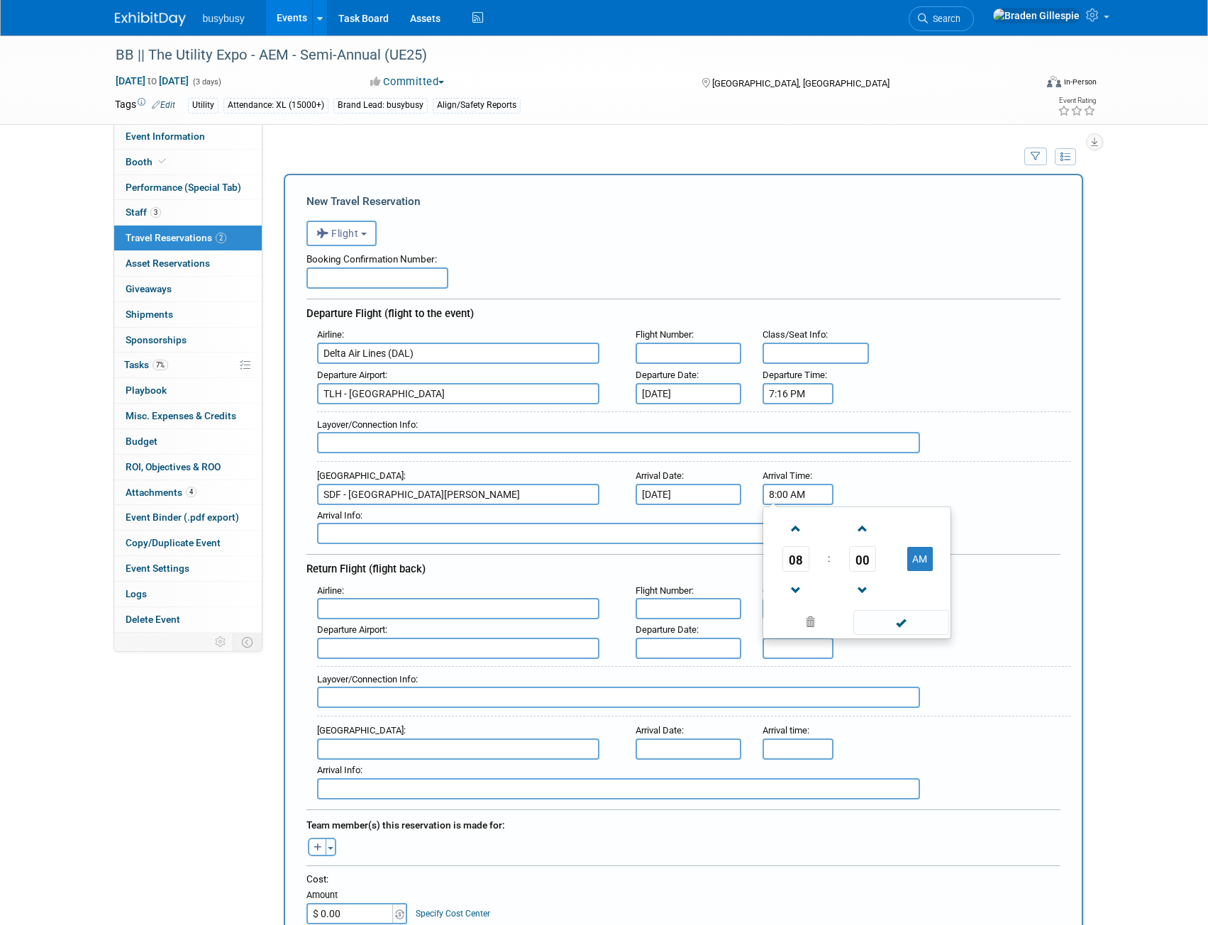
click at [800, 498] on input "8:00 AM" at bounding box center [798, 494] width 71 height 21
drag, startPoint x: 815, startPoint y: 496, endPoint x: 671, endPoint y: 492, distance: 143.4
click at [671, 492] on div "Arrival Airport : SDF - Louisville International Standiford Field Arrival Date …" at bounding box center [689, 486] width 765 height 40
type input "10:34 PM"
click at [375, 282] on input "text" at bounding box center [378, 278] width 142 height 21
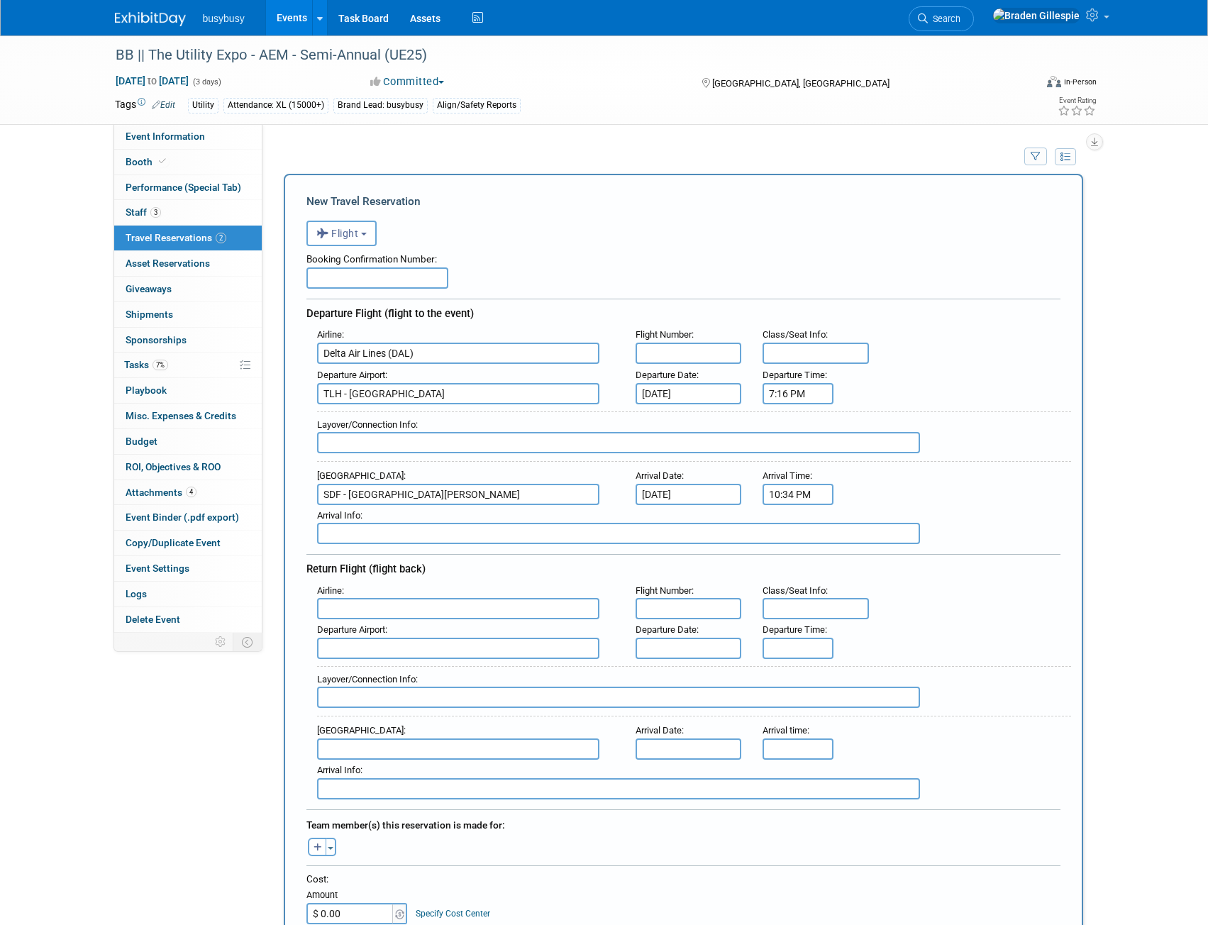
paste input "JL23AN"
type input "JL23AN"
click at [686, 360] on input "text" at bounding box center [689, 353] width 106 height 21
click at [332, 849] on button "Toggle Dropdown" at bounding box center [331, 847] width 11 height 18
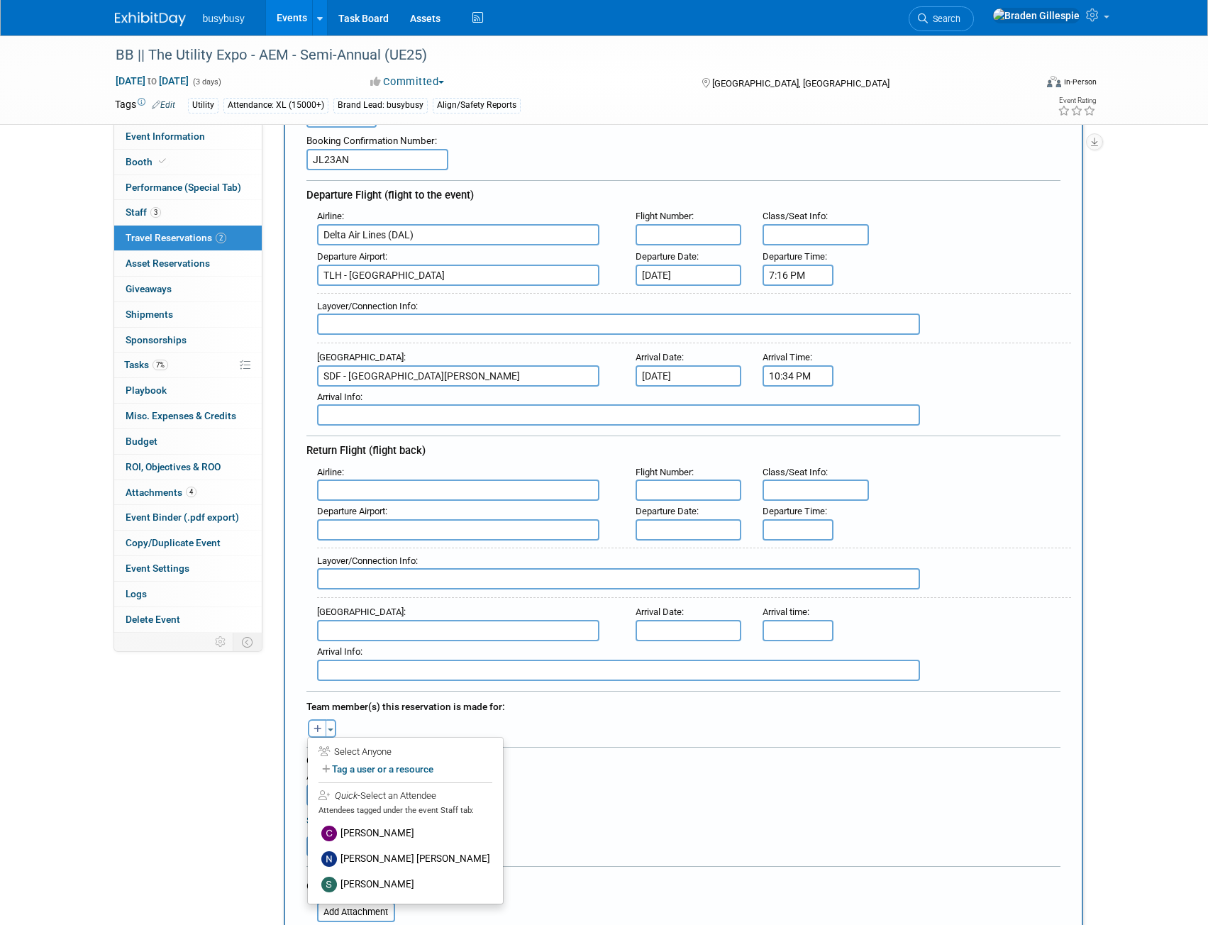
scroll to position [284, 0]
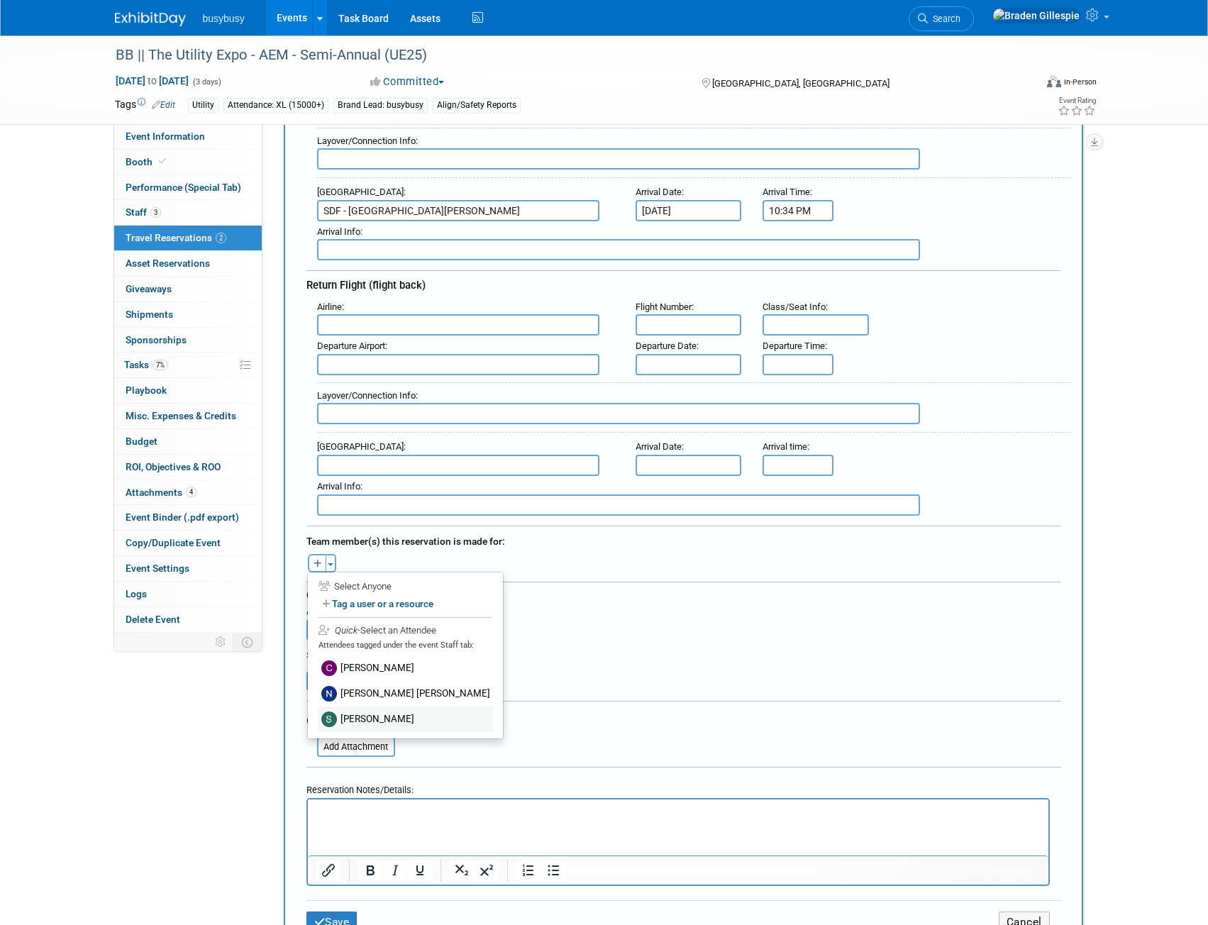
click at [392, 717] on label "Sydney Sanders" at bounding box center [405, 720] width 175 height 26
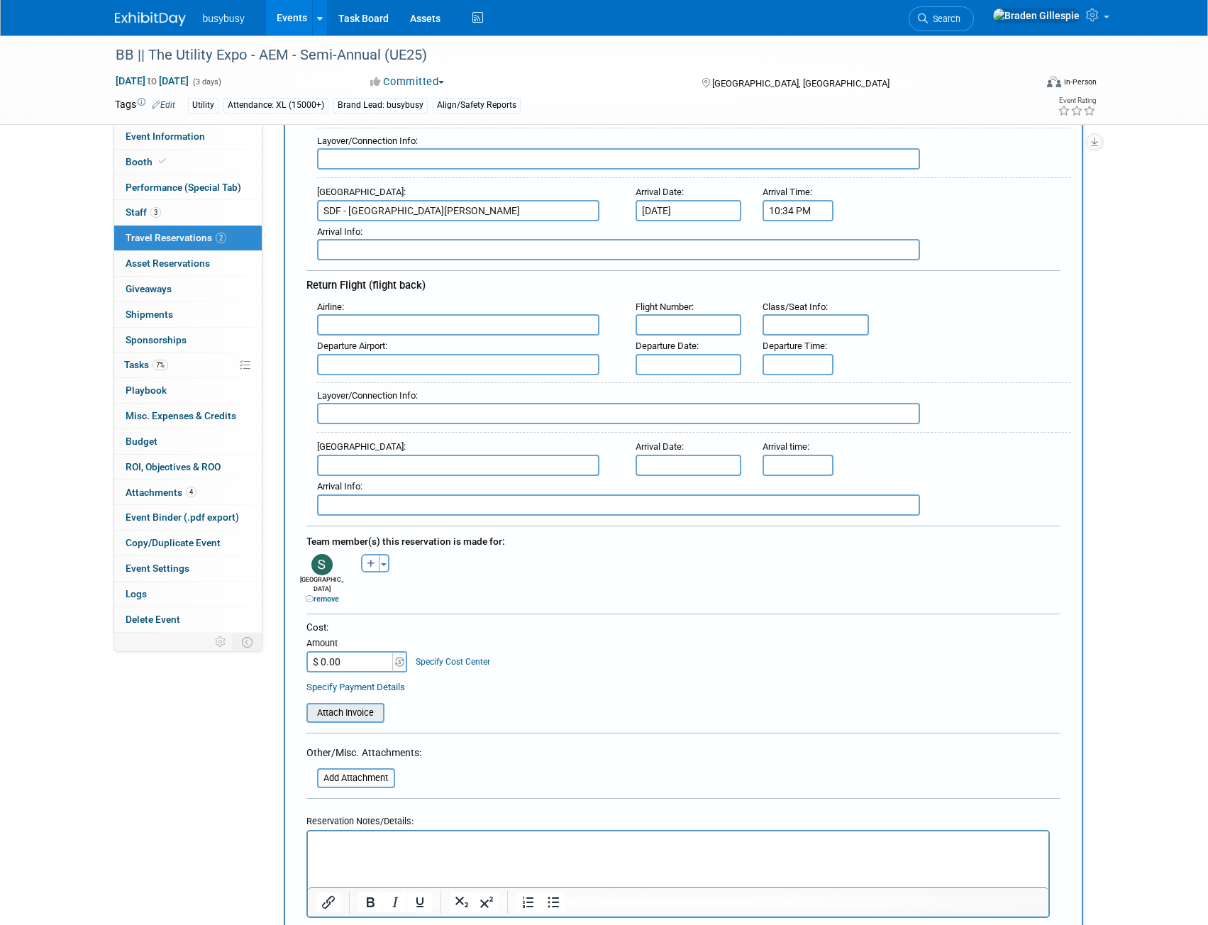
click at [358, 705] on input "file" at bounding box center [298, 713] width 169 height 17
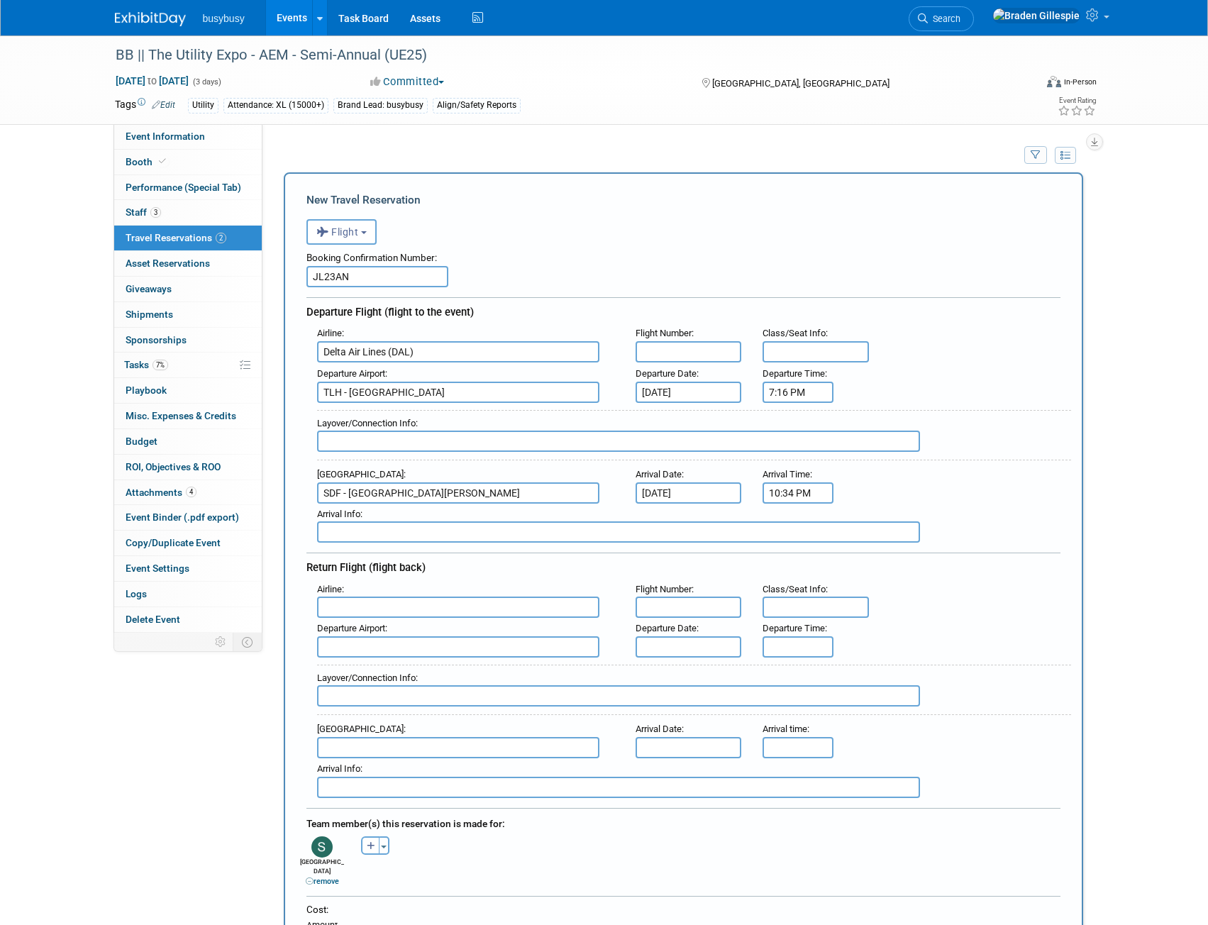
scroll to position [0, 0]
click at [686, 352] on input "text" at bounding box center [689, 353] width 106 height 21
type input "1140, 1511"
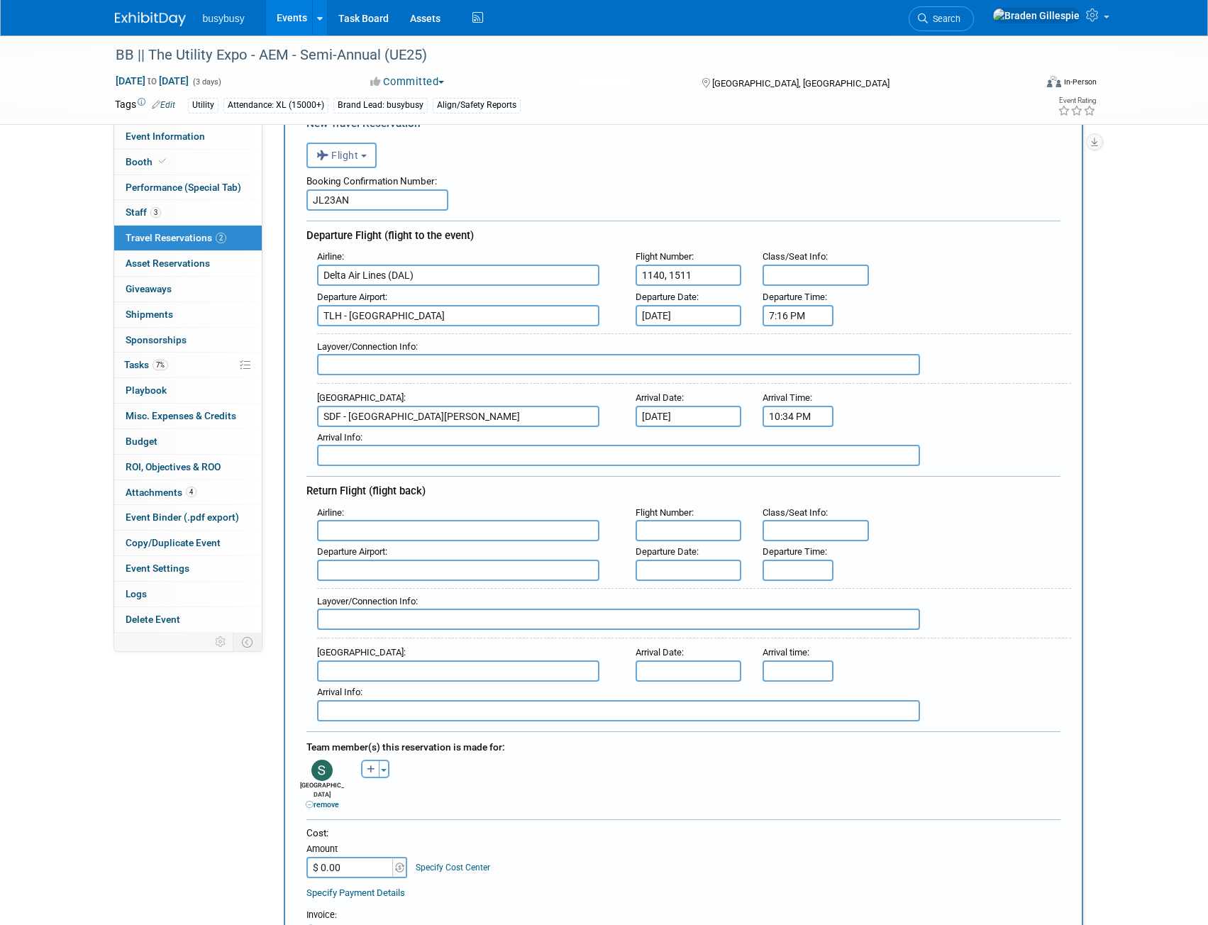
scroll to position [284, 0]
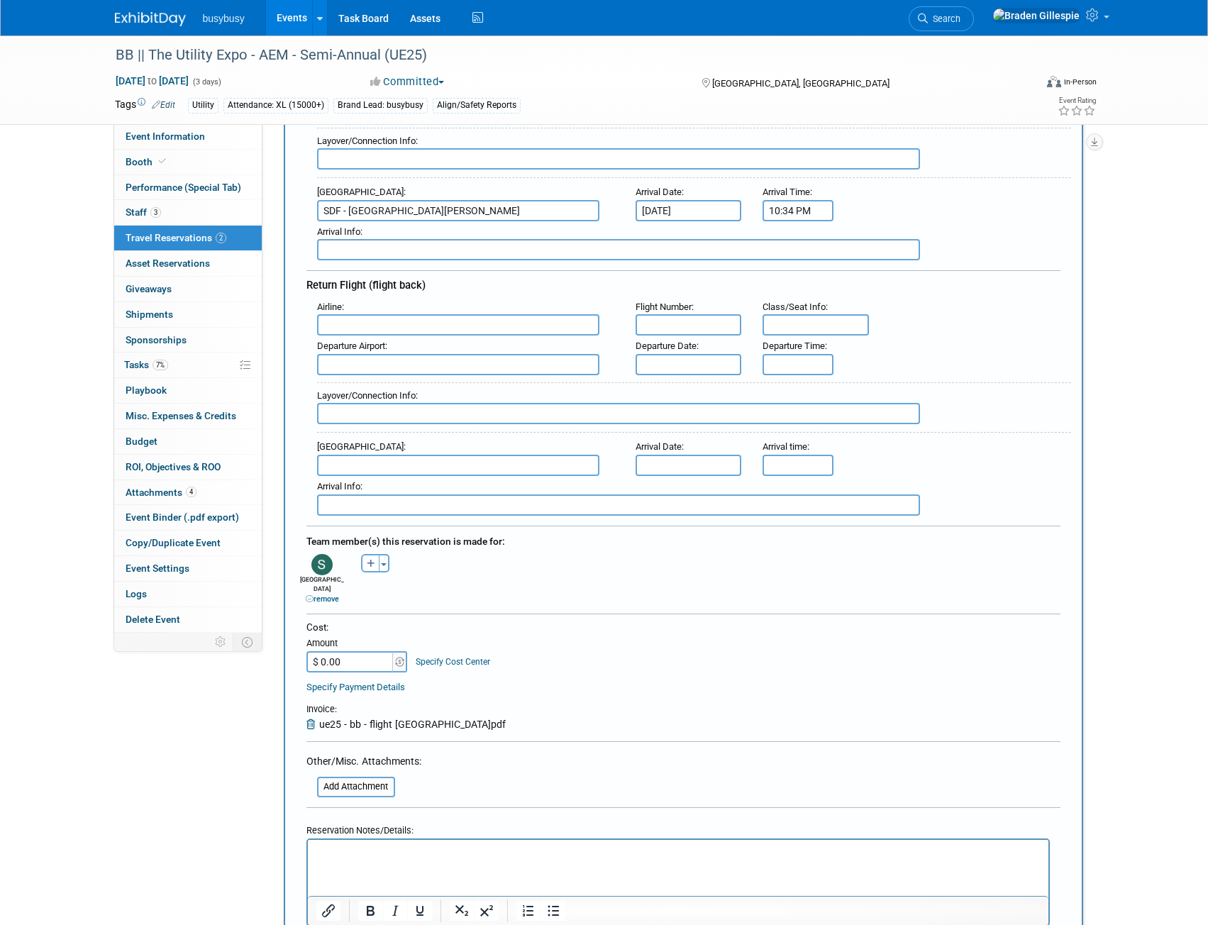
click at [355, 652] on input "$ 0.00" at bounding box center [351, 661] width 89 height 21
type input "$ 669.18"
click at [742, 648] on div "Cost: Amount $ 669.18 Specify Cost Center Cost Center -- Not Specified -- Align…" at bounding box center [684, 647] width 754 height 52
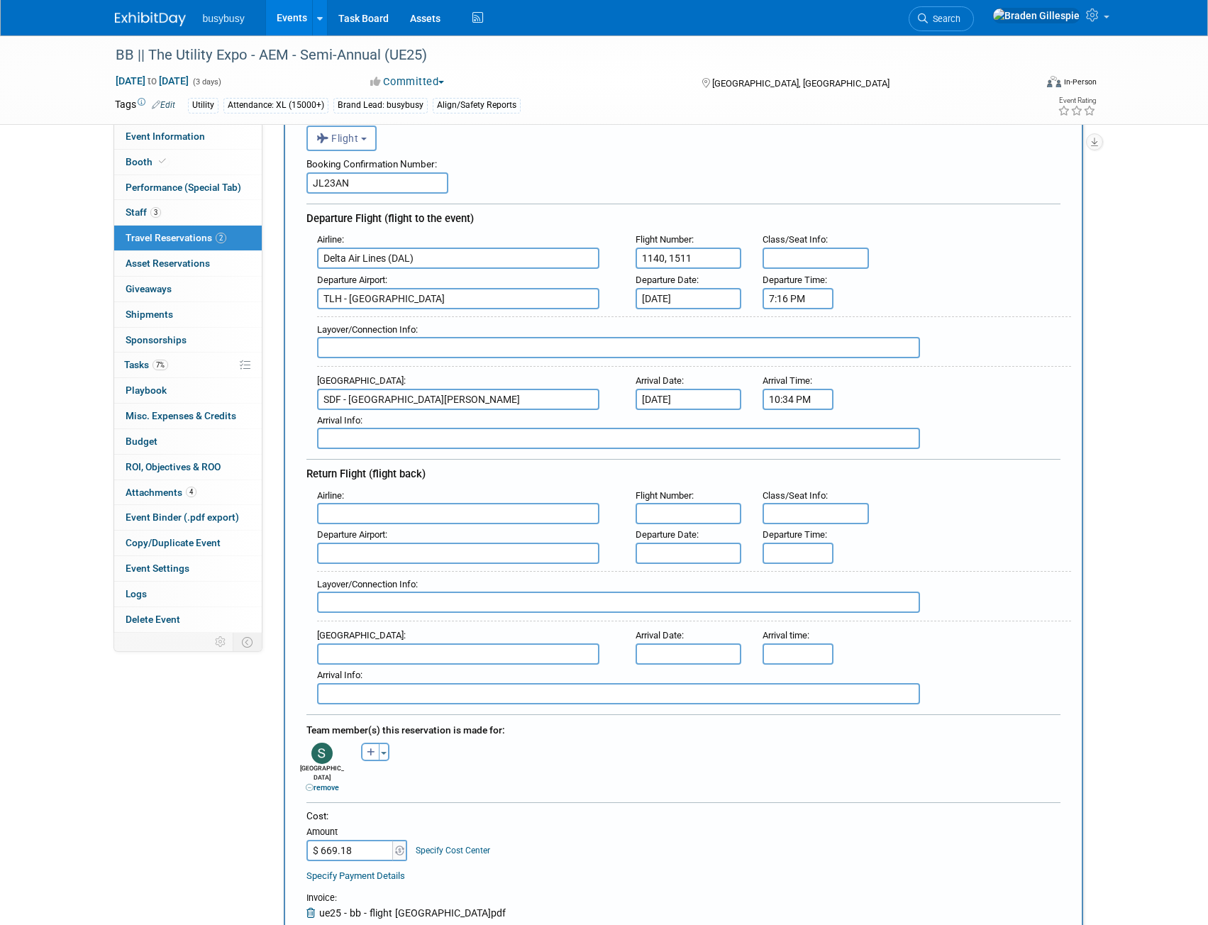
scroll to position [71, 0]
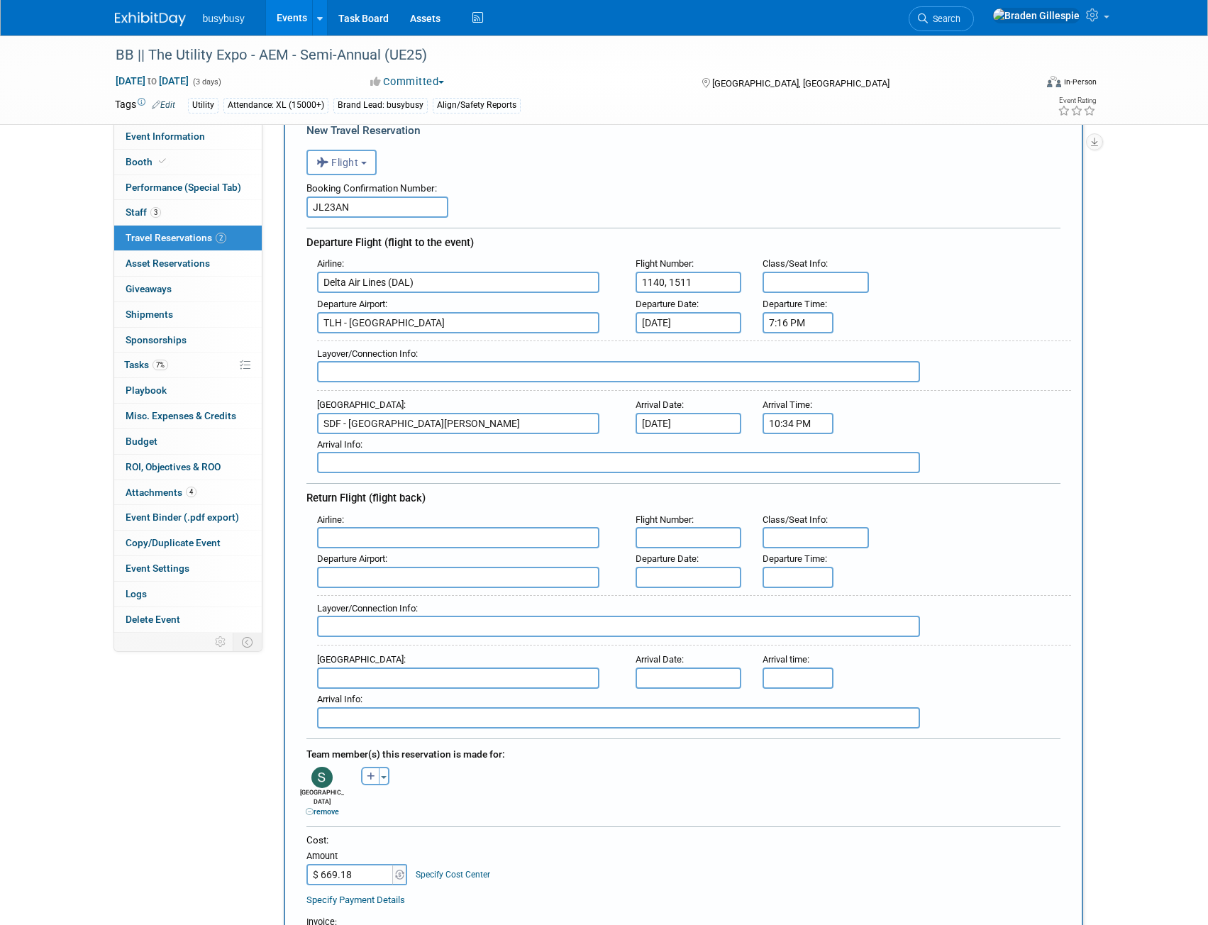
click at [810, 287] on input "text" at bounding box center [816, 282] width 106 height 21
click at [791, 289] on input "text" at bounding box center [816, 282] width 106 height 21
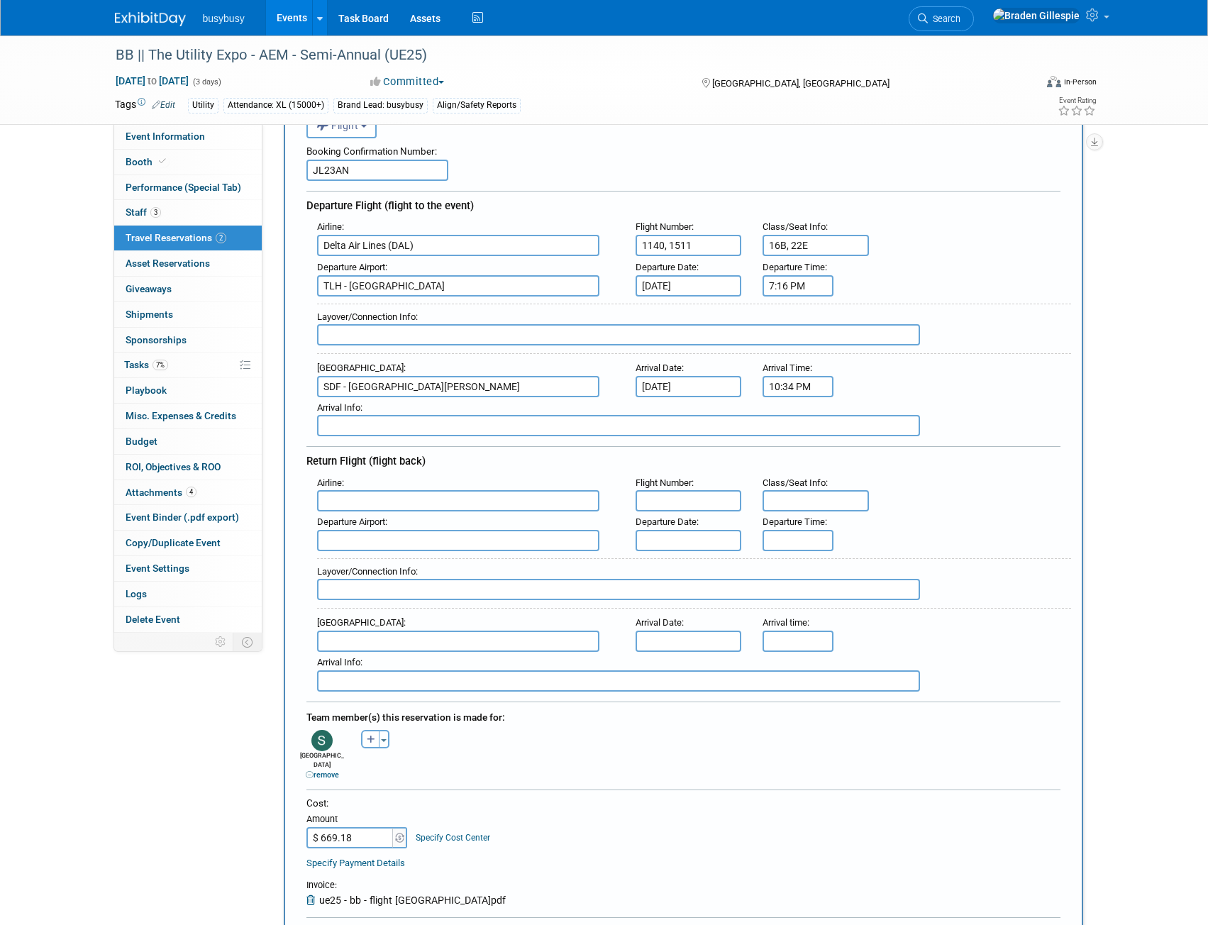
scroll to position [142, 0]
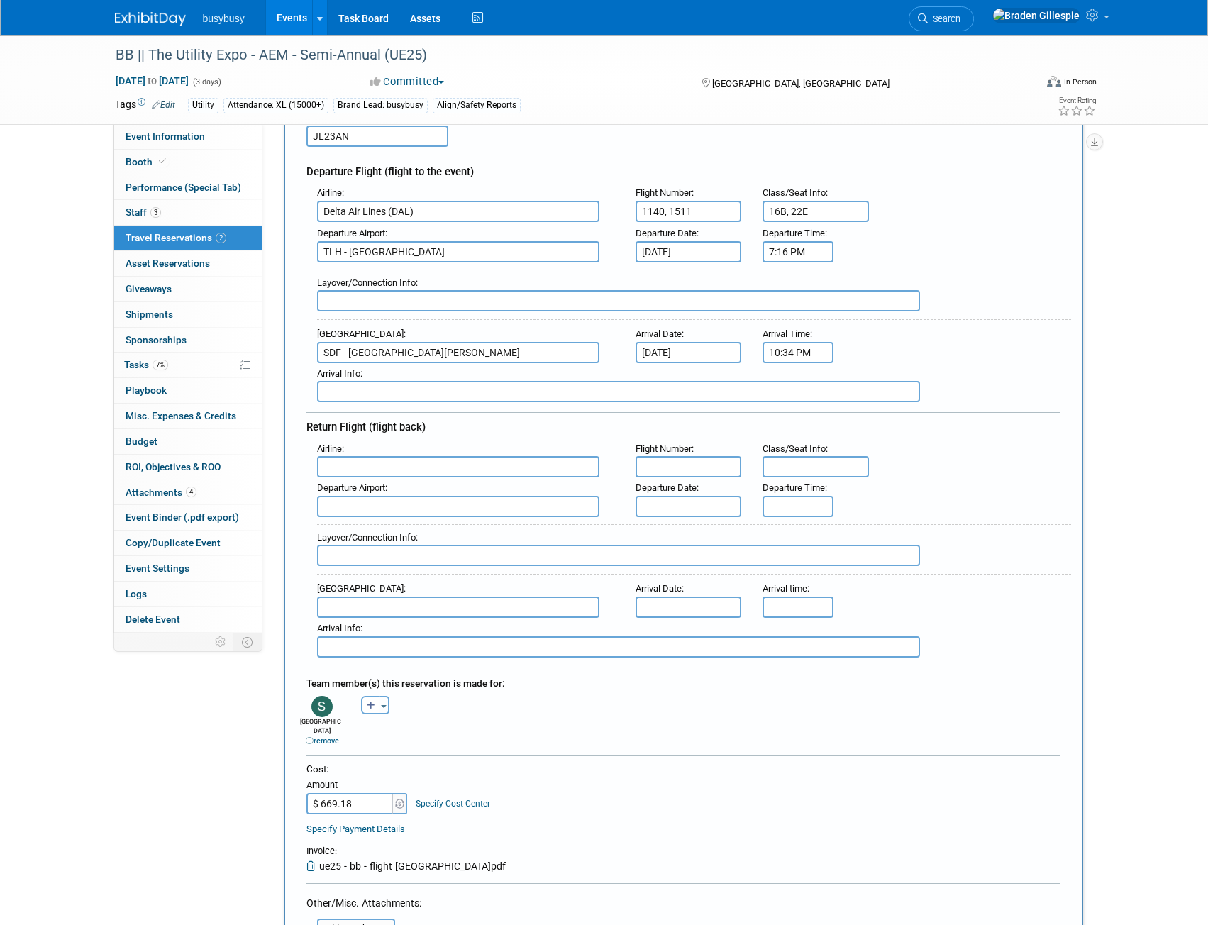
type input "16B, 22E"
click at [440, 299] on input "text" at bounding box center [618, 300] width 603 height 21
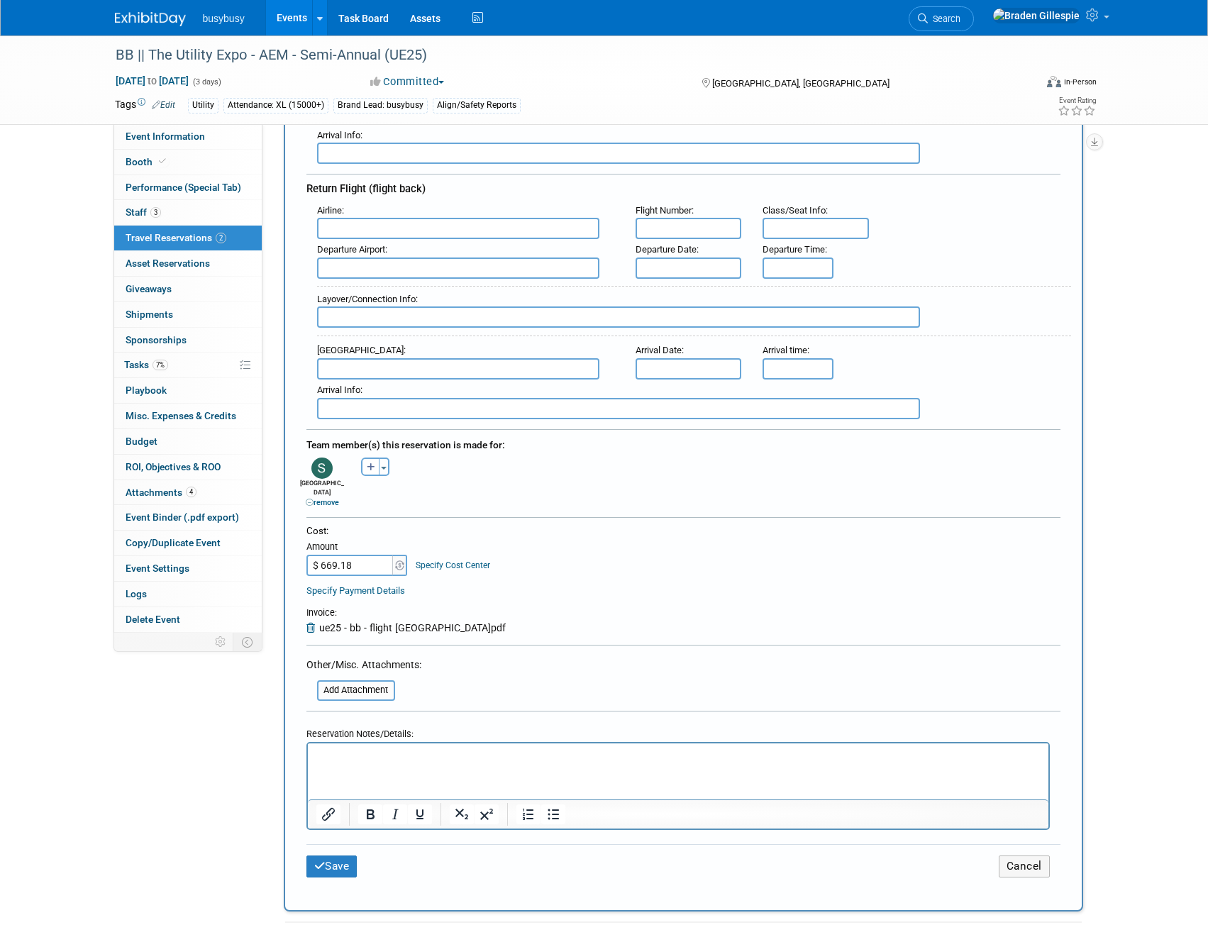
scroll to position [426, 0]
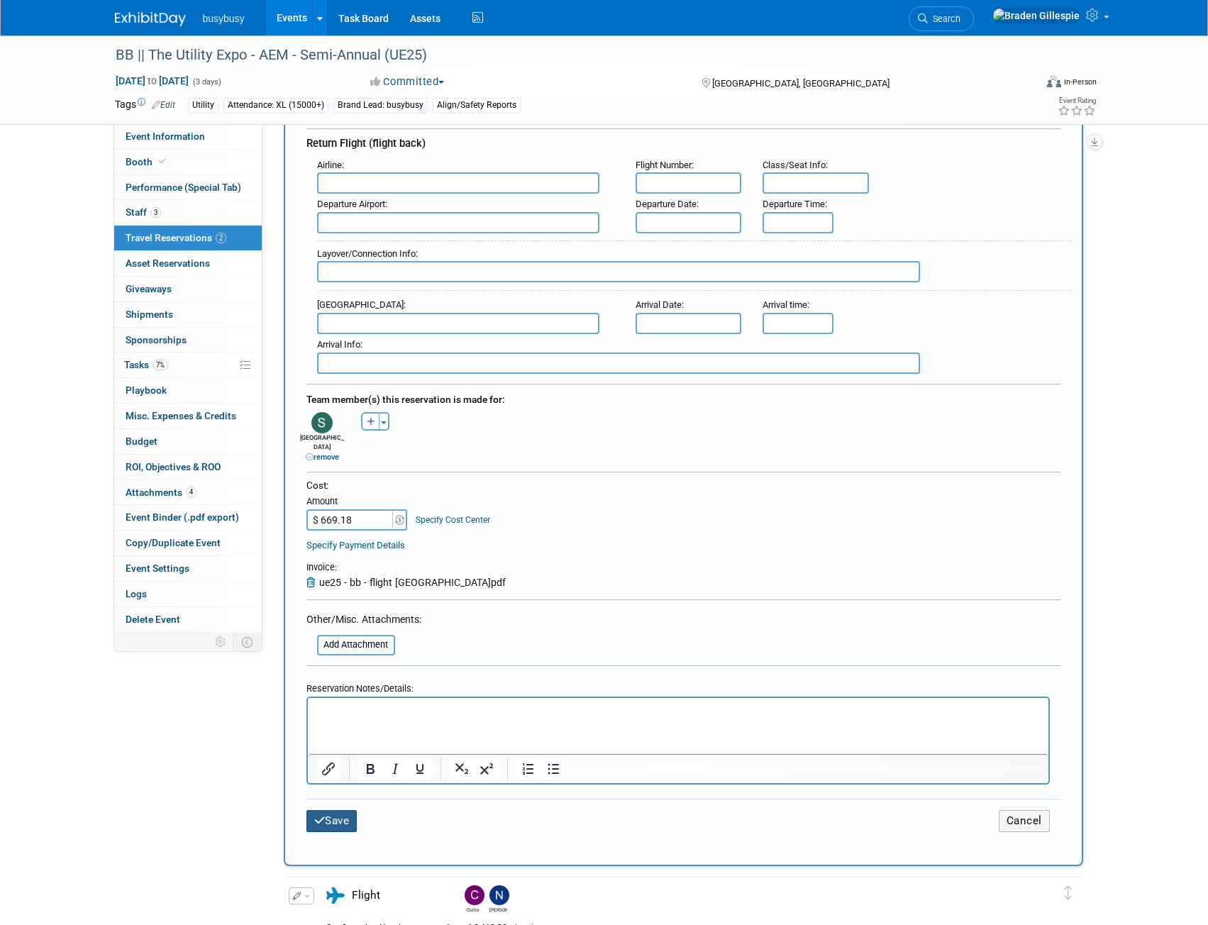
type input "ATL - 40m"
click at [338, 813] on button "Save" at bounding box center [332, 821] width 51 height 22
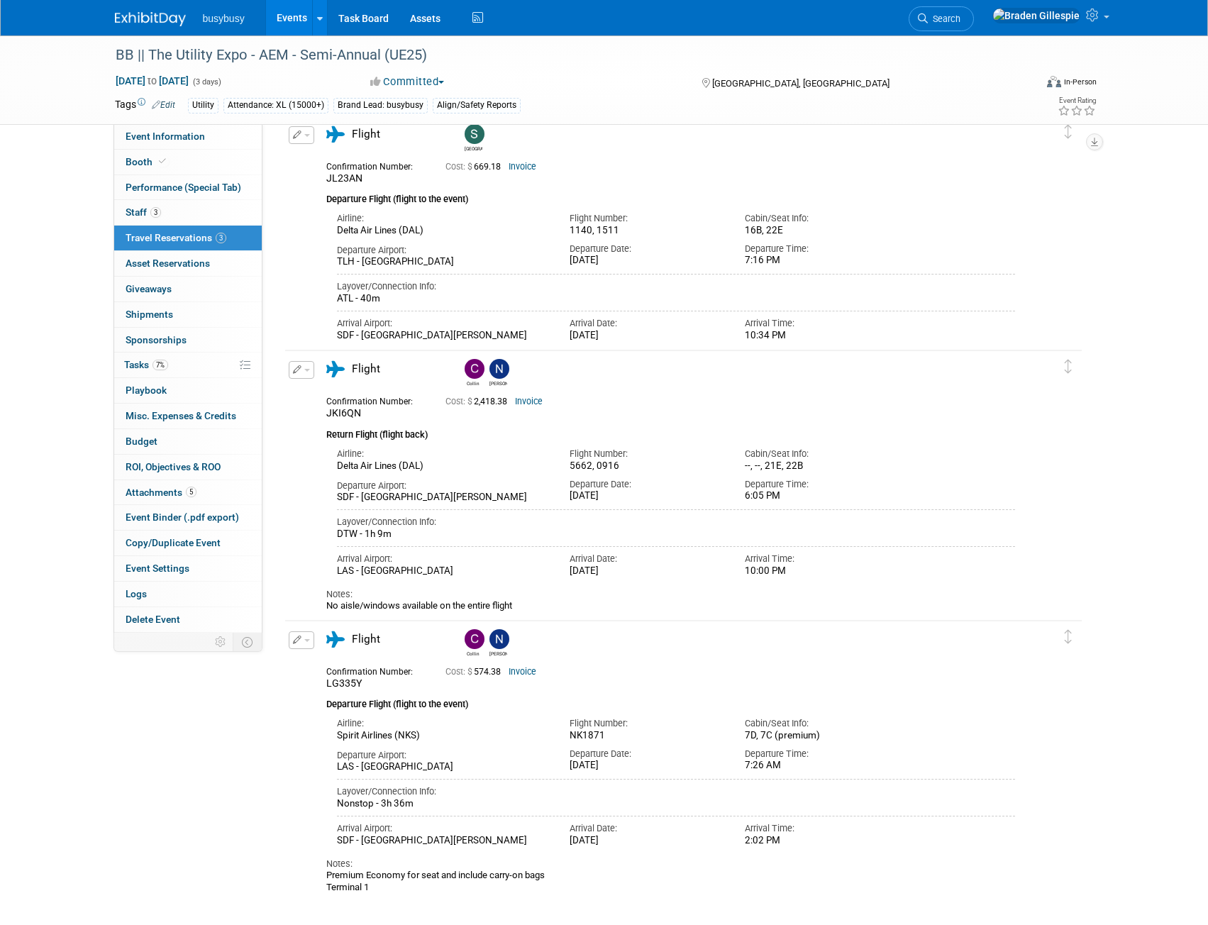
scroll to position [57, 0]
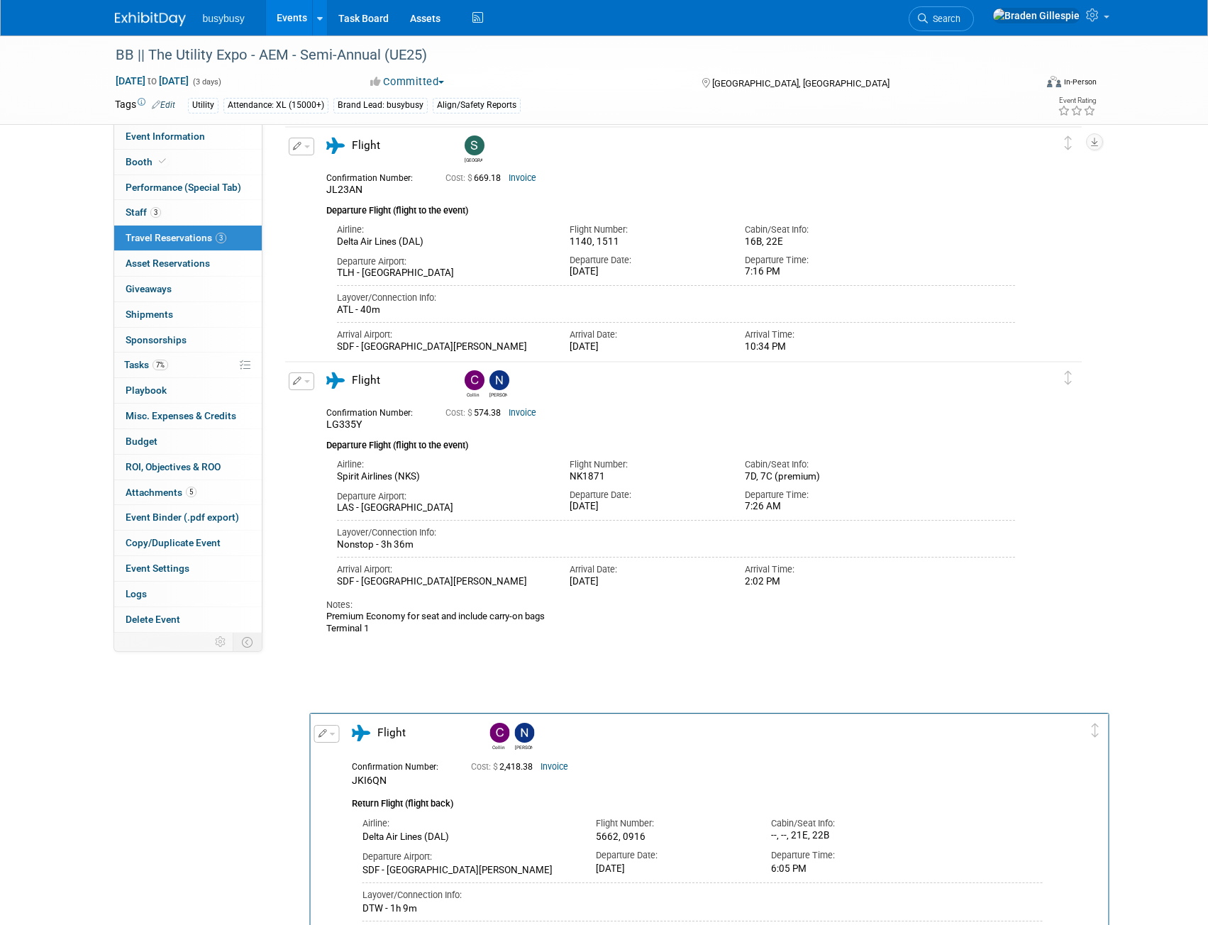
drag, startPoint x: 1071, startPoint y: 371, endPoint x: 1097, endPoint y: 723, distance: 352.9
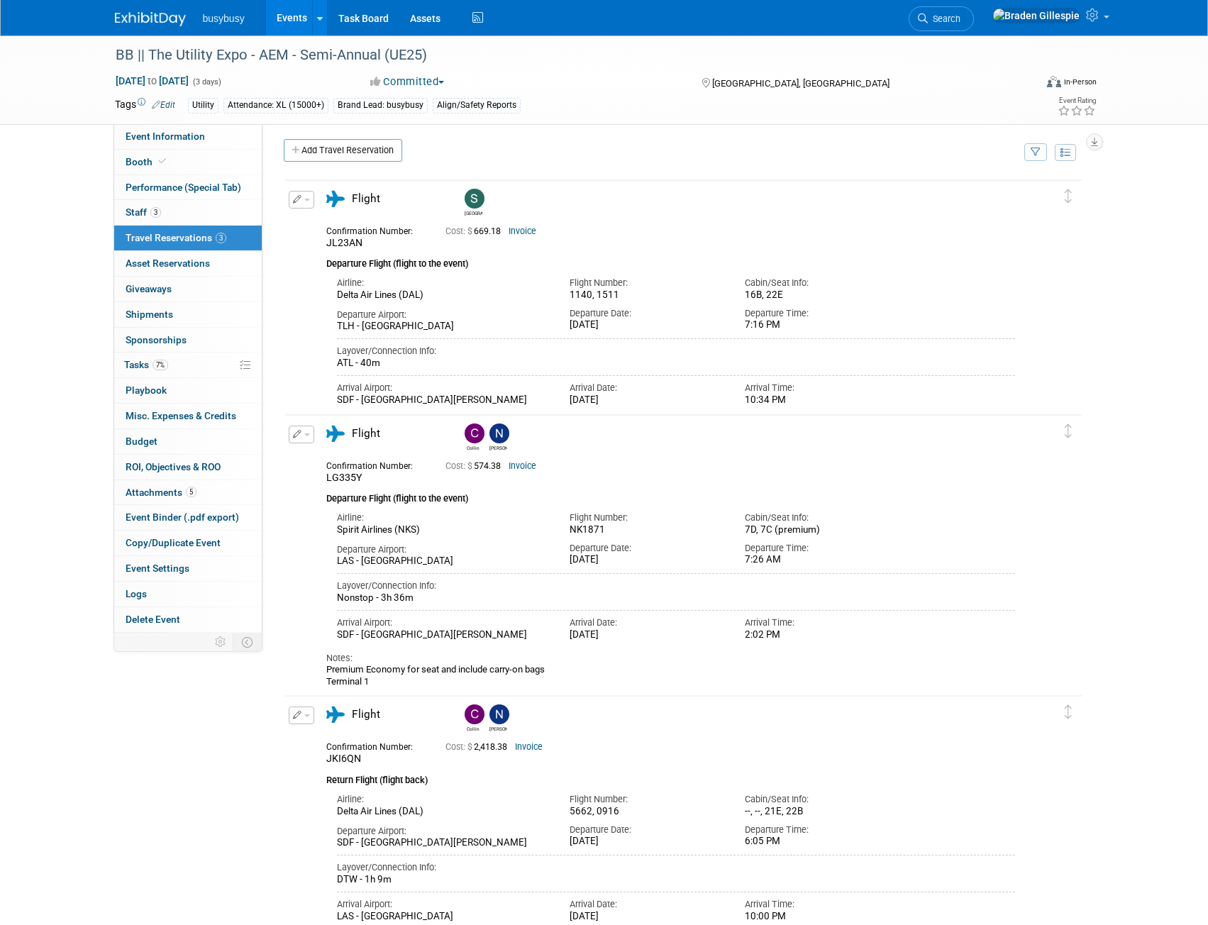
scroll to position [0, 0]
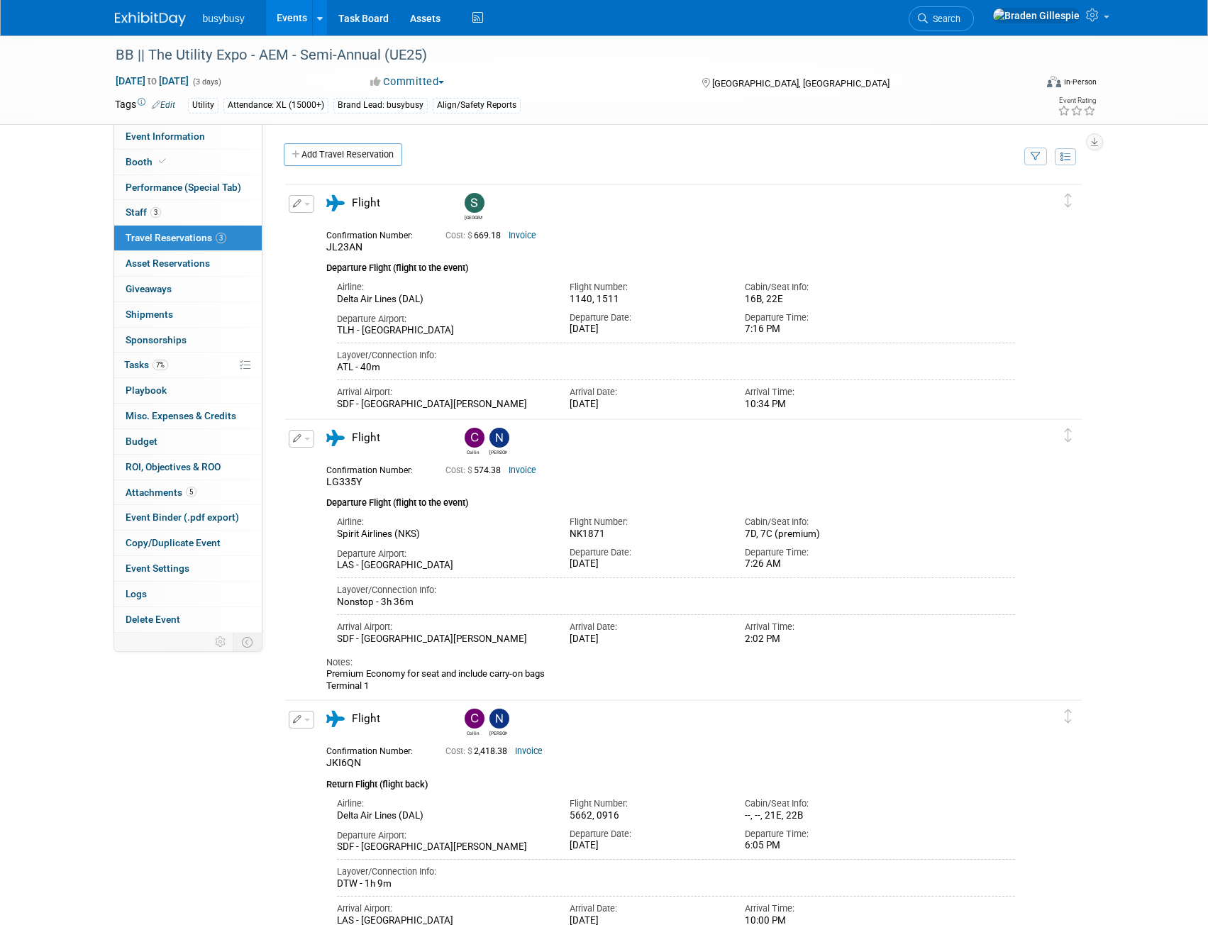
click at [383, 162] on link "Add Travel Reservation" at bounding box center [343, 154] width 119 height 23
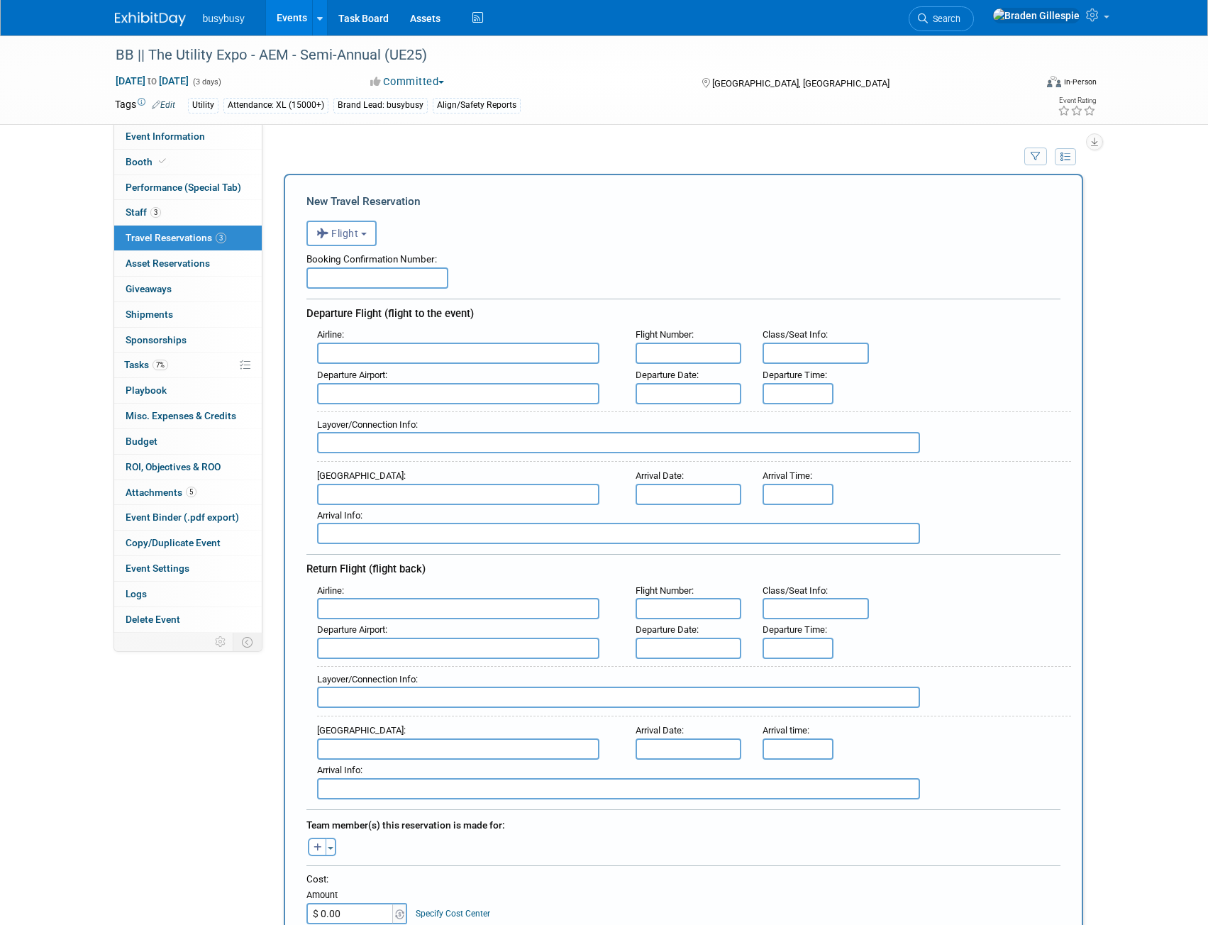
click at [368, 282] on input "text" at bounding box center [378, 278] width 142 height 21
click at [357, 613] on input "text" at bounding box center [458, 608] width 282 height 21
click at [412, 661] on span "Delta Air Lines (DAL)" at bounding box center [465, 655] width 295 height 23
type input "Delta Air Lines (DAL)"
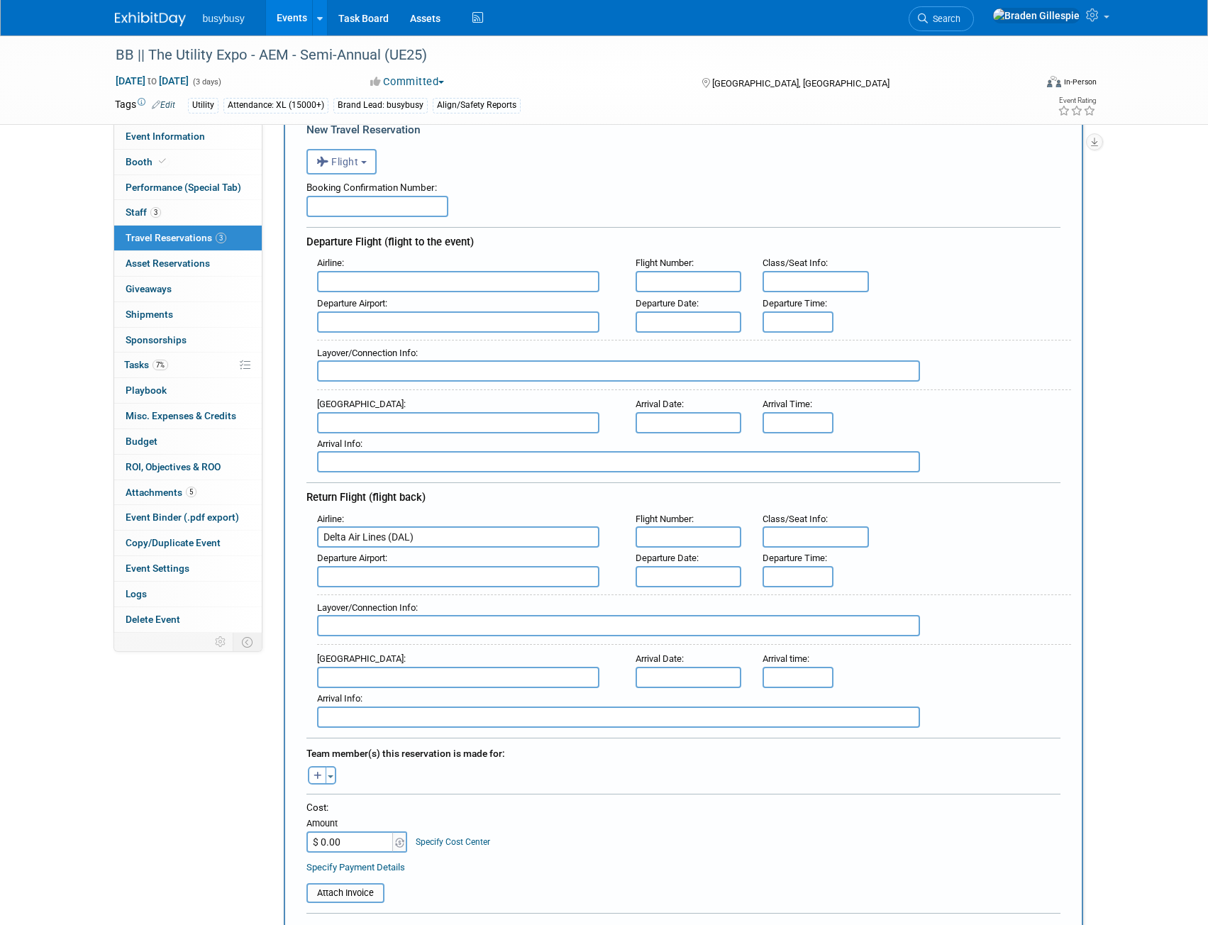
scroll to position [142, 0]
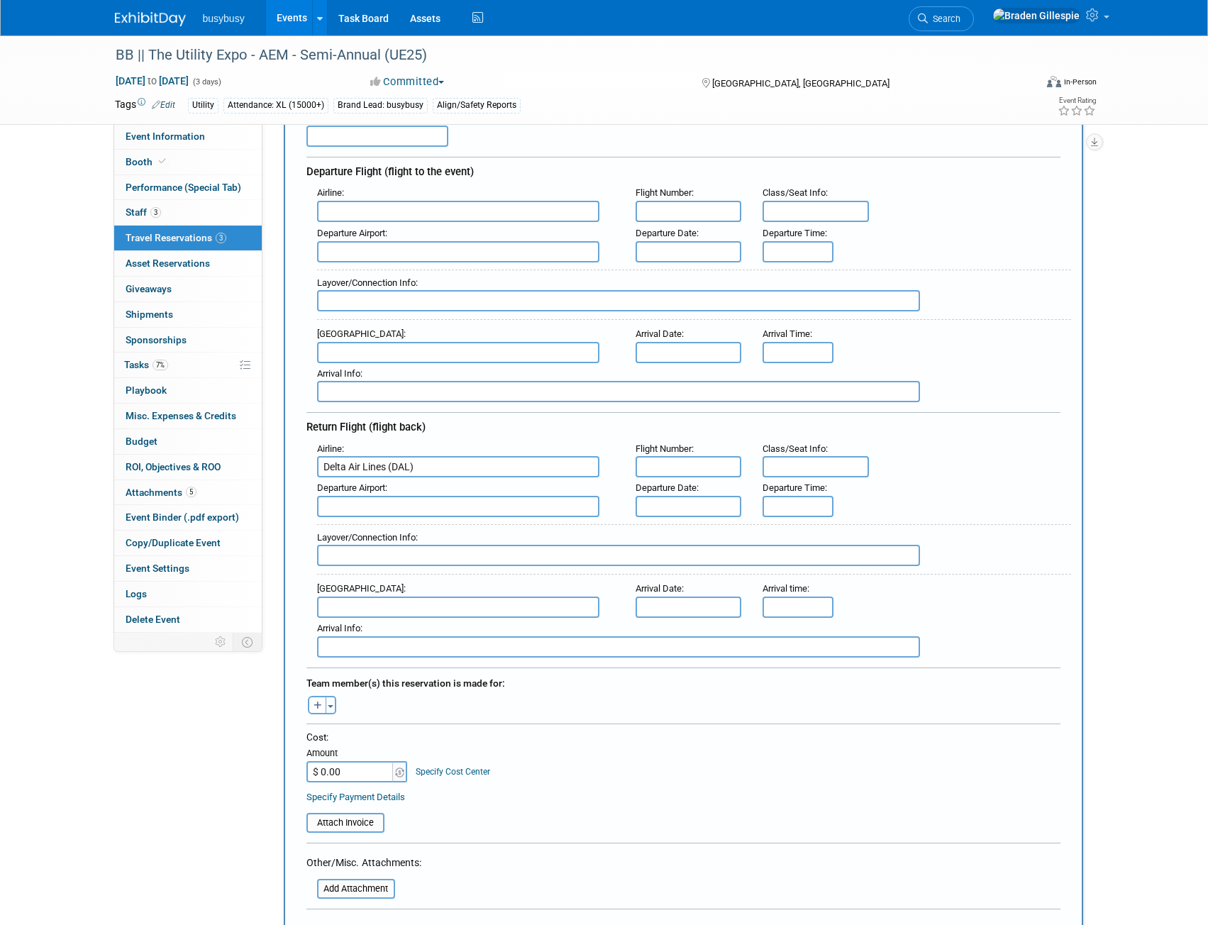
click at [385, 510] on input "text" at bounding box center [458, 506] width 282 height 21
click at [446, 526] on span "SDF - Louisville International Standiford Field" at bounding box center [465, 529] width 295 height 23
type input "SDF - Louisville International Standiford Field"
click at [384, 606] on input "text" at bounding box center [458, 607] width 282 height 21
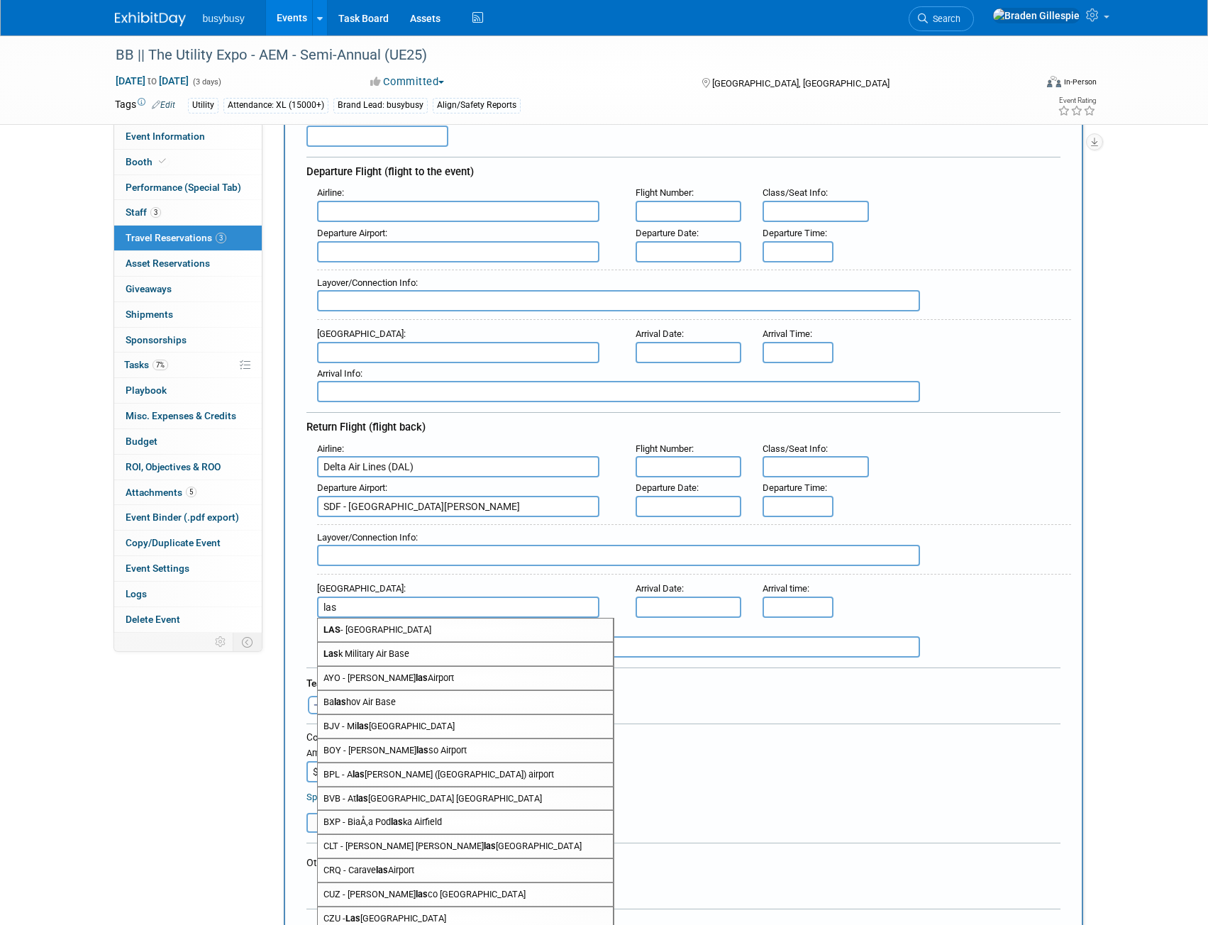
click at [394, 629] on span "LAS - McCarran International Airport" at bounding box center [465, 630] width 295 height 23
type input "LAS - McCarran International Airport"
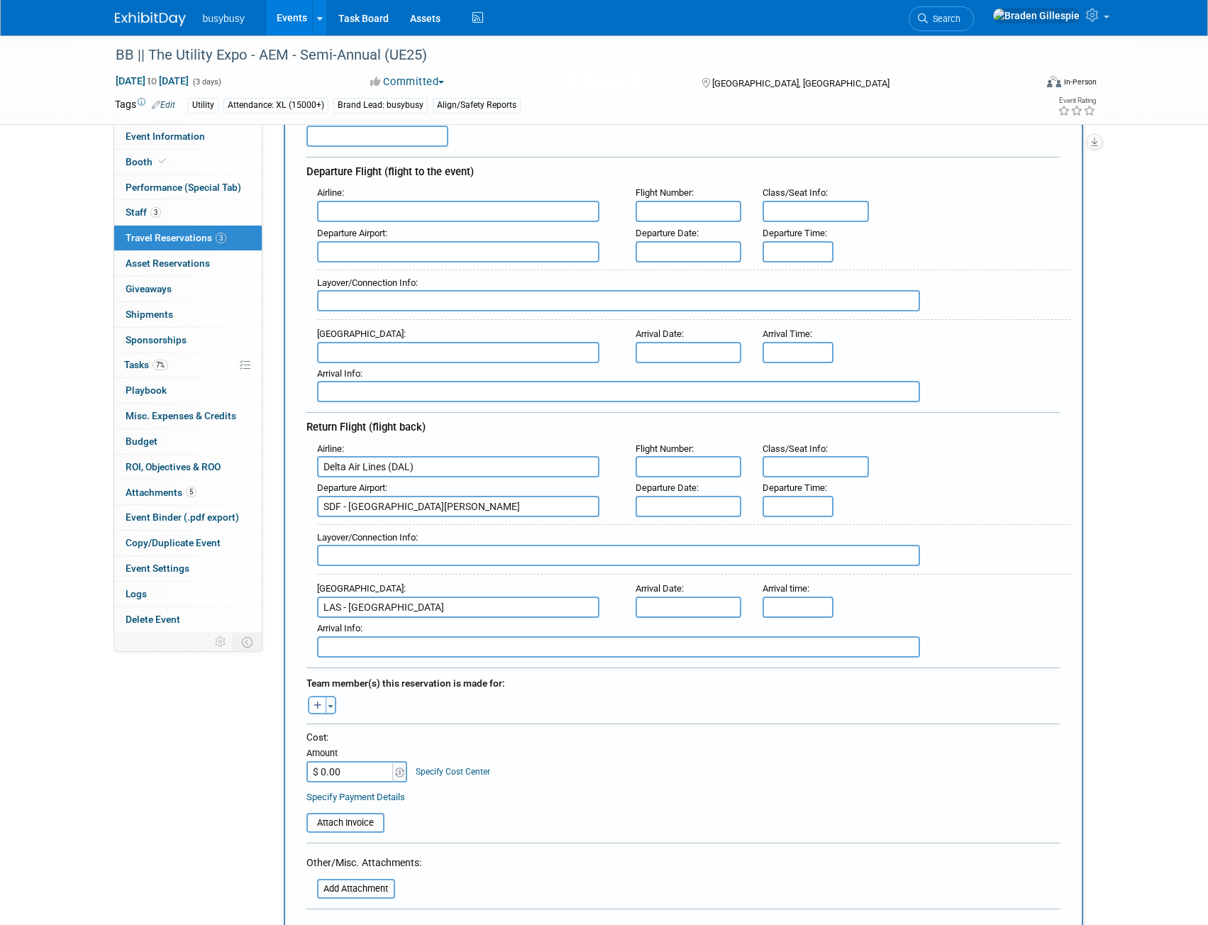
click at [702, 502] on input "text" at bounding box center [689, 506] width 106 height 21
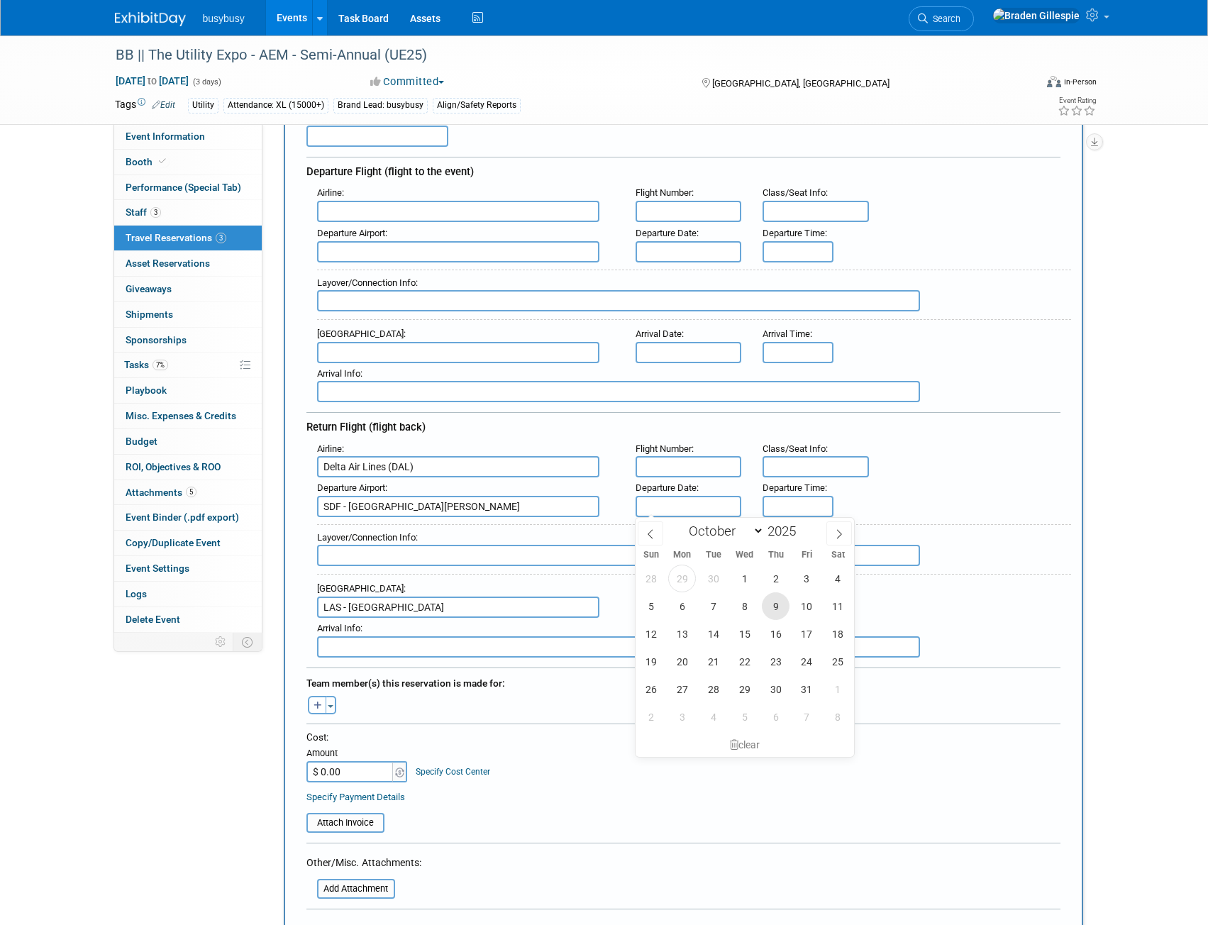
click at [779, 612] on span "9" at bounding box center [776, 607] width 28 height 28
type input "Oct 9, 2025"
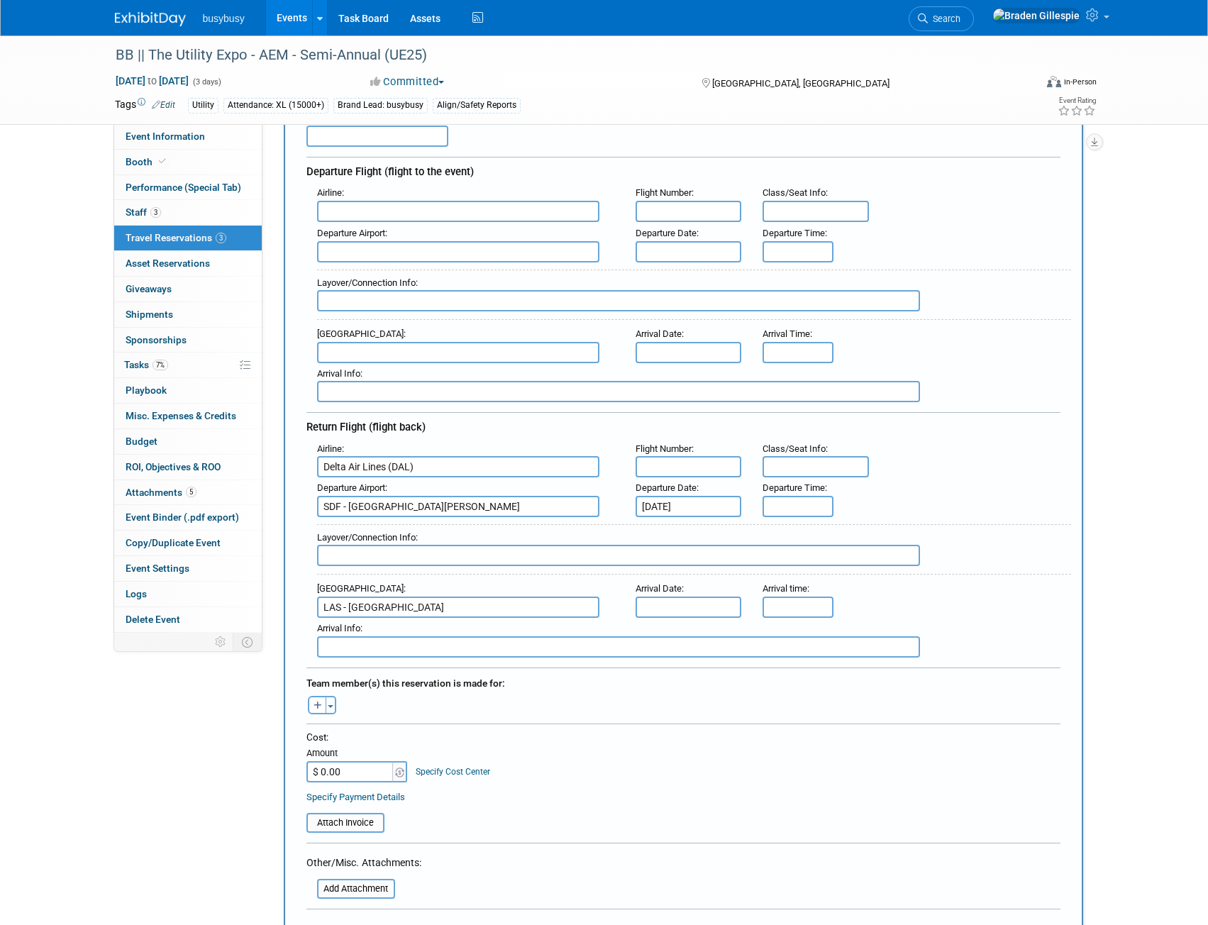
click at [662, 605] on input "text" at bounding box center [689, 607] width 106 height 21
click at [783, 706] on span "9" at bounding box center [776, 707] width 28 height 28
type input "[DATE]"
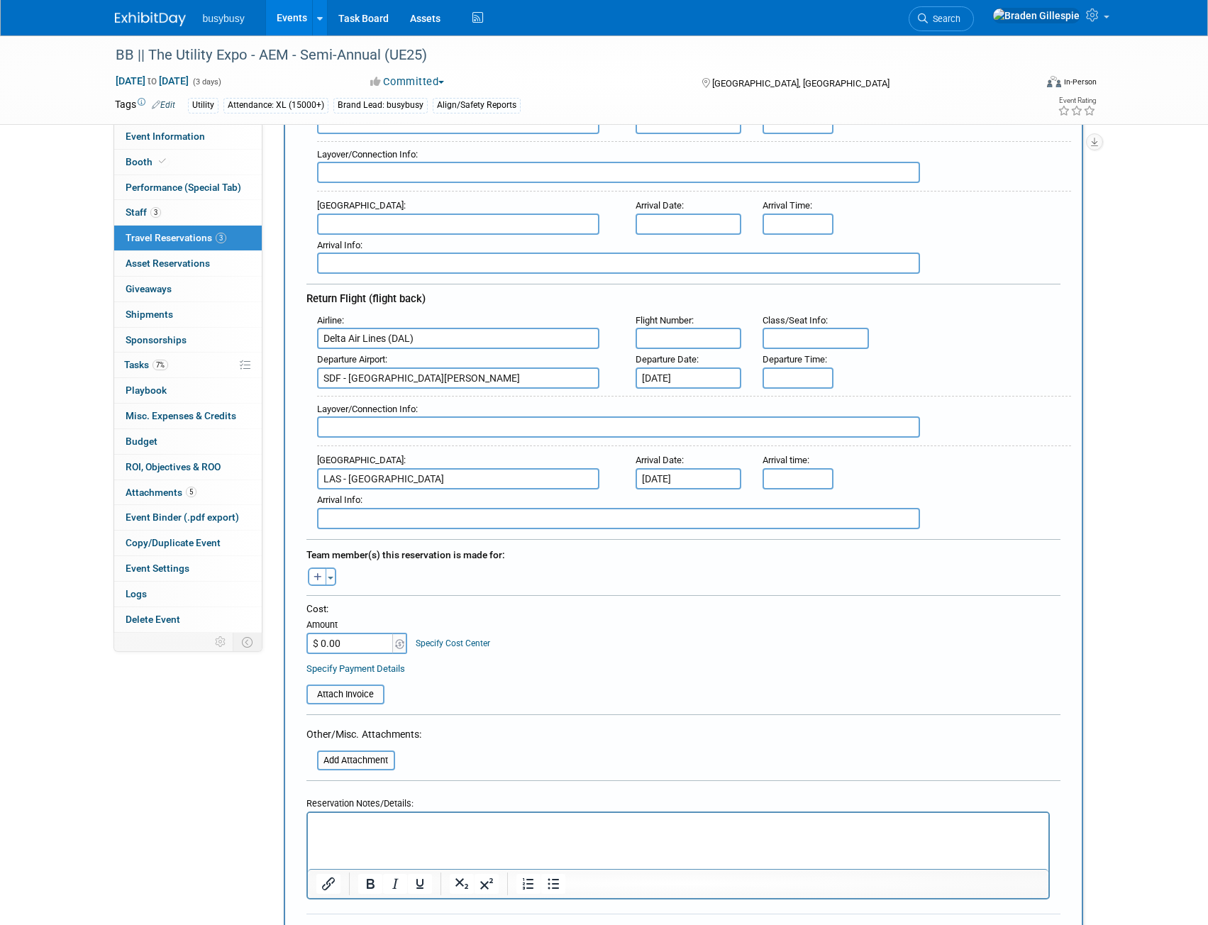
scroll to position [284, 0]
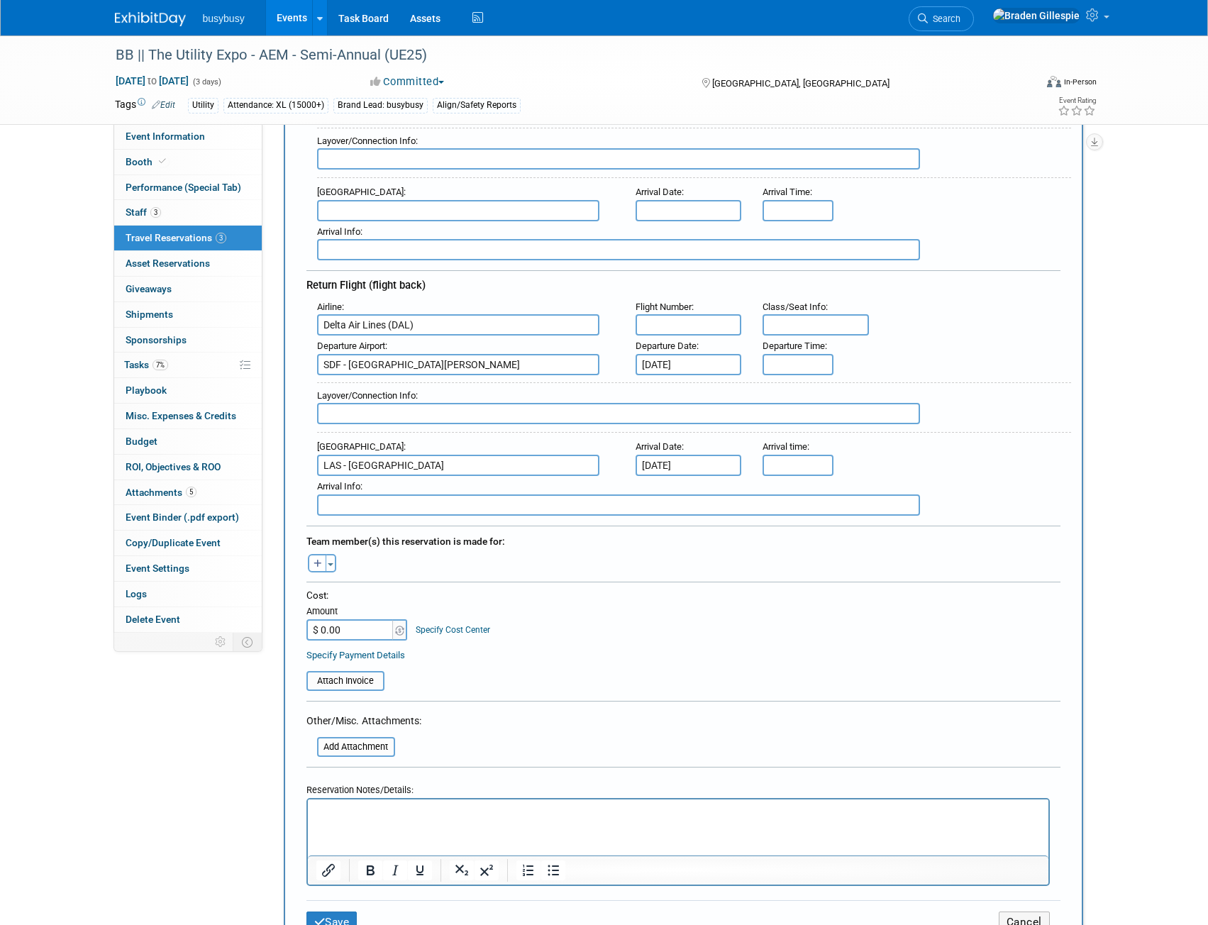
drag, startPoint x: 330, startPoint y: 563, endPoint x: 331, endPoint y: 578, distance: 14.3
click at [330, 563] on span "button" at bounding box center [331, 564] width 6 height 3
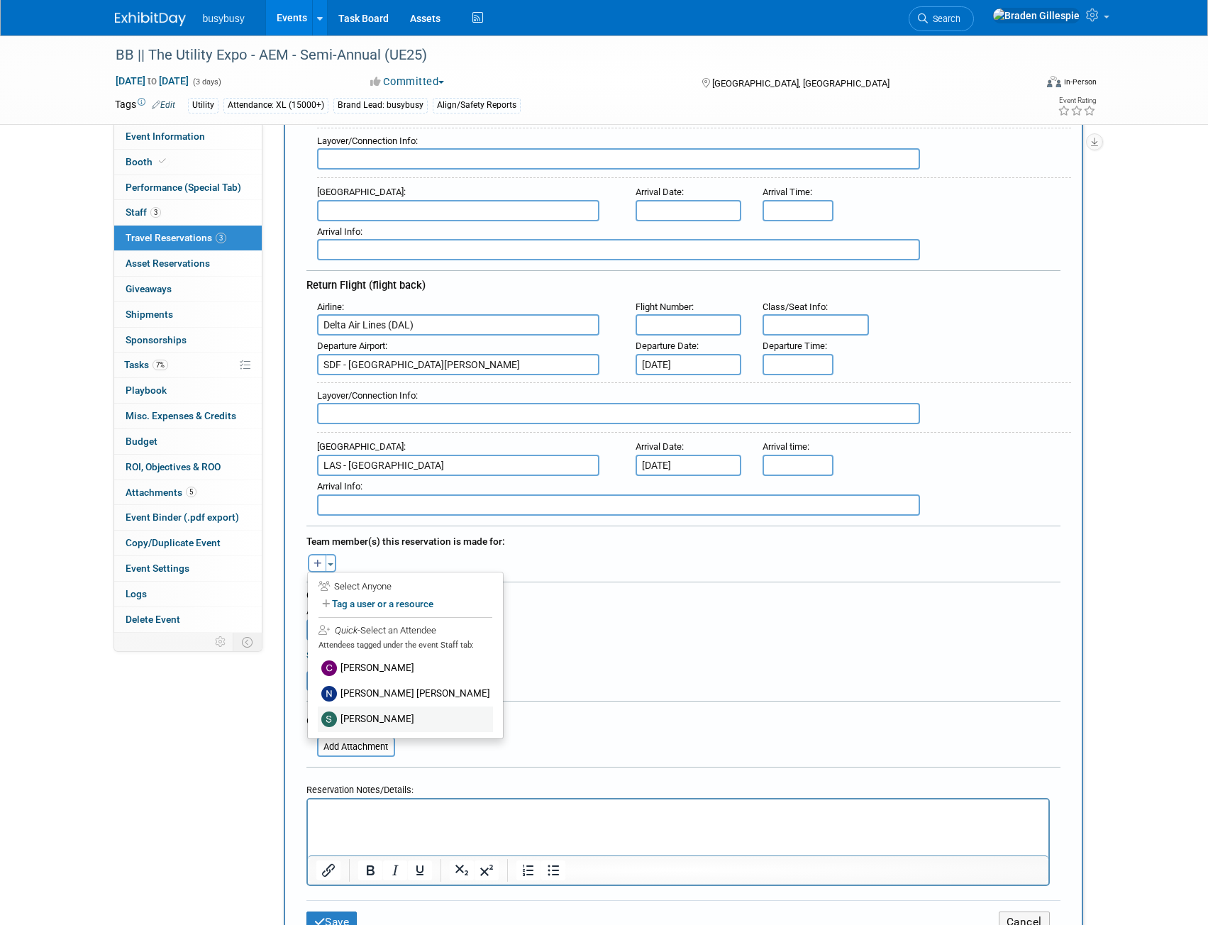
click at [372, 717] on label "[PERSON_NAME]" at bounding box center [405, 720] width 175 height 26
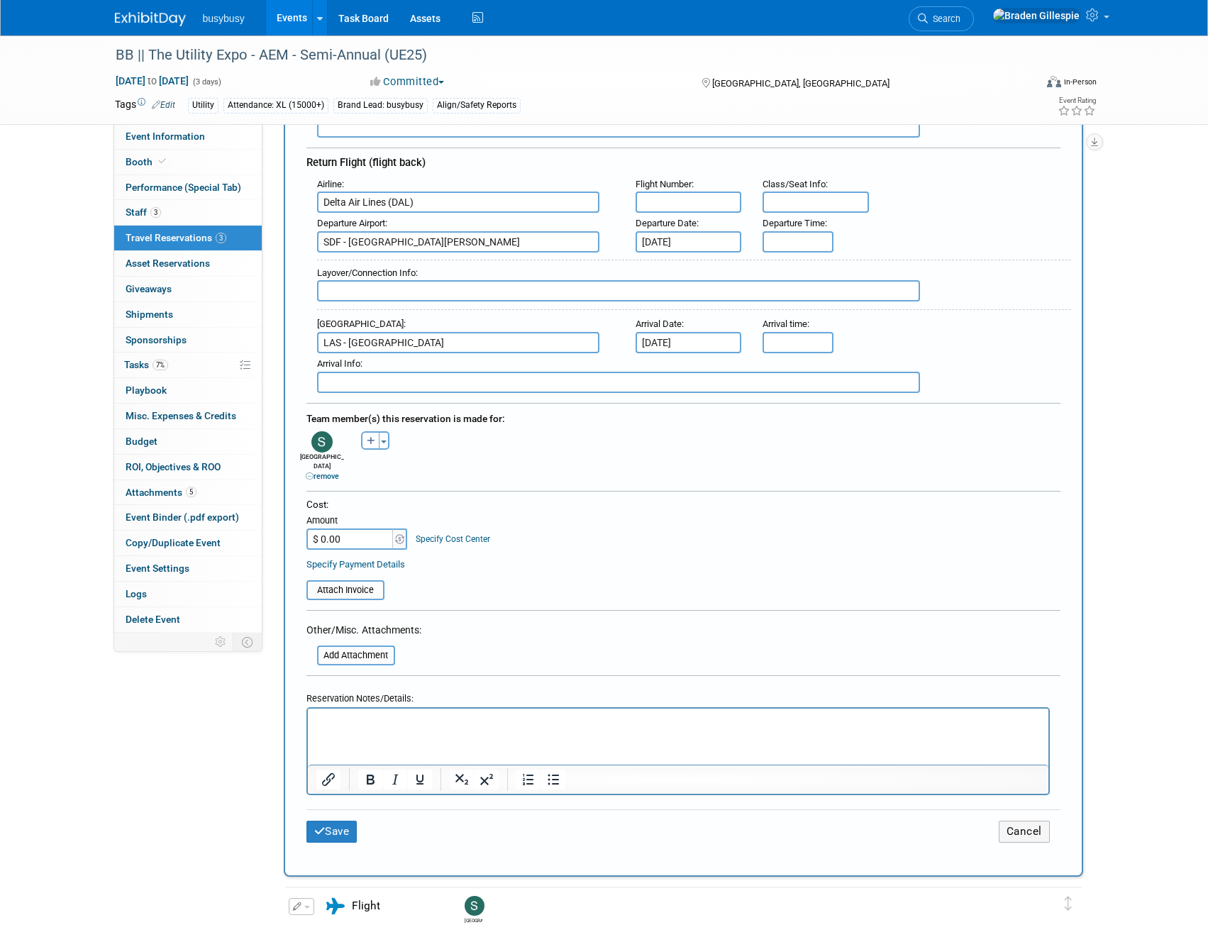
scroll to position [303, 0]
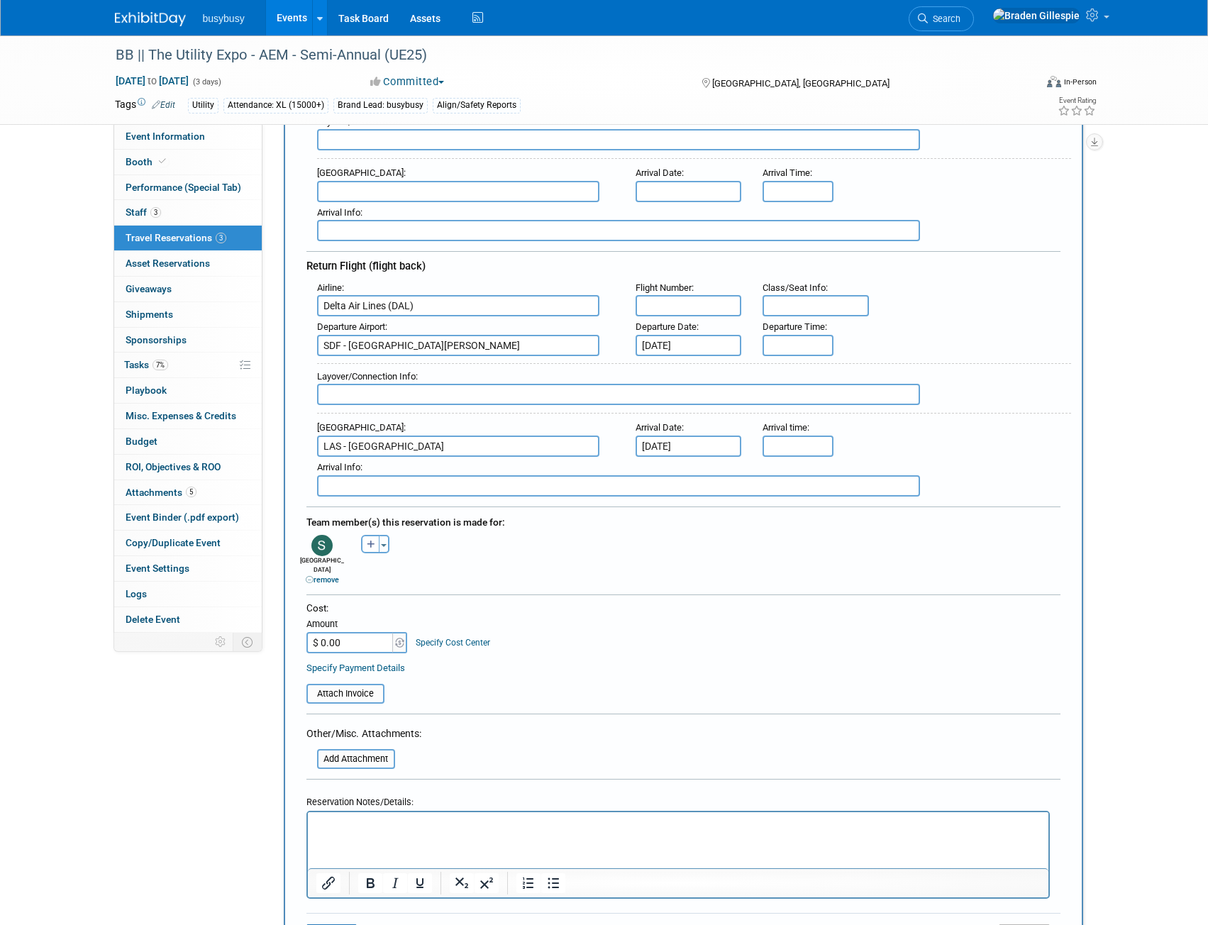
drag, startPoint x: 800, startPoint y: 335, endPoint x: 807, endPoint y: 341, distance: 9.0
click at [801, 335] on input "text" at bounding box center [798, 345] width 71 height 21
drag, startPoint x: 746, startPoint y: 343, endPoint x: 705, endPoint y: 348, distance: 40.8
click at [705, 348] on div "Departure Airport : SDF - Louisville International Standiford Field Departure D…" at bounding box center [689, 336] width 765 height 40
type input "6:05 PM"
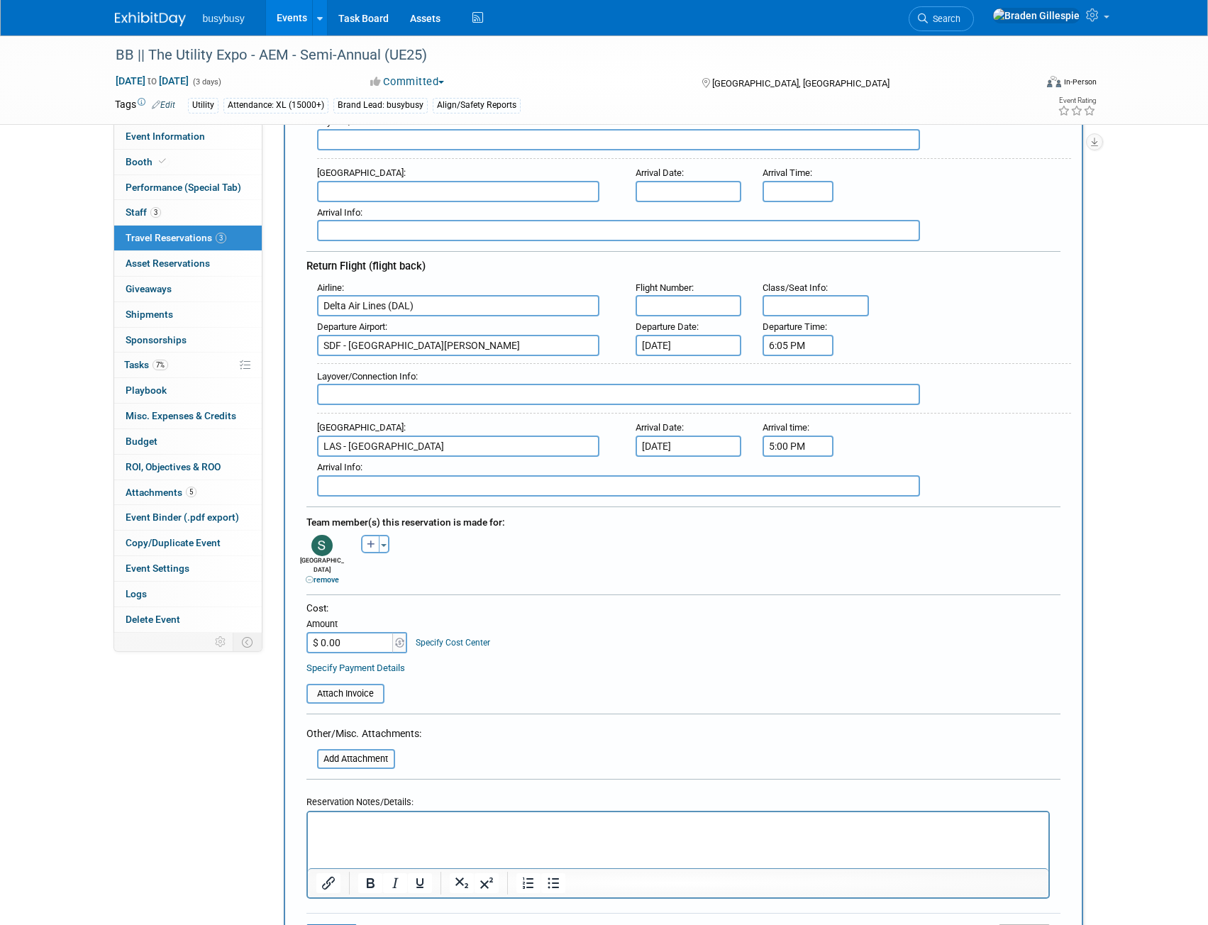
click at [825, 451] on input "5:00 PM" at bounding box center [798, 446] width 71 height 21
drag, startPoint x: 737, startPoint y: 443, endPoint x: 720, endPoint y: 438, distance: 17.7
click at [722, 439] on div "Arrival Airport : LAS - McCarran International Airport Arrival Date : Oct 9, 20…" at bounding box center [689, 437] width 765 height 40
type input "10:00 PM"
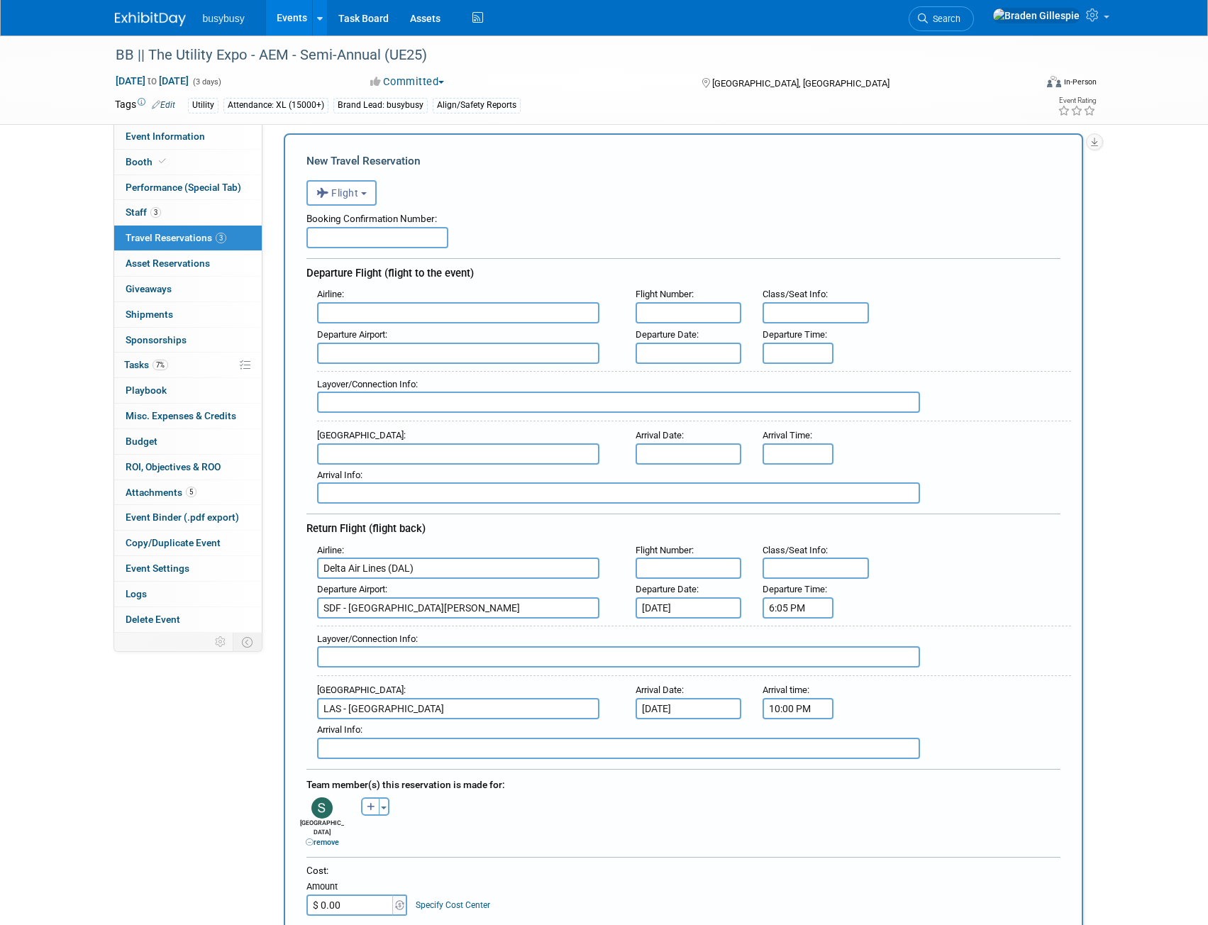
scroll to position [0, 0]
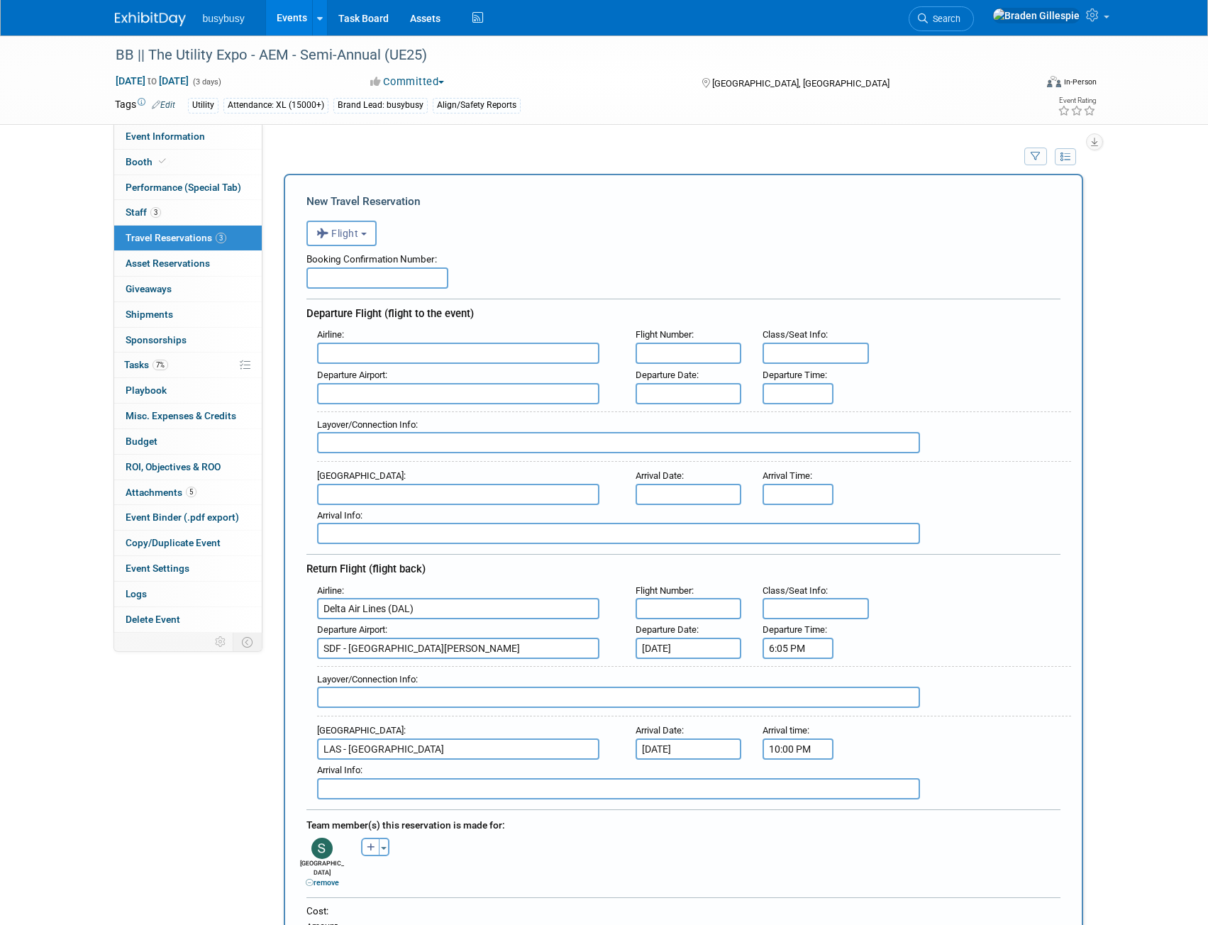
click at [348, 282] on input "text" at bounding box center [378, 278] width 142 height 21
paste input "JL7J9E"
type input "JL7J9E"
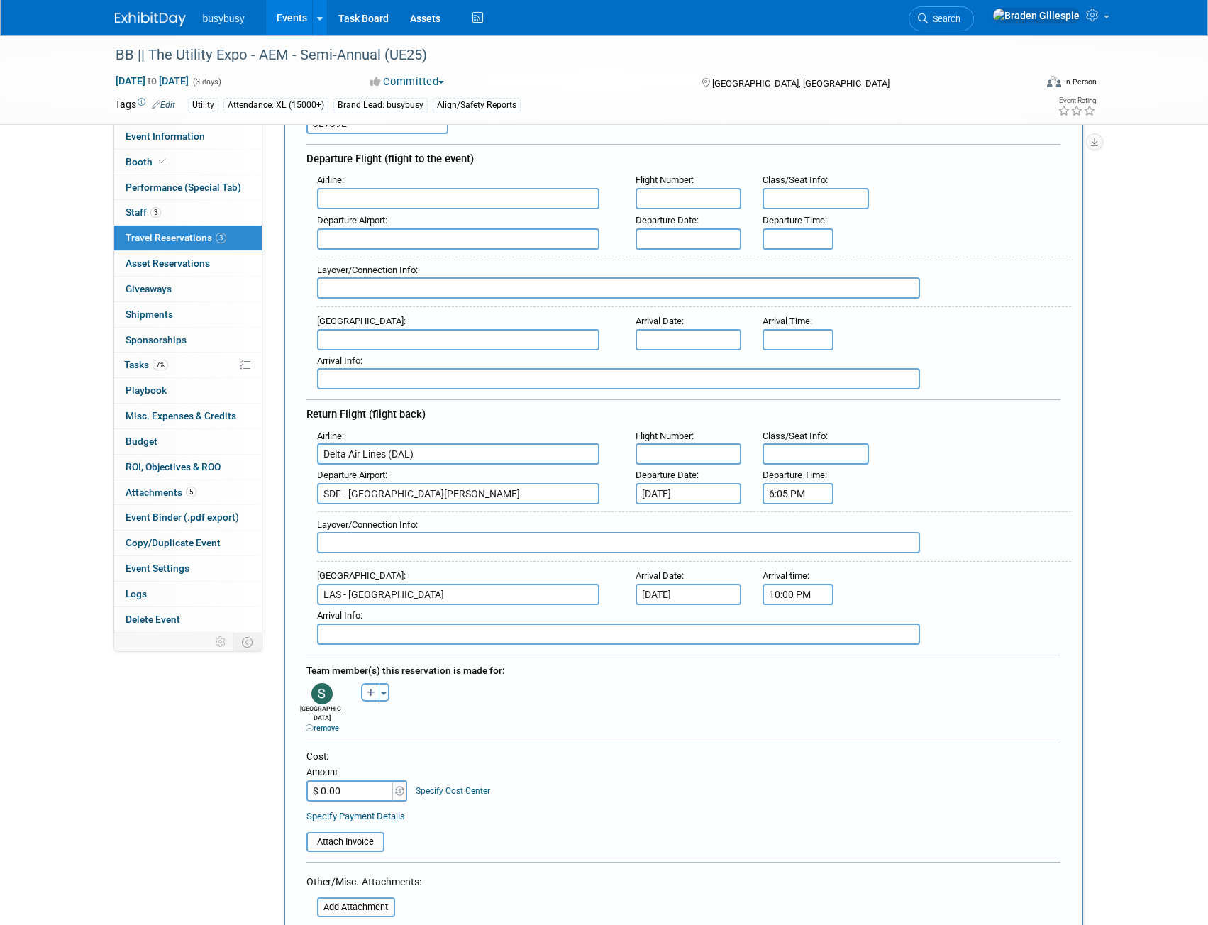
scroll to position [284, 0]
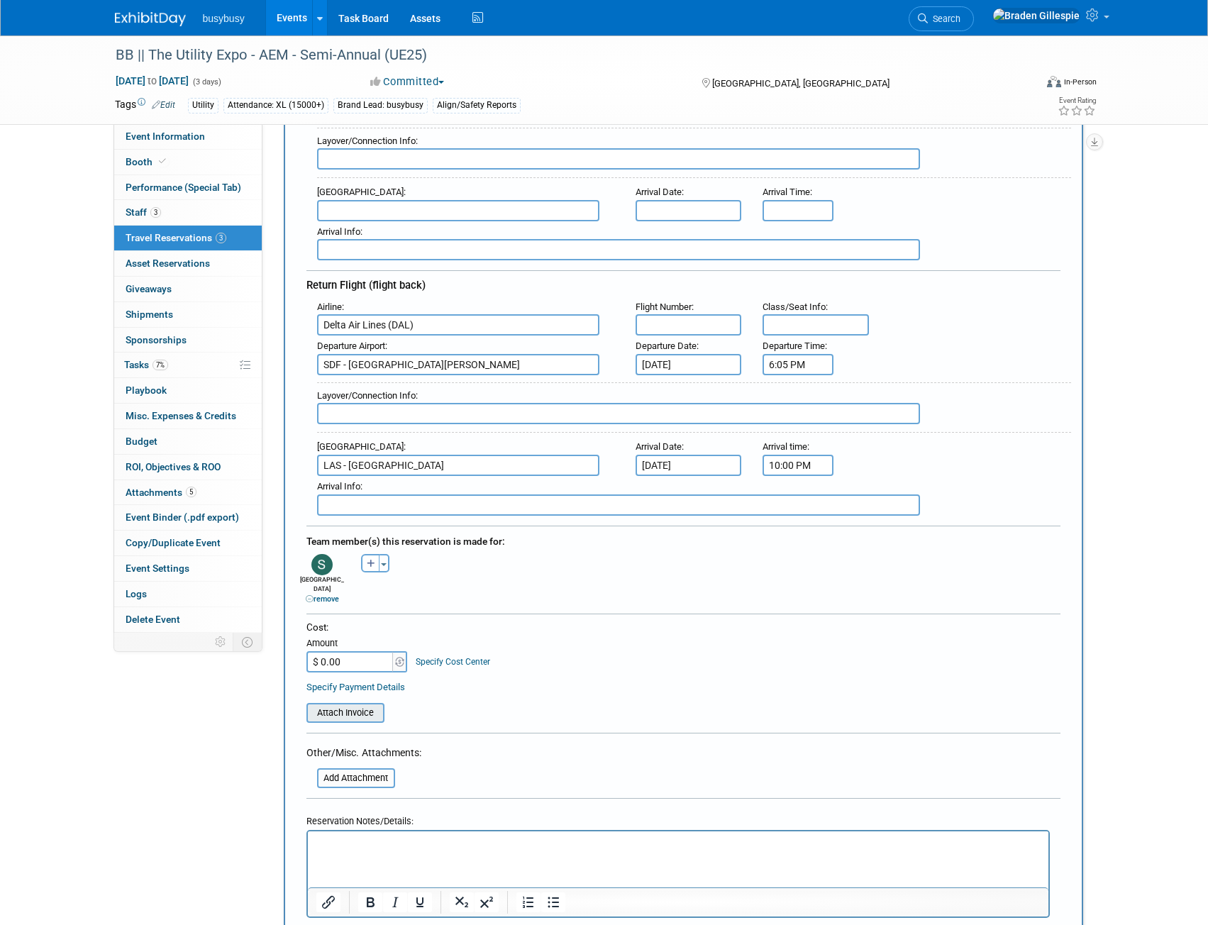
click at [348, 705] on input "file" at bounding box center [298, 713] width 169 height 17
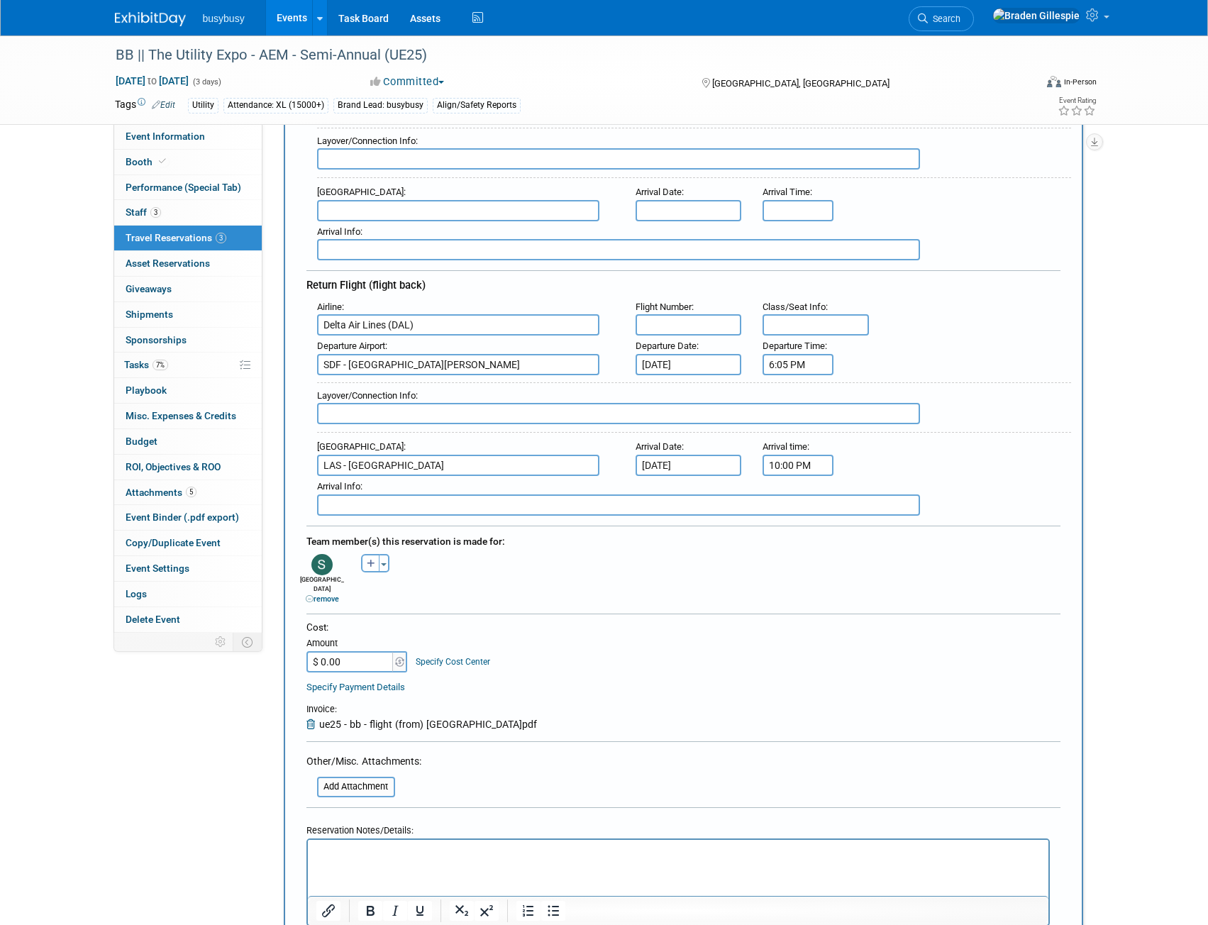
click at [374, 656] on input "$ 0.00" at bounding box center [351, 661] width 89 height 21
type input "$ 1,209.19"
click at [621, 409] on input "text" at bounding box center [618, 413] width 603 height 21
drag, startPoint x: 707, startPoint y: 330, endPoint x: 707, endPoint y: 341, distance: 10.7
click at [707, 330] on input "text" at bounding box center [689, 324] width 106 height 21
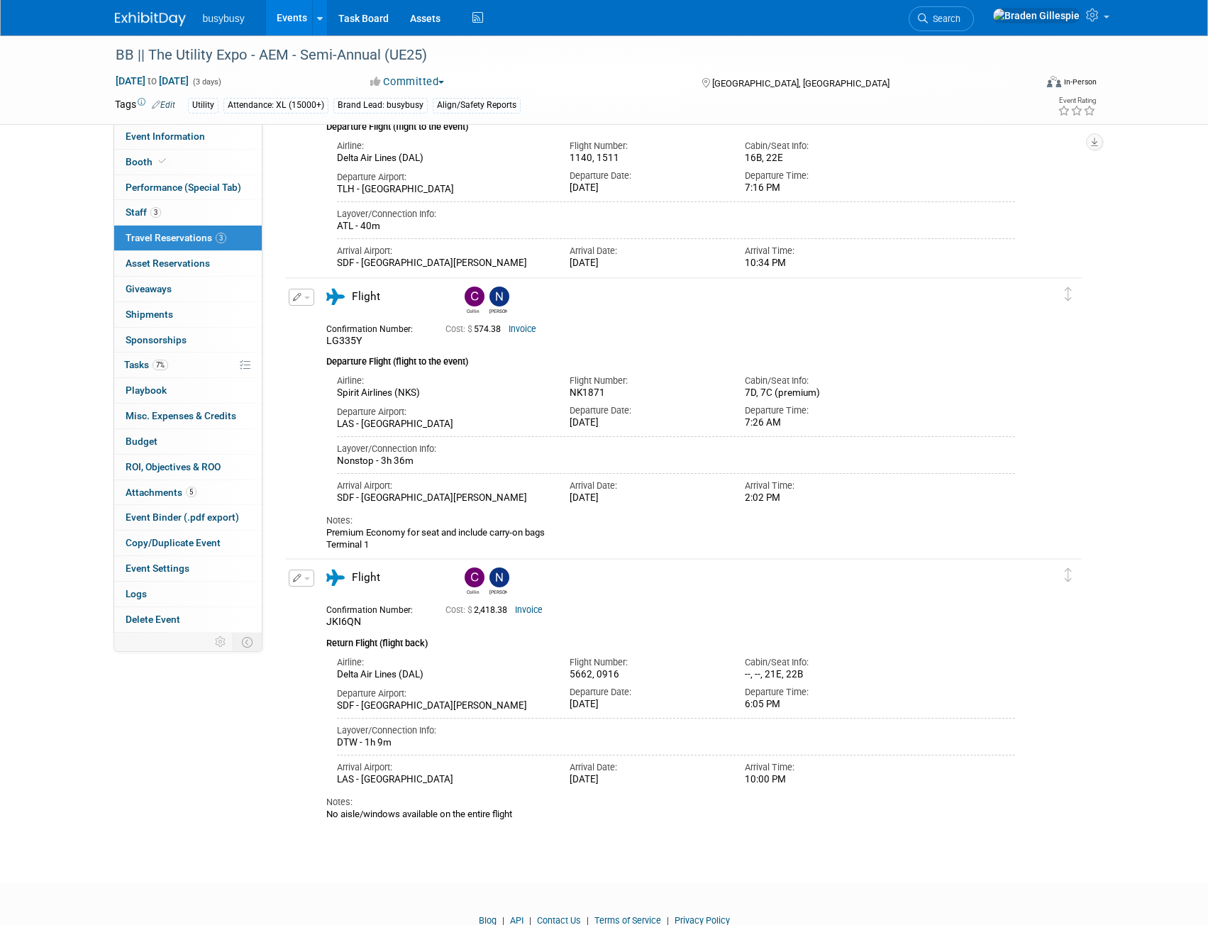
scroll to position [1235, 0]
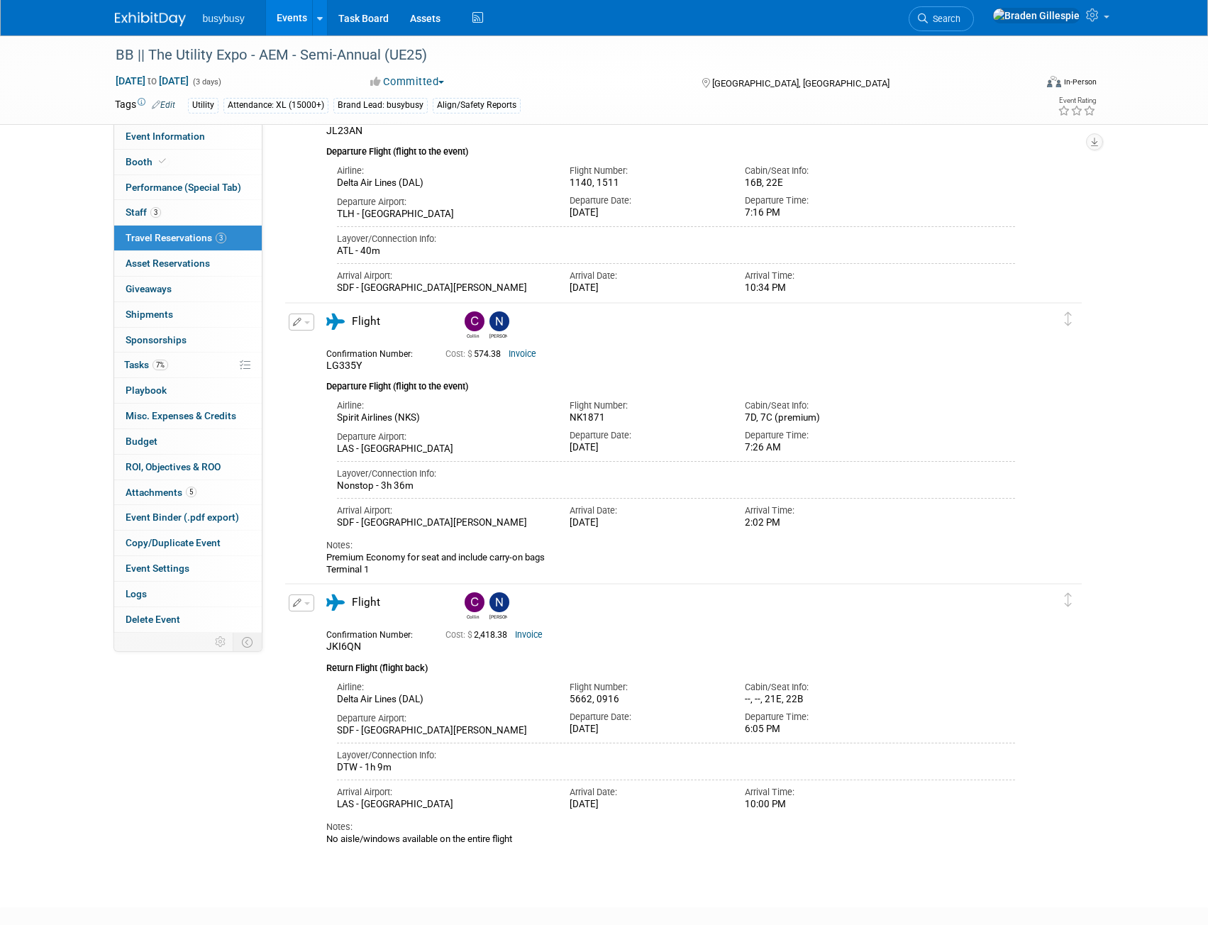
drag, startPoint x: 619, startPoint y: 687, endPoint x: 571, endPoint y: 688, distance: 48.3
click at [571, 694] on div "5662, 0916" at bounding box center [647, 700] width 154 height 12
copy div "5662, 0916"
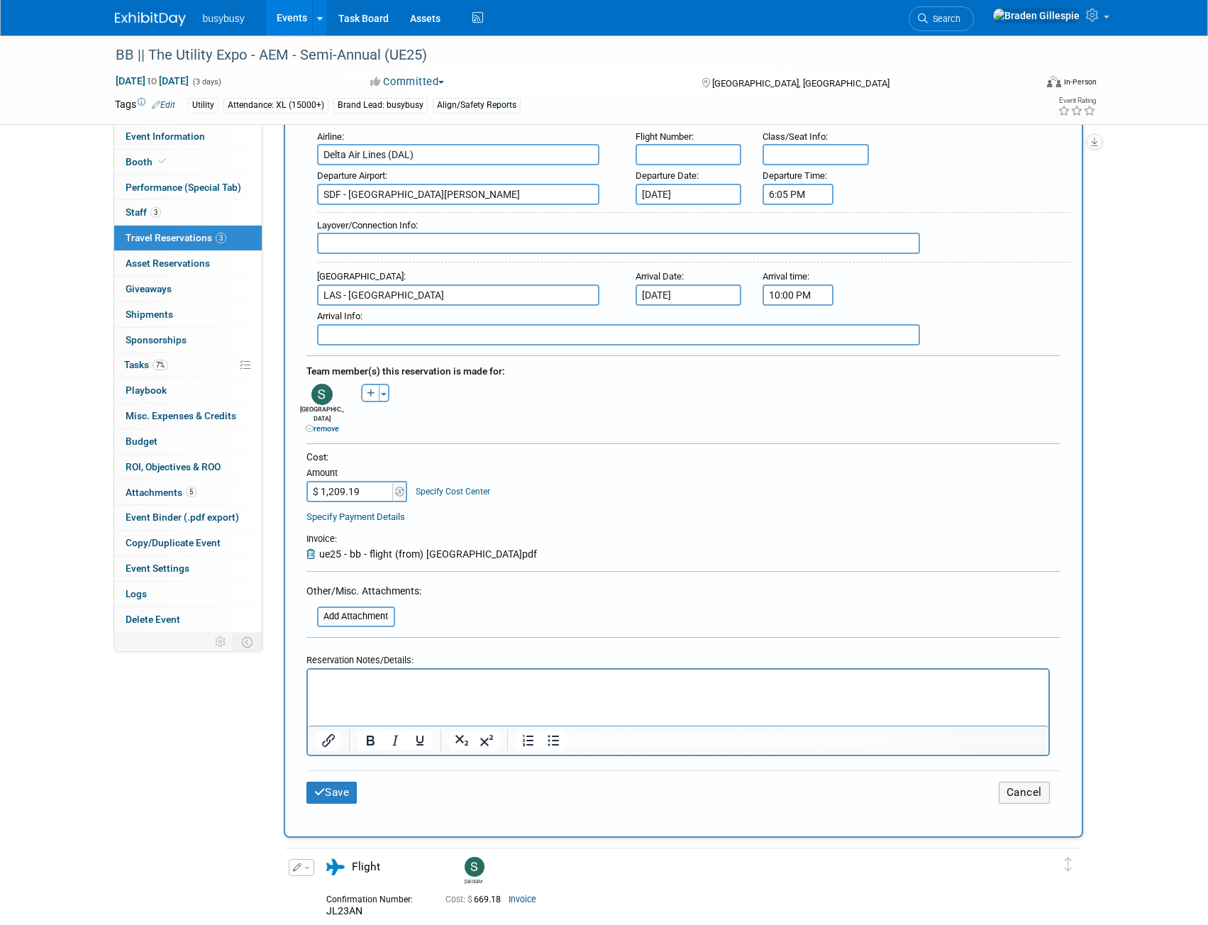
scroll to position [170, 0]
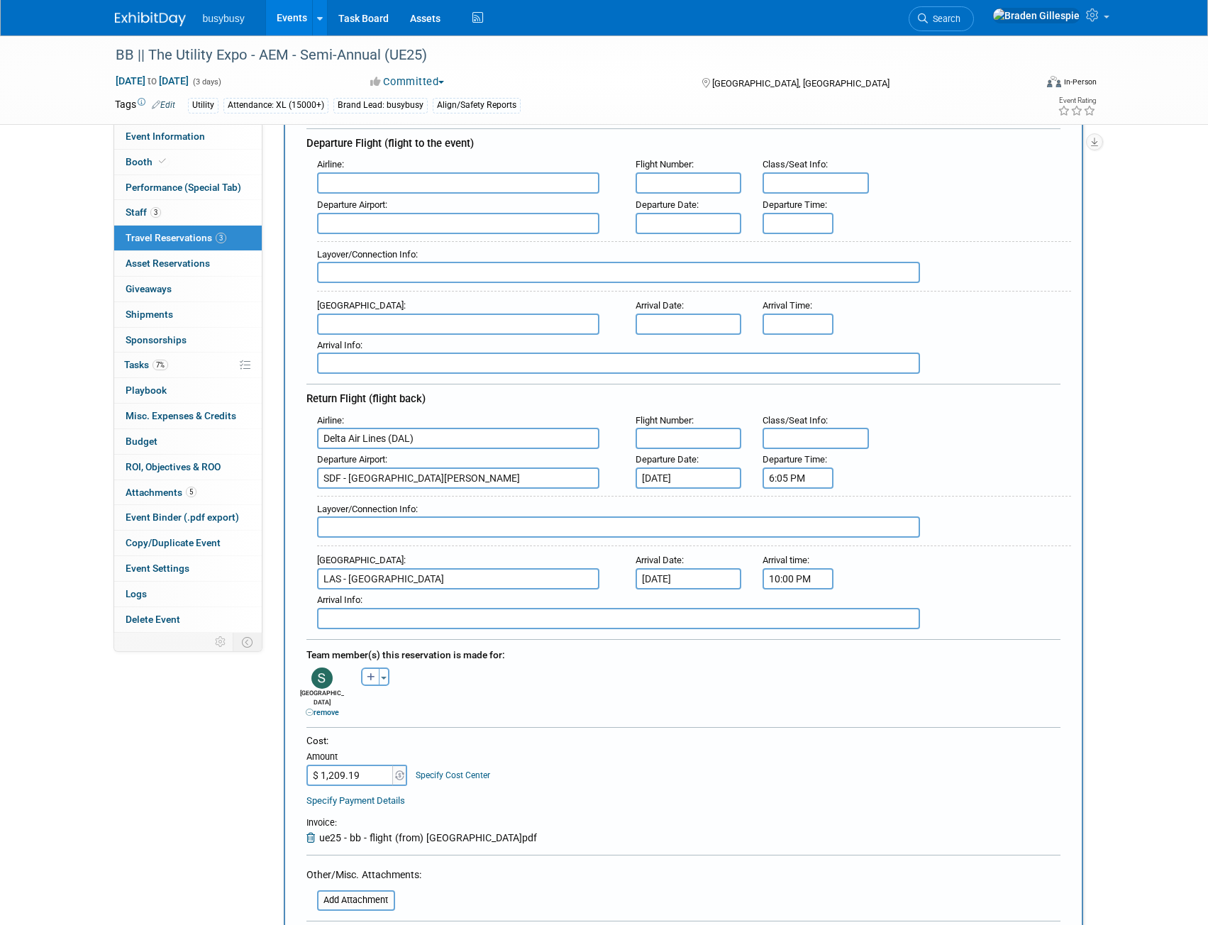
click at [663, 444] on input "text" at bounding box center [689, 438] width 106 height 21
paste input "5662, 0916"
type input "5662, 0916"
click at [832, 434] on input "text" at bounding box center [816, 438] width 106 height 21
type input "--, 23B"
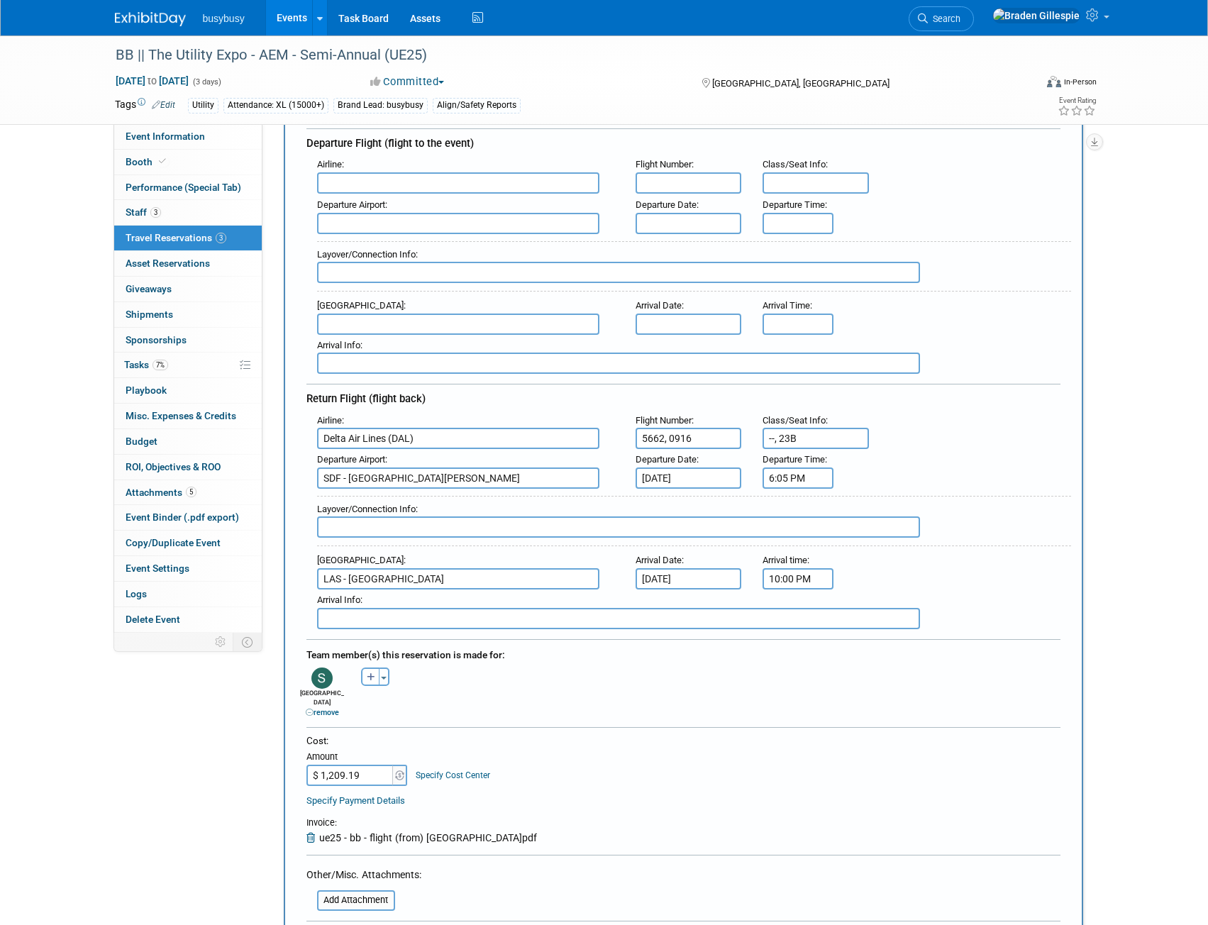
click at [479, 527] on input "text" at bounding box center [618, 527] width 603 height 21
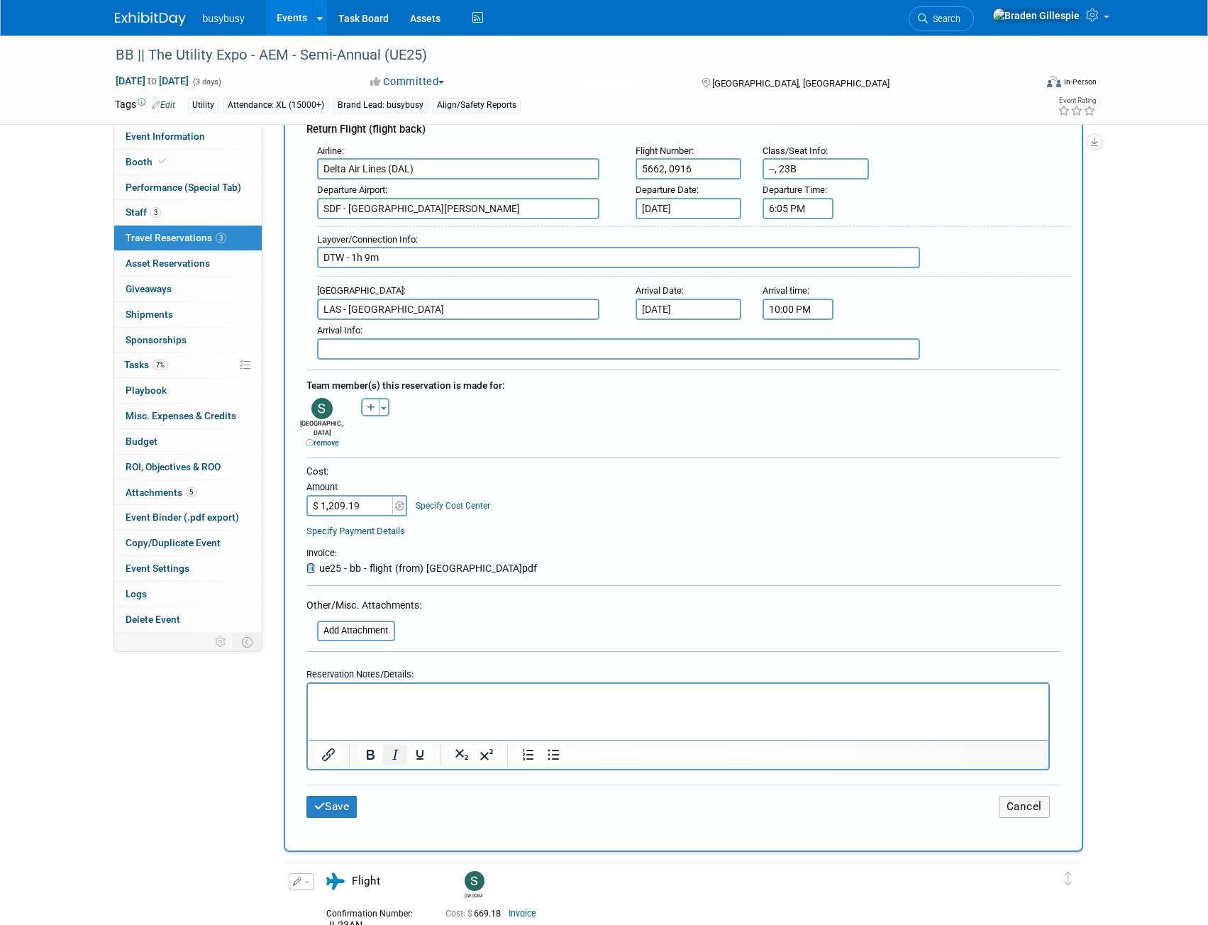
scroll to position [454, 0]
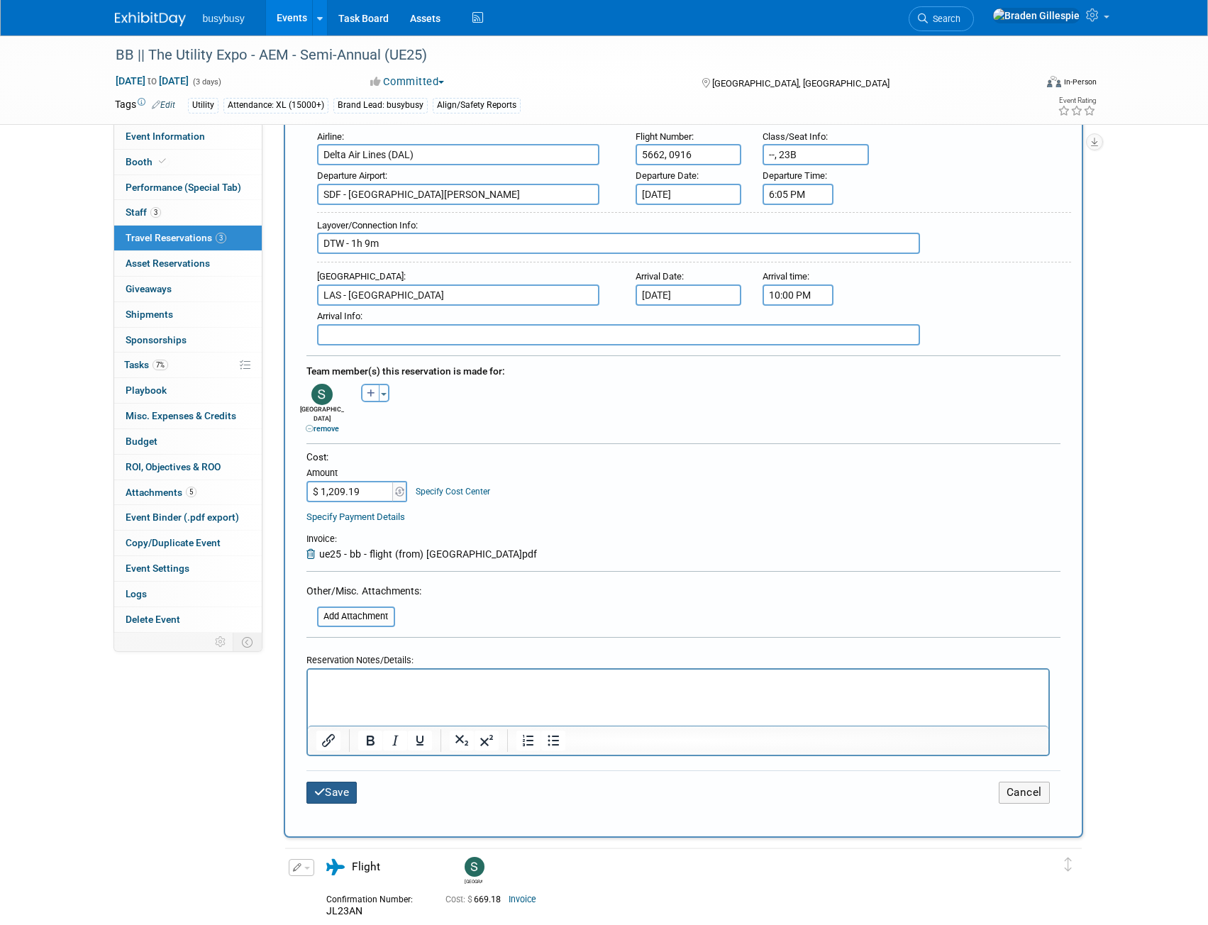
type input "DTW - 1h 9m"
click at [331, 782] on button "Save" at bounding box center [332, 793] width 51 height 22
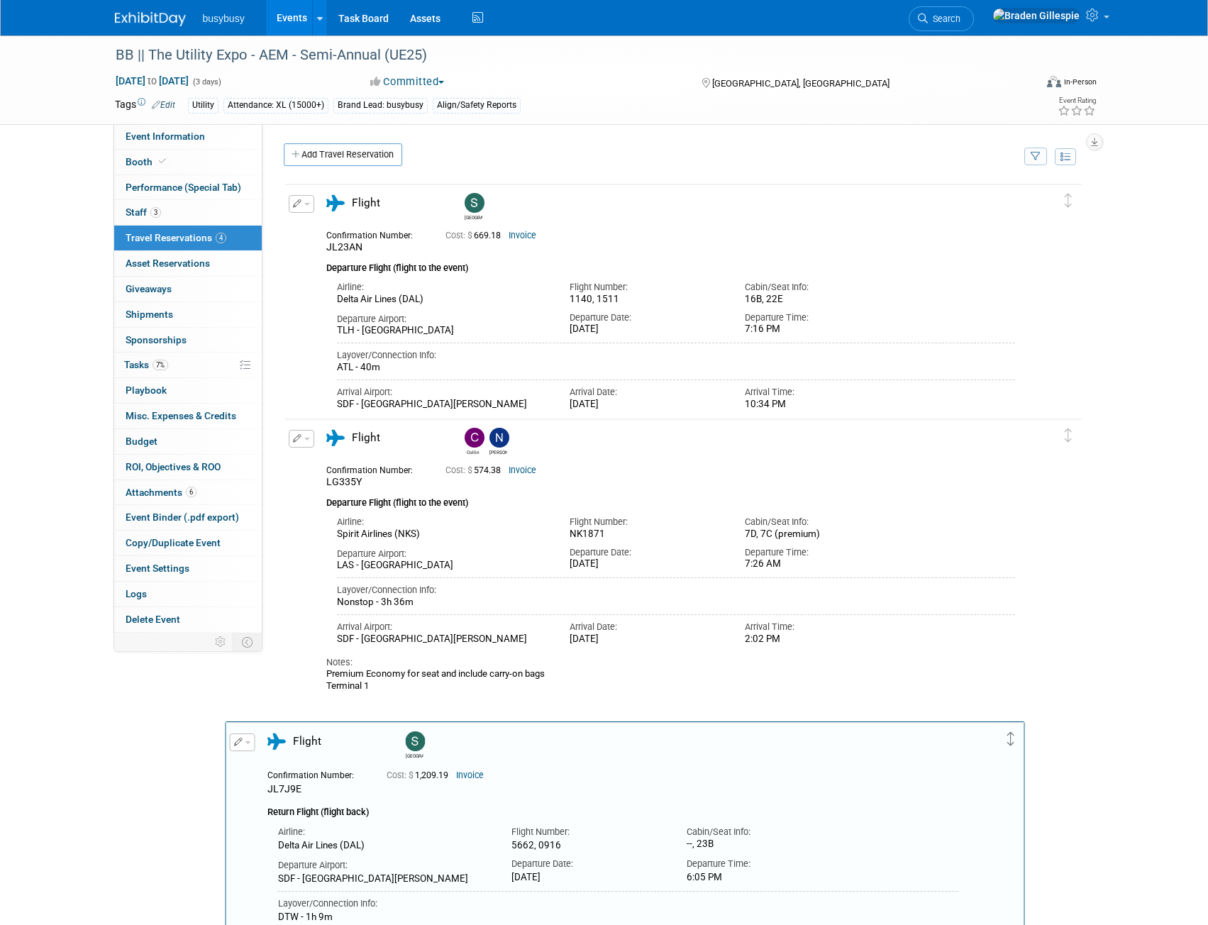
scroll to position [426, 0]
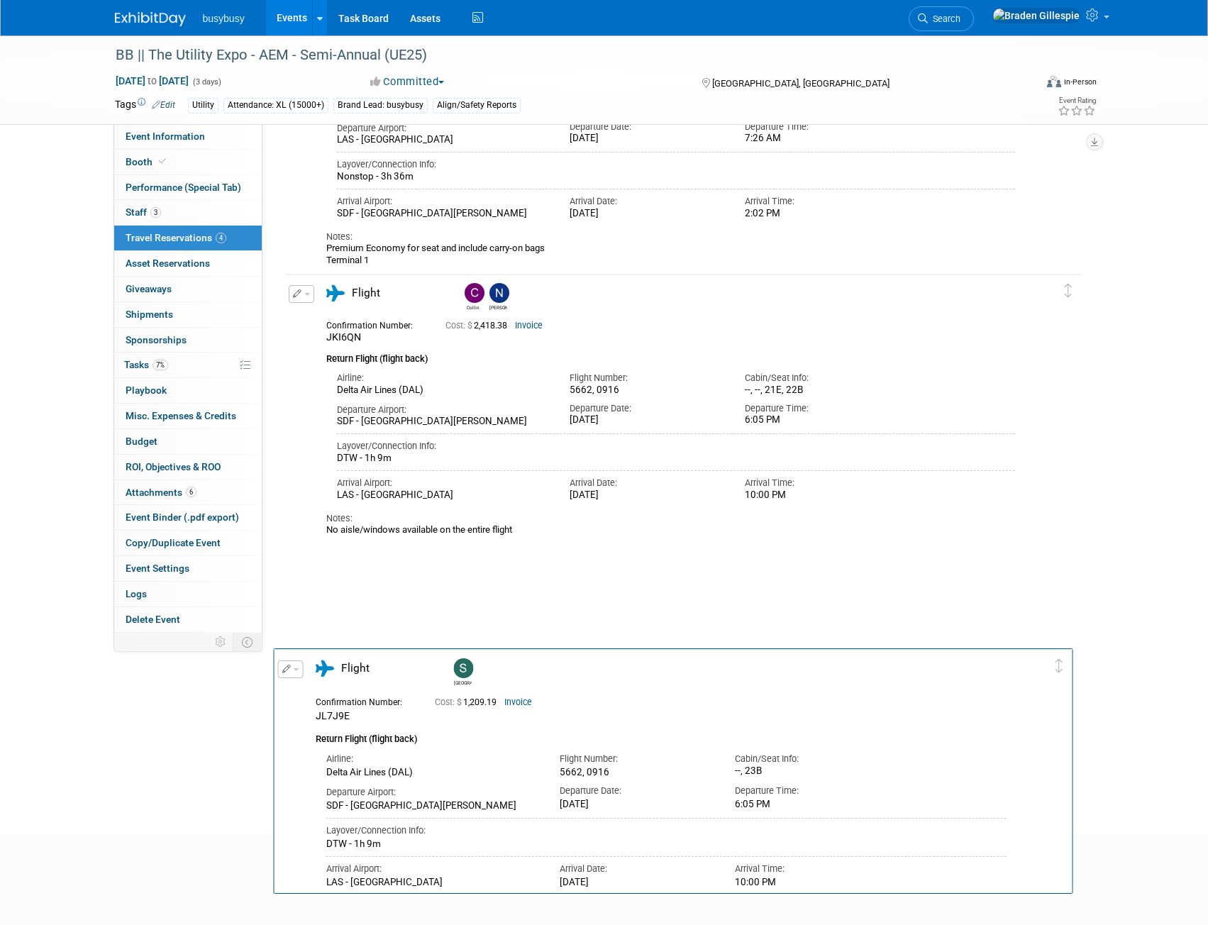
drag, startPoint x: 1074, startPoint y: 196, endPoint x: 1062, endPoint y: 643, distance: 447.2
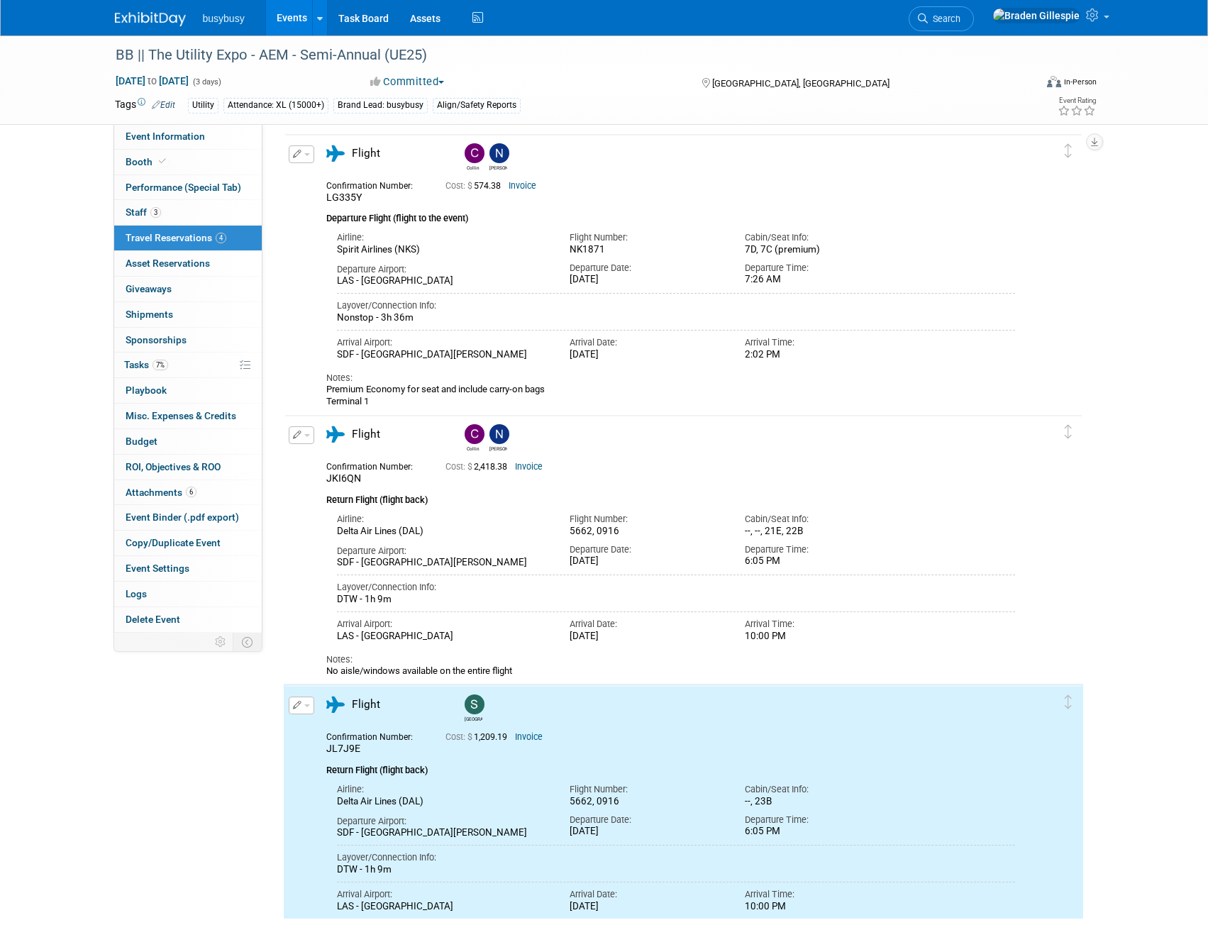
scroll to position [284, 0]
click at [1101, 520] on div "Event Information Event Info Booth Booth Performance (Special Tab) Performance …" at bounding box center [604, 337] width 1001 height 1170
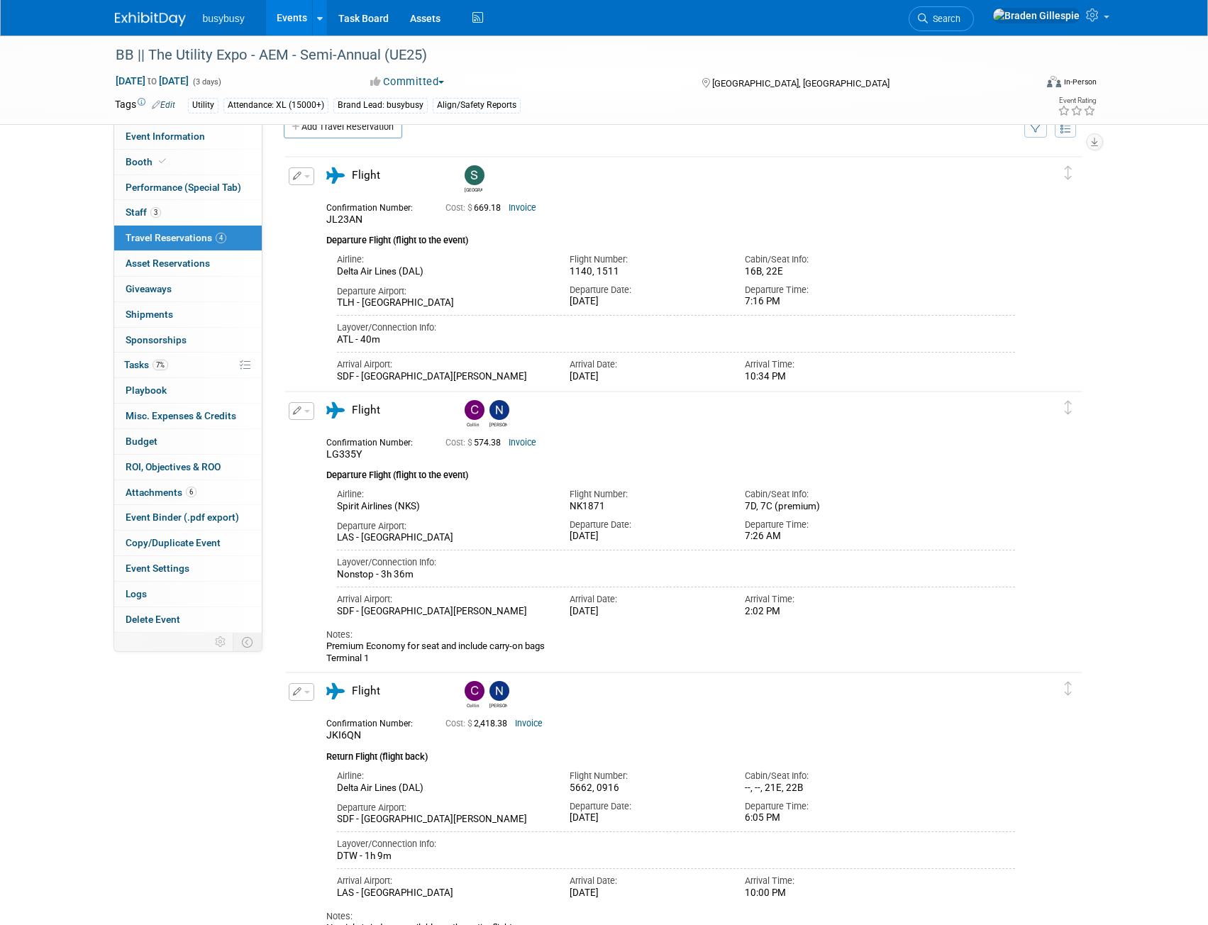
scroll to position [0, 0]
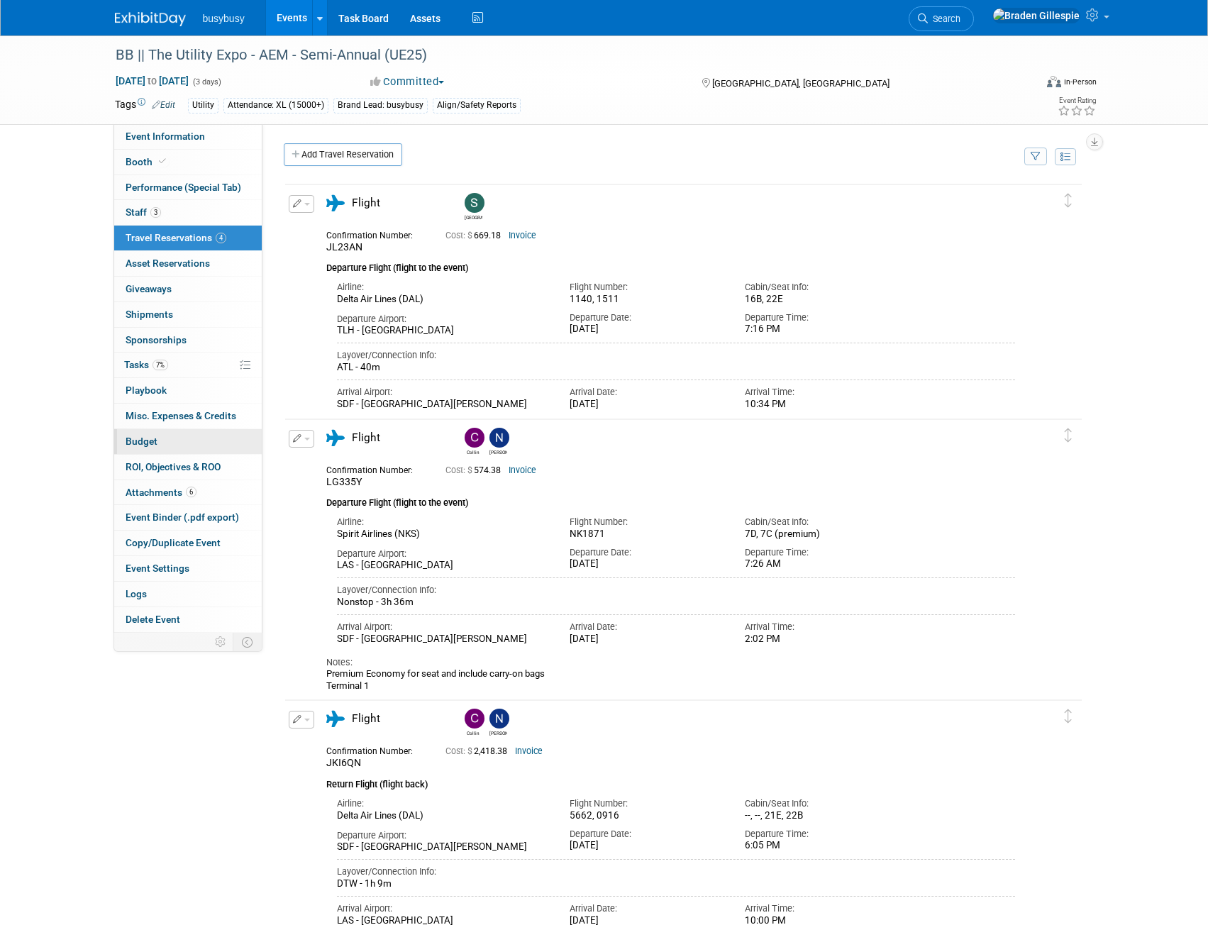
click at [180, 449] on link "Budget" at bounding box center [188, 441] width 148 height 25
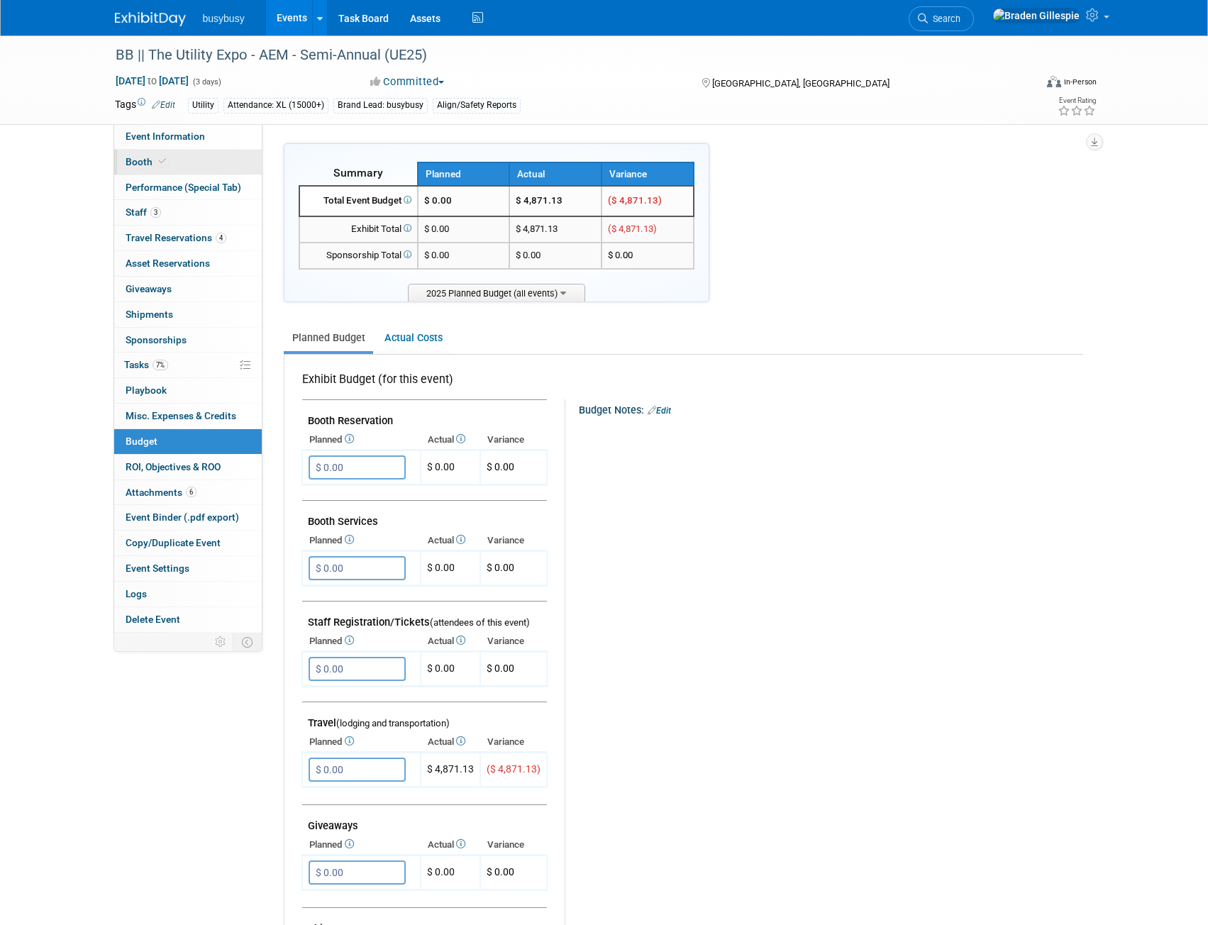
click at [224, 156] on link "Booth" at bounding box center [188, 162] width 148 height 25
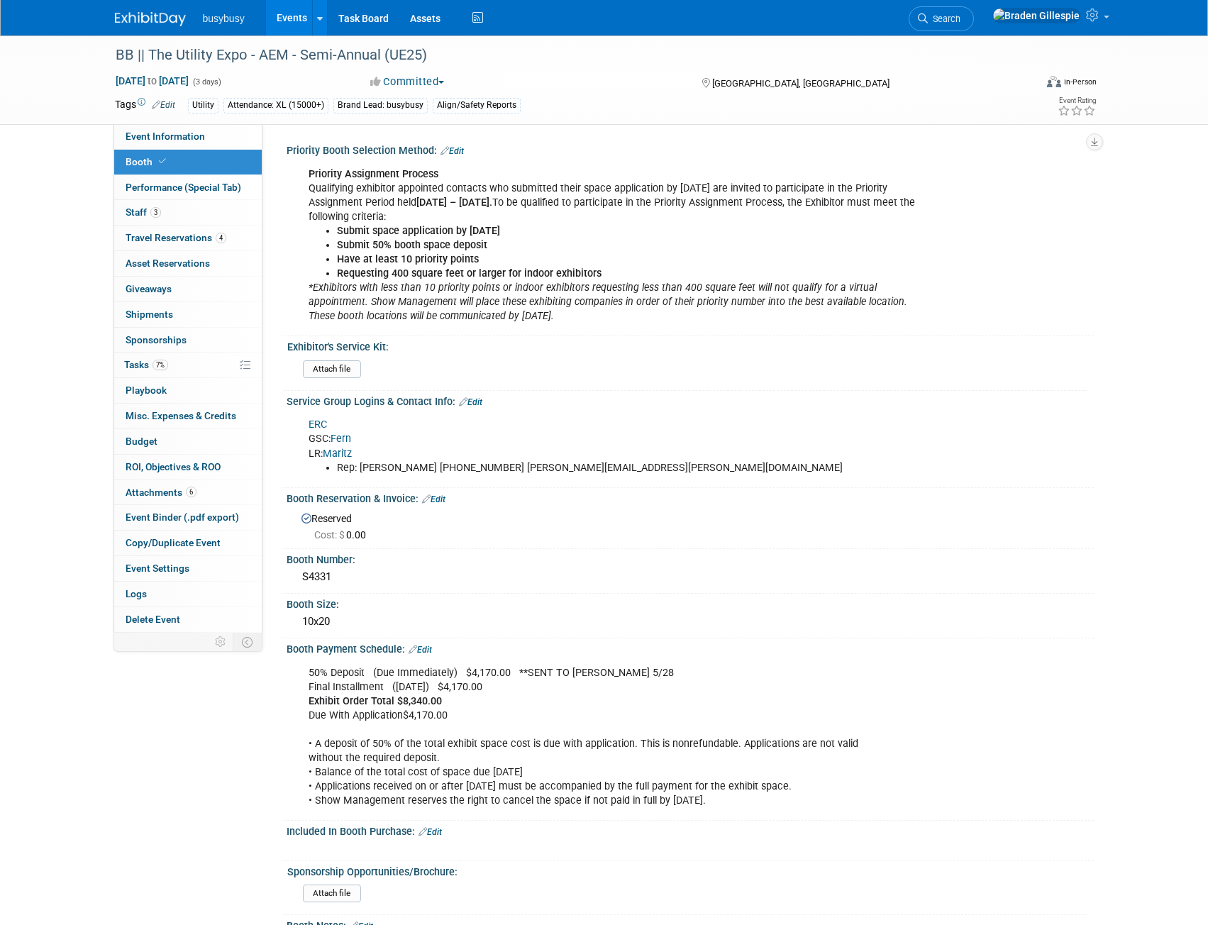
click at [437, 499] on link "Edit" at bounding box center [433, 500] width 23 height 10
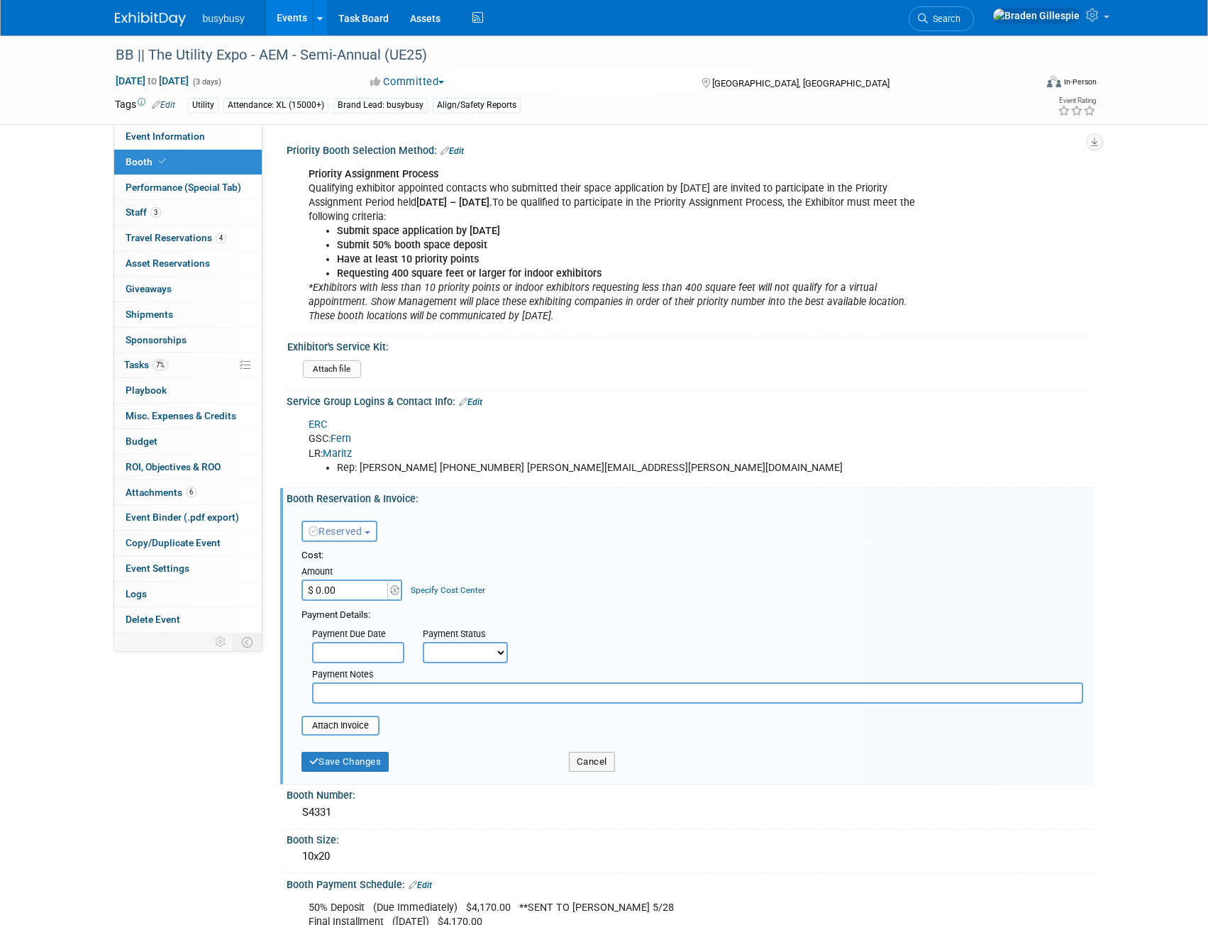
click at [361, 586] on input "$ 0.00" at bounding box center [346, 590] width 89 height 21
type input "$ 8,340.00"
click at [349, 767] on button "Save Changes" at bounding box center [346, 762] width 88 height 20
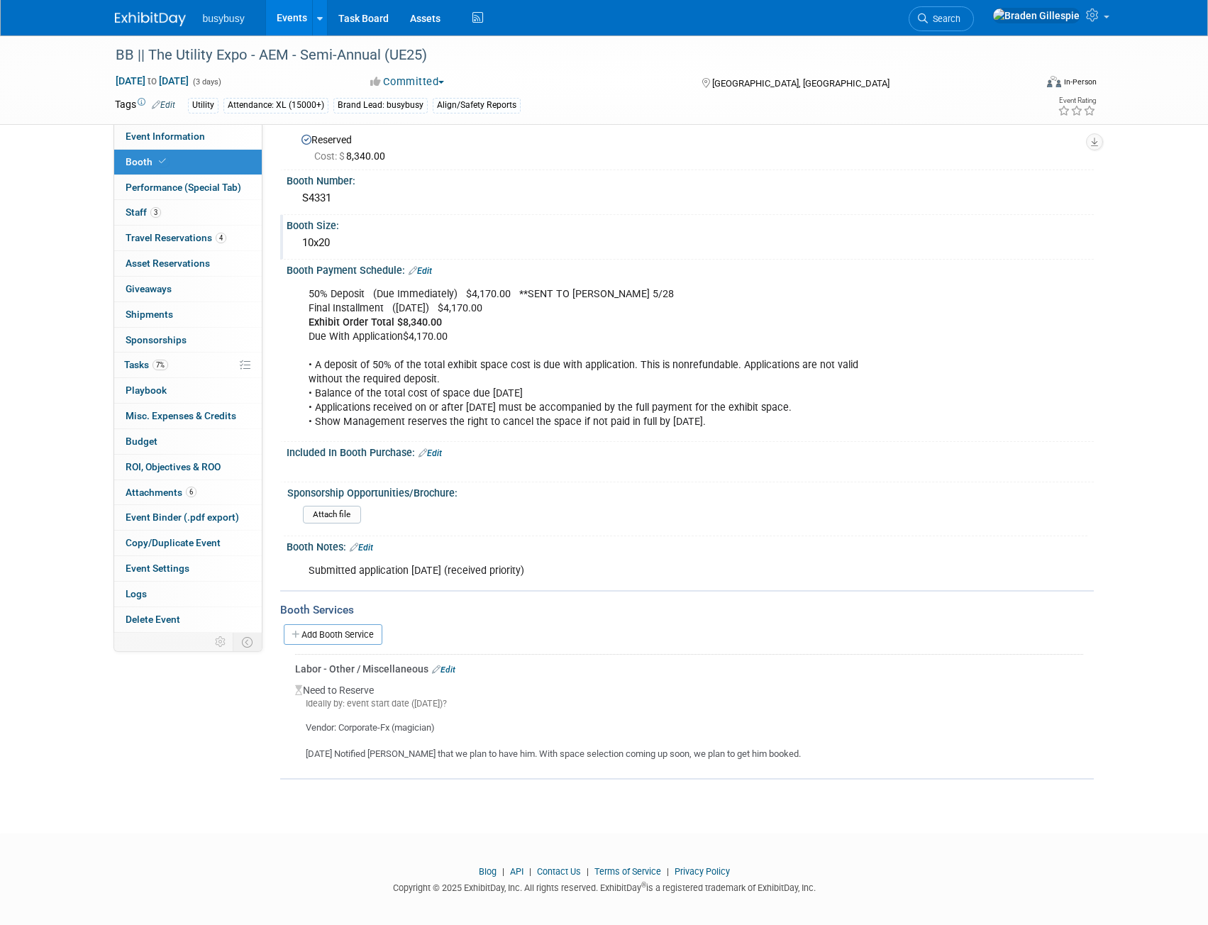
scroll to position [386, 0]
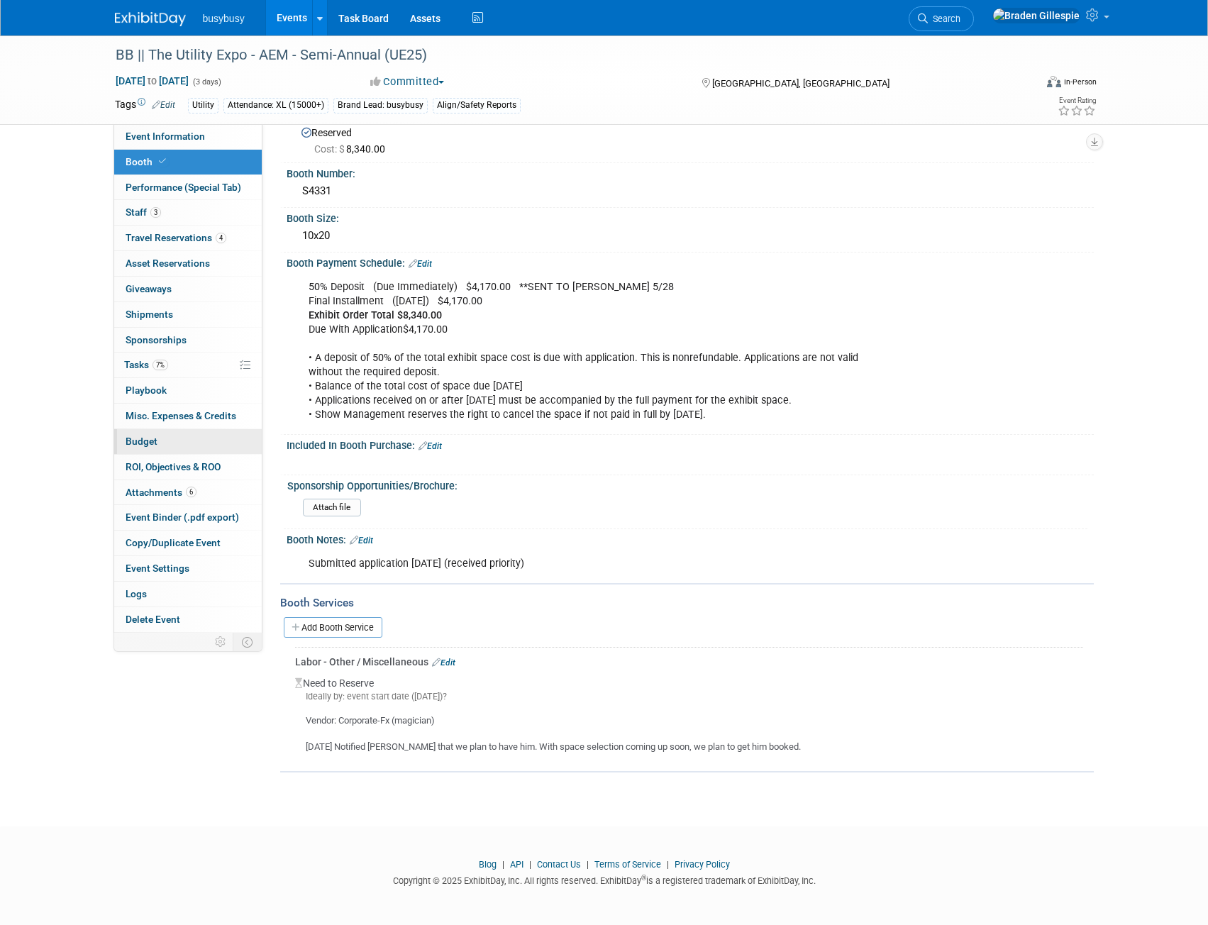
click at [165, 439] on link "Budget" at bounding box center [188, 441] width 148 height 25
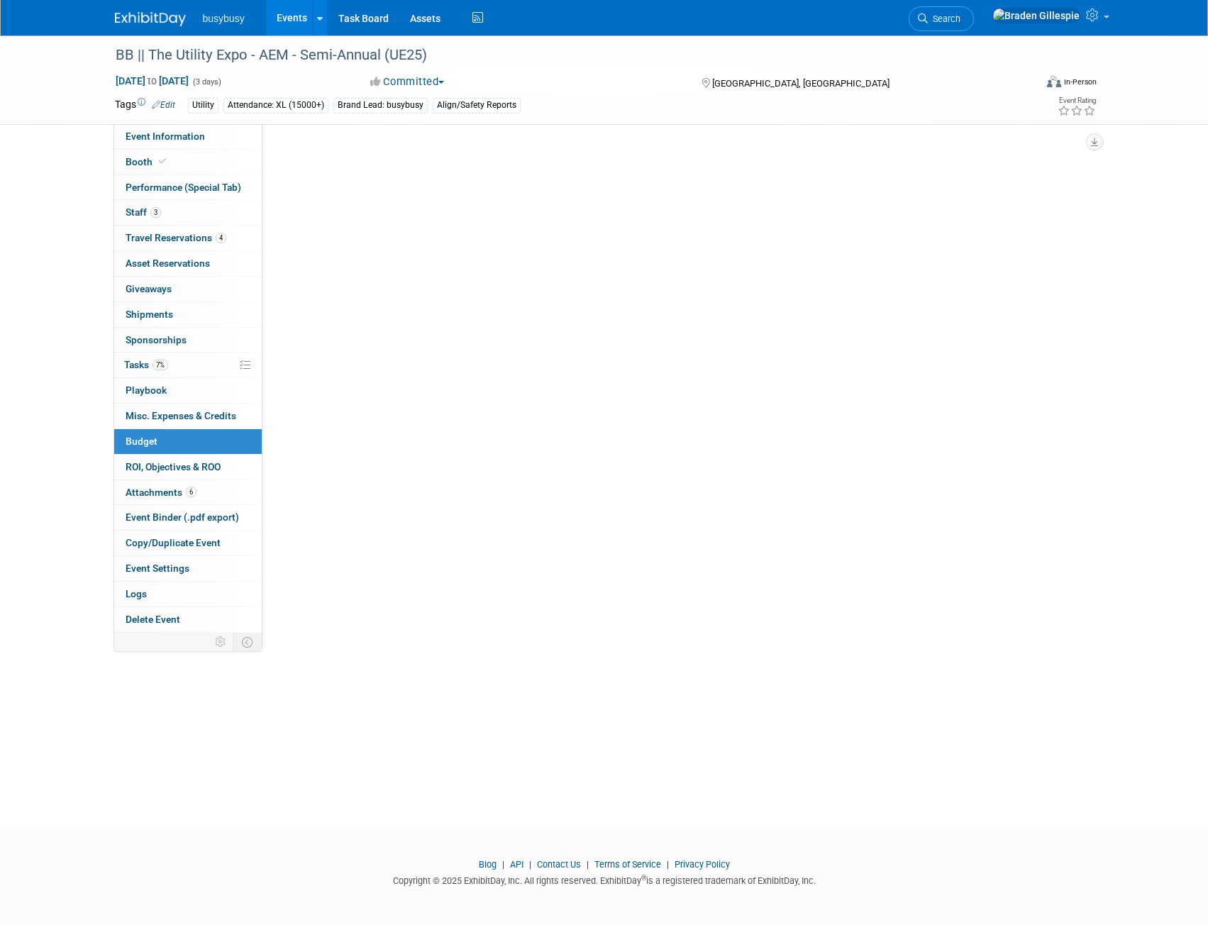
scroll to position [0, 0]
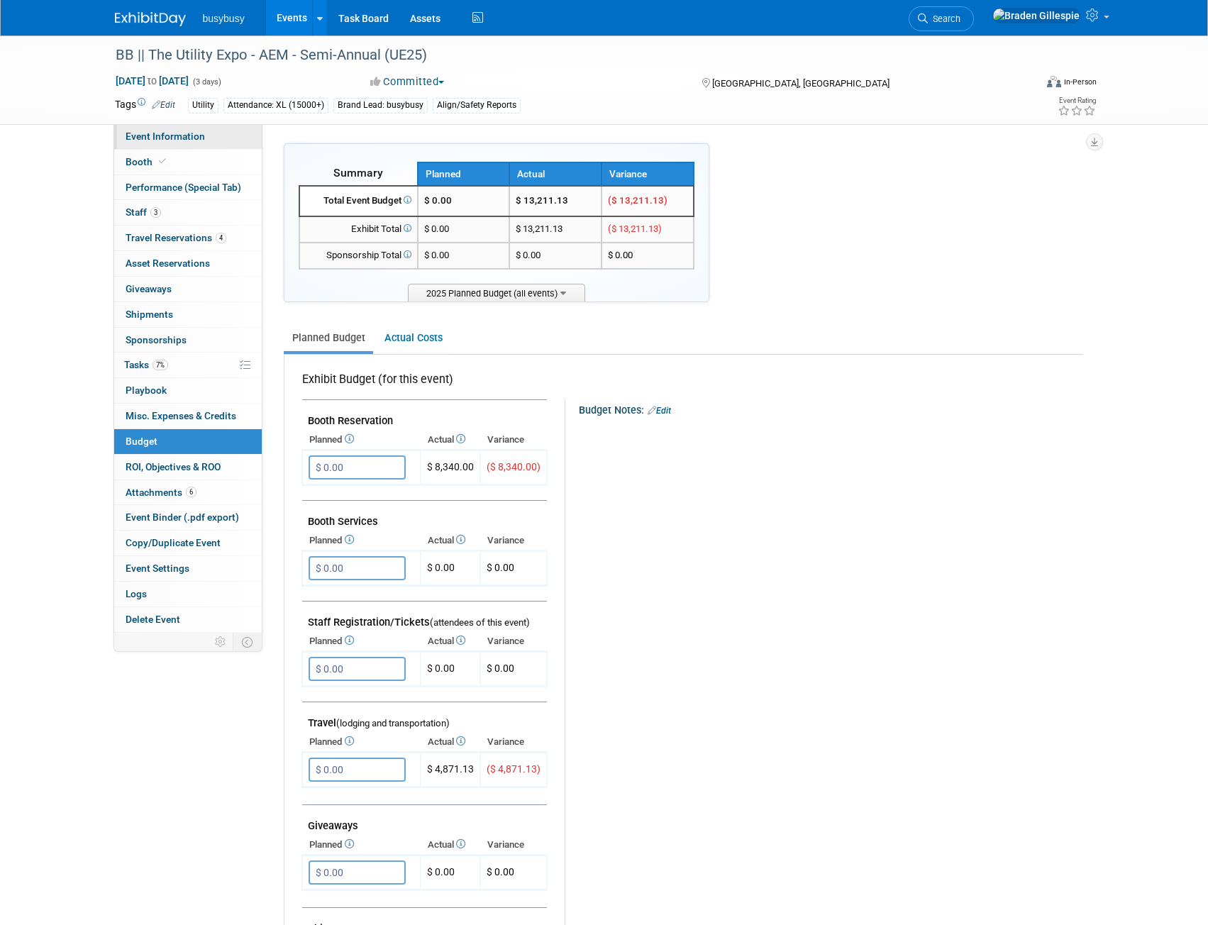
click at [195, 136] on span "Event Information" at bounding box center [165, 136] width 79 height 11
select select "BusyBusy"
select select "Member"
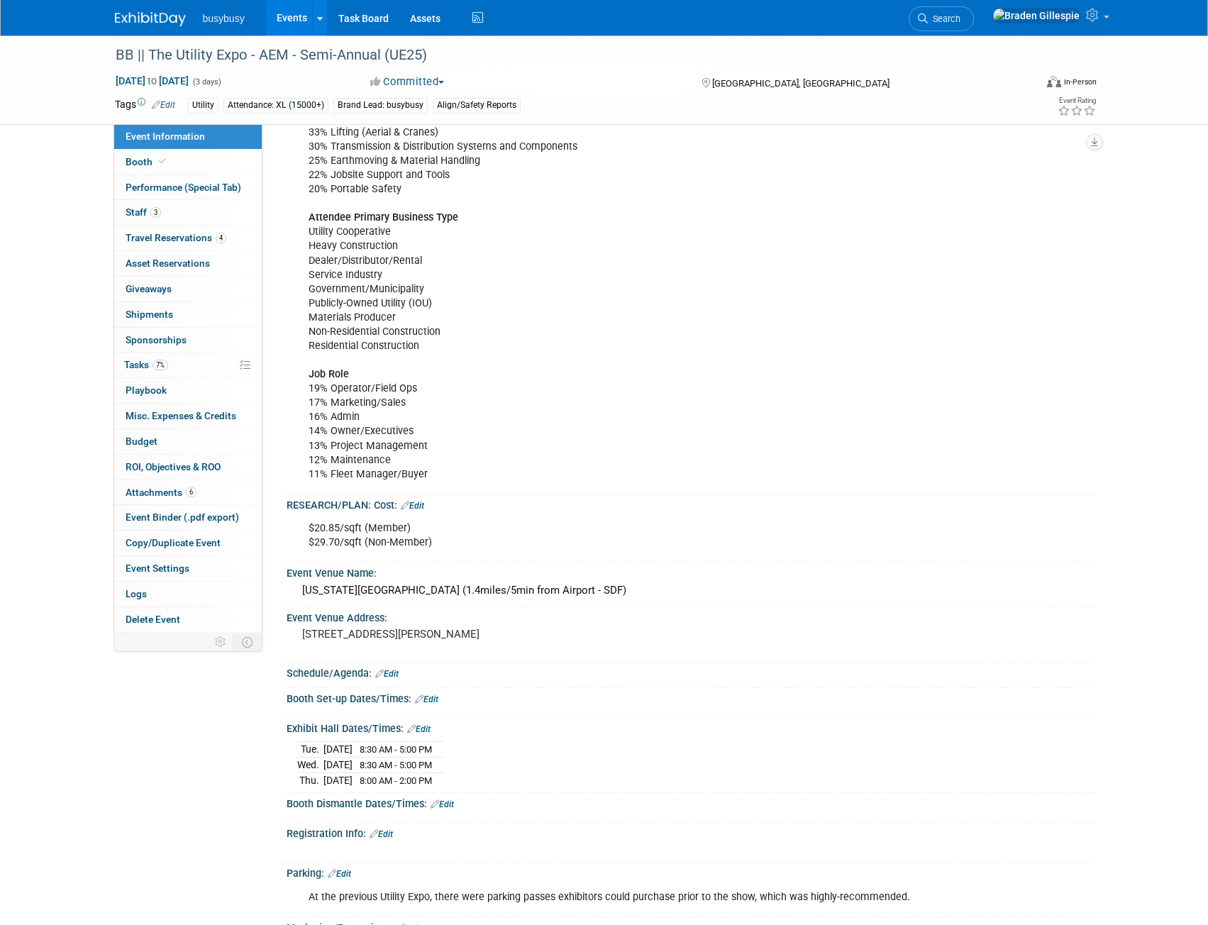
scroll to position [710, 0]
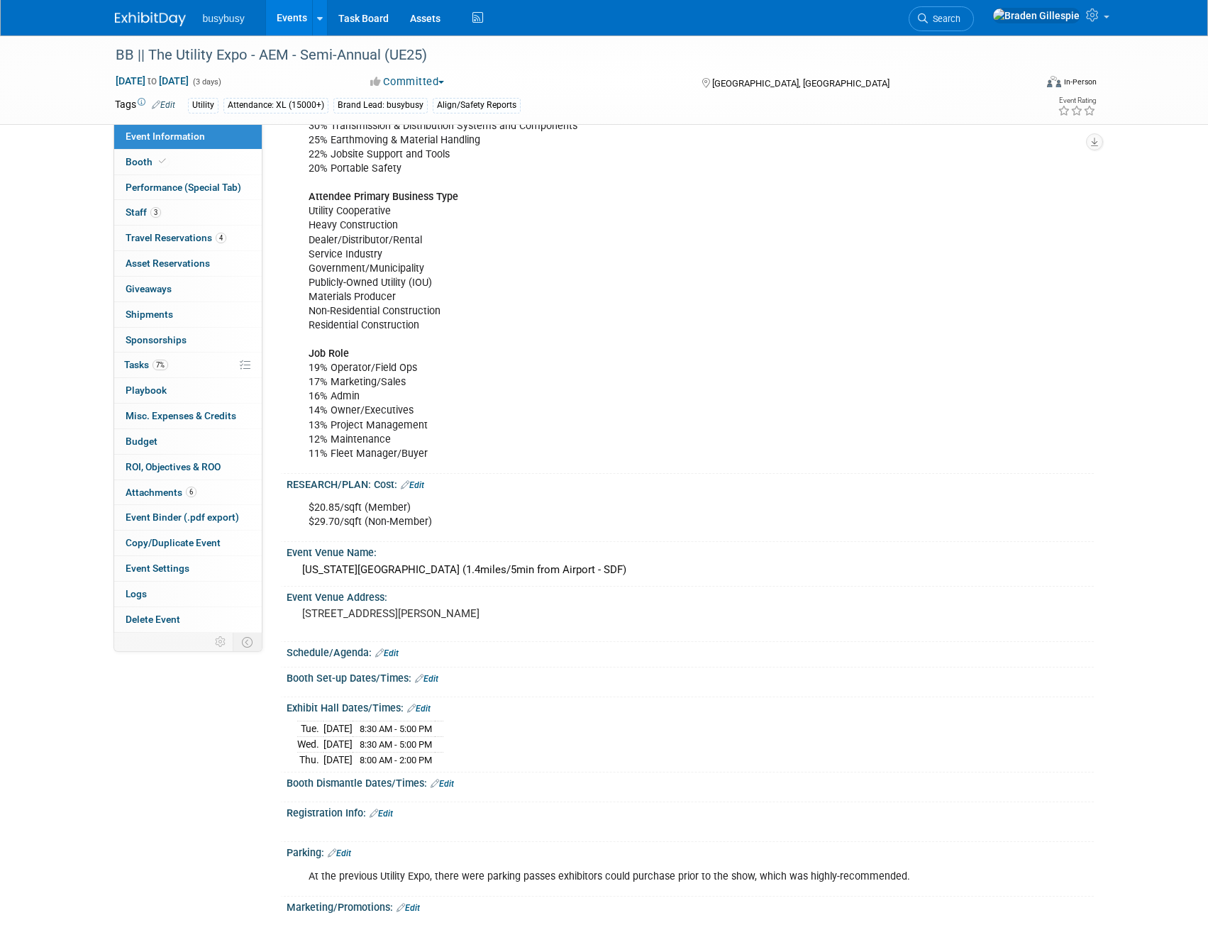
drag, startPoint x: 326, startPoint y: 760, endPoint x: 446, endPoint y: 758, distance: 119.9
click at [444, 758] on tr "Thu. Oct 9, 2025 8:00 AM - 2:00 PM" at bounding box center [370, 759] width 146 height 15
click at [199, 214] on link "3 Staff 3" at bounding box center [188, 212] width 148 height 25
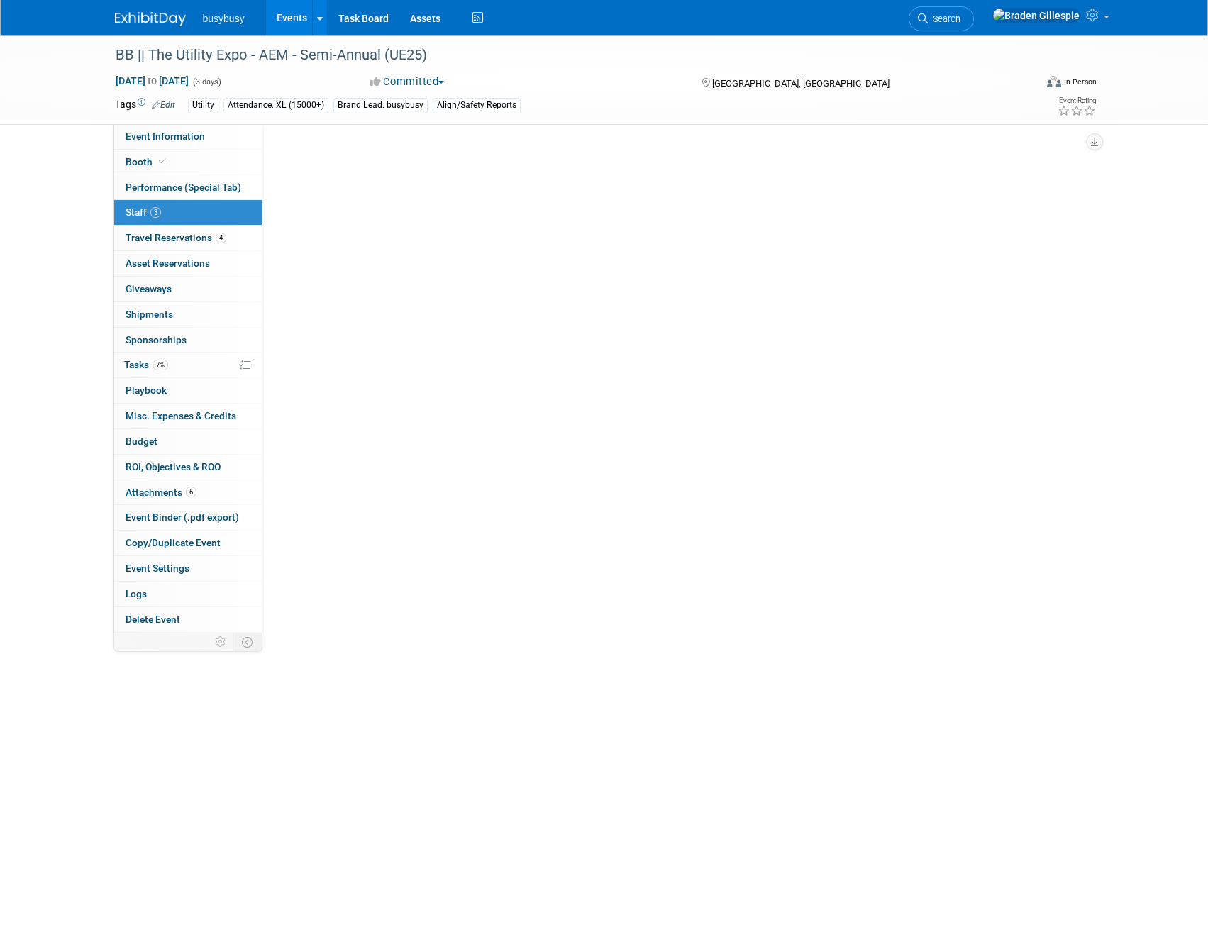
scroll to position [0, 0]
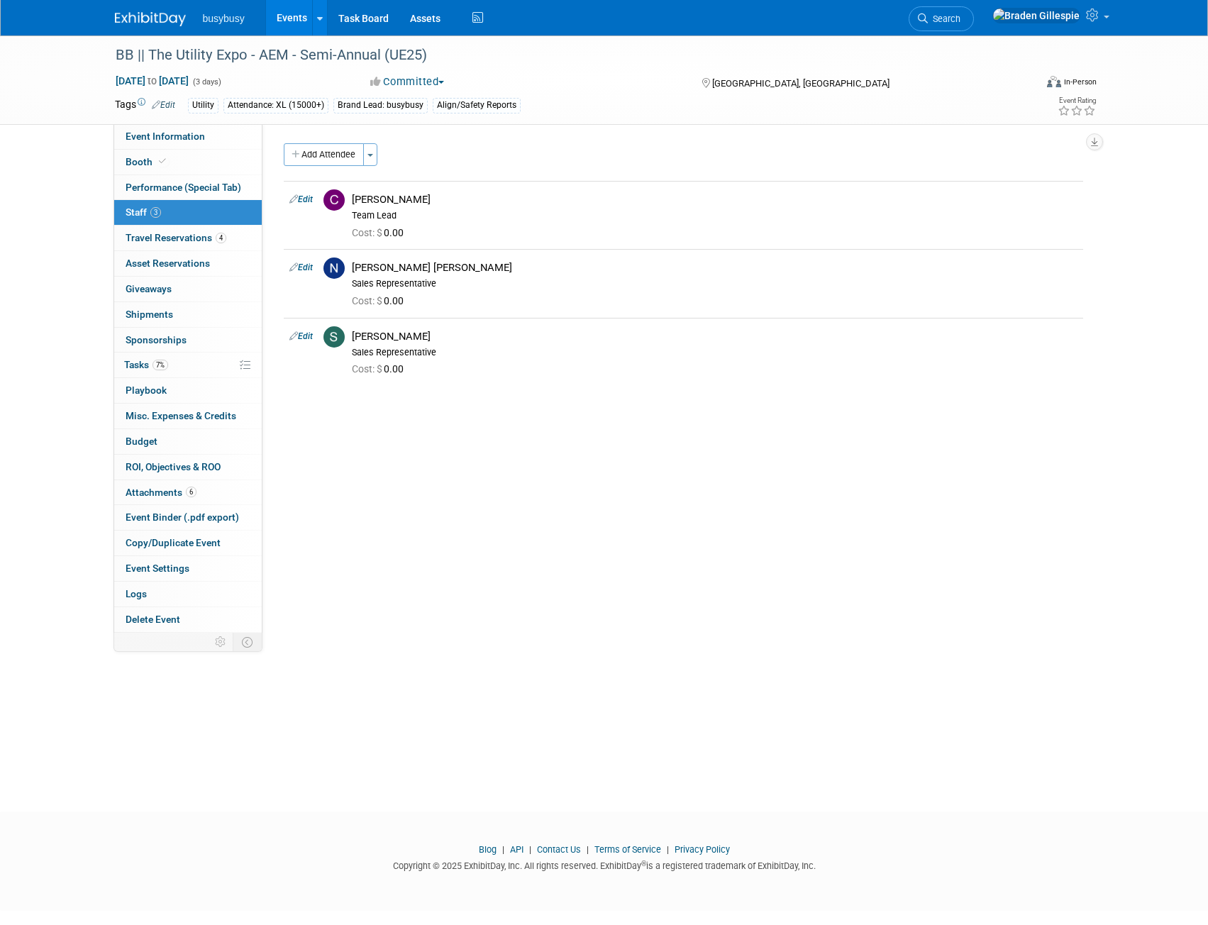
click at [143, 23] on img at bounding box center [150, 19] width 71 height 14
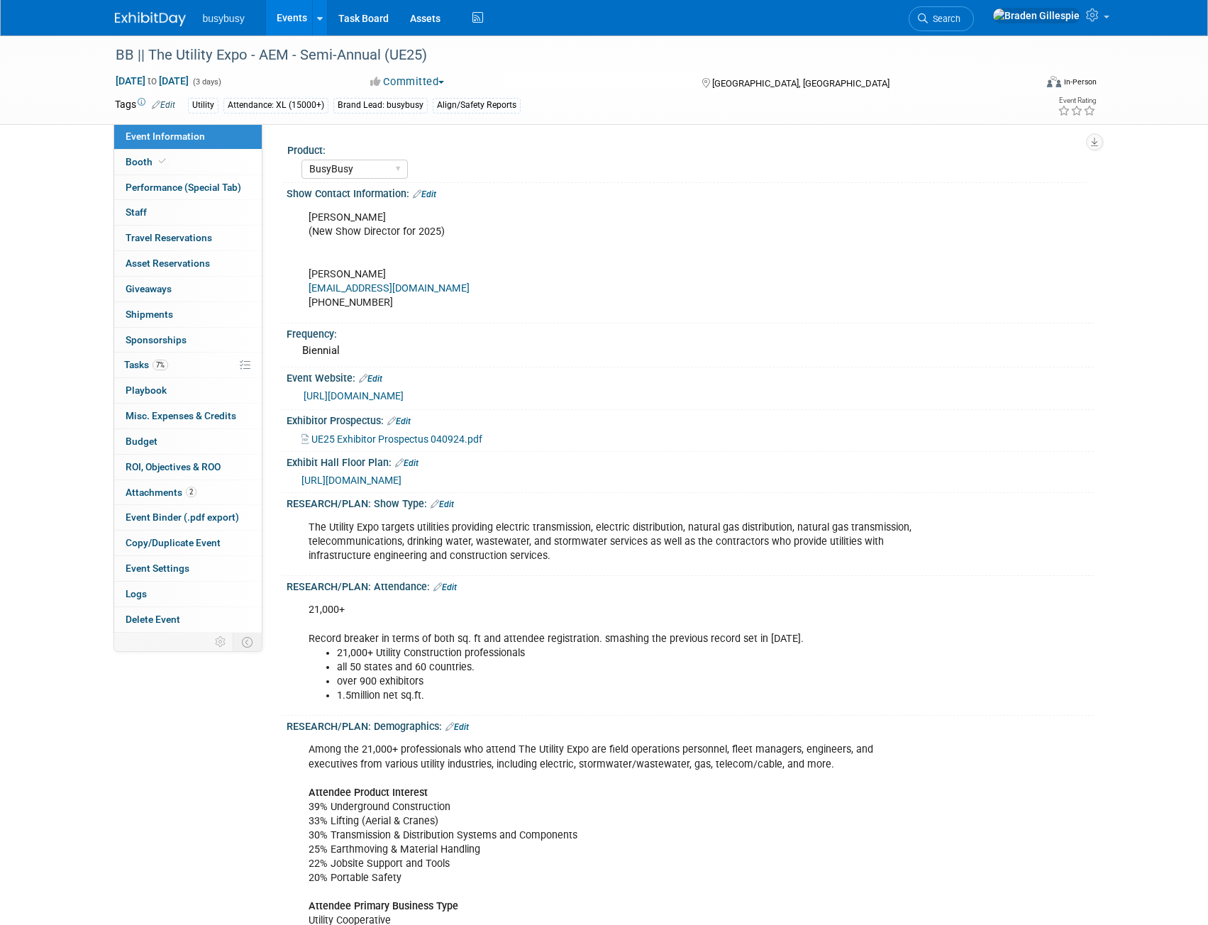
select select "BusyBusy"
select select "Member"
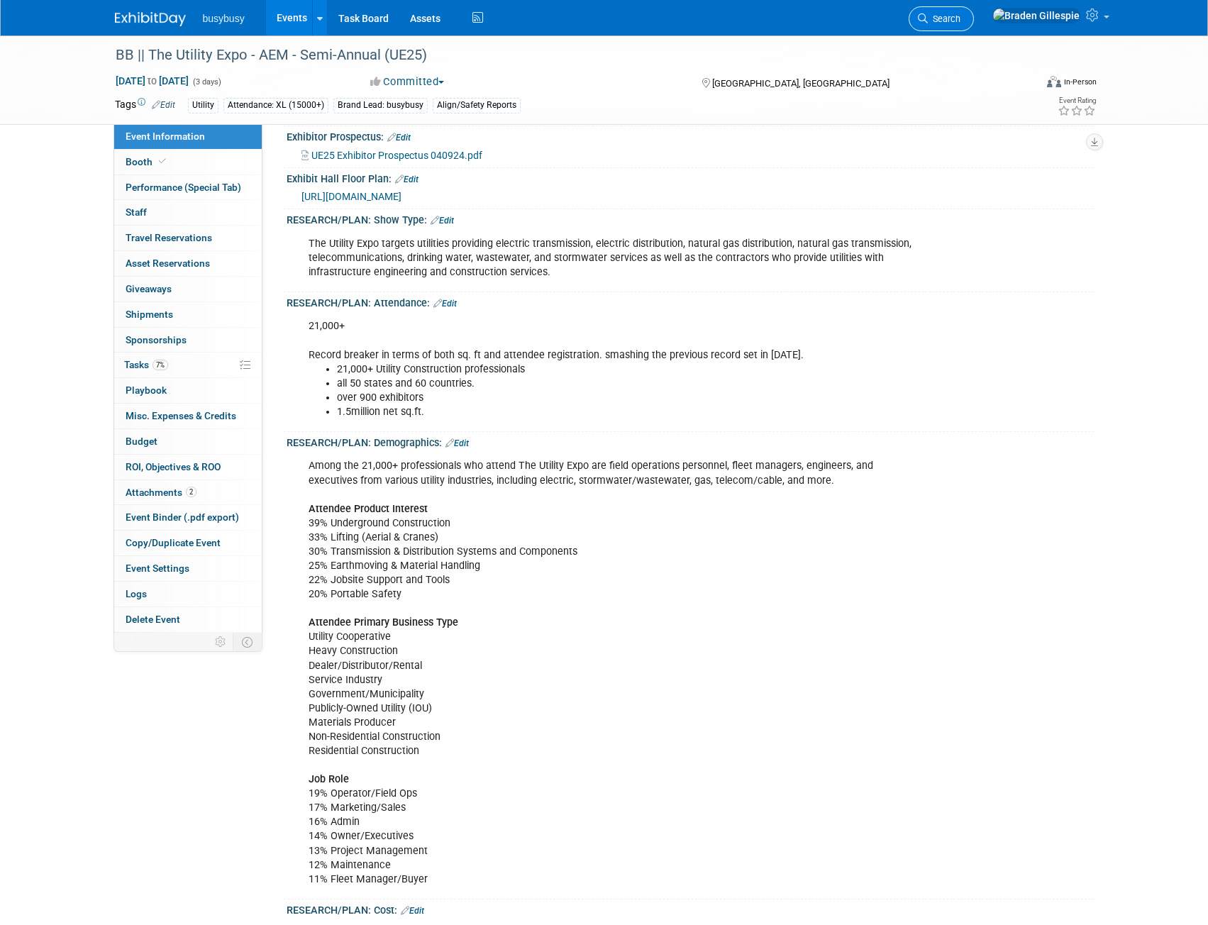
click at [961, 17] on span "Search" at bounding box center [944, 18] width 33 height 11
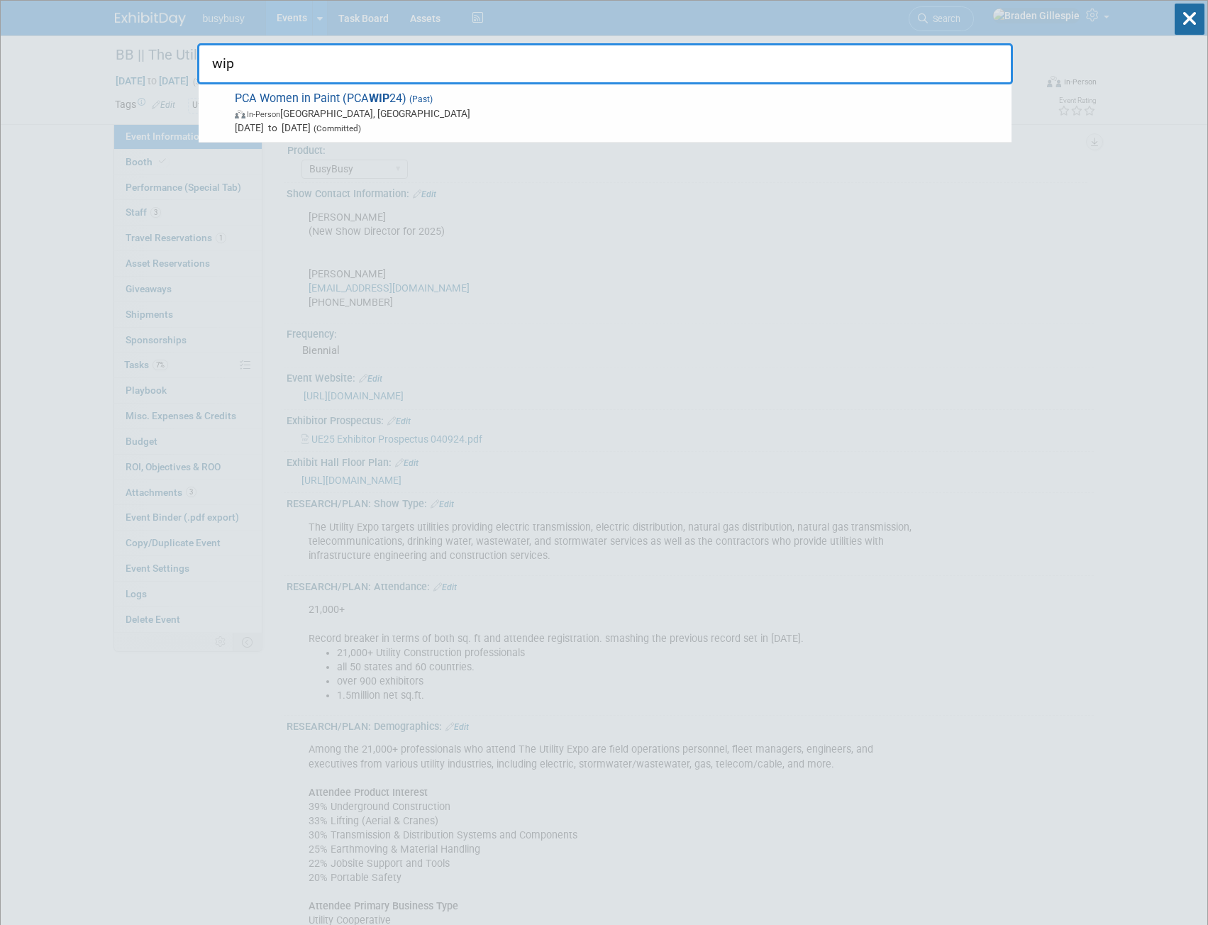
type input "wip"
click at [304, 93] on span "PCA Women in Paint (PCA WIP 24) (Past) In-Person [GEOGRAPHIC_DATA], [GEOGRAPHIC…" at bounding box center [618, 113] width 774 height 43
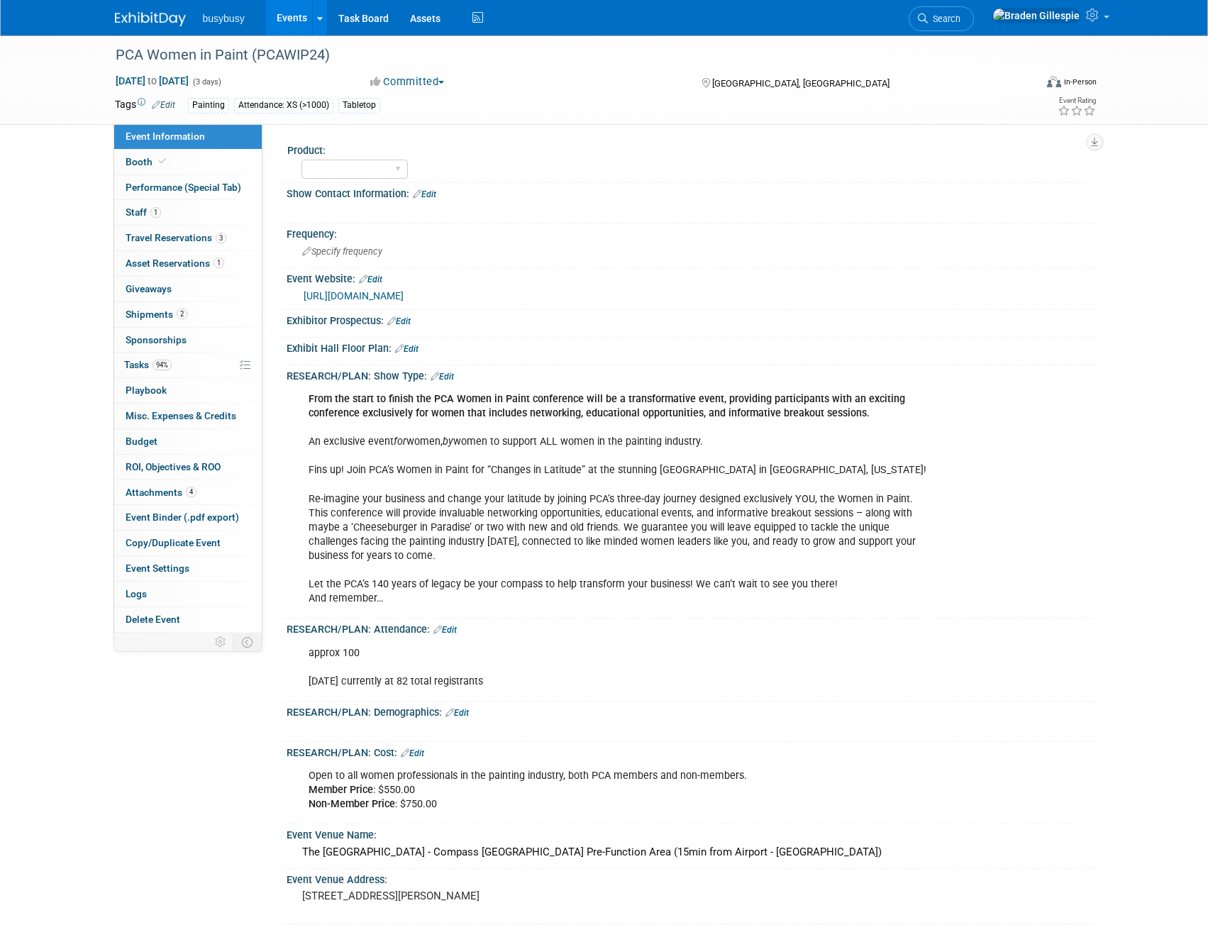
select select "Member"
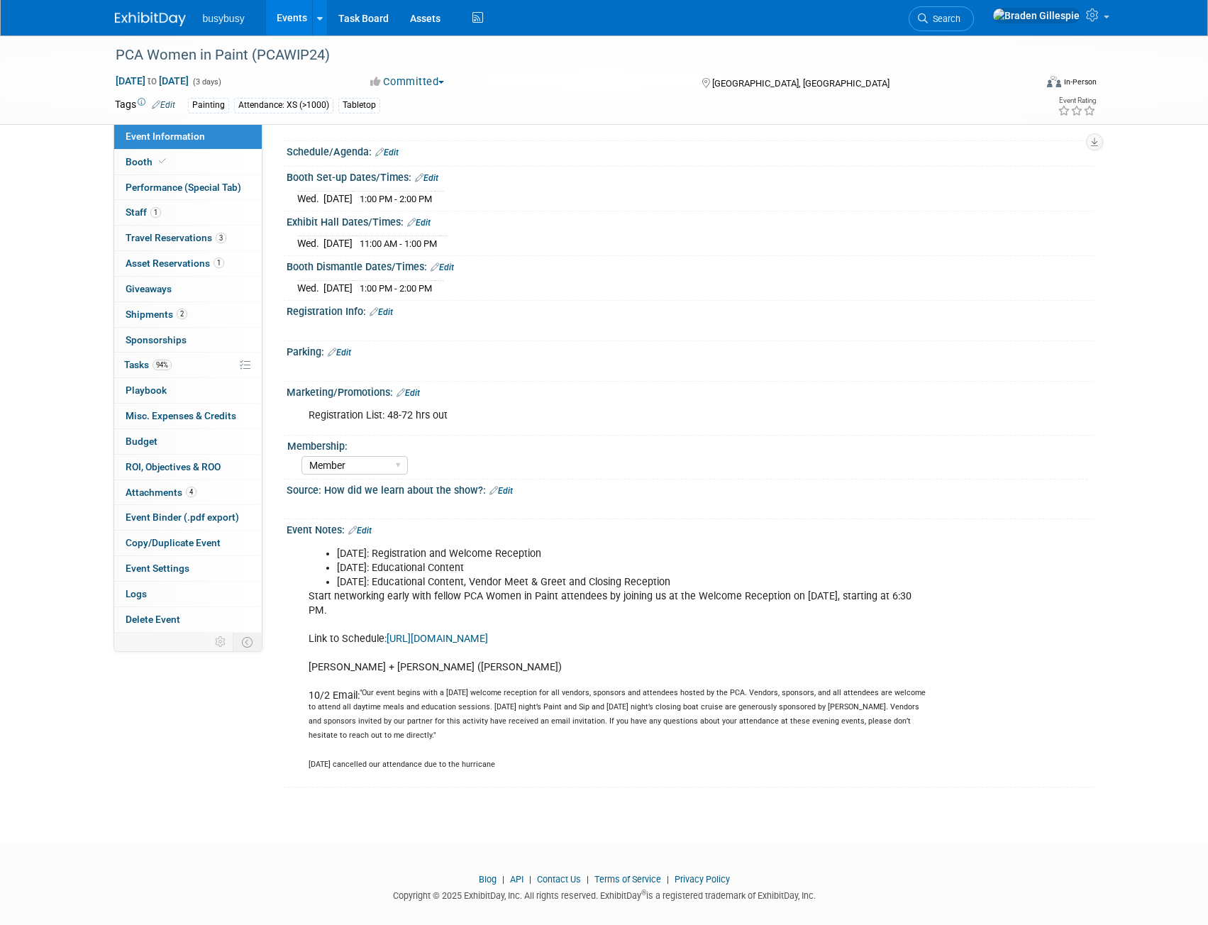
scroll to position [797, 0]
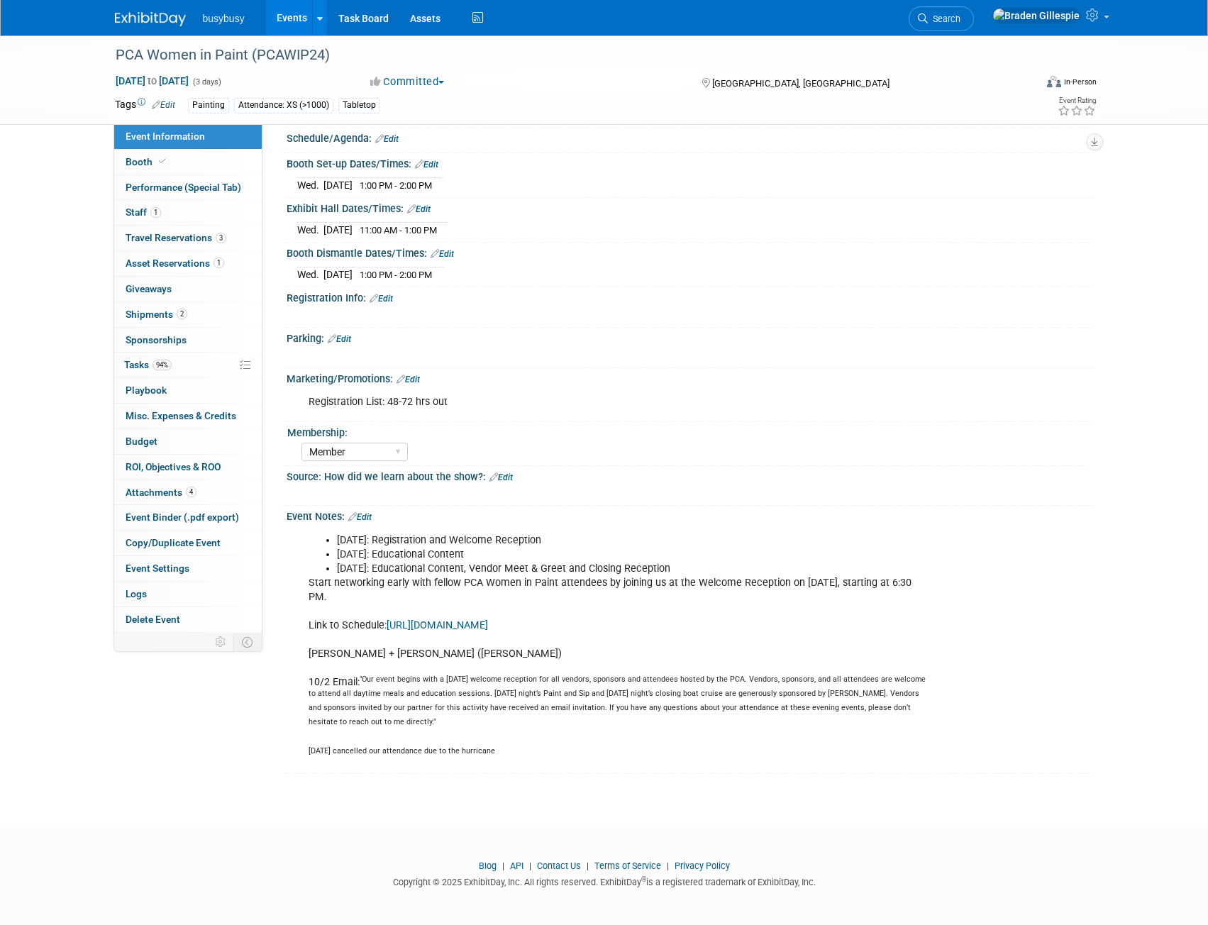
click at [369, 515] on link "Edit" at bounding box center [359, 517] width 23 height 10
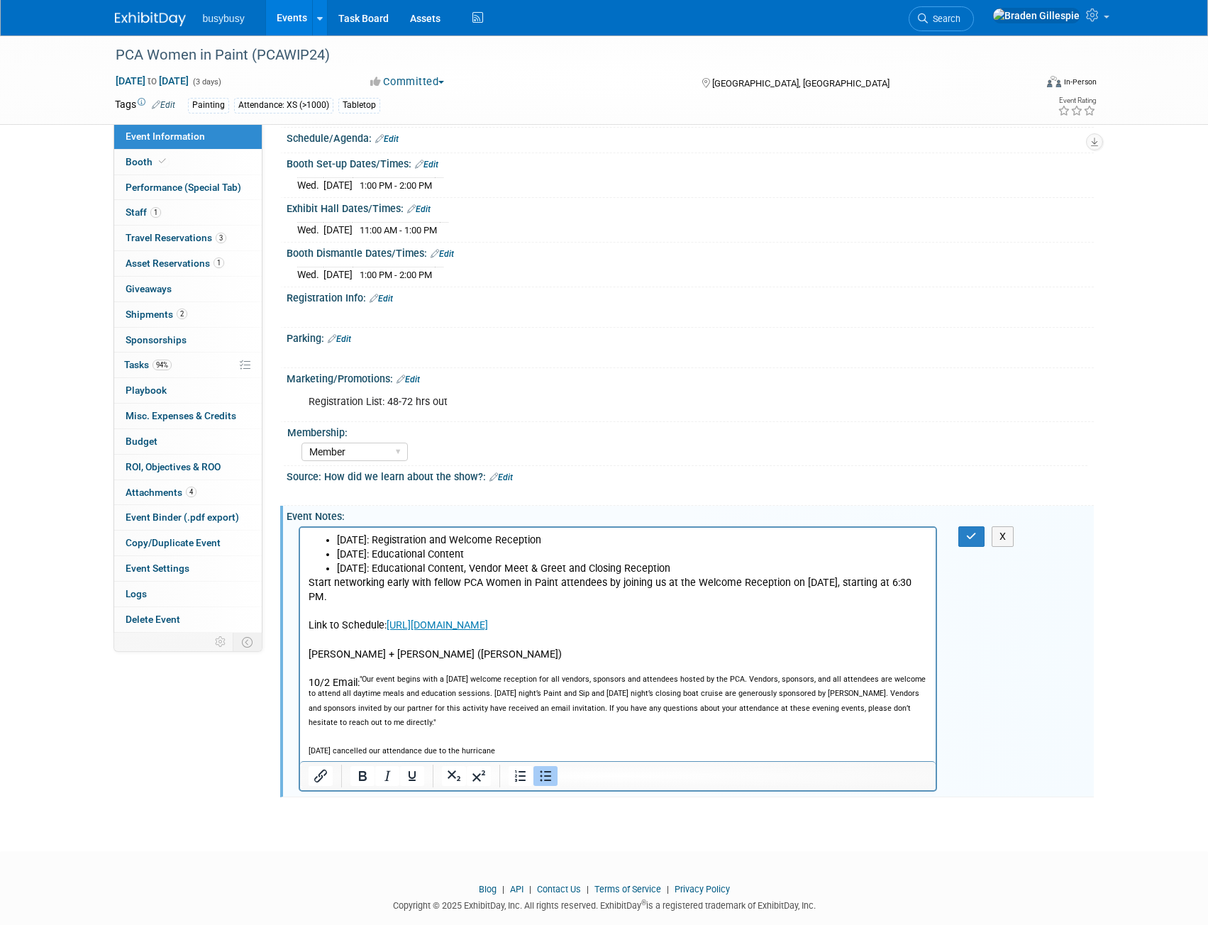
scroll to position [0, 0]
click at [506, 751] on p "Start networking early with fellow PCA Women in Paint attendees by joining us a…" at bounding box center [618, 667] width 620 height 185
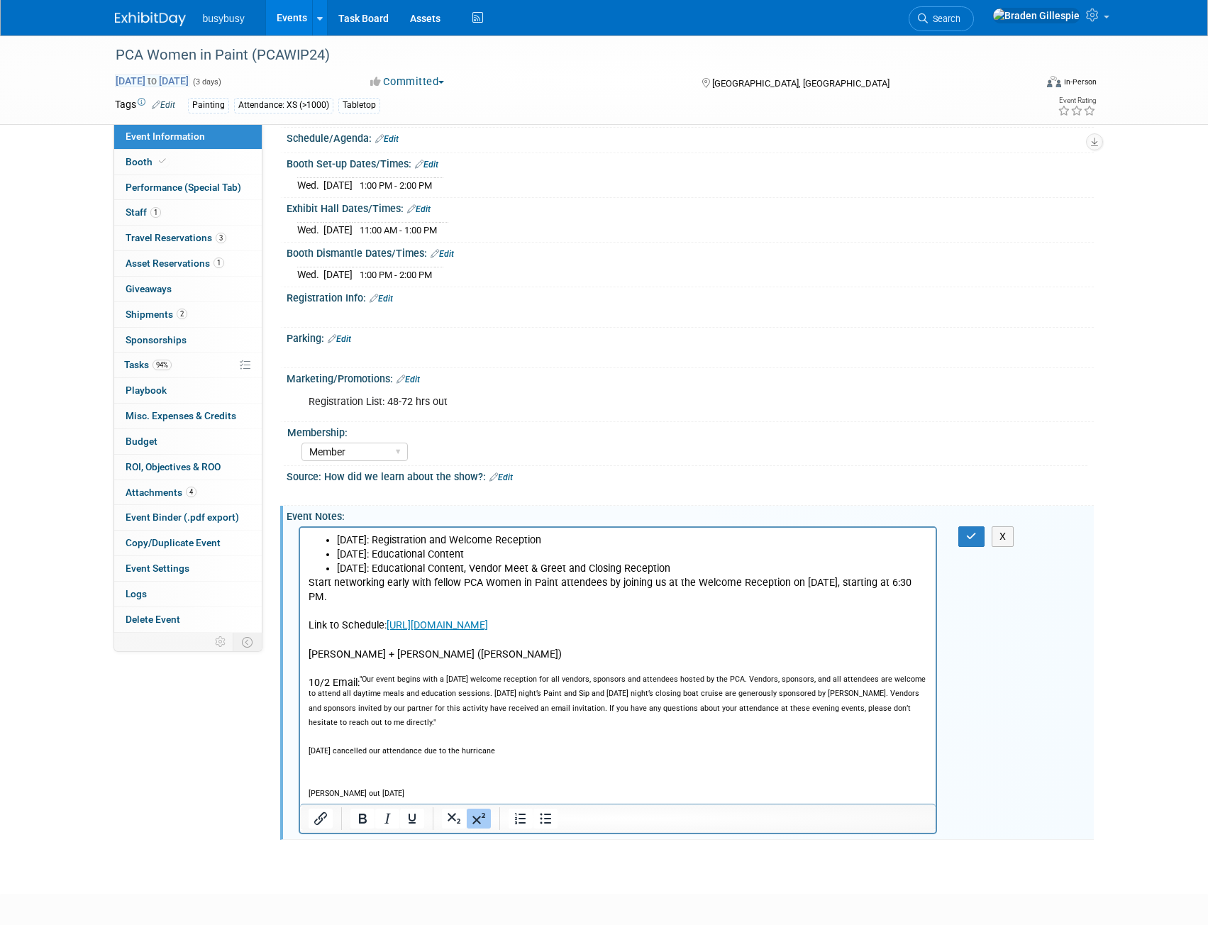
click at [189, 78] on span "[DATE] to [DATE]" at bounding box center [152, 81] width 75 height 13
select select "9"
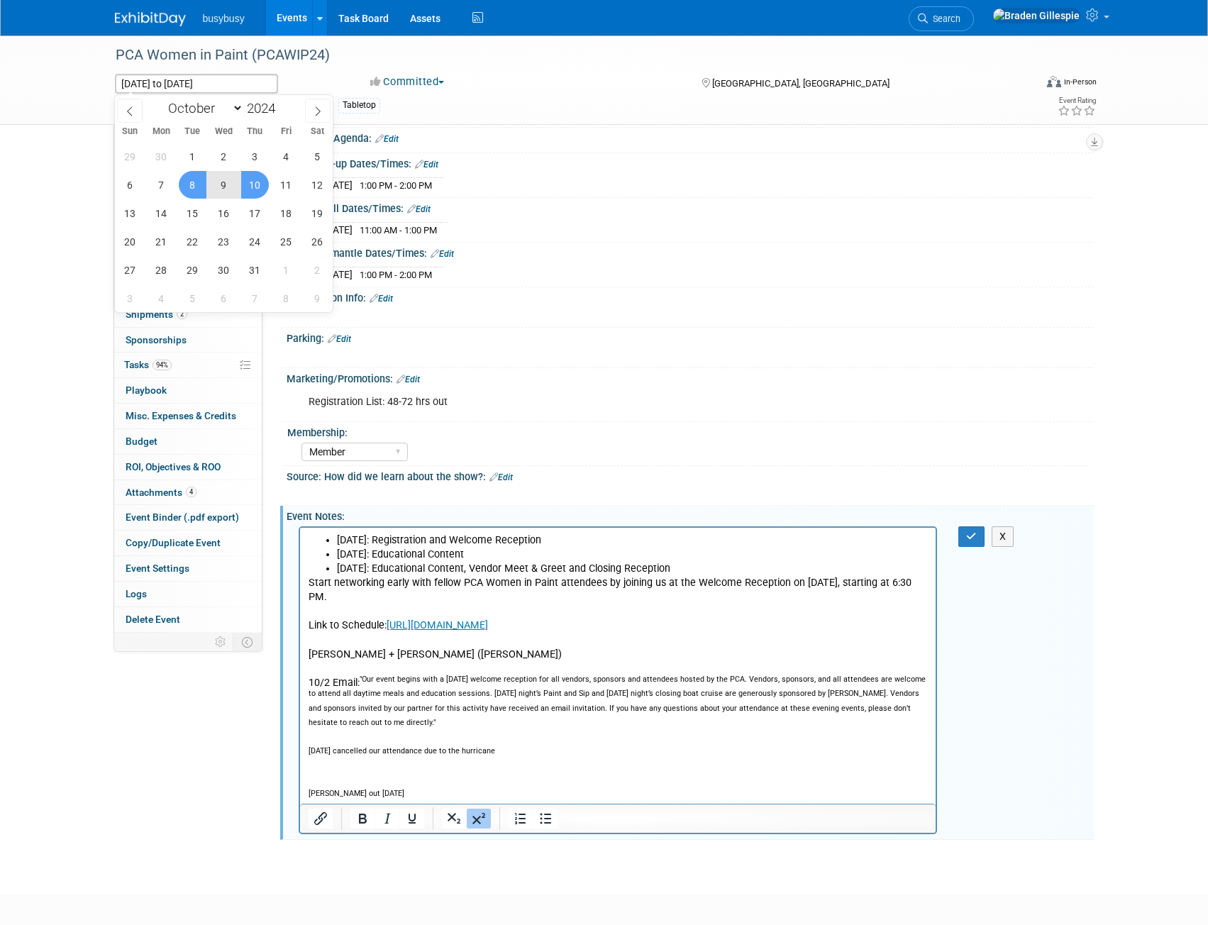
click at [400, 804] on div at bounding box center [618, 818] width 637 height 29
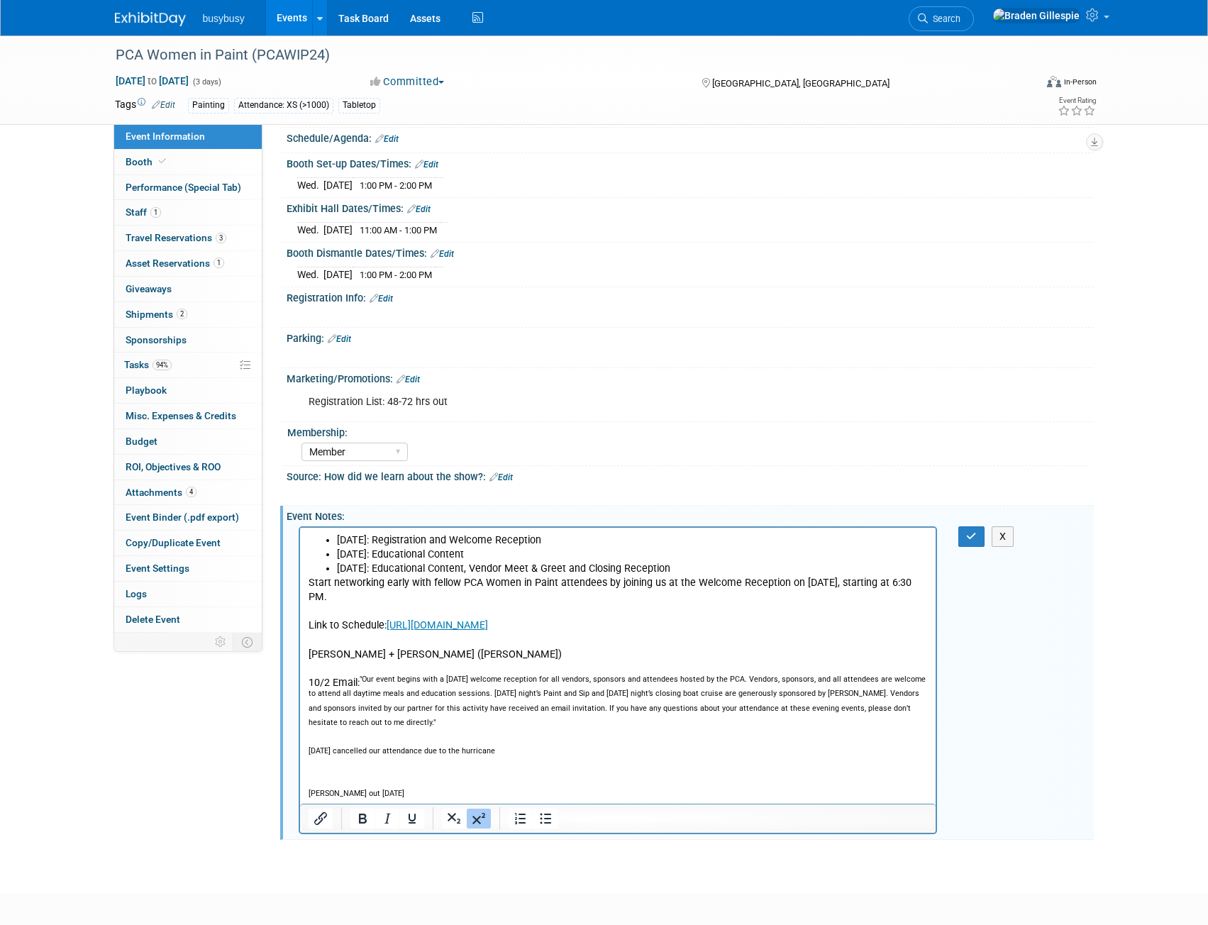
click at [397, 796] on p "[PERSON_NAME] out [DATE]" at bounding box center [618, 796] width 620 height 14
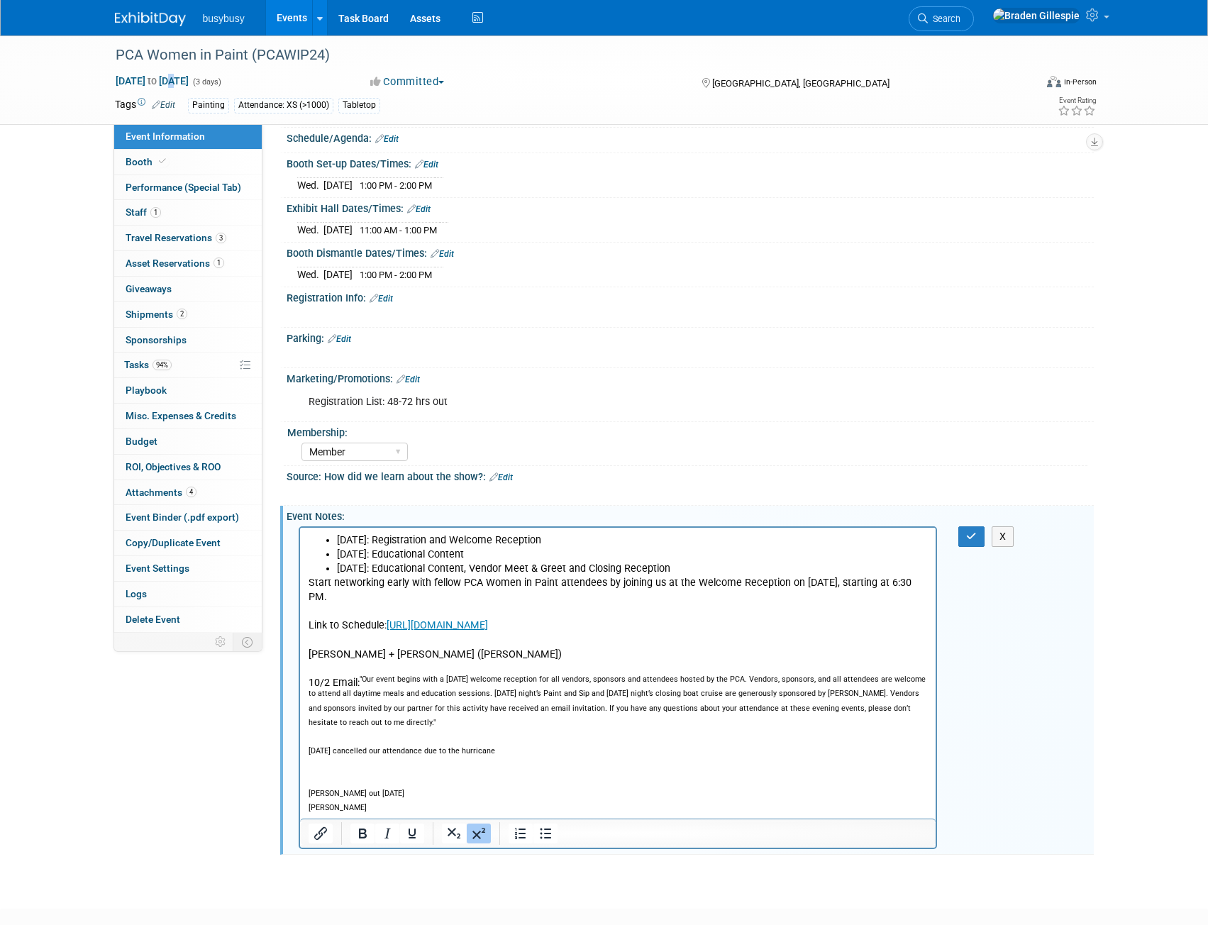
click at [189, 77] on span "[DATE] to [DATE]" at bounding box center [152, 81] width 75 height 13
click at [695, 236] on div "[DATE] 11:00 AM - 1:00 PM" at bounding box center [690, 228] width 786 height 19
click at [962, 536] on button "button" at bounding box center [972, 537] width 26 height 21
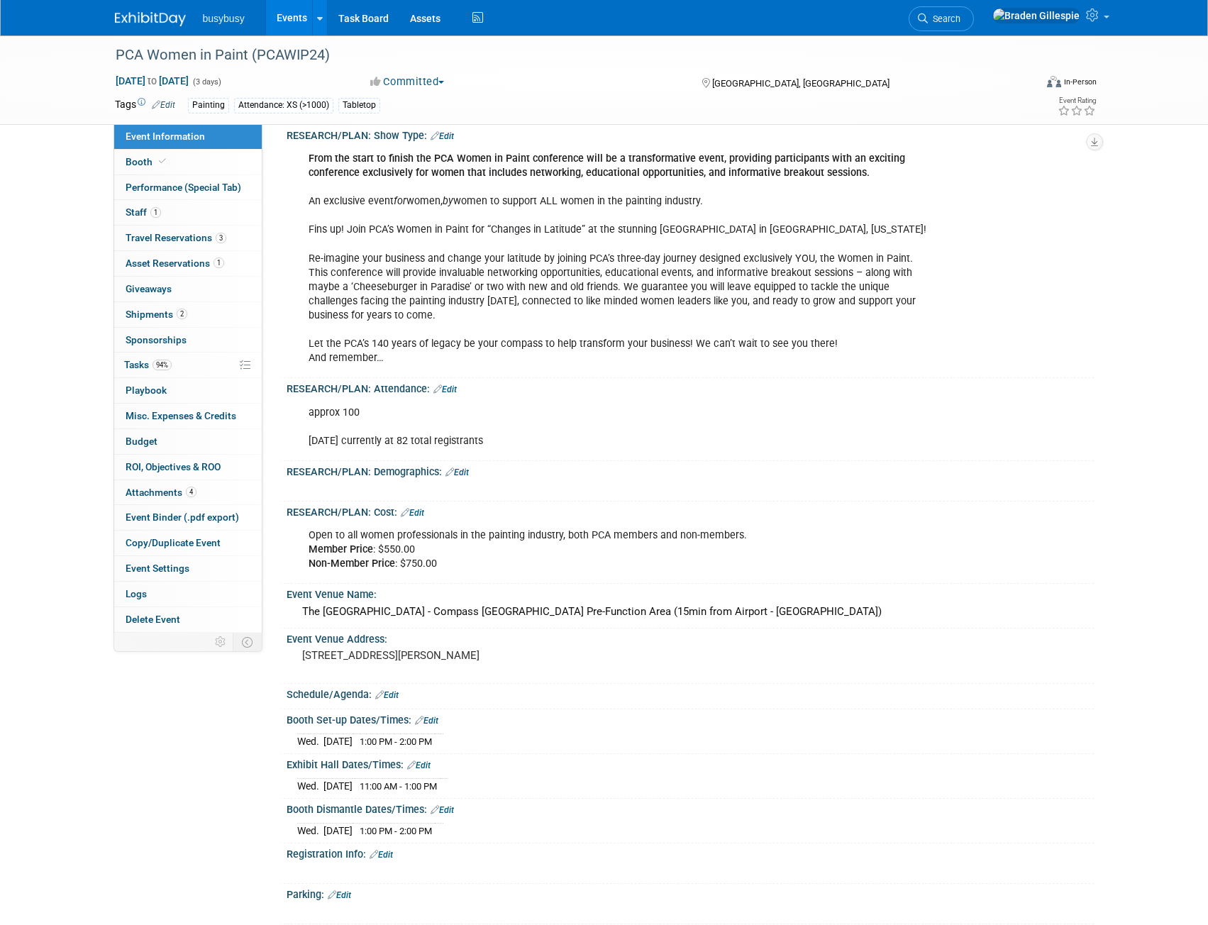
scroll to position [229, 0]
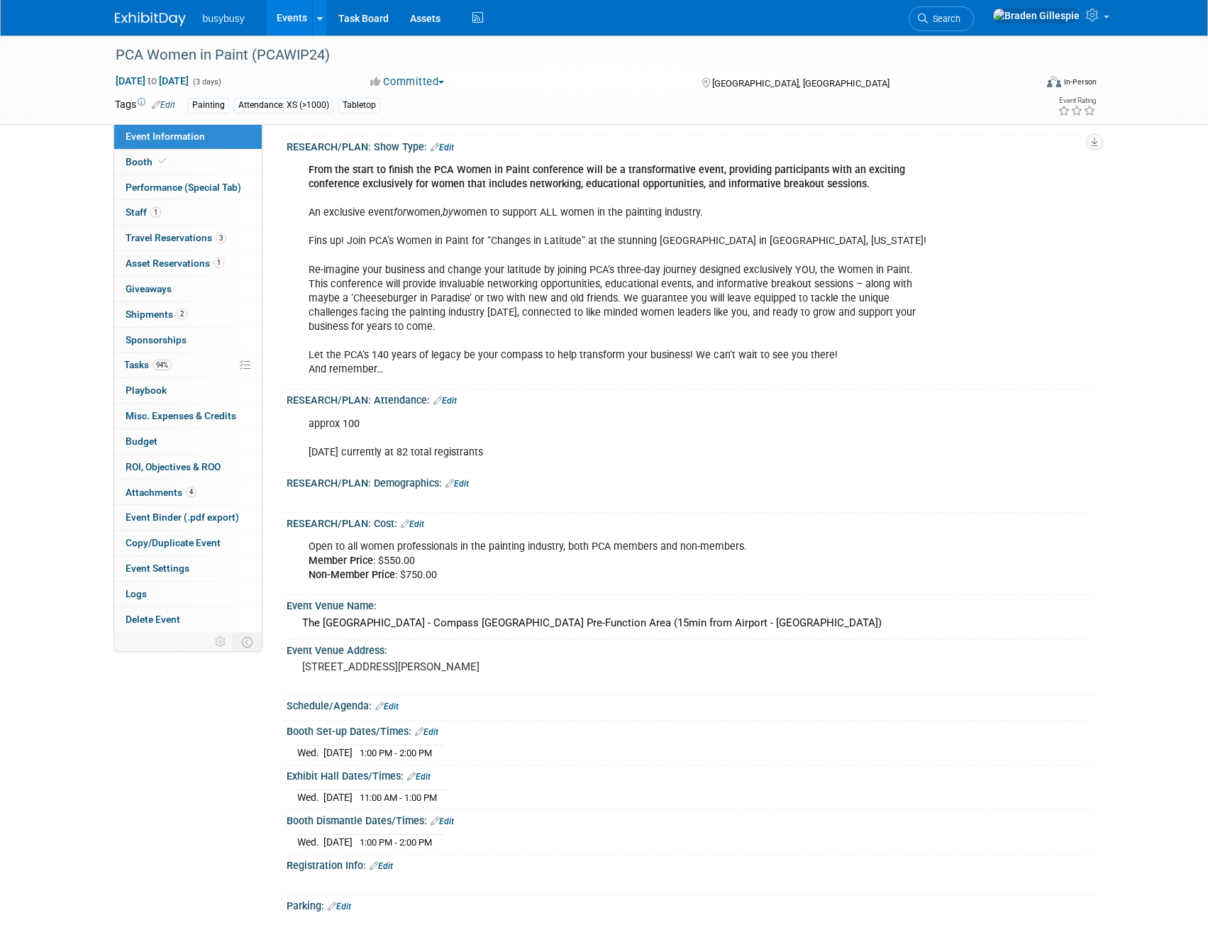
click at [961, 20] on span "Search" at bounding box center [944, 18] width 33 height 11
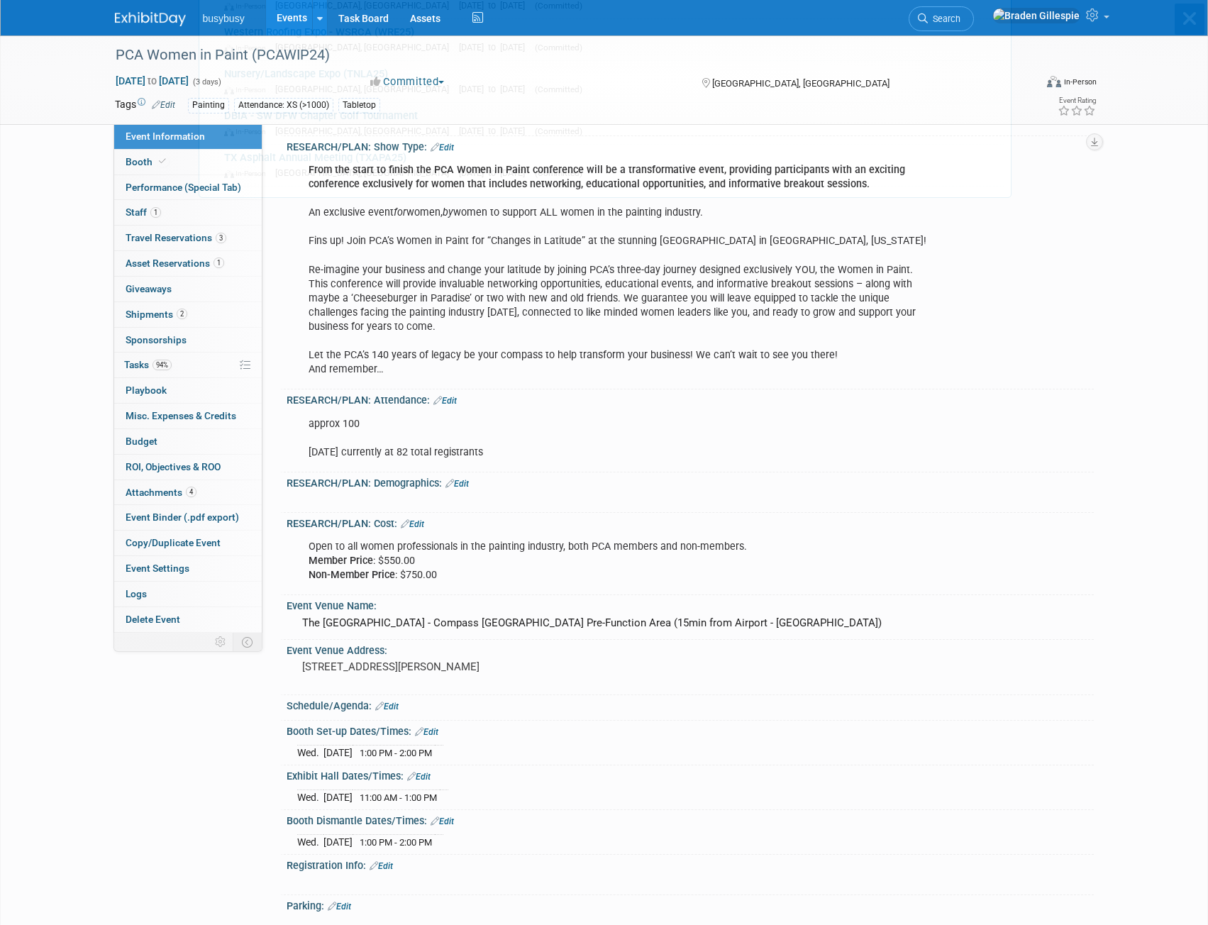
scroll to position [0, 0]
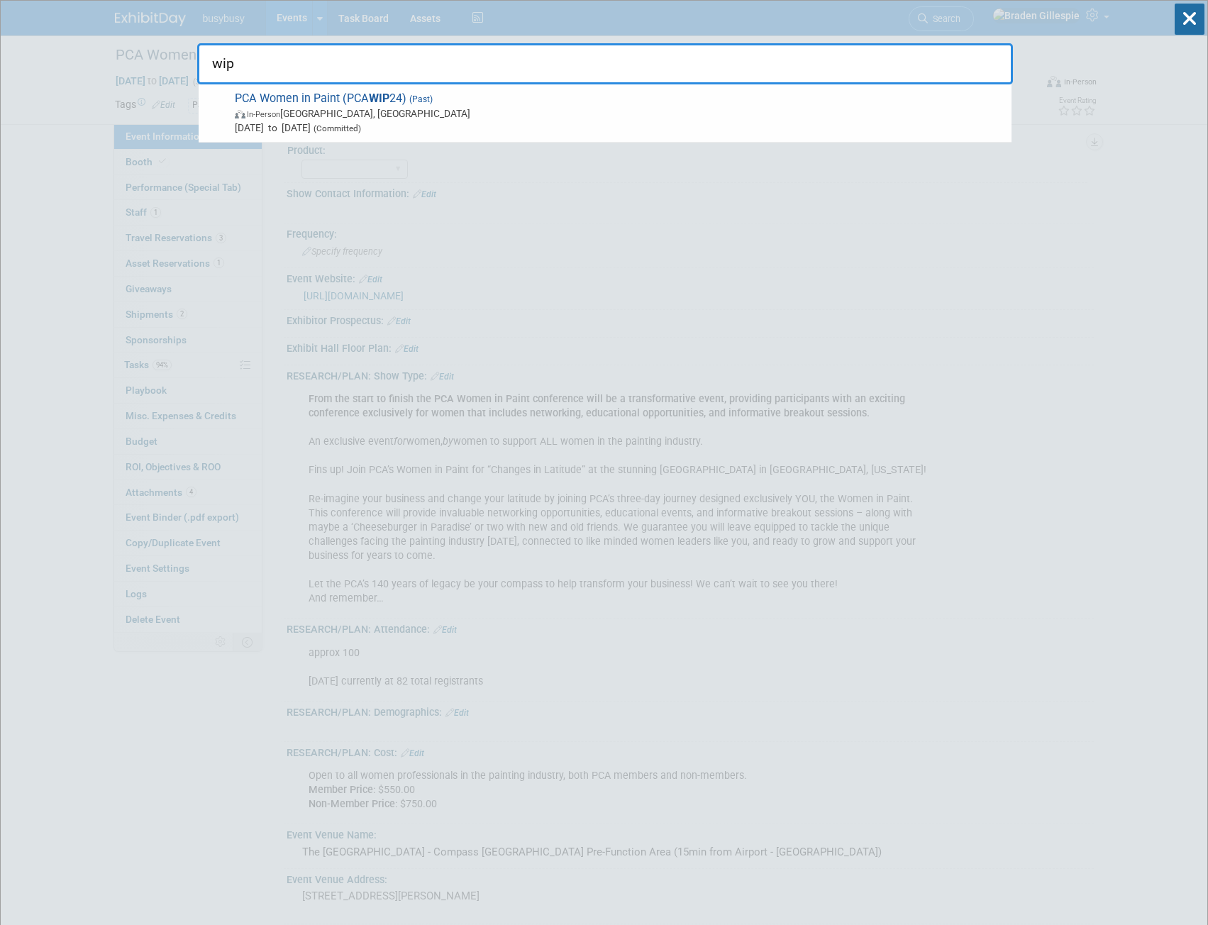
type input "wip"
drag, startPoint x: 1057, startPoint y: 211, endPoint x: 1010, endPoint y: 170, distance: 62.4
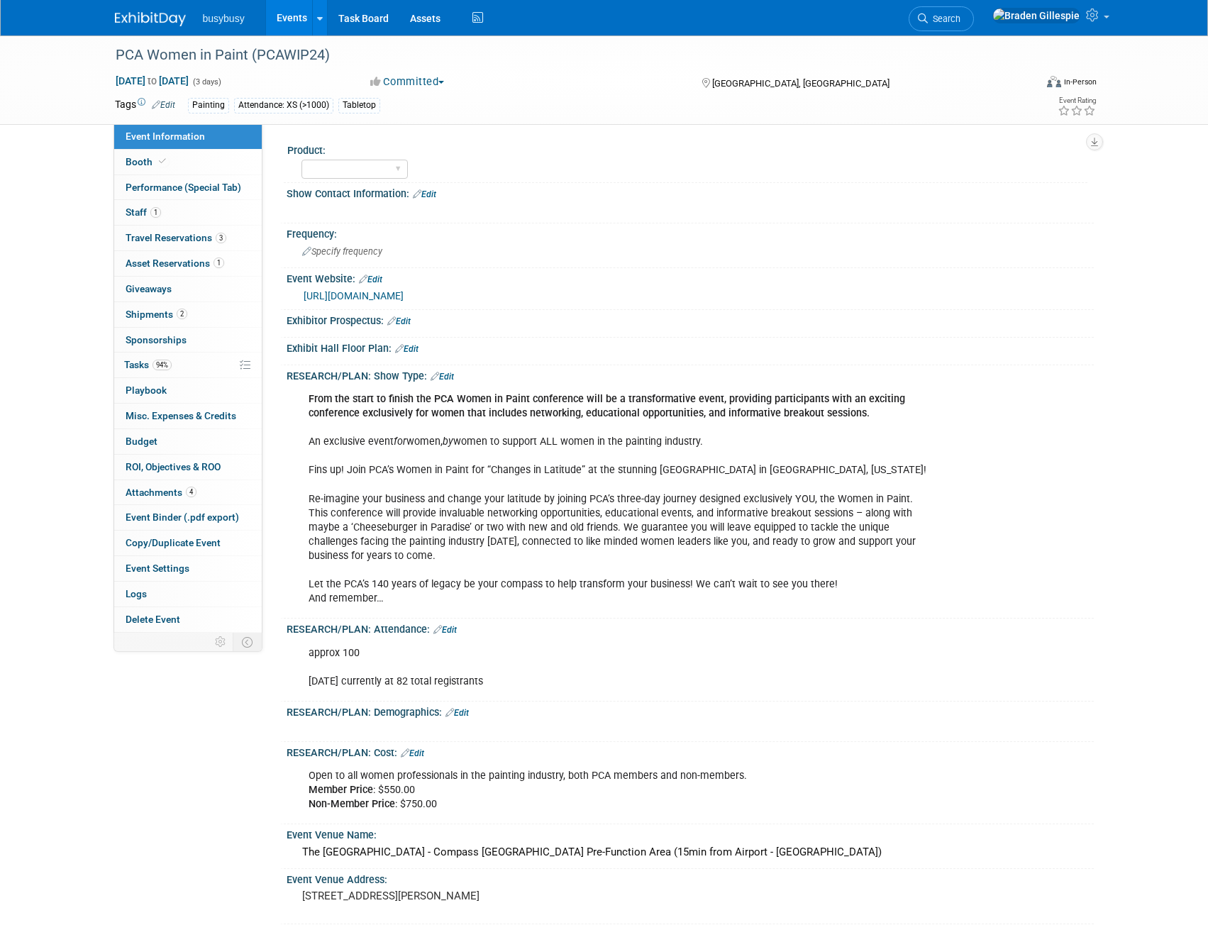
click at [157, 19] on img at bounding box center [150, 19] width 71 height 14
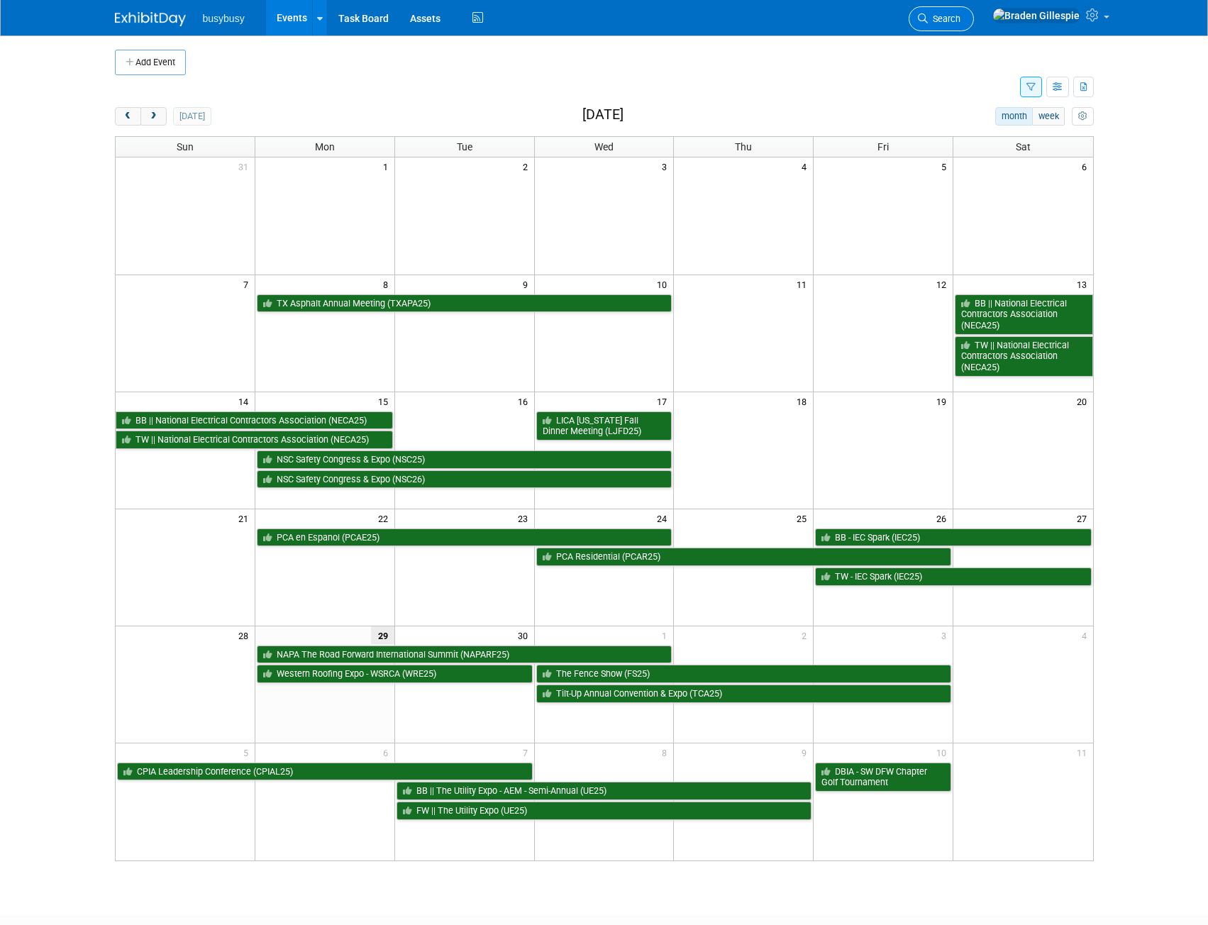
click at [961, 16] on span "Search" at bounding box center [944, 18] width 33 height 11
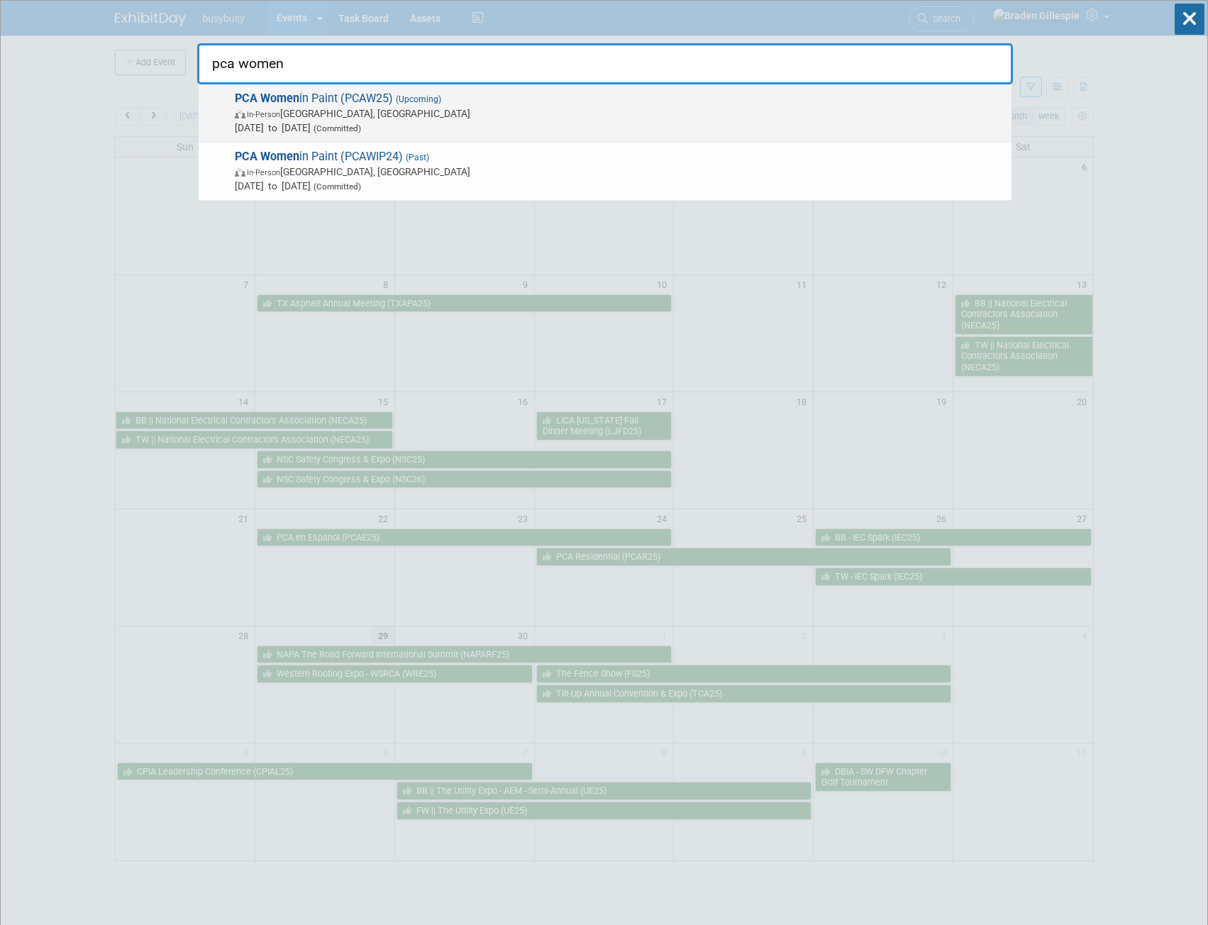
type input "pca women"
click at [372, 122] on span "Oct 27, 2025 to Oct 30, 2025 (Committed)" at bounding box center [620, 128] width 770 height 14
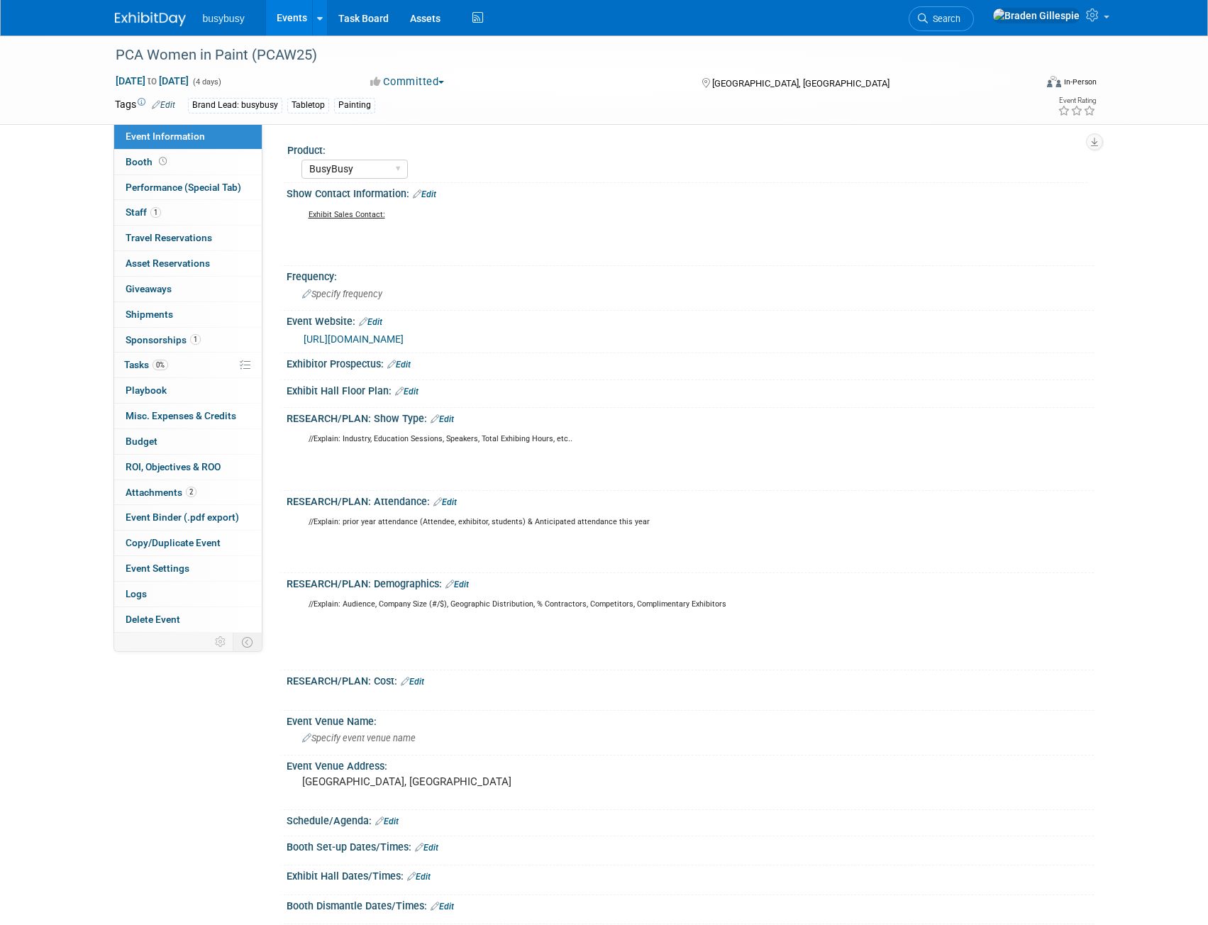
select select "BusyBusy"
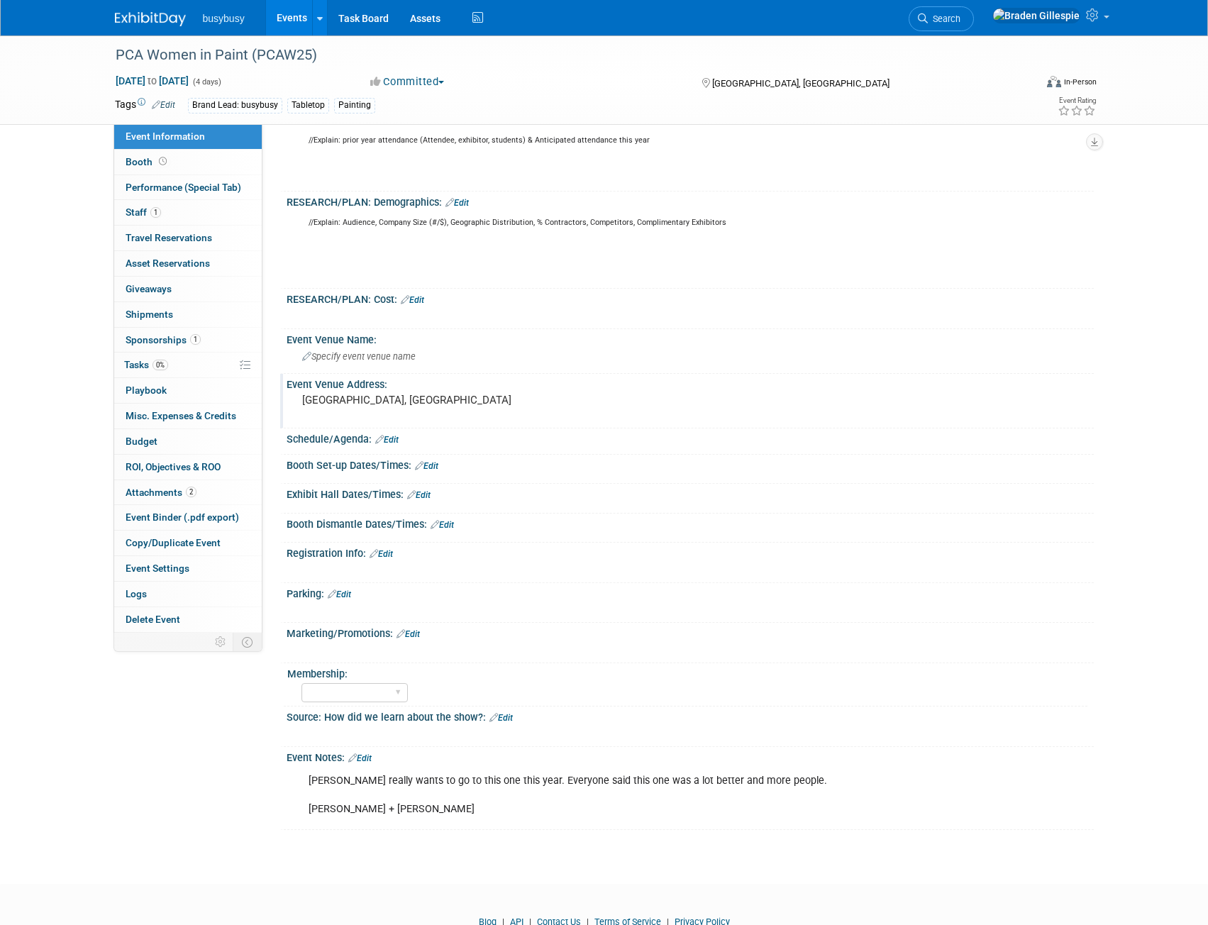
scroll to position [426, 0]
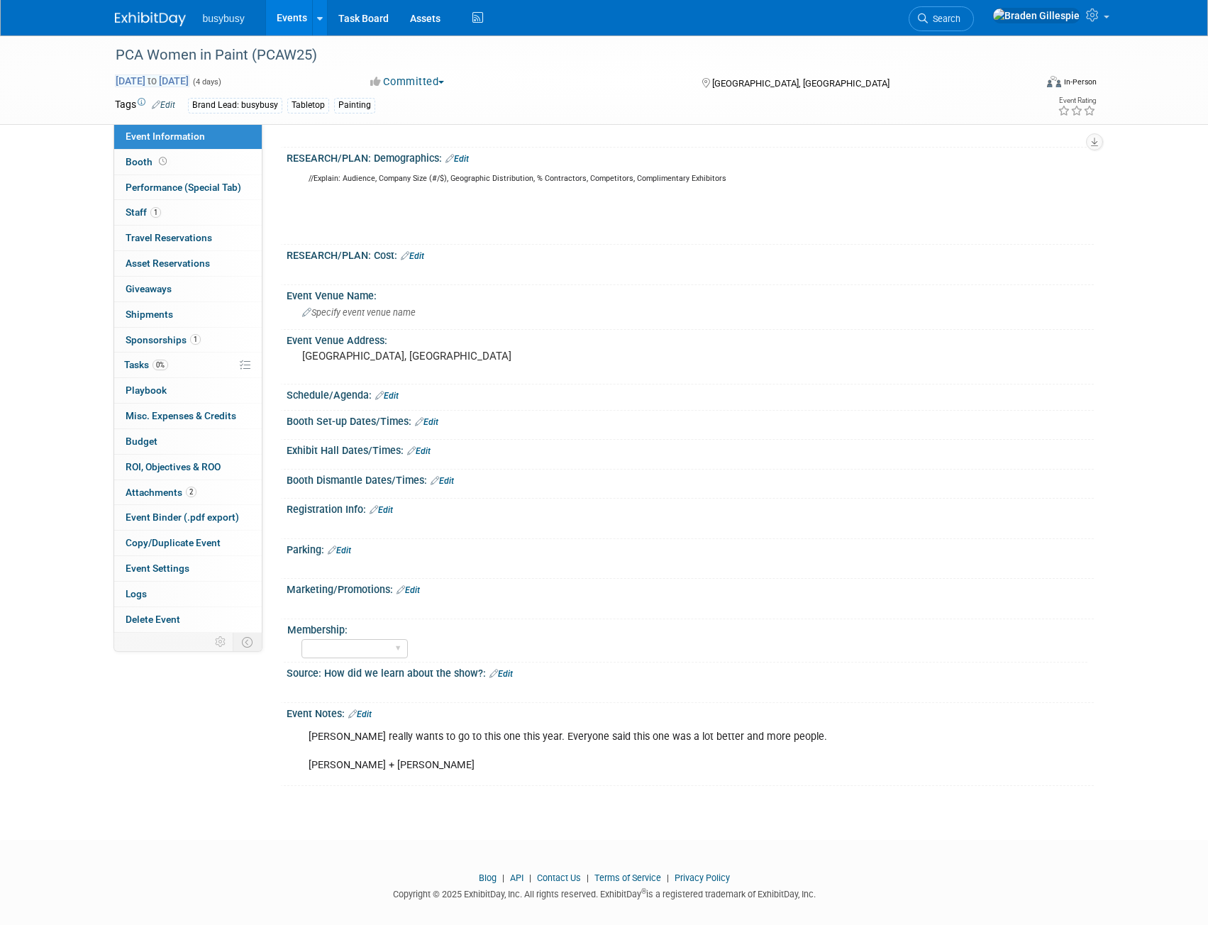
click at [159, 79] on span "to" at bounding box center [151, 80] width 13 height 11
select select "9"
click at [369, 716] on link "Edit" at bounding box center [359, 715] width 23 height 10
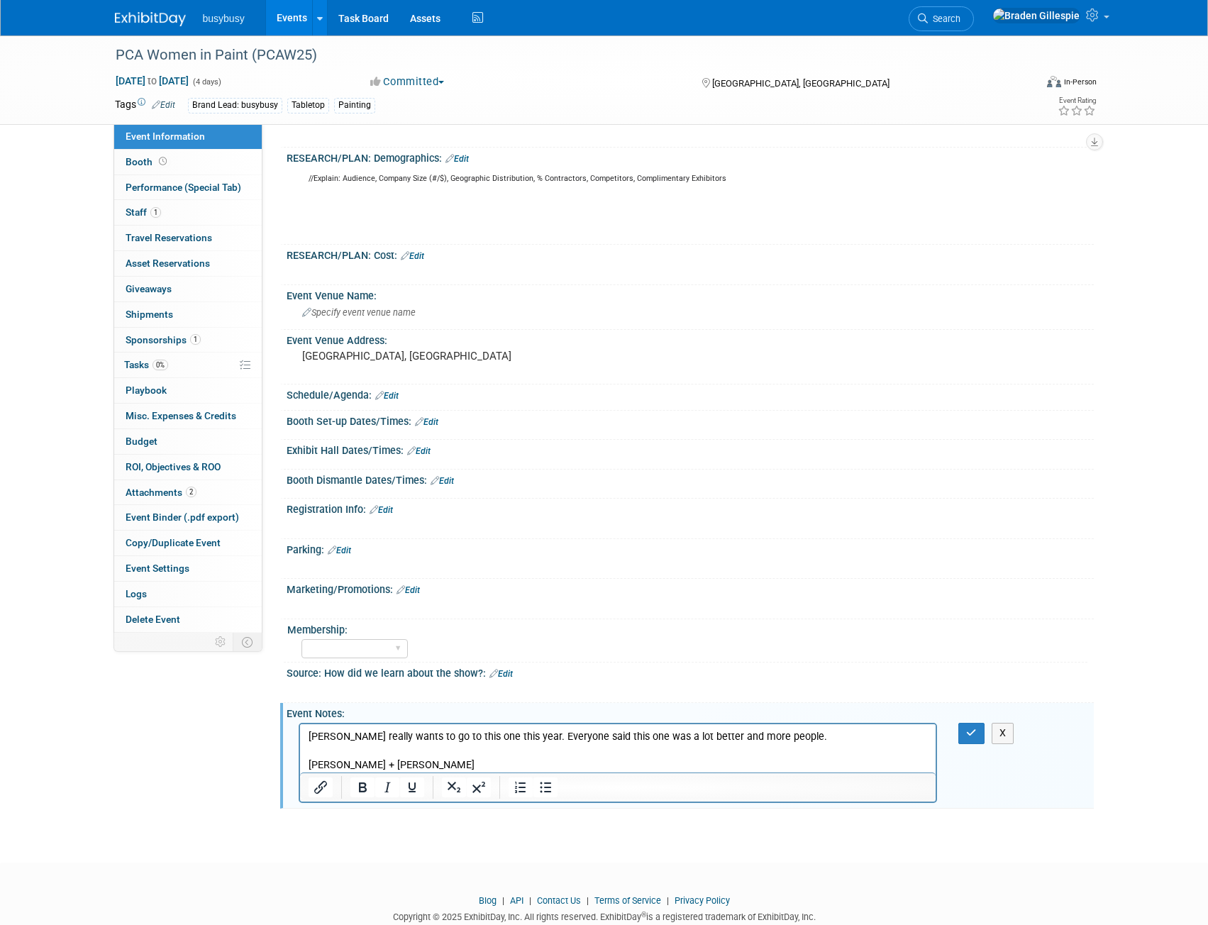
scroll to position [0, 0]
click at [400, 765] on p "Bracken really wants to go to this one this year. Everyone said this one was a …" at bounding box center [618, 751] width 620 height 43
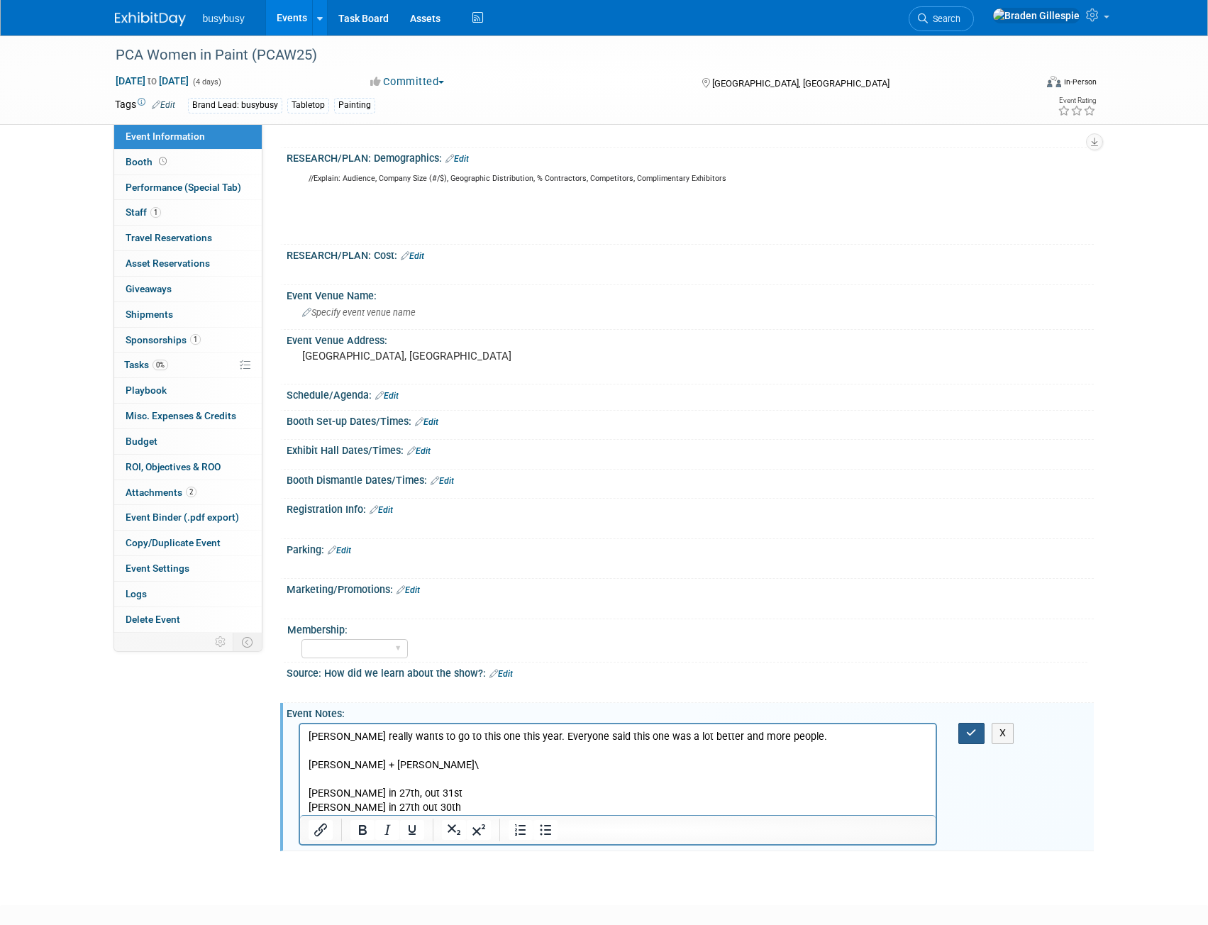
drag, startPoint x: 987, startPoint y: 733, endPoint x: 974, endPoint y: 734, distance: 13.6
click at [979, 734] on div "X" at bounding box center [981, 733] width 44 height 21
click at [974, 734] on icon "button" at bounding box center [971, 733] width 11 height 10
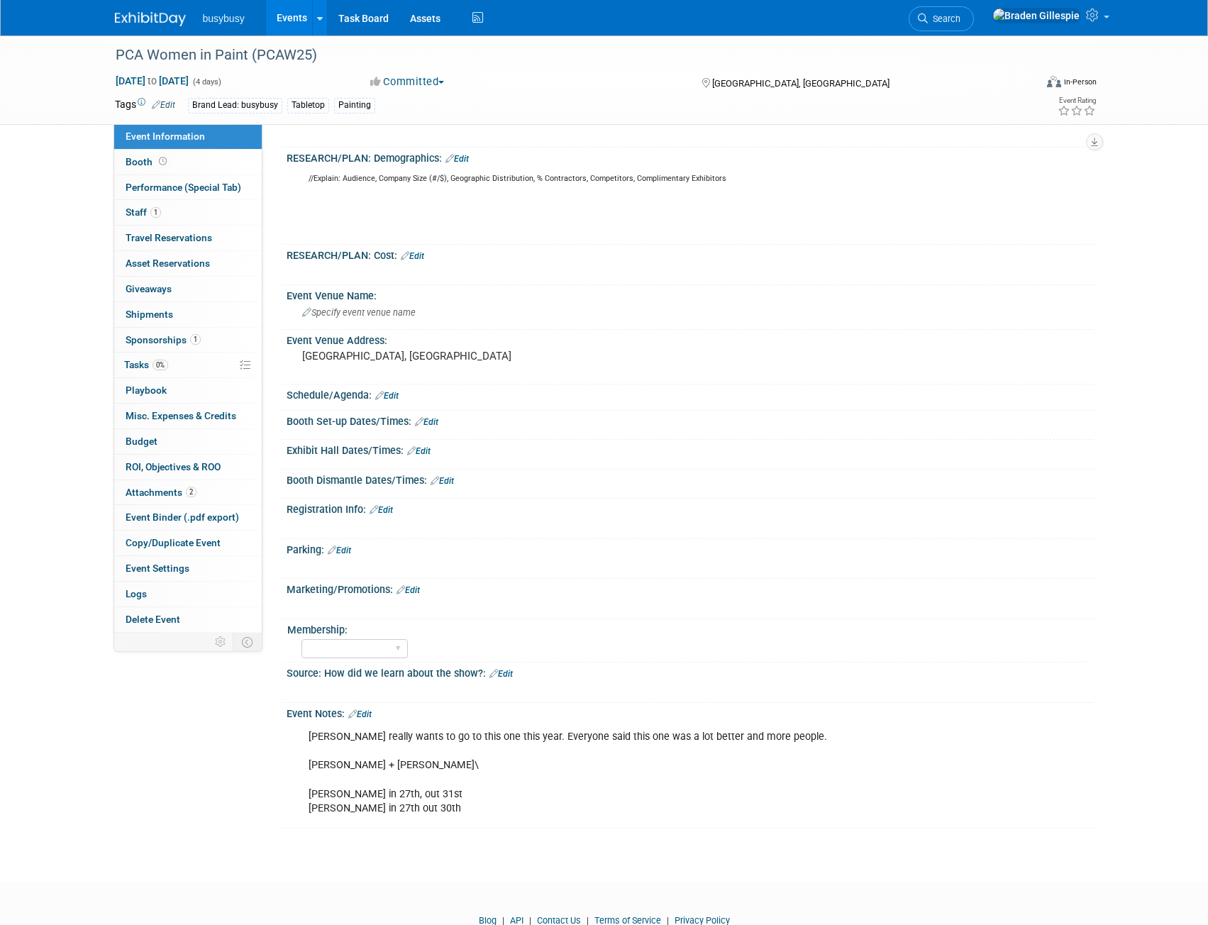
click at [169, 18] on img at bounding box center [150, 19] width 71 height 14
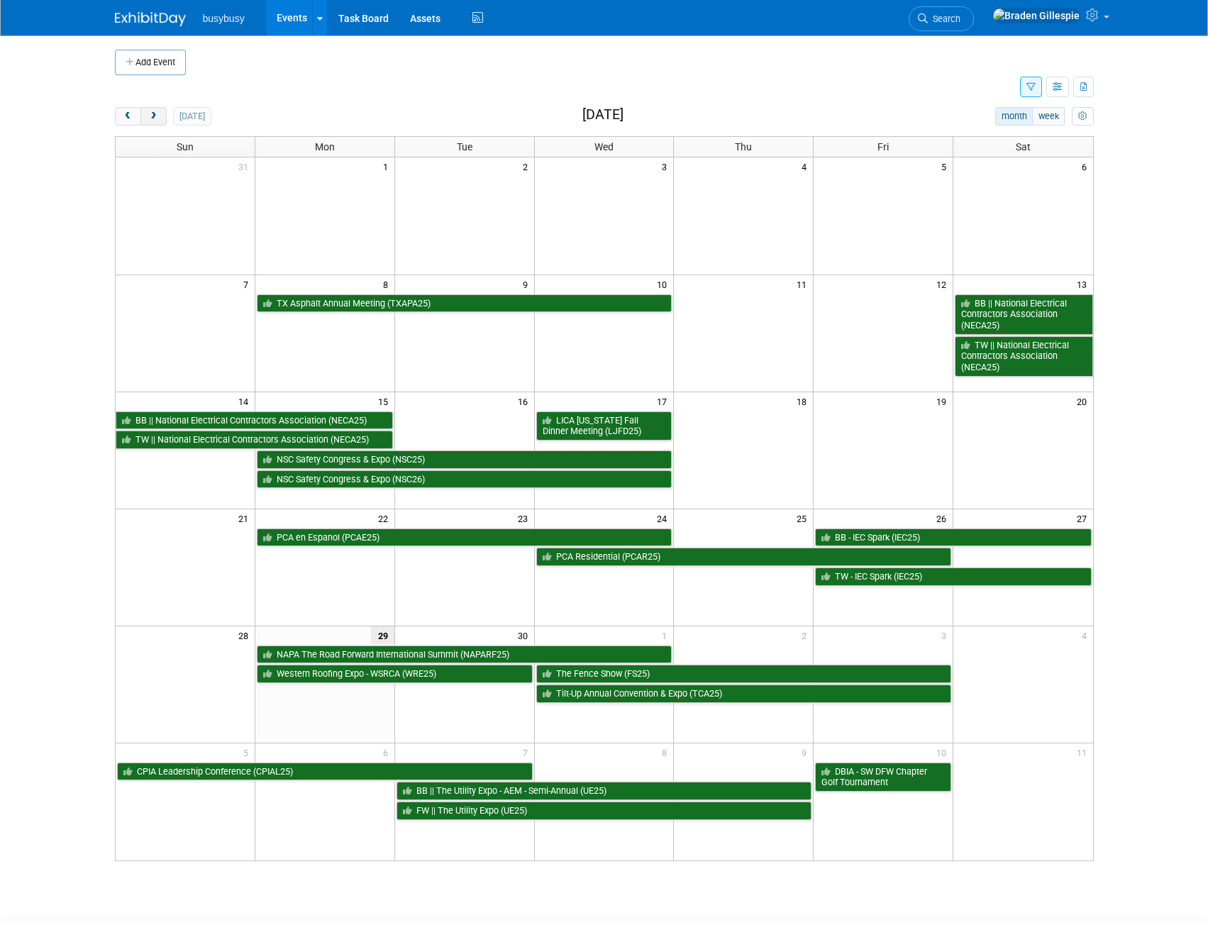
drag, startPoint x: 152, startPoint y: 117, endPoint x: 158, endPoint y: 112, distance: 8.1
click at [152, 116] on span "next" at bounding box center [153, 116] width 11 height 9
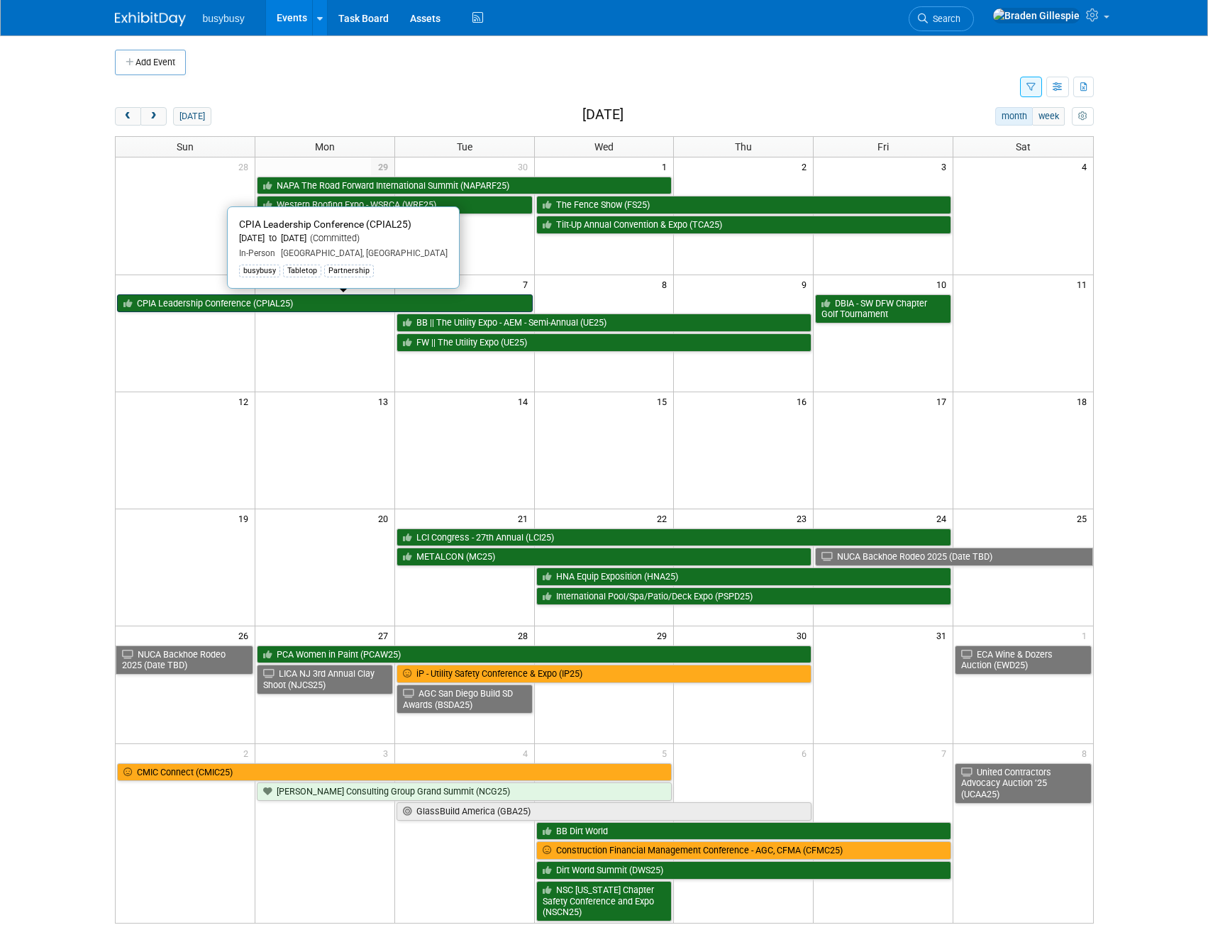
click at [178, 304] on link "CPIA Leadership Conference (CPIAL25)" at bounding box center [325, 303] width 416 height 18
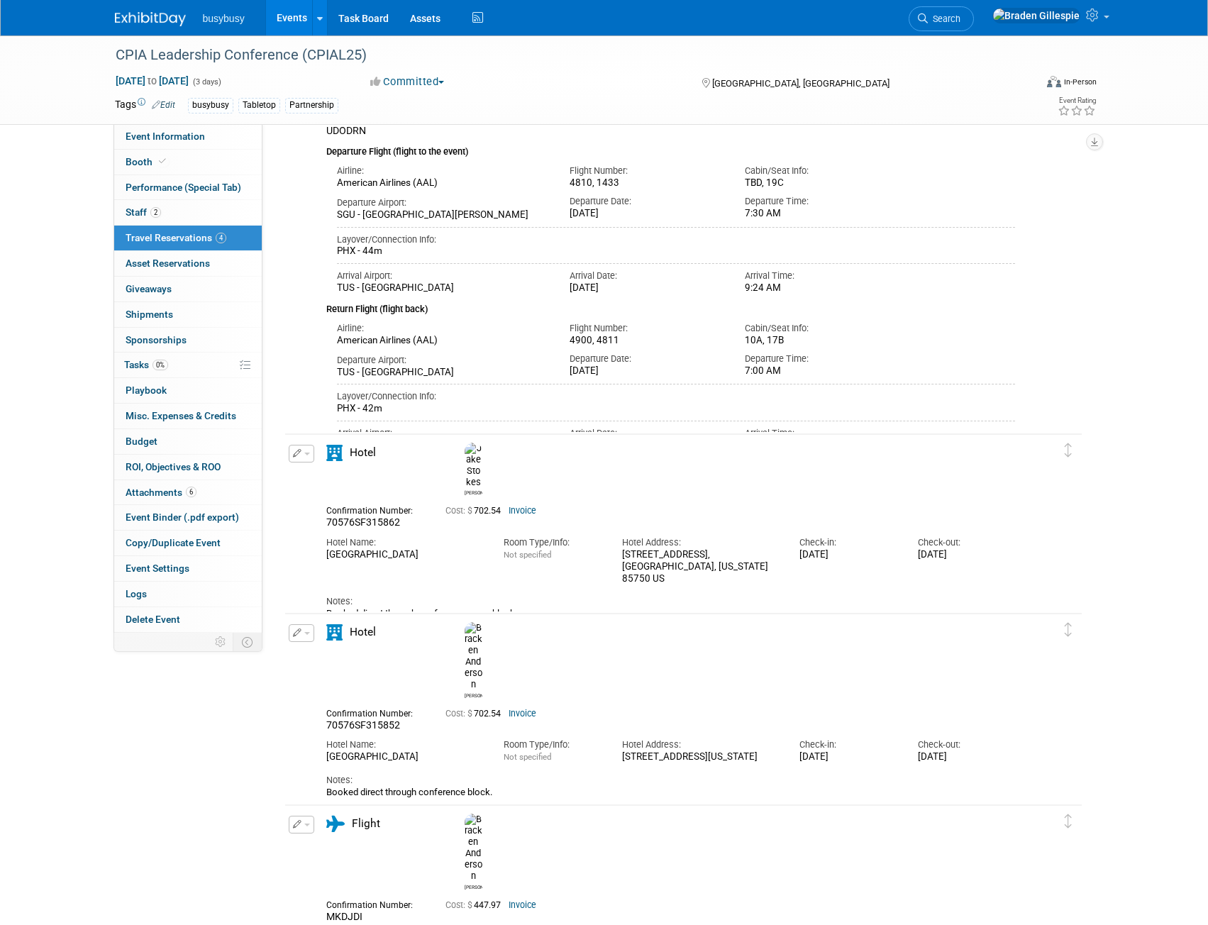
click at [143, 18] on img at bounding box center [150, 19] width 71 height 14
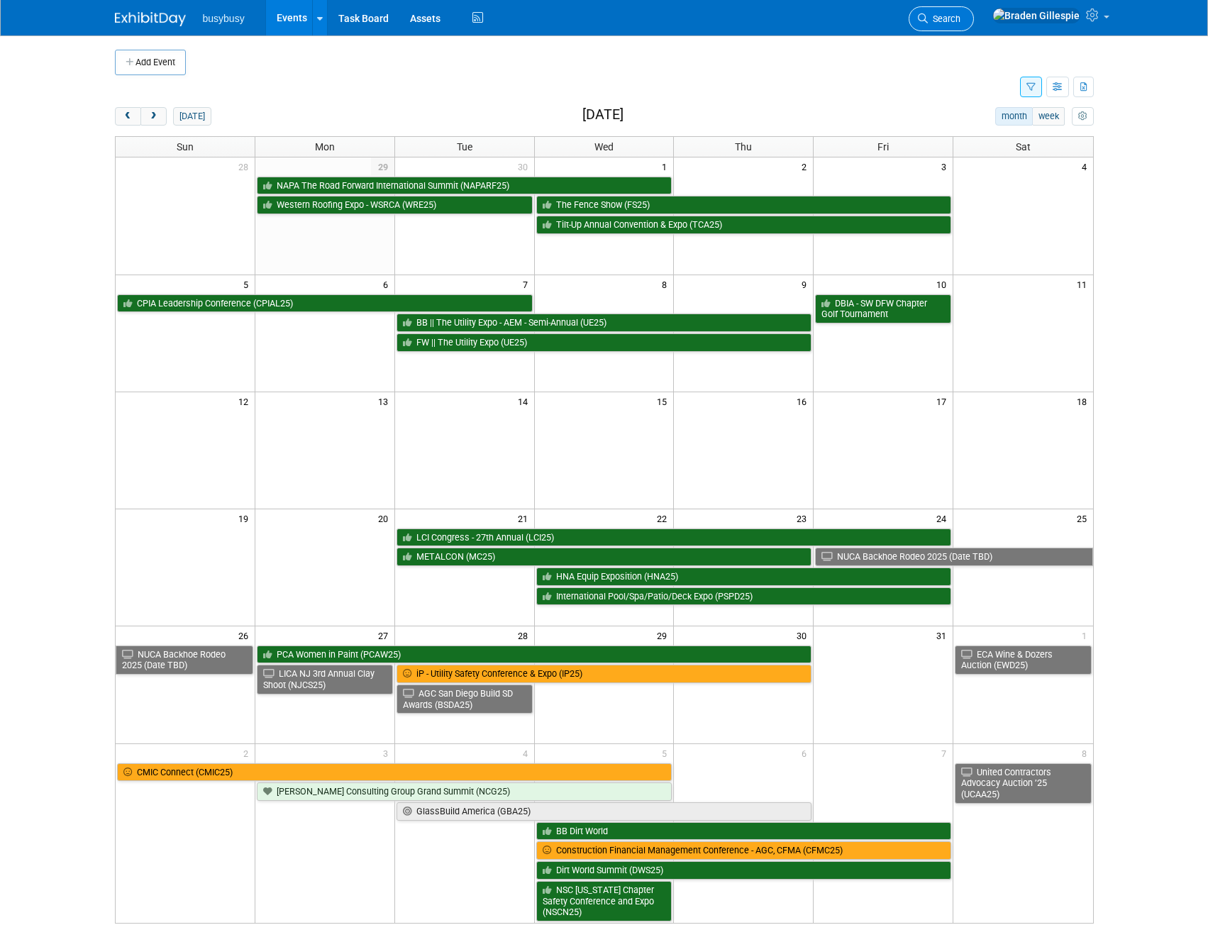
click at [961, 22] on span "Search" at bounding box center [944, 18] width 33 height 11
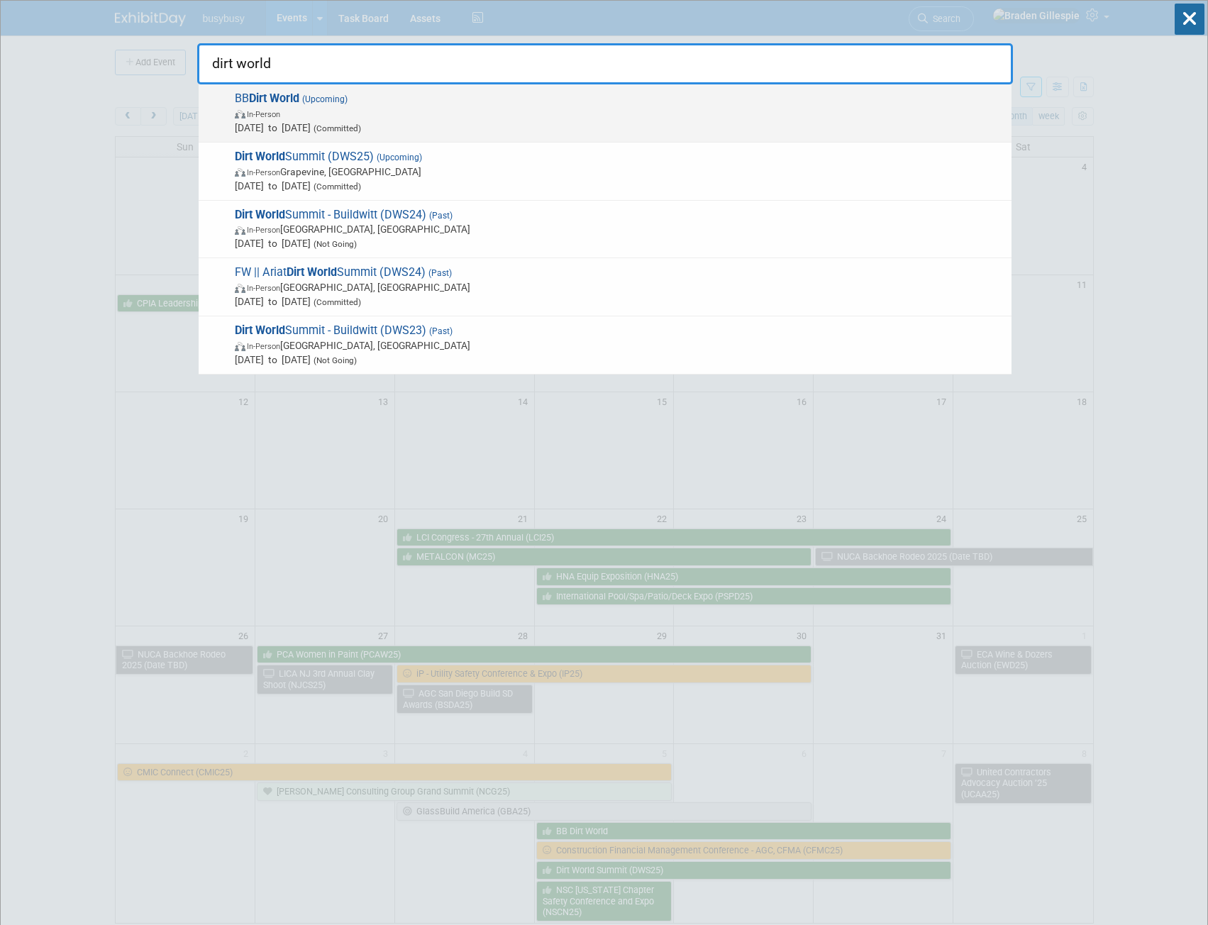
type input "dirt world"
click at [361, 126] on span "(Committed)" at bounding box center [336, 128] width 50 height 10
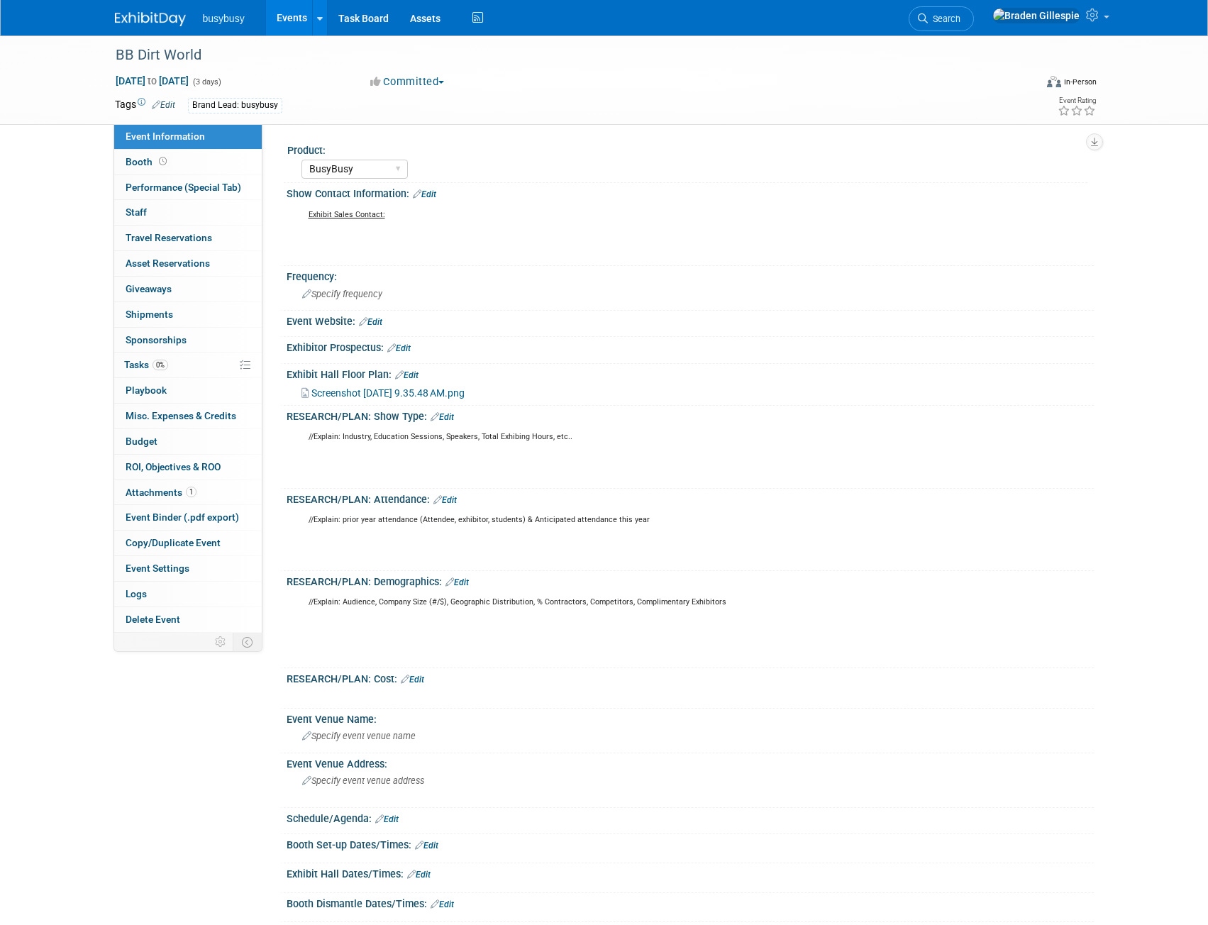
select select "BusyBusy"
click at [182, 168] on link "Booth" at bounding box center [188, 162] width 148 height 25
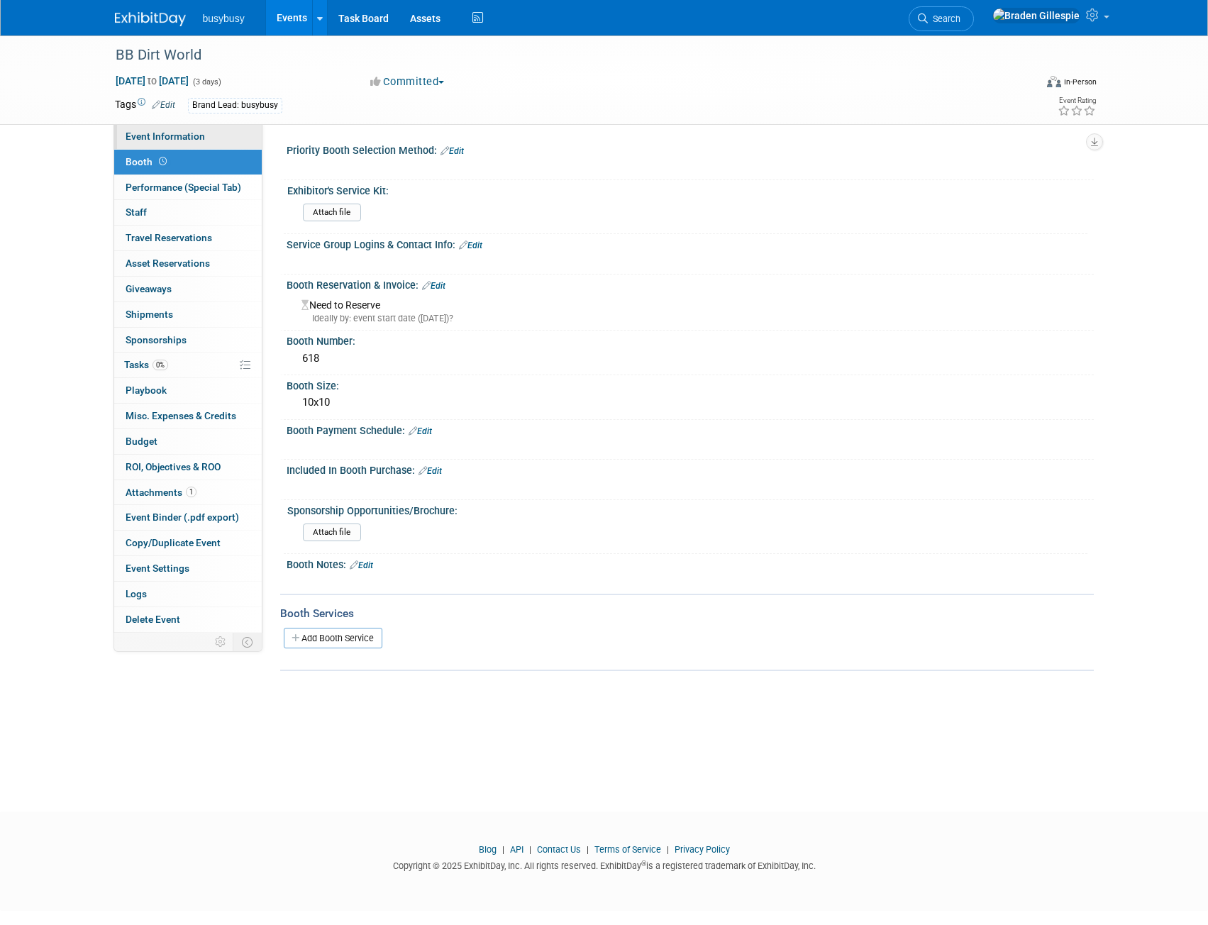
click at [180, 139] on span "Event Information" at bounding box center [165, 136] width 79 height 11
select select "BusyBusy"
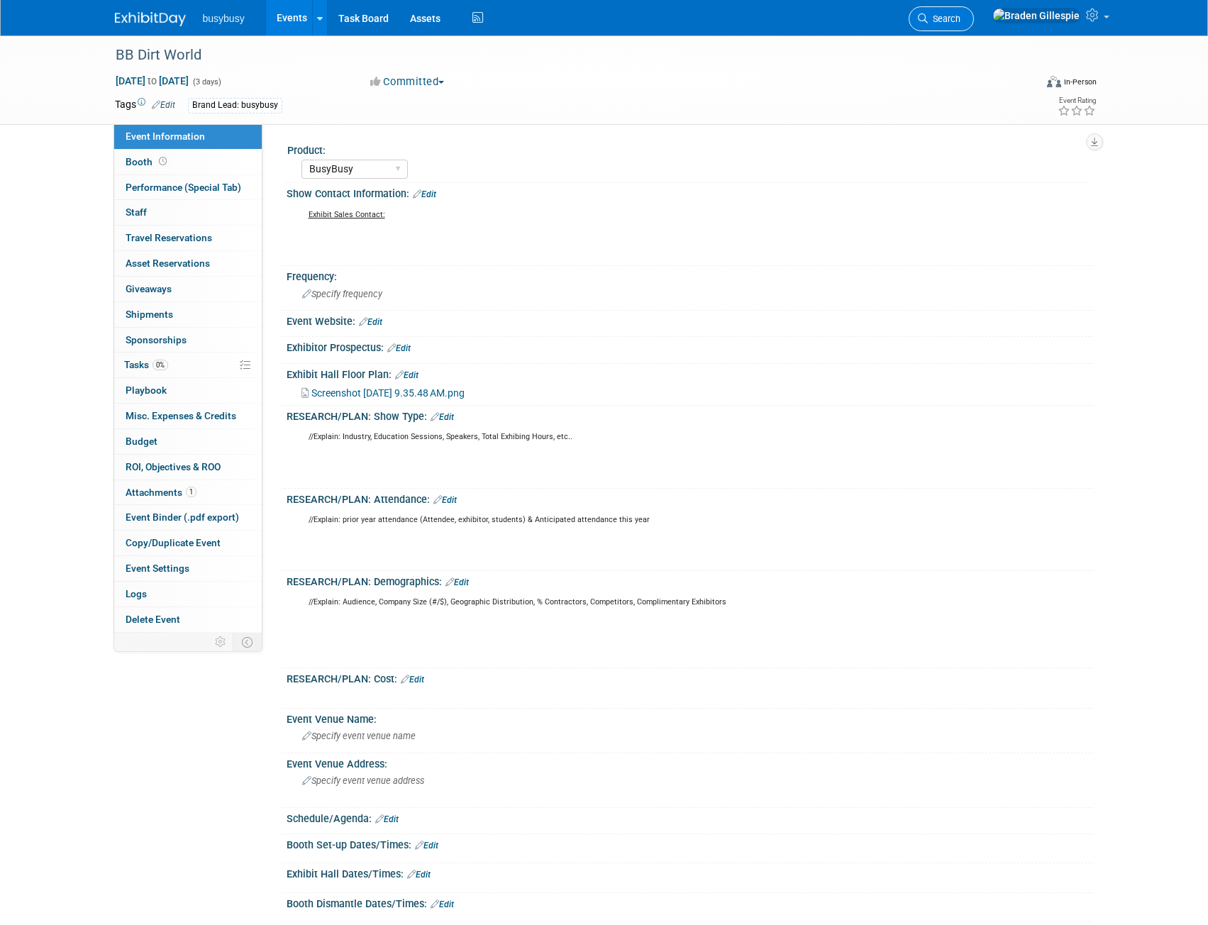
click at [961, 18] on span "Search" at bounding box center [944, 18] width 33 height 11
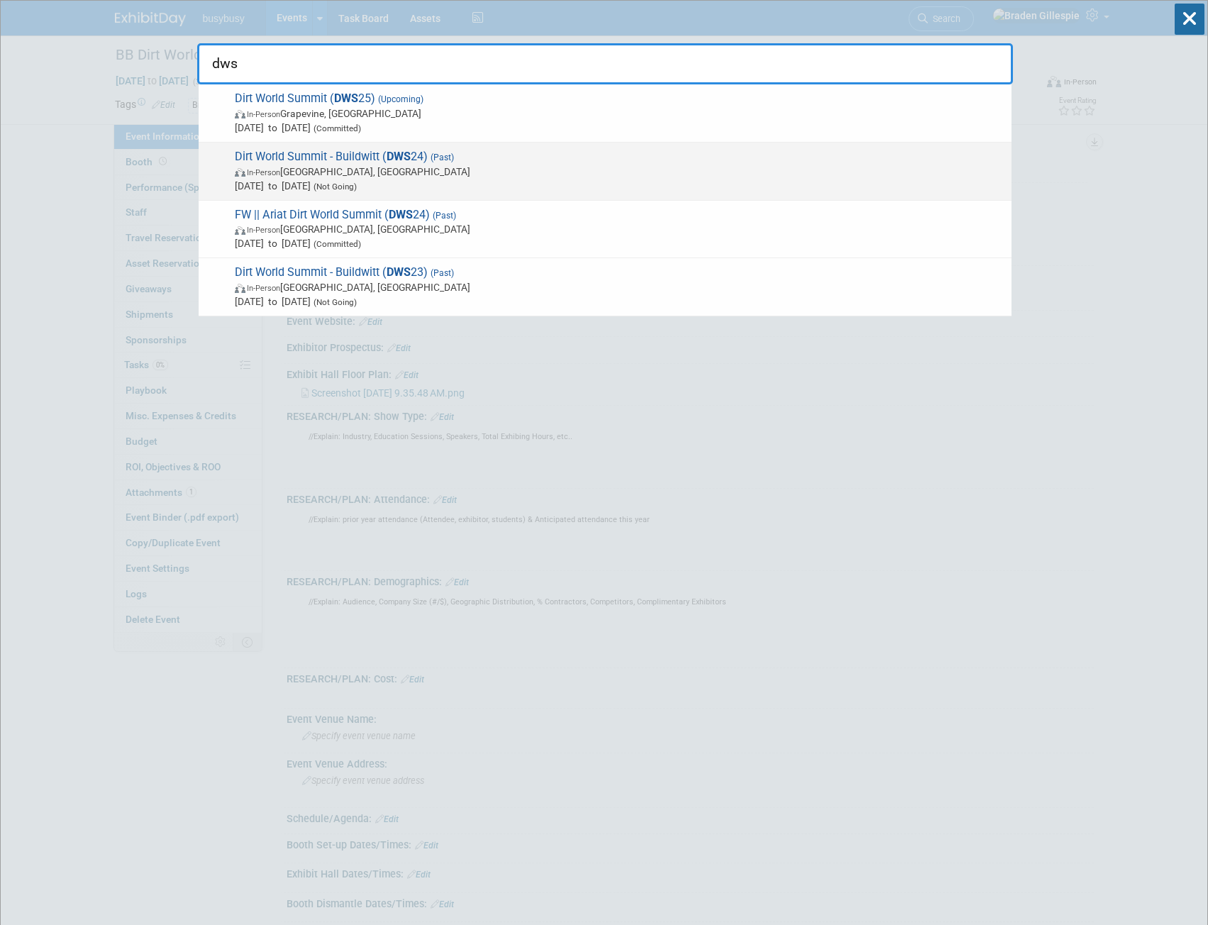
type input "dws"
click at [504, 183] on span "Nov 4, 2024 to Nov 6, 2024 (Not Going)" at bounding box center [620, 186] width 770 height 14
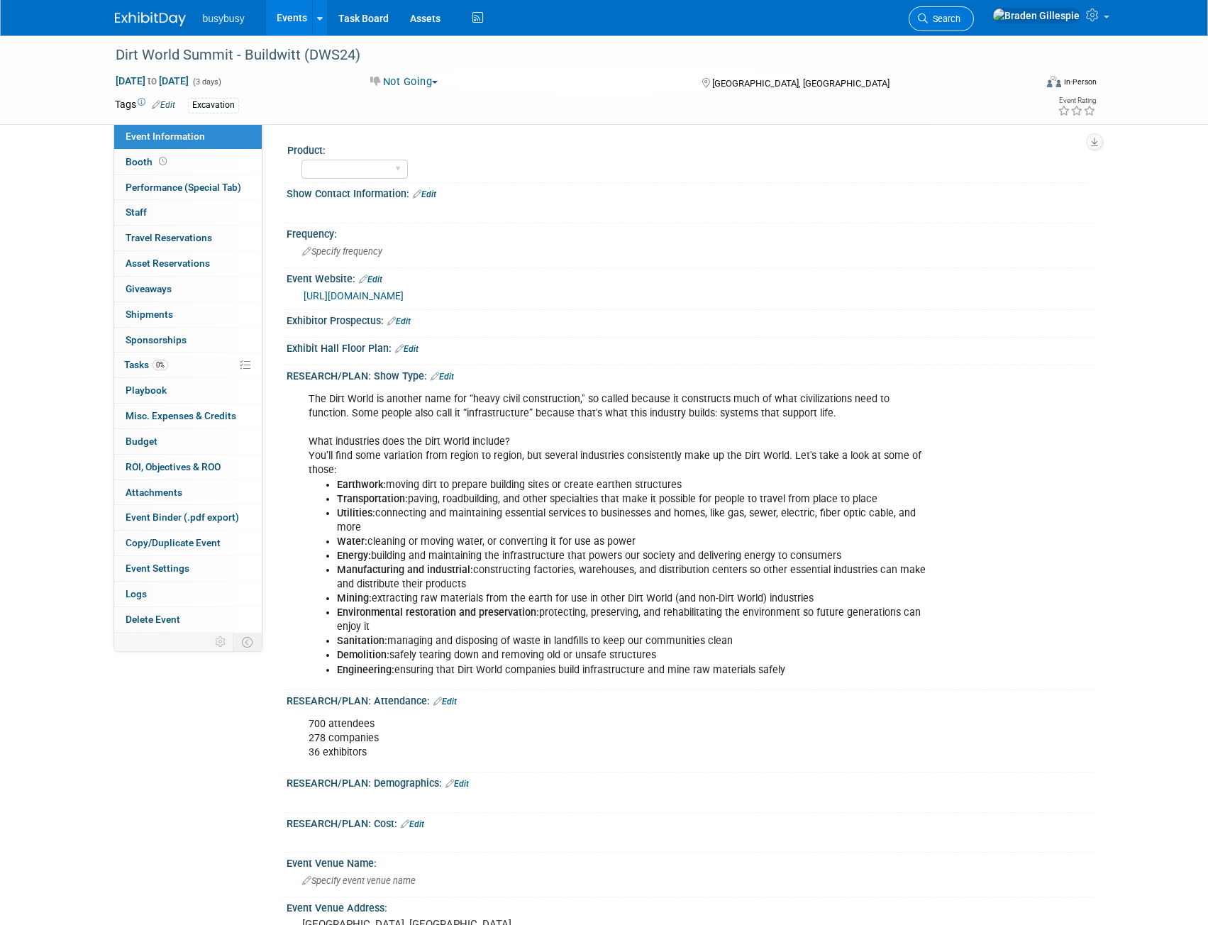
click at [961, 21] on span "Search" at bounding box center [944, 18] width 33 height 11
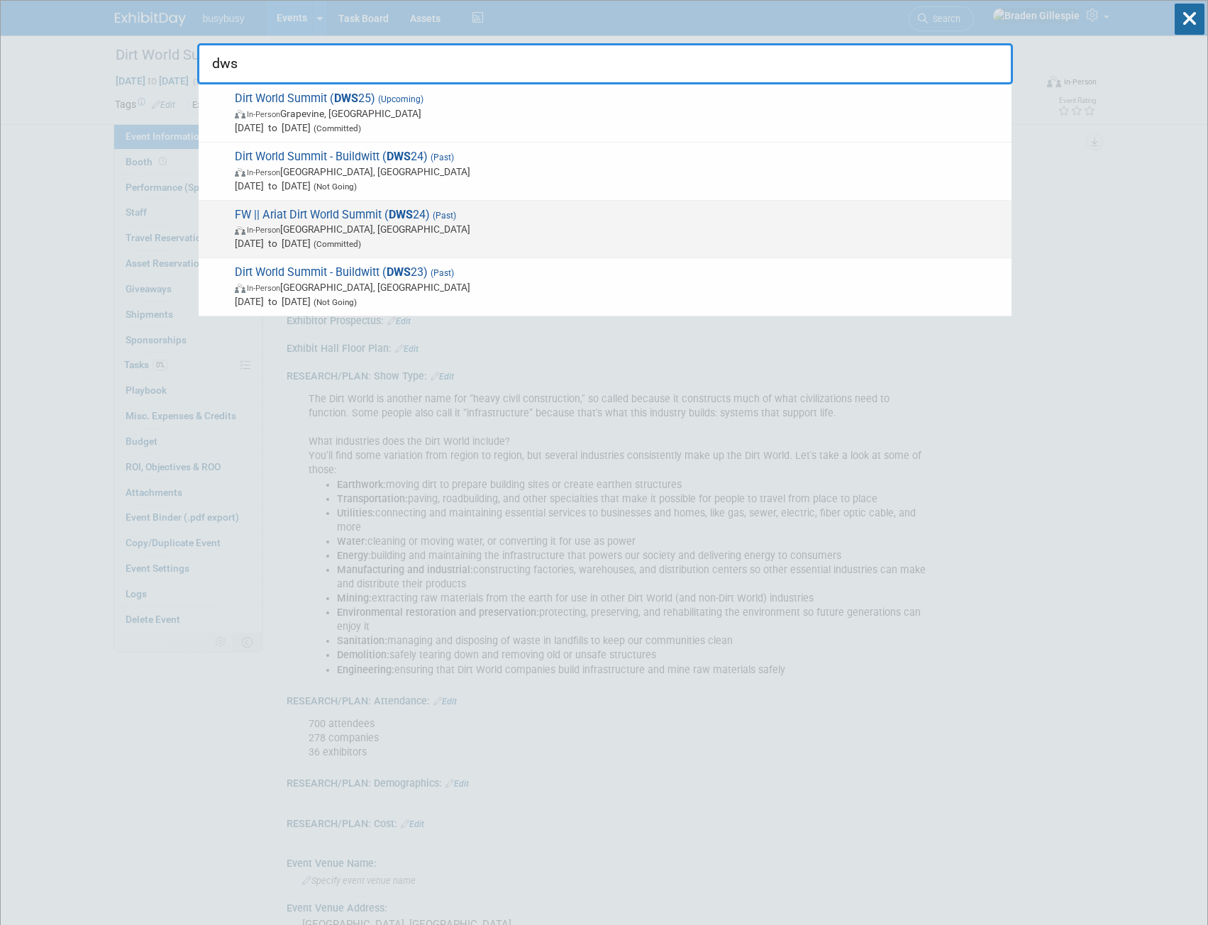
type input "dws"
click at [446, 241] on span "[DATE] to [DATE] (Committed)" at bounding box center [620, 243] width 770 height 14
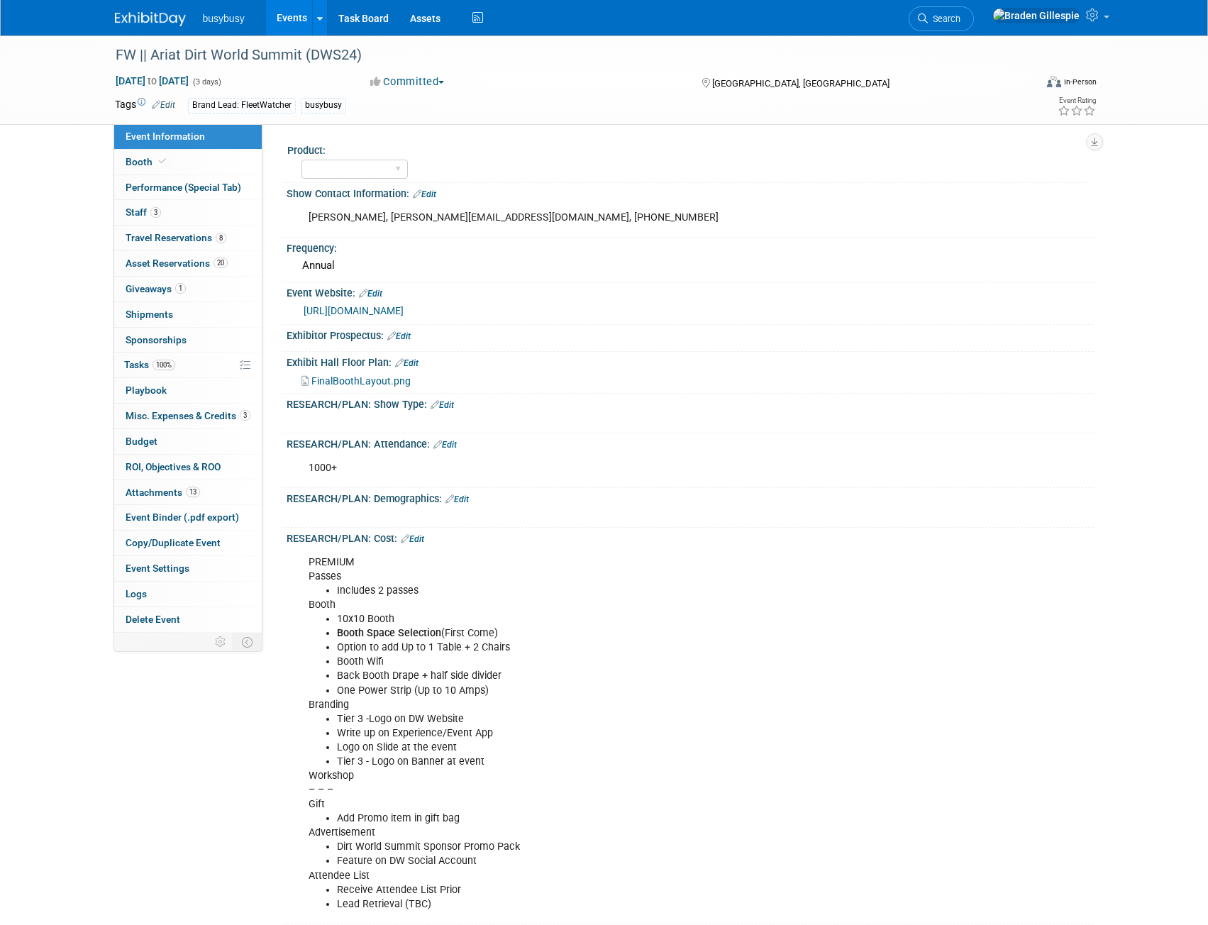
select select "No"
click at [182, 203] on link "3 Staff 3" at bounding box center [188, 212] width 148 height 25
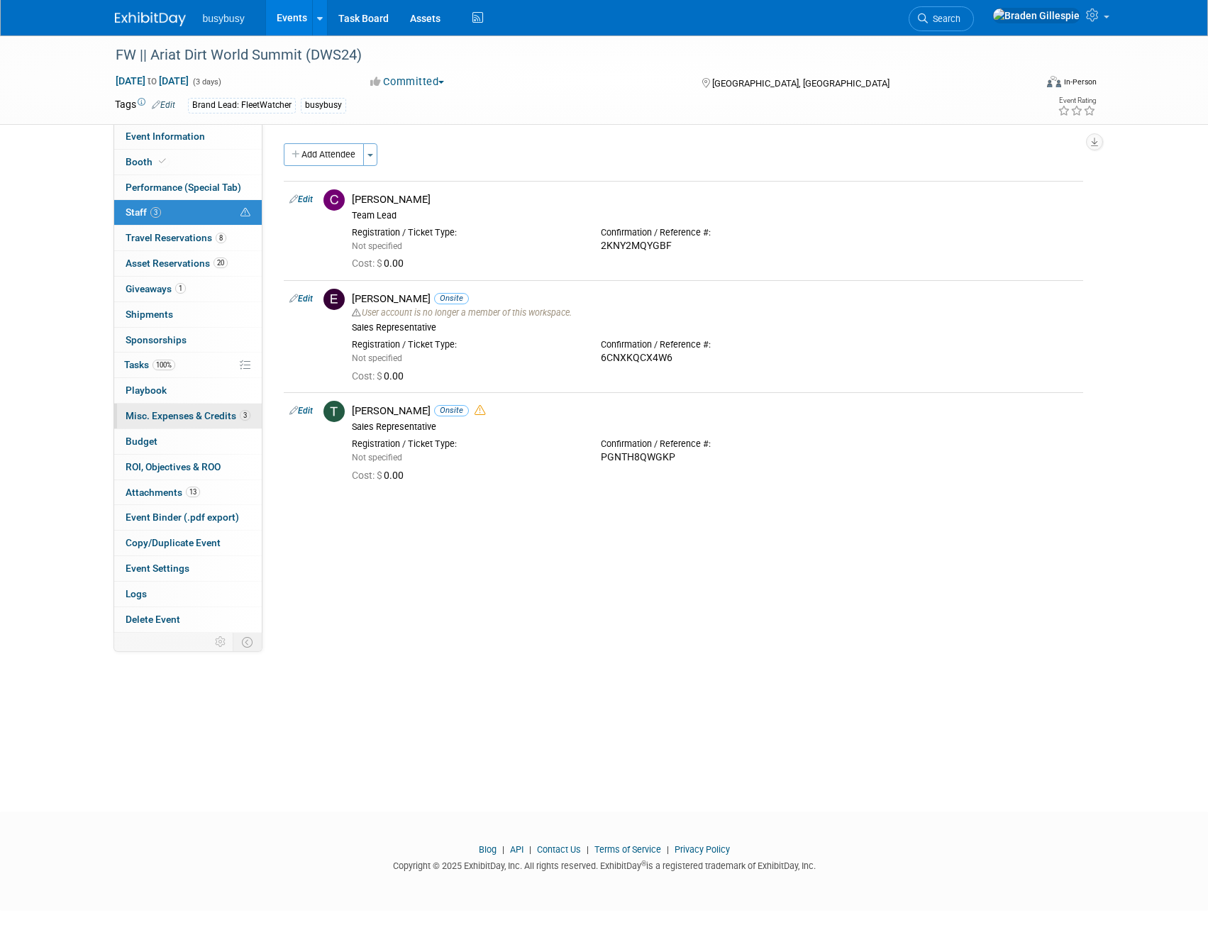
click at [208, 424] on link "3 Misc. Expenses & Credits 3" at bounding box center [188, 416] width 148 height 25
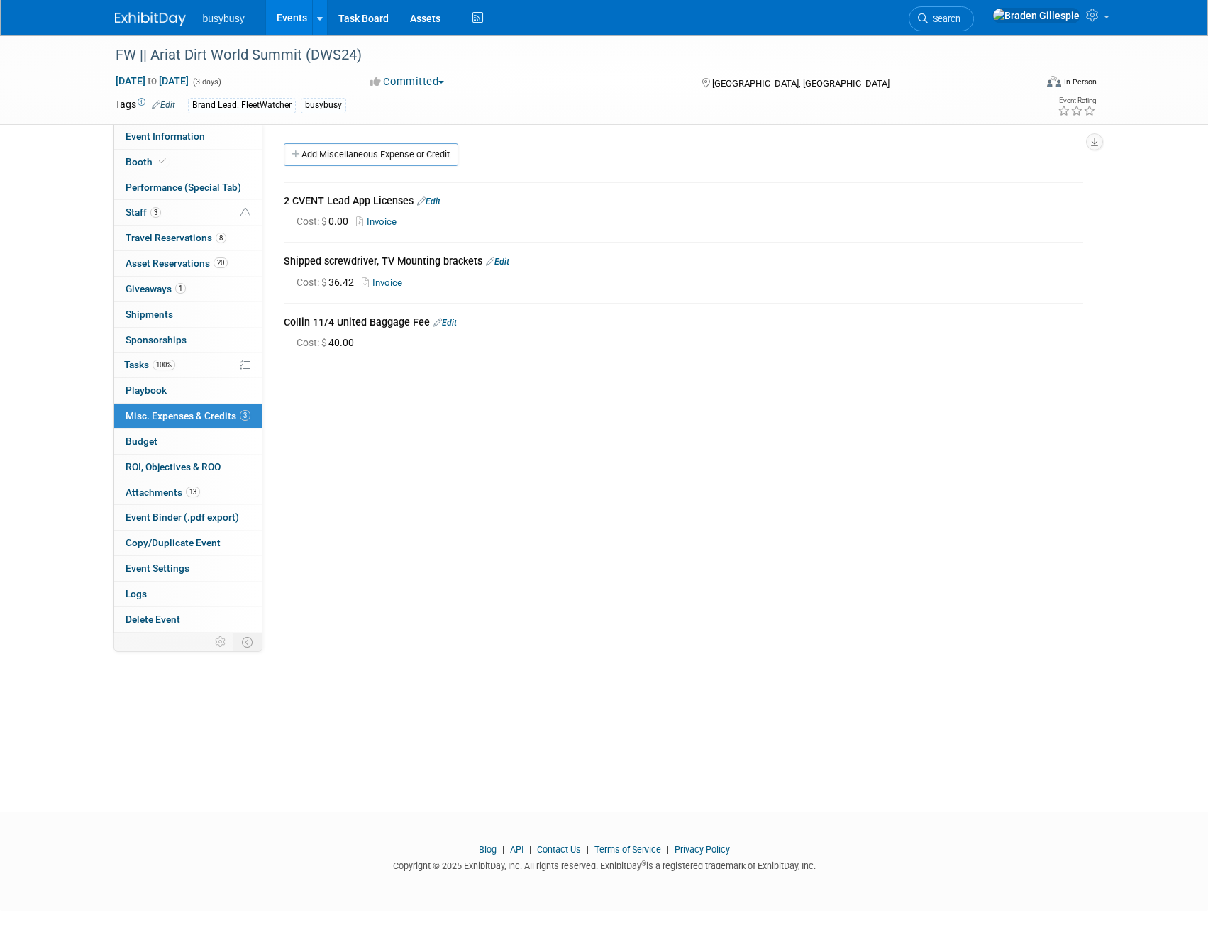
click at [139, 18] on img at bounding box center [150, 19] width 71 height 14
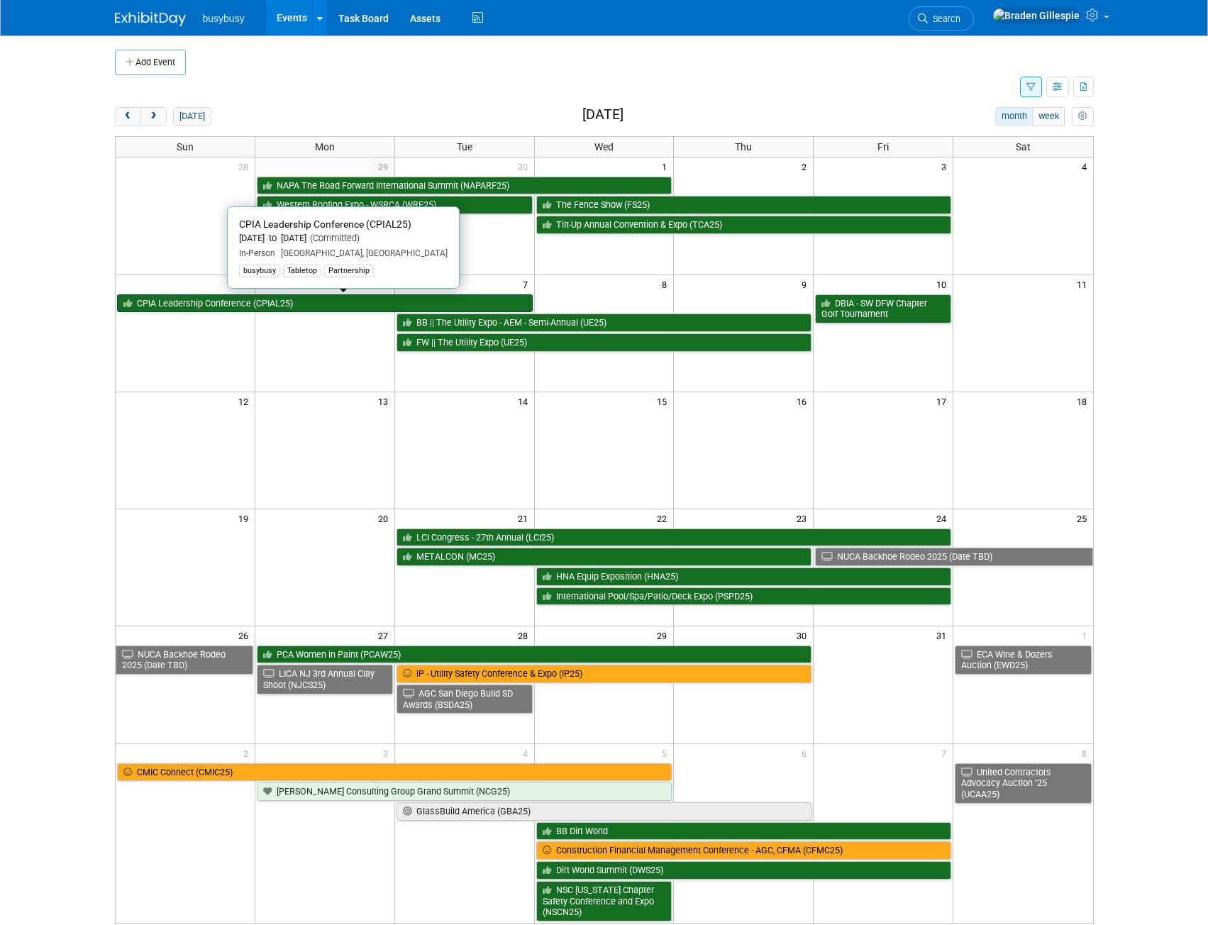
click at [311, 310] on link "CPIA Leadership Conference (CPIAL25)" at bounding box center [325, 303] width 416 height 18
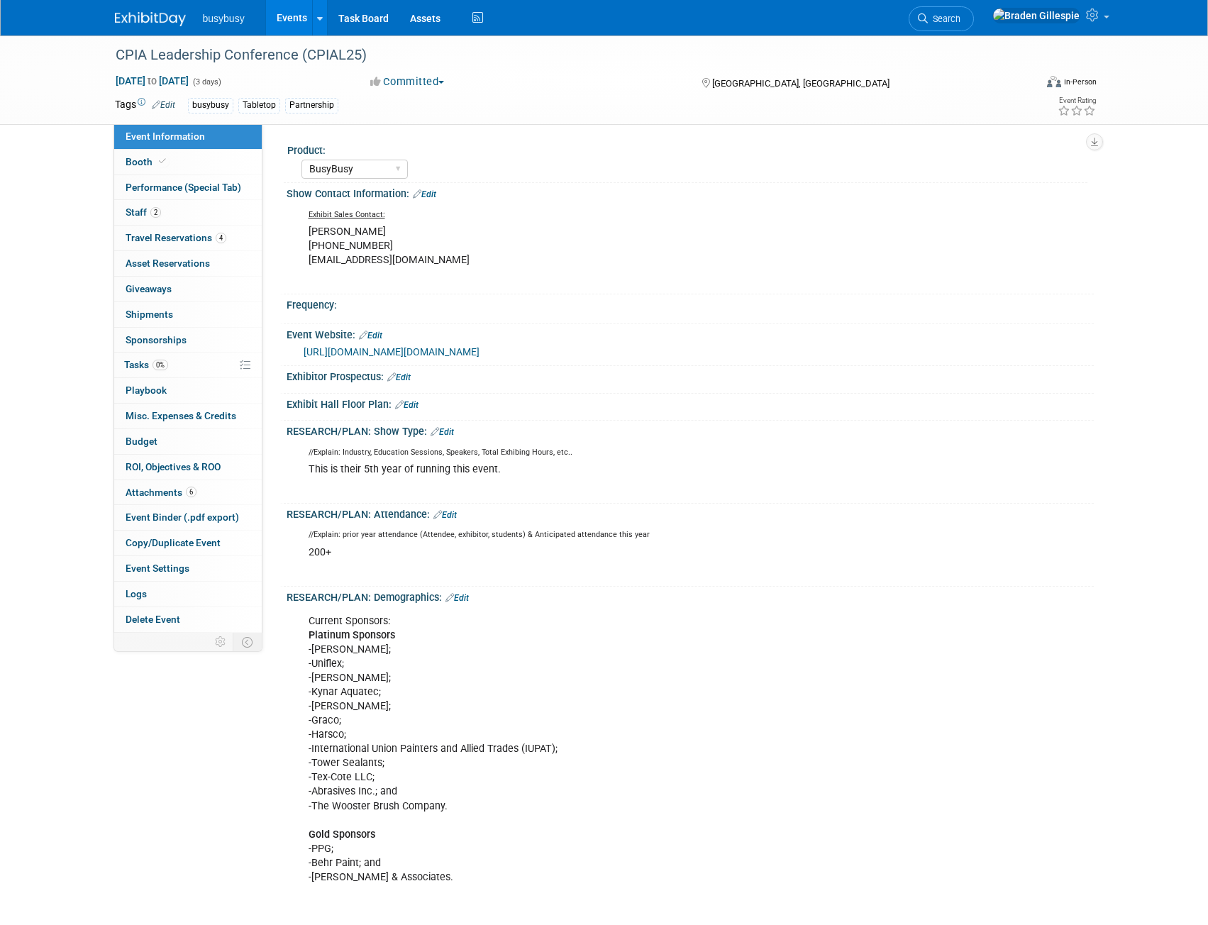
select select "BusyBusy"
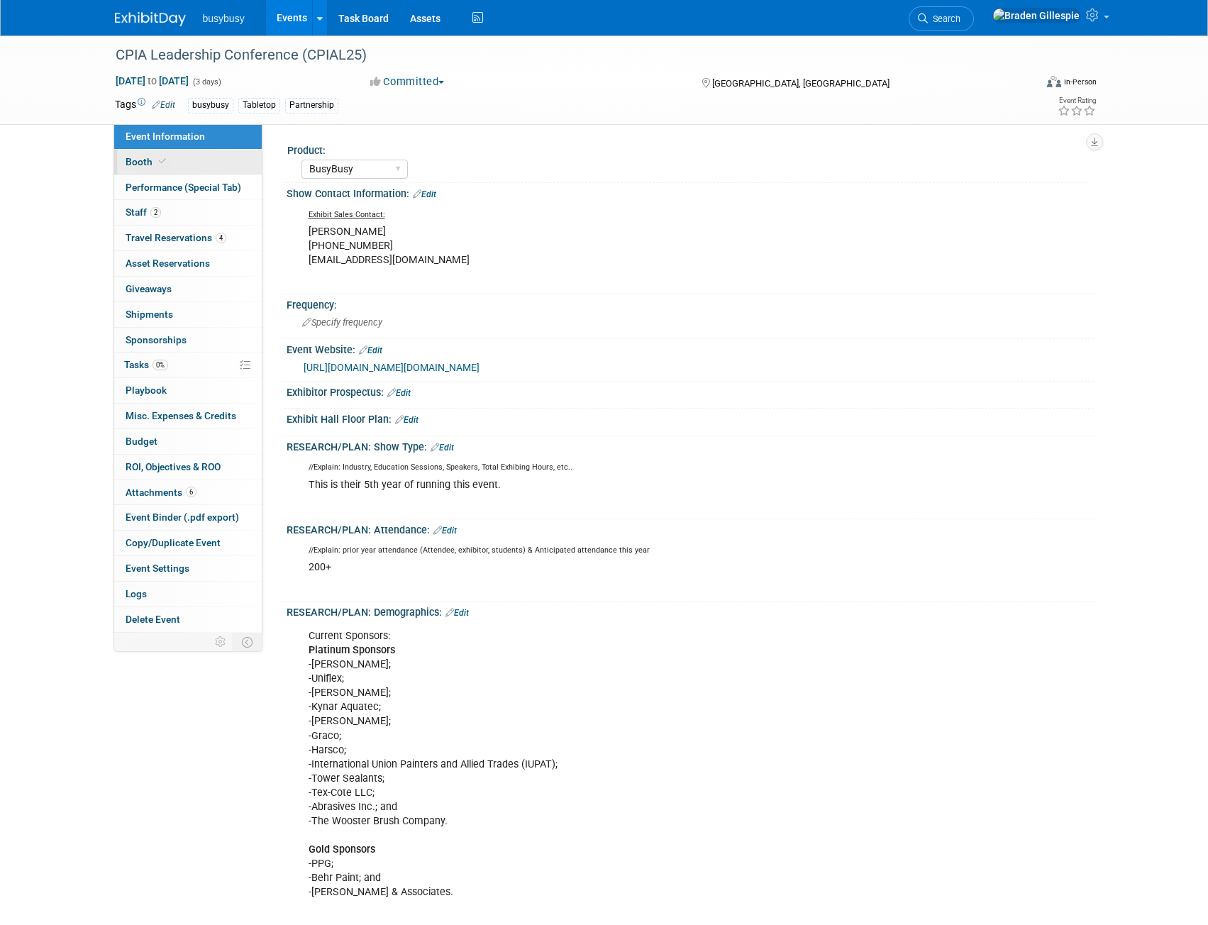
click at [182, 157] on link "Booth" at bounding box center [188, 162] width 148 height 25
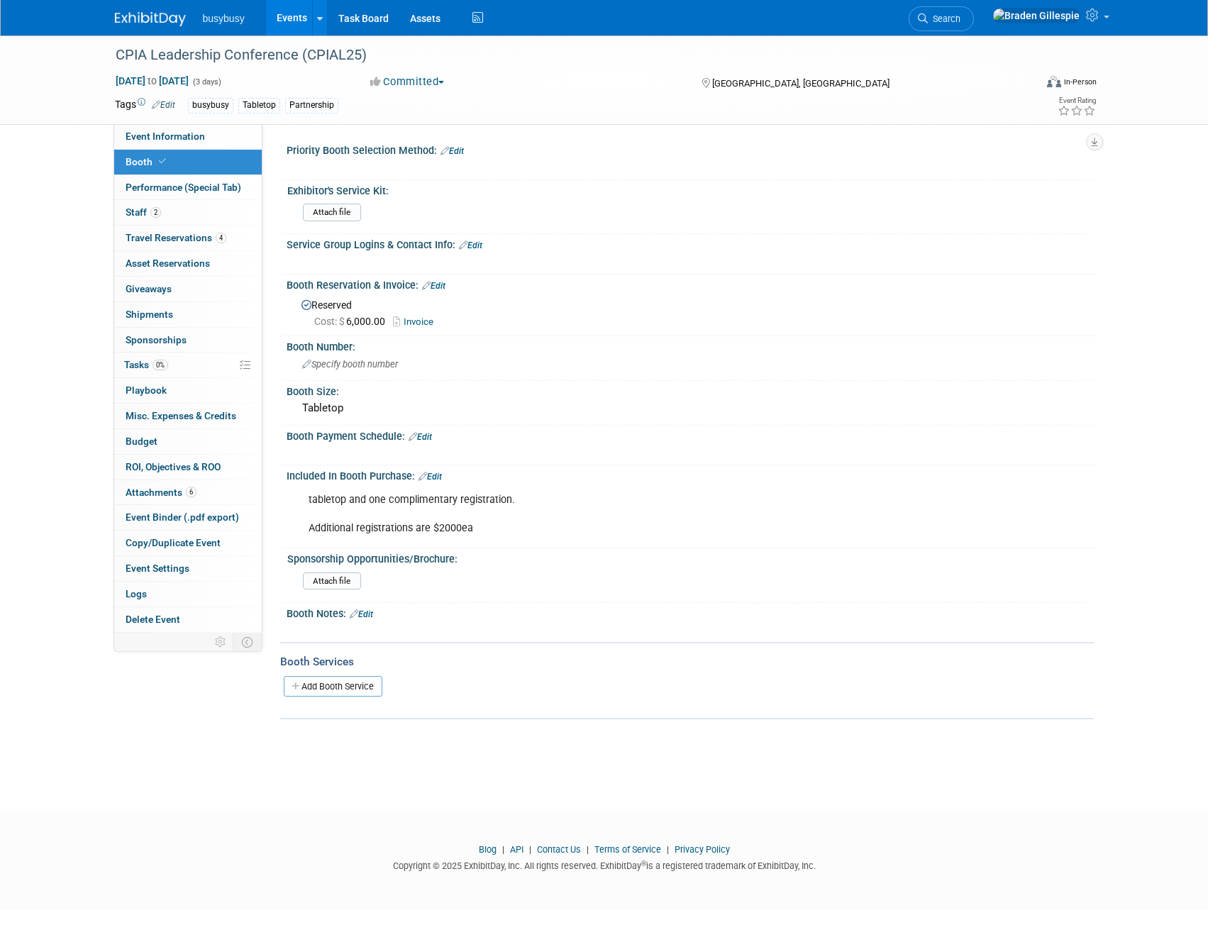
click at [148, 21] on img at bounding box center [150, 19] width 71 height 14
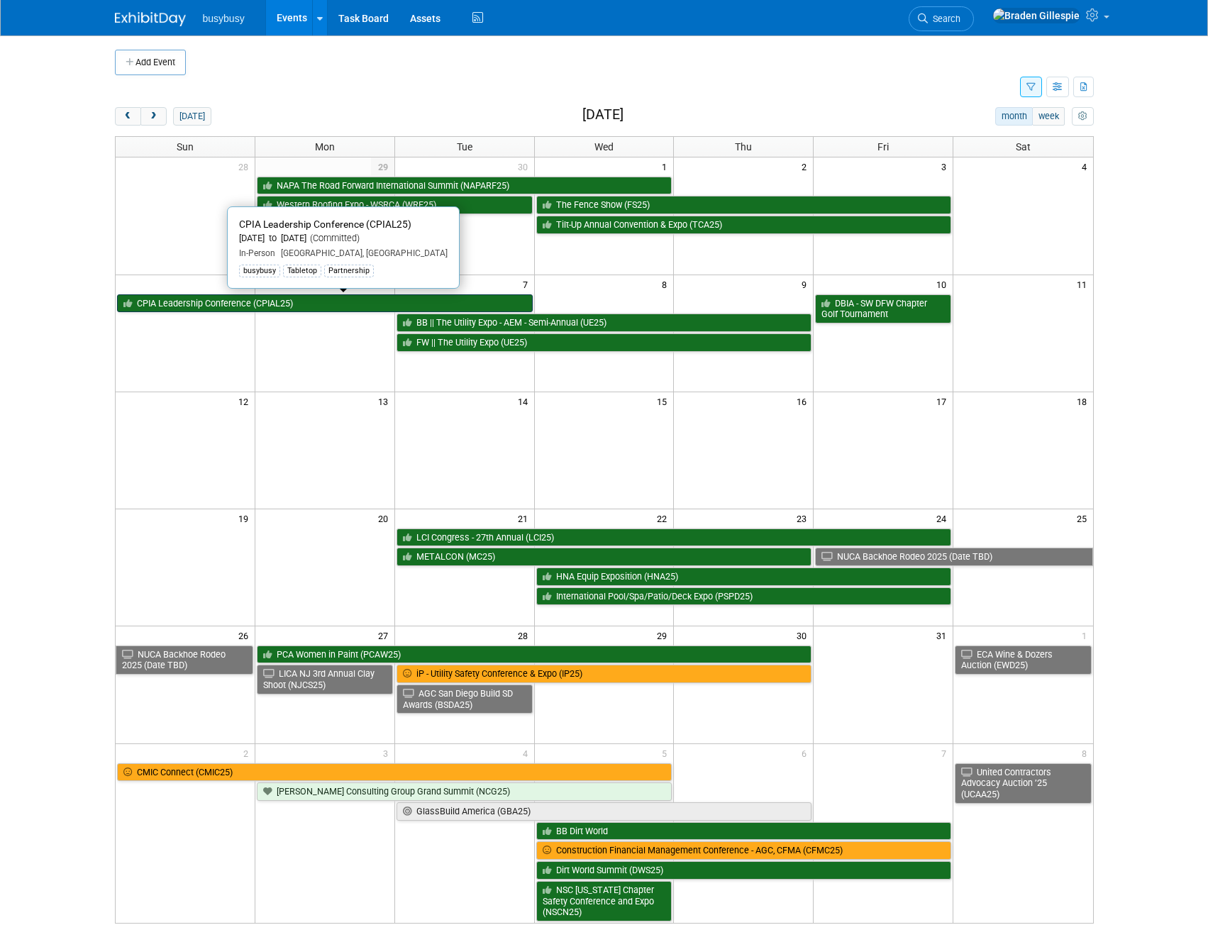
click at [286, 300] on link "CPIA Leadership Conference (CPIAL25)" at bounding box center [325, 303] width 416 height 18
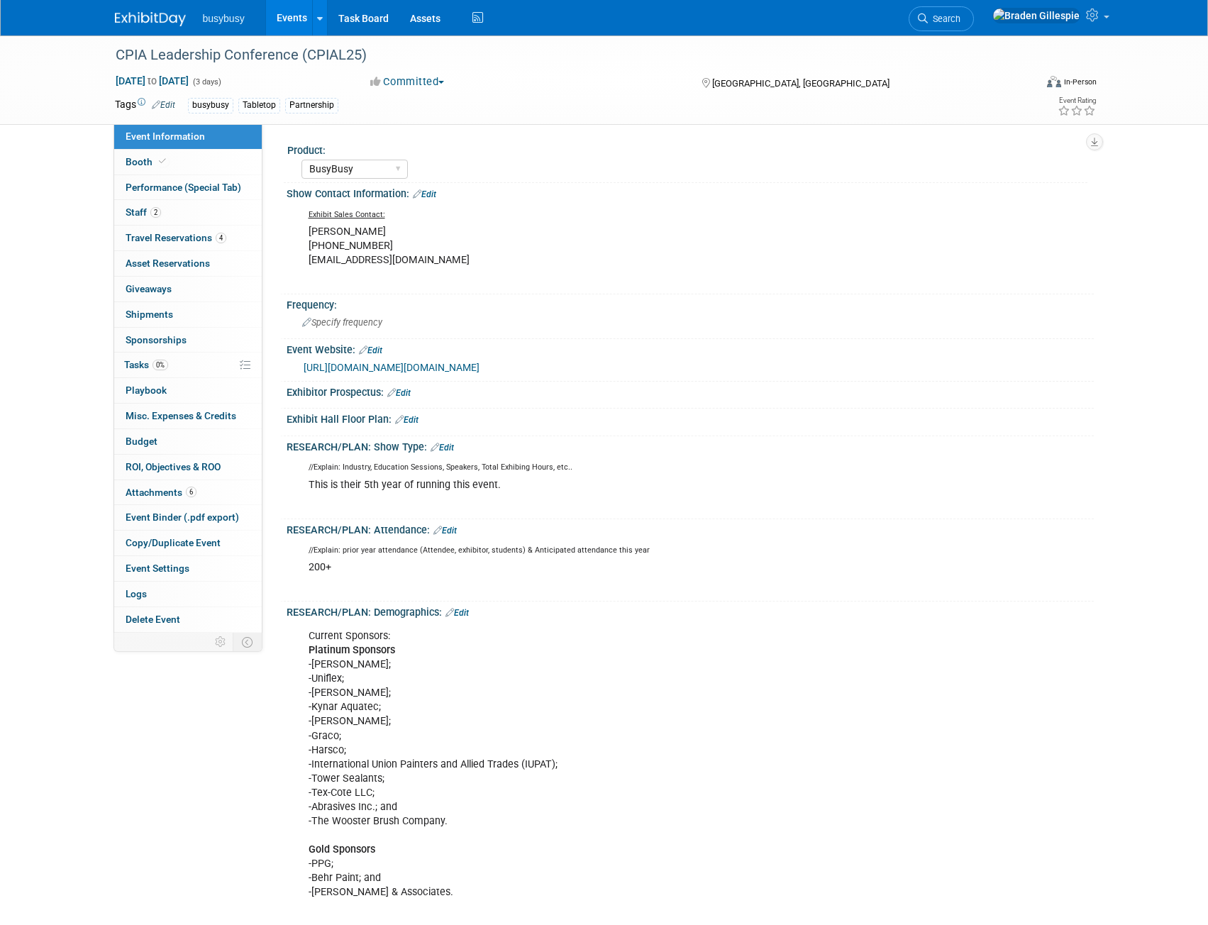
select select "BusyBusy"
click at [158, 11] on link at bounding box center [159, 11] width 88 height 11
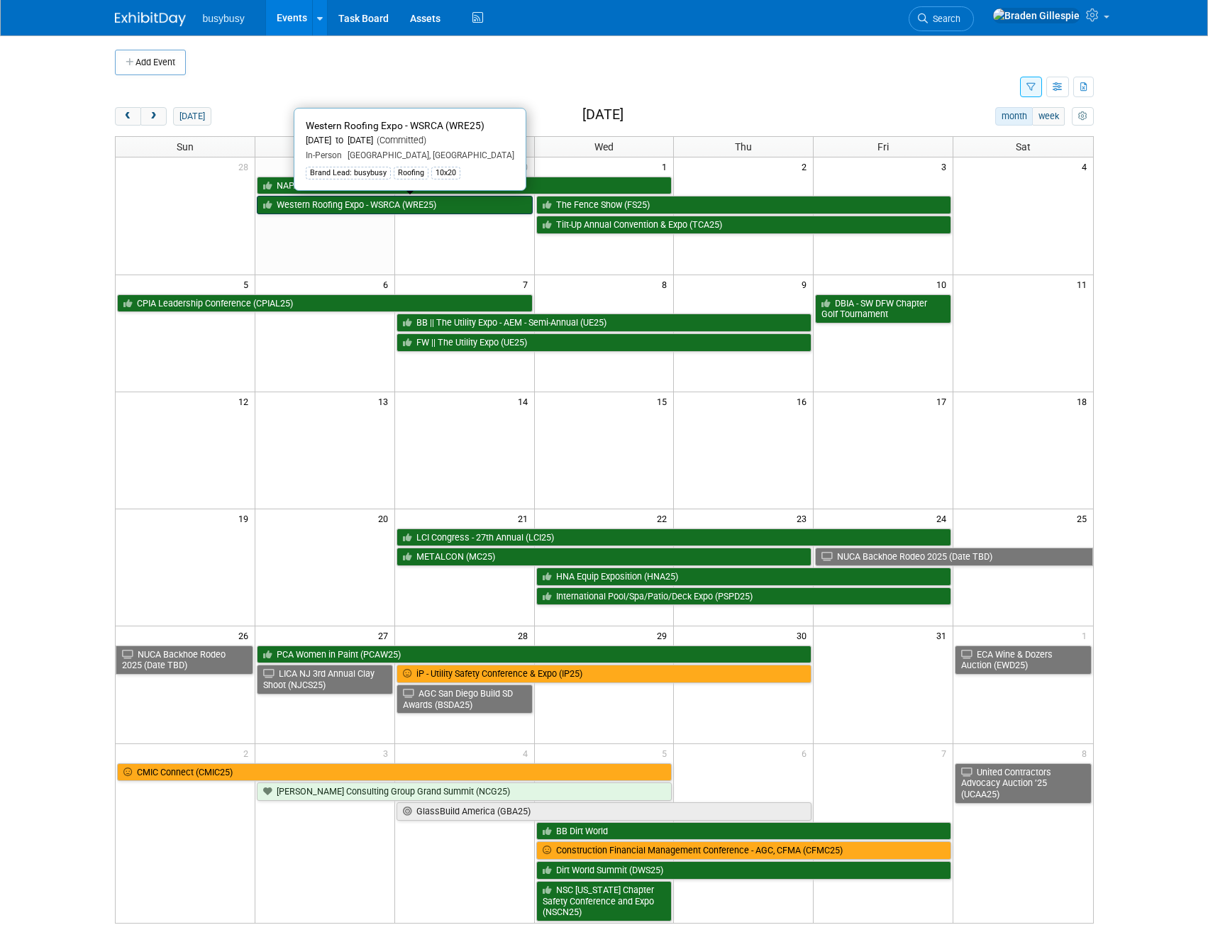
click at [353, 203] on link "Western Roofing Expo - WSRCA (WRE25)" at bounding box center [395, 205] width 276 height 18
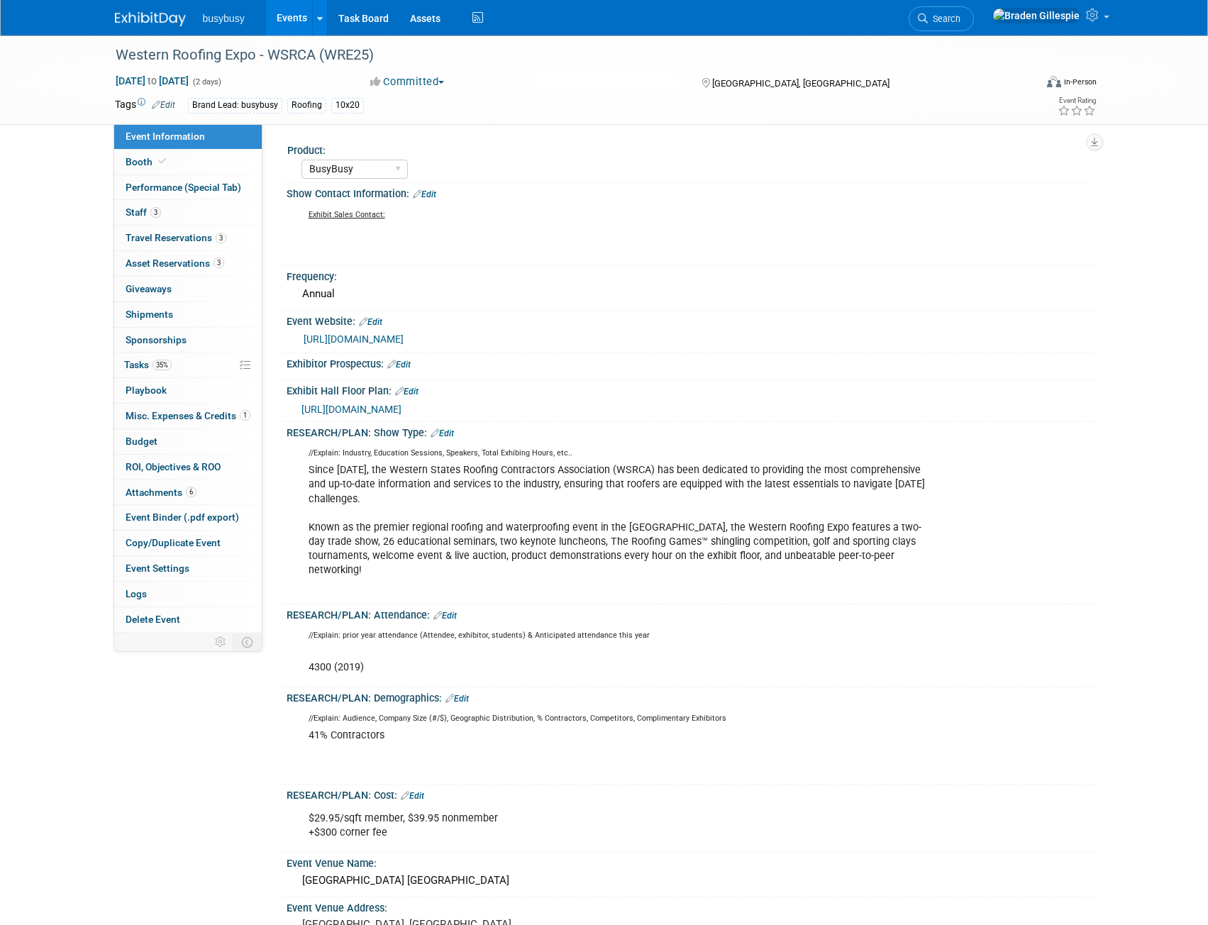
select select "BusyBusy"
click at [167, 157] on link "Booth" at bounding box center [188, 162] width 148 height 25
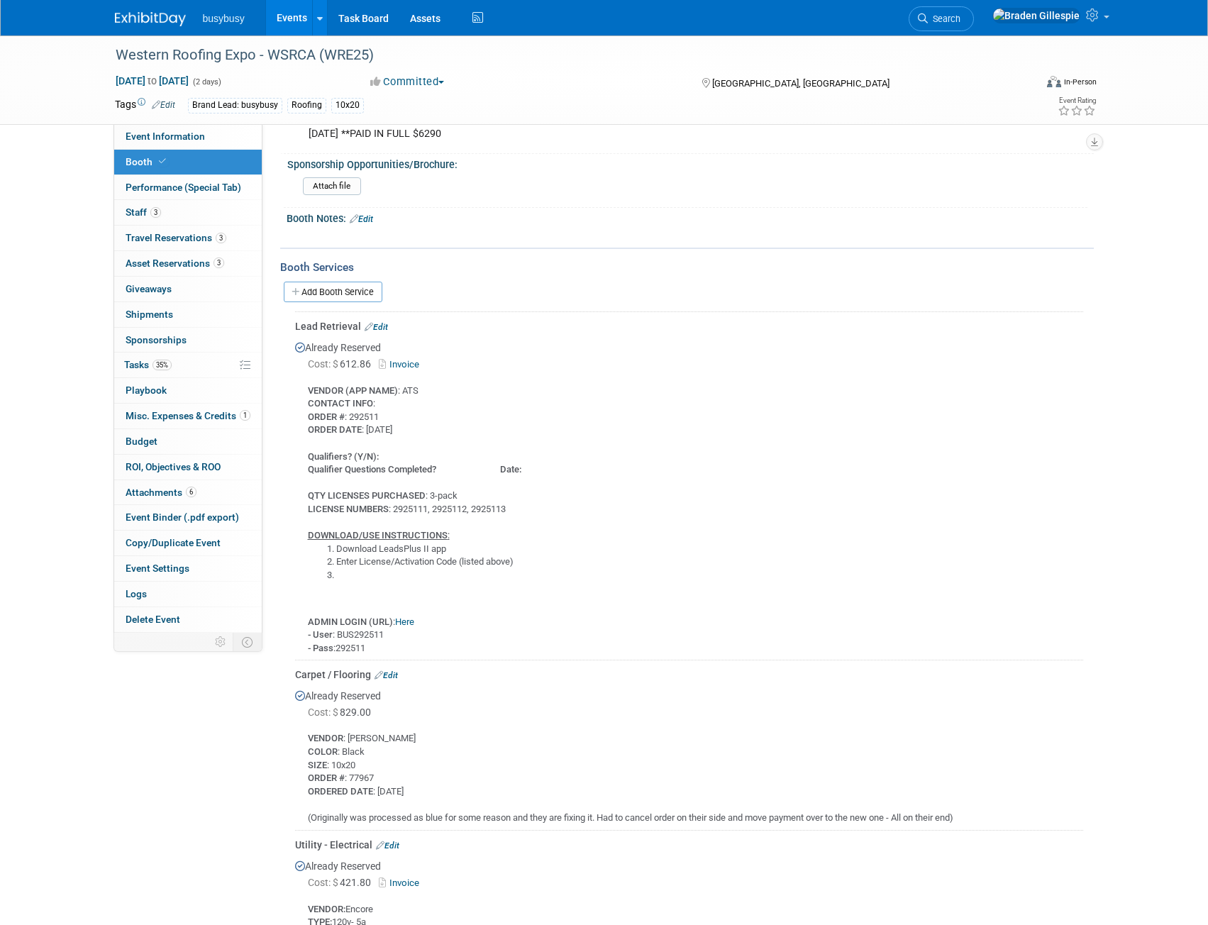
scroll to position [497, 0]
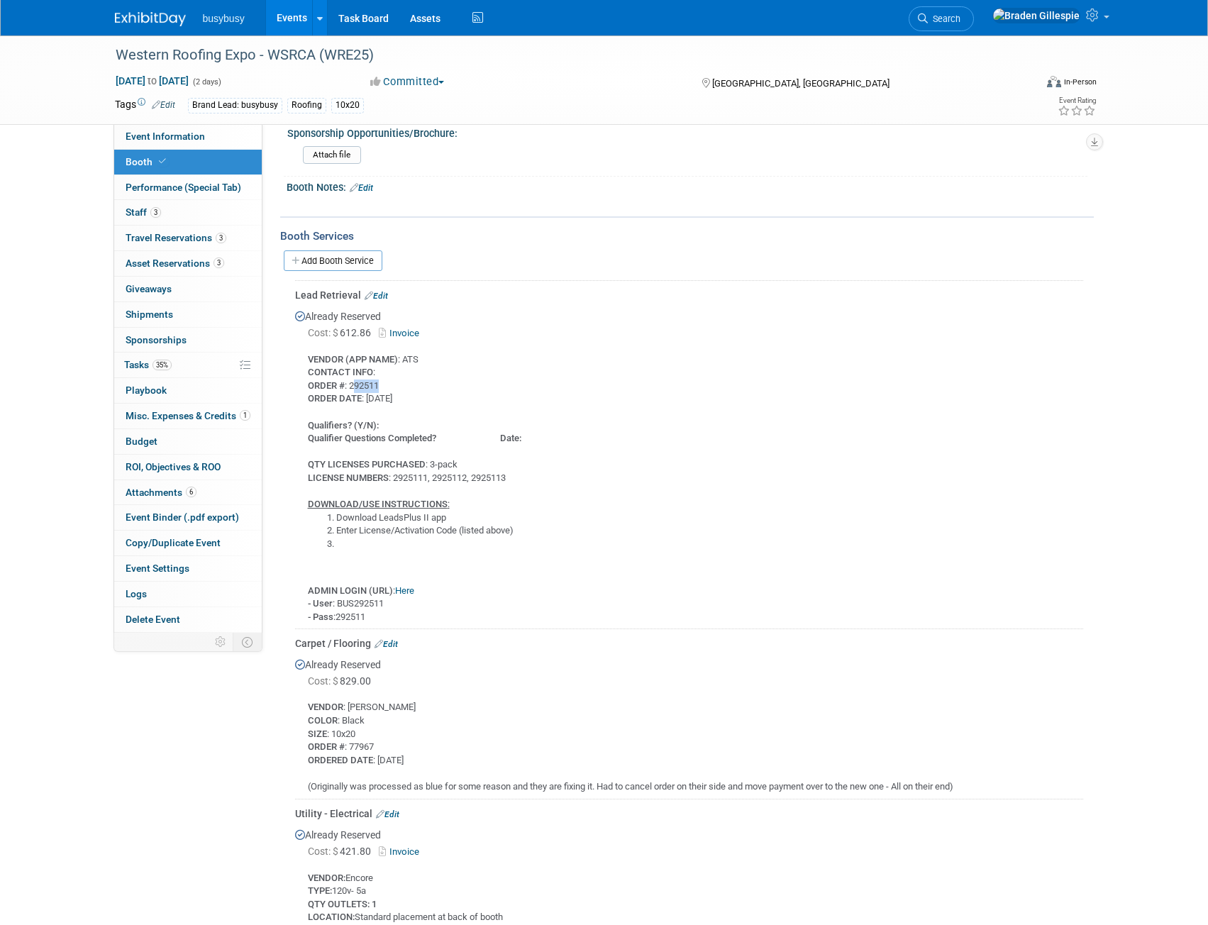
drag, startPoint x: 384, startPoint y: 384, endPoint x: 357, endPoint y: 387, distance: 27.1
click at [354, 385] on div "VENDOR (APP NAME) : ATS CONTACT INFO : ORDER # : 292511 ORDER DATE : 9/25/25 Qu…" at bounding box center [689, 483] width 788 height 282
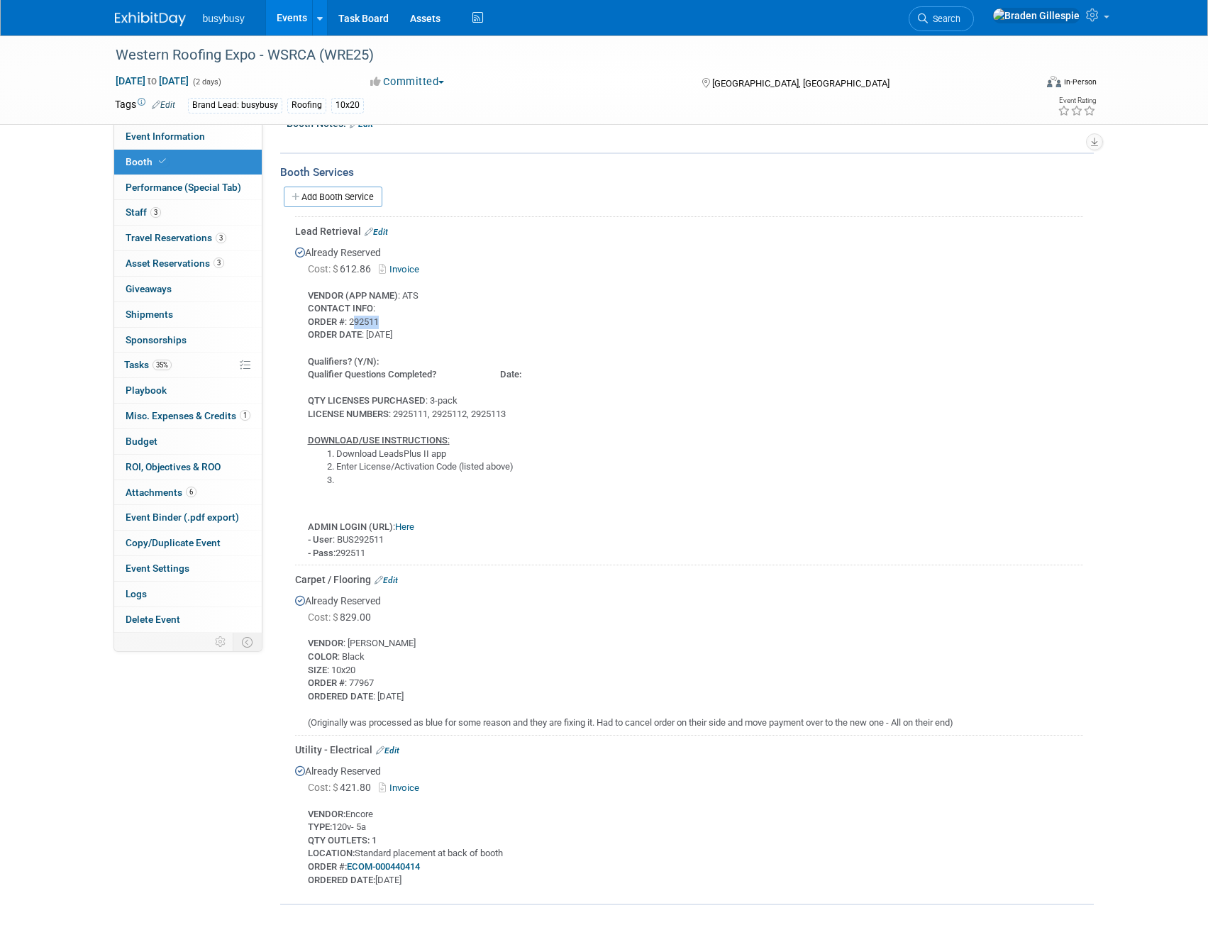
scroll to position [693, 0]
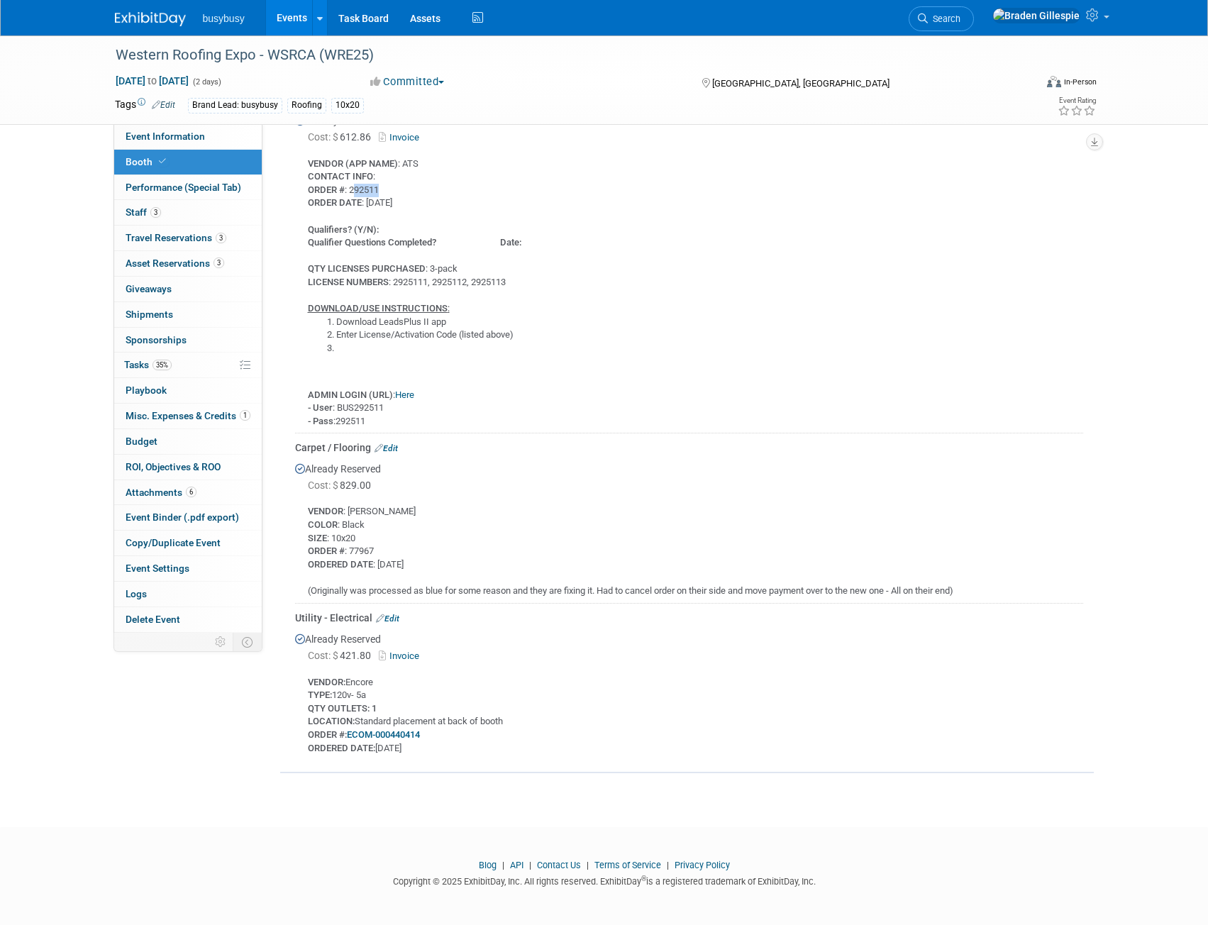
click at [412, 656] on link "Invoice" at bounding box center [402, 656] width 46 height 11
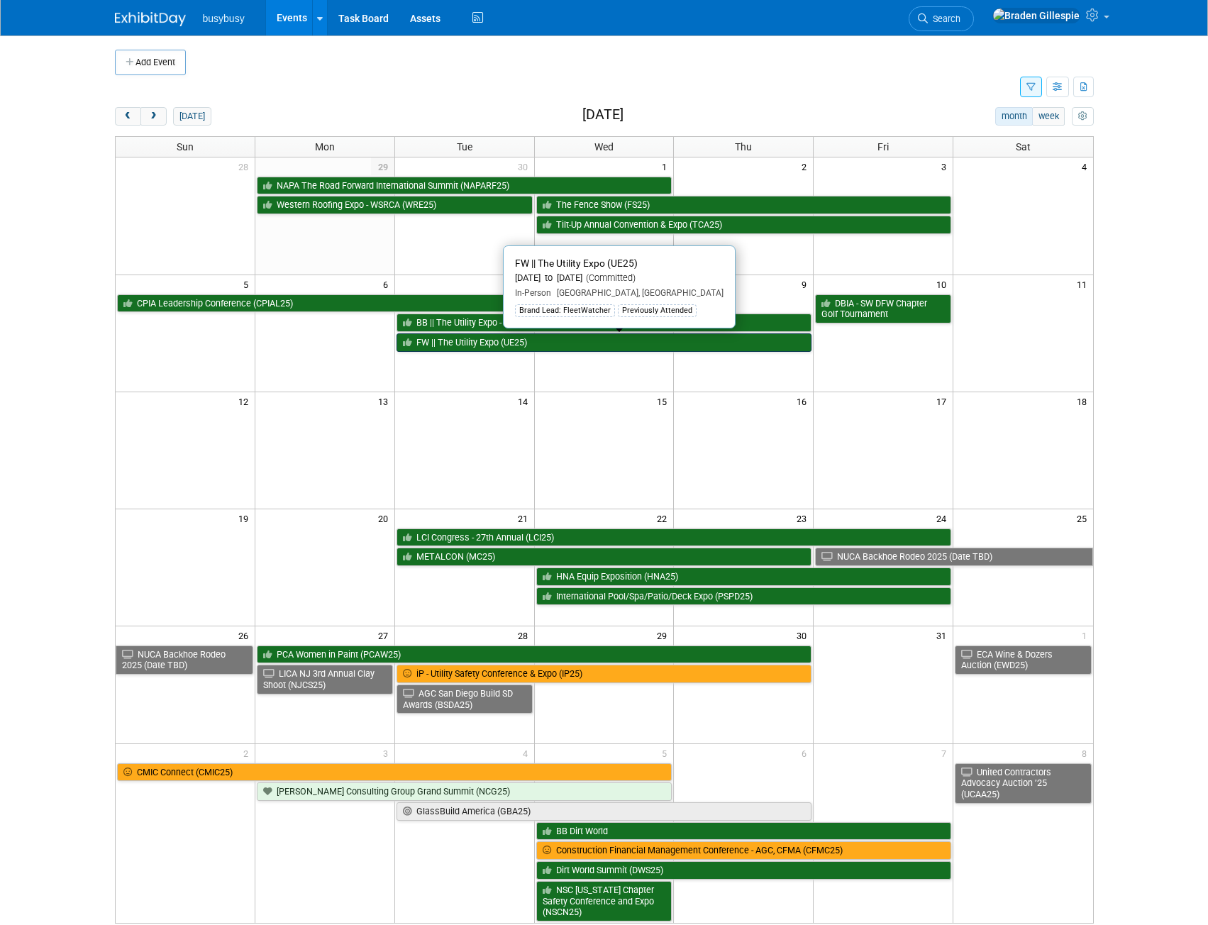
click at [510, 338] on link "FW || The Utility Expo (UE25)" at bounding box center [605, 343] width 416 height 18
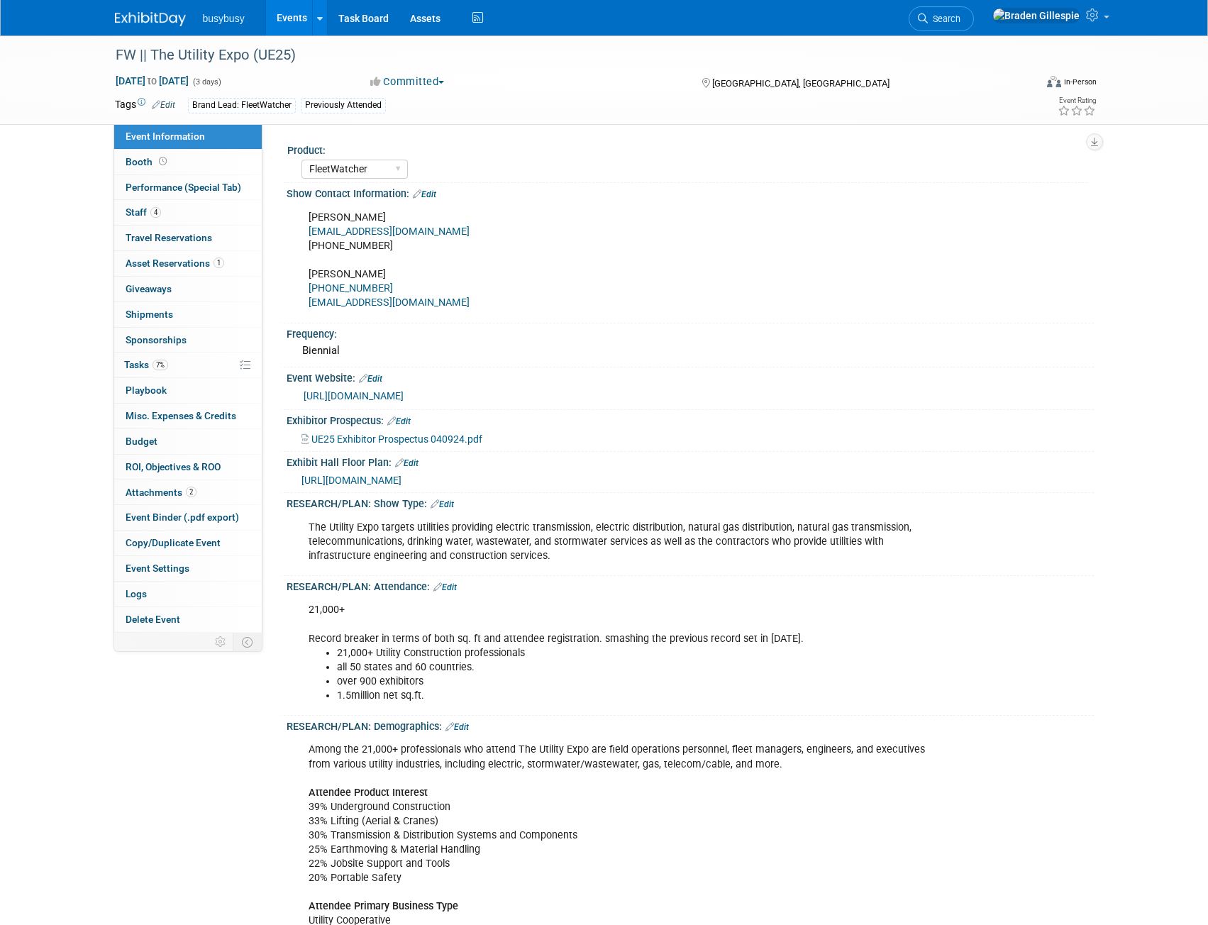
select select "FleetWatcher"
select select "Member"
click at [202, 219] on link "4 Staff 4" at bounding box center [188, 212] width 148 height 25
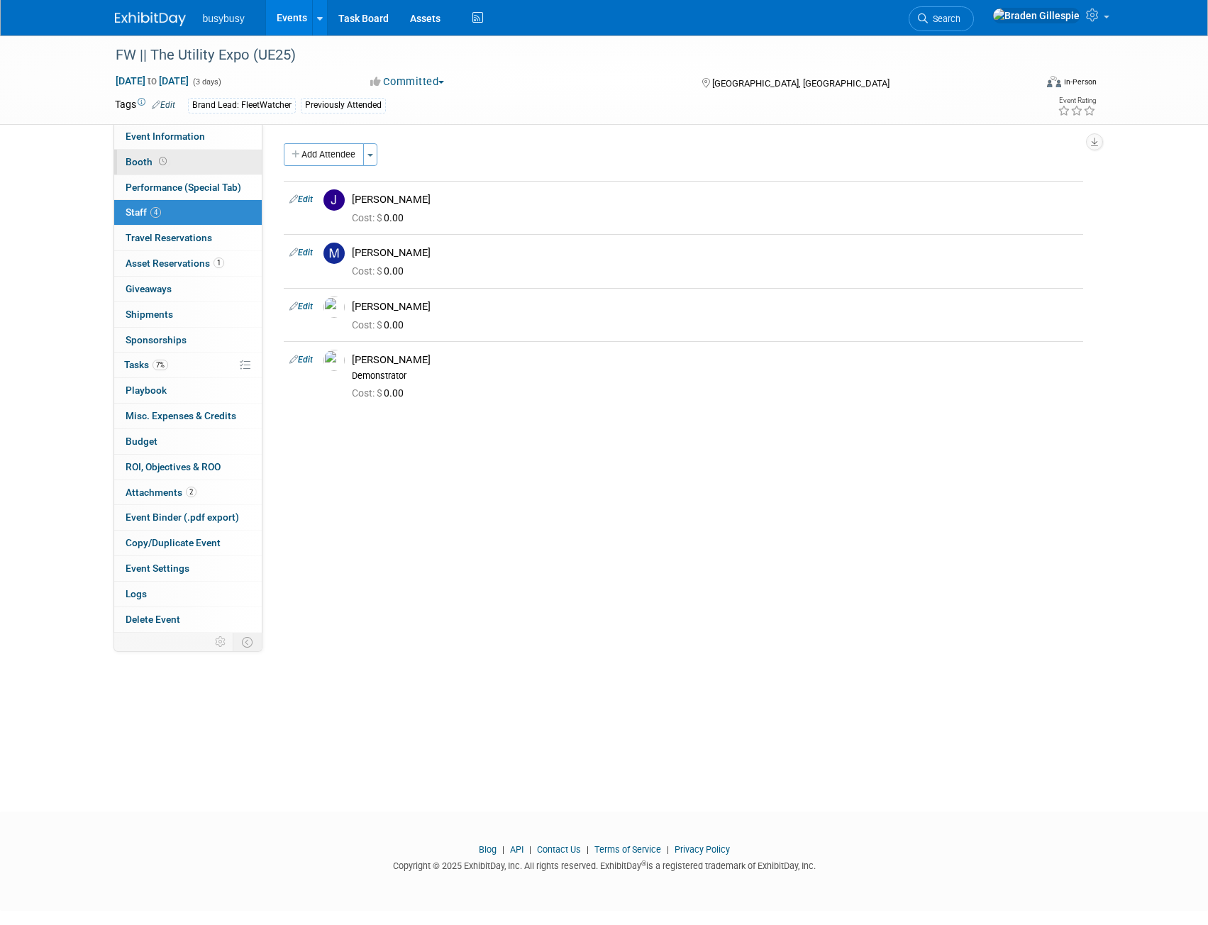
click at [176, 167] on link "Booth" at bounding box center [188, 162] width 148 height 25
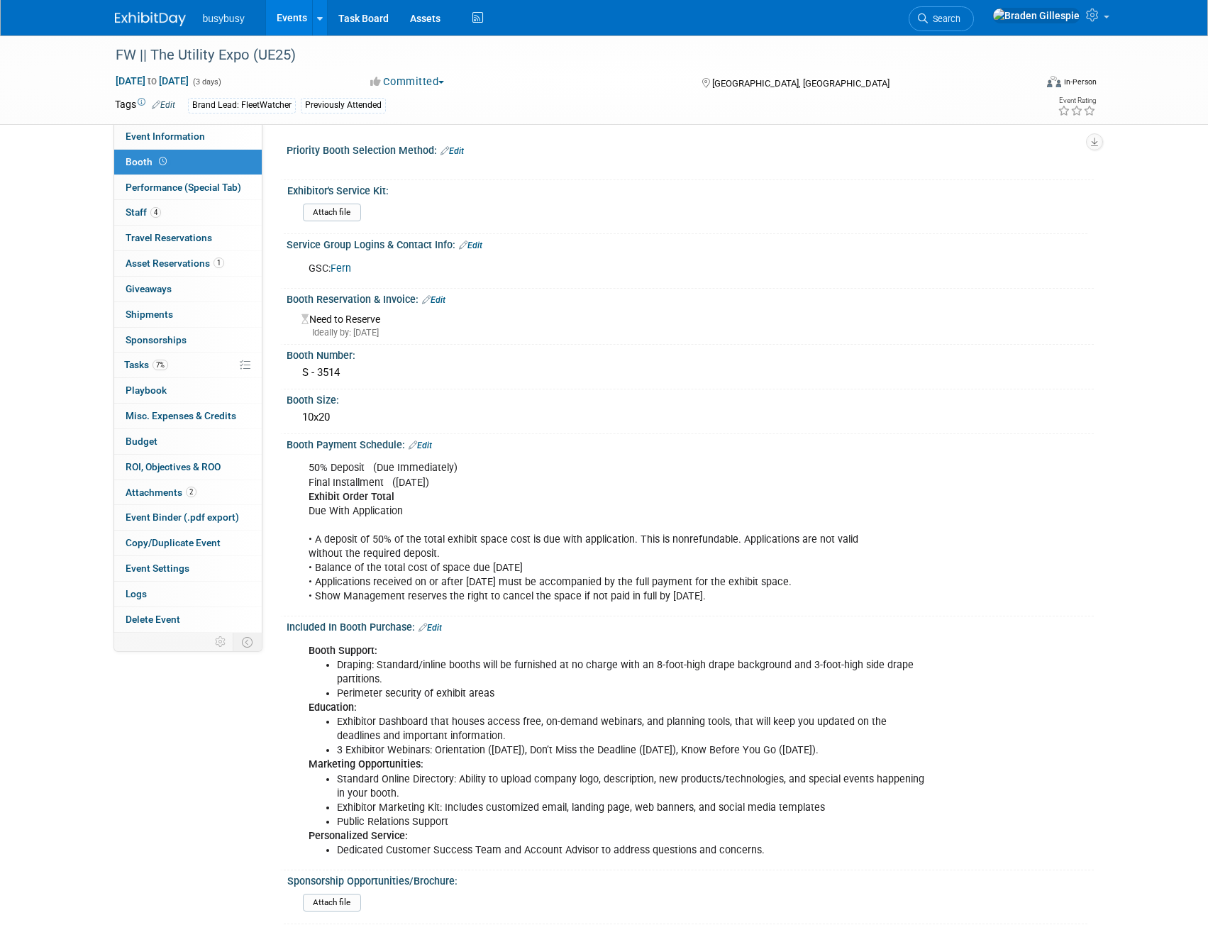
click at [345, 265] on link "Fern" at bounding box center [341, 269] width 21 height 12
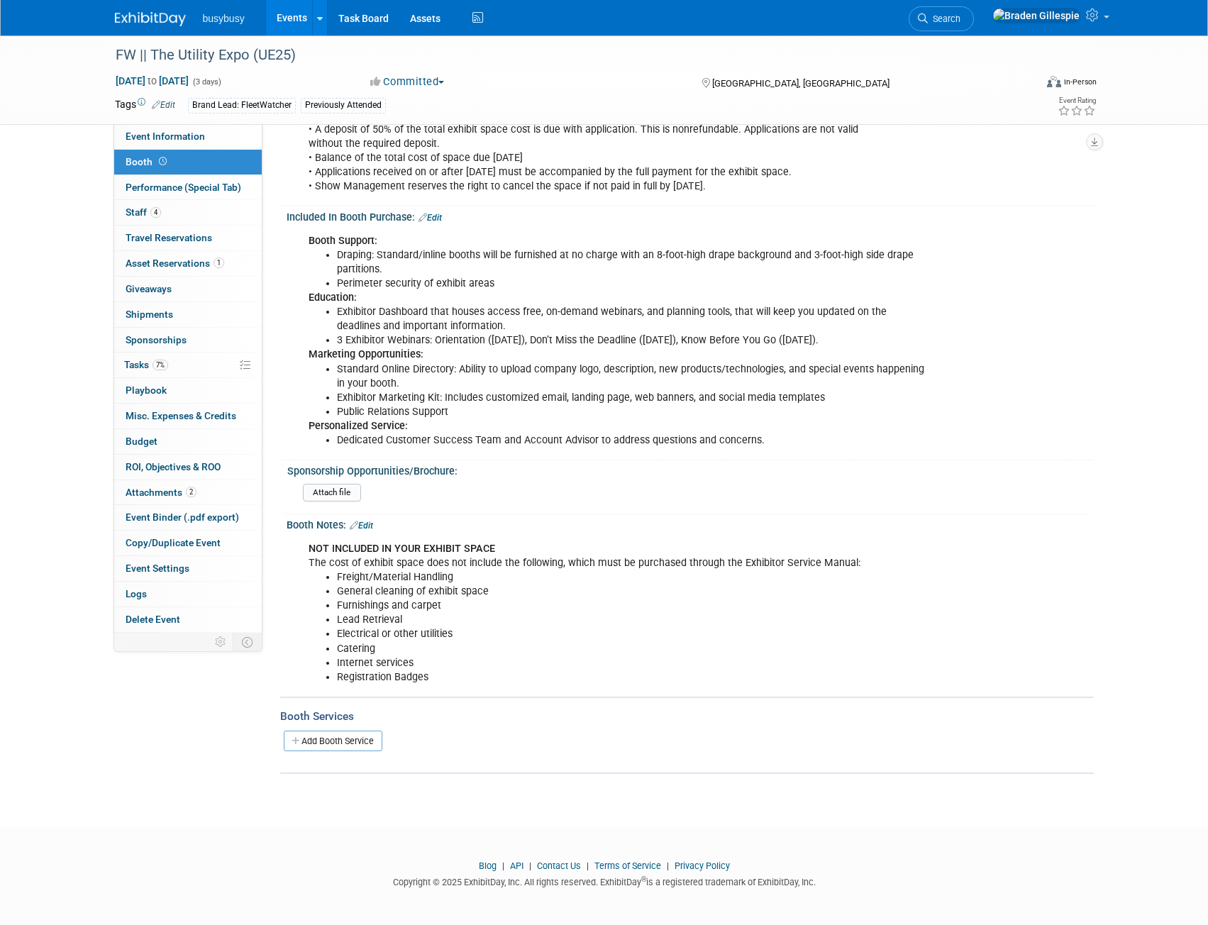
scroll to position [412, 0]
click at [151, 4] on div at bounding box center [159, 13] width 88 height 26
click at [150, 18] on img at bounding box center [150, 19] width 71 height 14
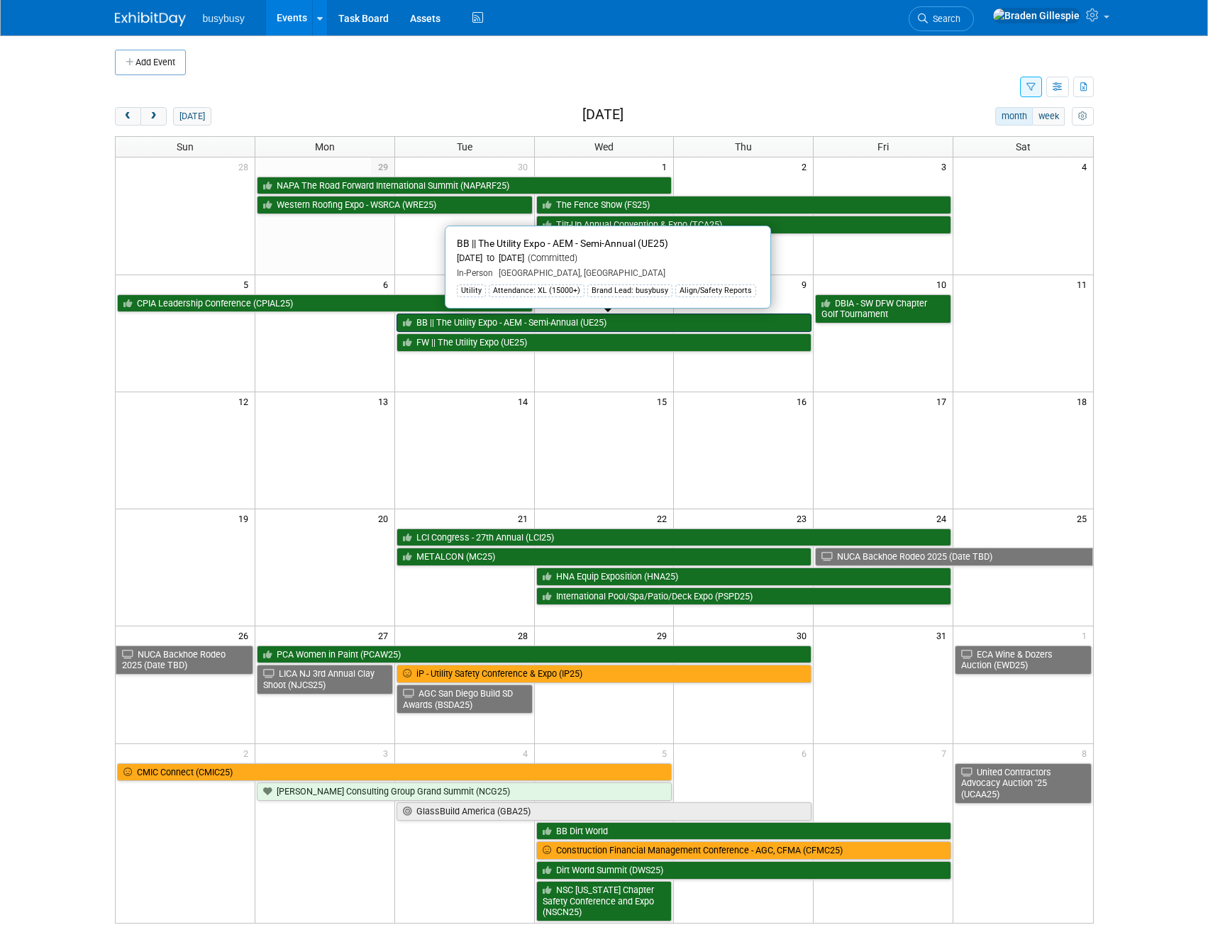
click at [460, 321] on link "BB || The Utility Expo - AEM - Semi-Annual (UE25)" at bounding box center [605, 323] width 416 height 18
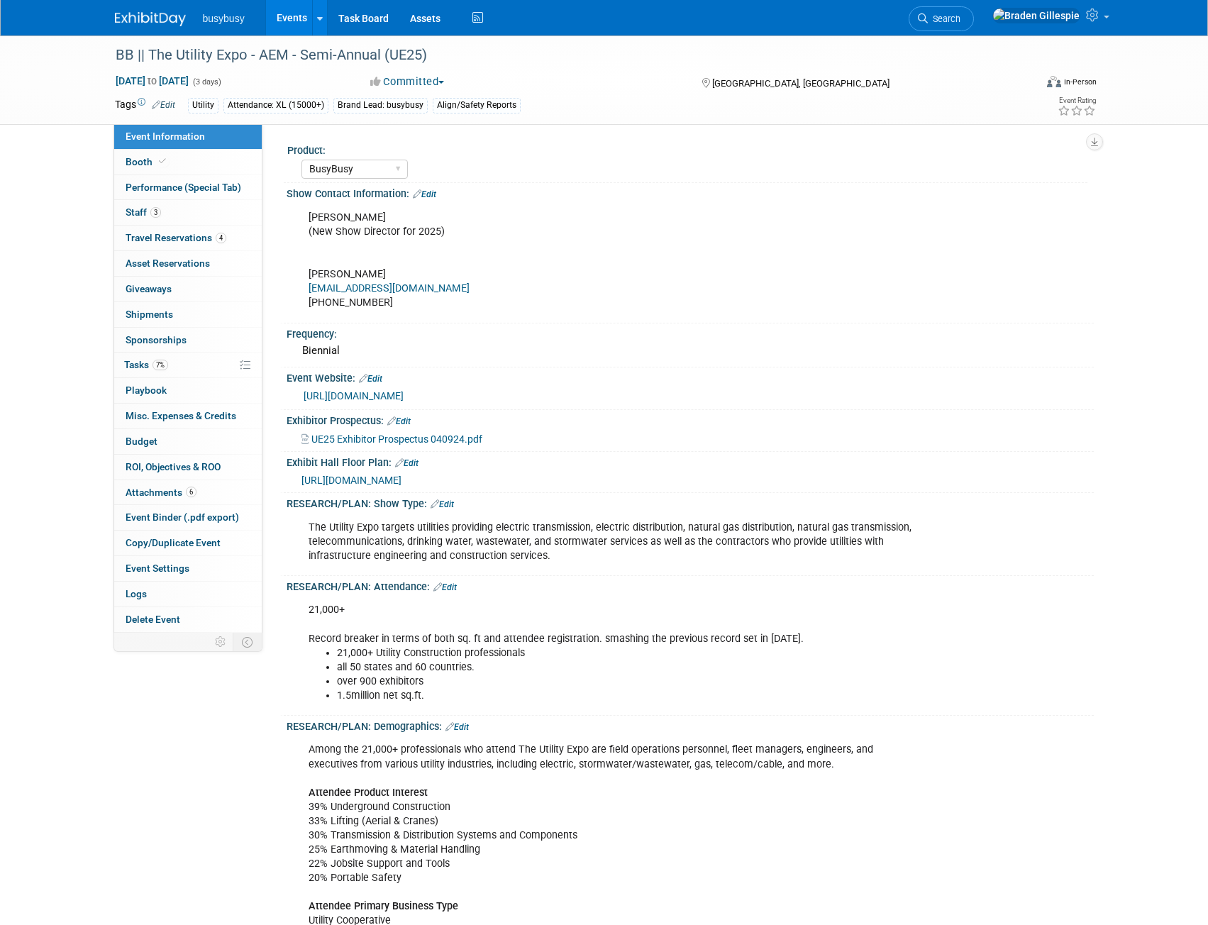
select select "BusyBusy"
select select "Member"
click at [172, 163] on link "Booth" at bounding box center [188, 162] width 148 height 25
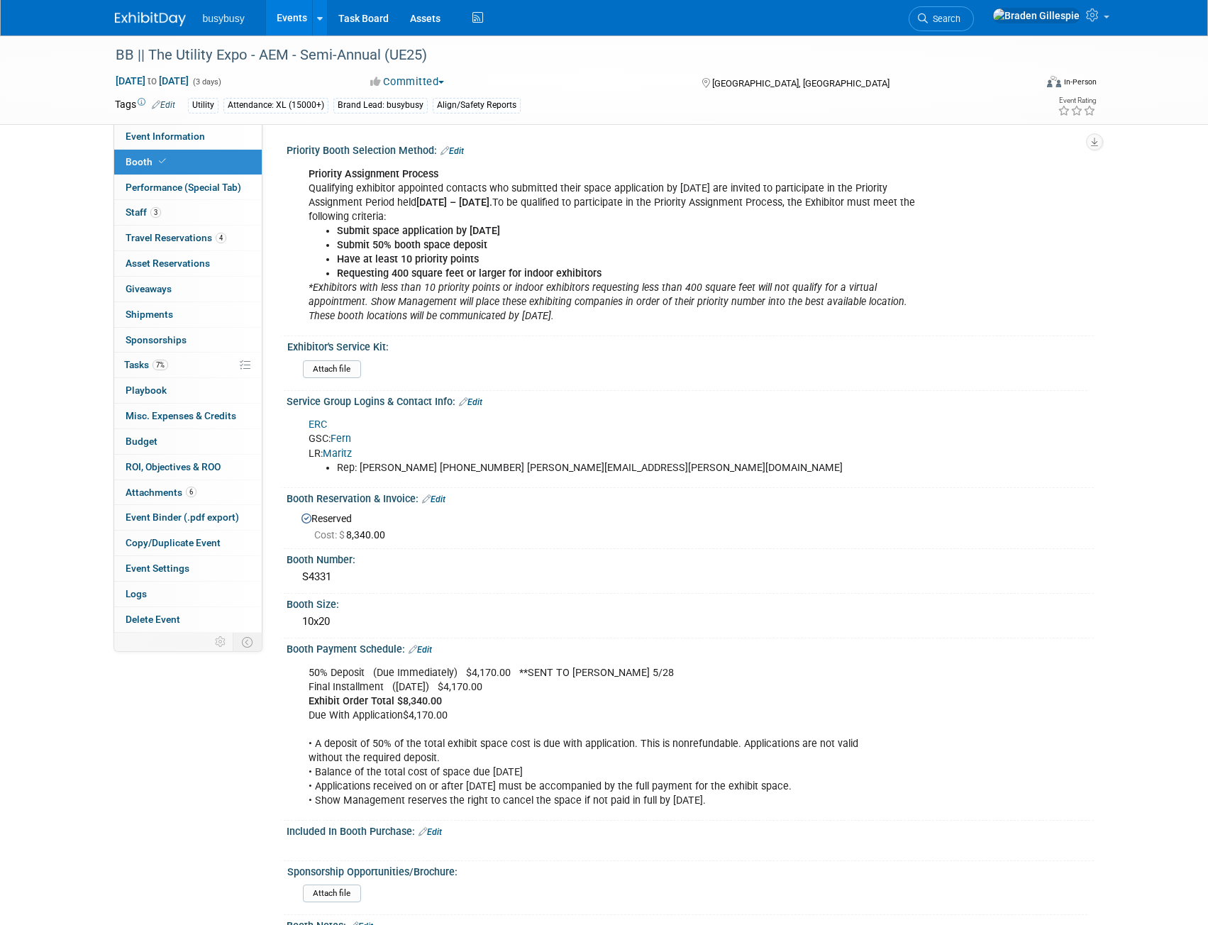
scroll to position [386, 0]
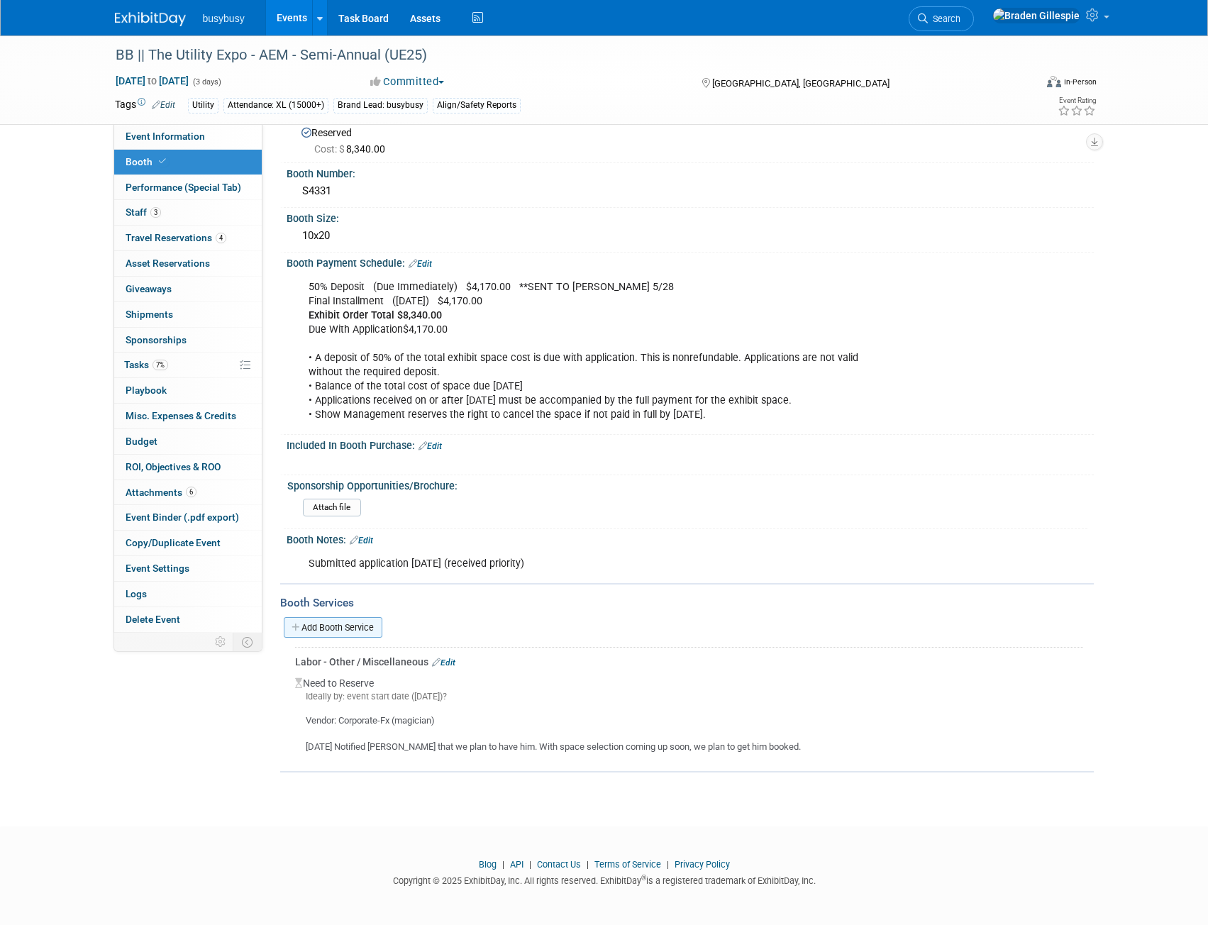
click at [329, 627] on link "Add Booth Service" at bounding box center [333, 627] width 99 height 21
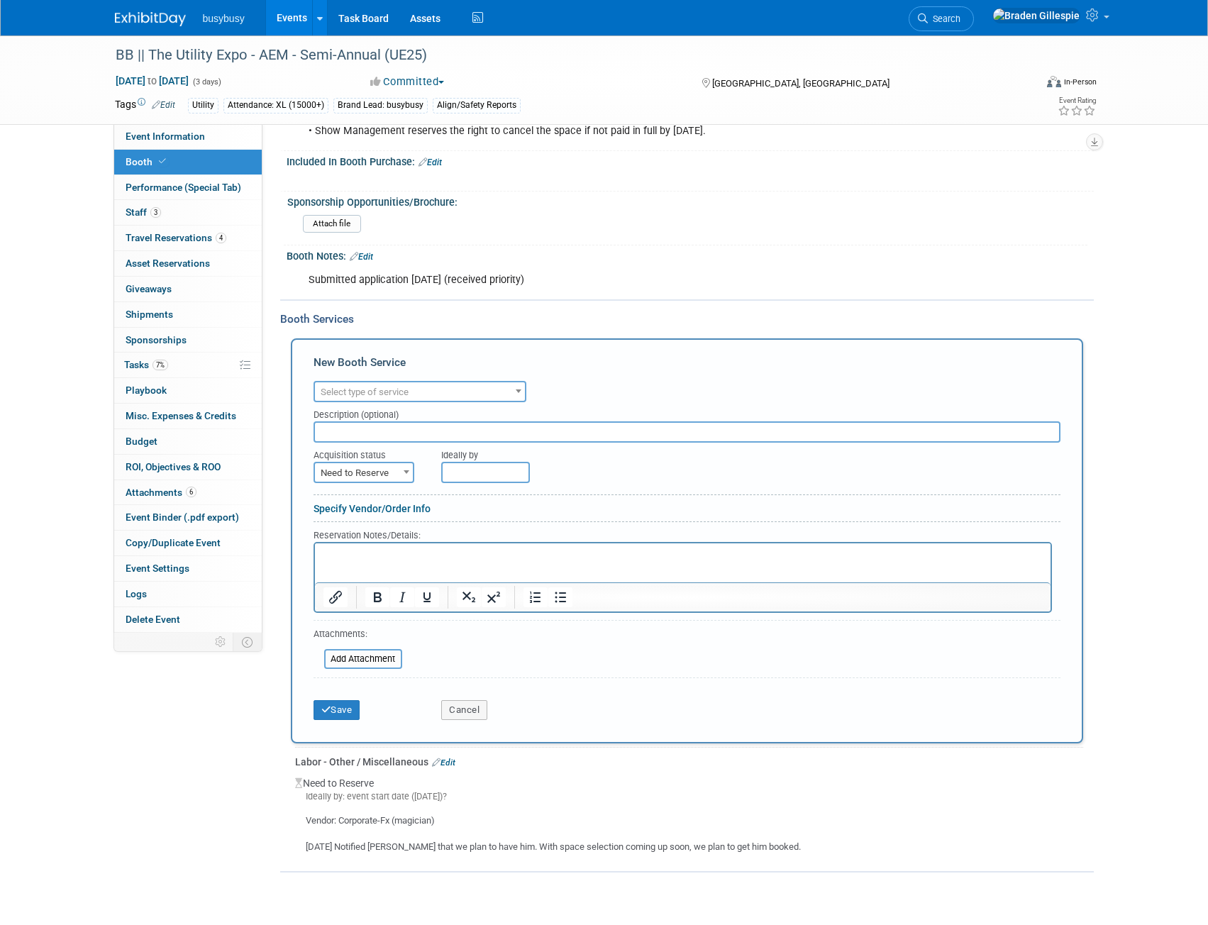
scroll to position [770, 0]
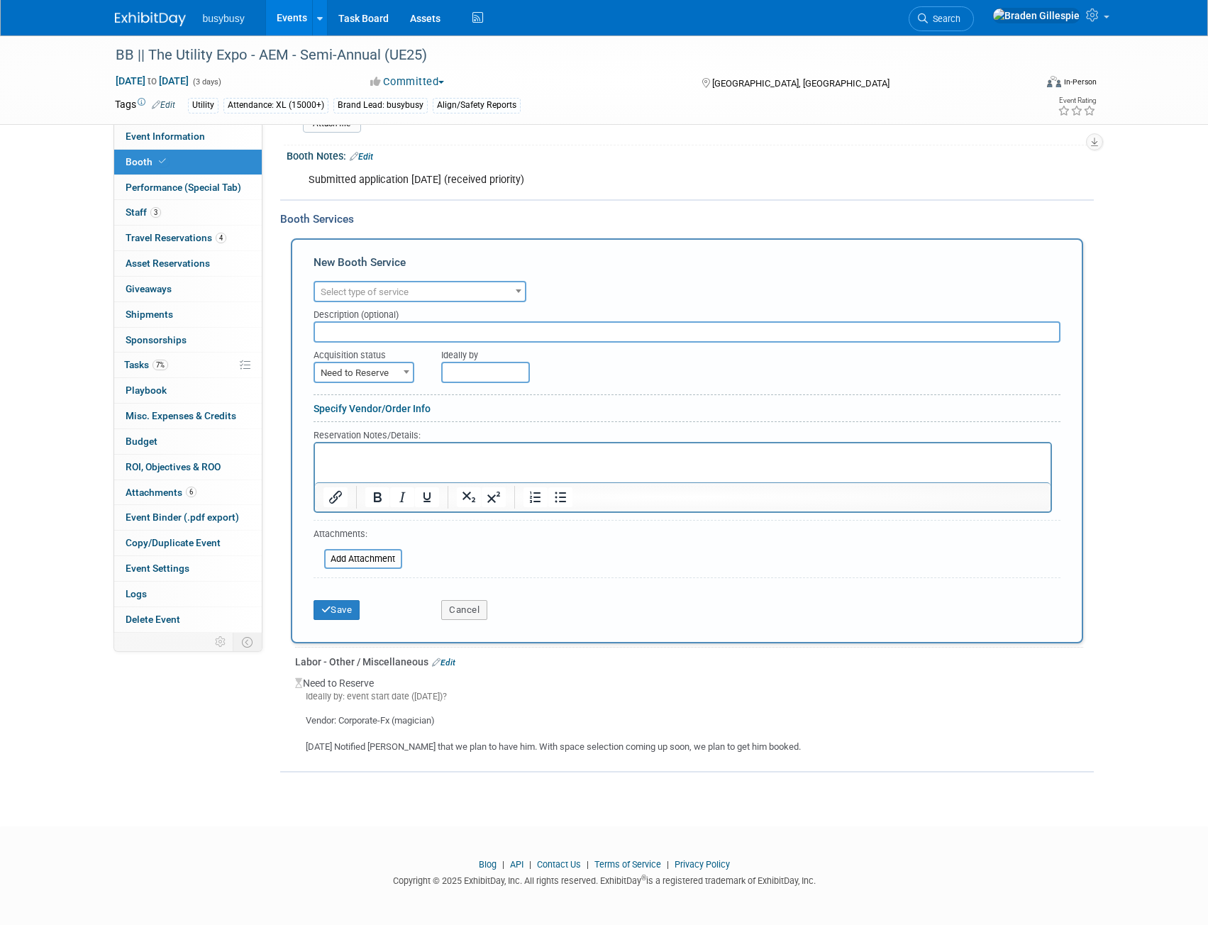
click at [448, 659] on link "Edit" at bounding box center [443, 663] width 23 height 10
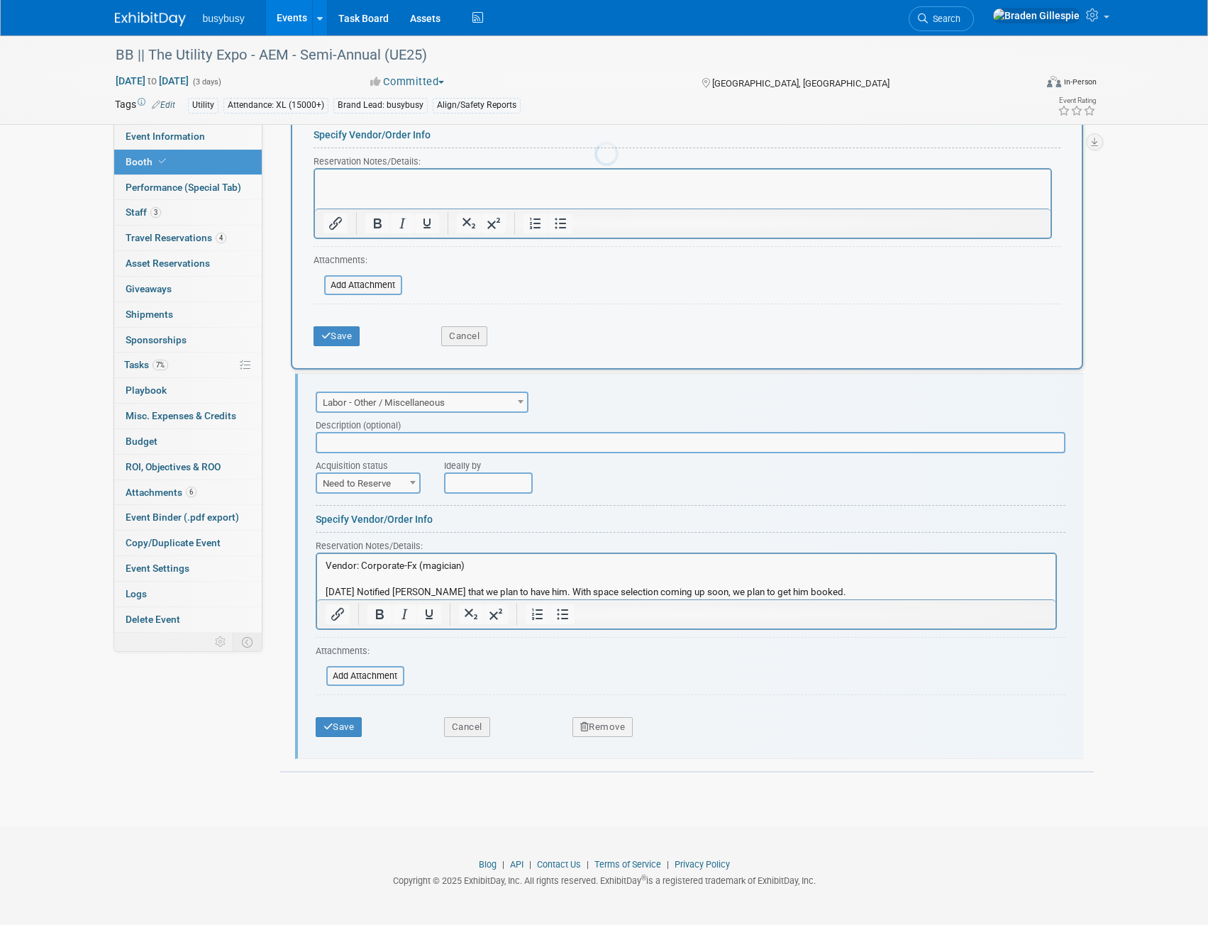
scroll to position [0, 0]
click at [601, 722] on button "Remove" at bounding box center [603, 727] width 61 height 20
click at [673, 744] on link "Yes" at bounding box center [681, 738] width 41 height 23
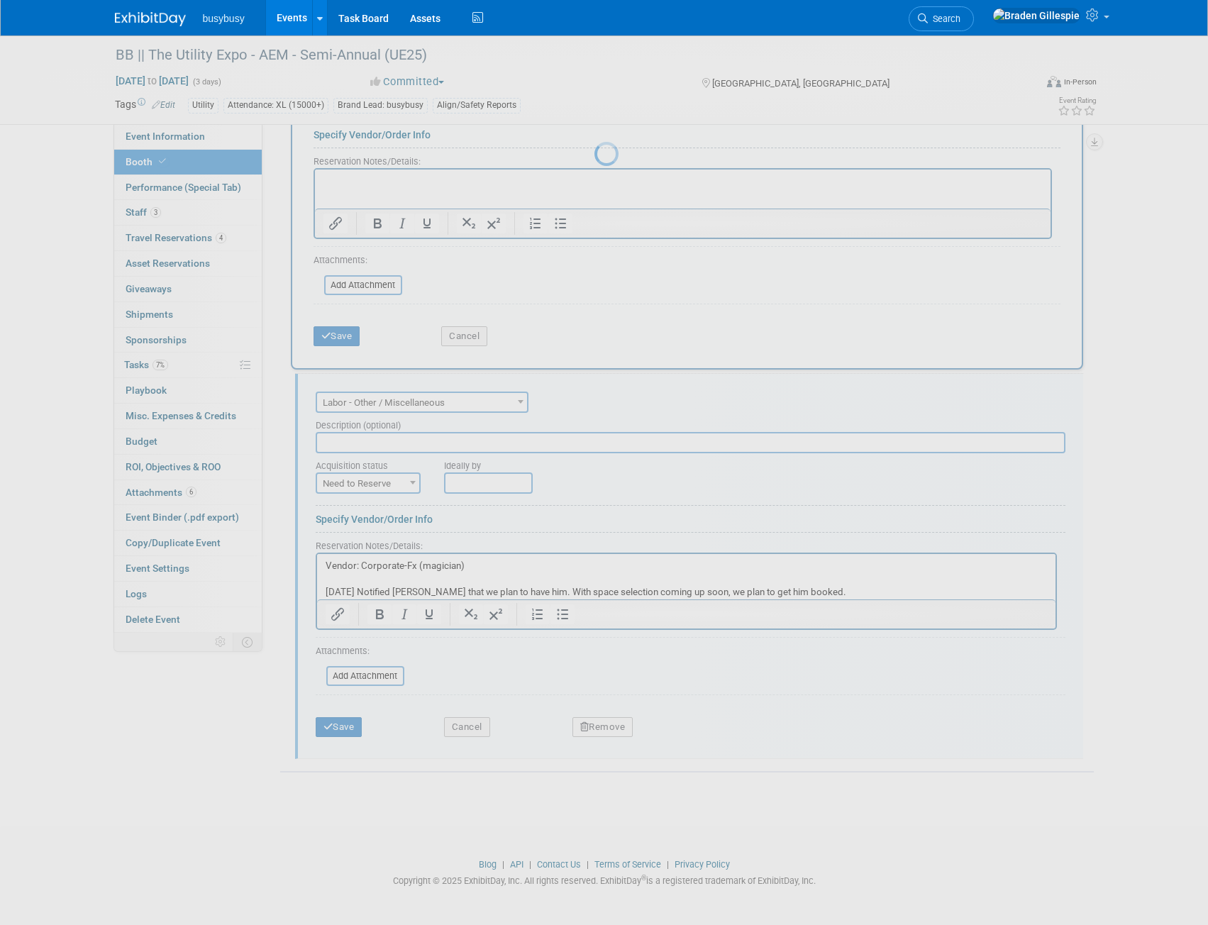
scroll to position [275, 0]
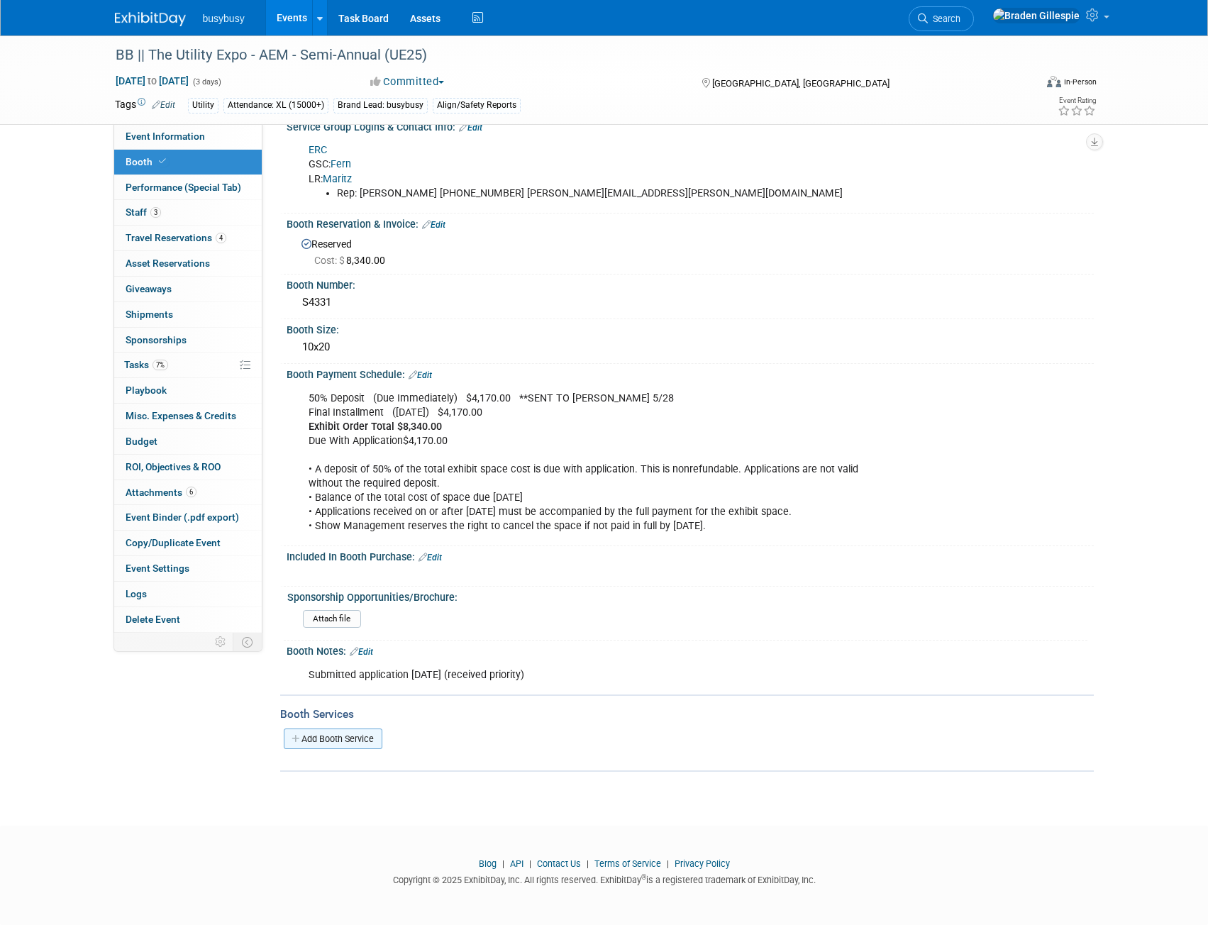
click at [349, 744] on link "Add Booth Service" at bounding box center [333, 739] width 99 height 21
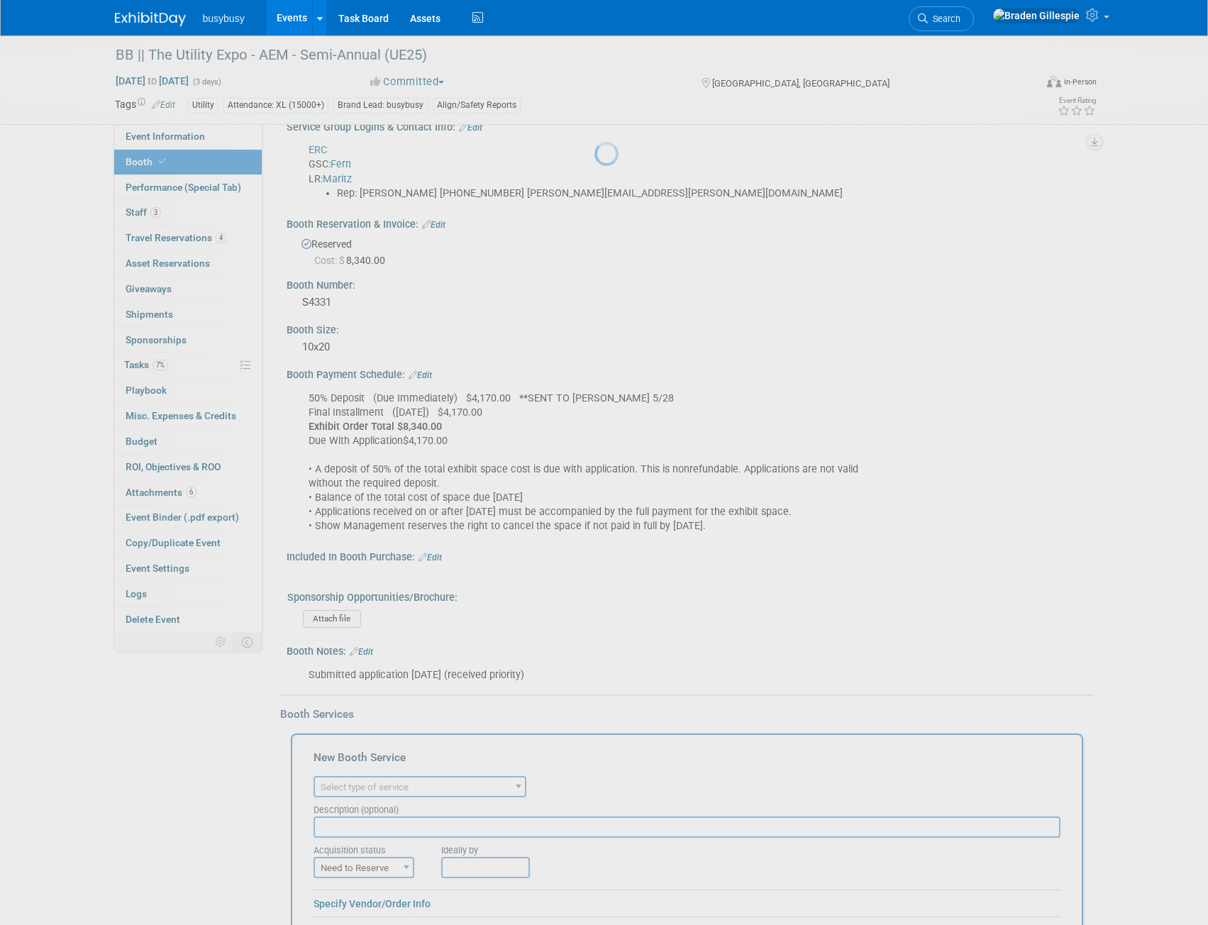
scroll to position [0, 0]
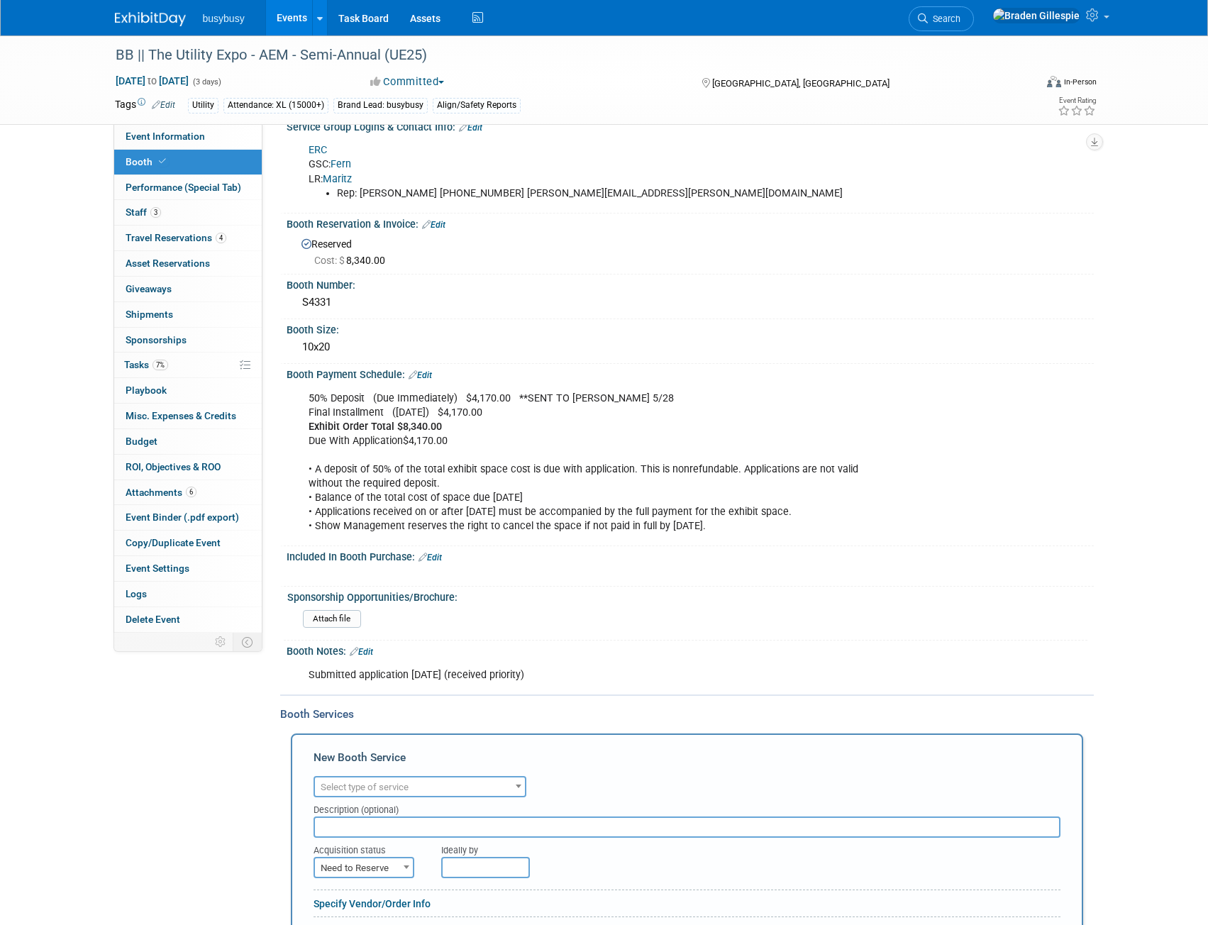
click at [348, 778] on span "Select type of service" at bounding box center [420, 788] width 210 height 20
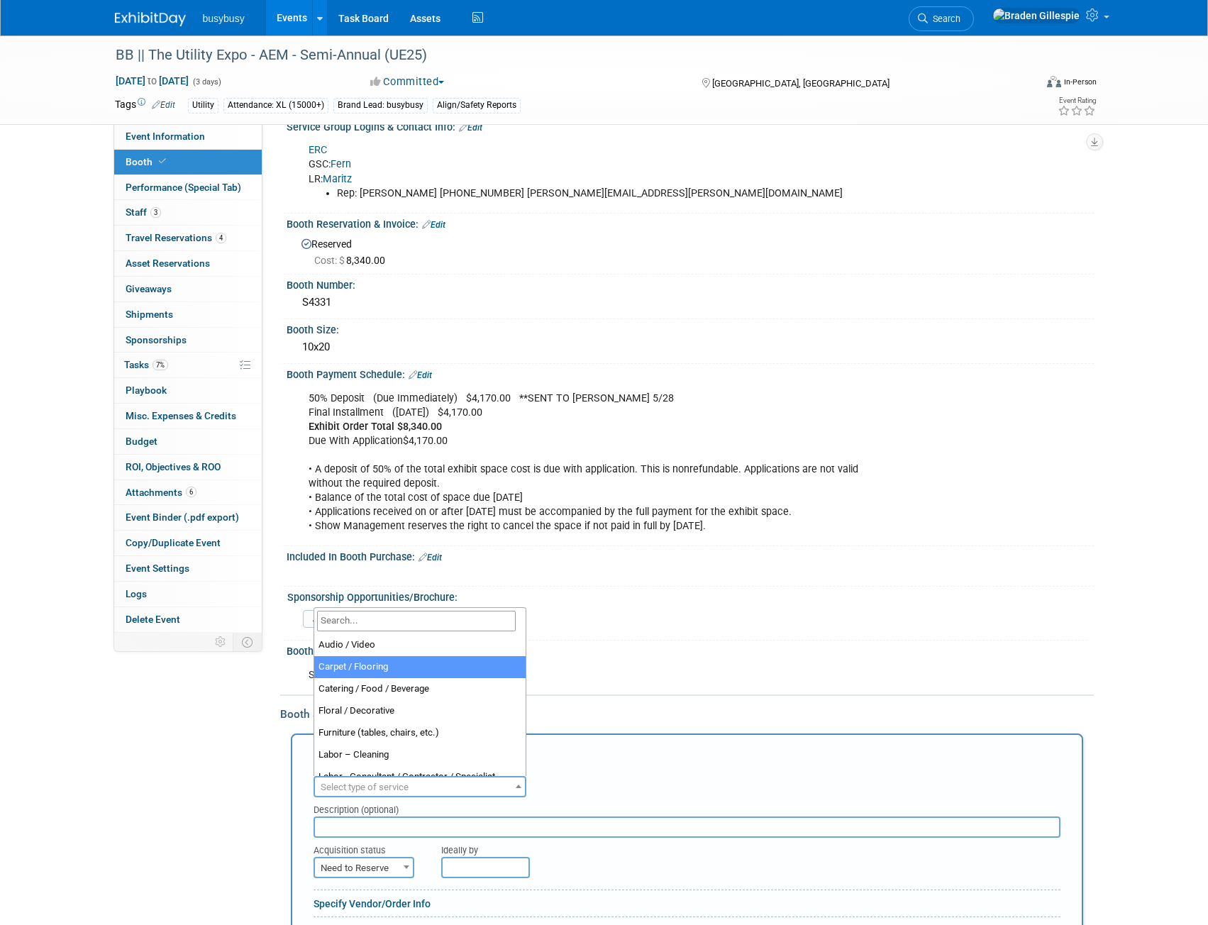
drag, startPoint x: 374, startPoint y: 663, endPoint x: 374, endPoint y: 678, distance: 14.2
select select "4"
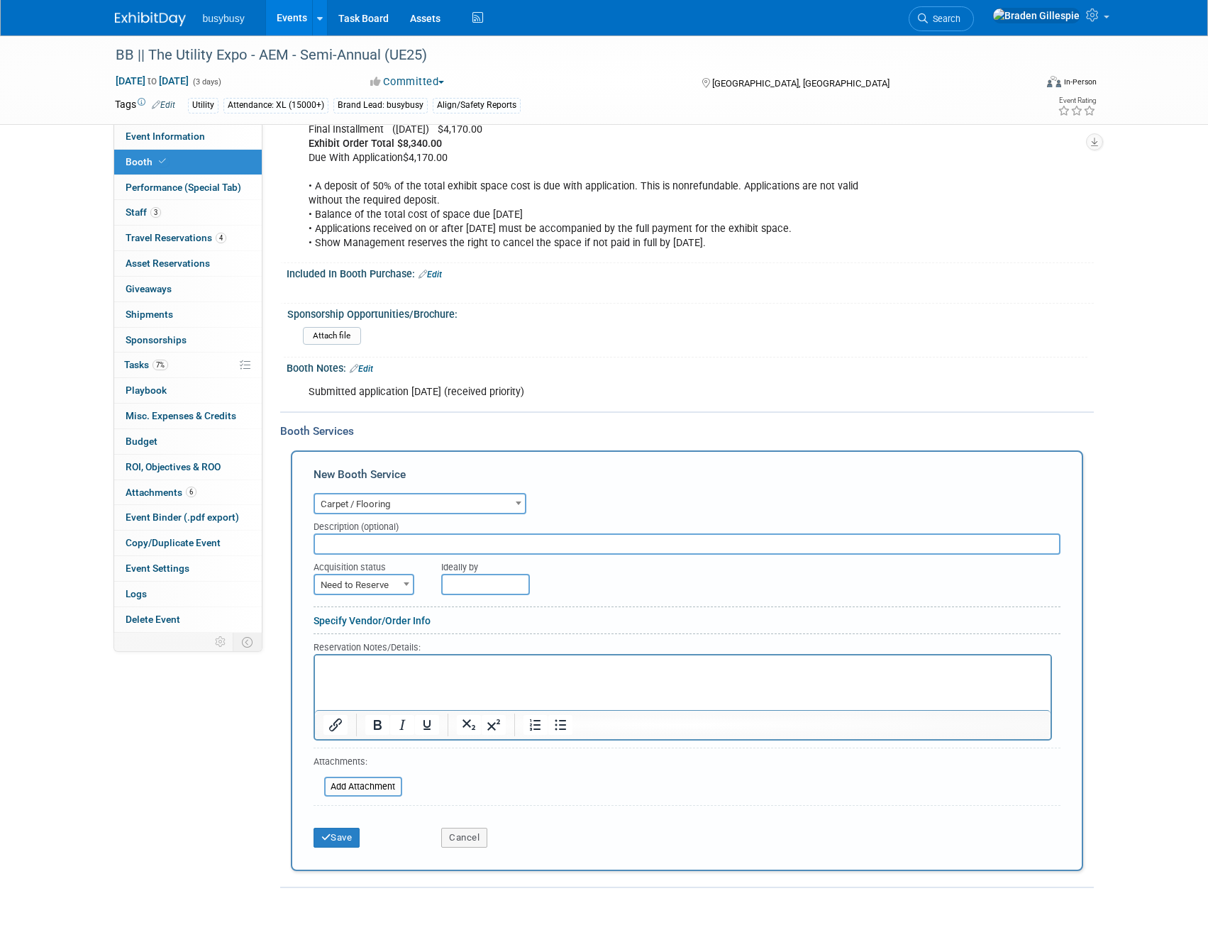
scroll to position [558, 0]
click at [383, 666] on p "Rich Text Area. Press ALT-0 for help." at bounding box center [683, 666] width 720 height 13
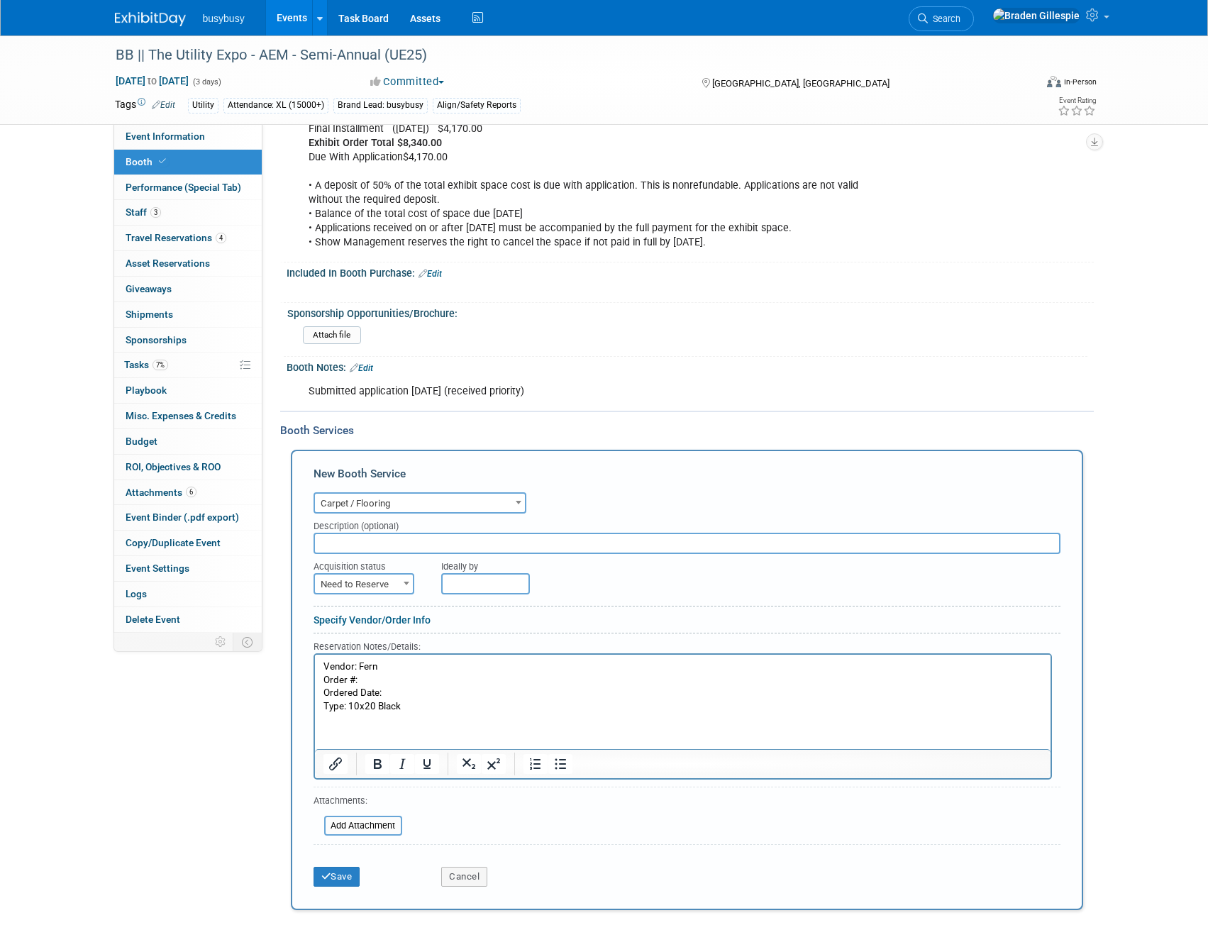
click at [370, 575] on span "Need to Reserve" at bounding box center [364, 585] width 98 height 20
select select "2"
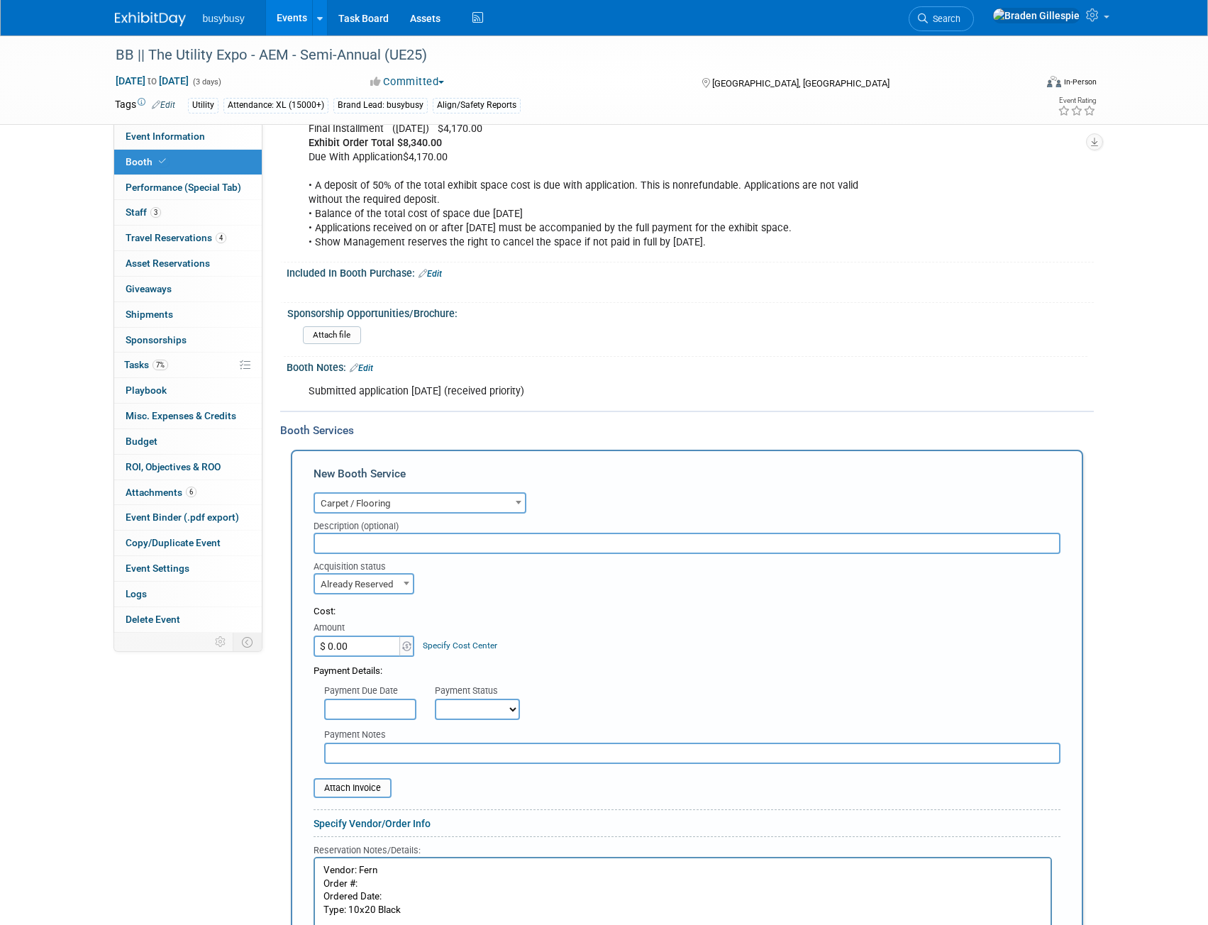
click at [360, 651] on input "$ 0.00" at bounding box center [358, 646] width 89 height 21
type input "$ 557.62"
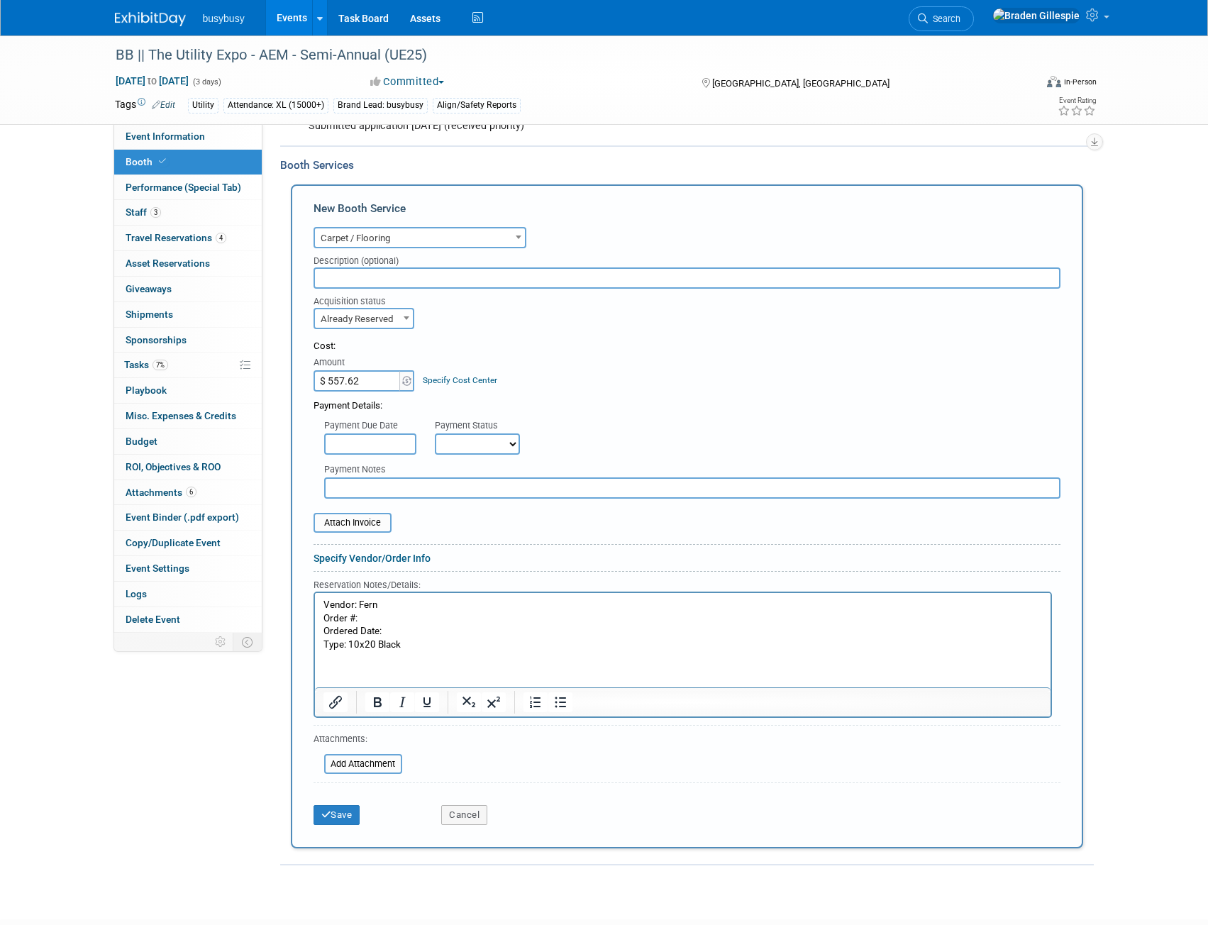
scroll to position [842, 0]
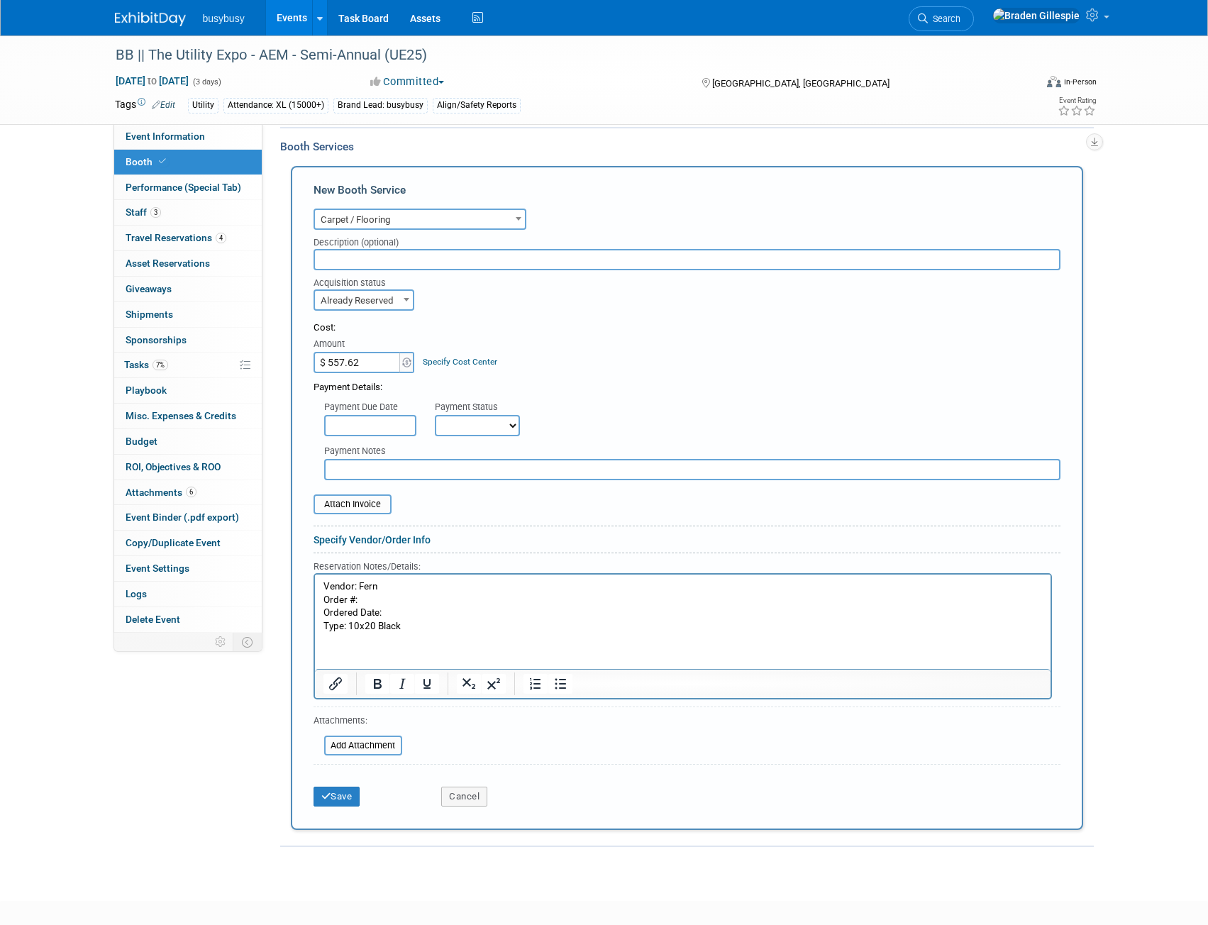
click at [387, 611] on p "Ordered Date:" at bounding box center [683, 612] width 720 height 13
click at [375, 603] on p "Order #:" at bounding box center [683, 599] width 720 height 13
click at [392, 584] on p "Vendor: Fern" at bounding box center [683, 586] width 720 height 13
click at [356, 505] on input "file" at bounding box center [305, 504] width 169 height 17
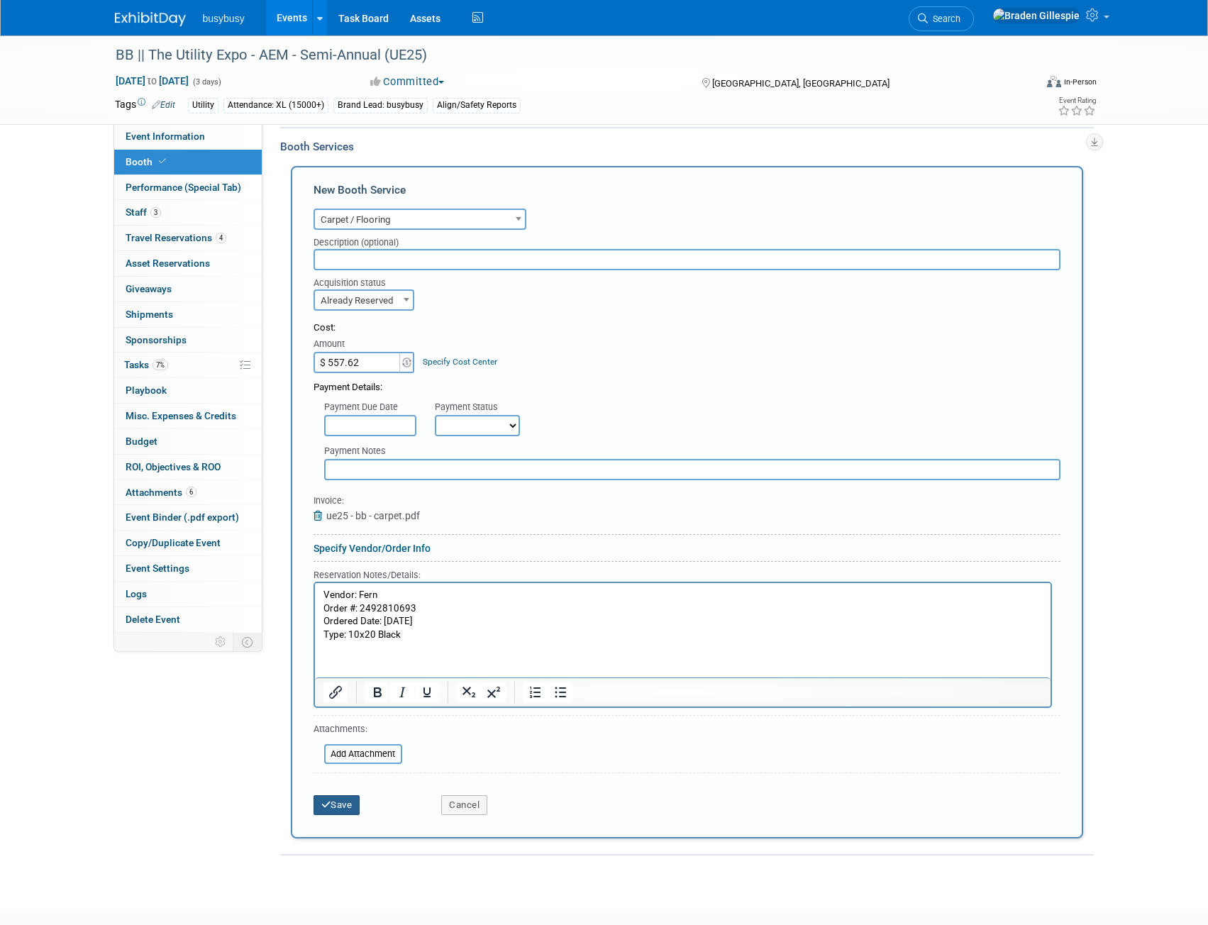
click at [343, 803] on button "Save" at bounding box center [337, 805] width 47 height 20
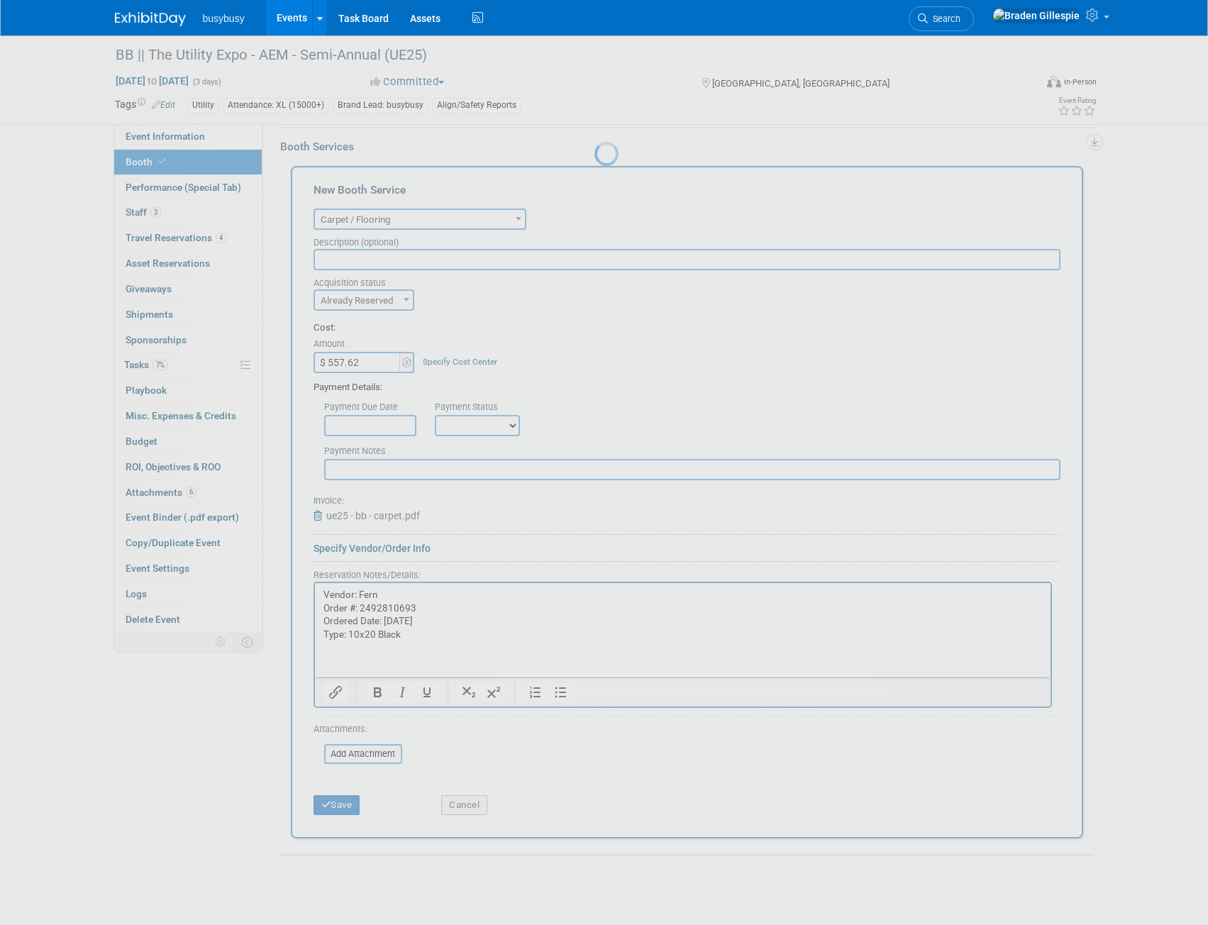
scroll to position [404, 0]
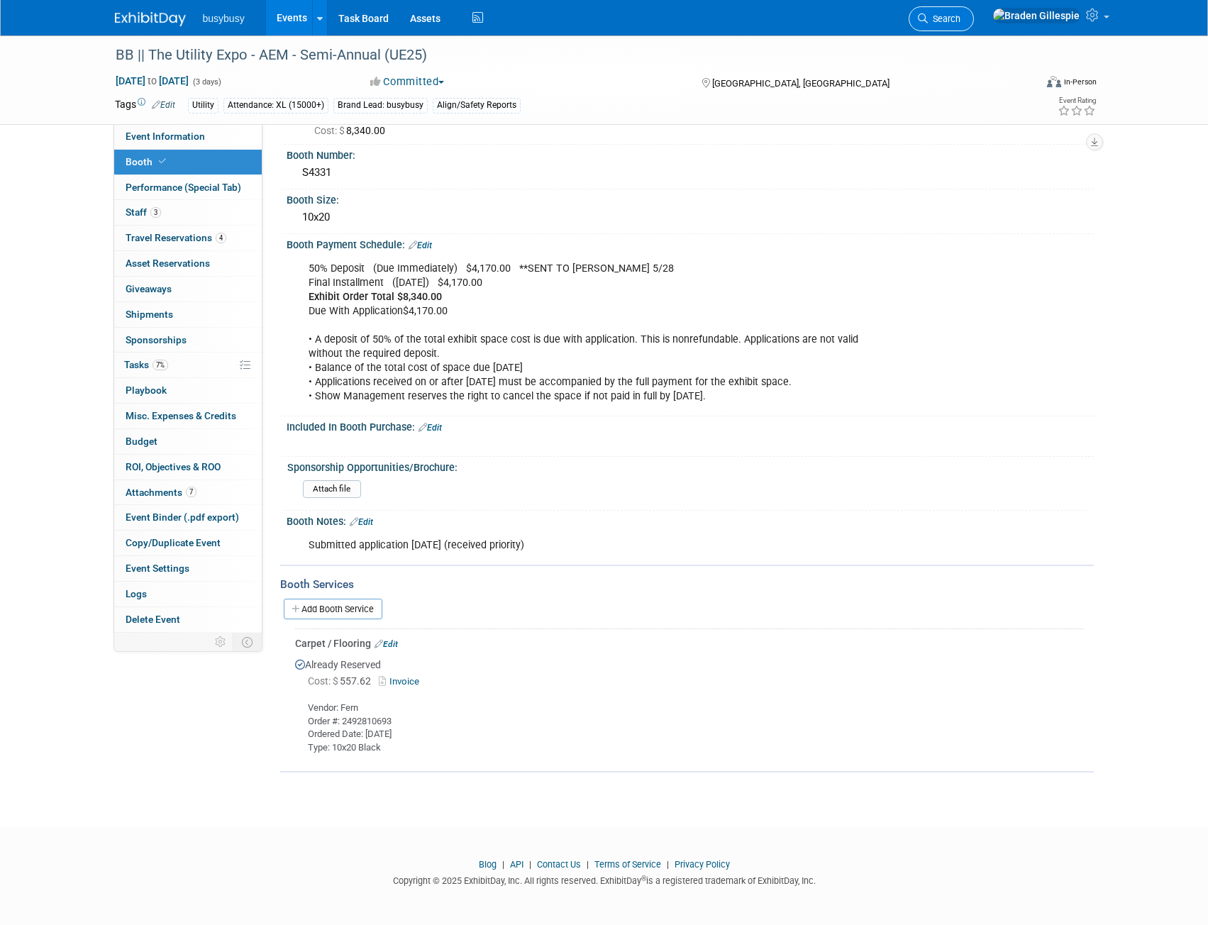
click at [961, 23] on span "Search" at bounding box center [944, 18] width 33 height 11
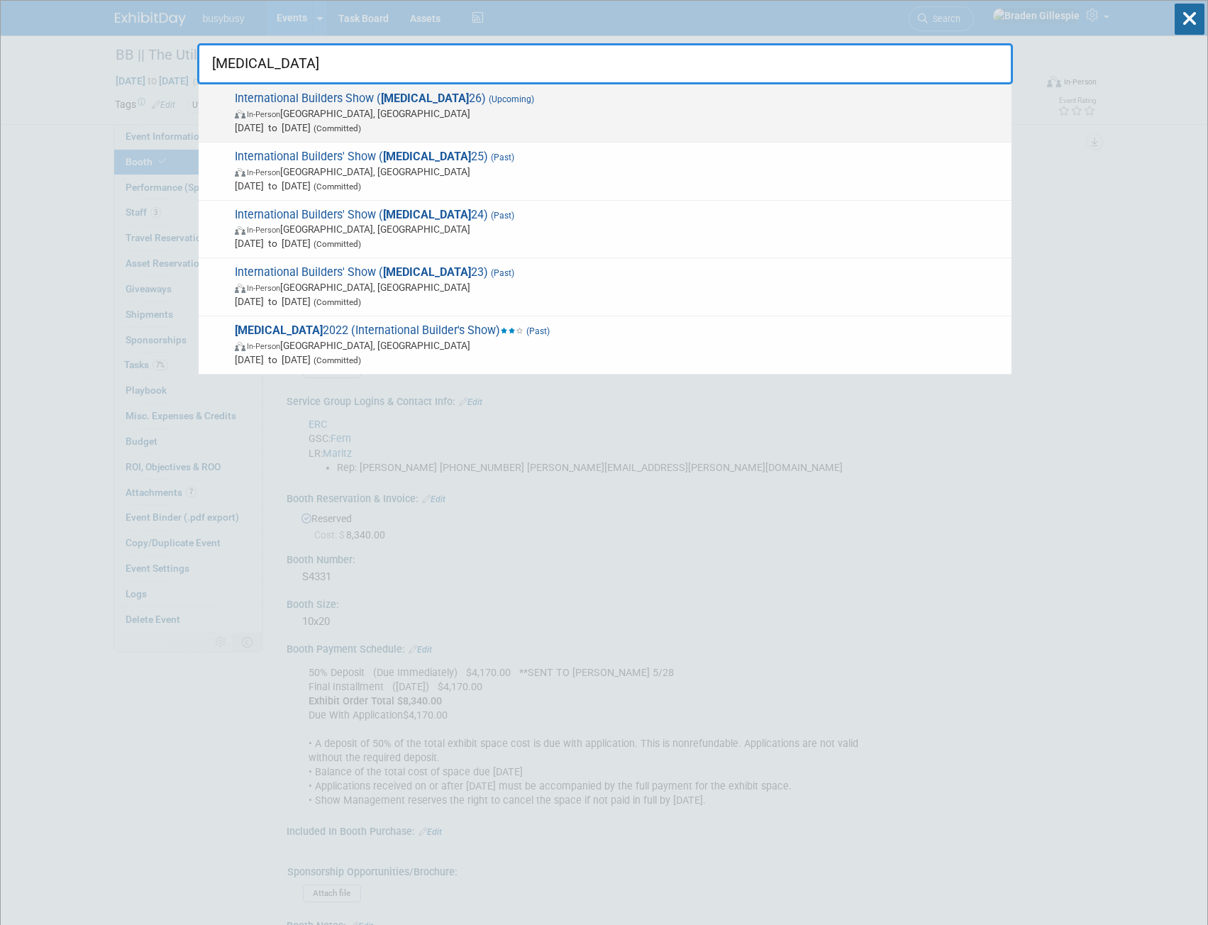
type input "ibs"
click at [548, 110] on span "In-Person Orlando, FL" at bounding box center [620, 113] width 770 height 14
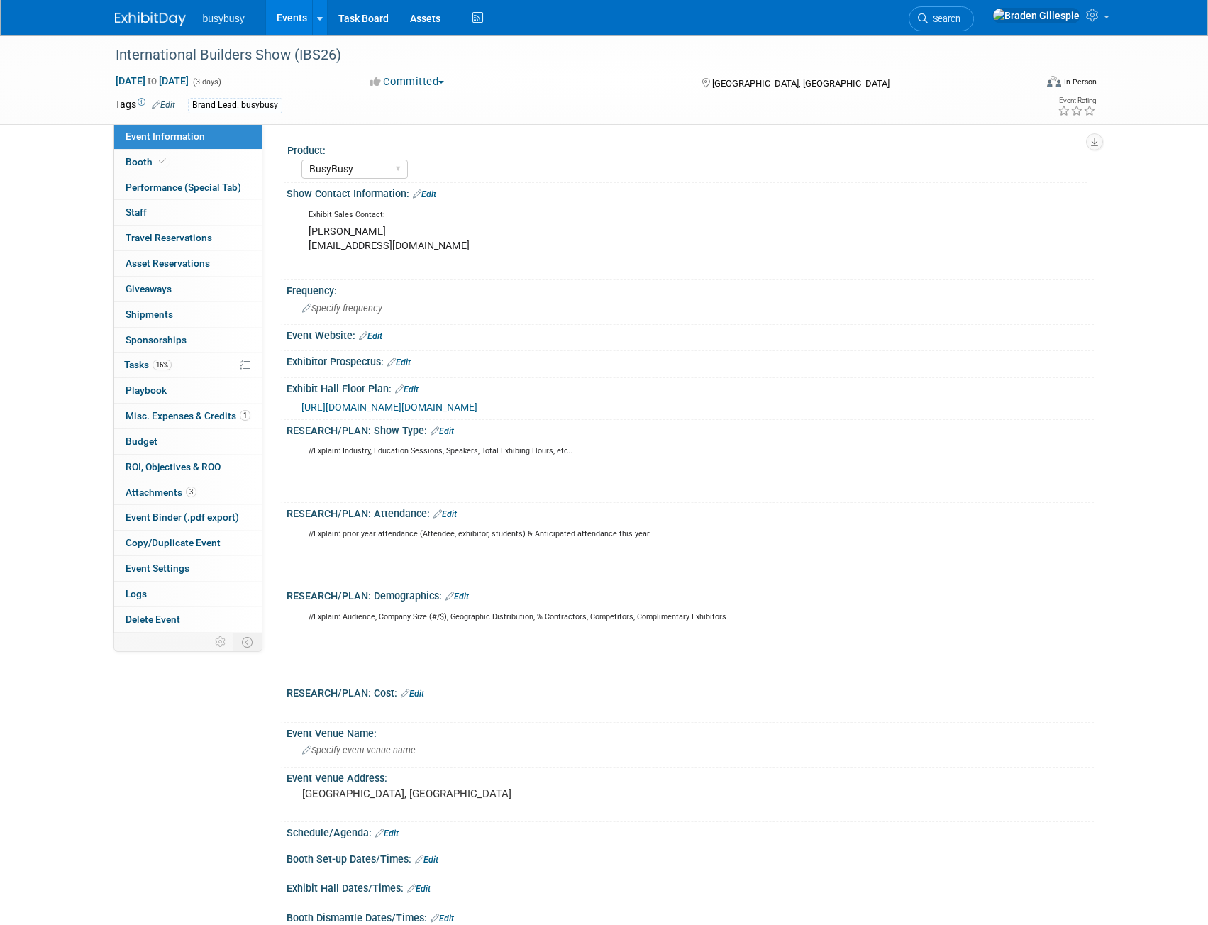
select select "BusyBusy"
click at [974, 31] on li "Search" at bounding box center [941, 17] width 65 height 35
click at [974, 26] on link "Search" at bounding box center [941, 18] width 65 height 25
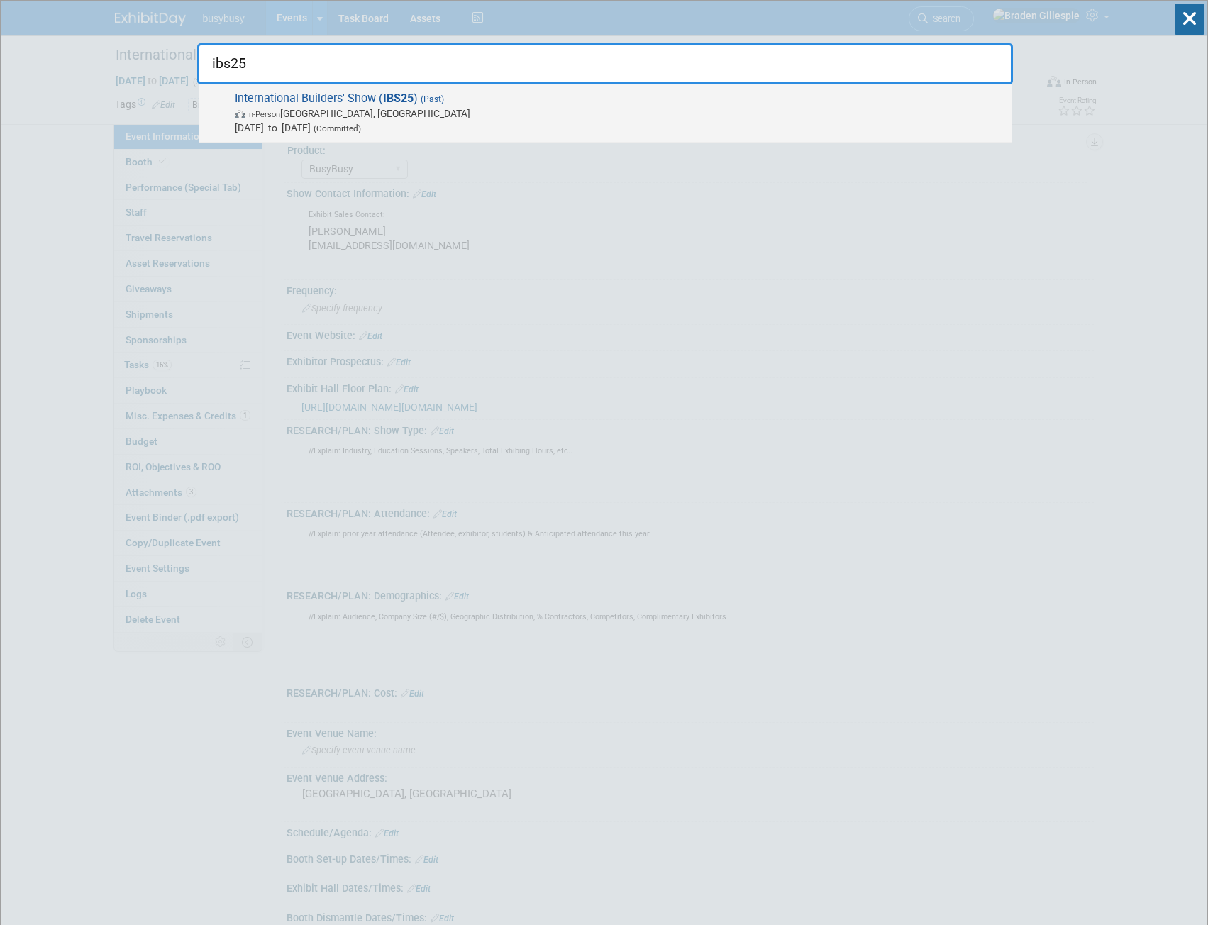
type input "ibs25"
click at [710, 101] on span "International Builders' Show ( IBS25 ) (Past) In-Person [GEOGRAPHIC_DATA], [GEO…" at bounding box center [618, 113] width 774 height 43
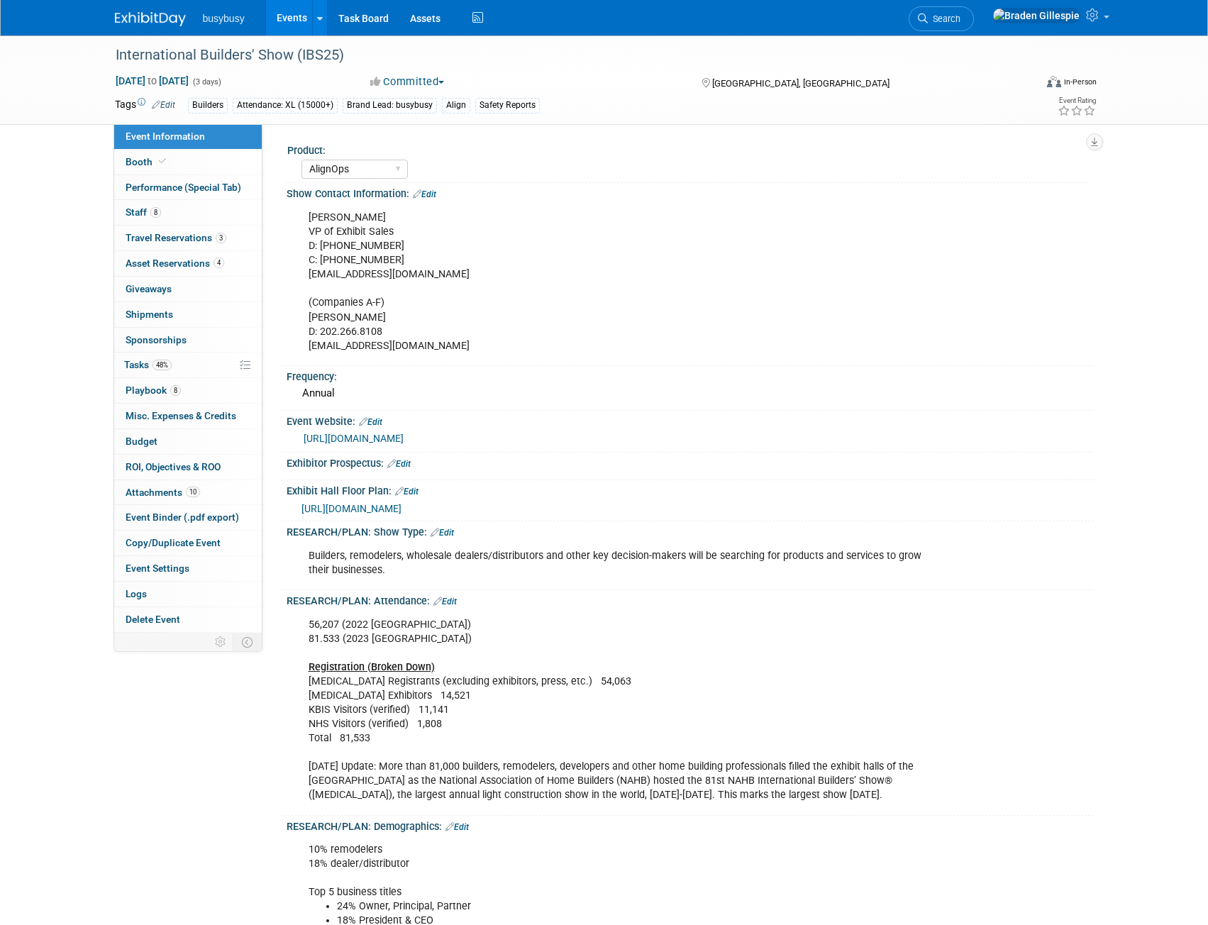
select select "AlignOps"
click at [192, 219] on link "8 Staff 8" at bounding box center [188, 212] width 148 height 25
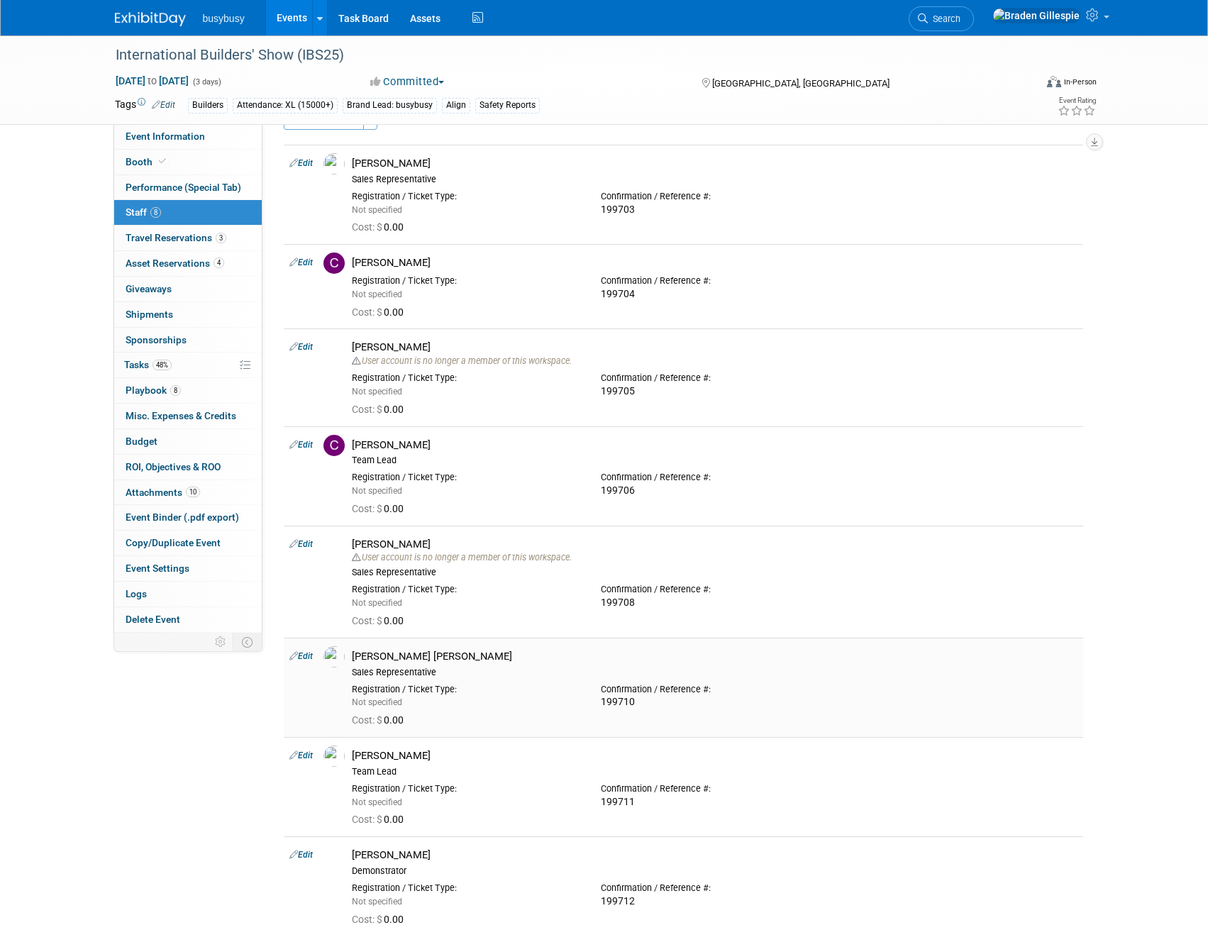
scroll to position [1, 0]
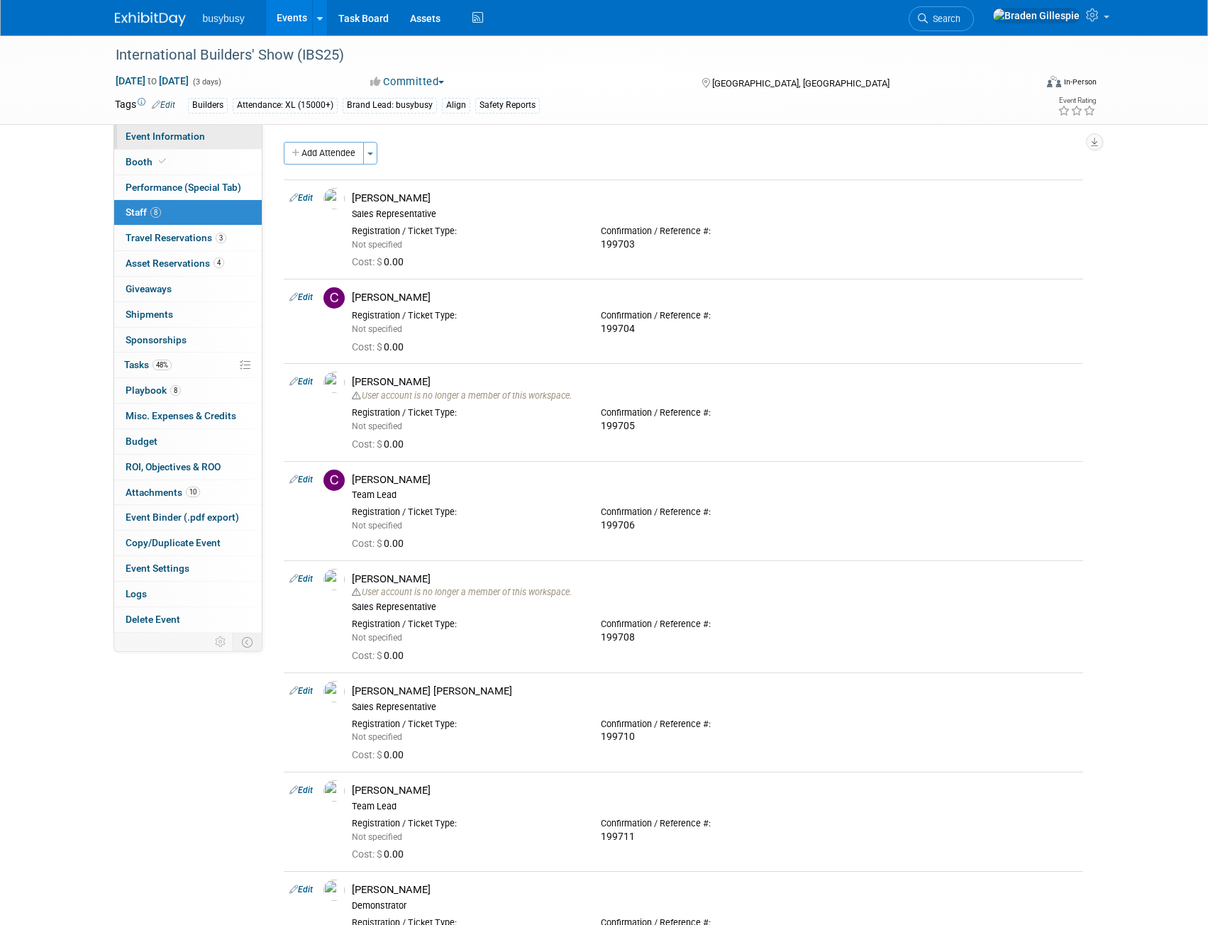
click at [203, 137] on link "Event Information" at bounding box center [188, 136] width 148 height 25
select select "AlignOps"
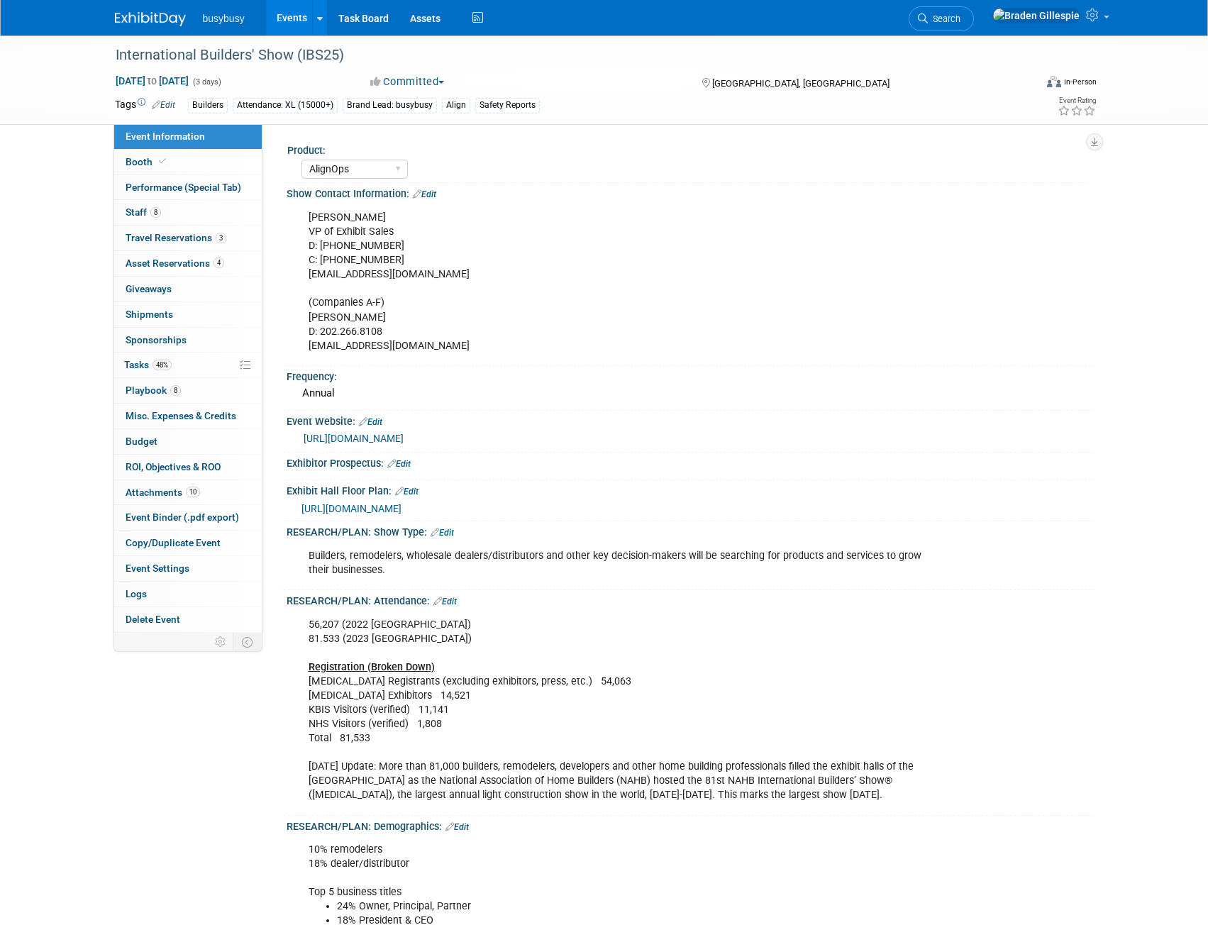
click at [133, 23] on img at bounding box center [150, 19] width 71 height 14
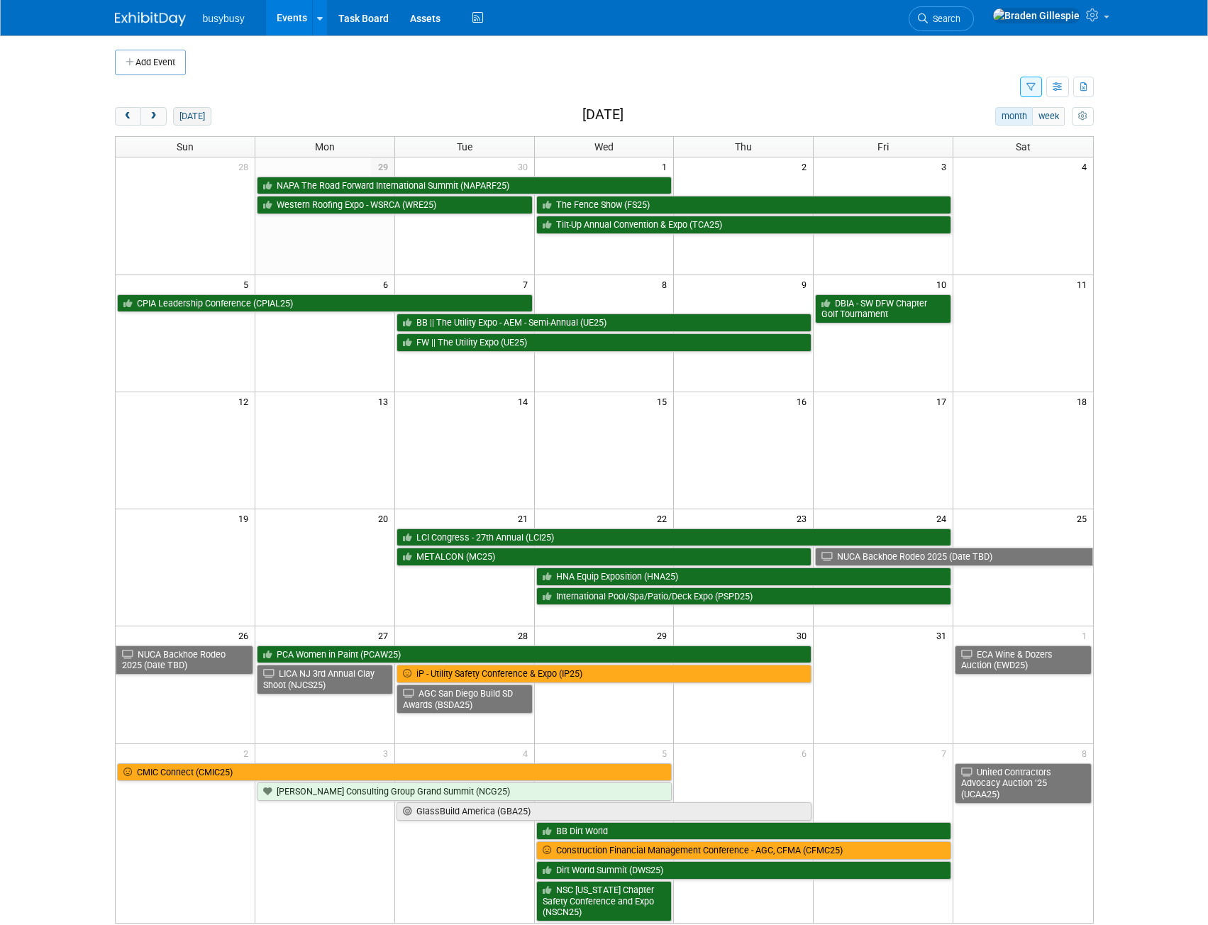
drag, startPoint x: 190, startPoint y: 116, endPoint x: 198, endPoint y: 123, distance: 10.5
click at [190, 116] on button "[DATE]" at bounding box center [192, 116] width 38 height 18
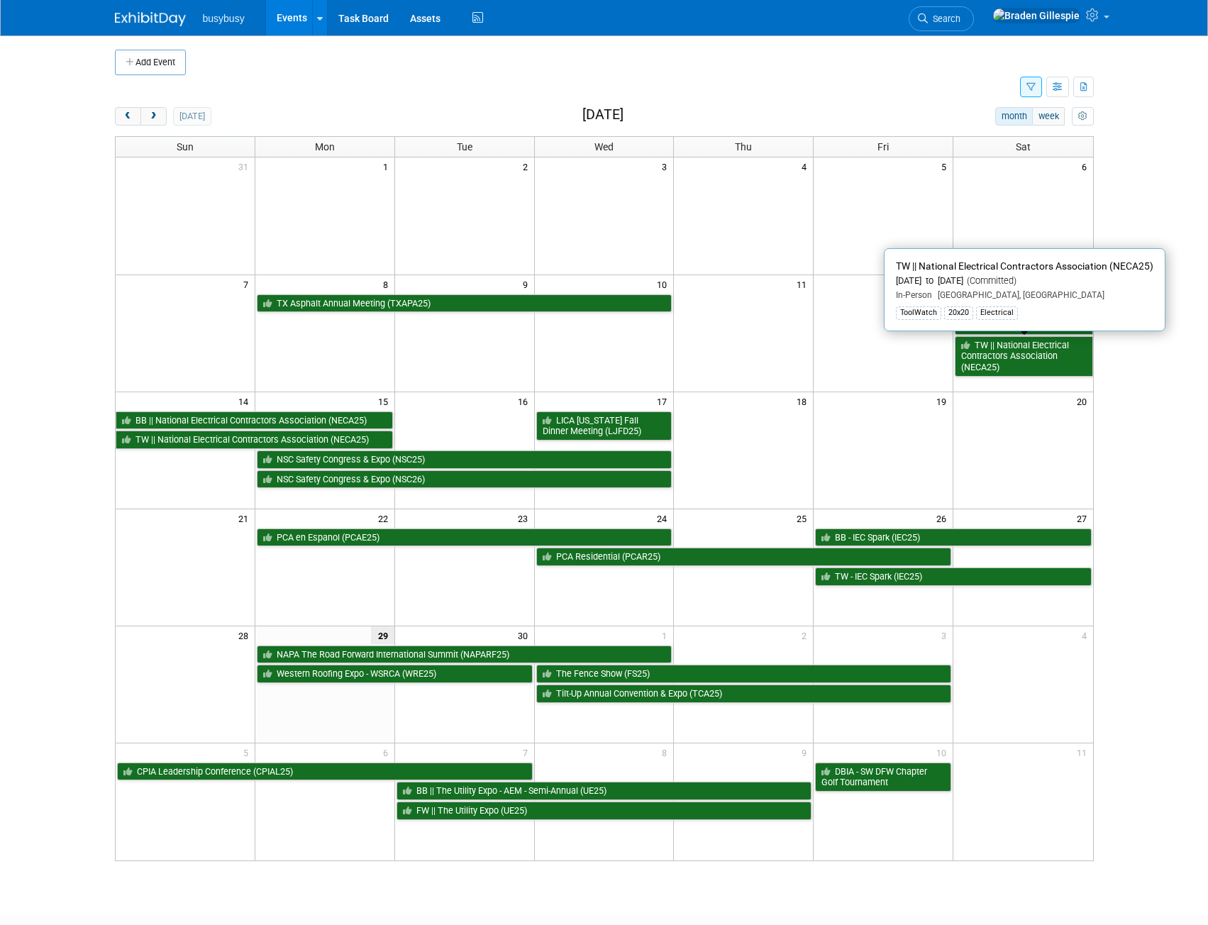
scroll to position [71, 0]
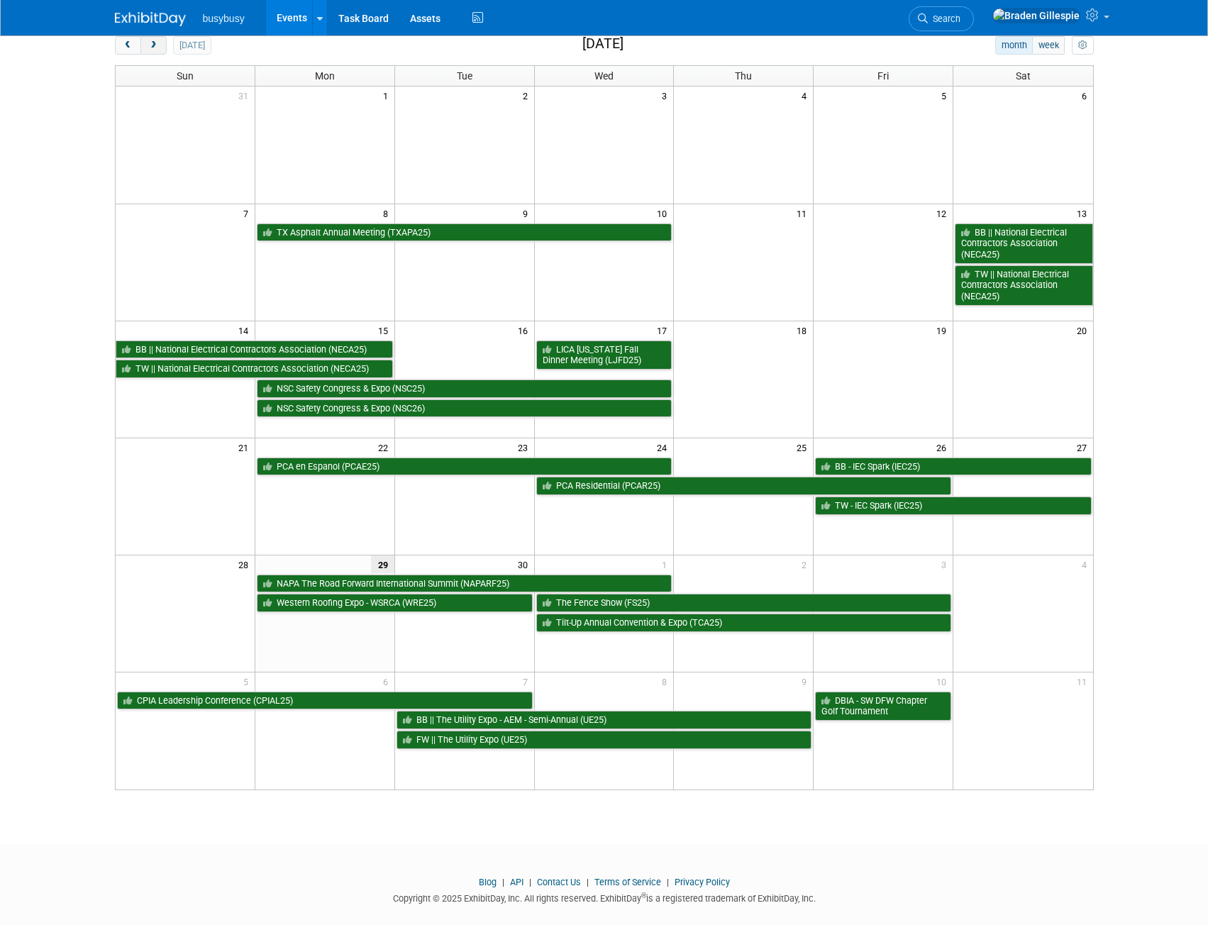
click at [154, 48] on span "next" at bounding box center [153, 45] width 11 height 9
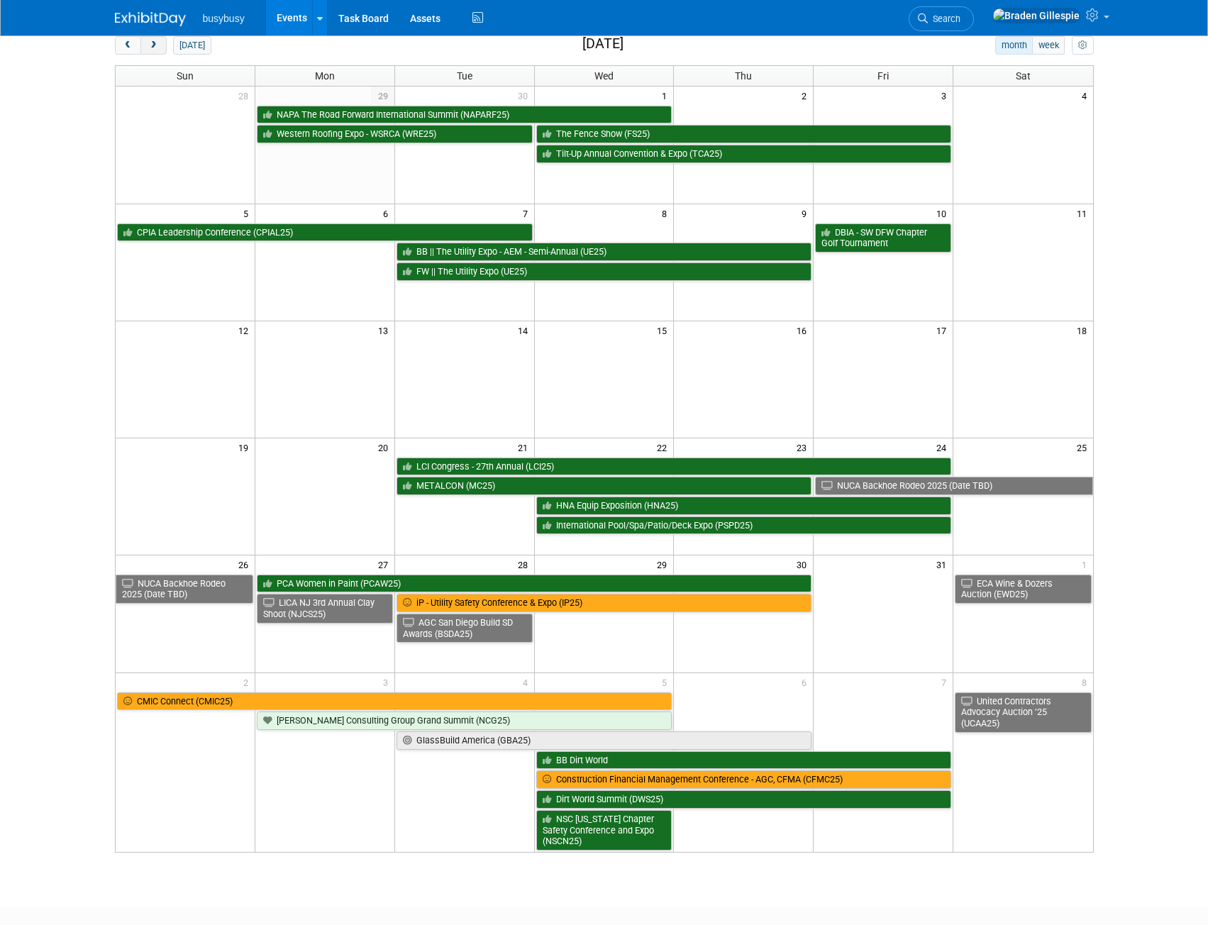
click at [153, 49] on span "next" at bounding box center [153, 45] width 11 height 9
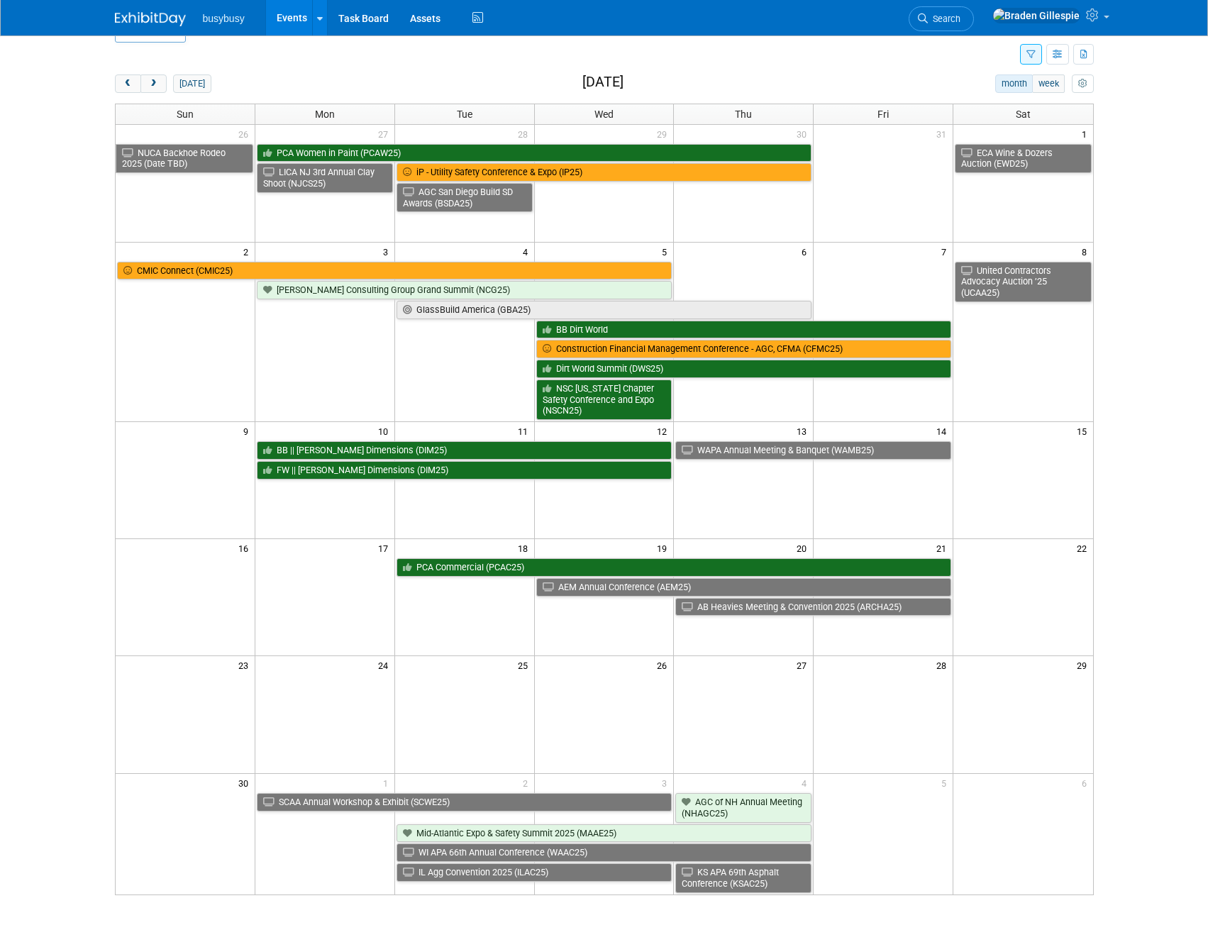
scroll to position [0, 0]
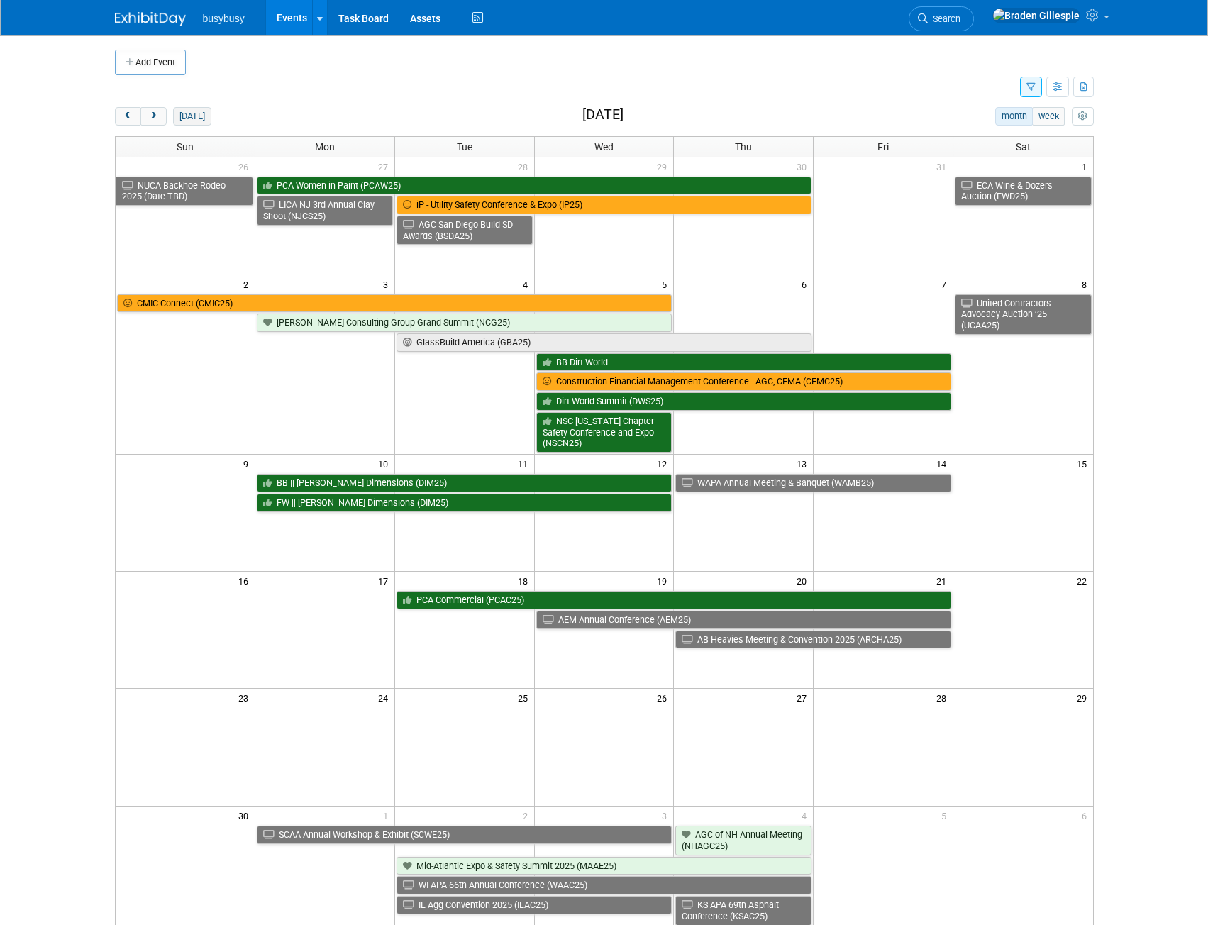
click at [193, 117] on button "[DATE]" at bounding box center [192, 116] width 38 height 18
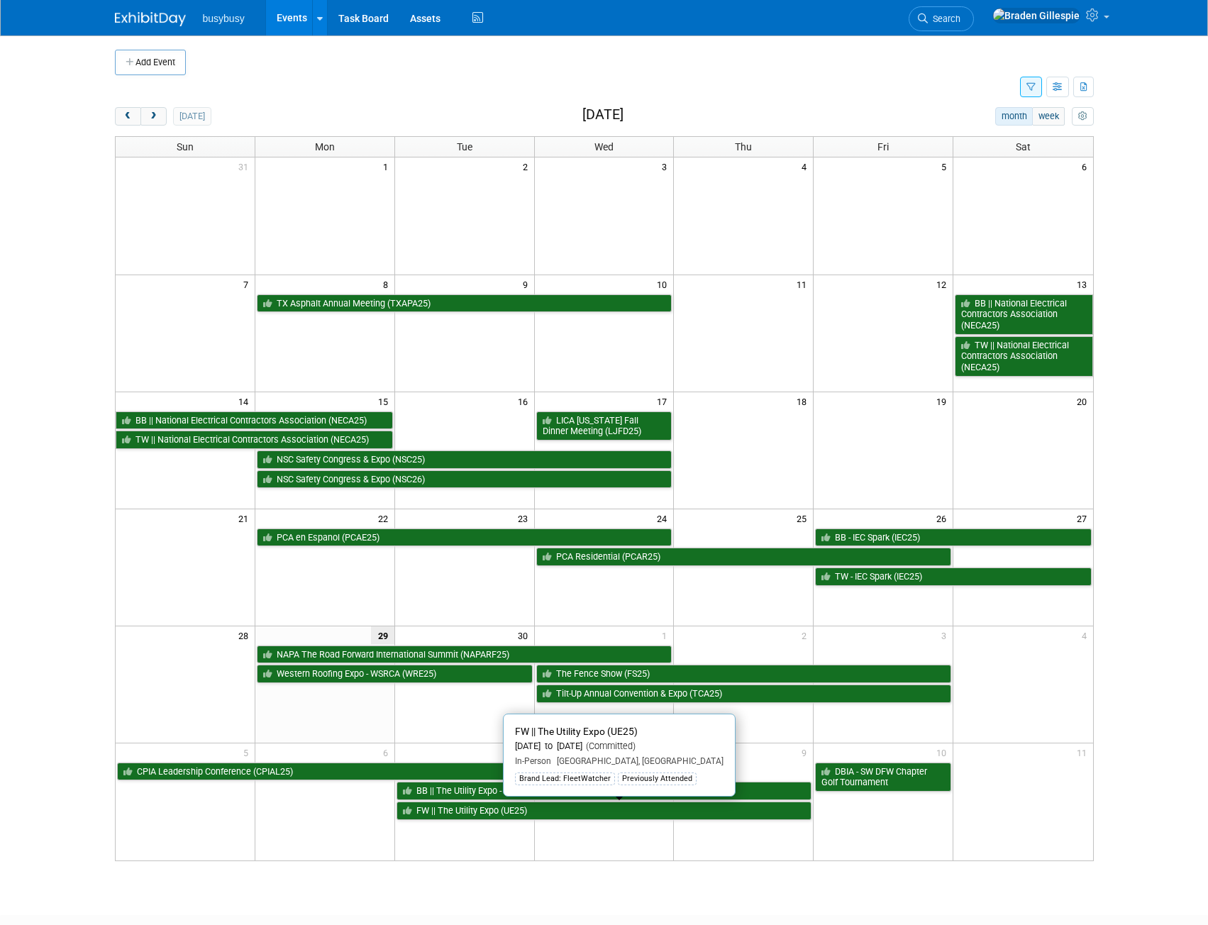
click at [529, 813] on link "FW || The Utility Expo (UE25)" at bounding box center [605, 811] width 416 height 18
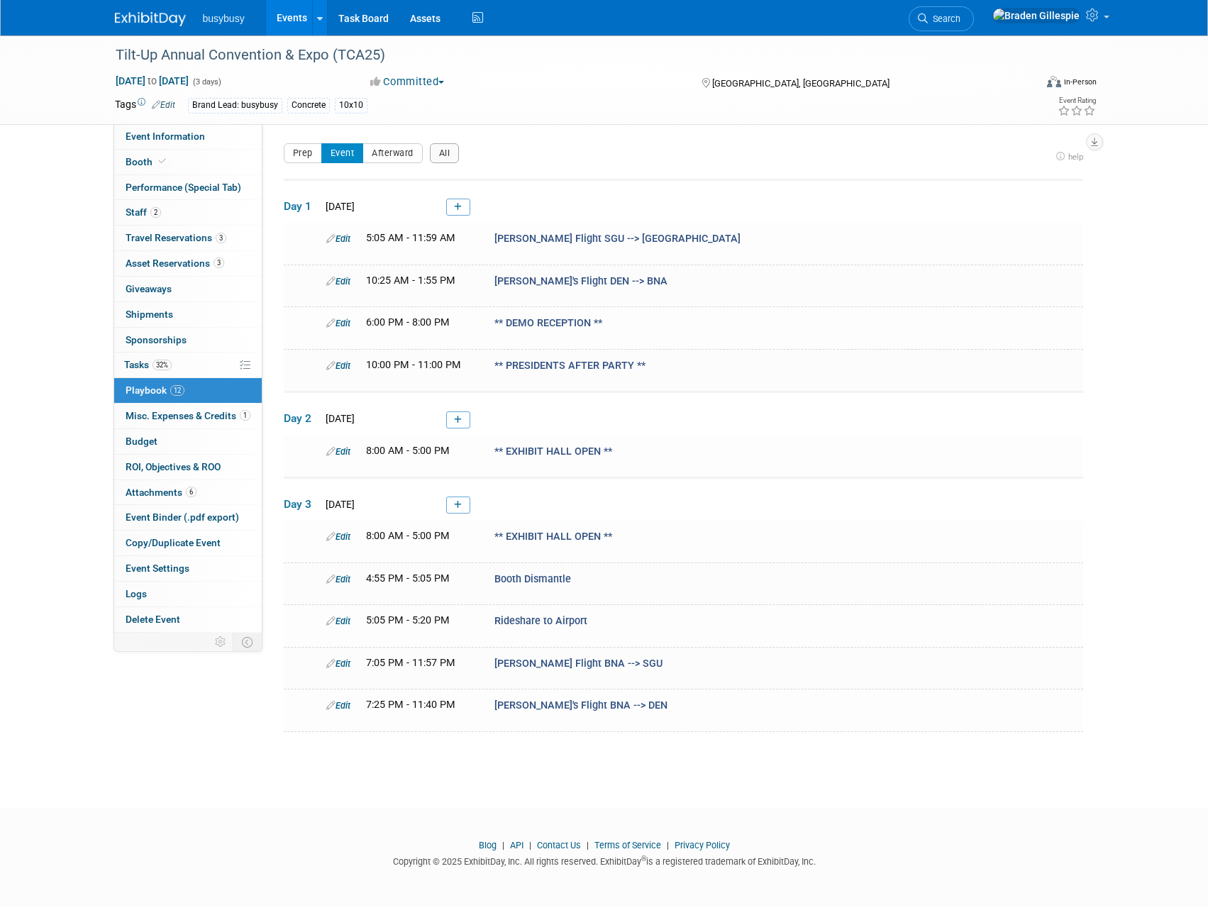
click at [146, 19] on img at bounding box center [150, 19] width 71 height 14
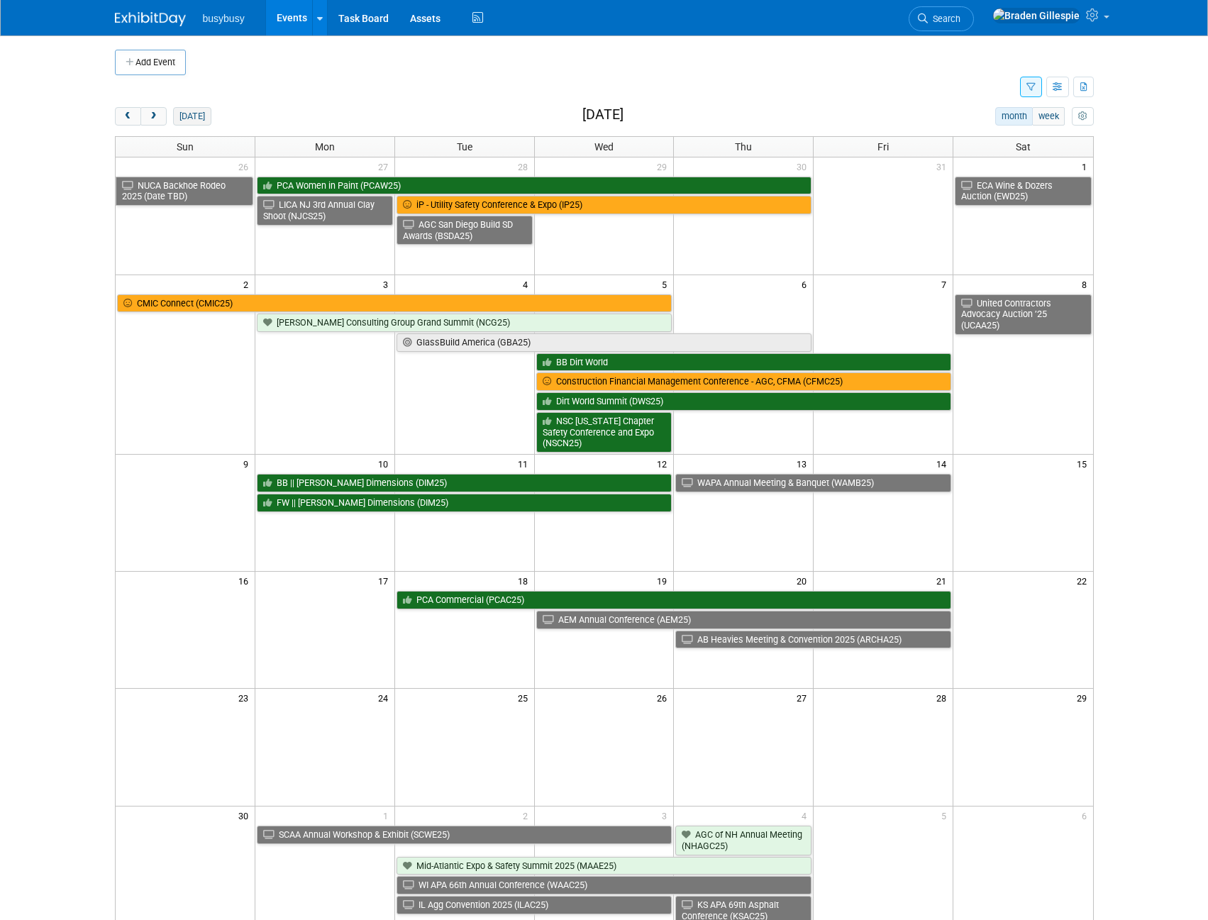
click at [180, 115] on button "[DATE]" at bounding box center [192, 116] width 38 height 18
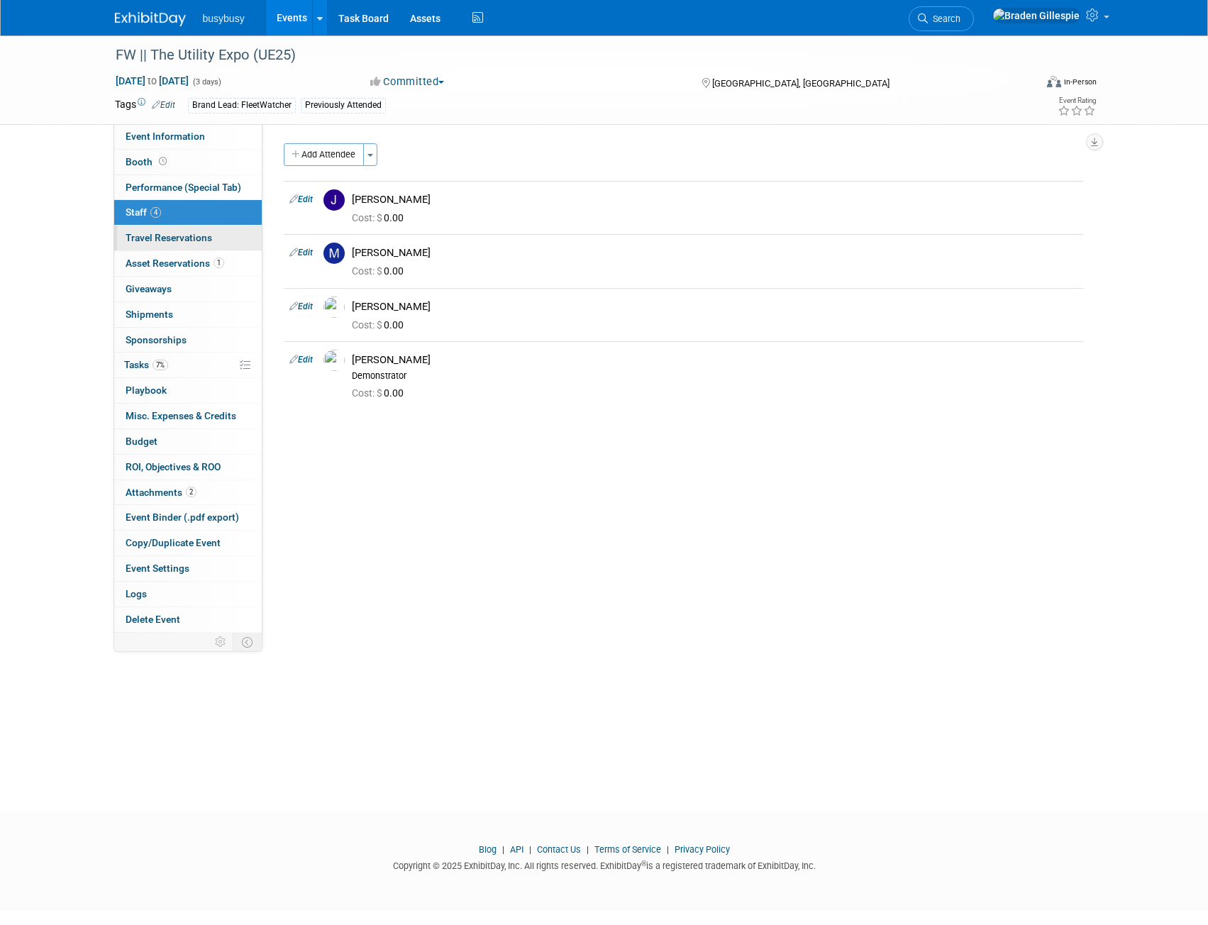
click at [201, 236] on span "Travel Reservations 0" at bounding box center [169, 237] width 87 height 11
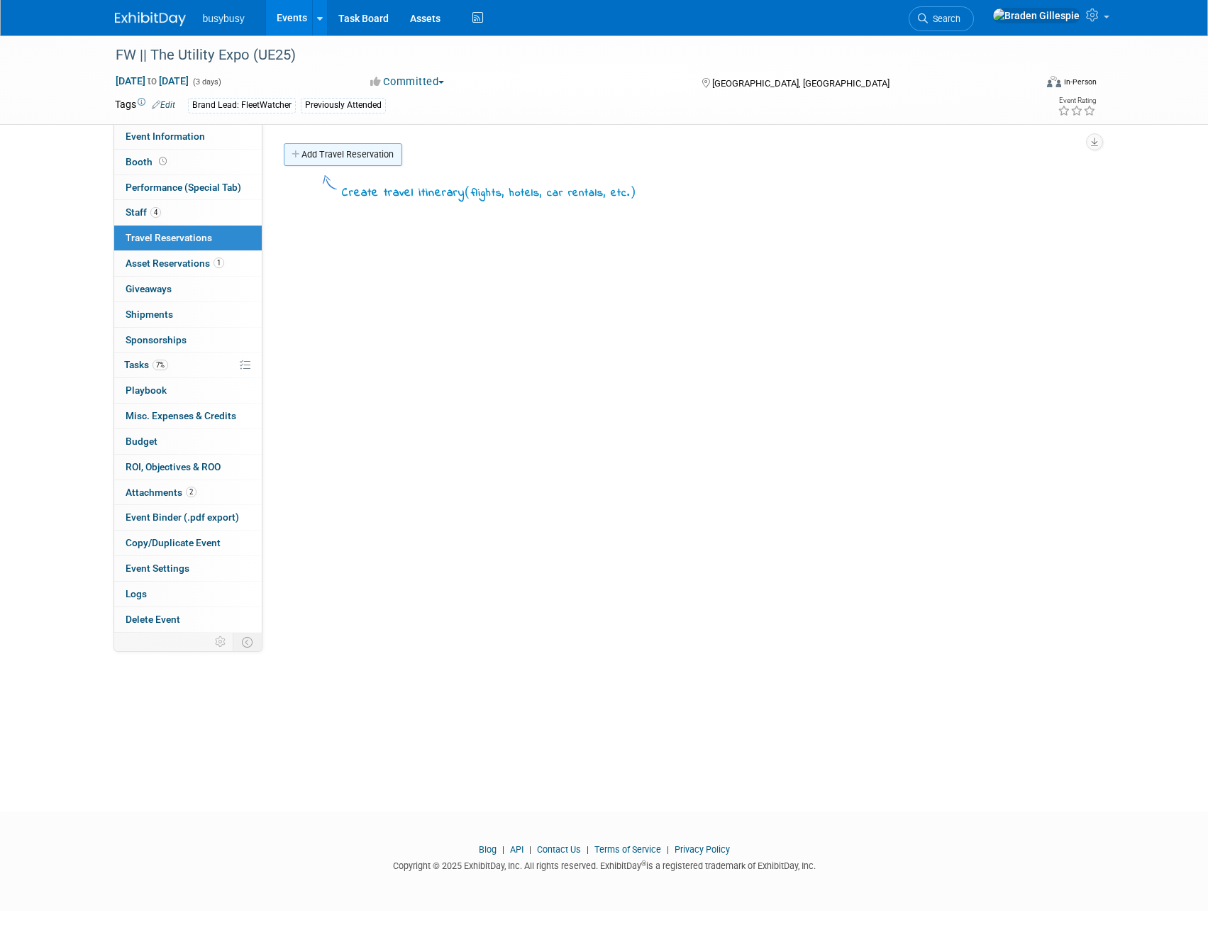
click at [317, 160] on link "Add Travel Reservation" at bounding box center [343, 154] width 119 height 23
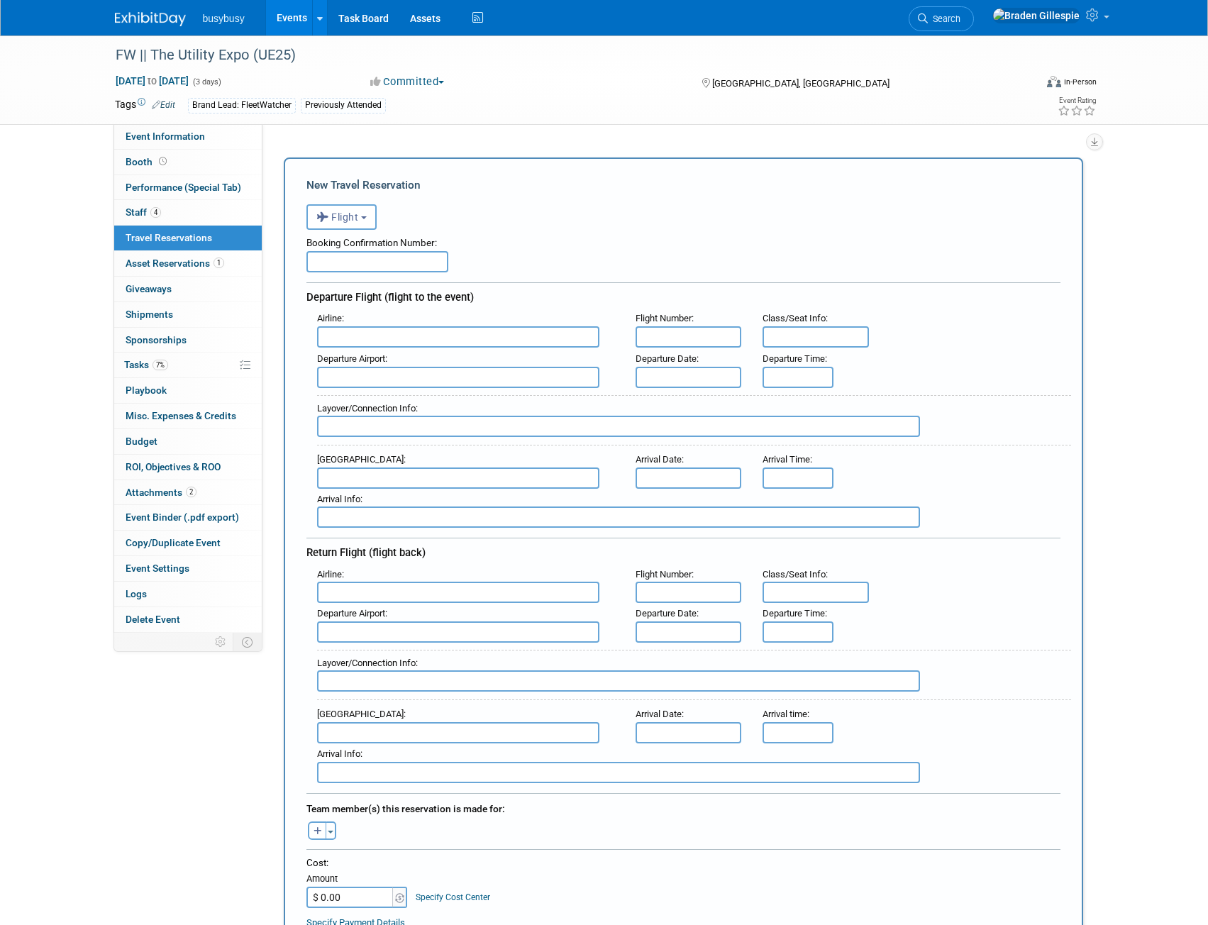
click at [384, 256] on input "text" at bounding box center [378, 261] width 142 height 21
paste input "LDQ5WR"
type input "LDQ5WR"
click at [411, 336] on input "text" at bounding box center [458, 336] width 282 height 21
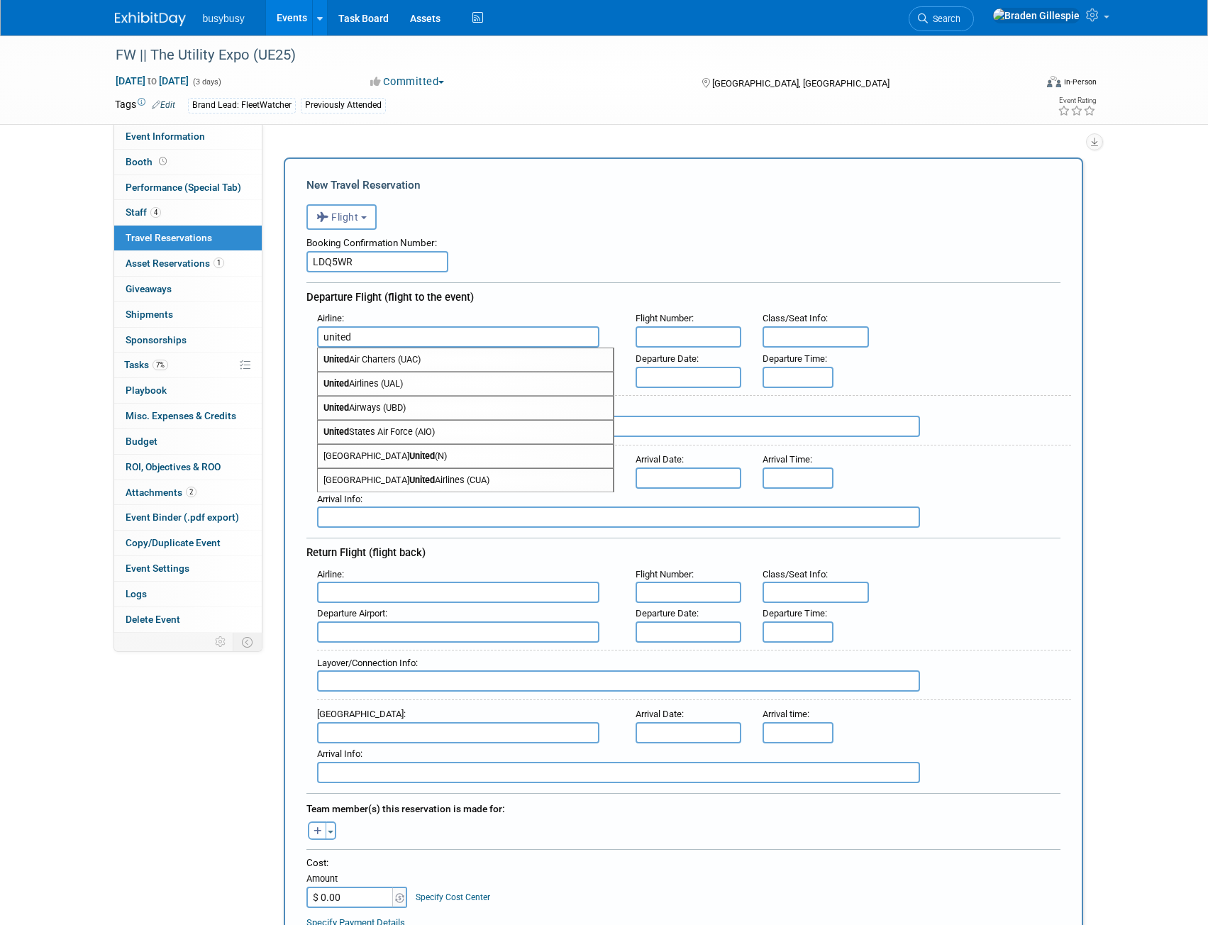
click at [397, 386] on span "United Airlines (UAL)" at bounding box center [465, 384] width 295 height 23
type input "United Airlines (UAL)"
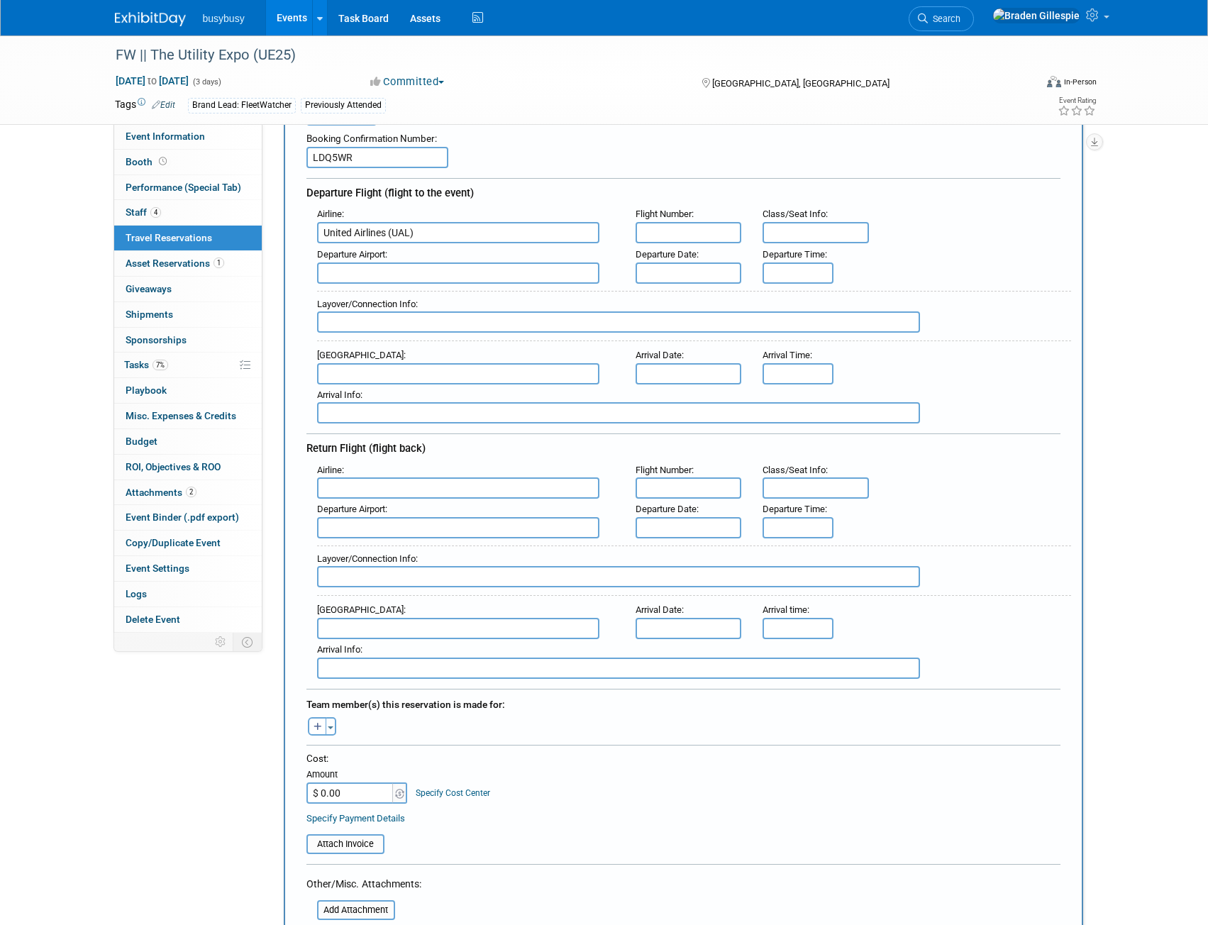
scroll to position [284, 0]
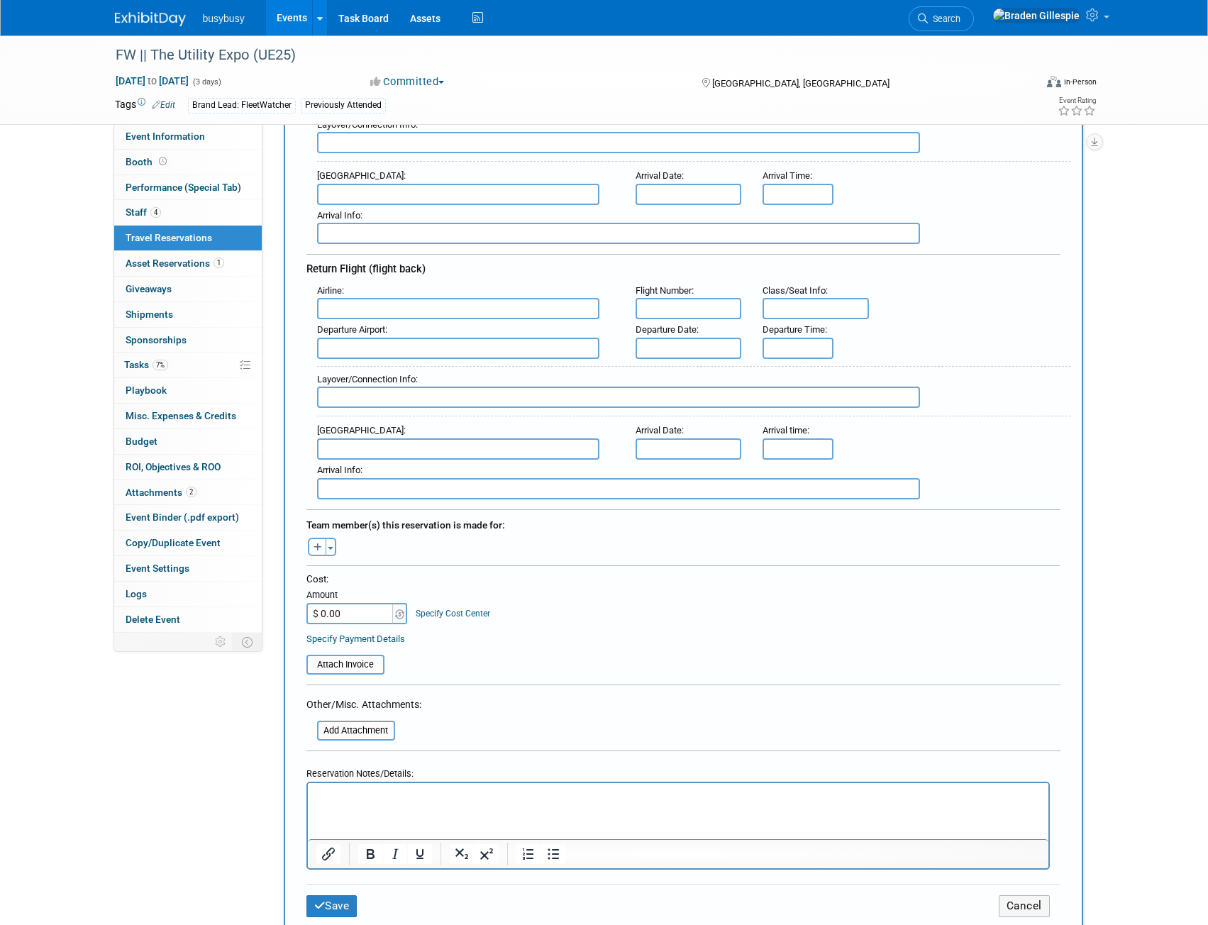
click at [373, 803] on html at bounding box center [677, 793] width 741 height 21
click at [331, 547] on span "button" at bounding box center [331, 548] width 6 height 3
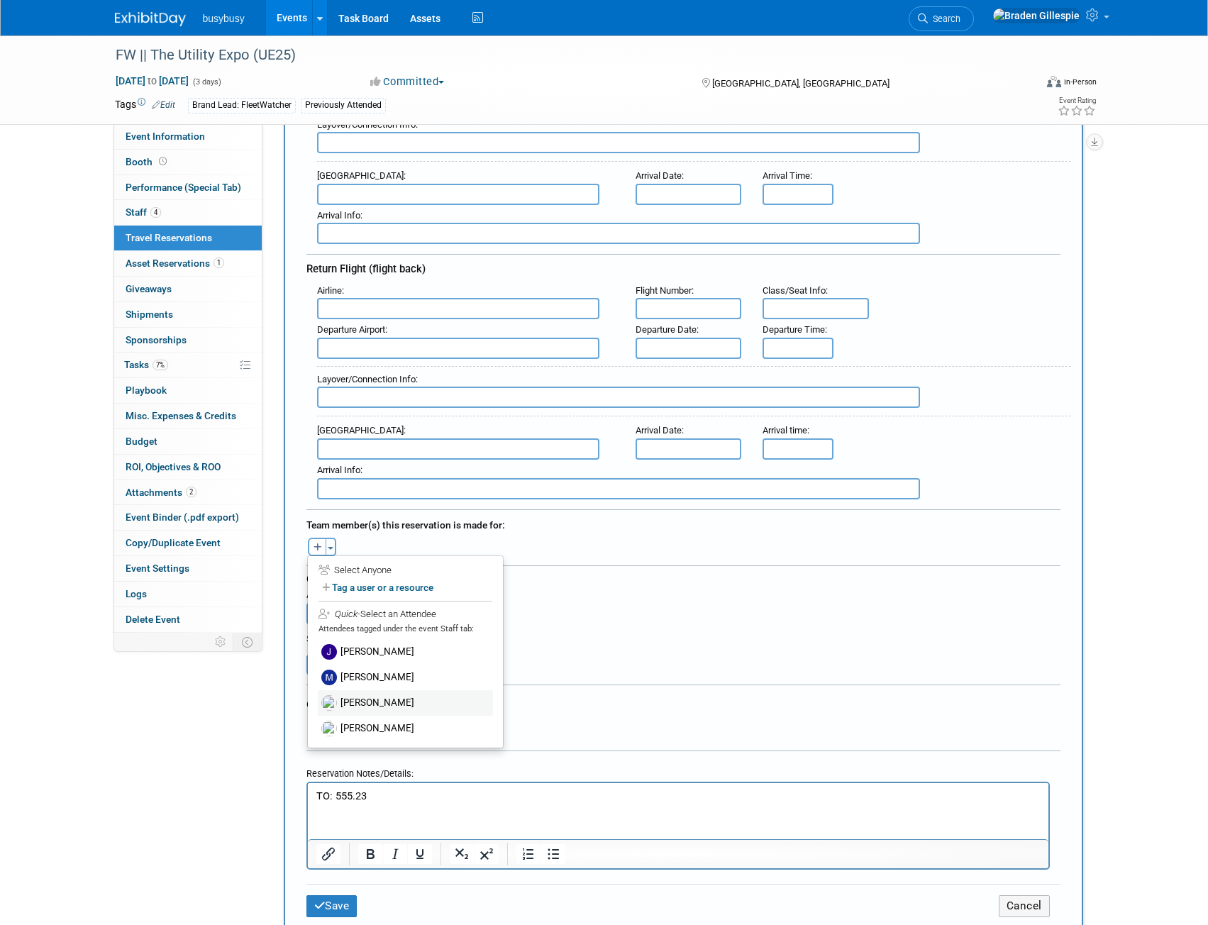
click at [365, 708] on label "[PERSON_NAME]" at bounding box center [405, 703] width 175 height 26
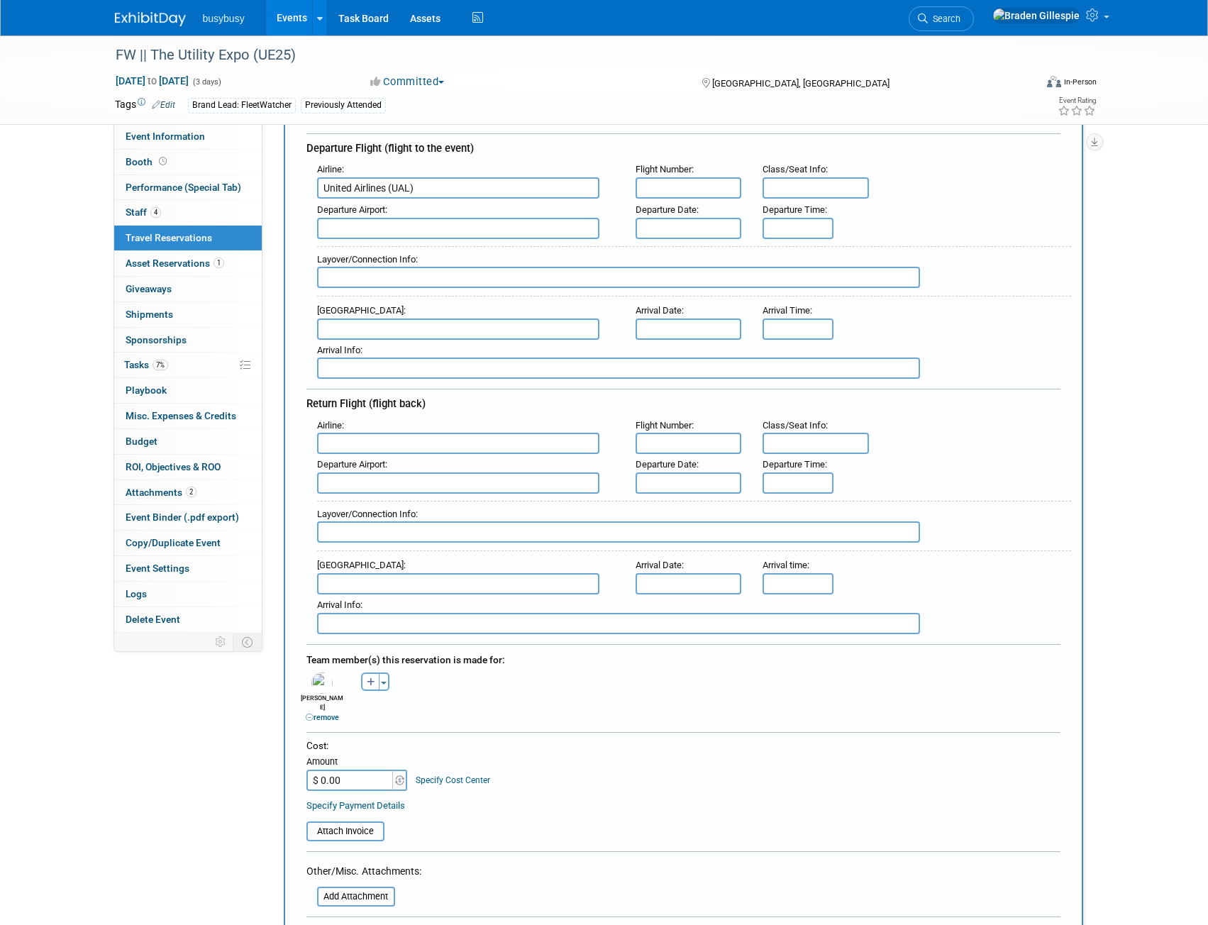
scroll to position [0, 0]
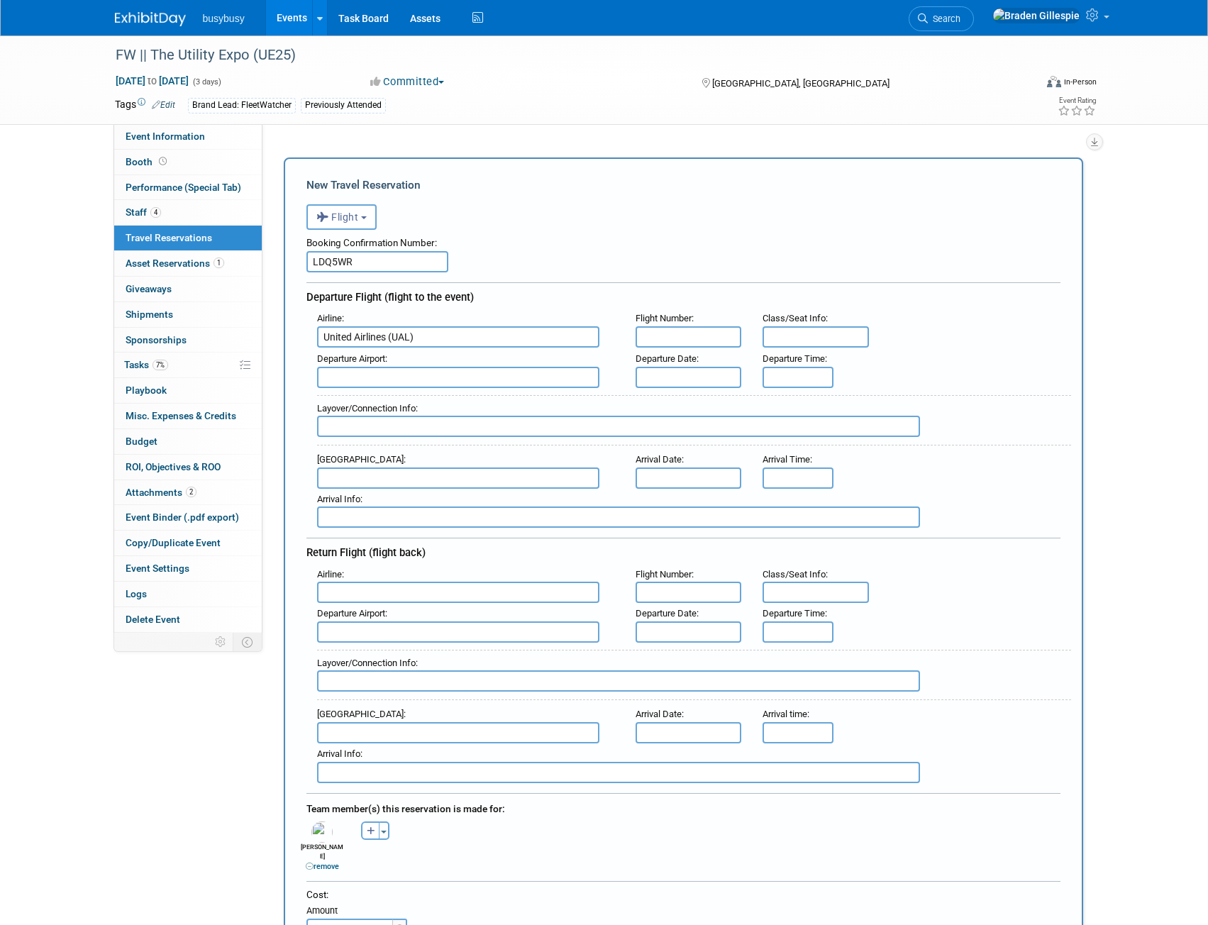
click at [356, 380] on input "text" at bounding box center [458, 377] width 282 height 21
click at [378, 403] on span "BOI - [GEOGRAPHIC_DATA]/[PERSON_NAME][GEOGRAPHIC_DATA]" at bounding box center [465, 400] width 295 height 23
type input "BOI - [GEOGRAPHIC_DATA]/[PERSON_NAME][GEOGRAPHIC_DATA]"
click at [361, 482] on input "text" at bounding box center [458, 478] width 282 height 21
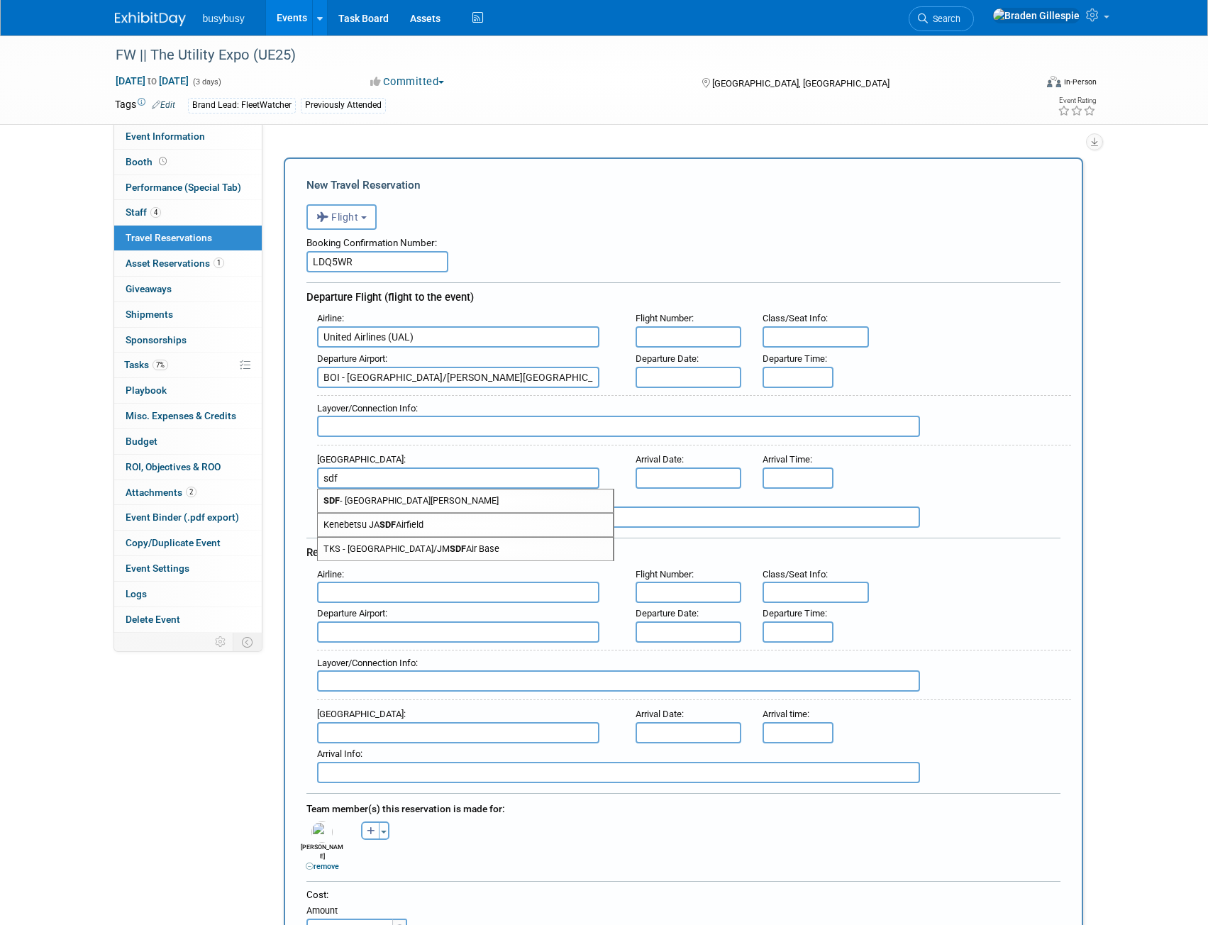
click at [365, 497] on span "SDF - [GEOGRAPHIC_DATA][PERSON_NAME]" at bounding box center [465, 501] width 295 height 23
type input "SDF - [GEOGRAPHIC_DATA][PERSON_NAME]"
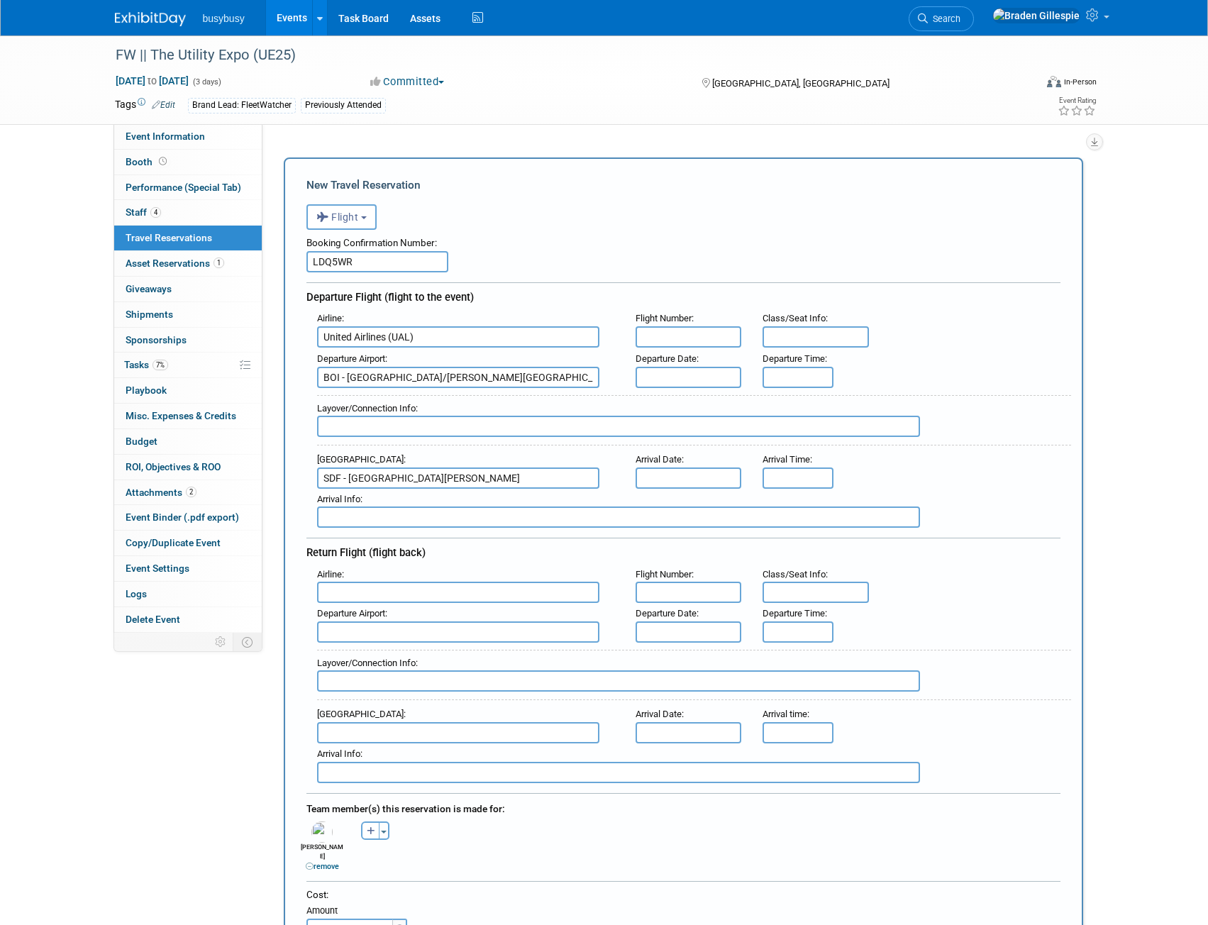
click at [674, 373] on input "text" at bounding box center [689, 377] width 106 height 21
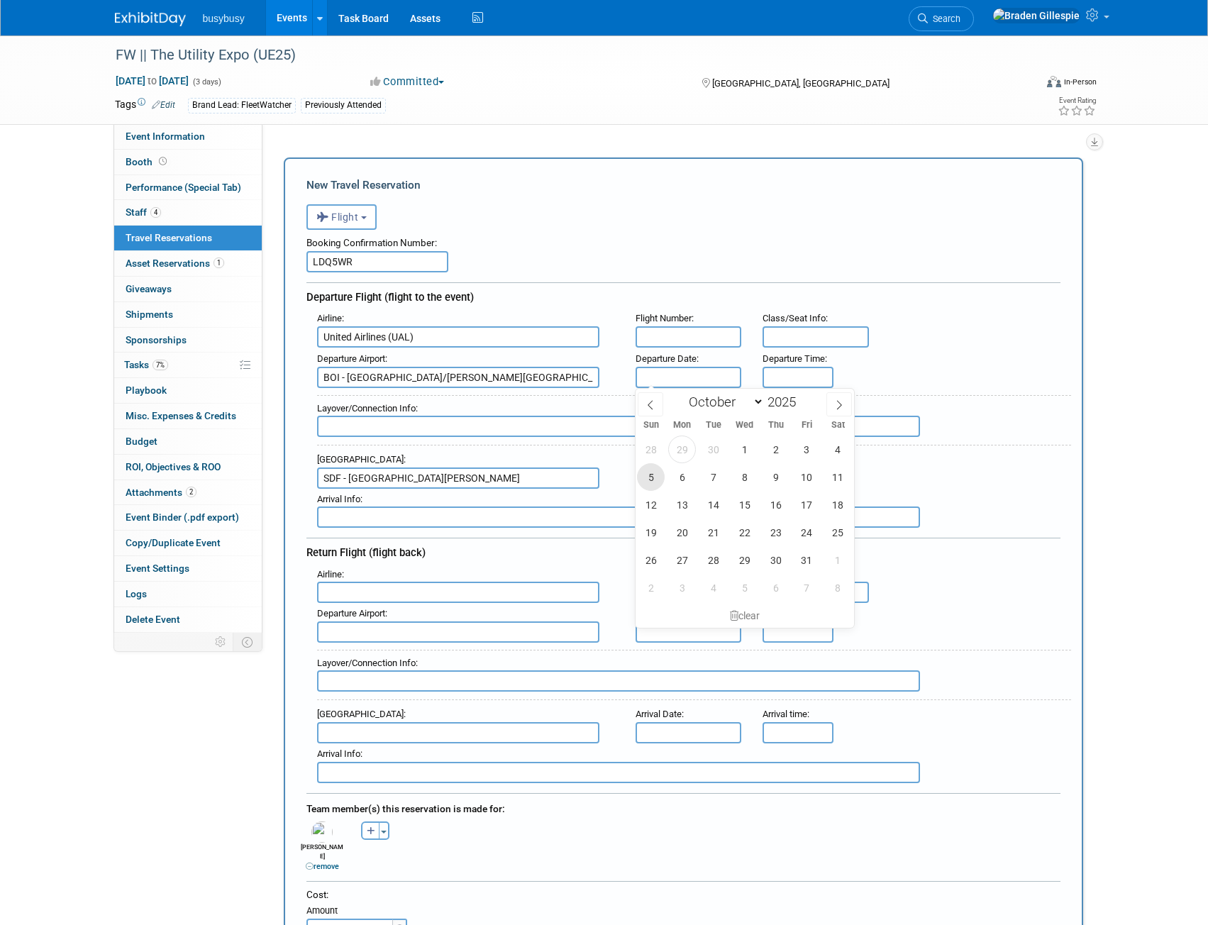
click at [654, 475] on span "5" at bounding box center [651, 477] width 28 height 28
type input "[DATE]"
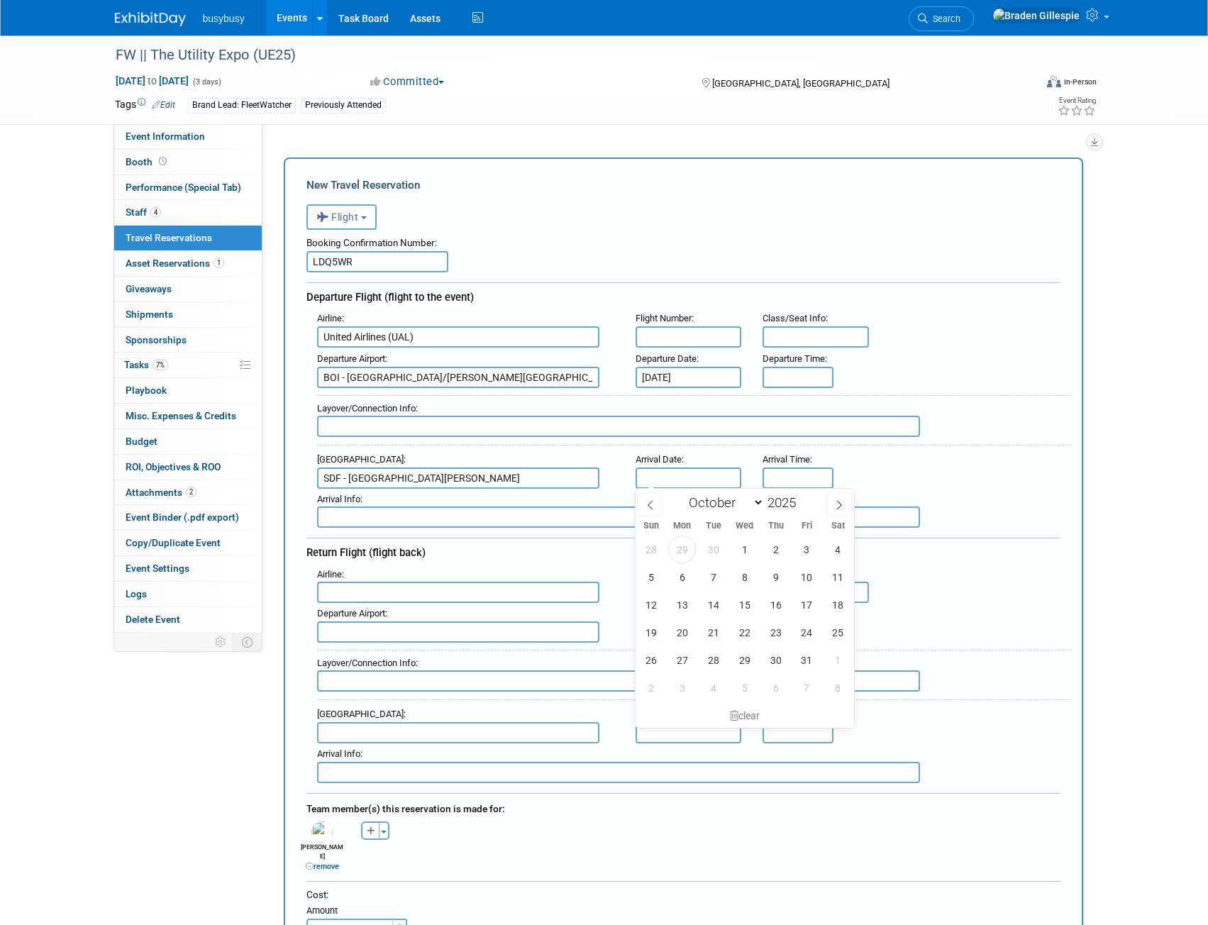
click at [659, 478] on input "text" at bounding box center [689, 478] width 106 height 21
click at [656, 578] on span "5" at bounding box center [651, 577] width 28 height 28
type input "[DATE]"
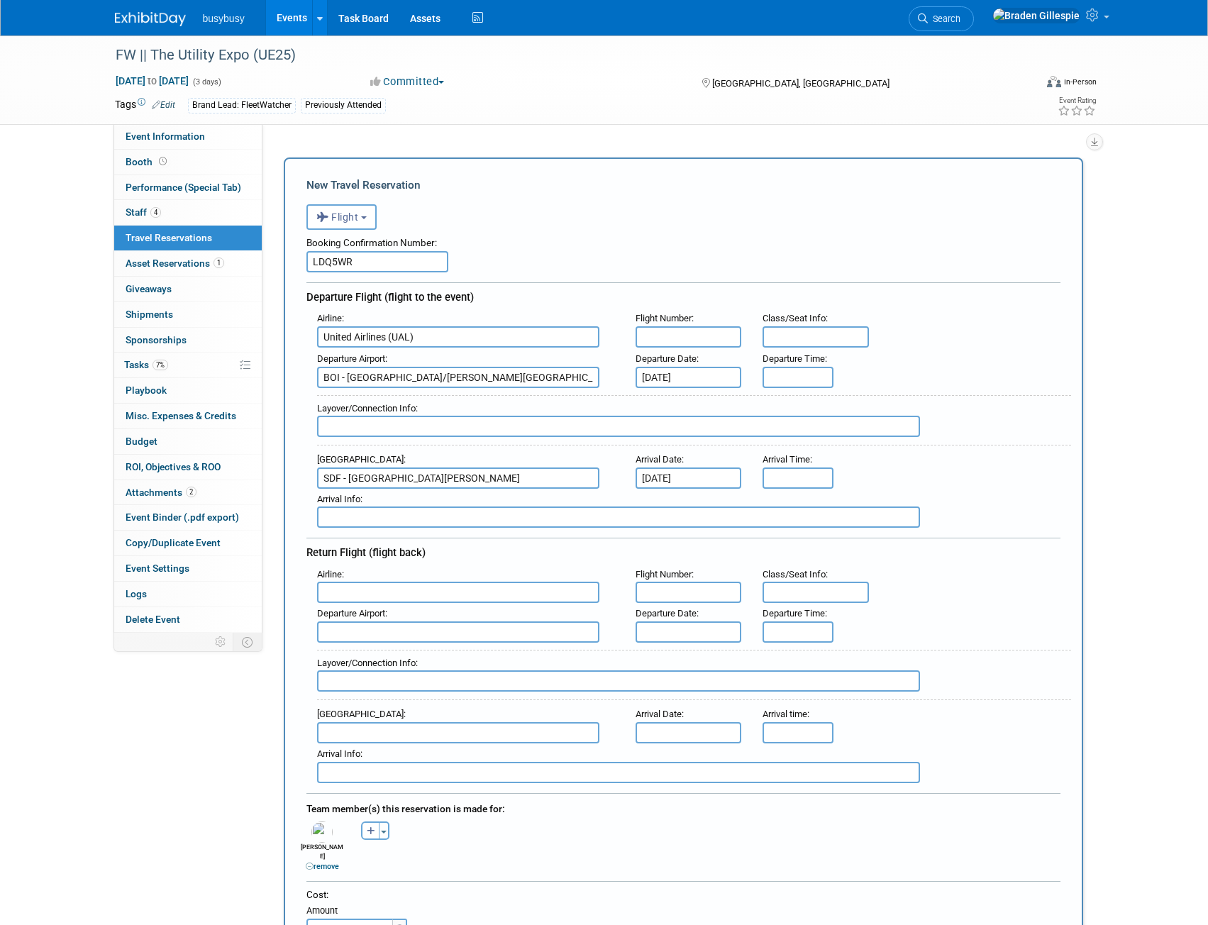
click at [705, 333] on input "text" at bounding box center [689, 336] width 106 height 21
click at [429, 419] on input "text" at bounding box center [618, 426] width 603 height 21
type input "ORD - 2h 42m"
click at [785, 375] on input "8:00 AM" at bounding box center [798, 377] width 71 height 21
drag, startPoint x: 809, startPoint y: 378, endPoint x: 743, endPoint y: 379, distance: 66.0
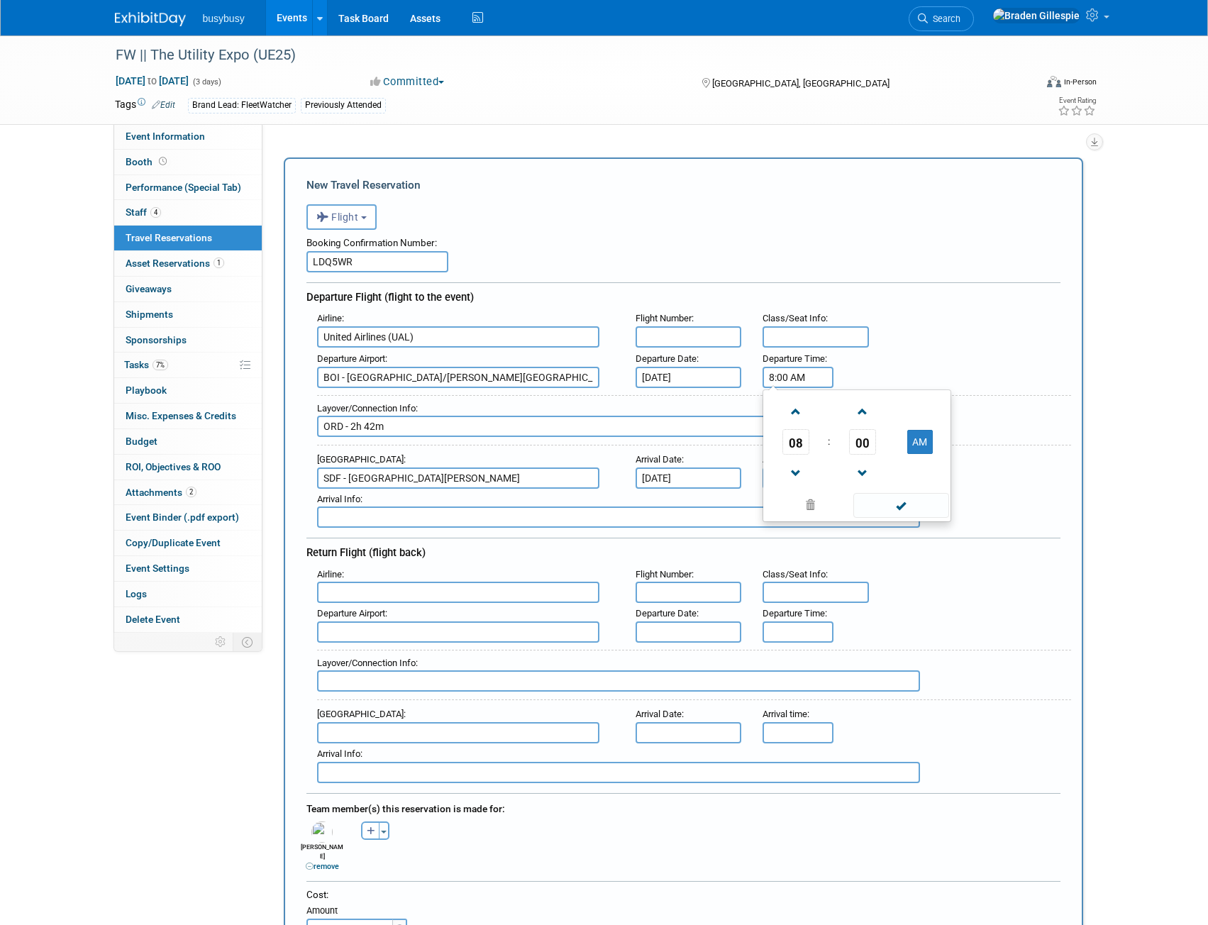
click at [743, 379] on div "Departure Airport : [GEOGRAPHIC_DATA]/[PERSON_NAME][GEOGRAPHIC_DATA] Departure …" at bounding box center [689, 368] width 765 height 40
type input "12:35 PM"
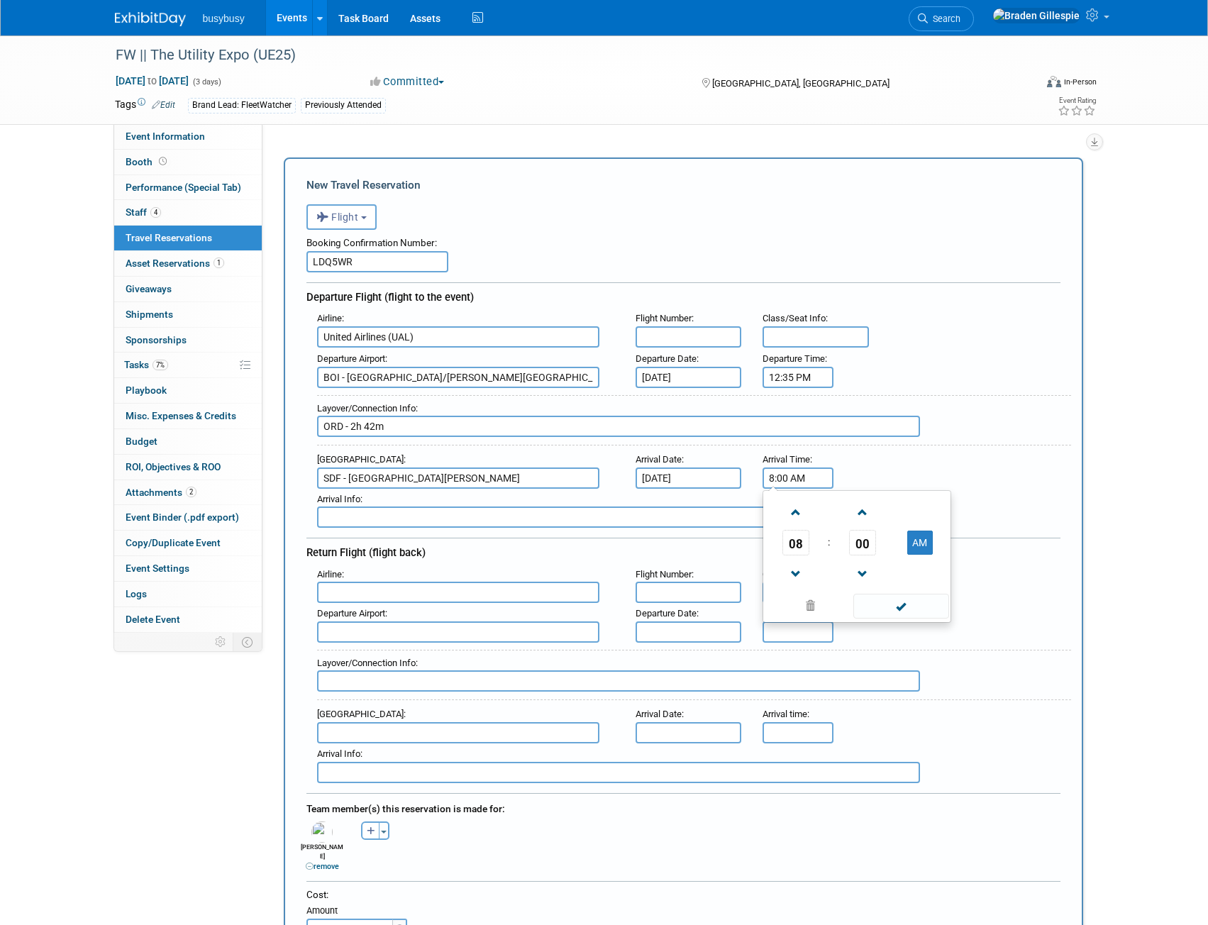
click at [796, 478] on input "8:00 AM" at bounding box center [798, 478] width 71 height 21
drag, startPoint x: 818, startPoint y: 475, endPoint x: 722, endPoint y: 473, distance: 95.8
click at [722, 473] on div "Arrival Airport : SDF - [GEOGRAPHIC_DATA][PERSON_NAME] Arrival Date : [DATE] Ar…" at bounding box center [689, 469] width 765 height 40
type input "10:30 PM"
click at [688, 336] on input "text" at bounding box center [689, 336] width 106 height 21
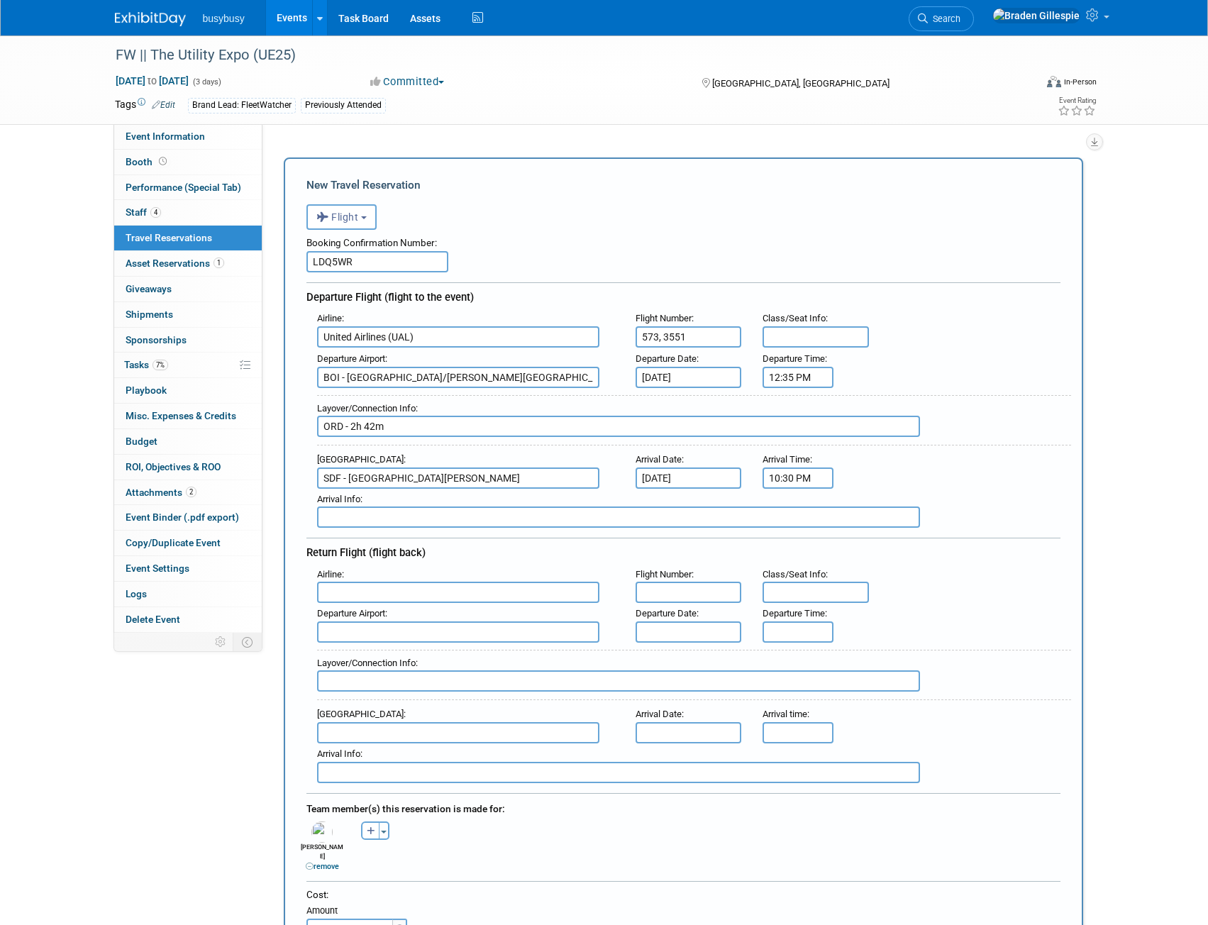
type input "573, 3551"
click at [784, 337] on input "text" at bounding box center [816, 336] width 106 height 21
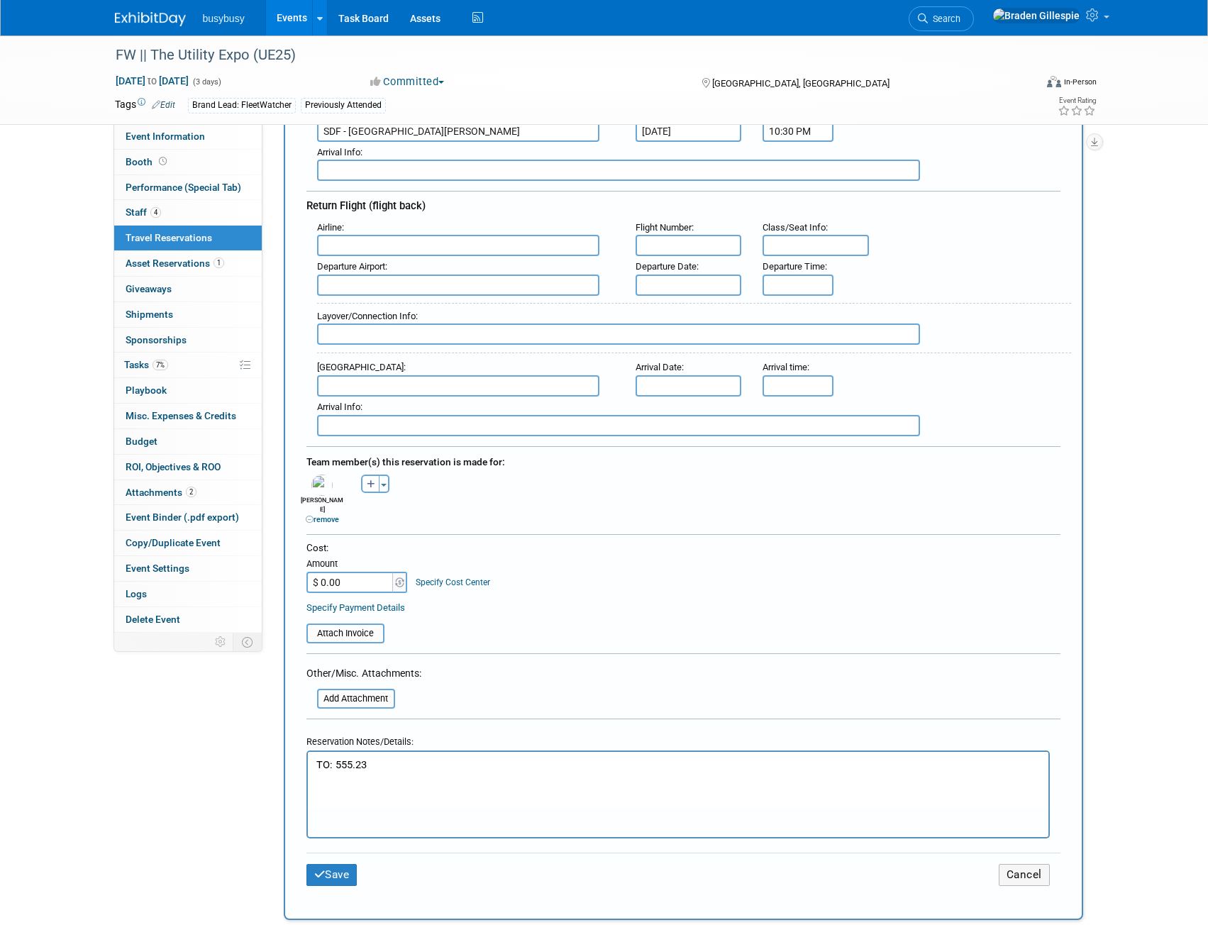
scroll to position [355, 0]
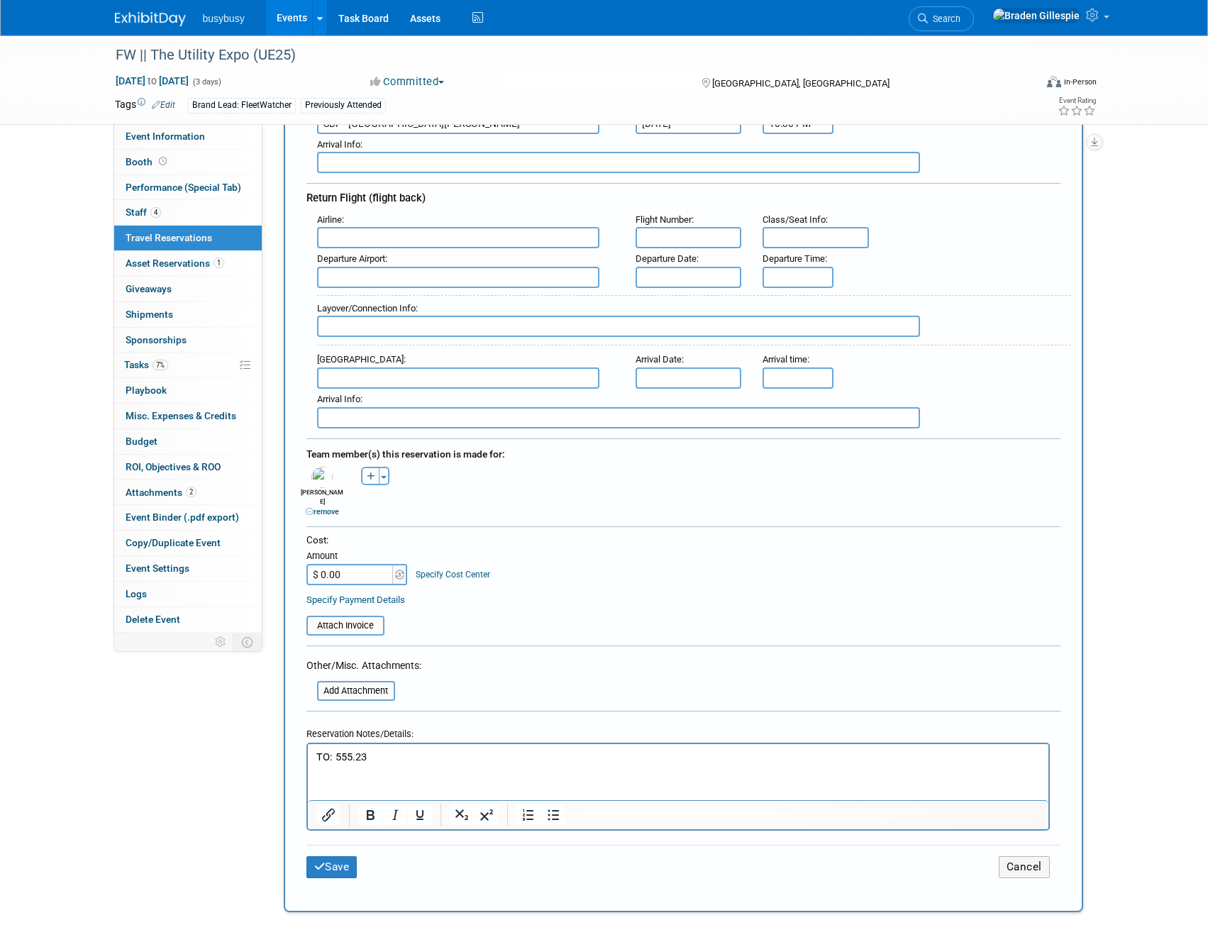
type input "22C, 12C"
click at [136, 56] on div "FW || The Utility Expo (UE25)" at bounding box center [562, 56] width 903 height 26
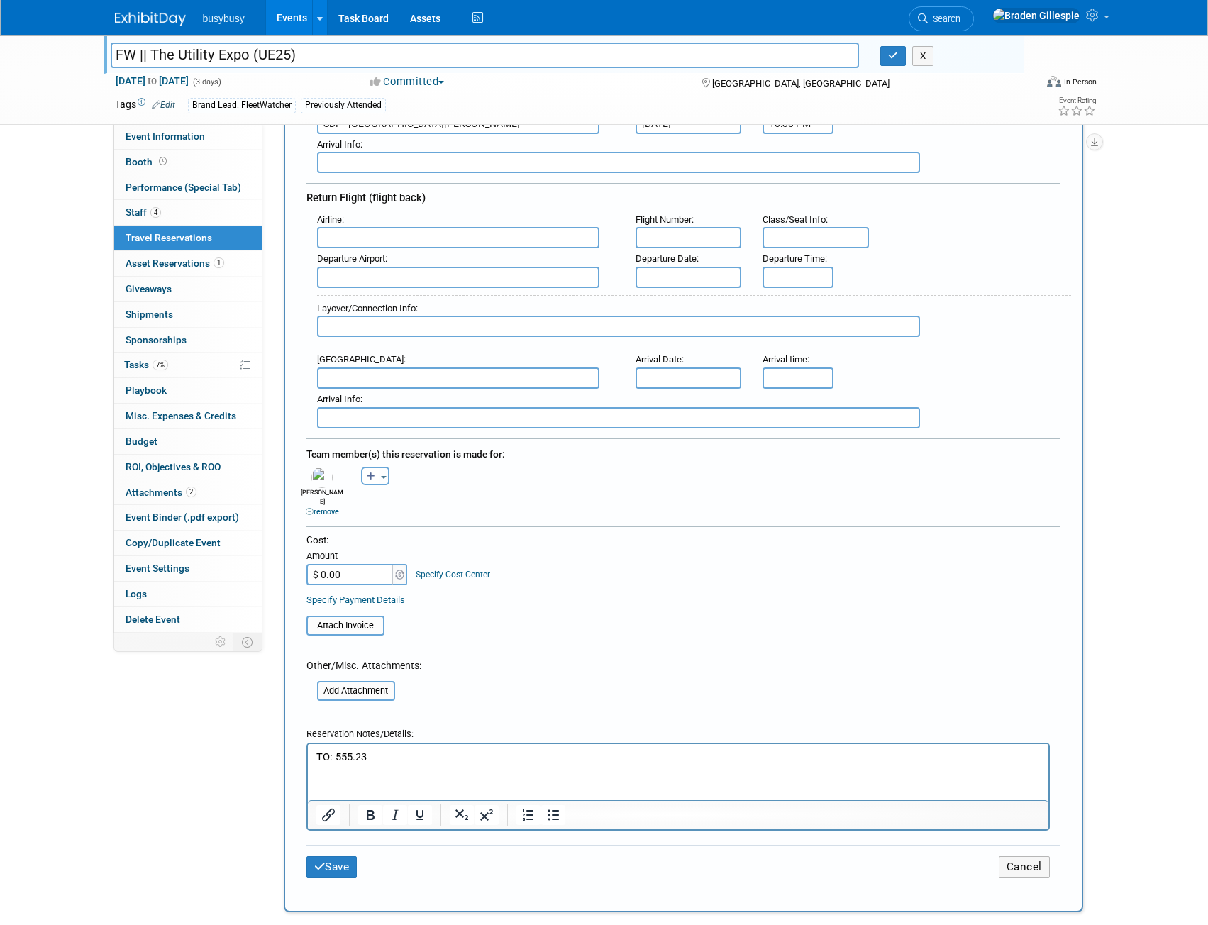
drag, startPoint x: 135, startPoint y: 52, endPoint x: 94, endPoint y: 48, distance: 41.3
click at [94, 48] on div "FW || The Utility Expo (UE25) FW || The Utility Expo (UE25) X [DATE] to [DATE] …" at bounding box center [604, 79] width 1208 height 89
type input "AO || The Utility Expo (UE25)"
click at [898, 59] on icon "button" at bounding box center [893, 55] width 10 height 9
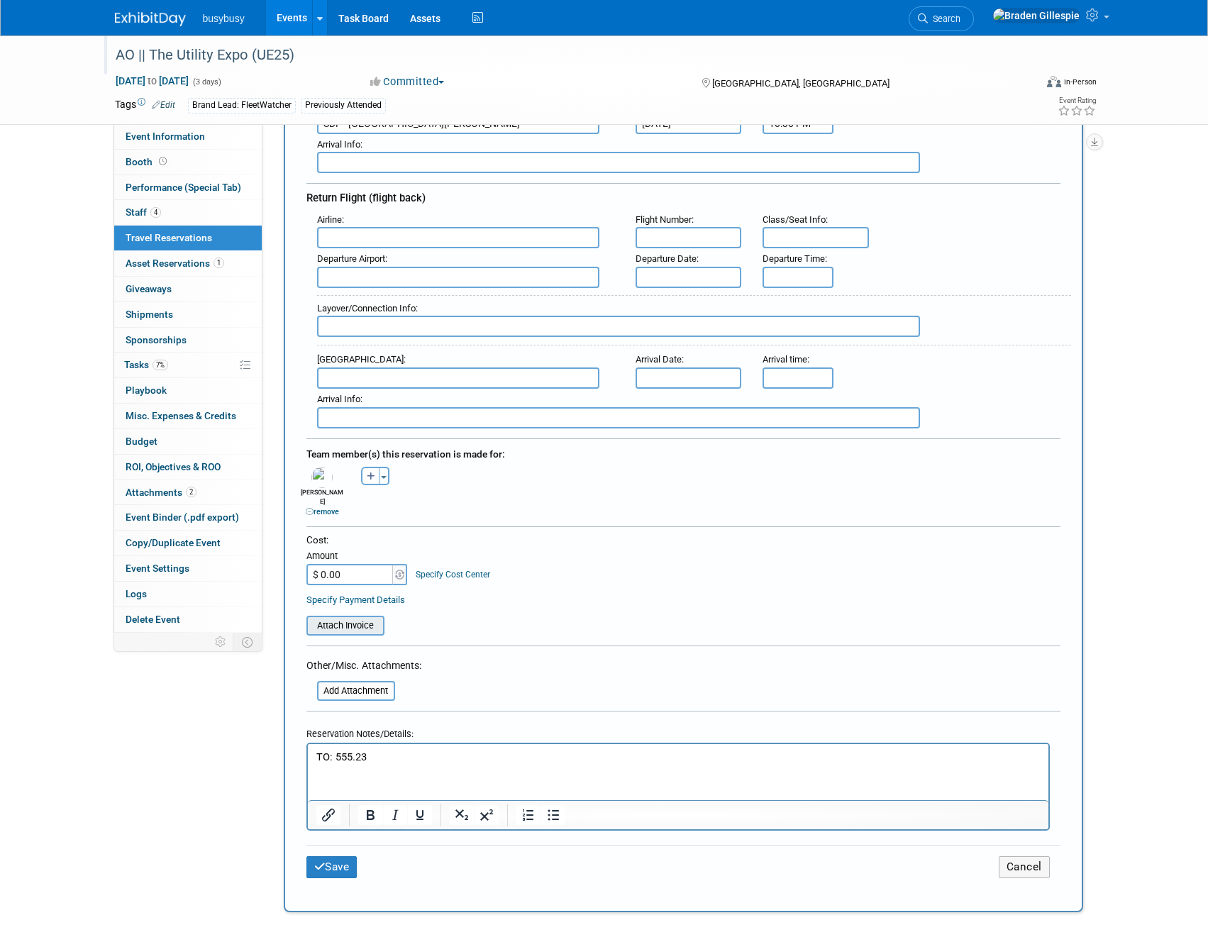
click at [364, 617] on input "file" at bounding box center [298, 625] width 169 height 17
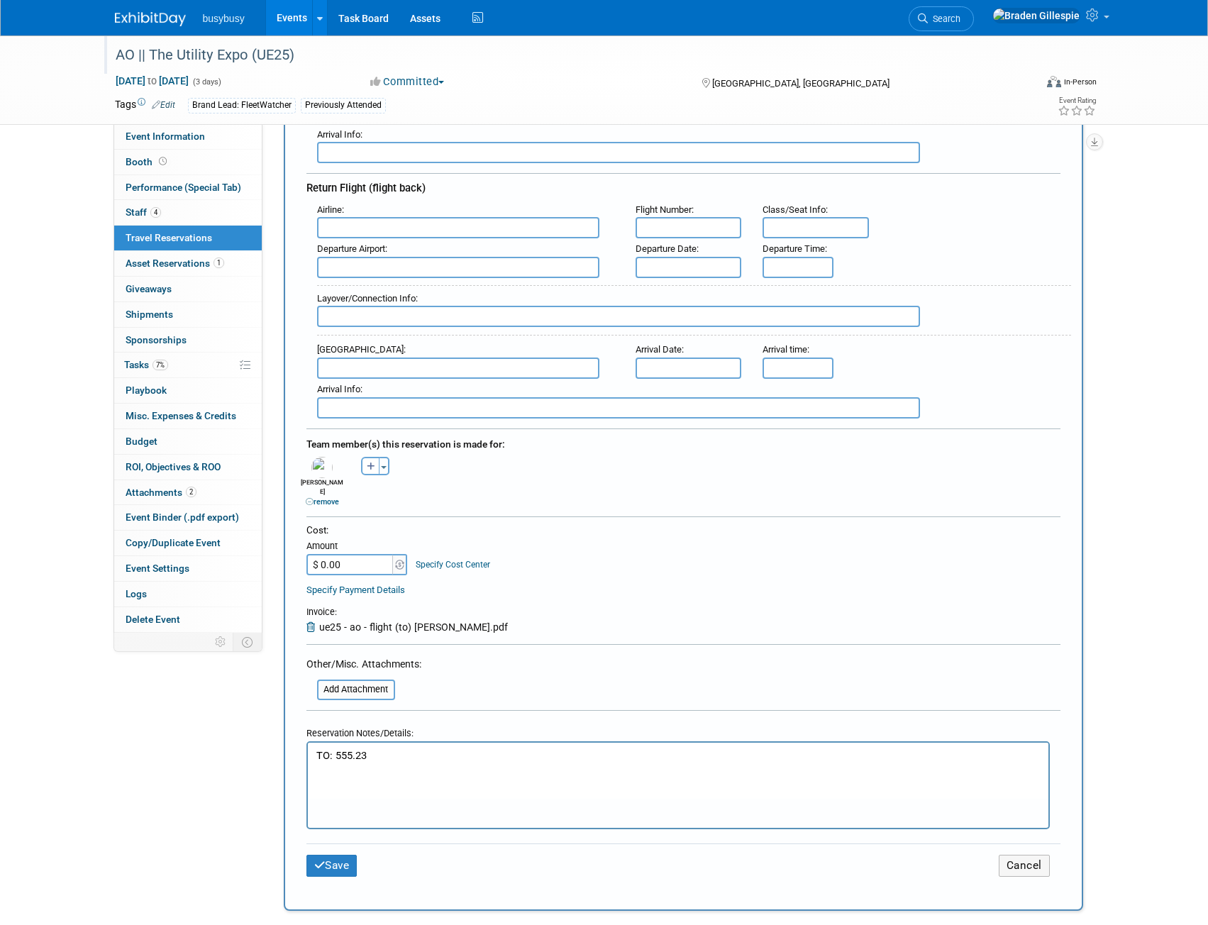
scroll to position [426, 0]
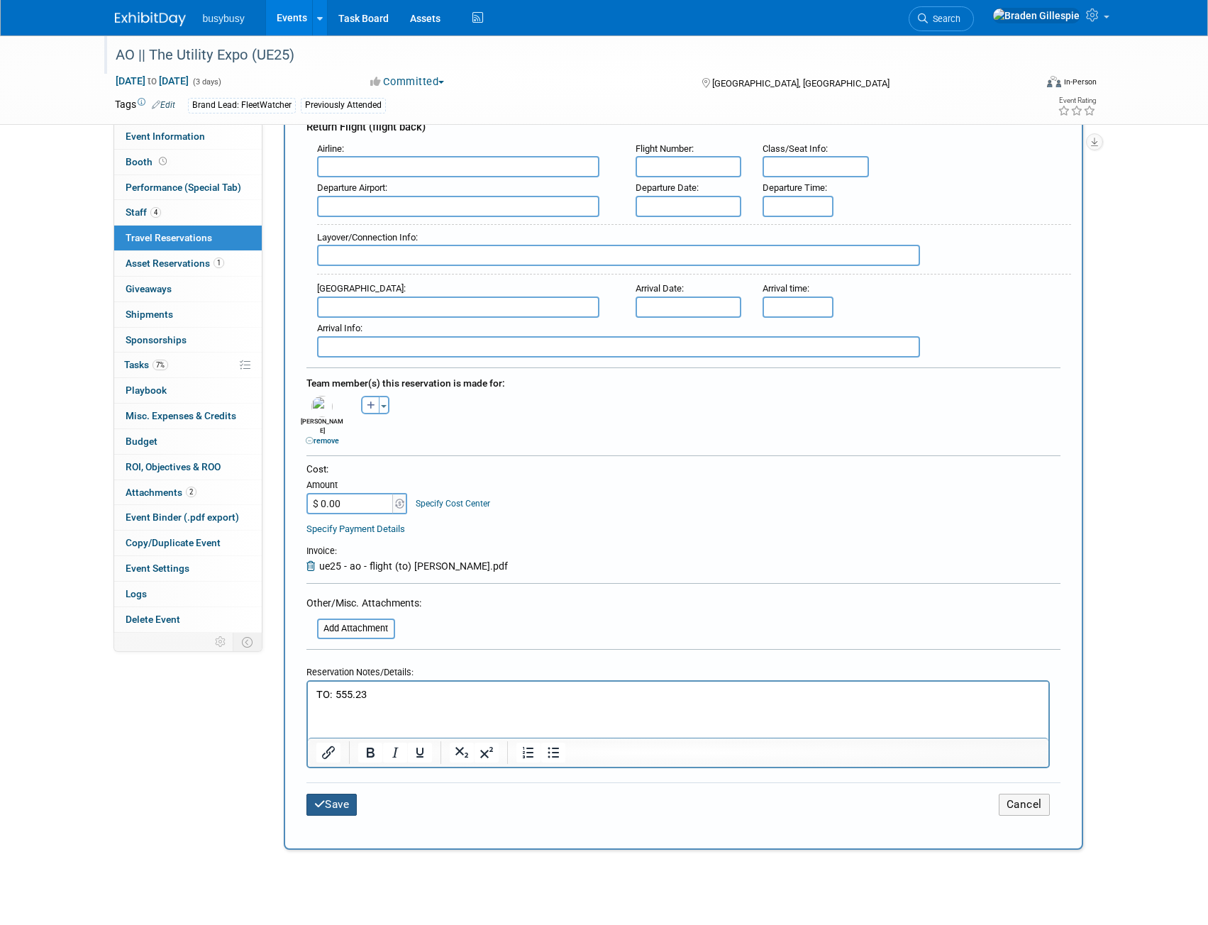
click at [338, 794] on button "Save" at bounding box center [332, 805] width 51 height 22
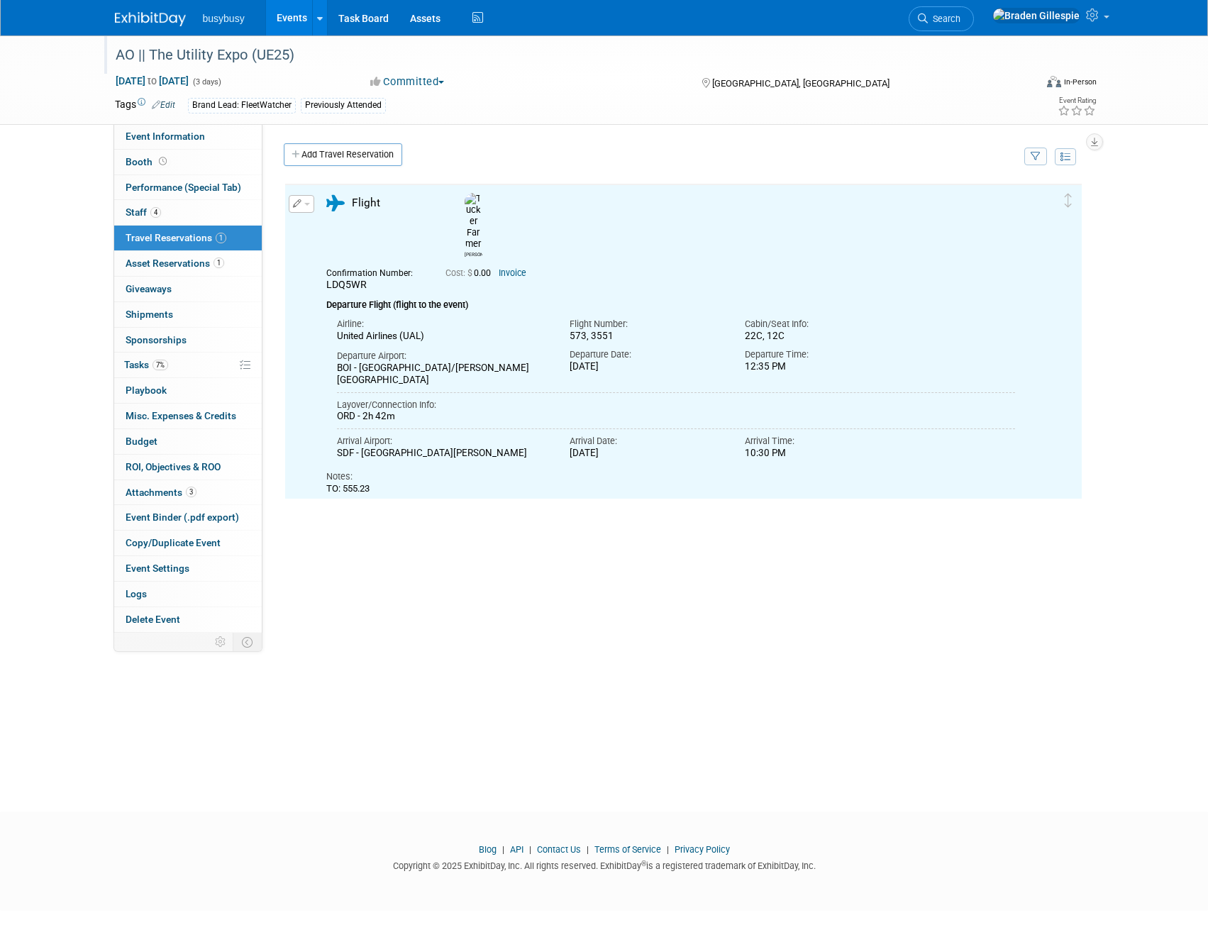
scroll to position [0, 0]
